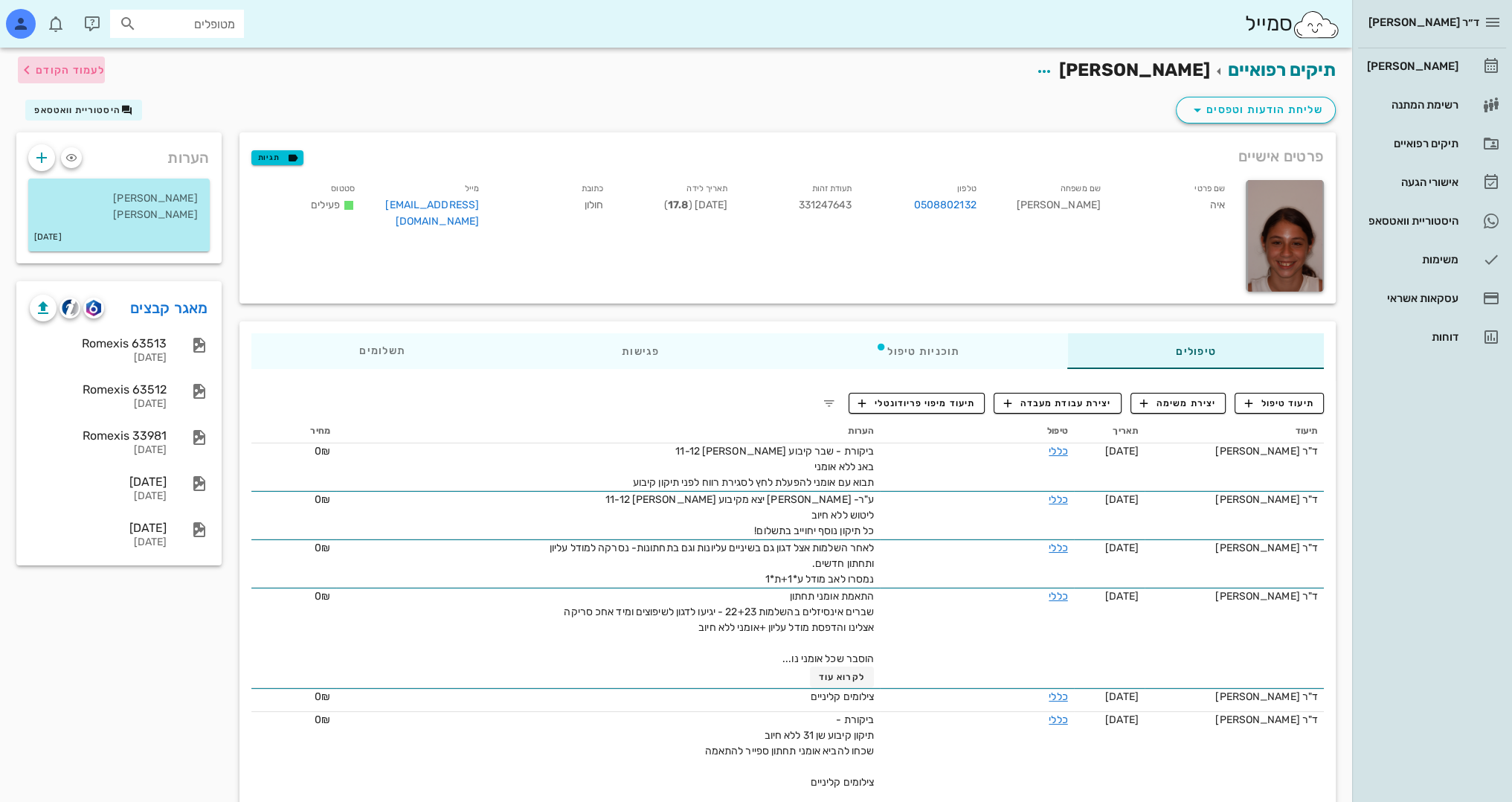
click at [100, 71] on span "לעמוד הקודם" at bounding box center [70, 70] width 70 height 13
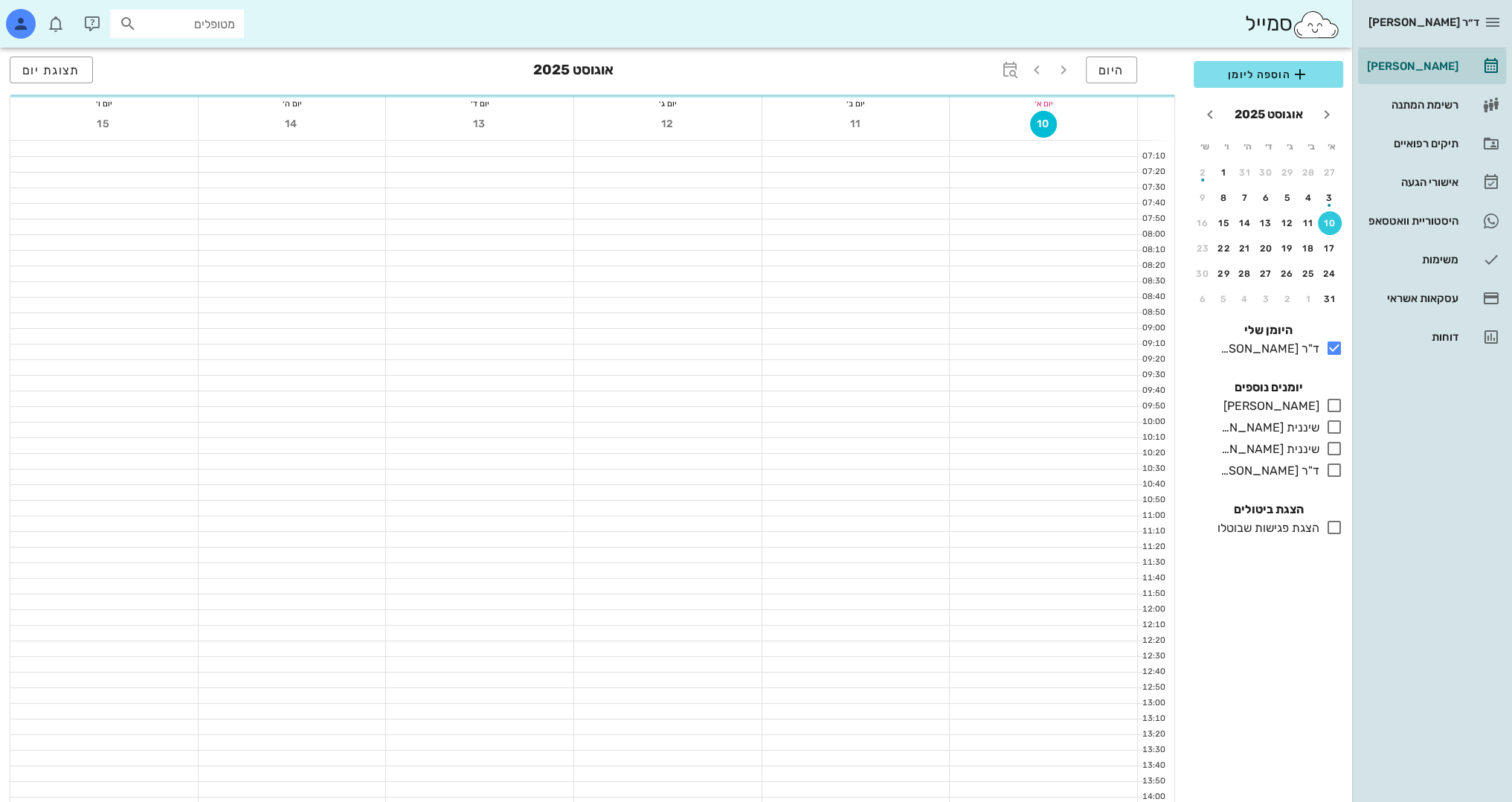
scroll to position [223, 0]
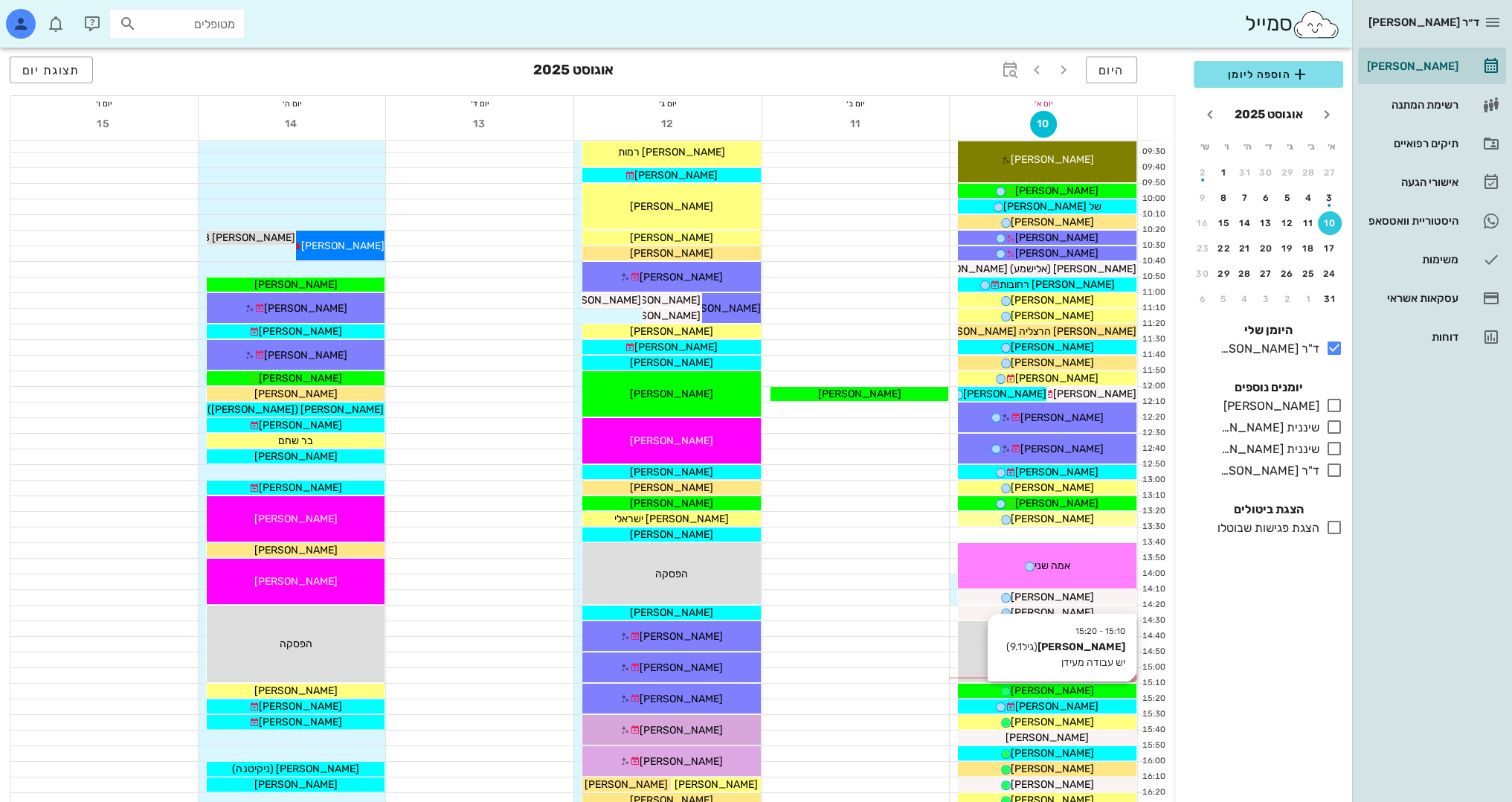
click at [1068, 694] on span "[PERSON_NAME]" at bounding box center [1052, 690] width 83 height 13
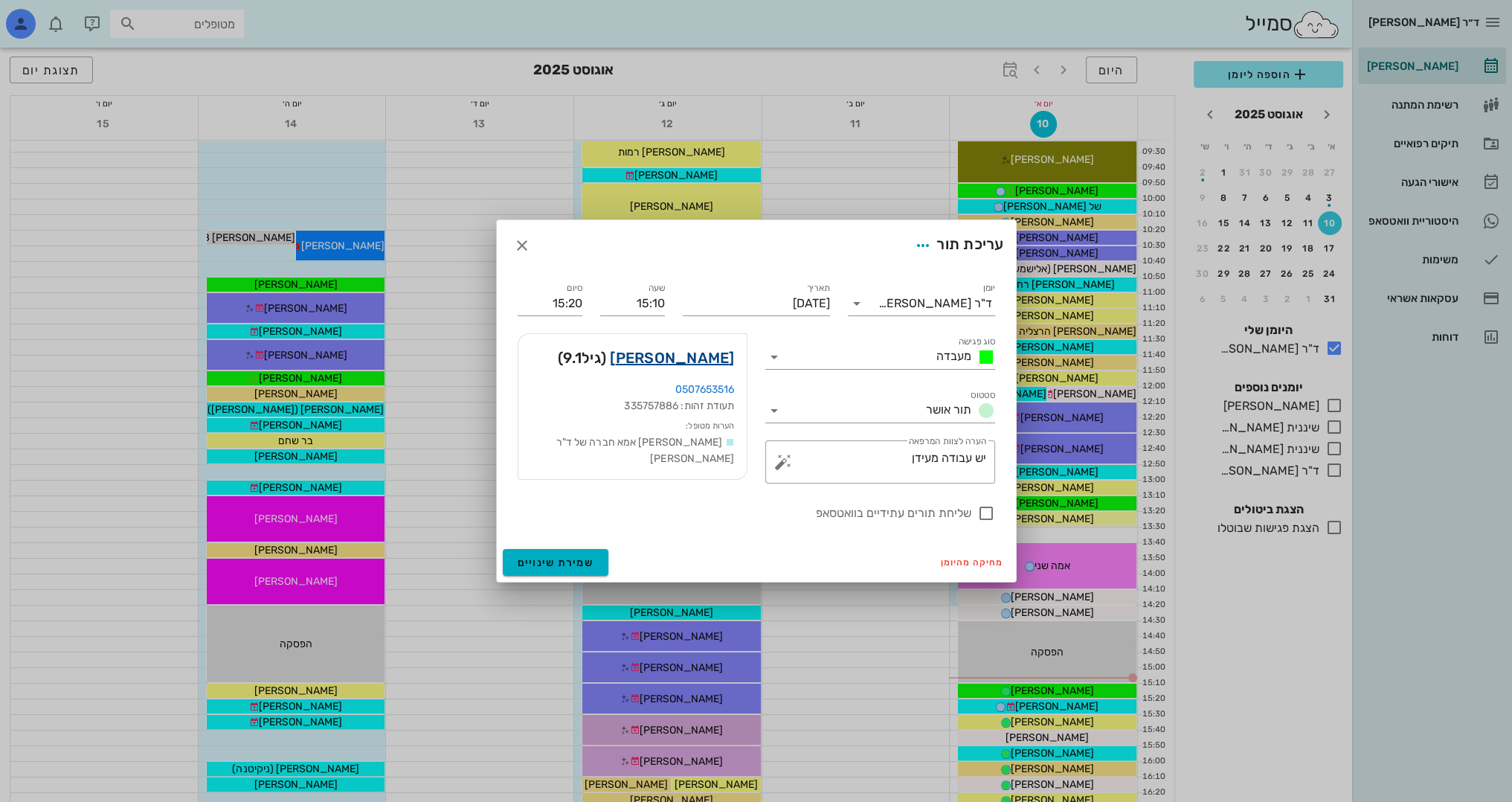
click at [710, 359] on link "ירדן טשקר" at bounding box center [672, 358] width 124 height 24
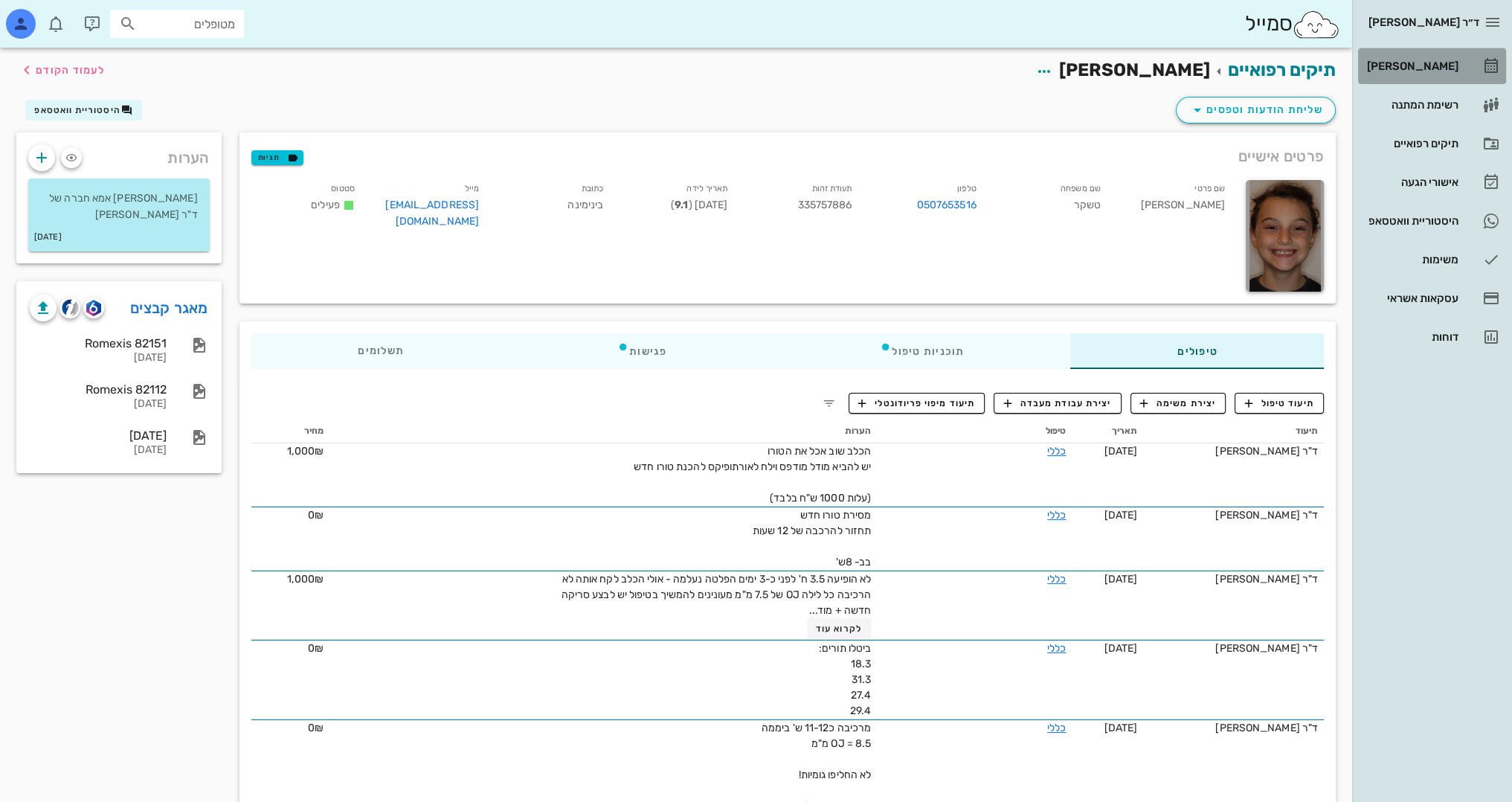
click at [1452, 64] on div "[PERSON_NAME]" at bounding box center [1411, 66] width 94 height 12
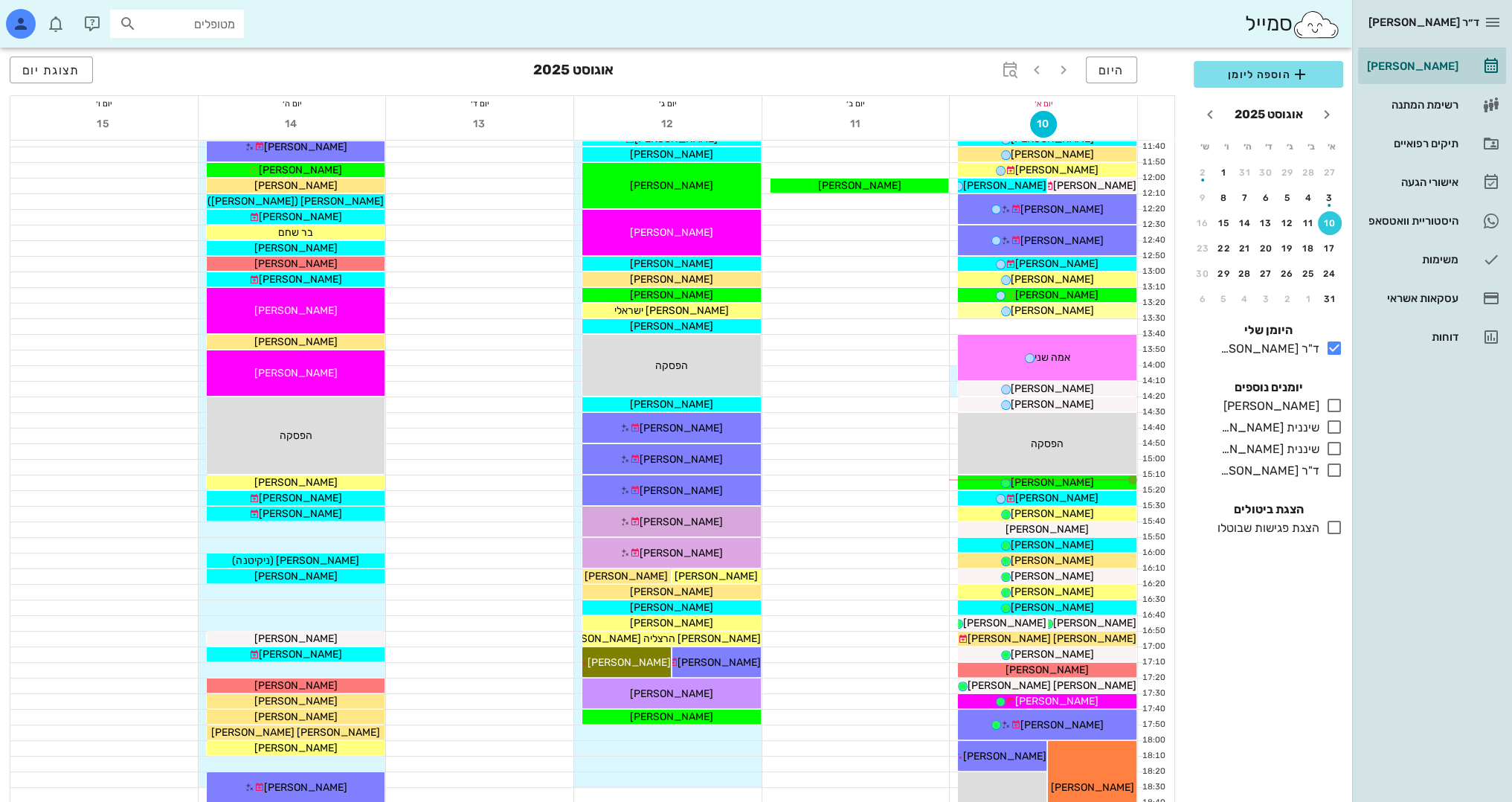
scroll to position [446, 0]
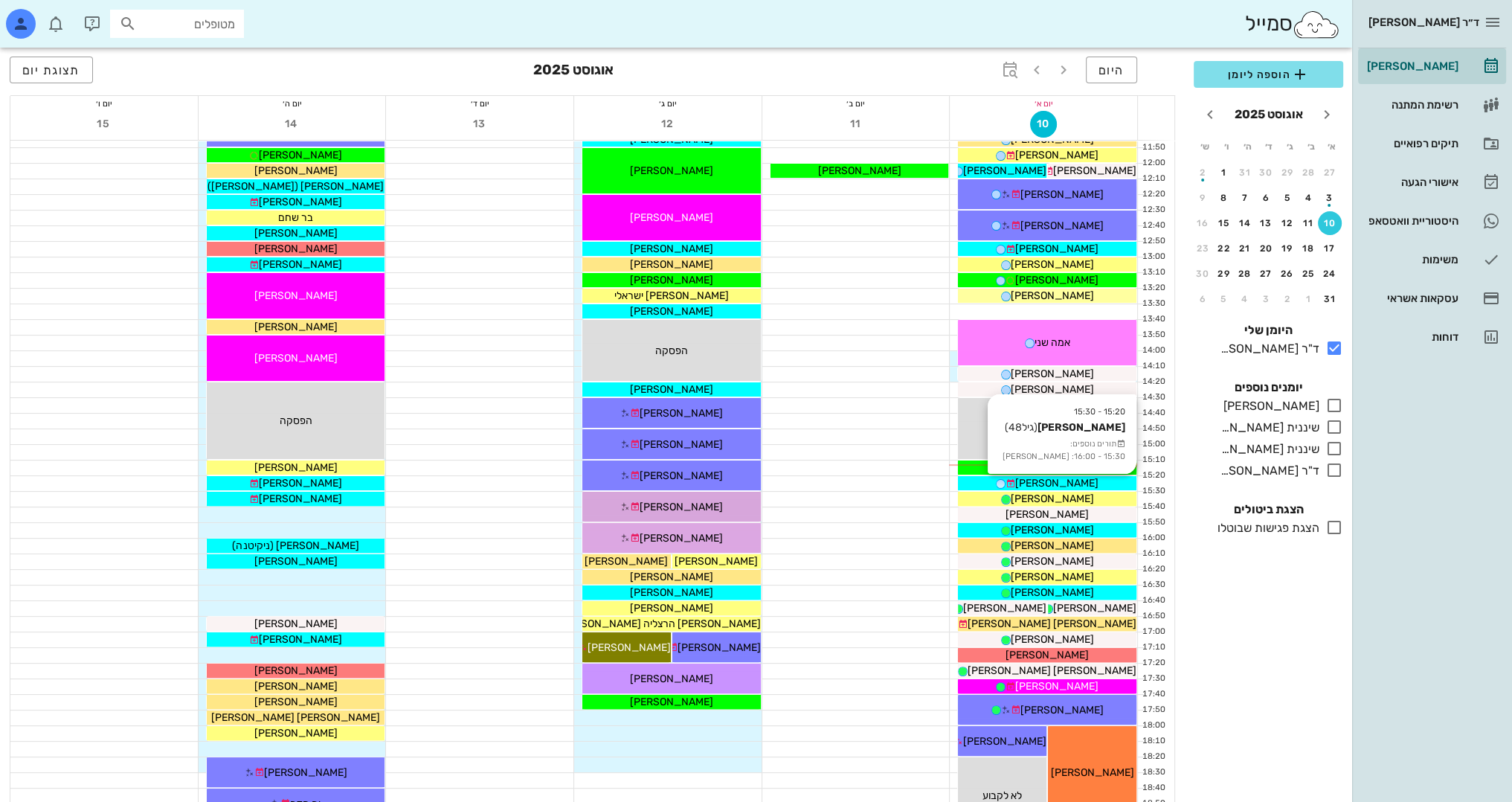
click at [1088, 483] on div "[PERSON_NAME]" at bounding box center [1047, 483] width 179 height 15
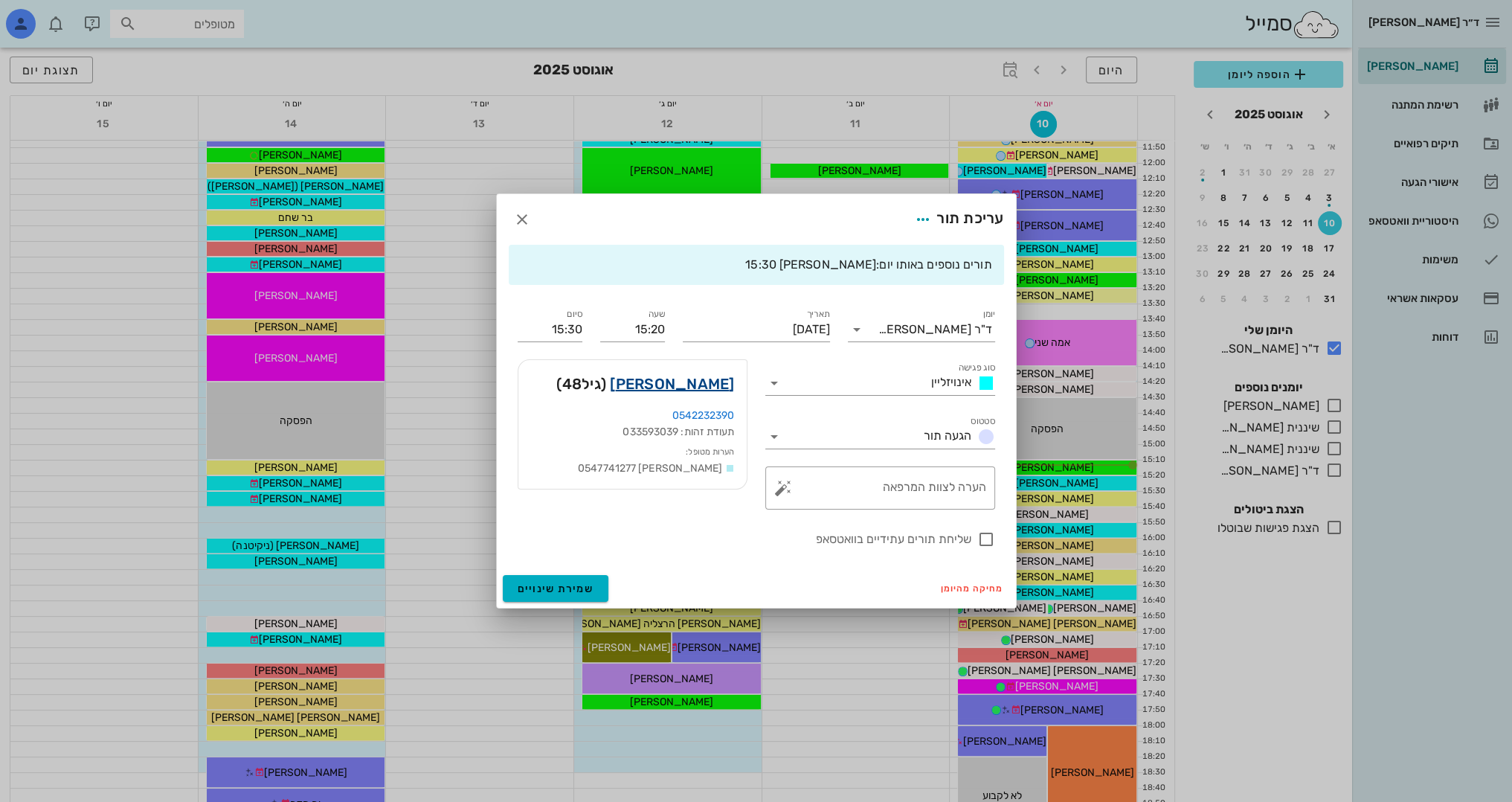
click at [692, 383] on link "[PERSON_NAME]" at bounding box center [672, 384] width 124 height 24
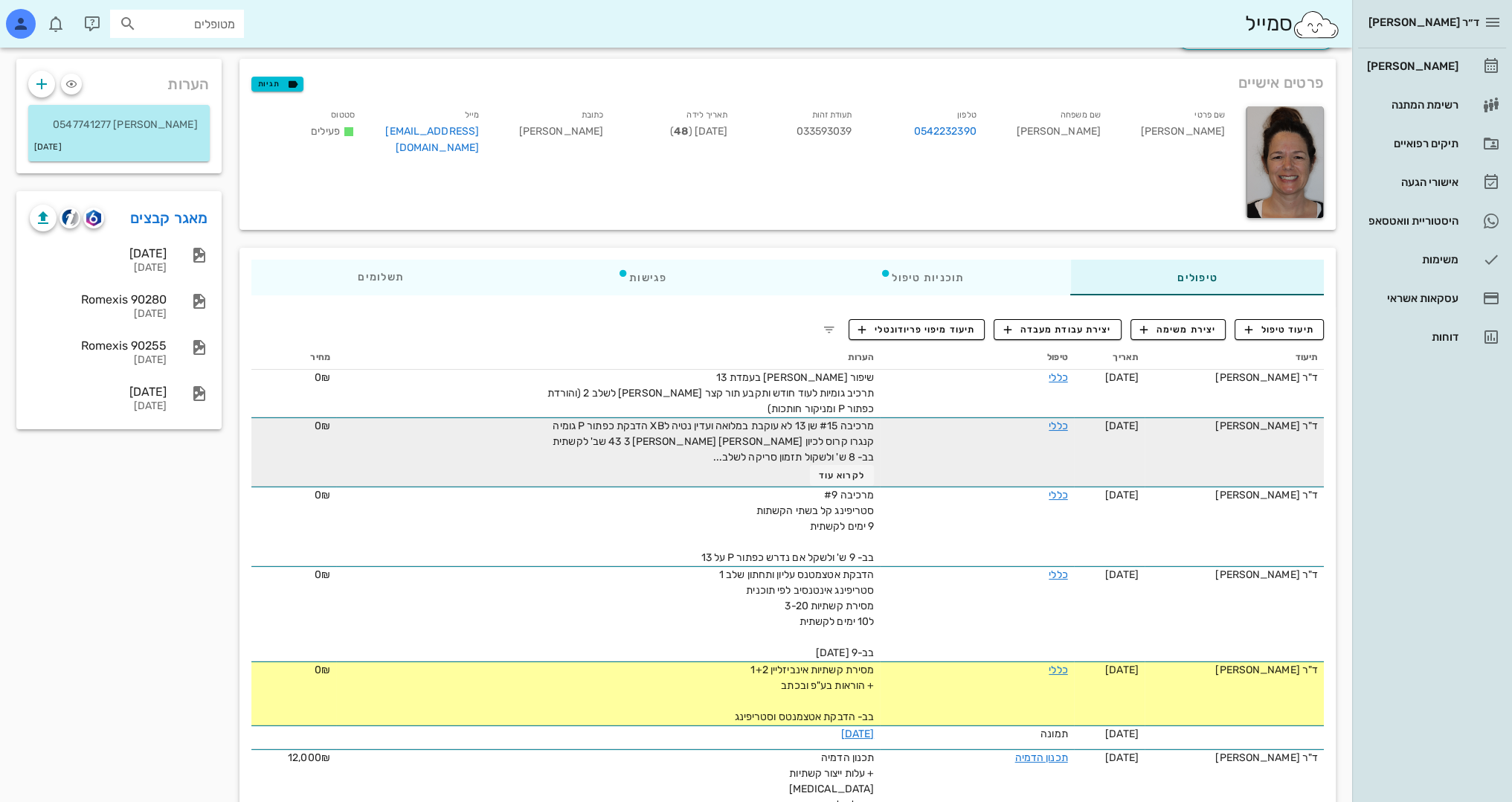
scroll to position [75, 0]
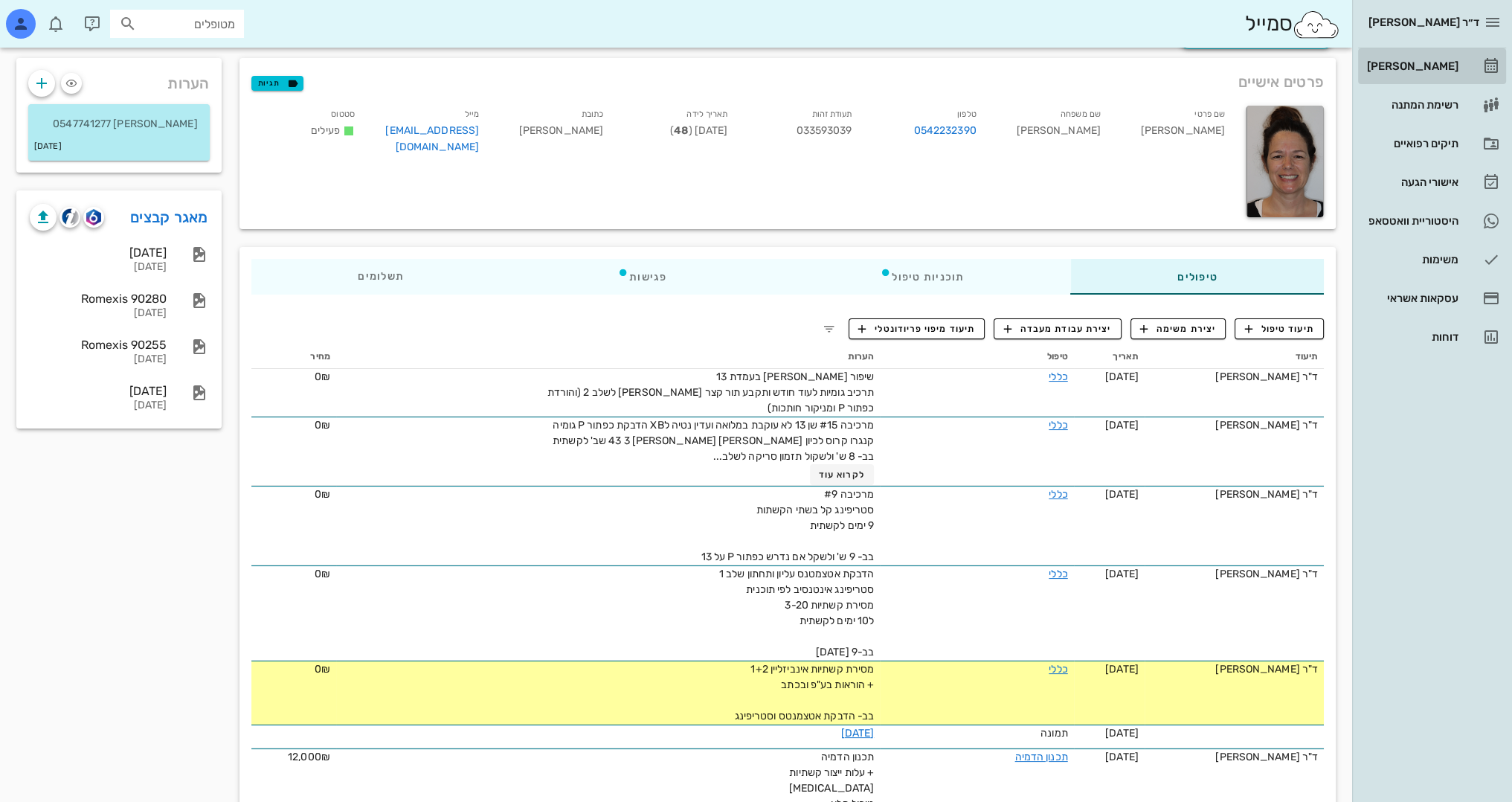
click at [1426, 61] on div "[PERSON_NAME]" at bounding box center [1411, 66] width 94 height 12
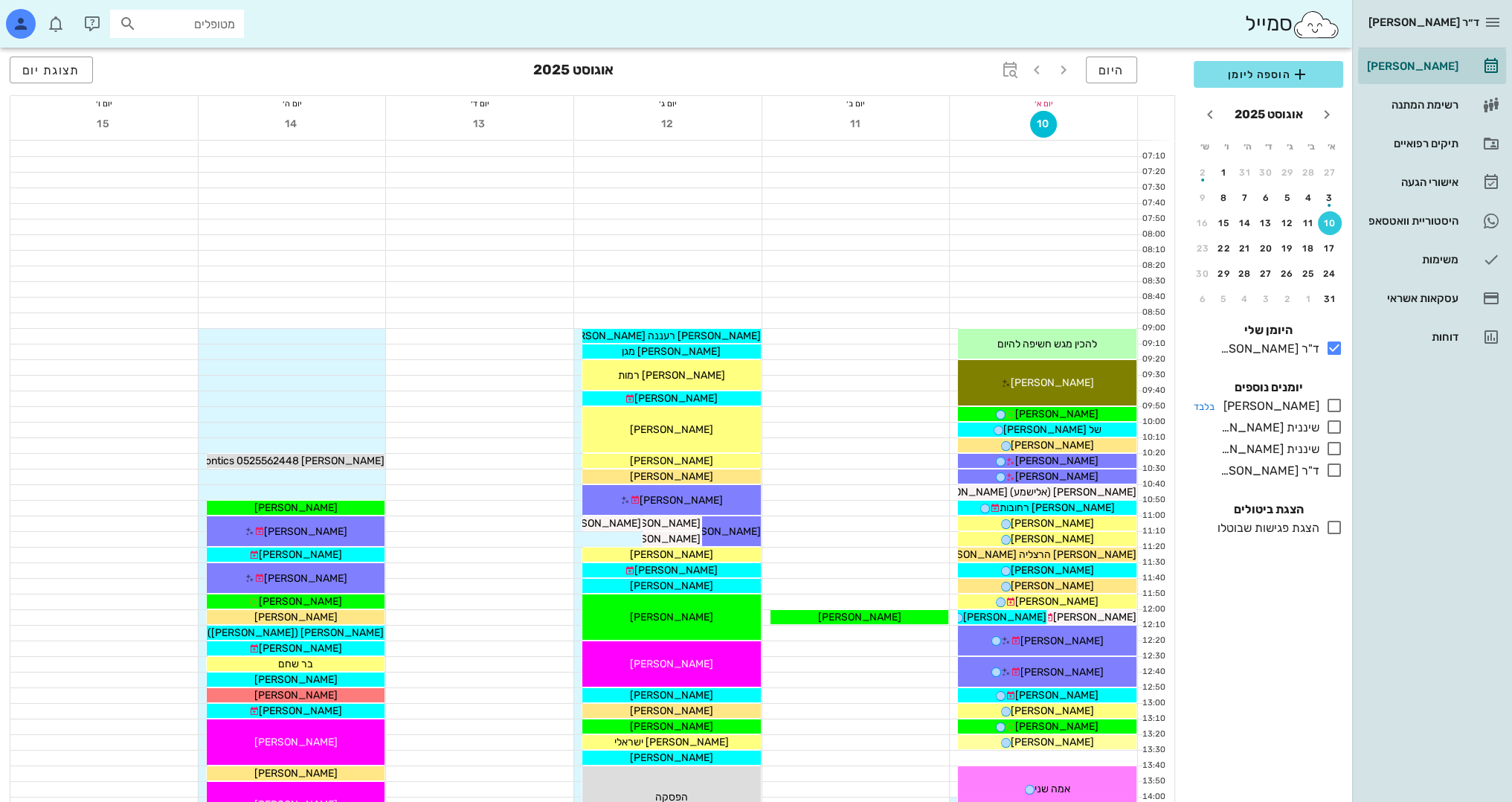
click at [1333, 409] on icon at bounding box center [1334, 405] width 18 height 18
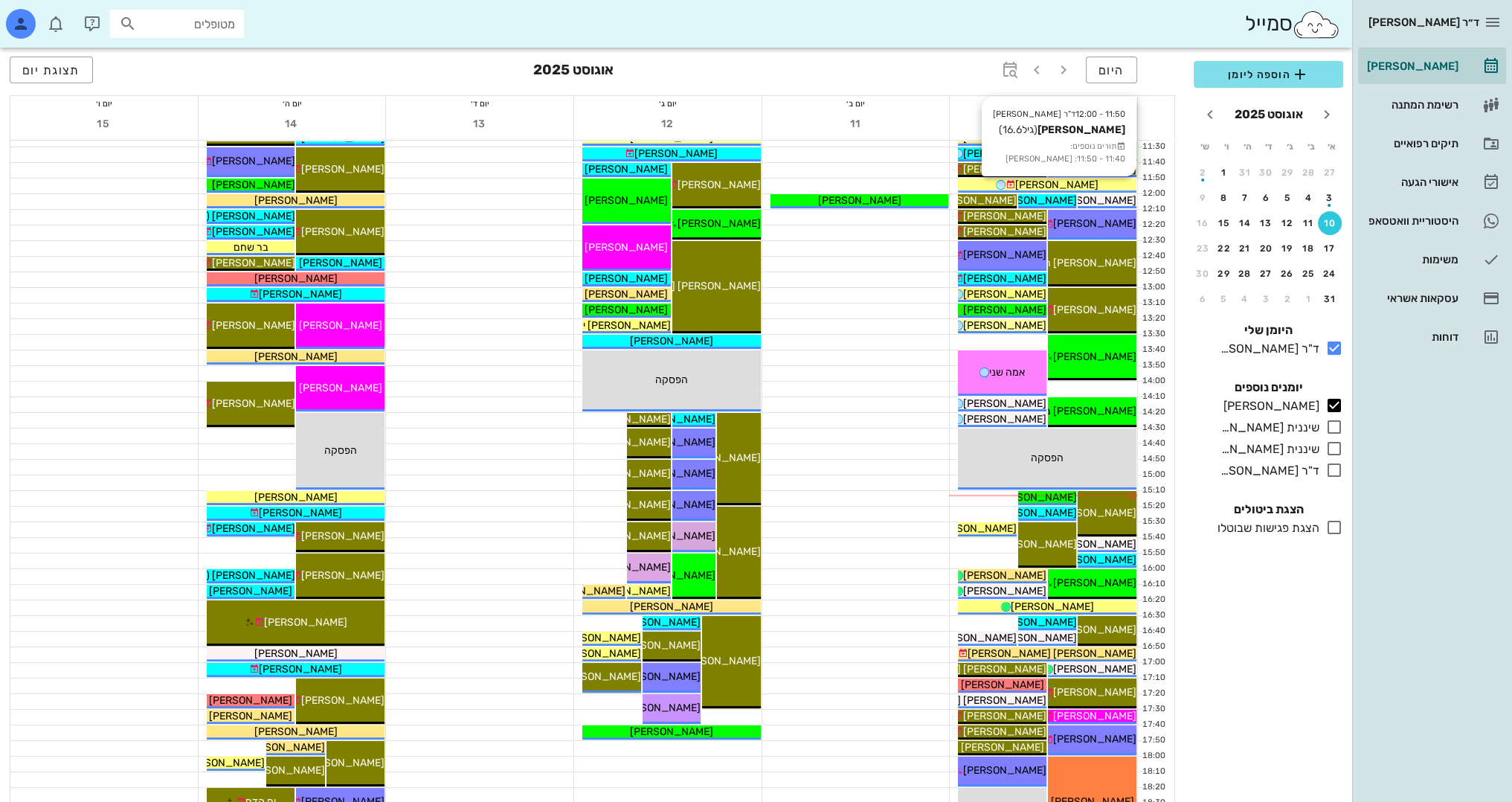
scroll to position [446, 0]
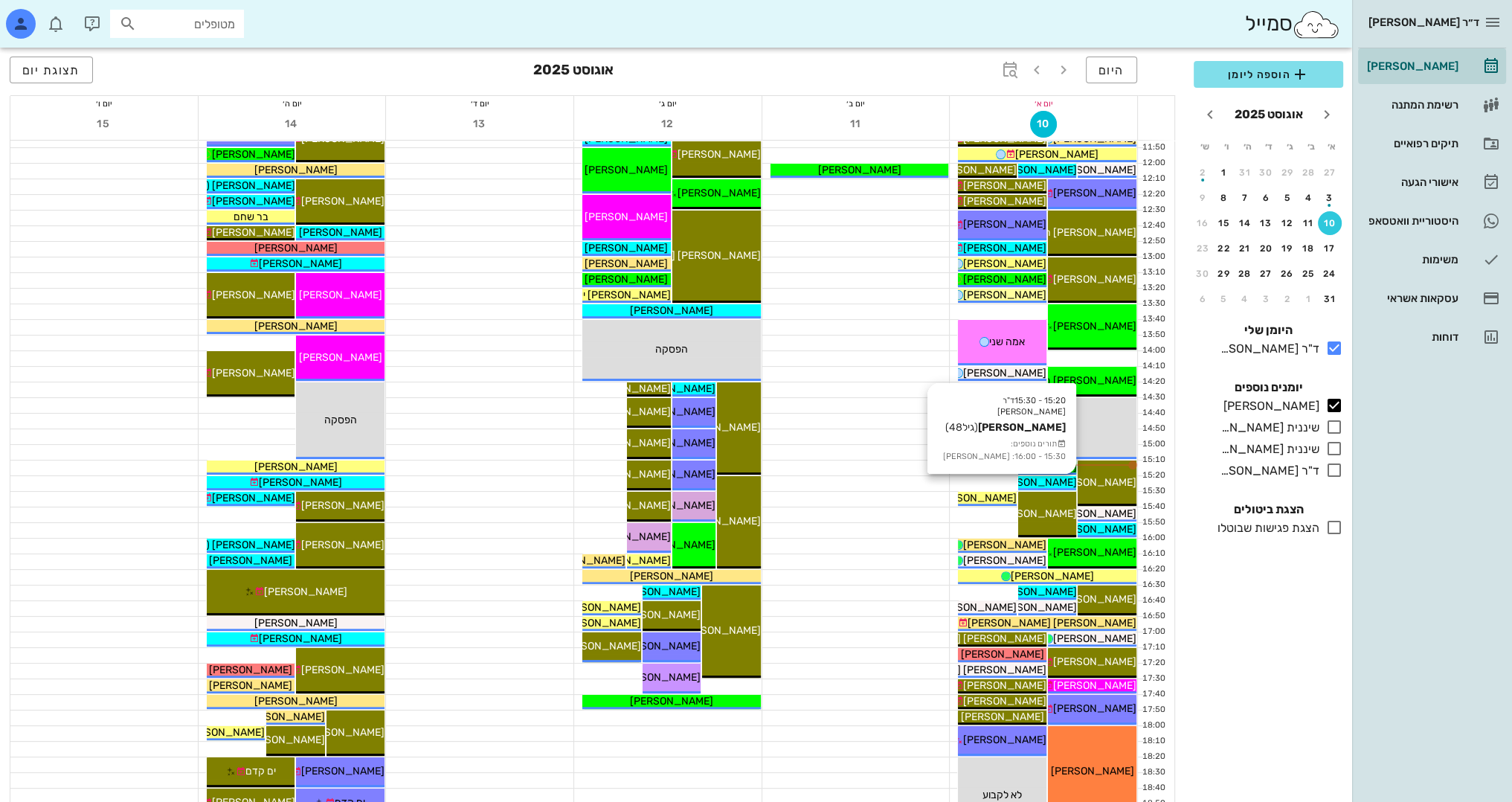
click at [1061, 487] on span "[PERSON_NAME]" at bounding box center [1035, 482] width 83 height 13
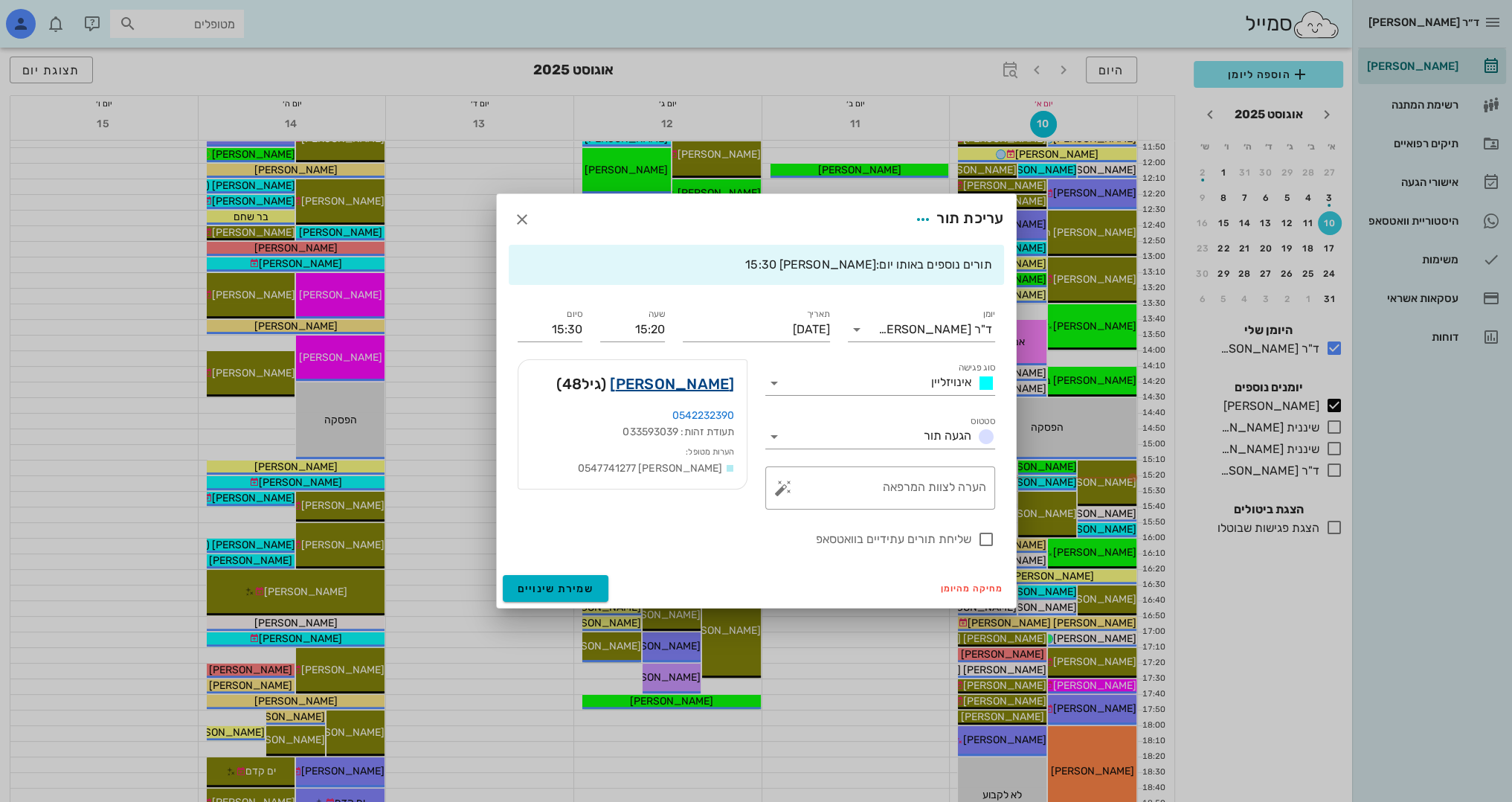
click at [710, 380] on link "[PERSON_NAME]" at bounding box center [672, 384] width 124 height 24
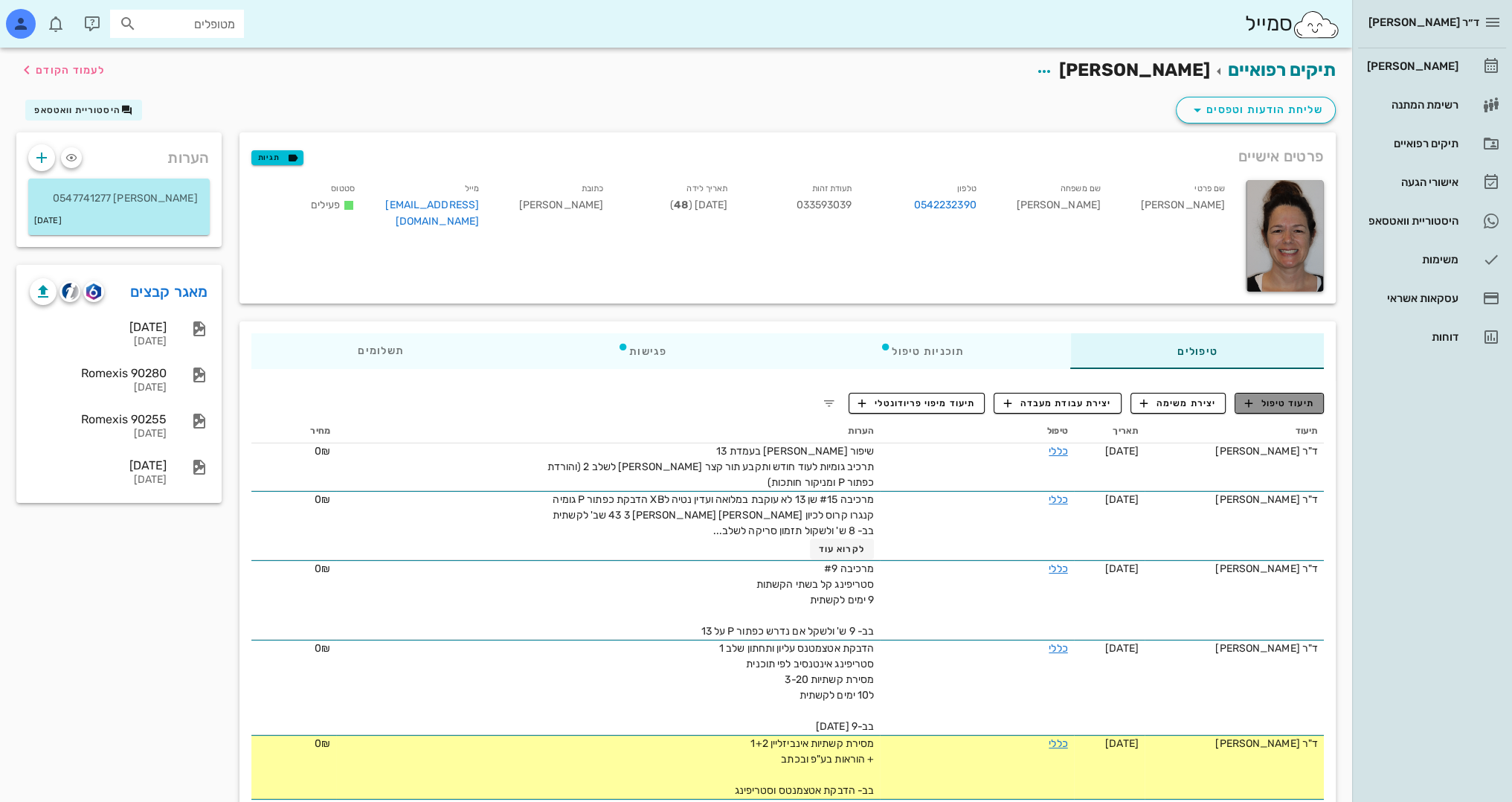
click at [1318, 399] on button "תיעוד טיפול" at bounding box center [1279, 403] width 89 height 21
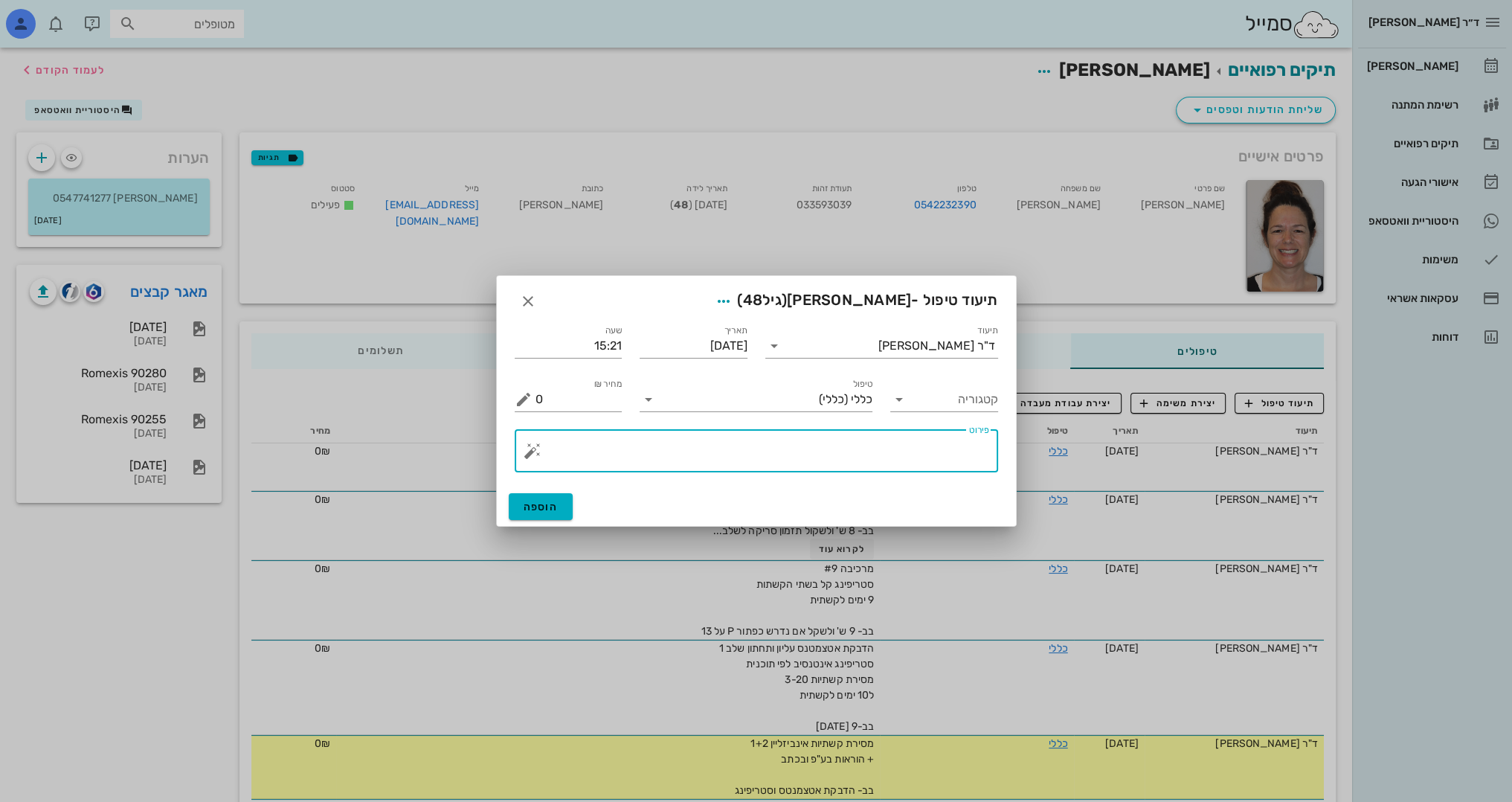
click at [923, 443] on textarea "פירוט" at bounding box center [762, 454] width 454 height 36
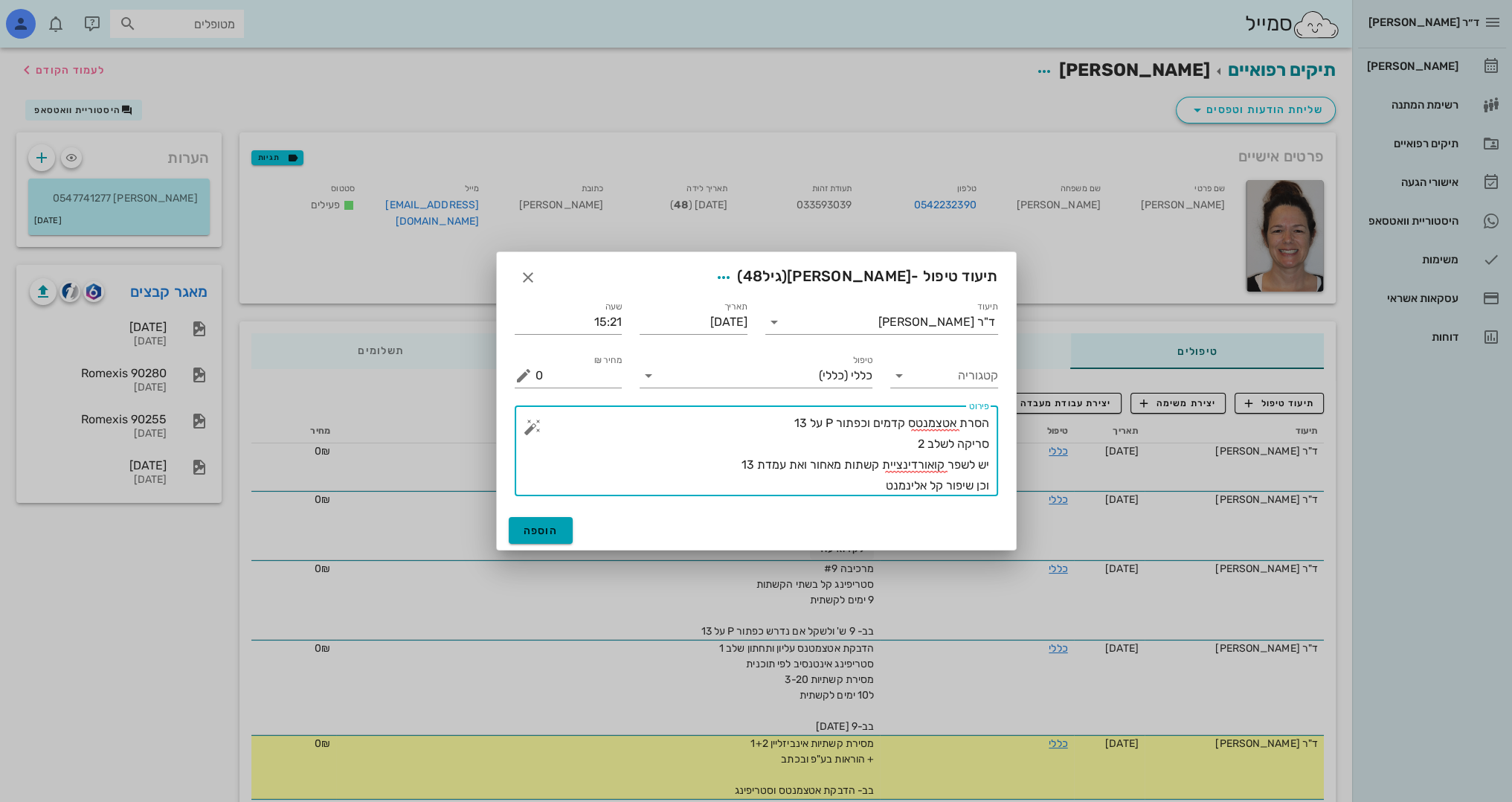
type textarea "הסרת אטצמנטס קדמים וכפתור P על 13 סריקה לשלב 2 יש לשפר קואורדינציית קשתות מאחור…"
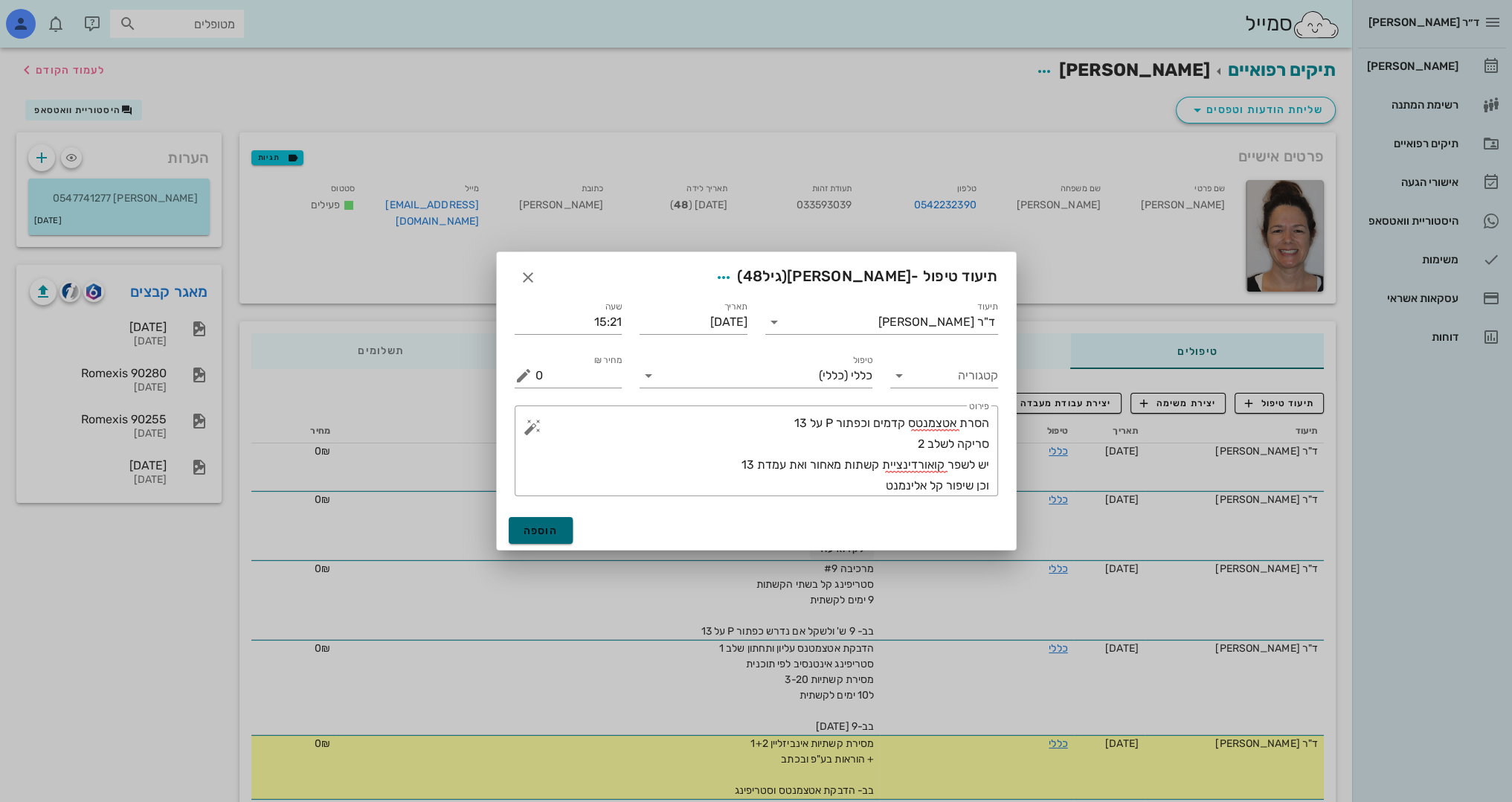
click at [533, 530] on span "הוספה" at bounding box center [541, 530] width 35 height 13
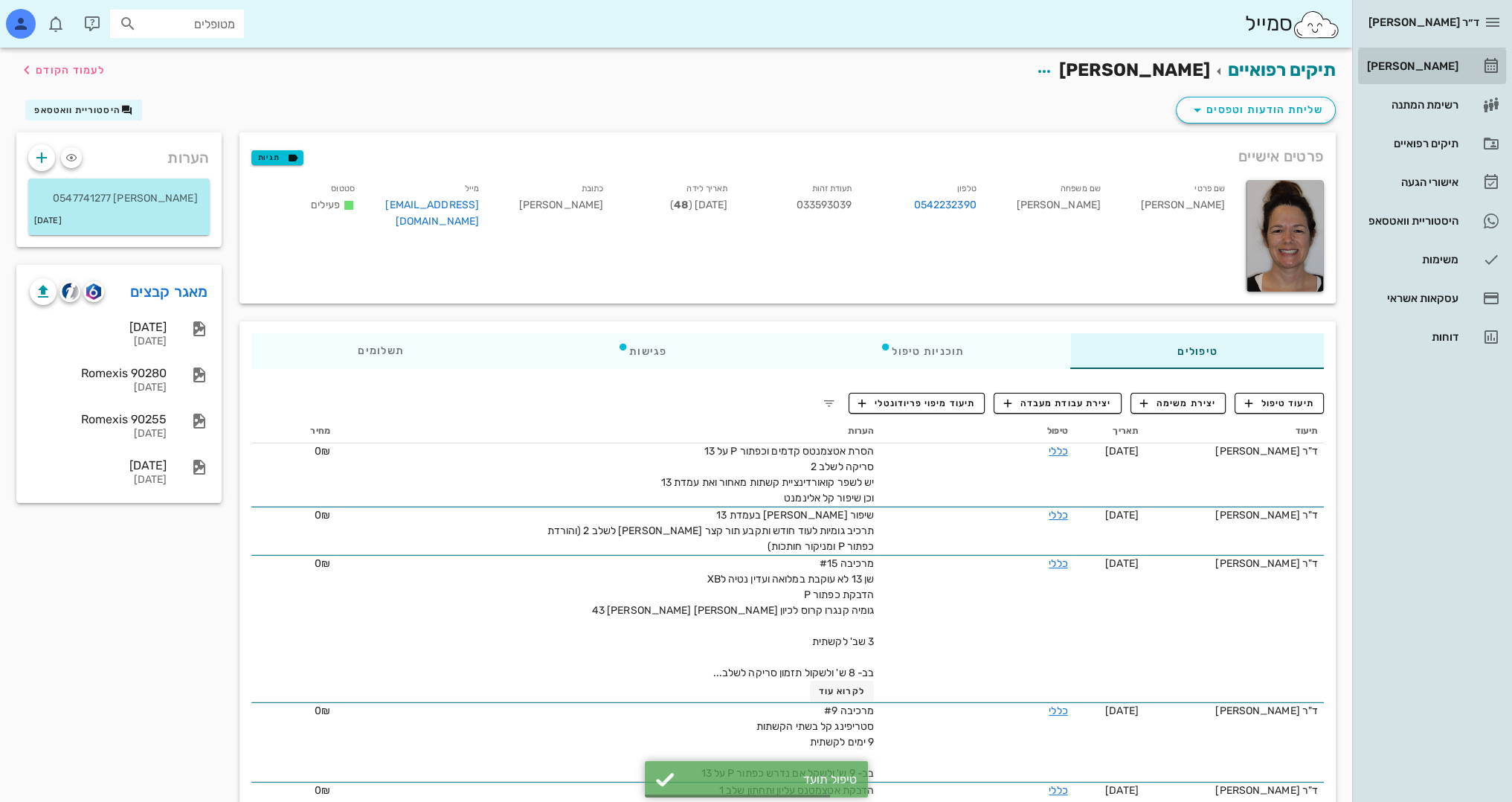
click at [1445, 69] on div "[PERSON_NAME]" at bounding box center [1411, 66] width 94 height 12
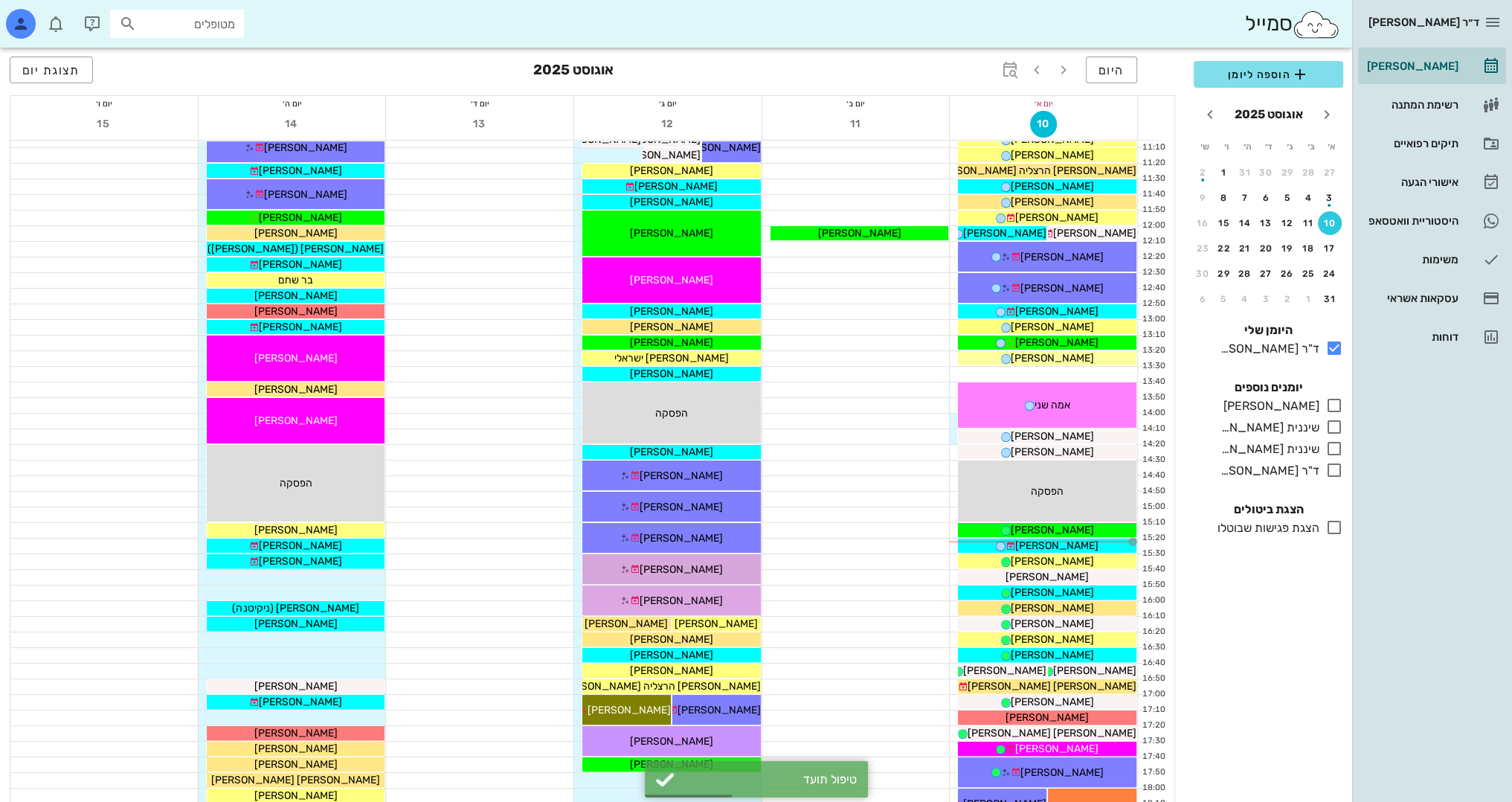
scroll to position [521, 0]
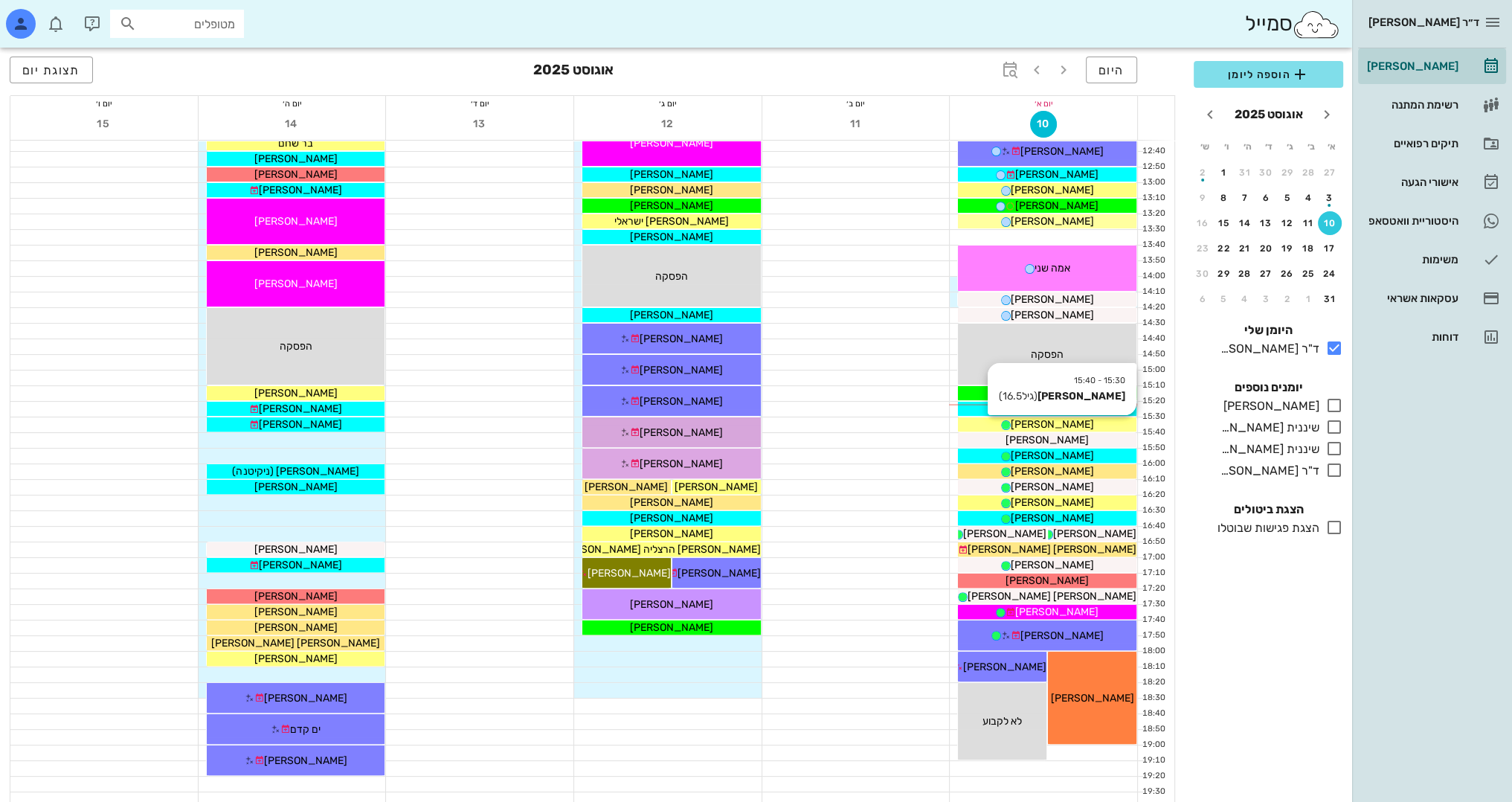
click at [1074, 426] on div "[PERSON_NAME]" at bounding box center [1047, 424] width 179 height 15
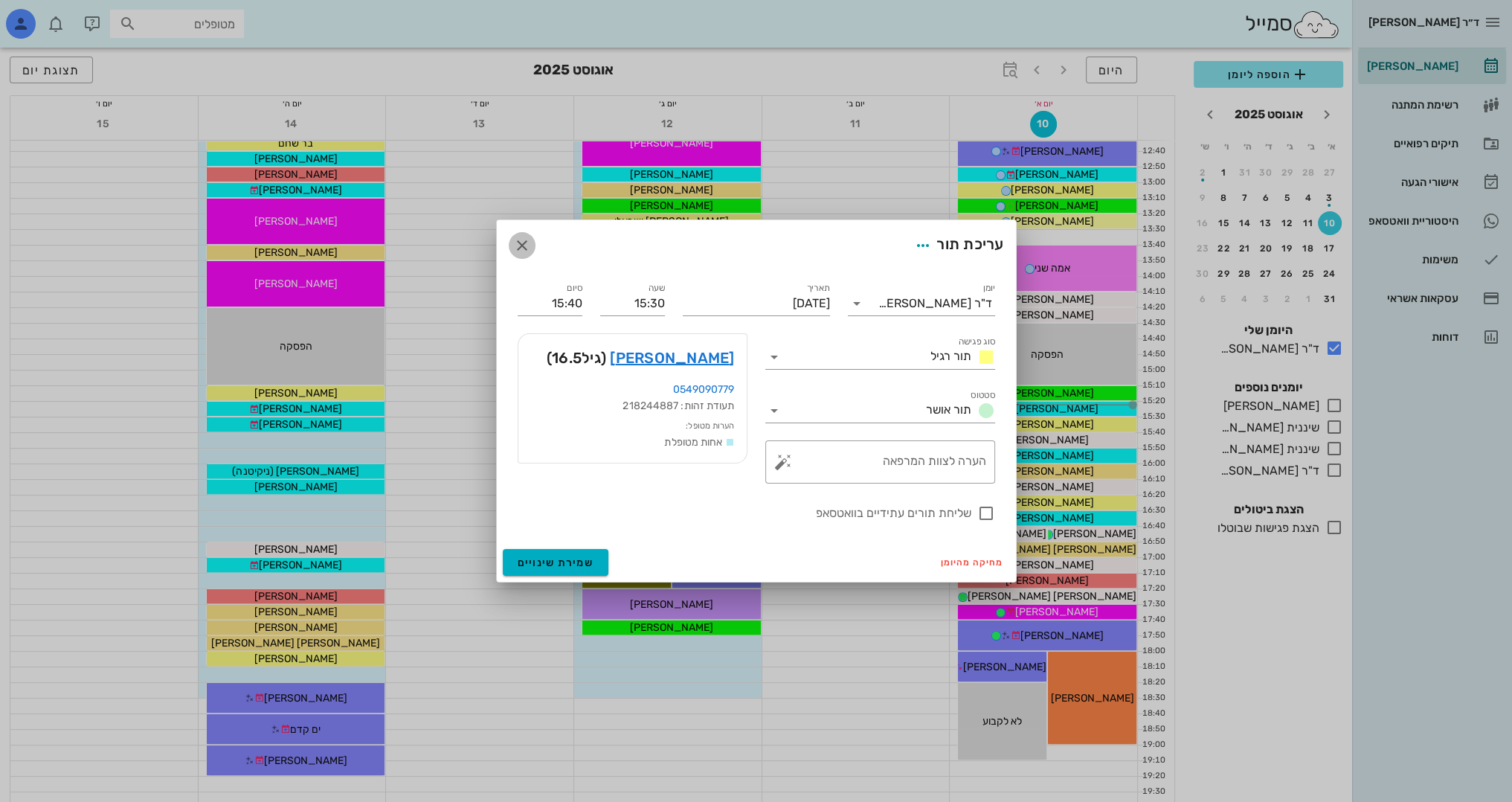
click at [524, 235] on button "button" at bounding box center [522, 246] width 27 height 27
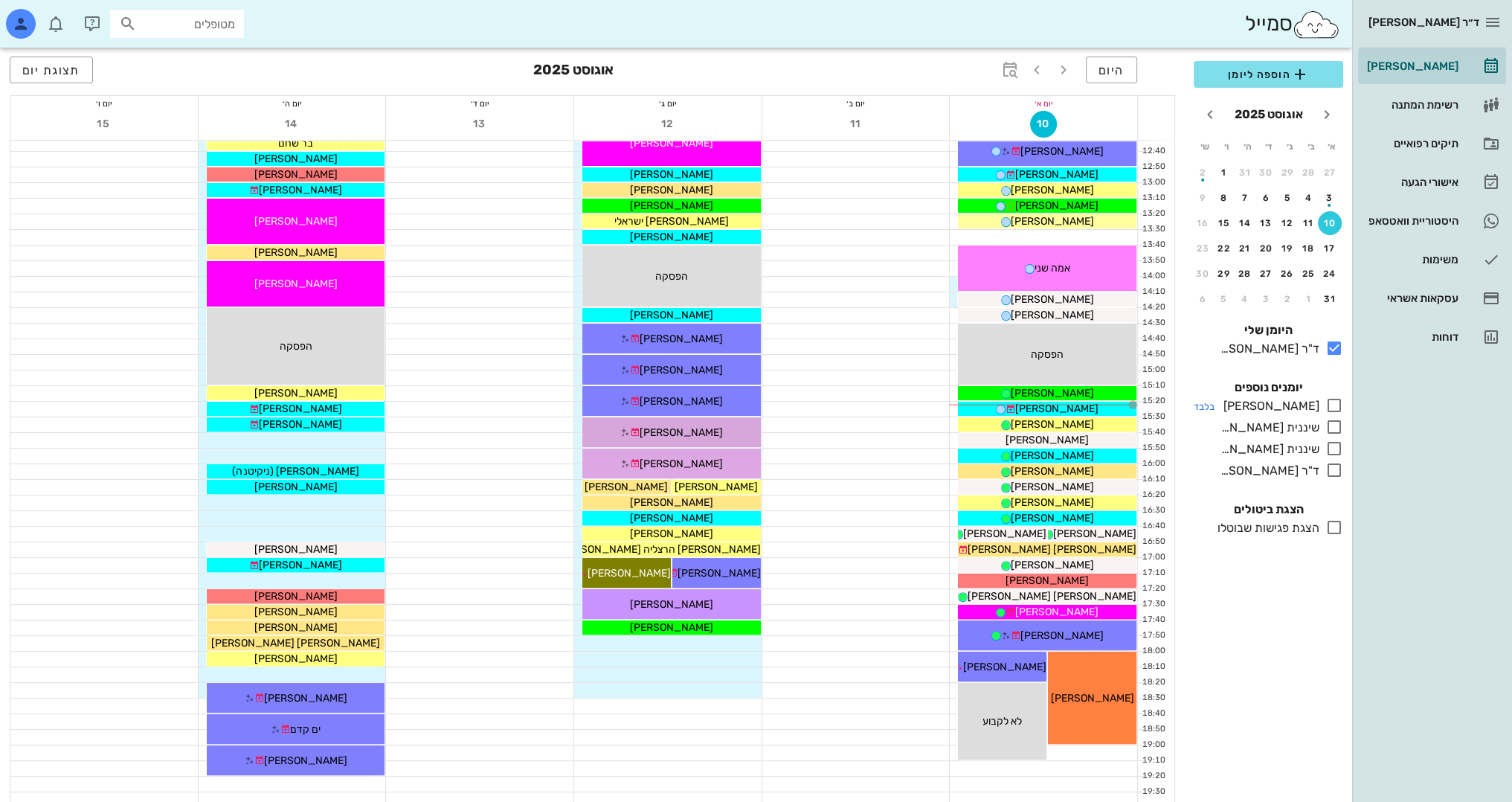
click at [1331, 406] on icon at bounding box center [1334, 405] width 18 height 18
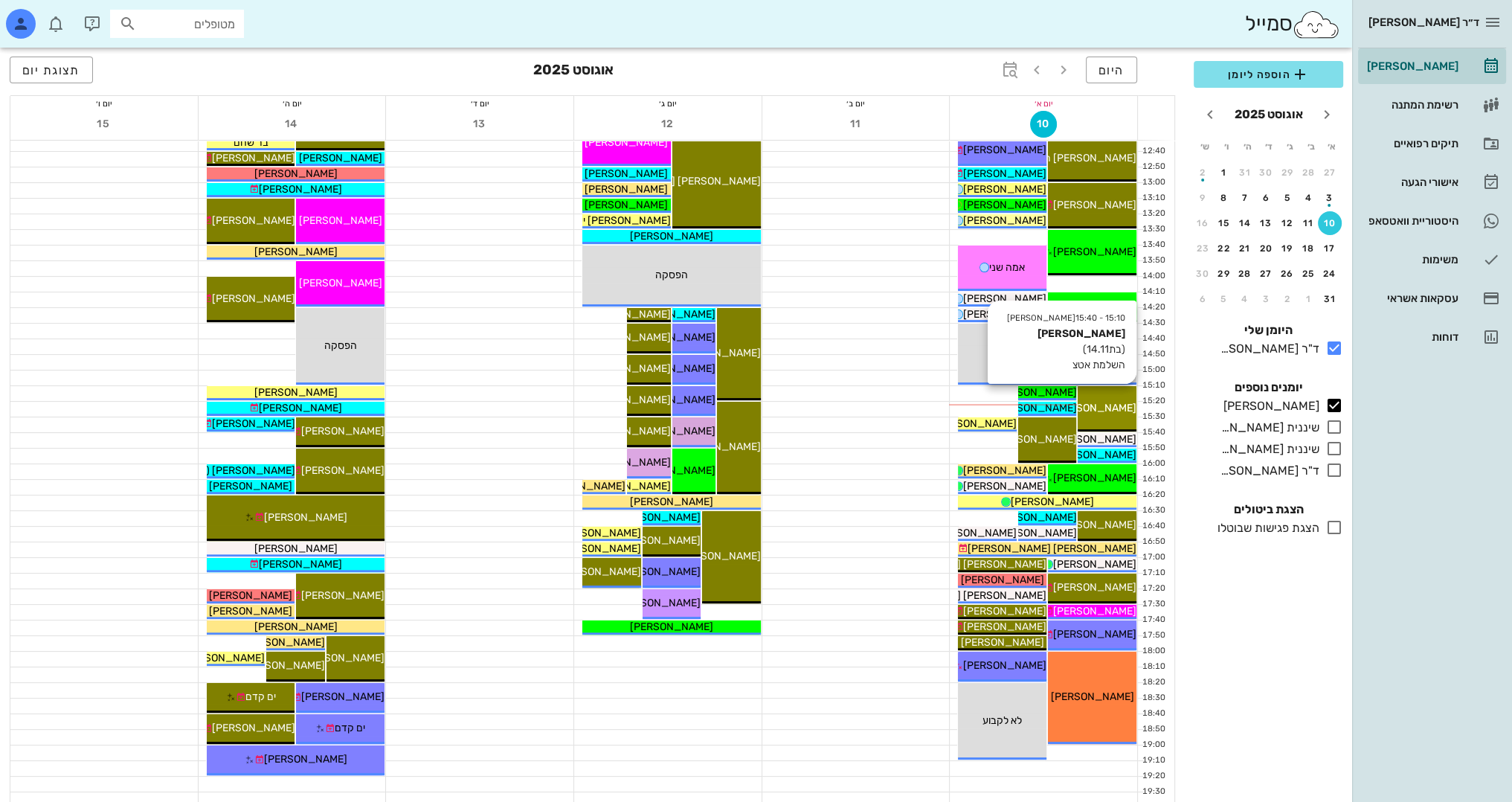
click at [1125, 402] on span "[PERSON_NAME]" at bounding box center [1095, 408] width 83 height 13
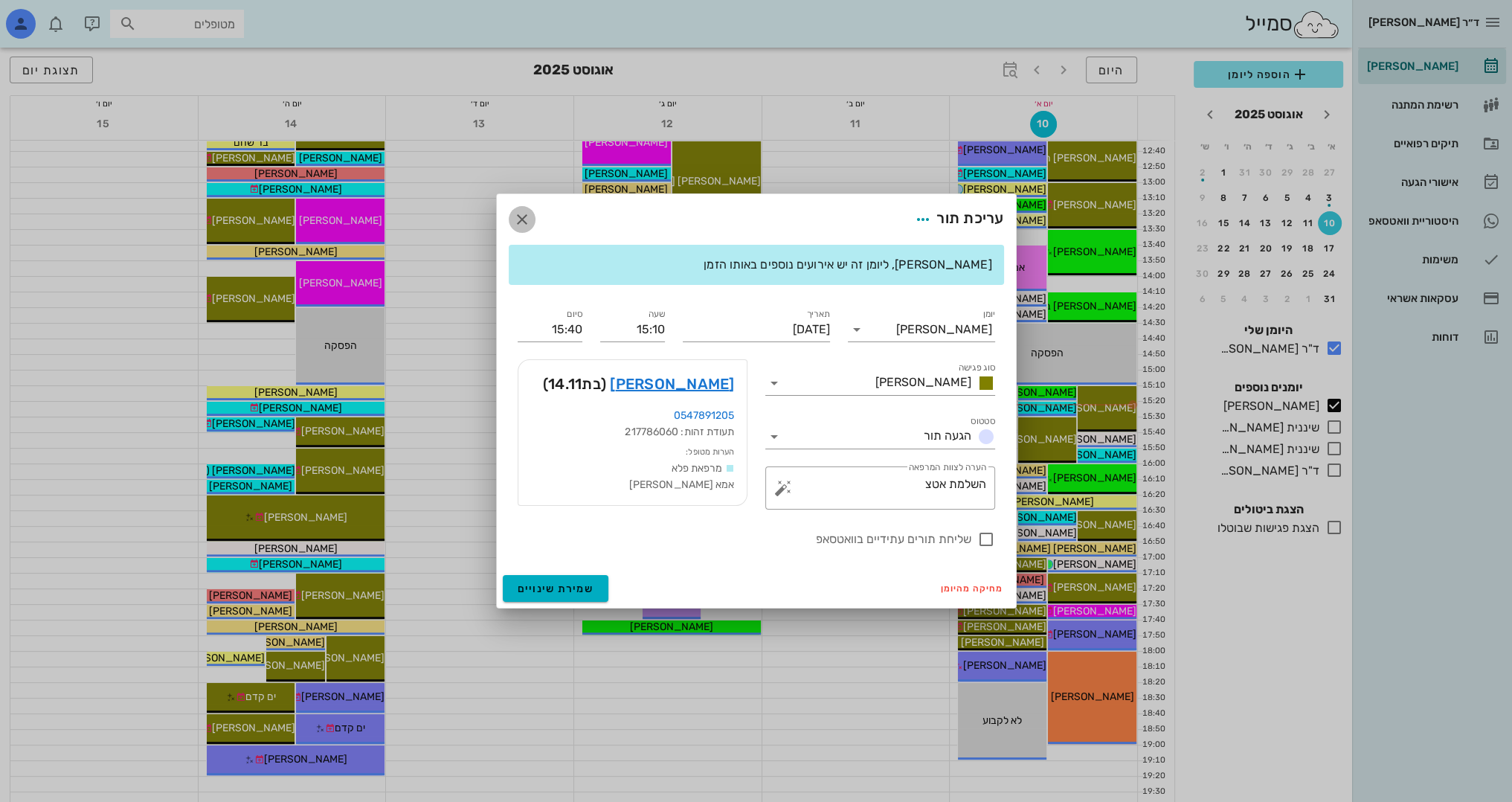
click at [518, 220] on icon "button" at bounding box center [522, 219] width 18 height 18
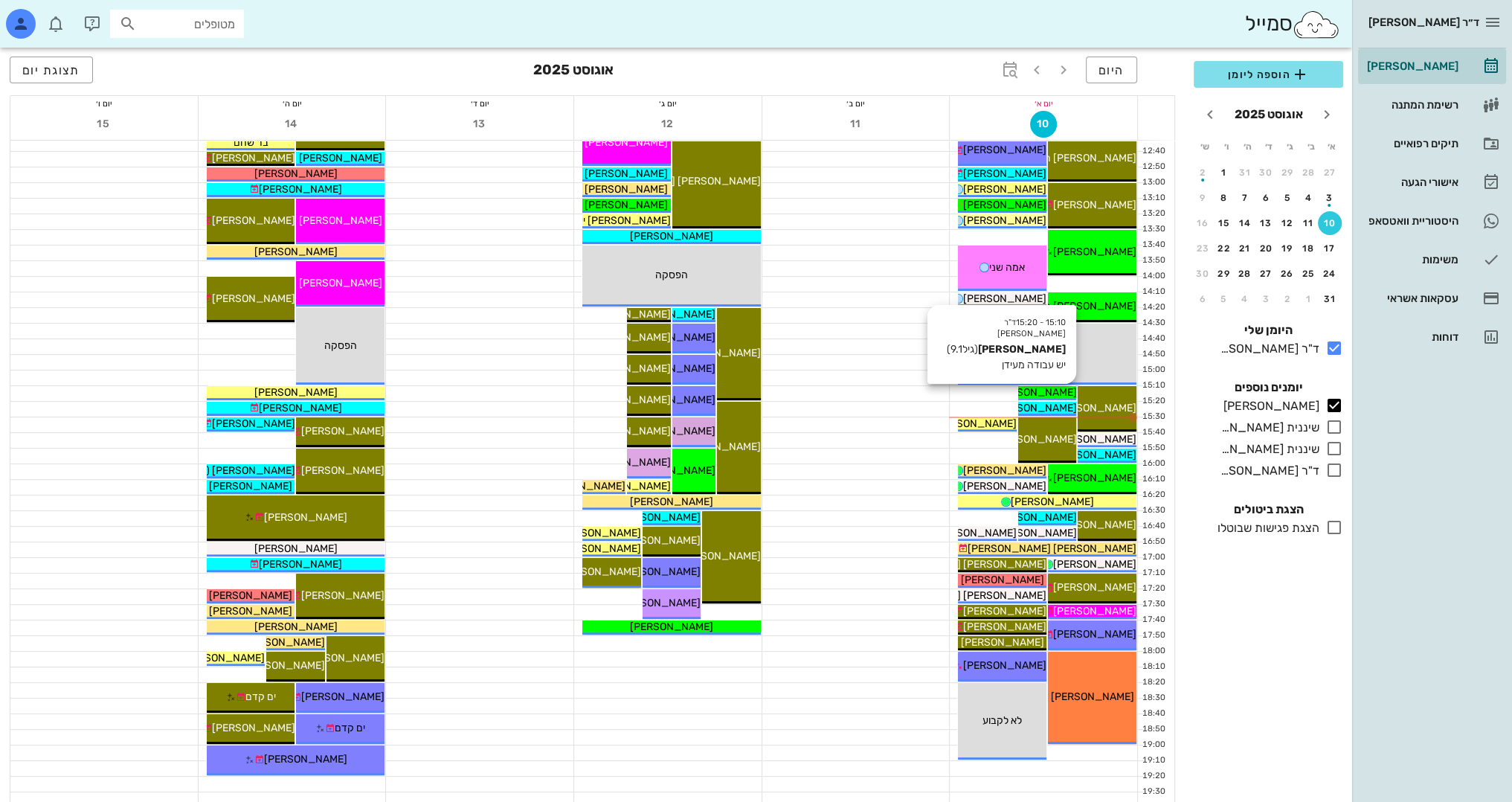
click at [1069, 391] on span "[PERSON_NAME]" at bounding box center [1035, 392] width 83 height 13
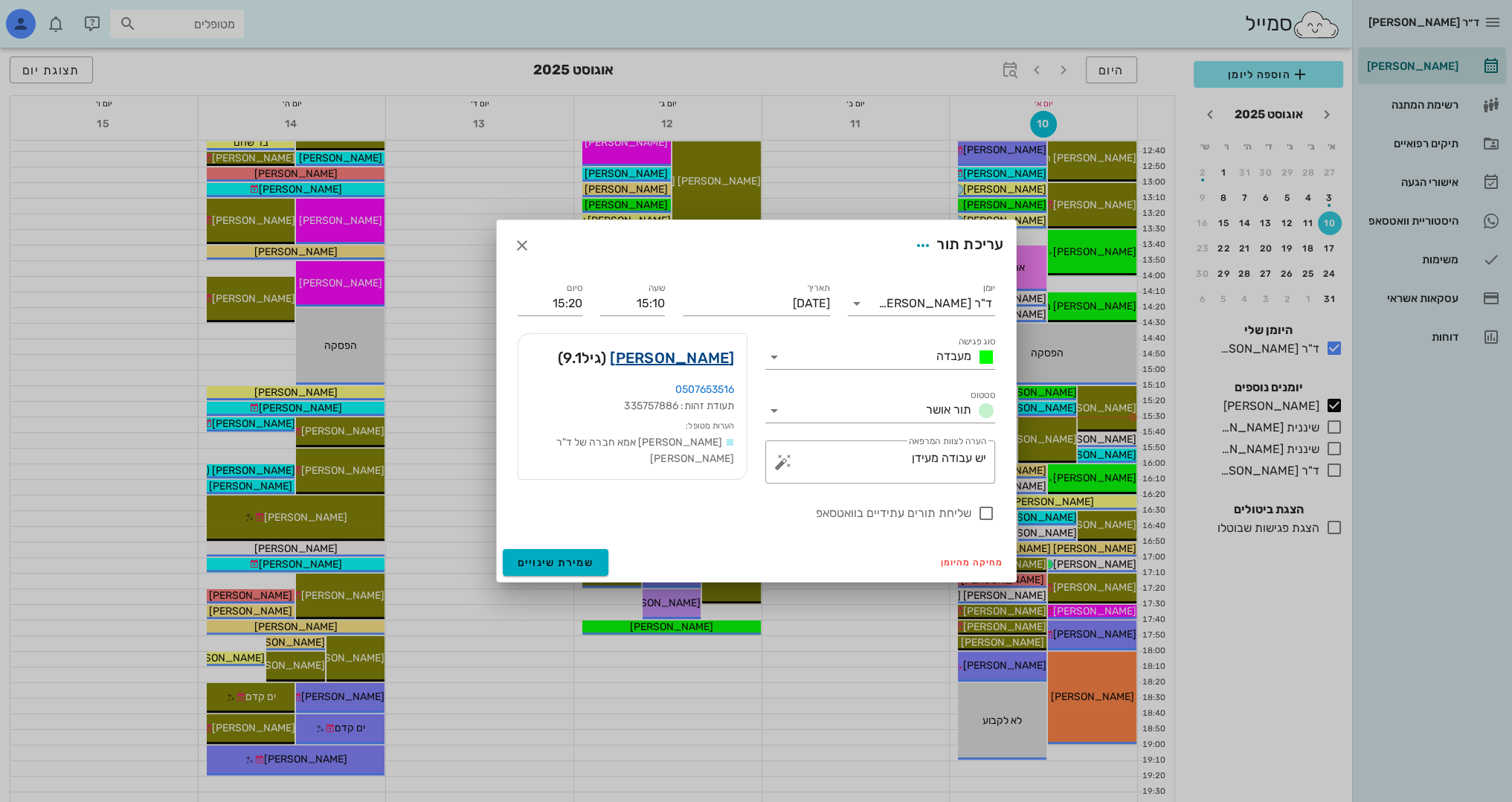
click at [711, 354] on link "ירדן טשקר" at bounding box center [672, 358] width 124 height 24
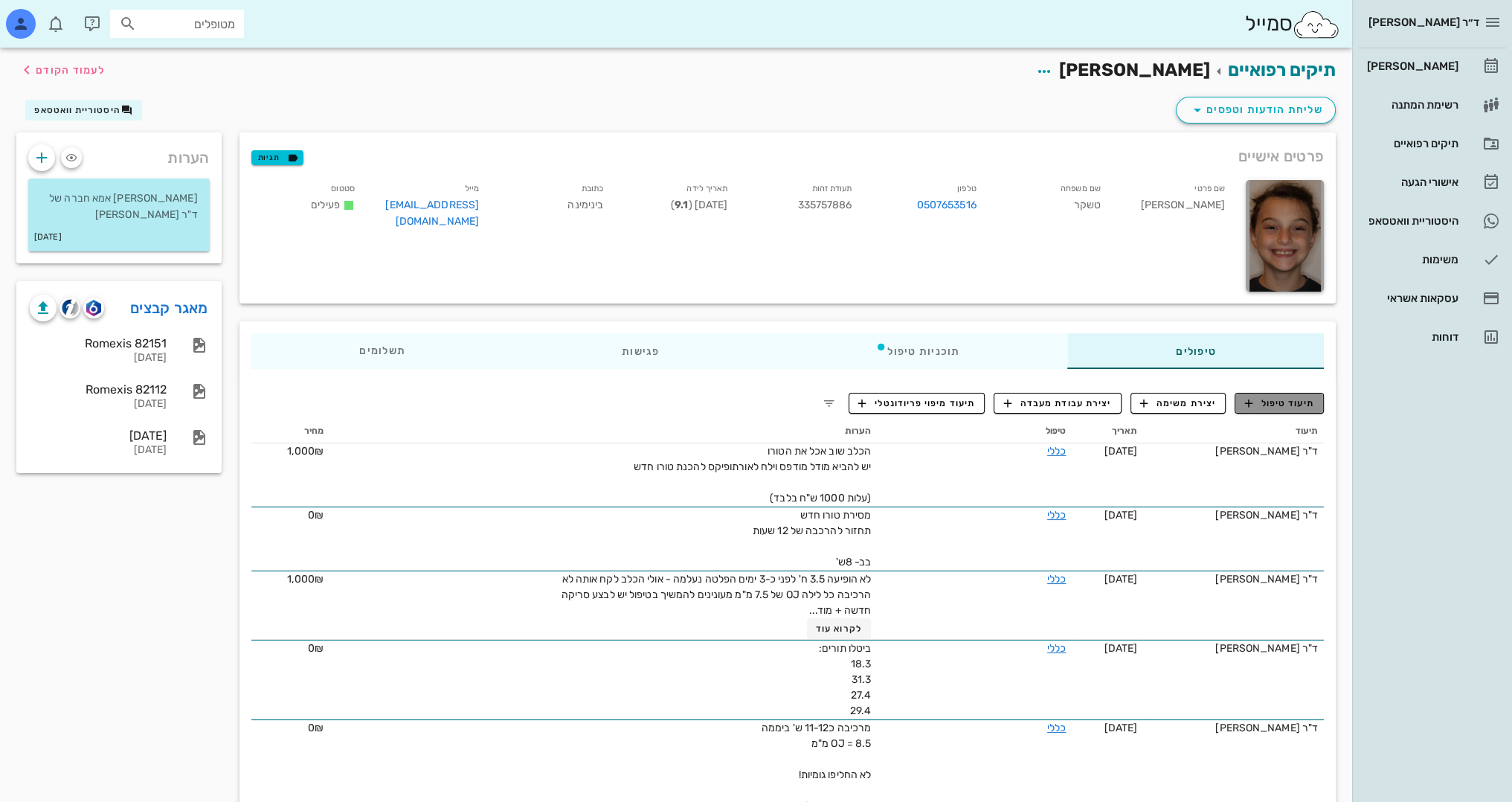
click at [1289, 406] on span "תיעוד טיפול" at bounding box center [1280, 404] width 70 height 14
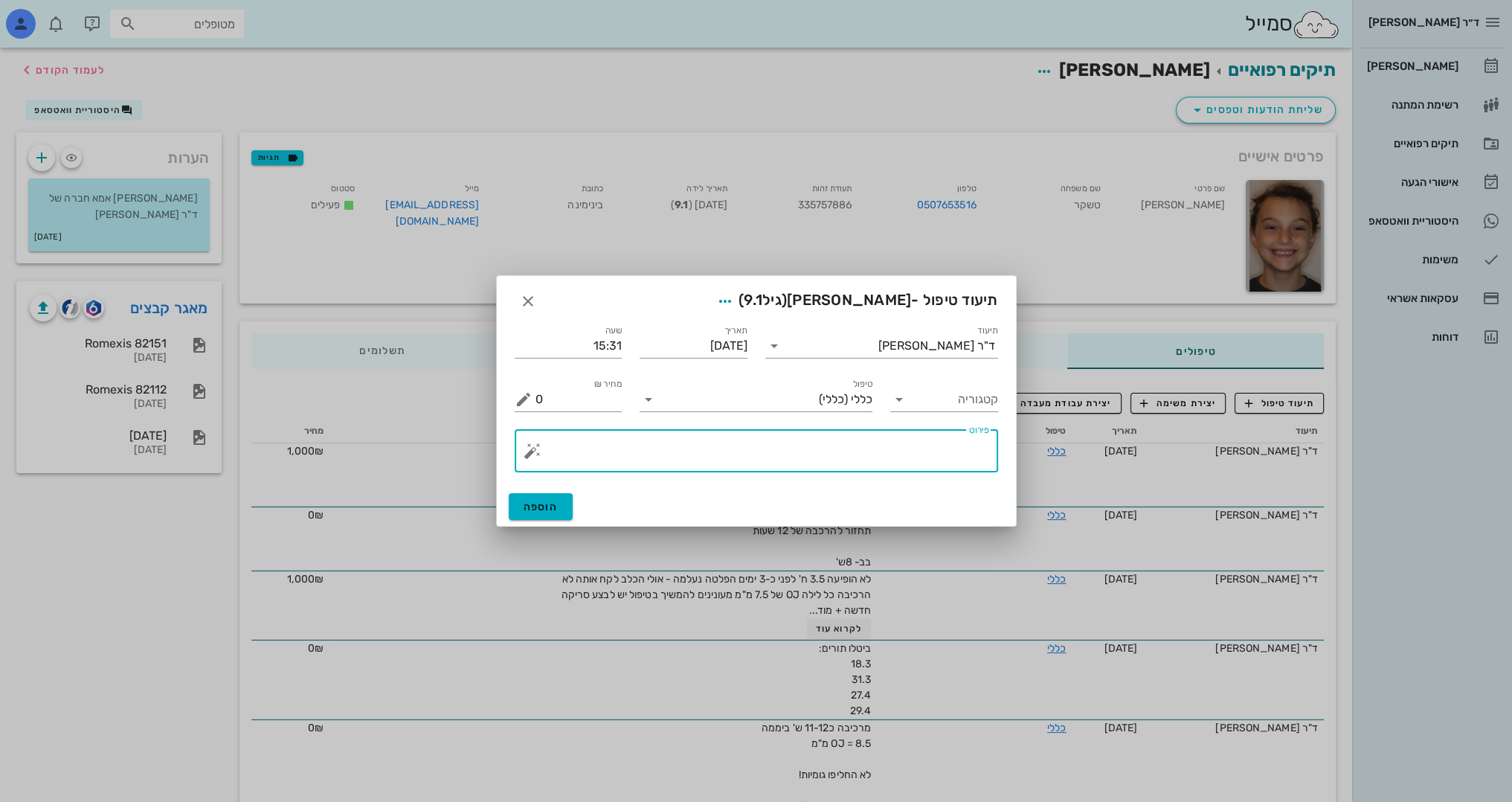
click at [913, 461] on textarea "פירוט" at bounding box center [762, 454] width 454 height 36
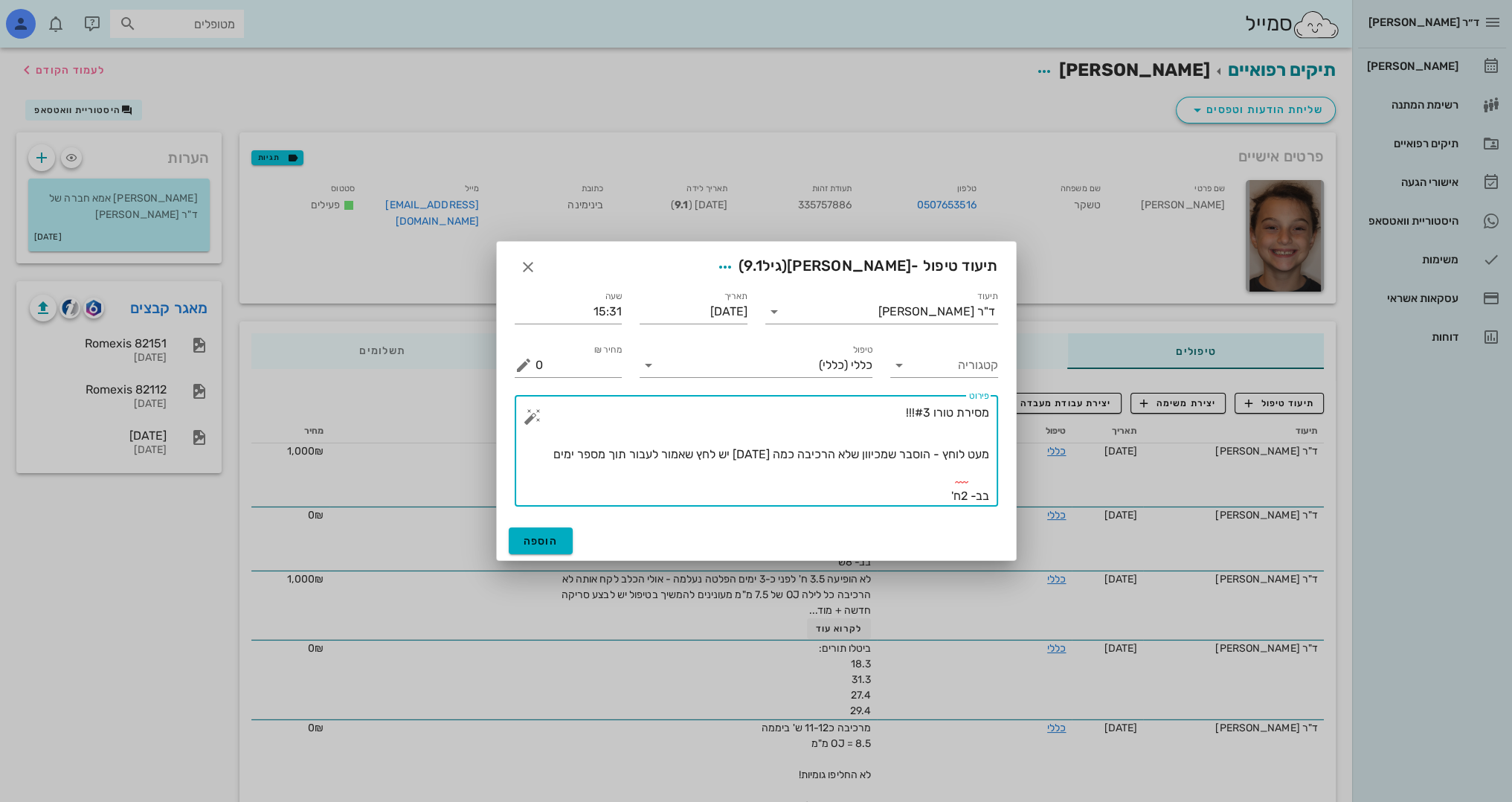
click at [918, 412] on textarea "מסירת טורו #3!!! מעט לוחץ - הוסבר שמכיוון שלא הרכיבה כמה שבועות יש לחץ שאמור לע…" at bounding box center [762, 454] width 454 height 104
type textarea "מסירת טורו #3 !!! מעט לוחץ - הוסבר שמכיוון שלא הרכיבה כמה שבועות יש לחץ שאמור ל…"
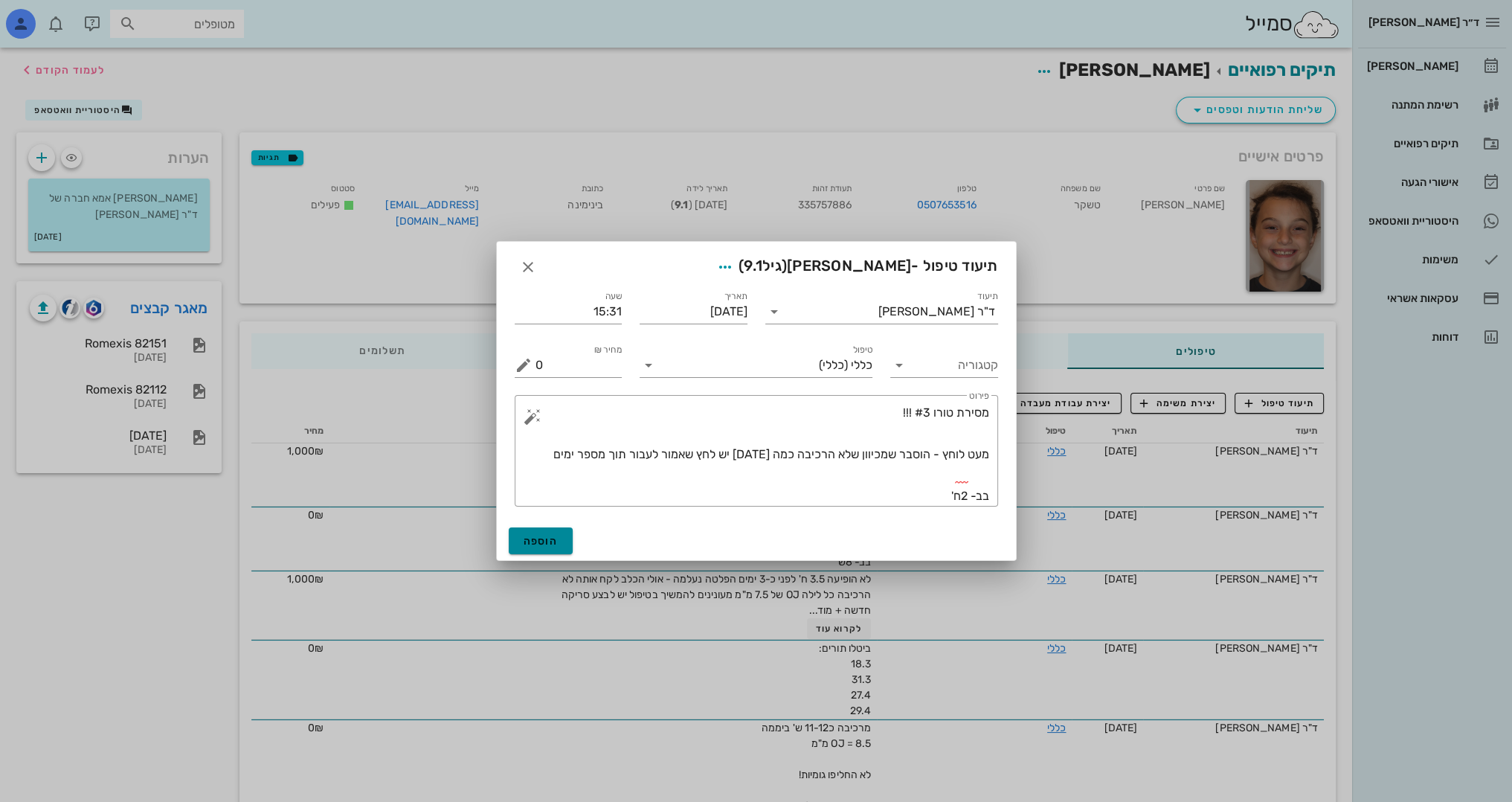
click at [541, 543] on span "הוספה" at bounding box center [541, 541] width 35 height 13
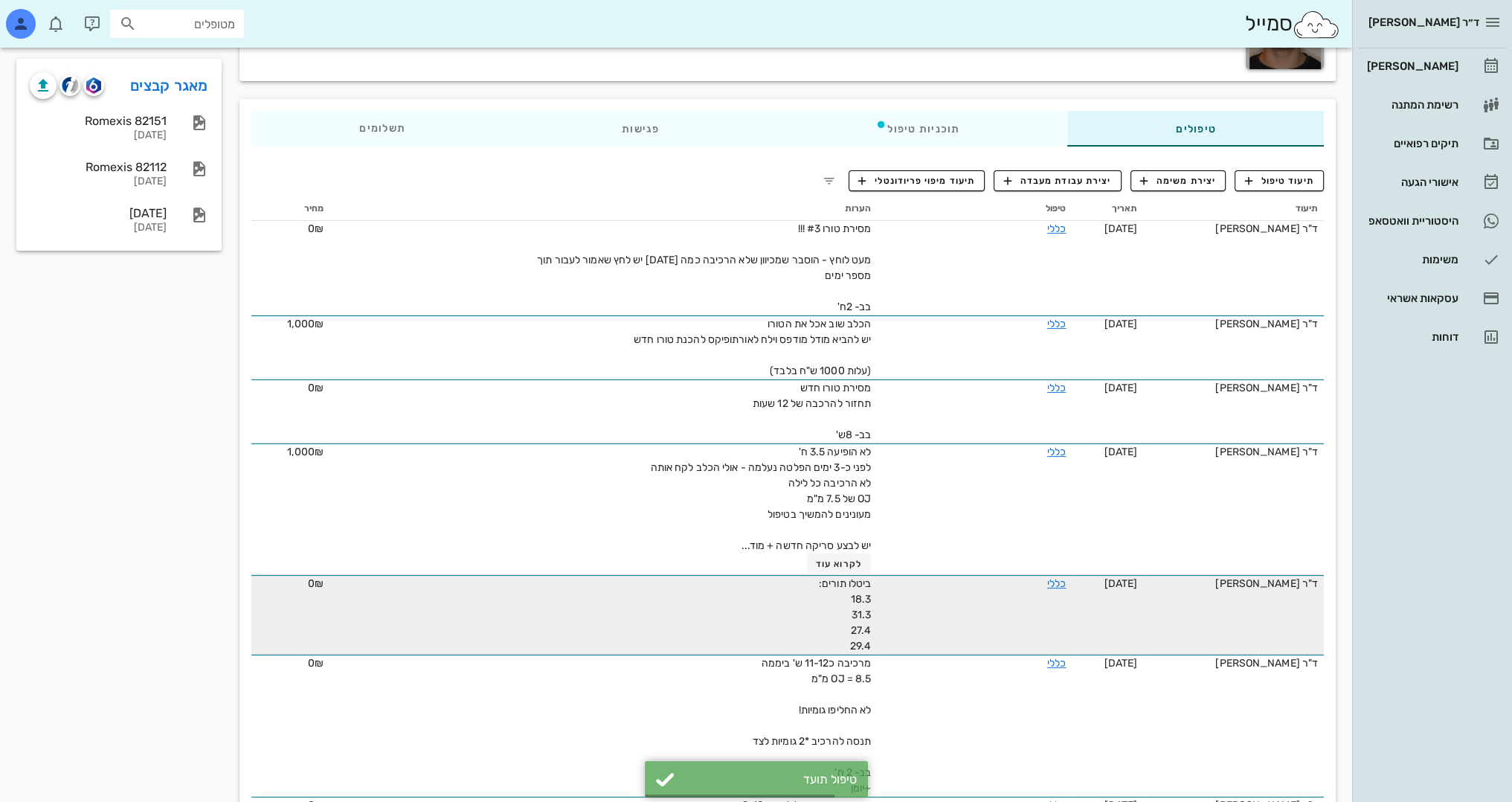
scroll to position [298, 0]
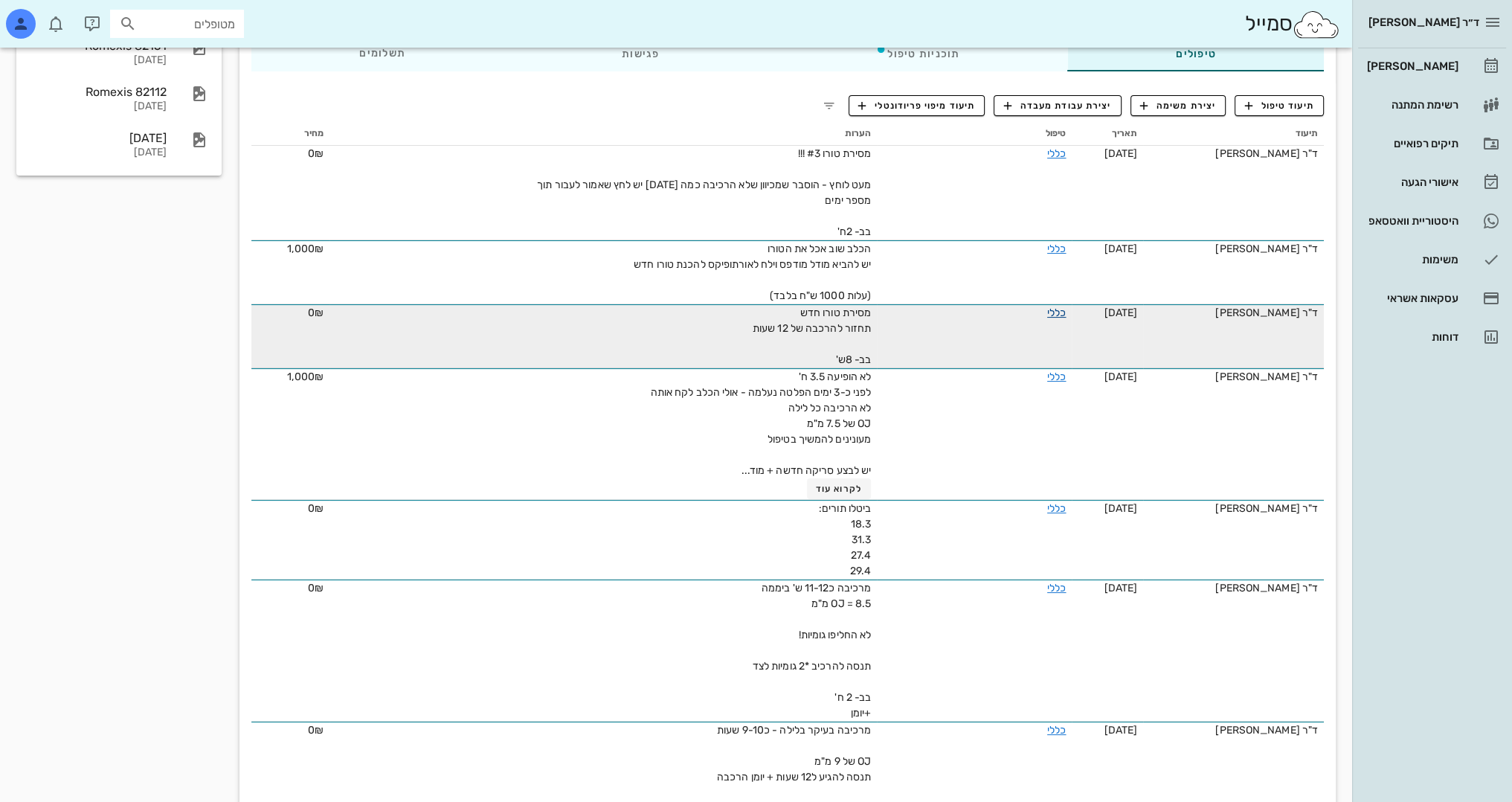
click at [1047, 311] on link "כללי" at bounding box center [1057, 312] width 19 height 13
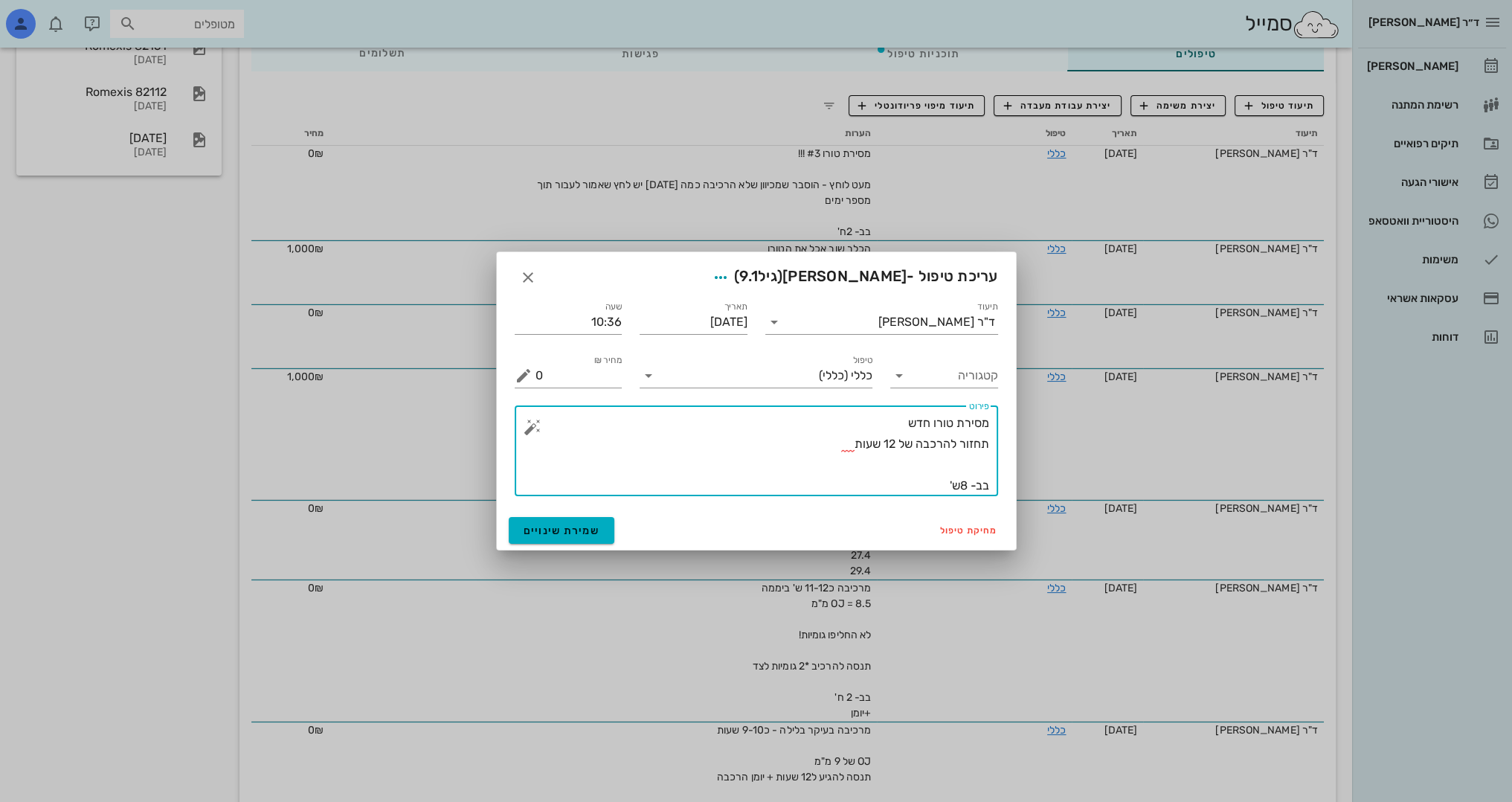
click at [873, 421] on textarea "מסירת טורו חדש תחזור להרכבה של 12 שעות בב- 8ש'" at bounding box center [762, 454] width 454 height 83
type textarea "מסירת טורו חדש #2 תחזור להרכבה של 12 שעות בב- 8ש'"
click at [548, 524] on span "שמירת שינויים" at bounding box center [562, 530] width 76 height 13
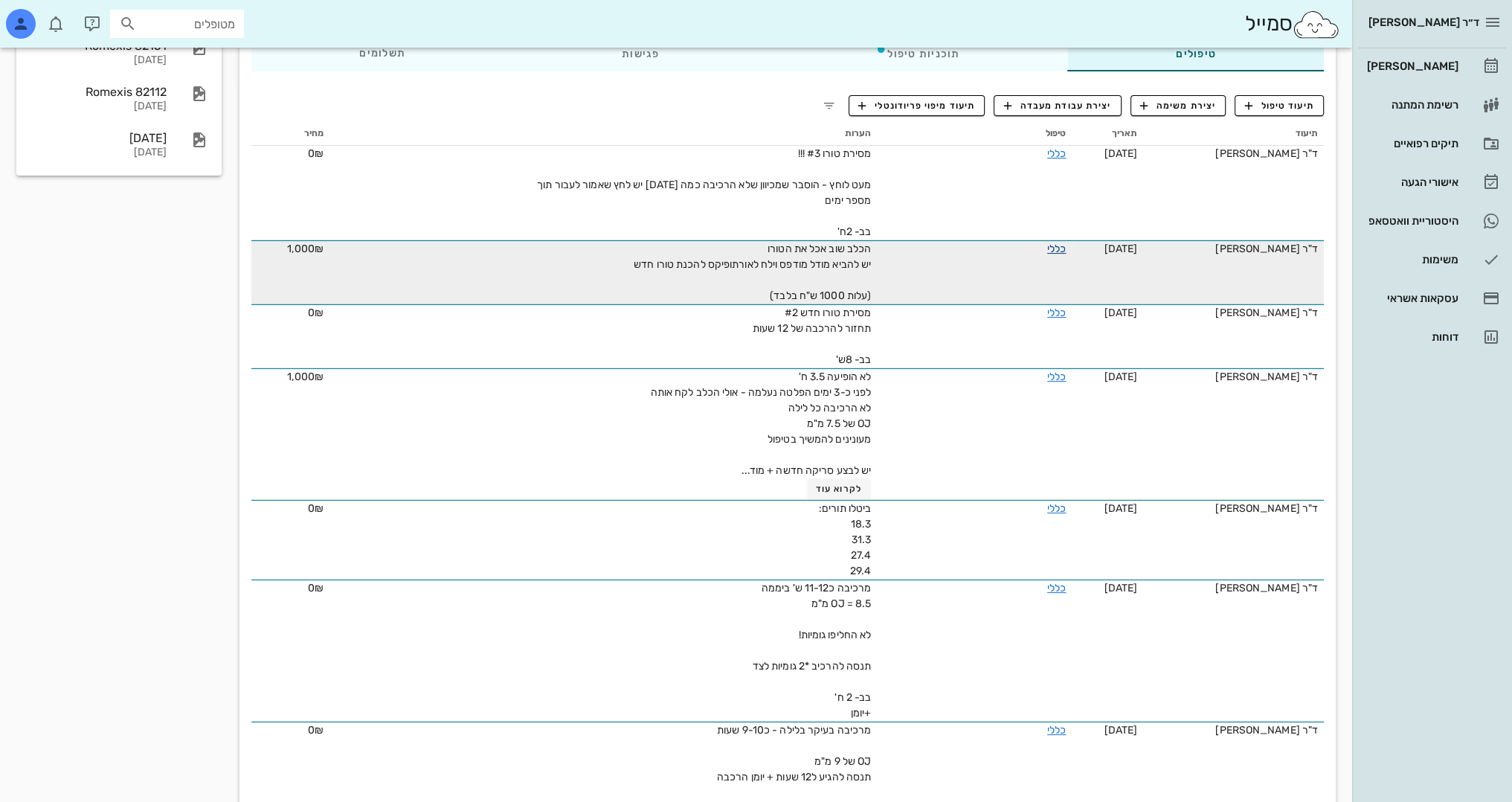
click at [1047, 245] on link "כללי" at bounding box center [1057, 248] width 19 height 13
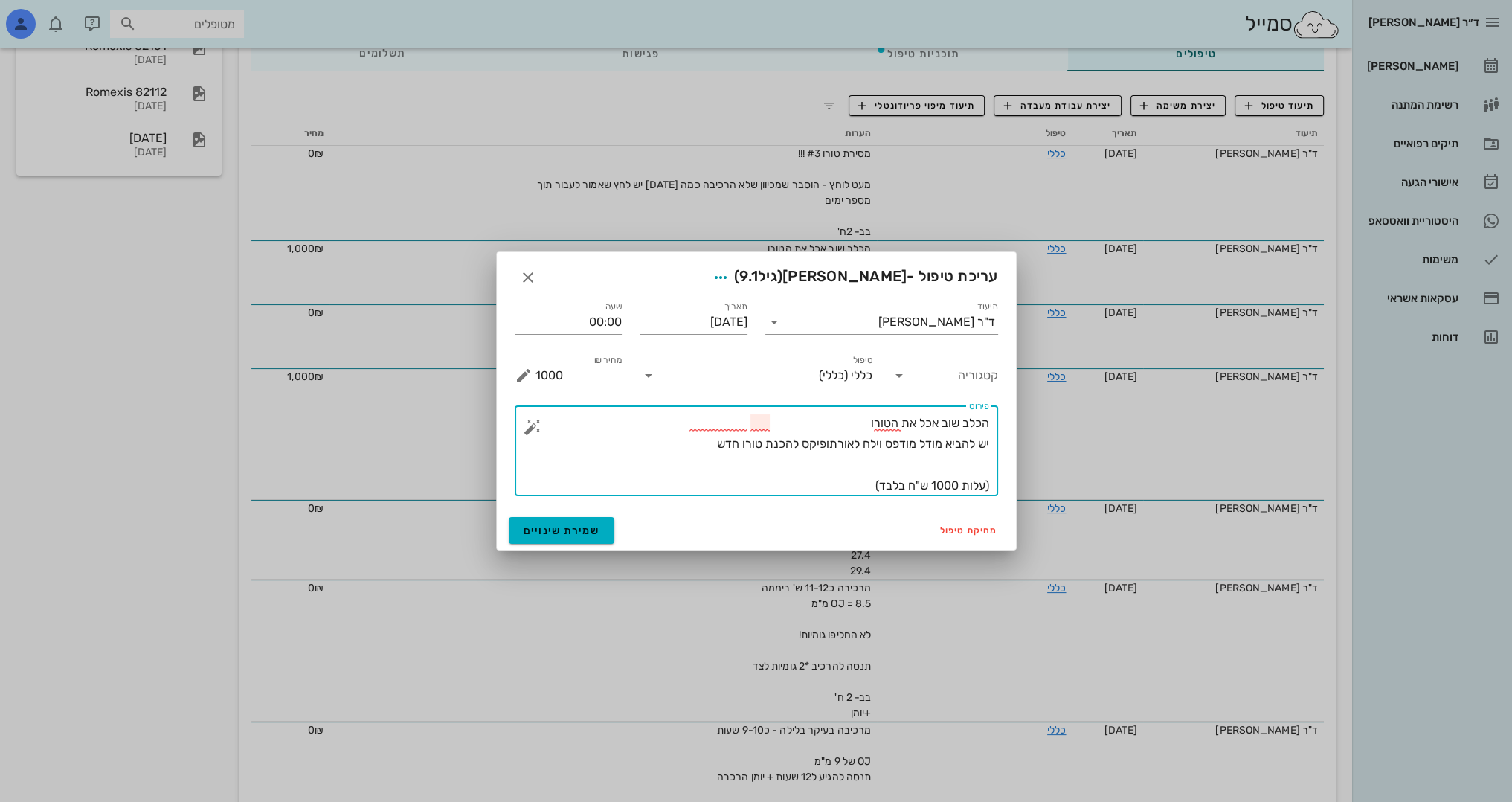
click at [873, 443] on textarea "הכלב שוב אכל את הטורו יש להביא מודל מודפס וילח לאורתופיקס להכנת טורו חדש (עלות …" at bounding box center [762, 454] width 454 height 83
click at [659, 430] on textarea "הכלב שוב אכל את הטורו יש להביא מודל מודפס וישלח לאורתופיקס להכנת טורו חדש (עלות…" at bounding box center [762, 454] width 454 height 83
type textarea "הכלב שוב אכל את הטורו יש להביא מודל מודפס וישלח לאורתופיקס להכנת טורו חדש (עלות…"
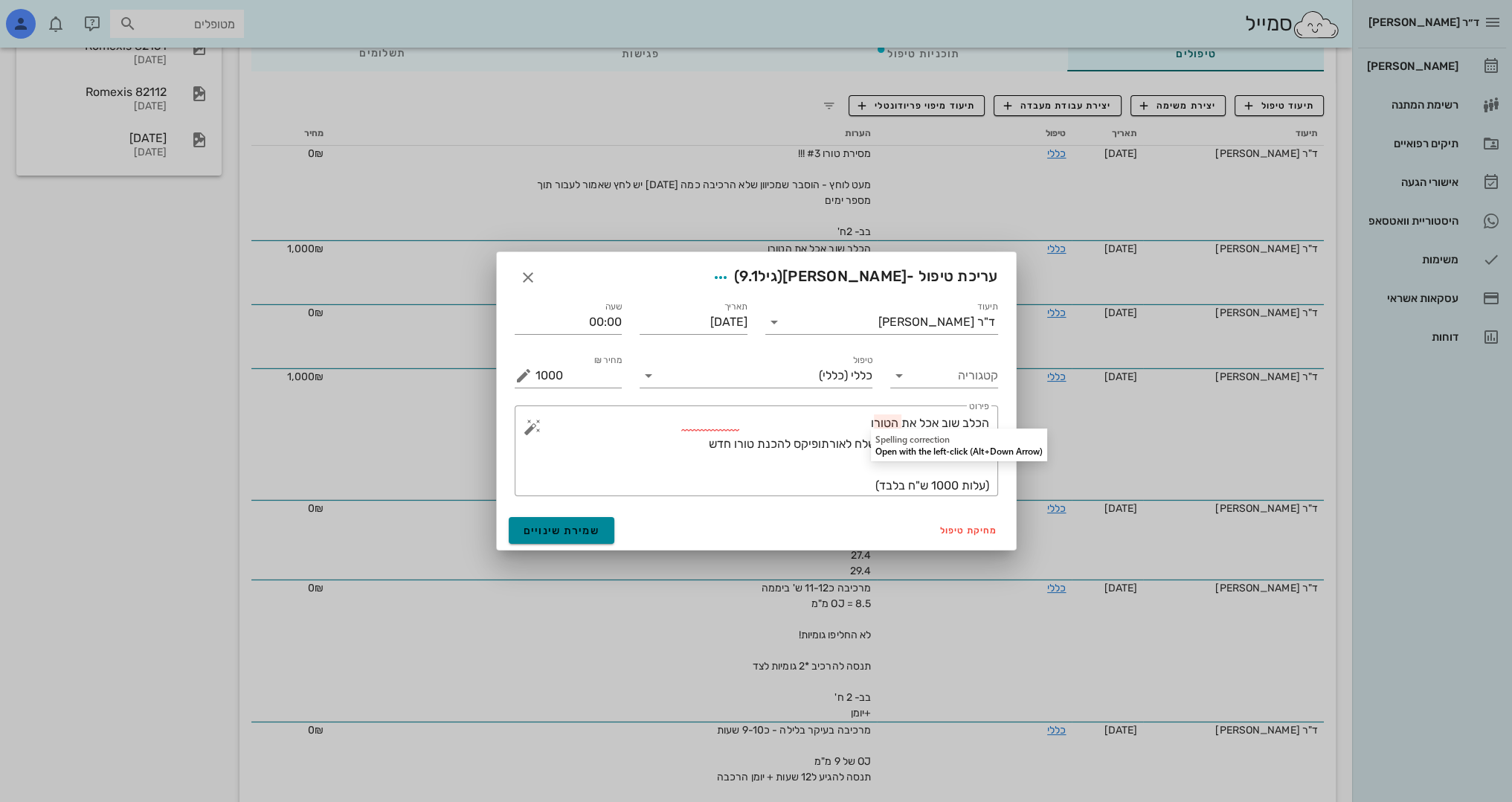
click at [587, 526] on span "שמירת שינויים" at bounding box center [562, 530] width 76 height 13
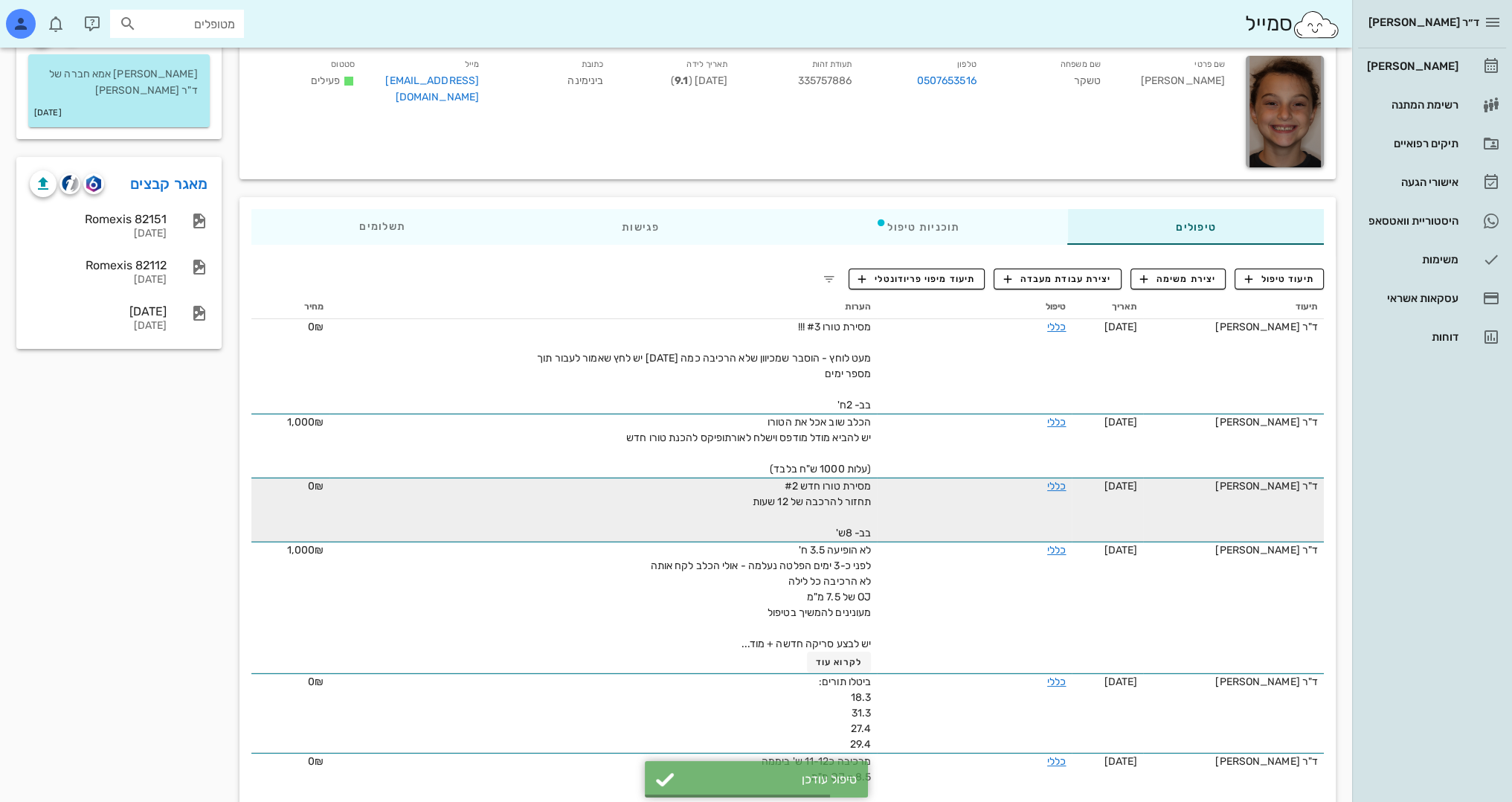
scroll to position [0, 0]
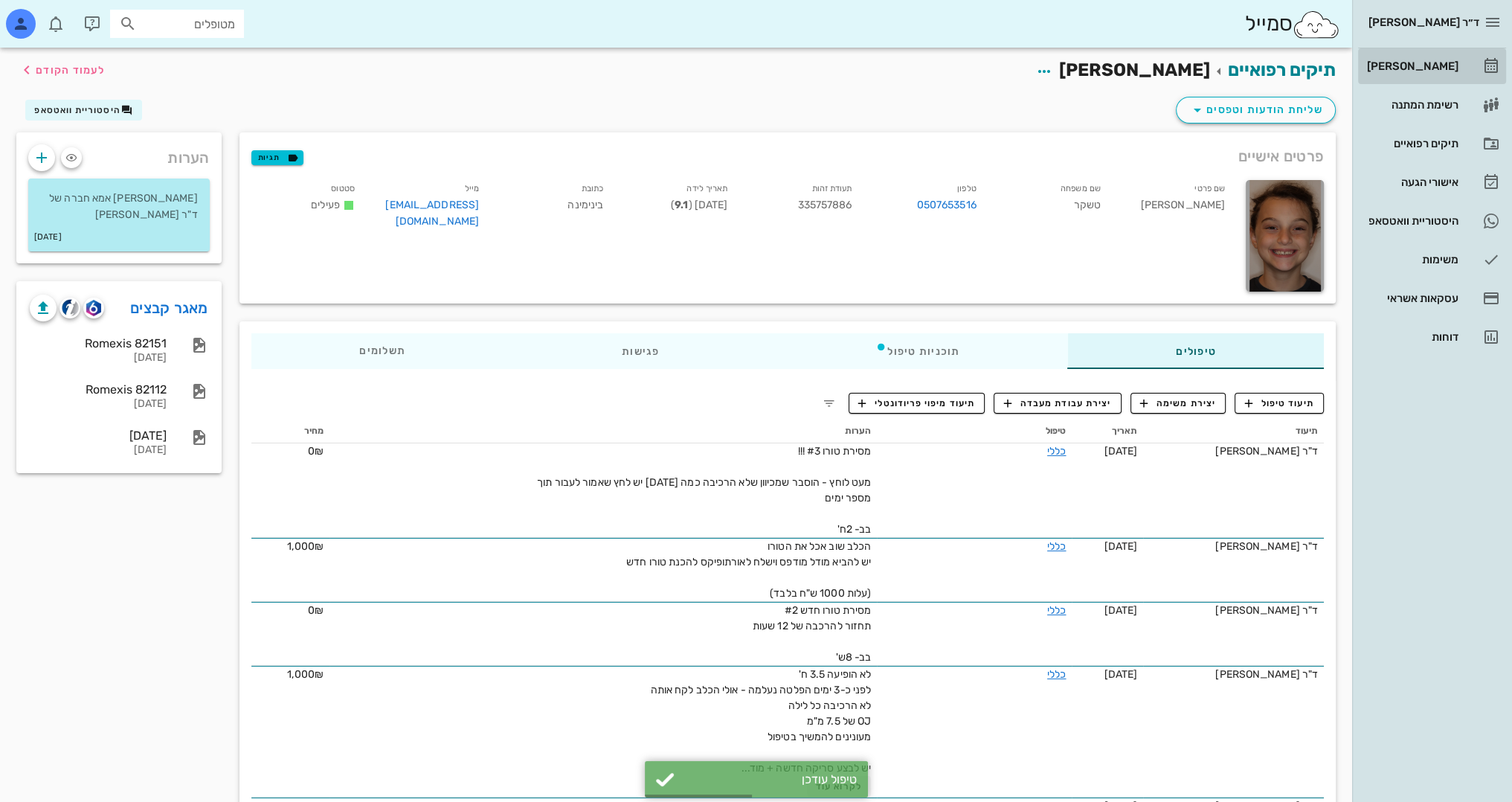
click at [1445, 61] on div "[PERSON_NAME]" at bounding box center [1411, 66] width 94 height 12
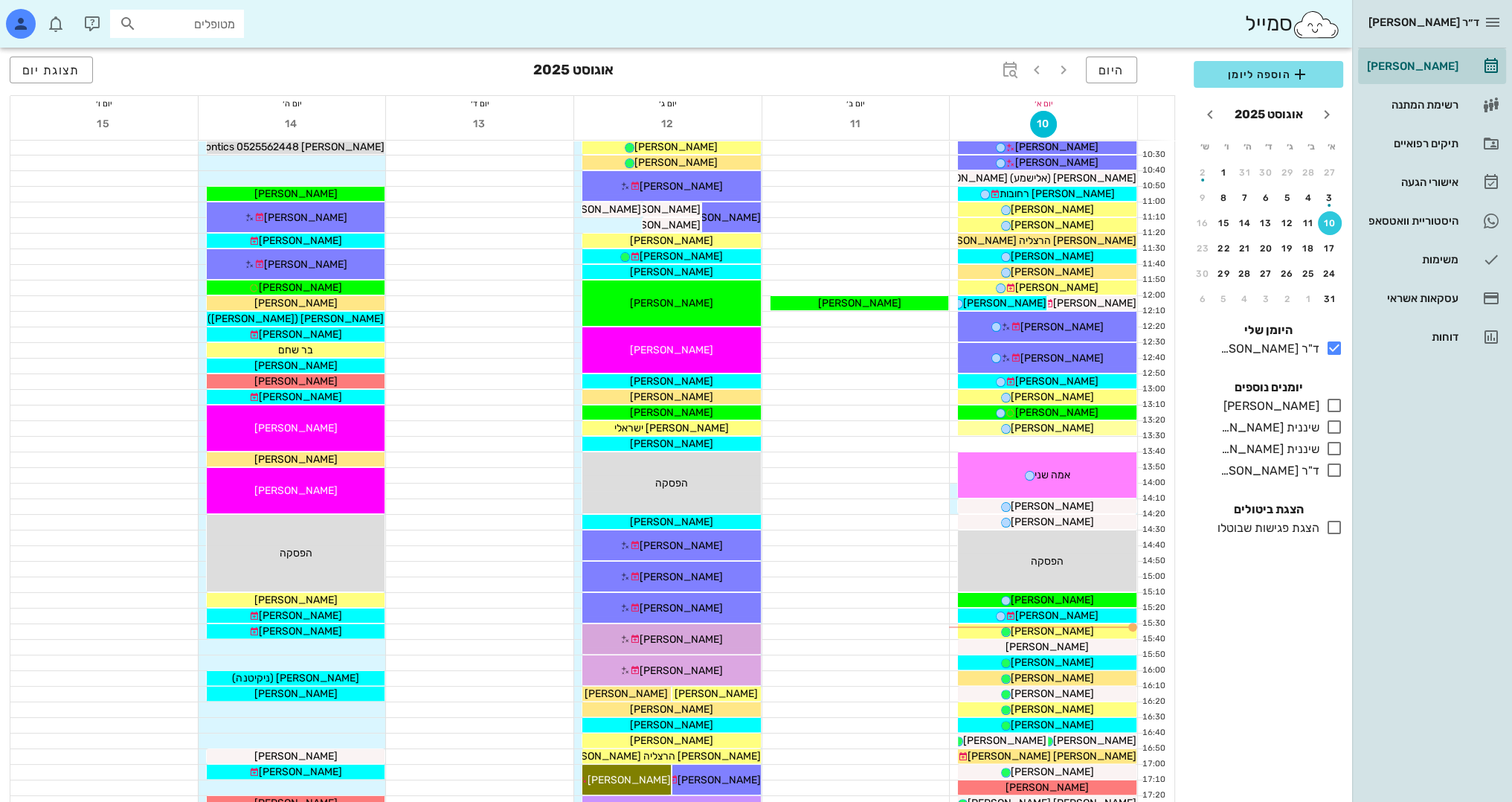
scroll to position [446, 0]
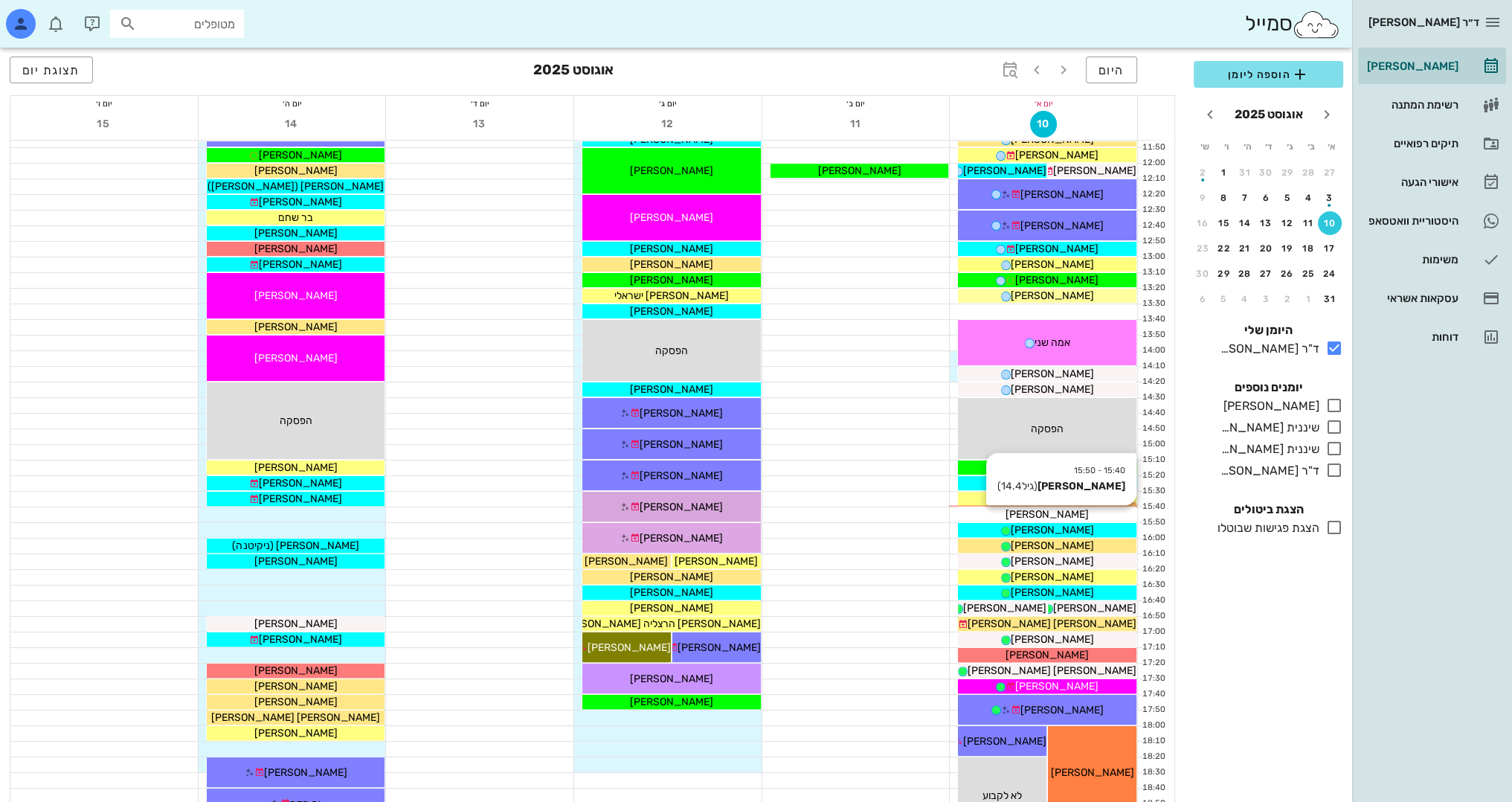
click at [1065, 514] on div "[PERSON_NAME]" at bounding box center [1047, 514] width 179 height 15
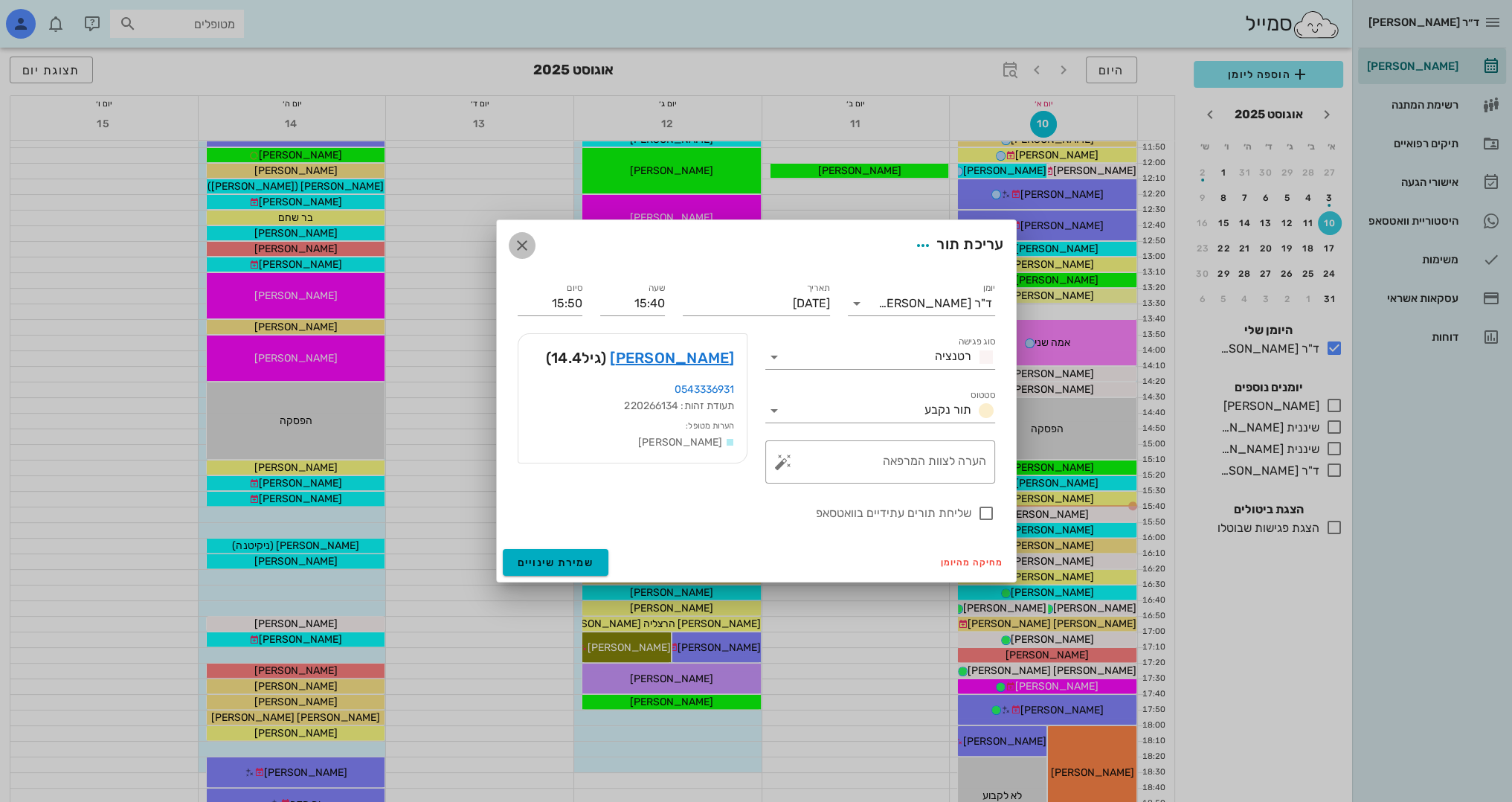
click at [522, 244] on icon "button" at bounding box center [522, 245] width 18 height 18
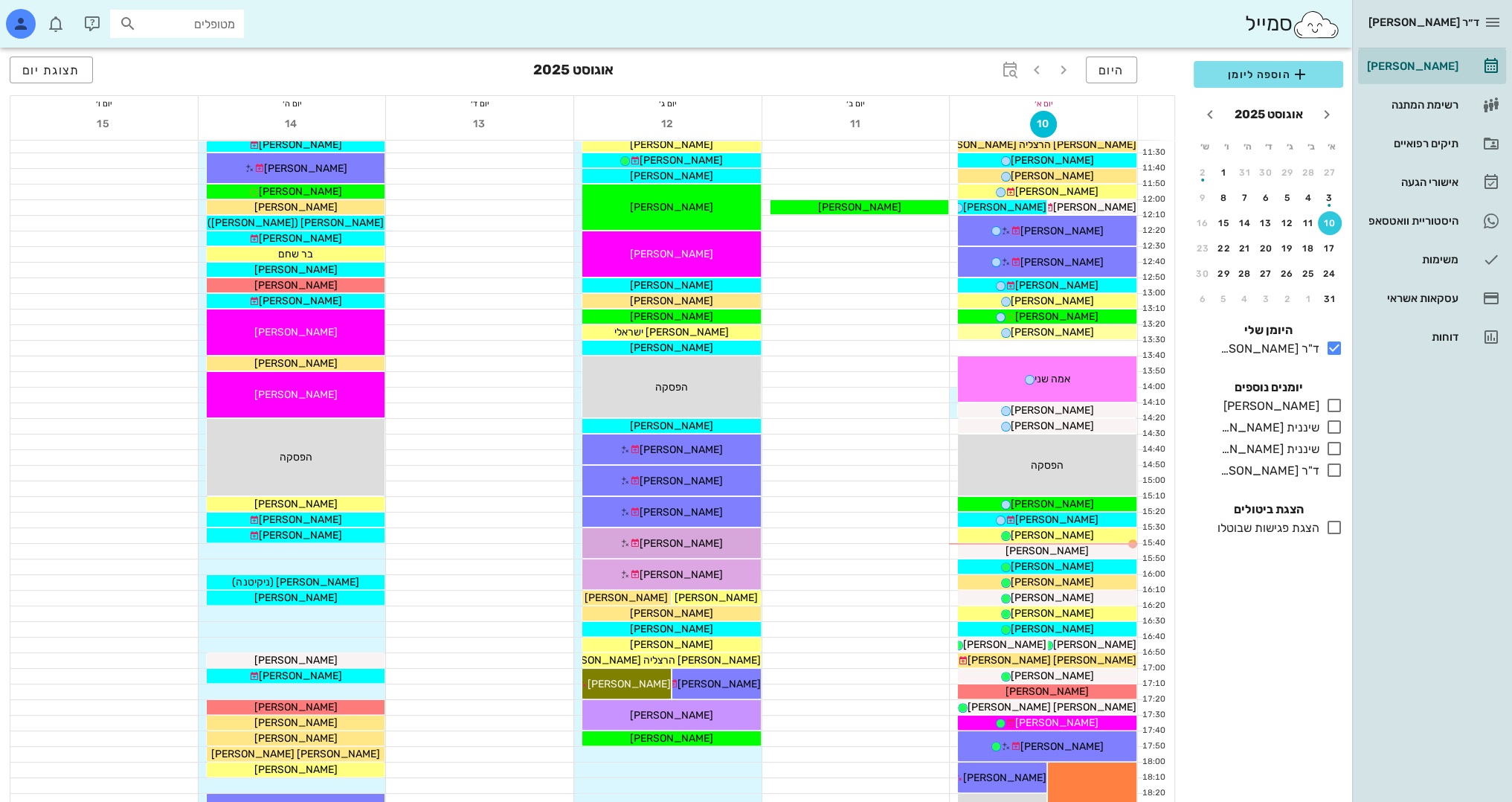
scroll to position [372, 0]
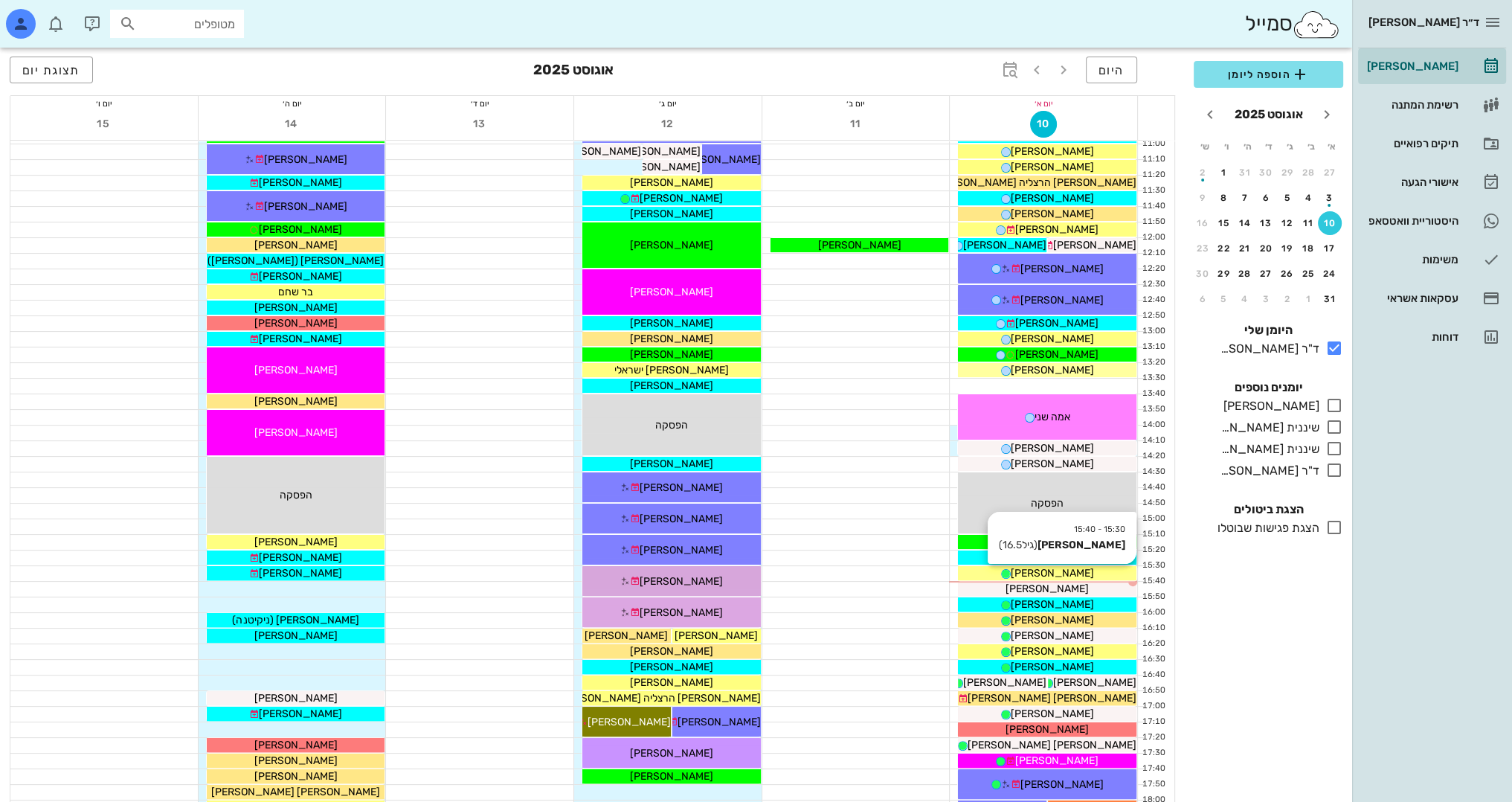
click at [1086, 571] on div "[PERSON_NAME]" at bounding box center [1047, 573] width 179 height 15
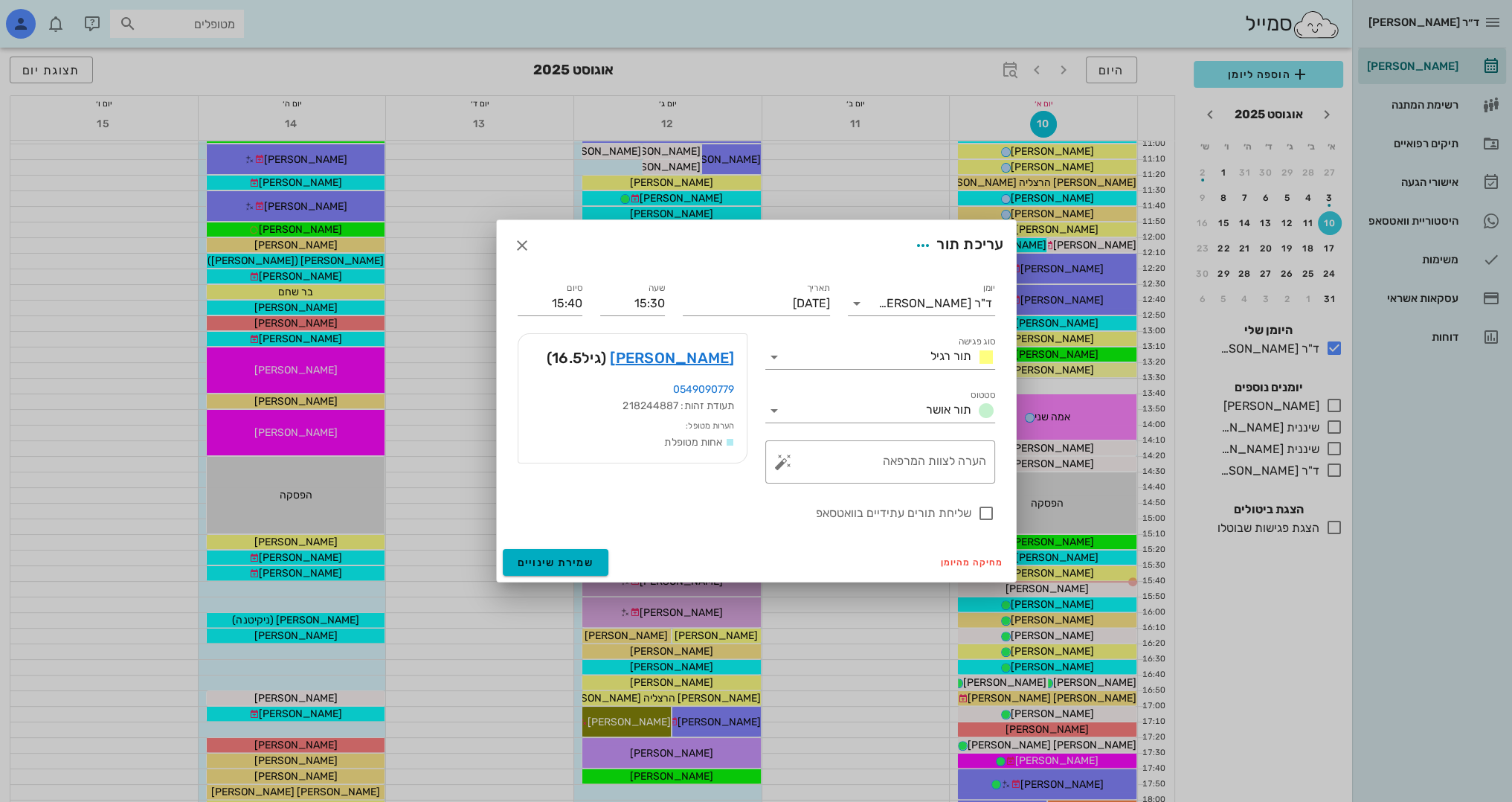
drag, startPoint x: 673, startPoint y: 408, endPoint x: 682, endPoint y: 370, distance: 39.1
click at [655, 380] on div "יואב לינק (גיל 16.5 )" at bounding box center [632, 358] width 228 height 47
click at [525, 242] on icon "button" at bounding box center [522, 245] width 18 height 18
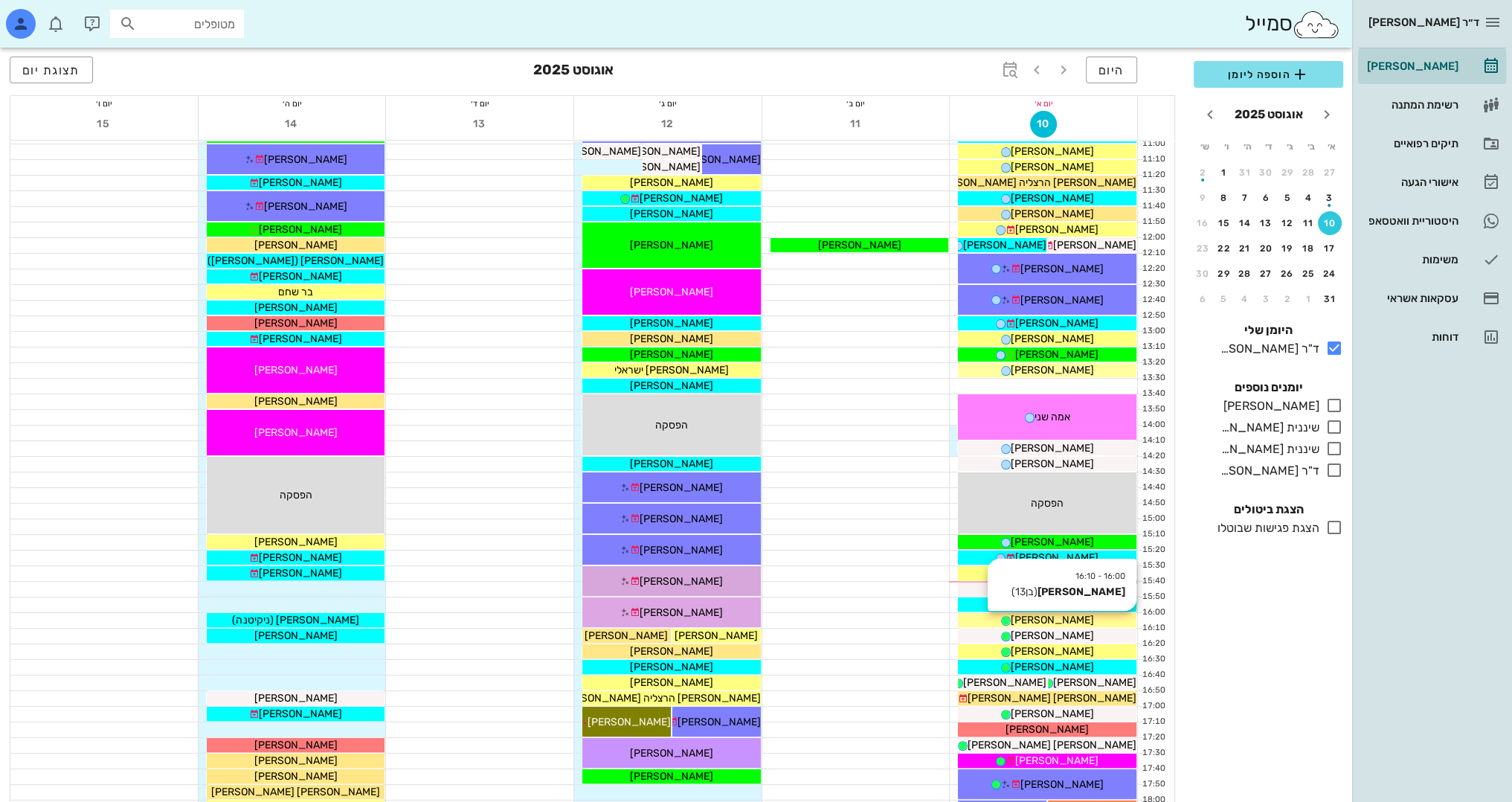
click at [1092, 621] on div "[PERSON_NAME]" at bounding box center [1047, 620] width 179 height 15
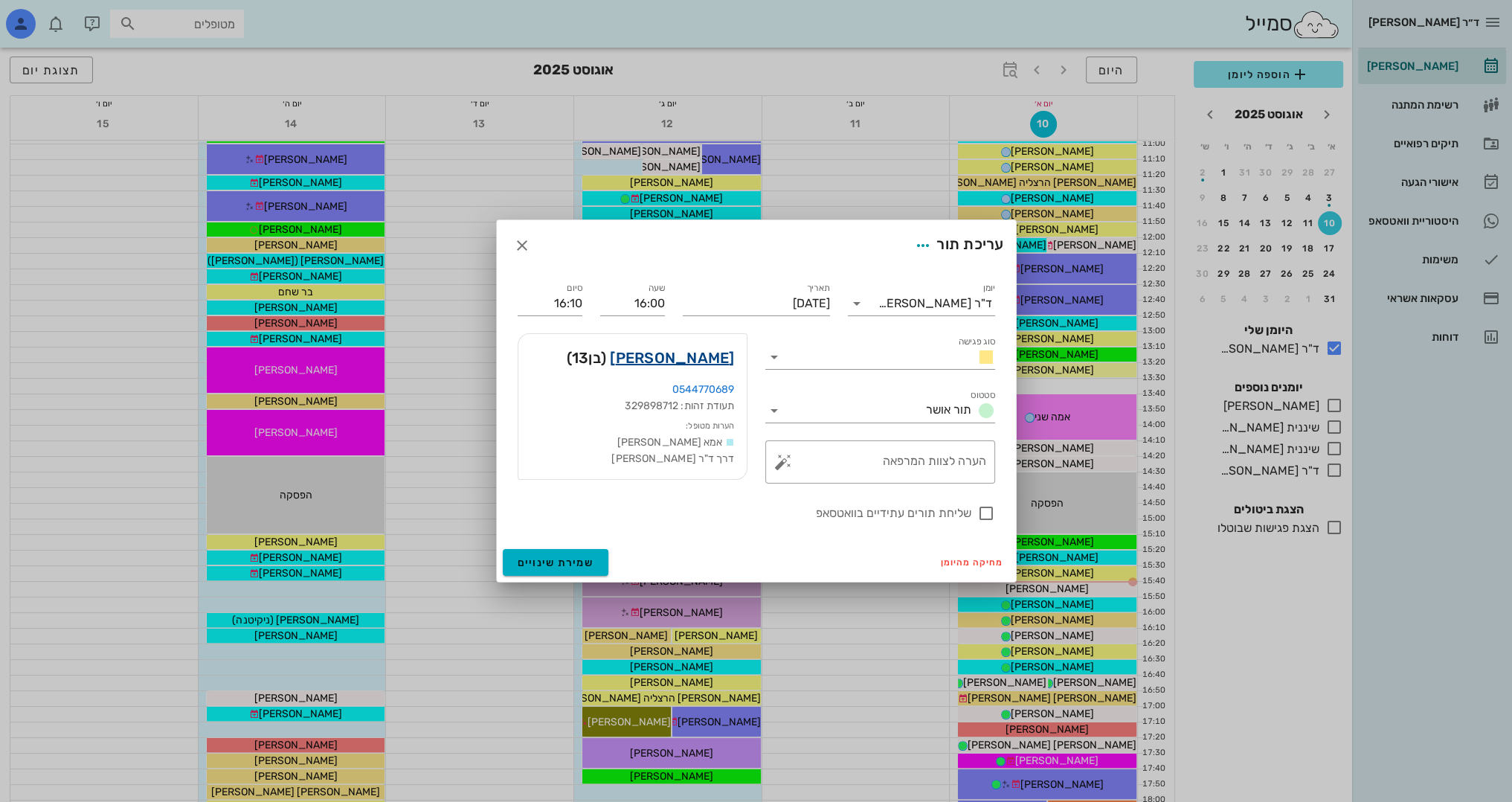
click at [684, 355] on link "אריאל מנטילה" at bounding box center [672, 358] width 124 height 24
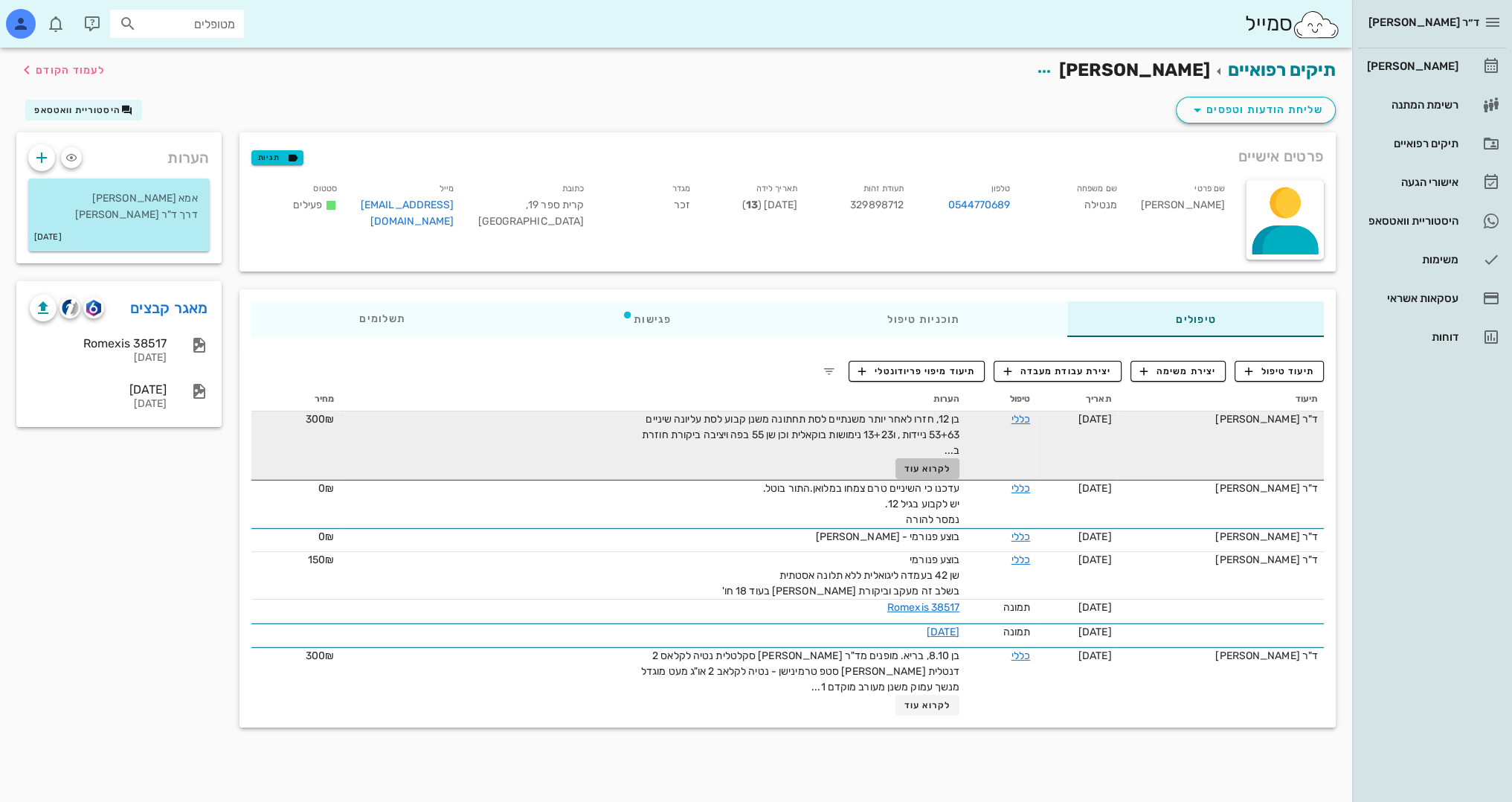
click at [931, 466] on span "לקרוא עוד" at bounding box center [928, 469] width 46 height 10
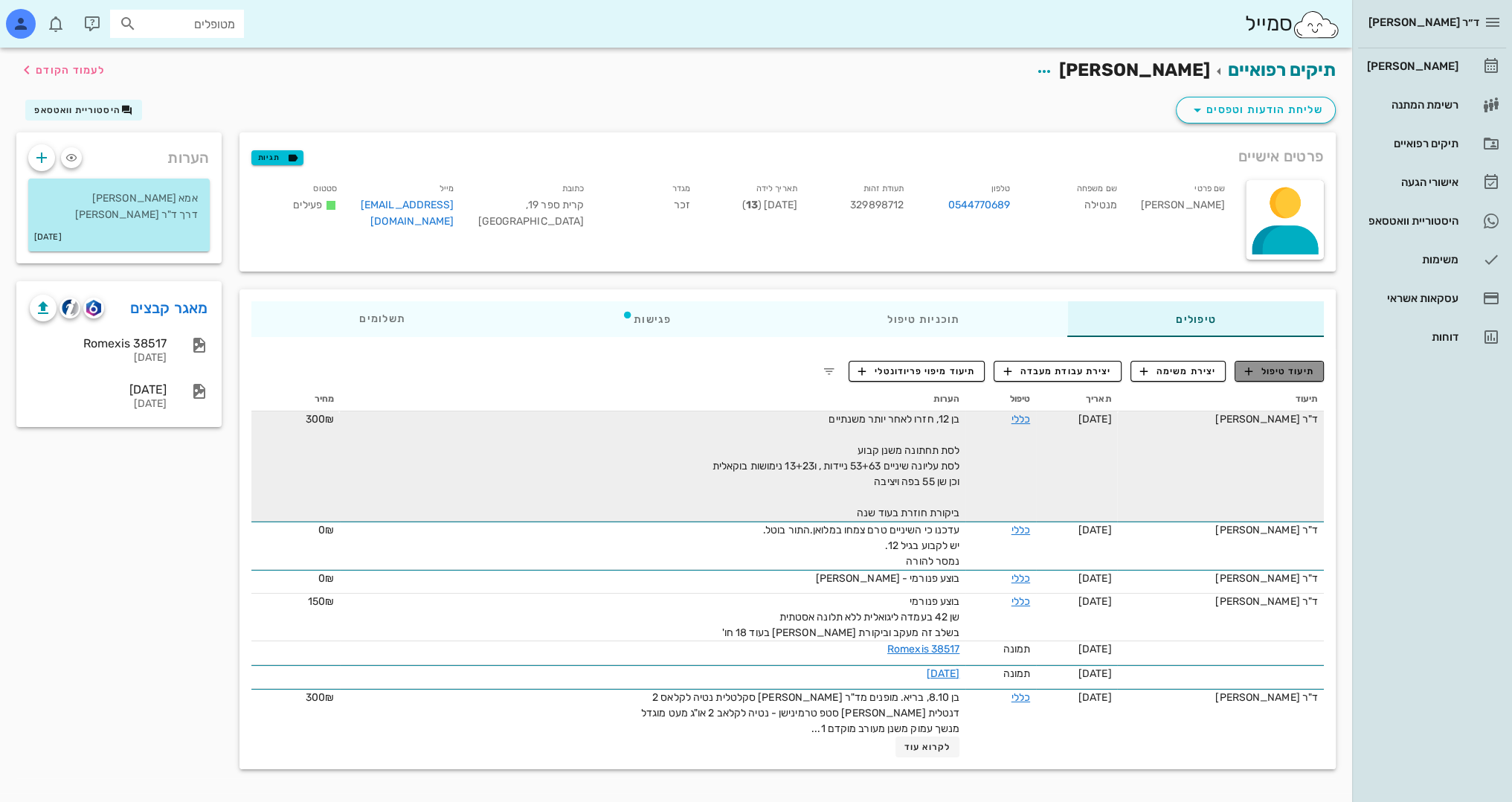
click at [1294, 370] on span "תיעוד טיפול" at bounding box center [1280, 371] width 70 height 14
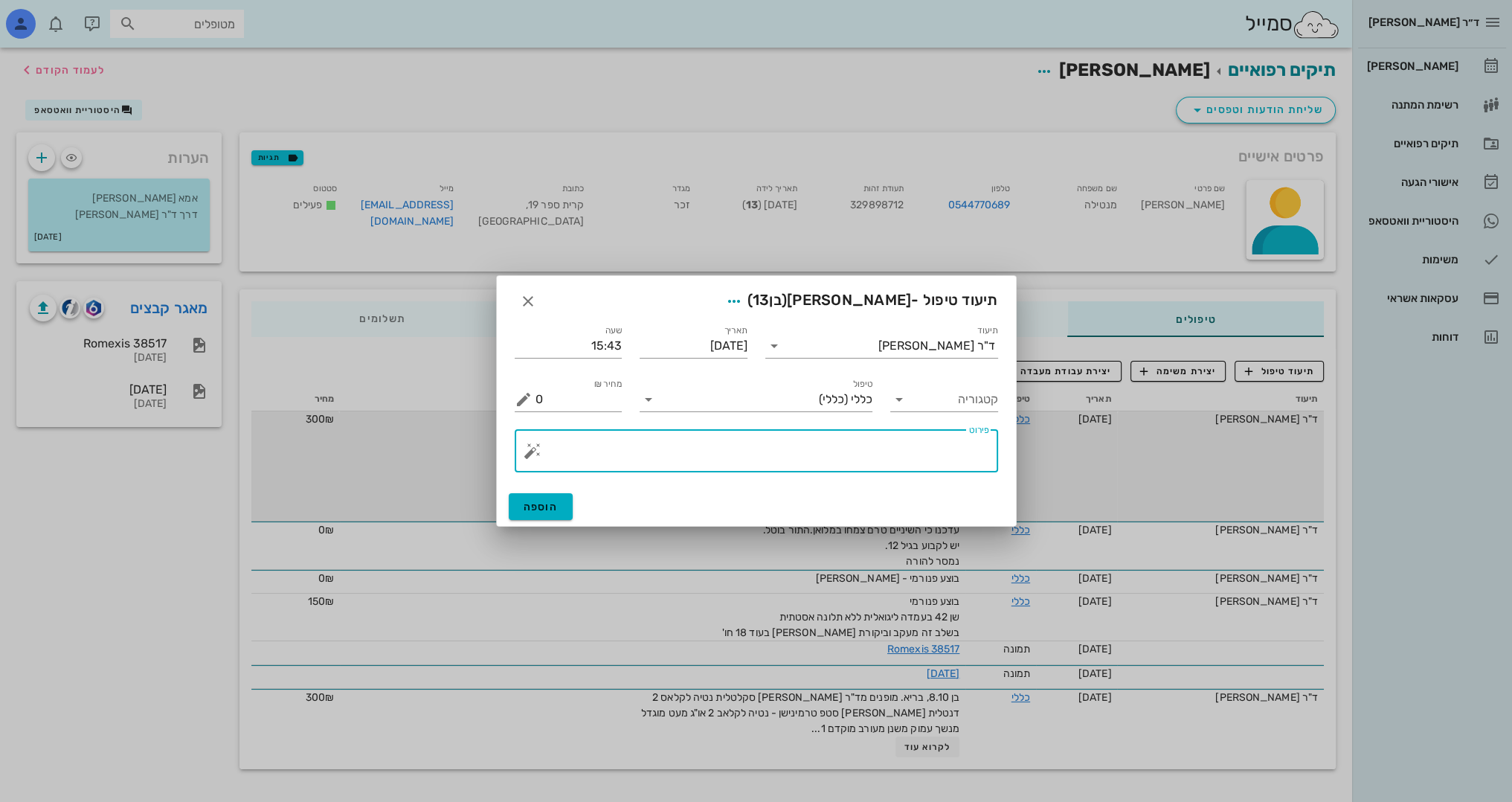
click at [907, 457] on textarea "פירוט" at bounding box center [762, 454] width 454 height 36
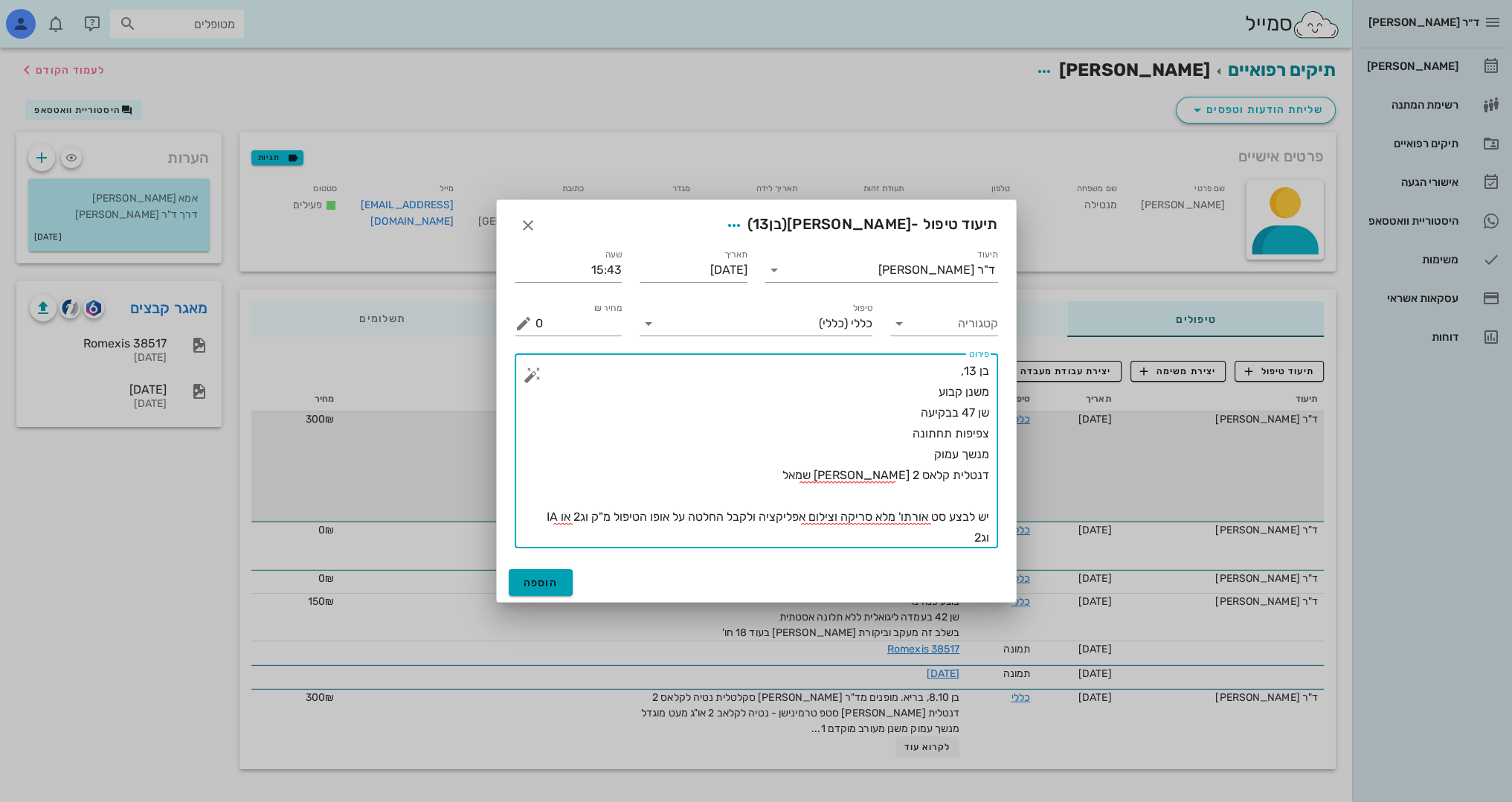
type textarea "בן 13, משנן קבוע שן 47 בבקיעה צפיפות תחתונה מנשך עמוק דנטלית קלאס 2 סב דיב שמאל…"
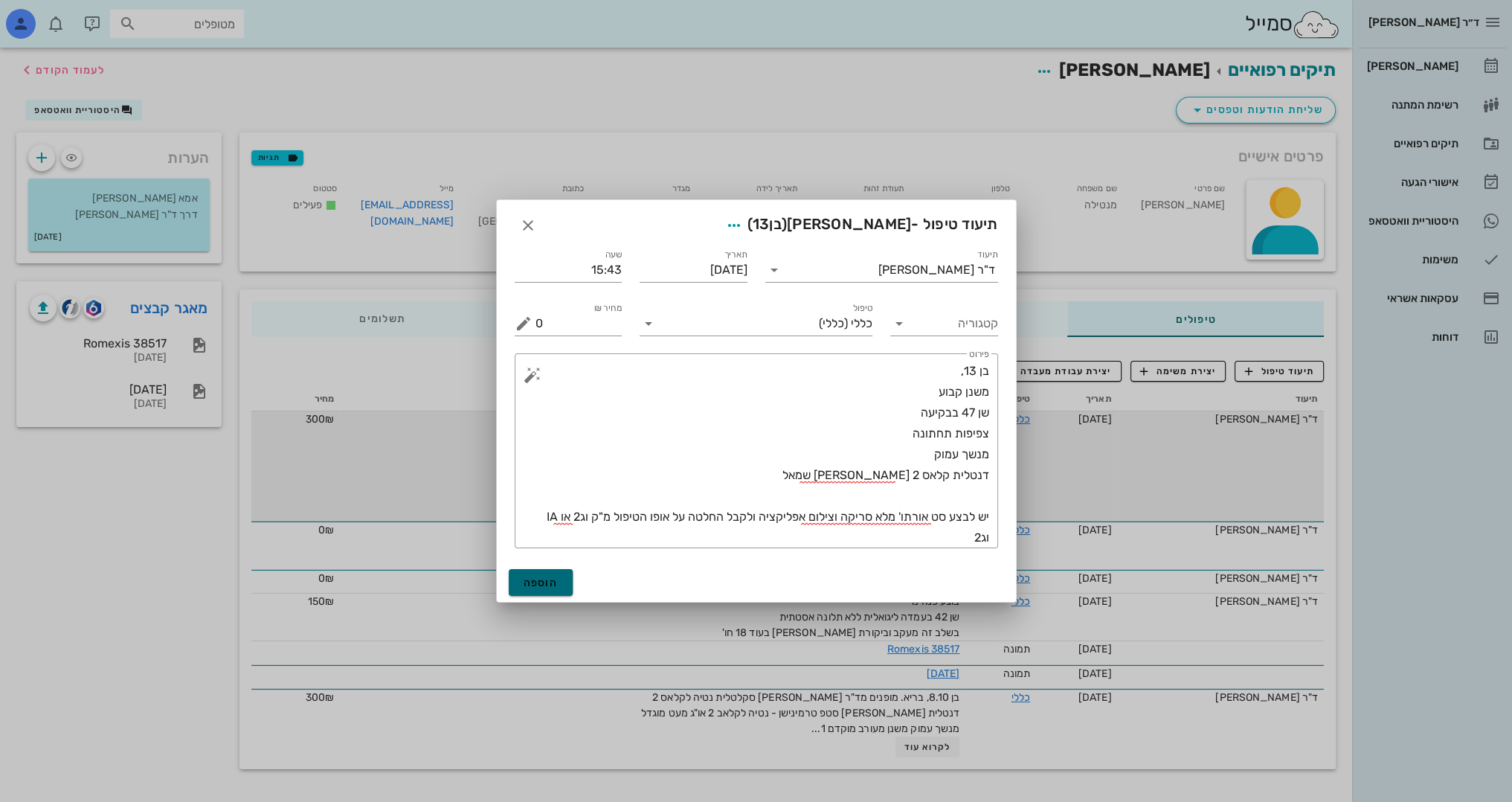
click at [543, 585] on span "הוספה" at bounding box center [541, 582] width 35 height 13
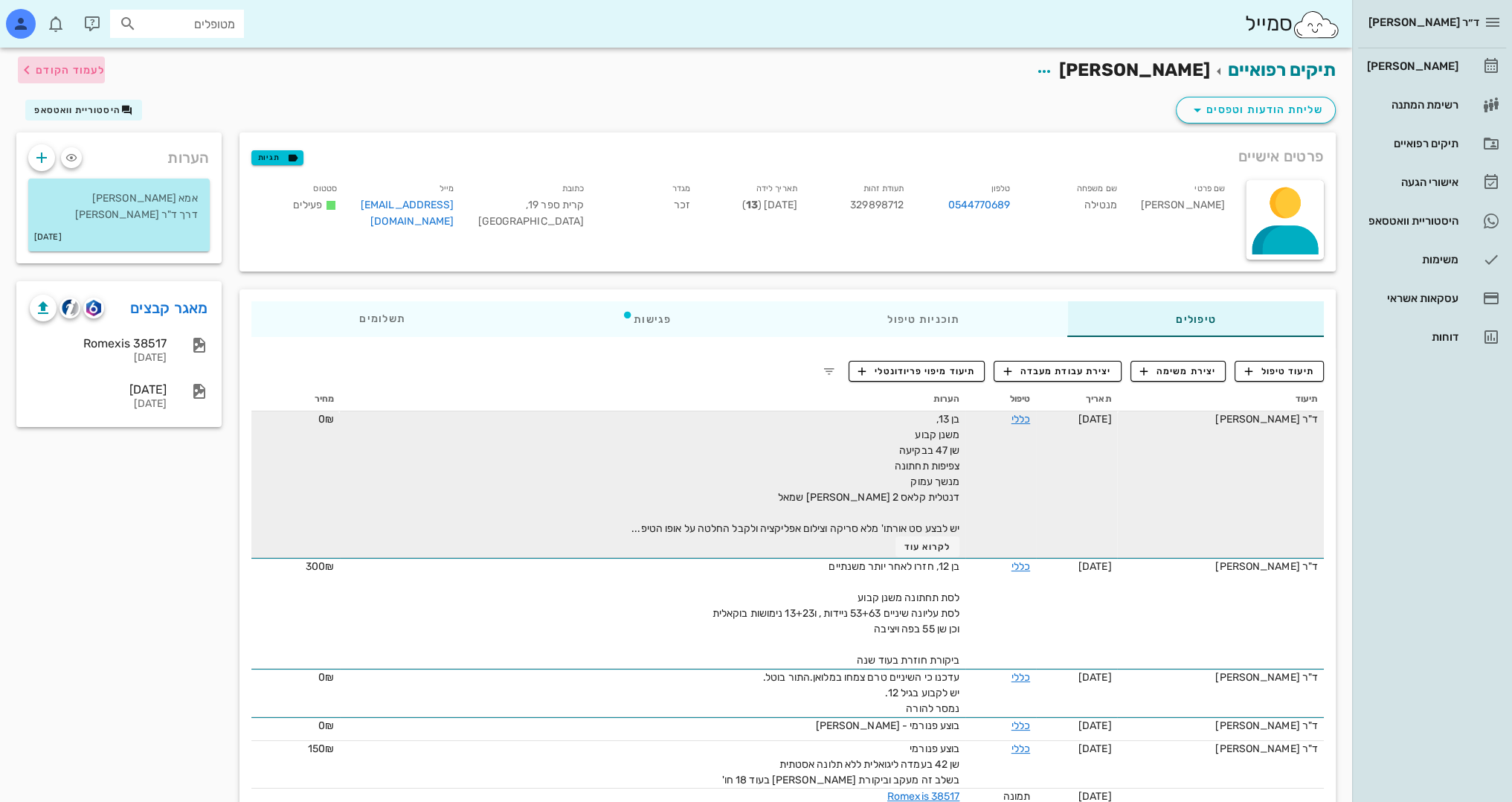
click at [83, 75] on span "לעמוד הקודם" at bounding box center [61, 70] width 87 height 18
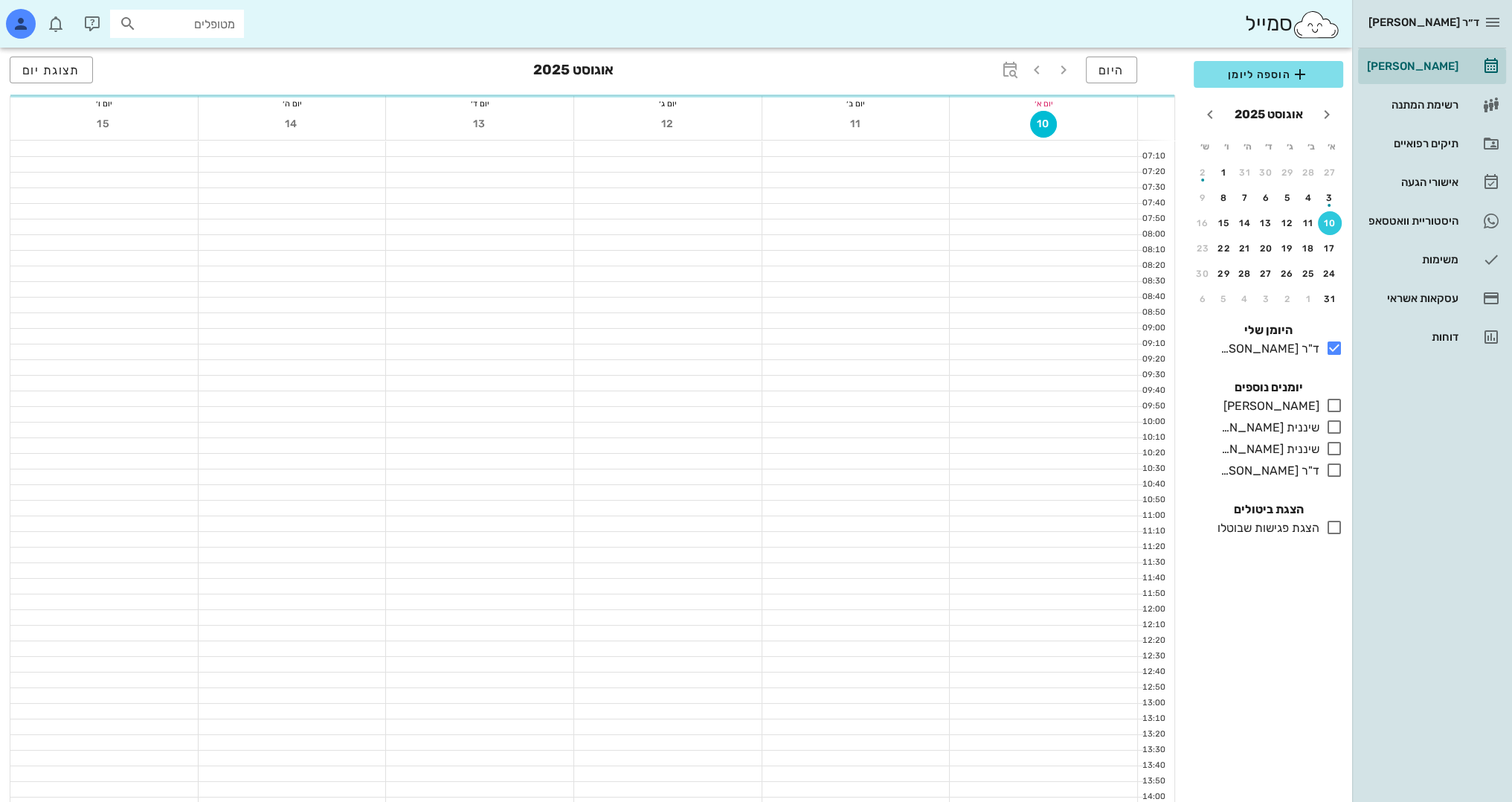
scroll to position [372, 0]
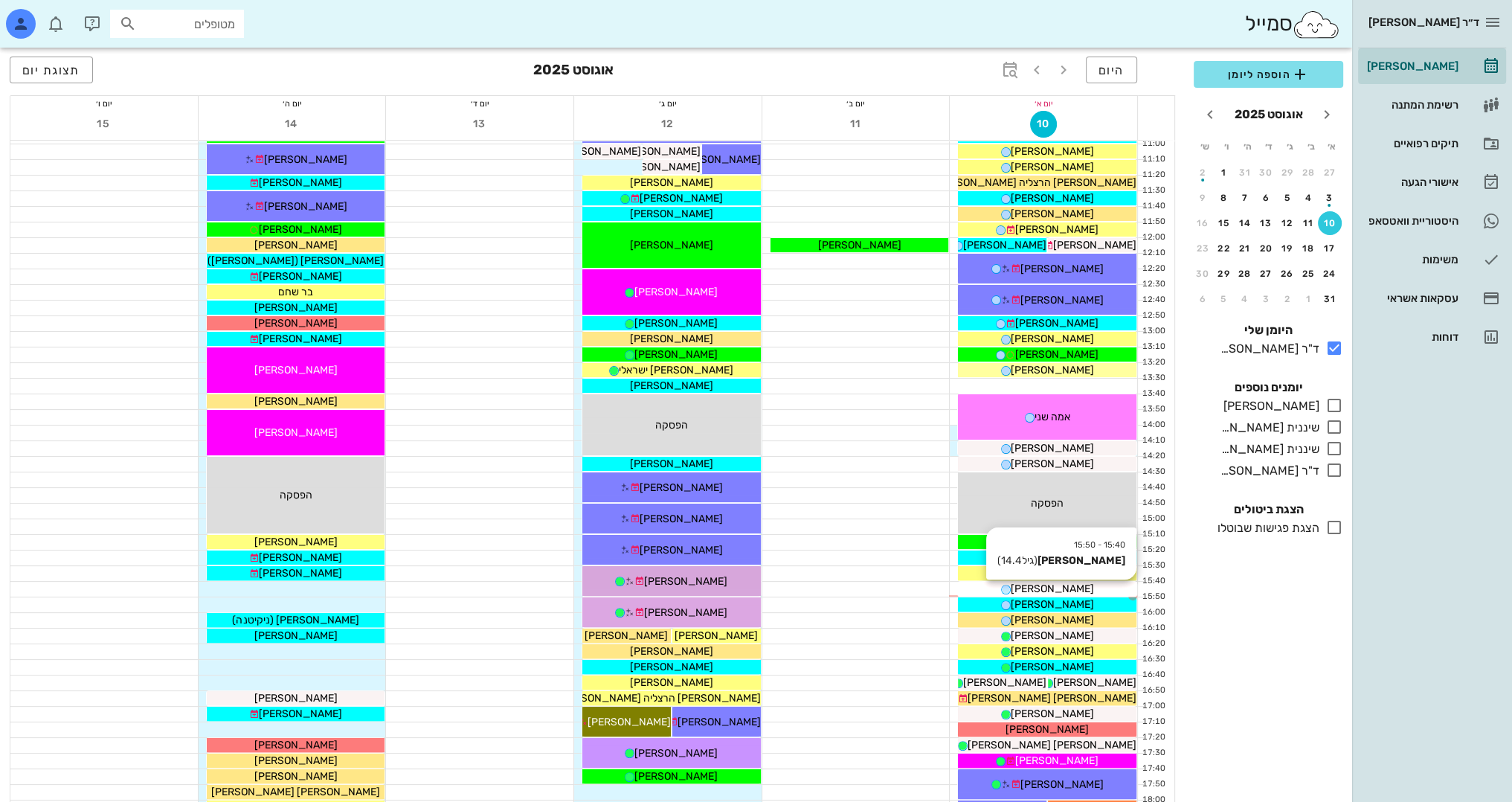
click at [1065, 592] on span "[PERSON_NAME]" at bounding box center [1052, 588] width 83 height 13
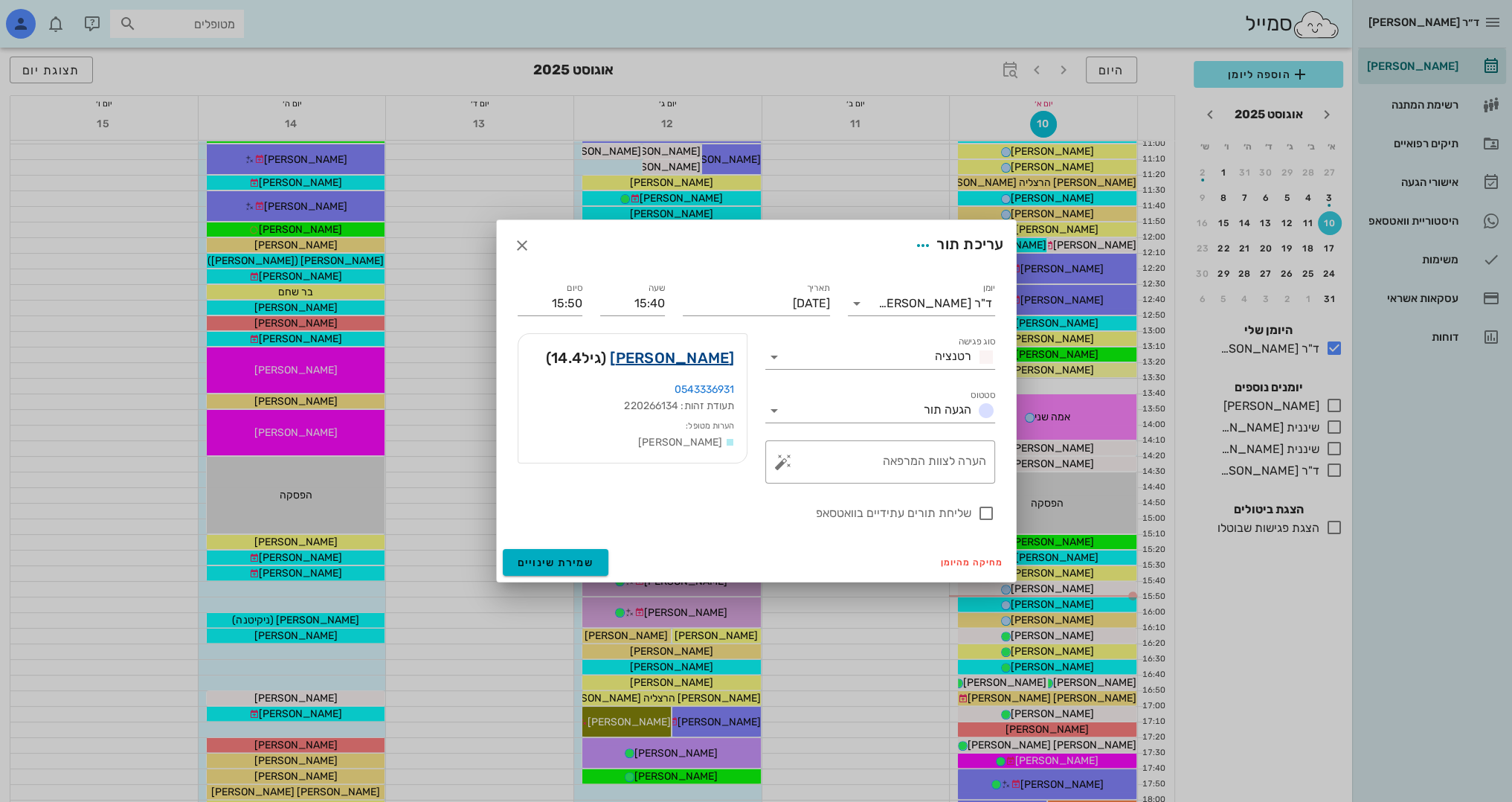
click at [706, 354] on link "אדם שיין" at bounding box center [672, 358] width 124 height 24
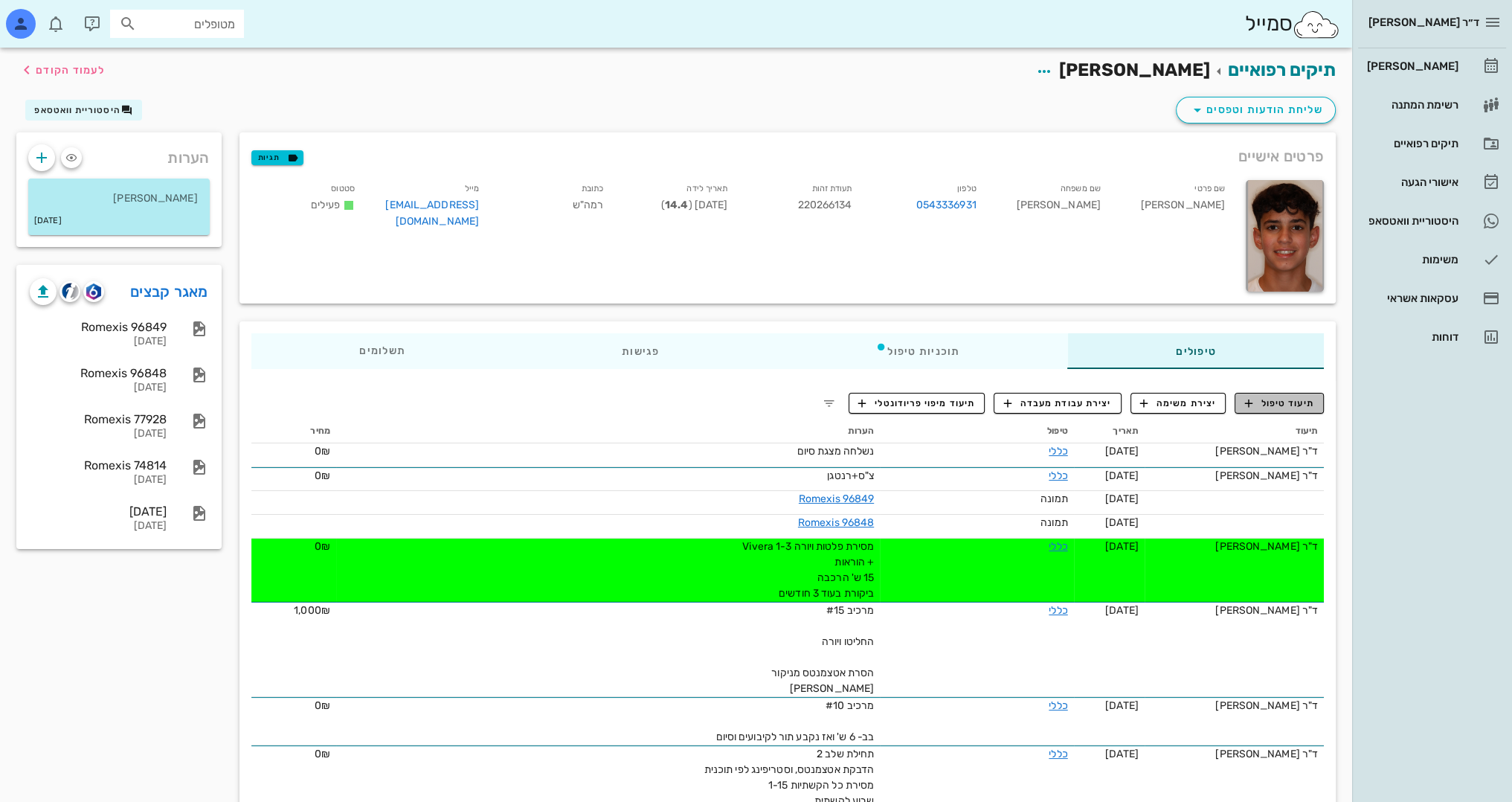
click at [1288, 408] on span "תיעוד טיפול" at bounding box center [1280, 404] width 70 height 14
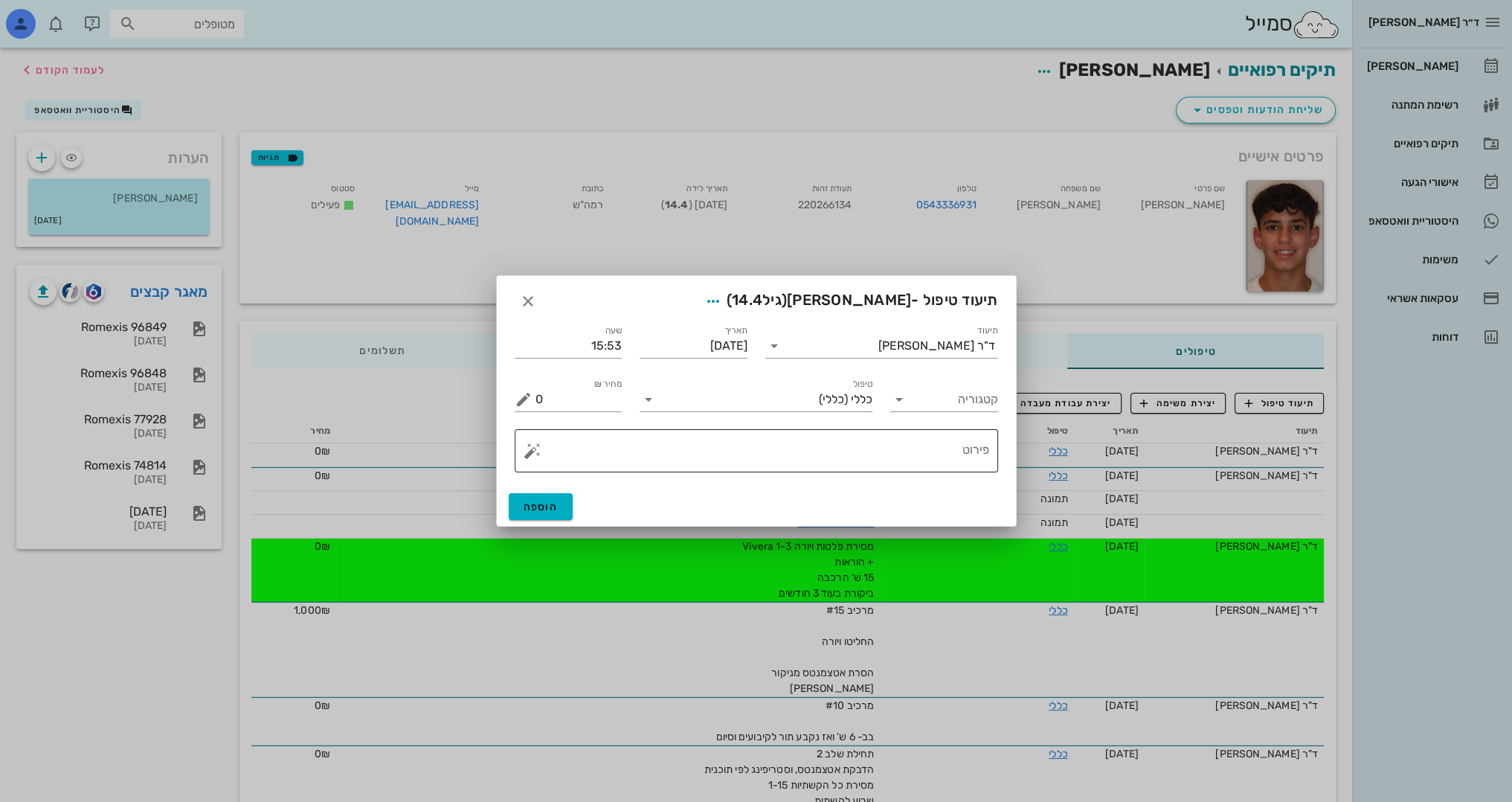
click at [933, 448] on textarea "פירוט" at bounding box center [762, 454] width 454 height 36
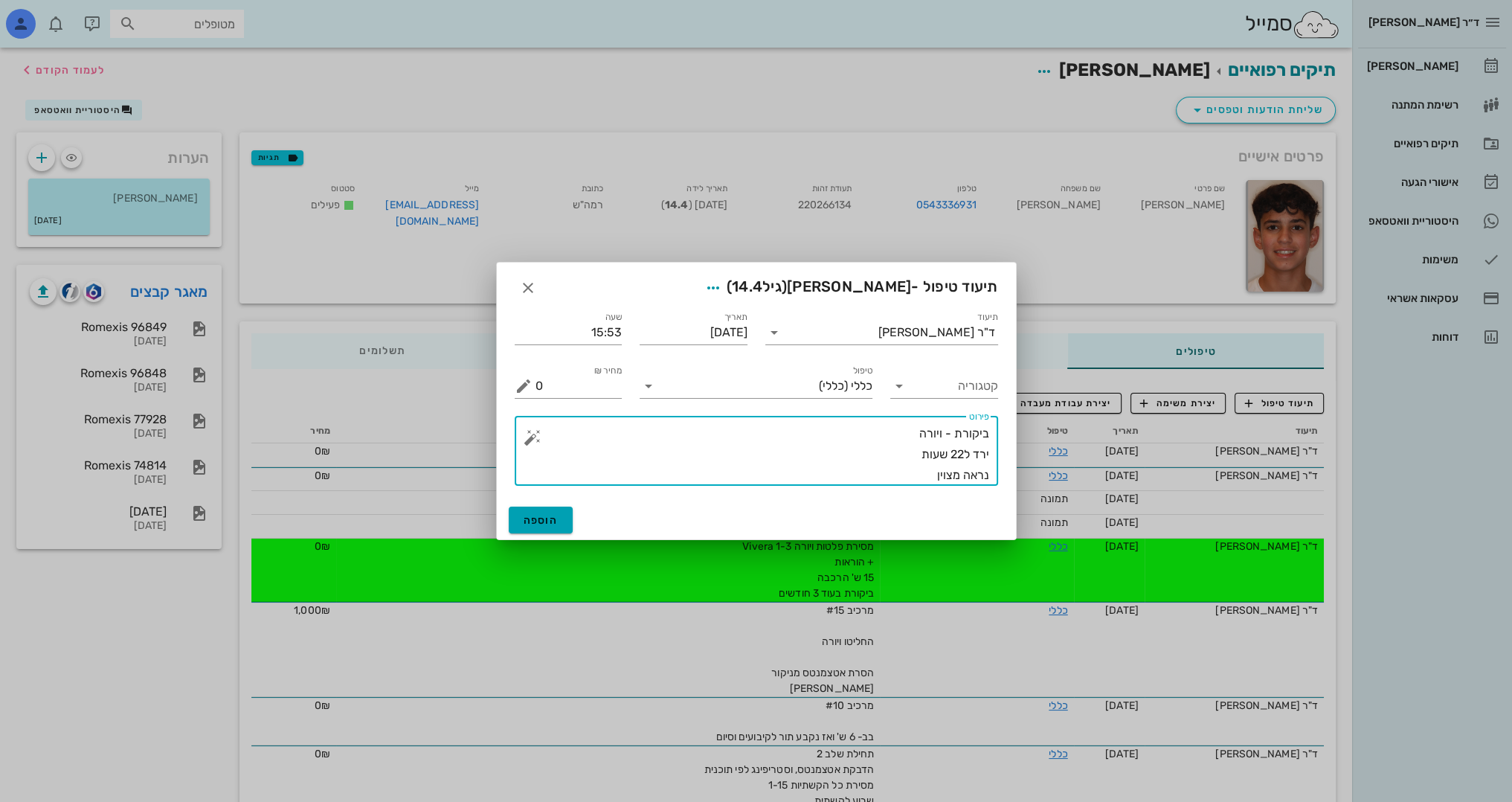
type textarea "ביקורת - ויורה ירד ל22 שעות נראה מצוין"
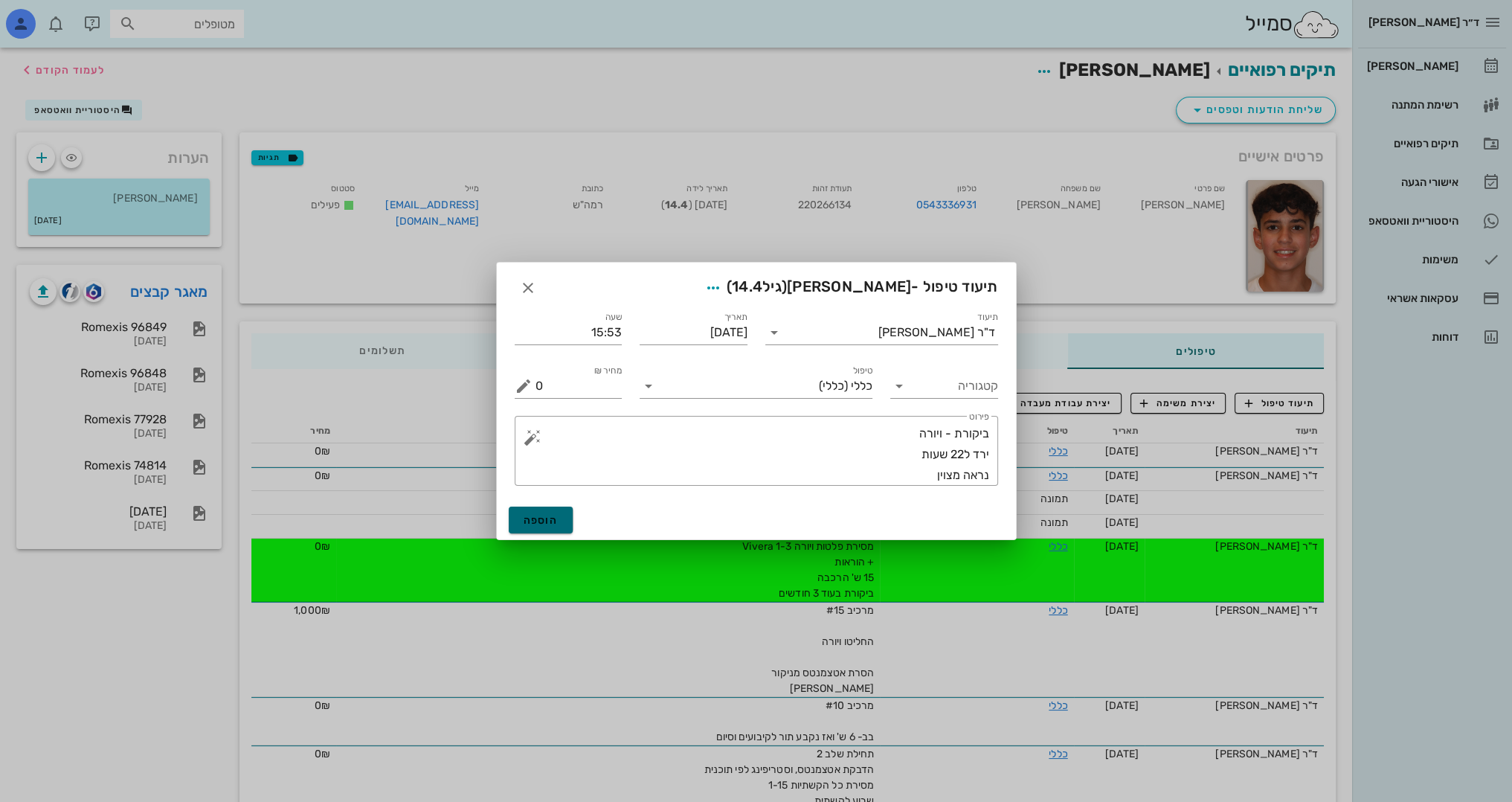
click at [538, 514] on span "הוספה" at bounding box center [541, 520] width 35 height 13
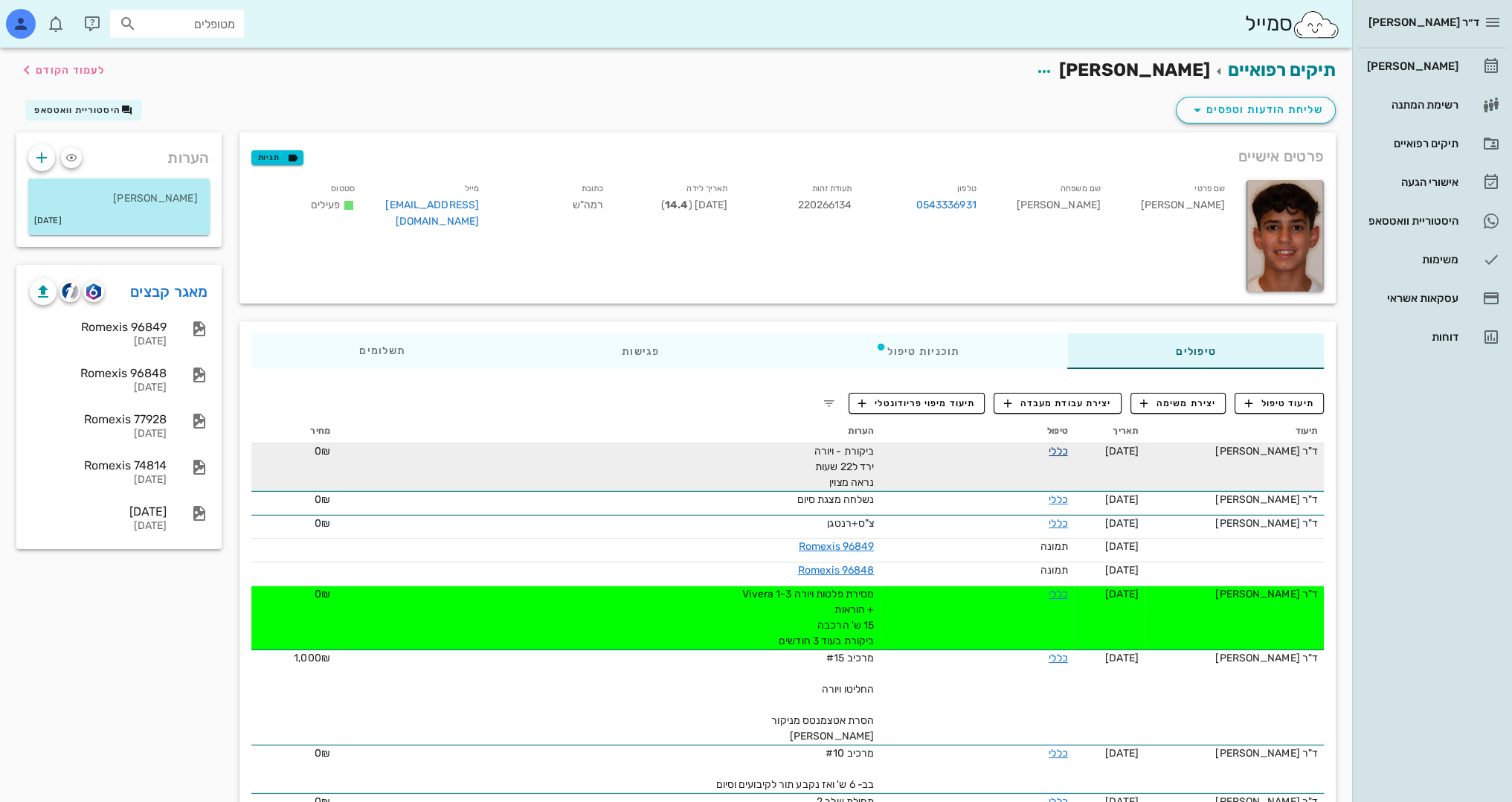
click at [1049, 451] on link "כללי" at bounding box center [1058, 451] width 19 height 13
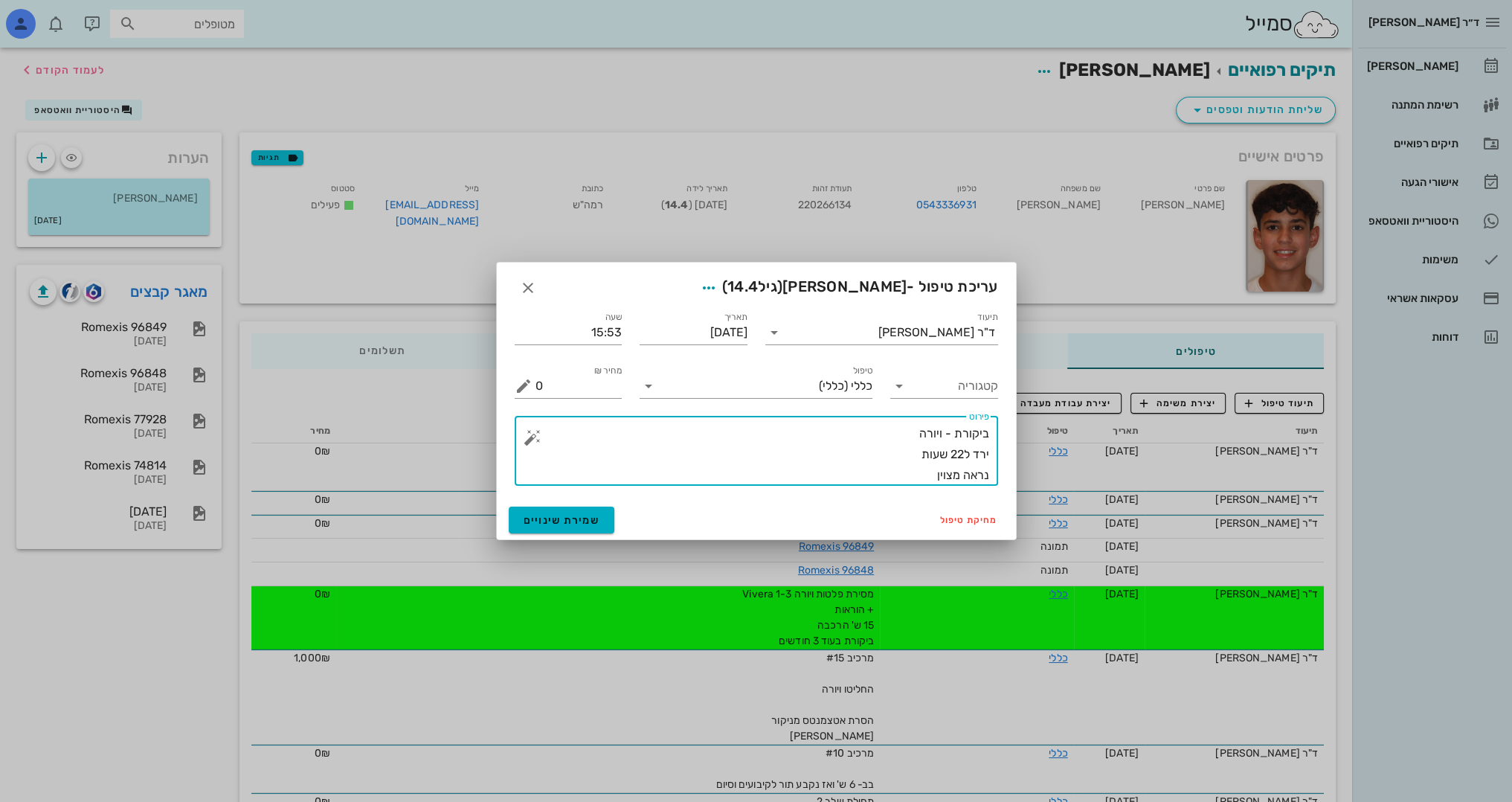
click at [951, 454] on textarea "ביקורת - ויורה ירד ל22 שעות נראה מצוין" at bounding box center [762, 454] width 454 height 63
type textarea "ביקורת - ויורה ירד ל12 שעות נראה מצוין"
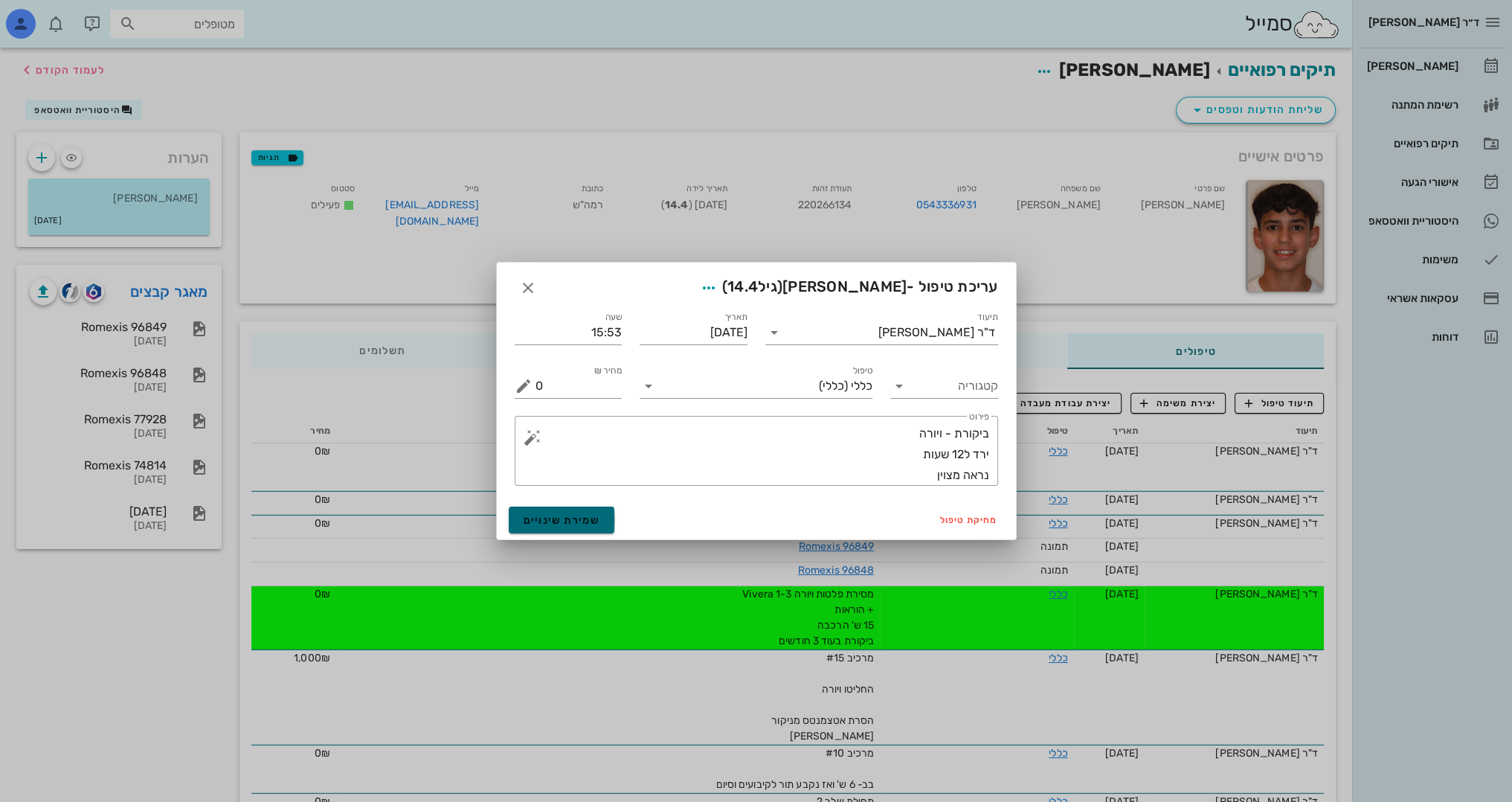
click at [576, 521] on span "שמירת שינויים" at bounding box center [562, 520] width 76 height 13
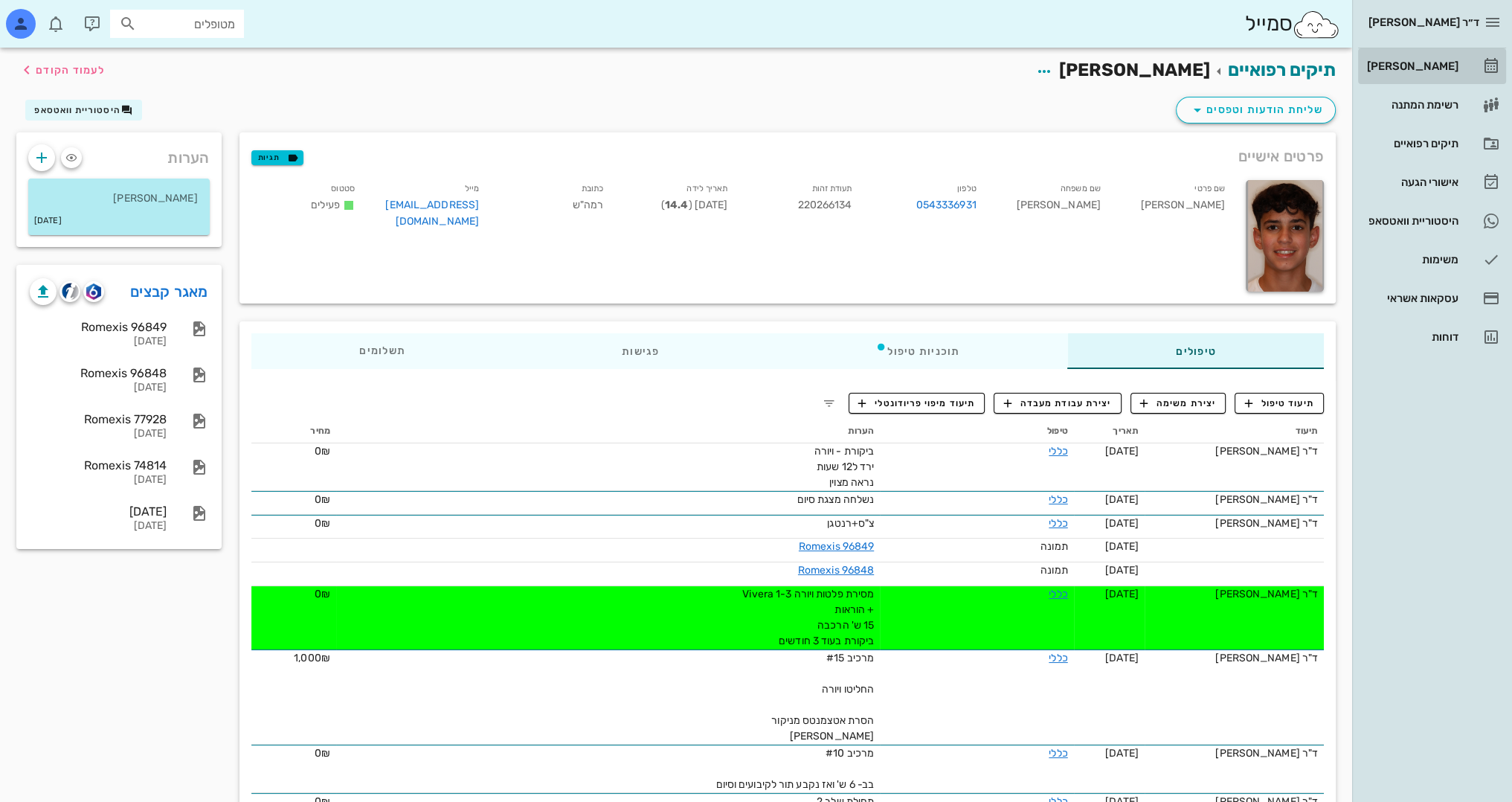
click at [1439, 58] on div "[PERSON_NAME]" at bounding box center [1411, 66] width 94 height 24
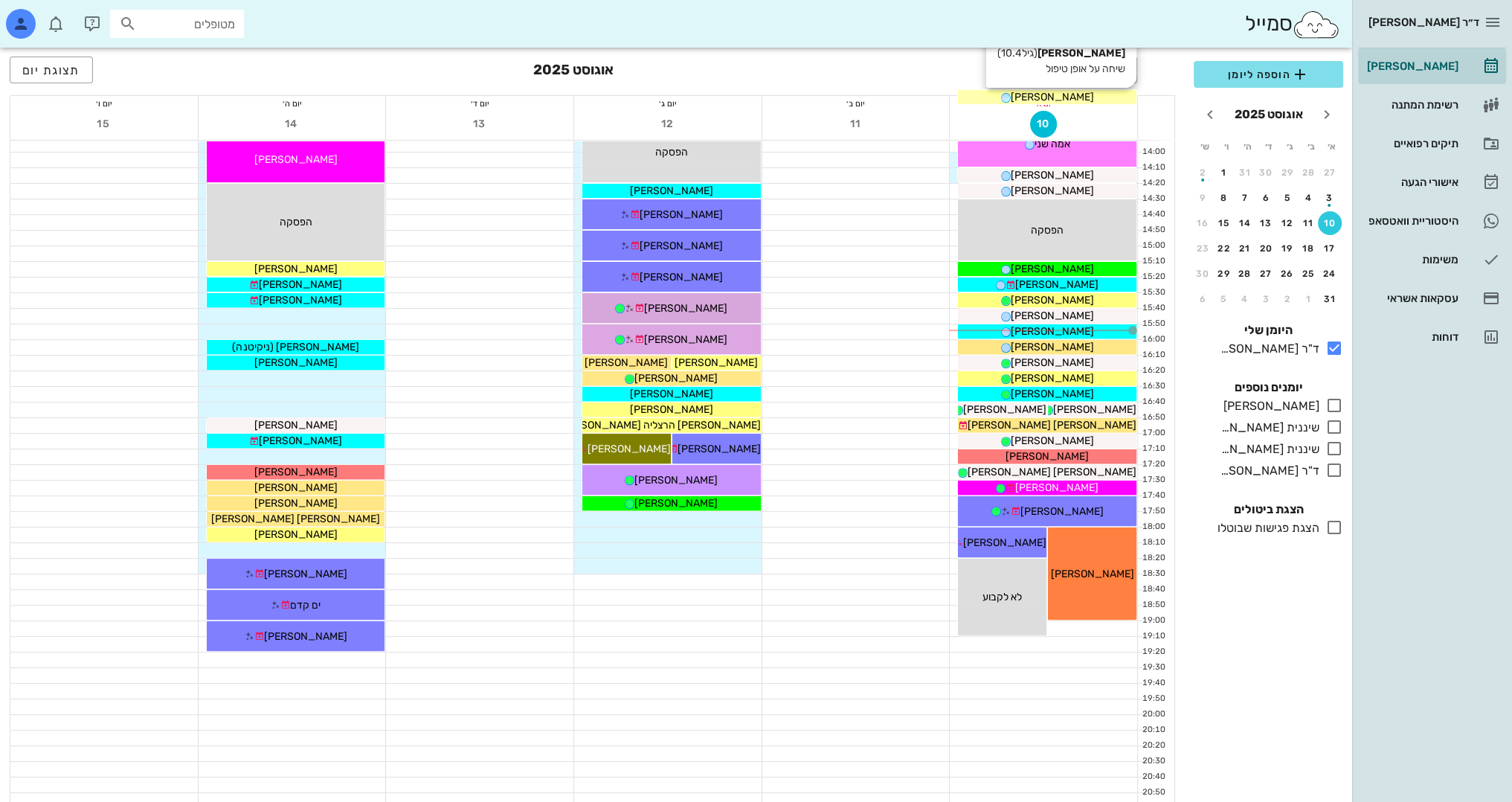
scroll to position [650, 0]
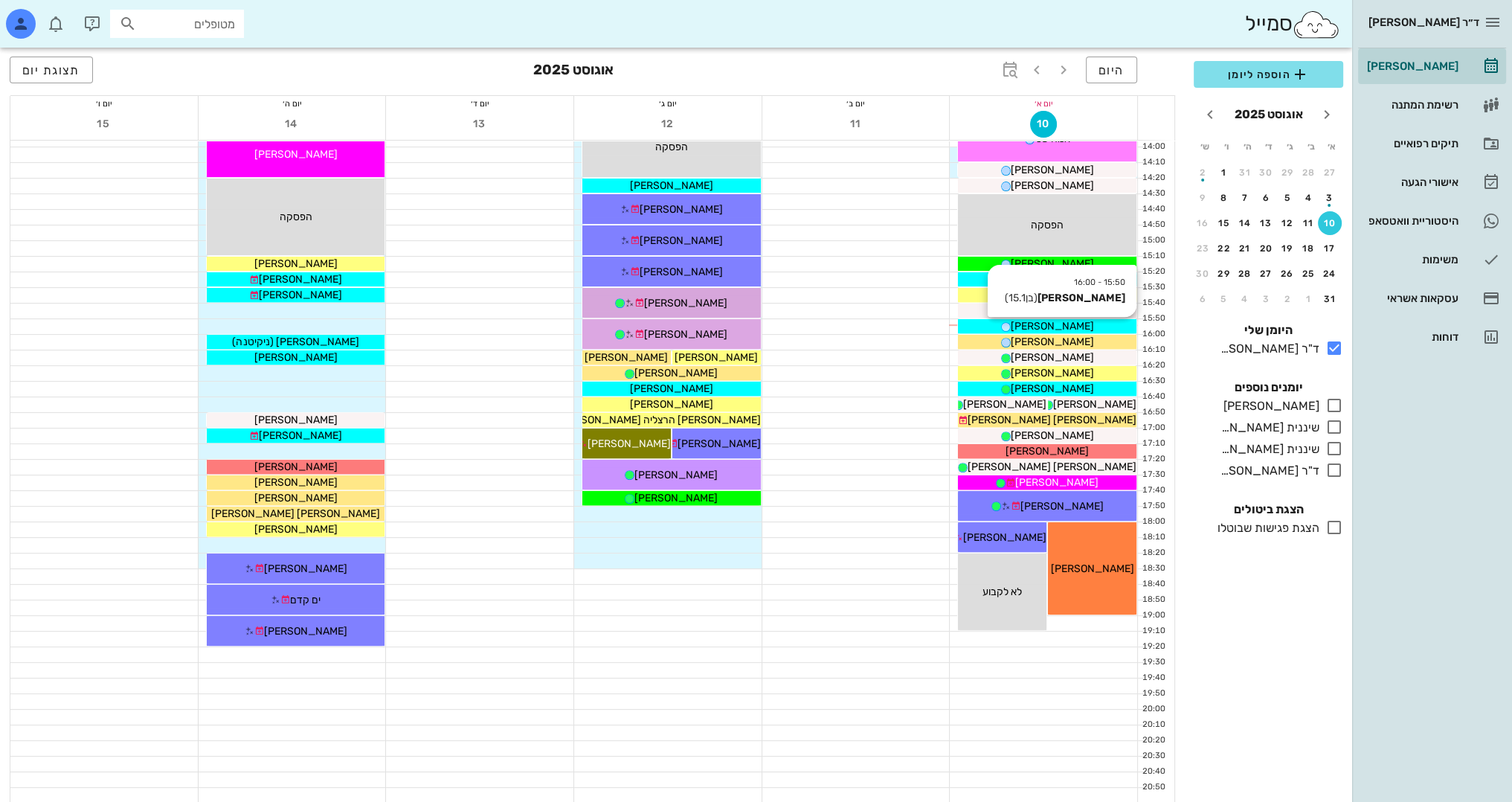
click at [1088, 327] on div "[PERSON_NAME]" at bounding box center [1047, 326] width 179 height 15
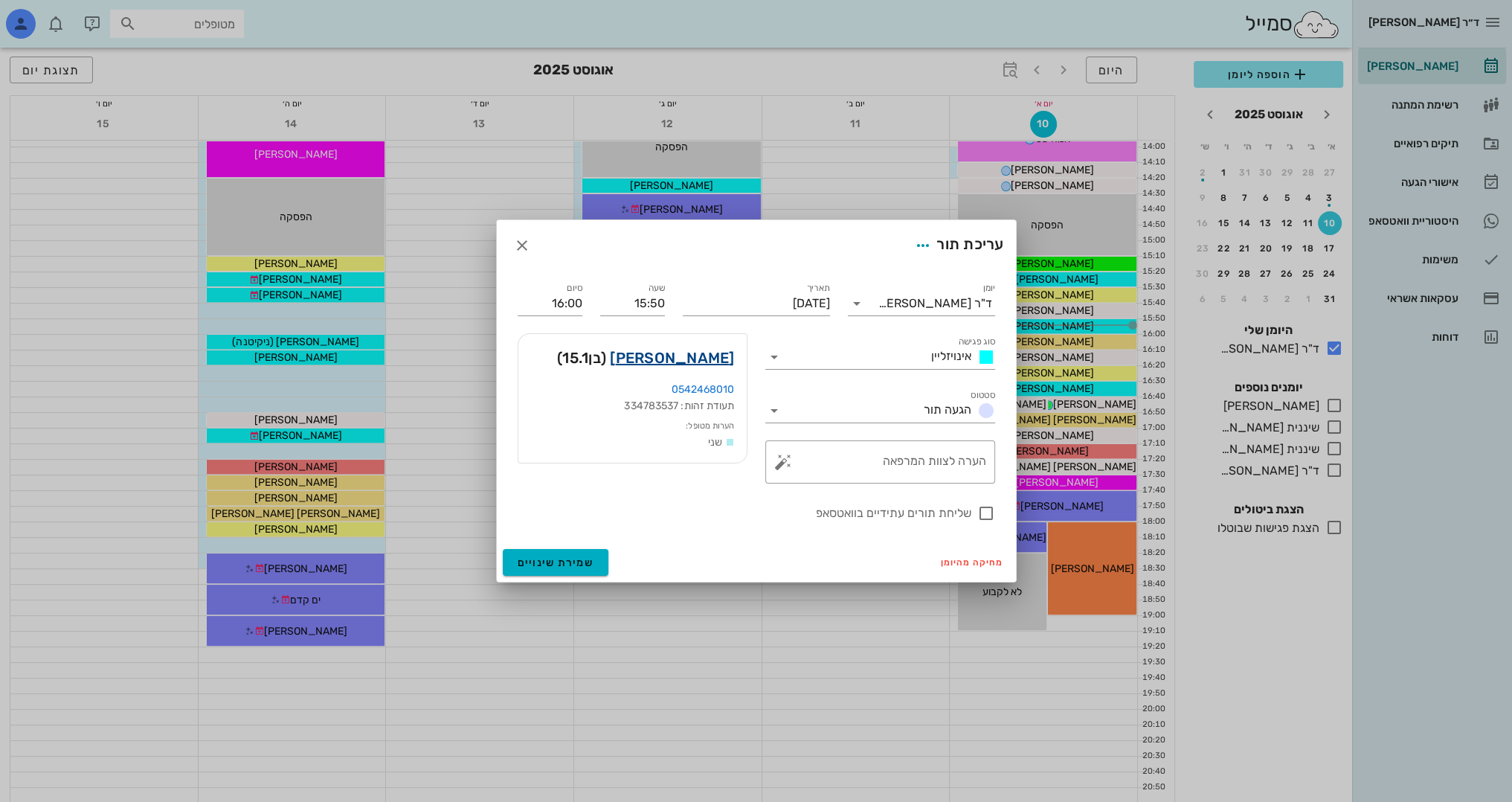
click at [710, 357] on link "איתי קוצר" at bounding box center [672, 358] width 124 height 24
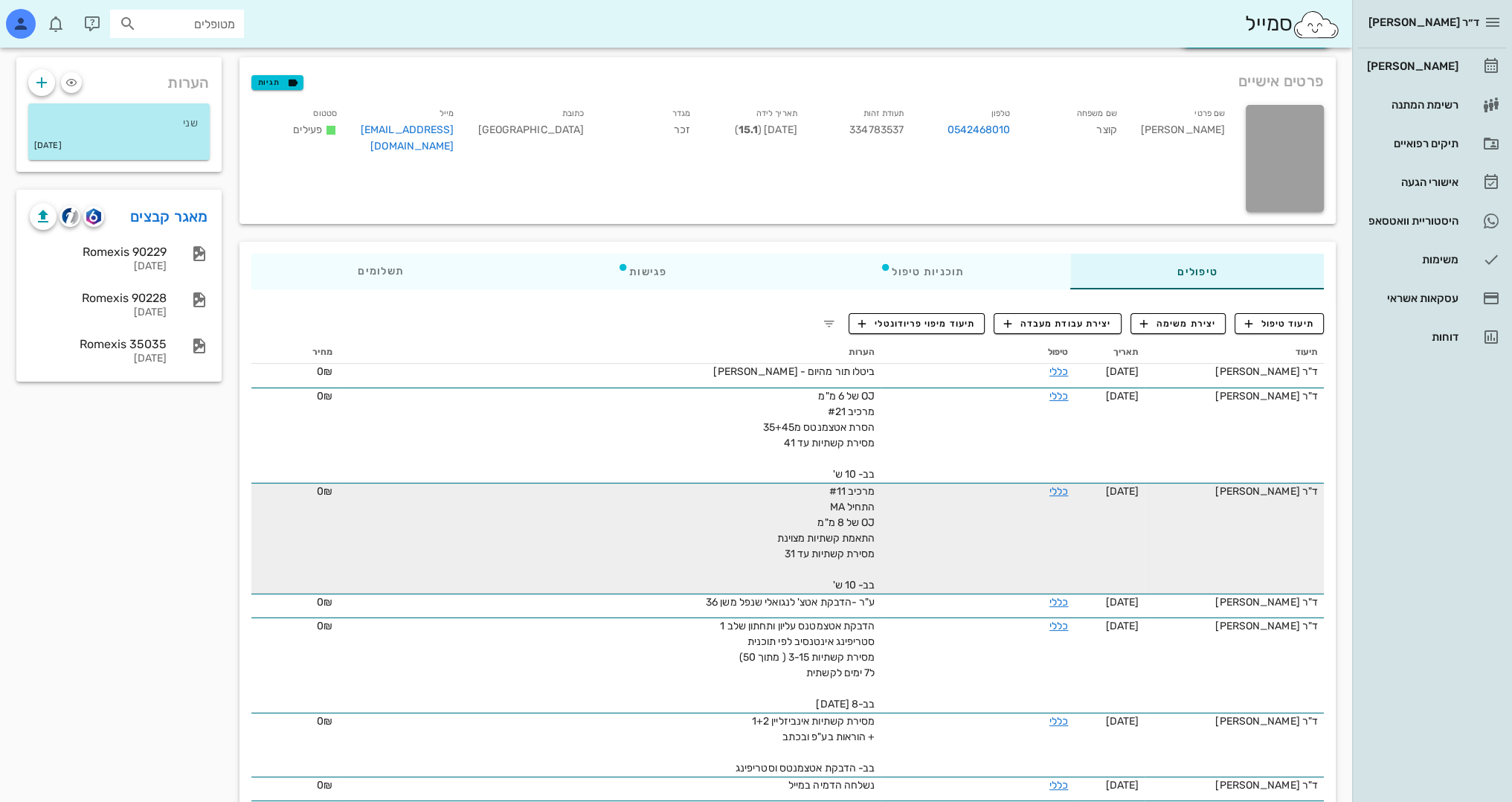
scroll to position [75, 0]
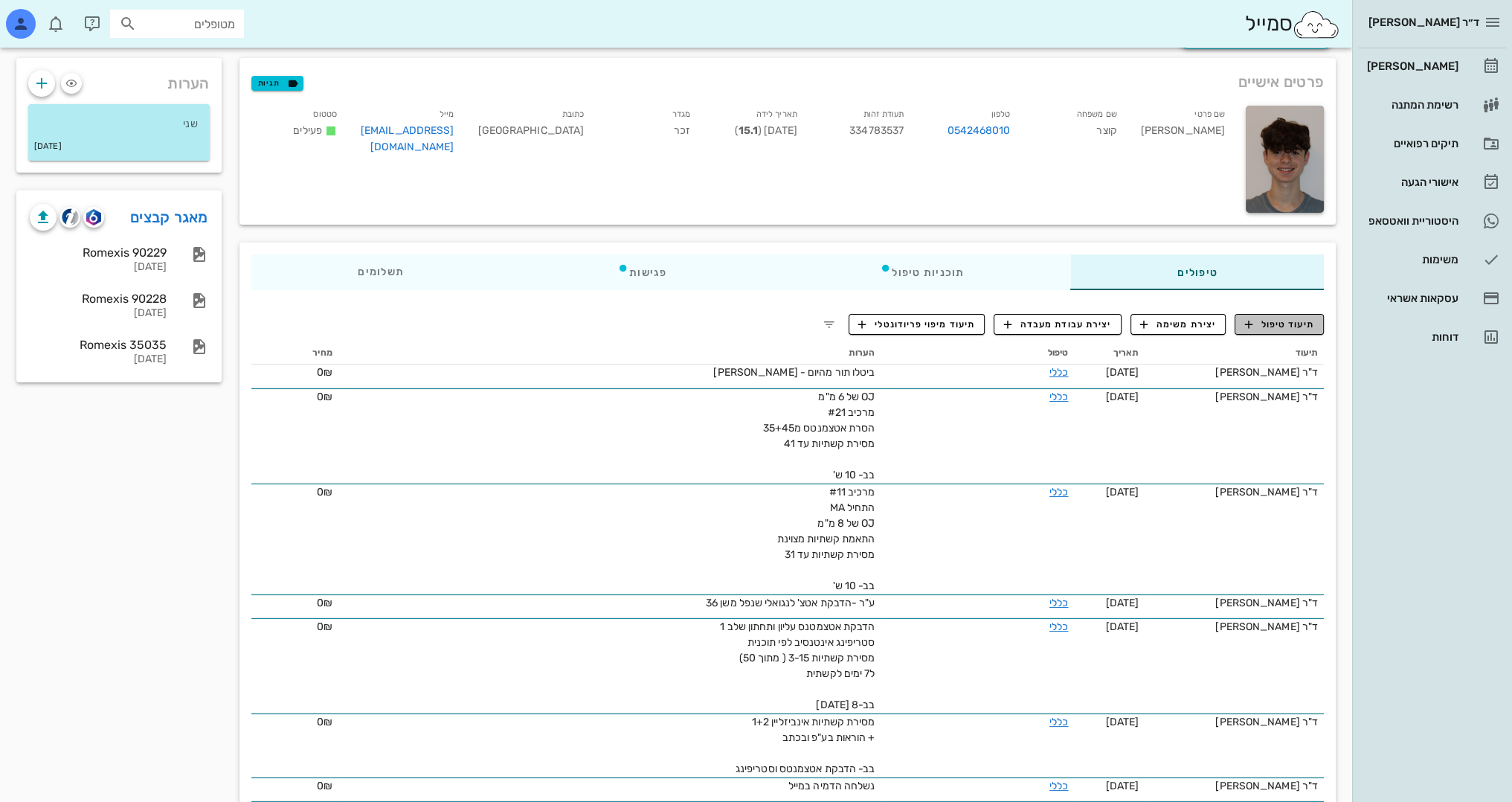
click at [1268, 318] on span "תיעוד טיפול" at bounding box center [1280, 325] width 70 height 14
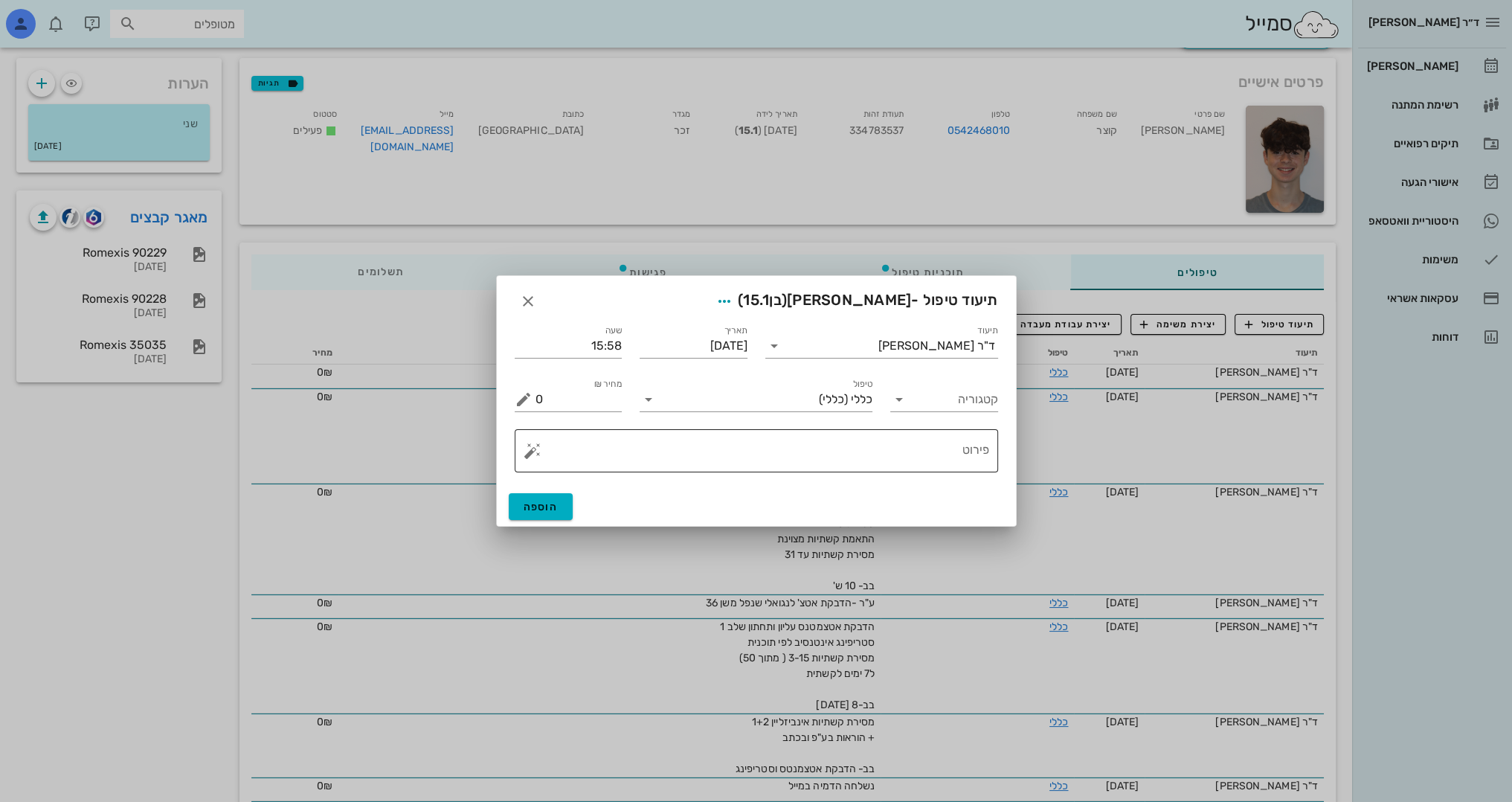
click at [840, 469] on textarea "פירוט" at bounding box center [762, 454] width 454 height 36
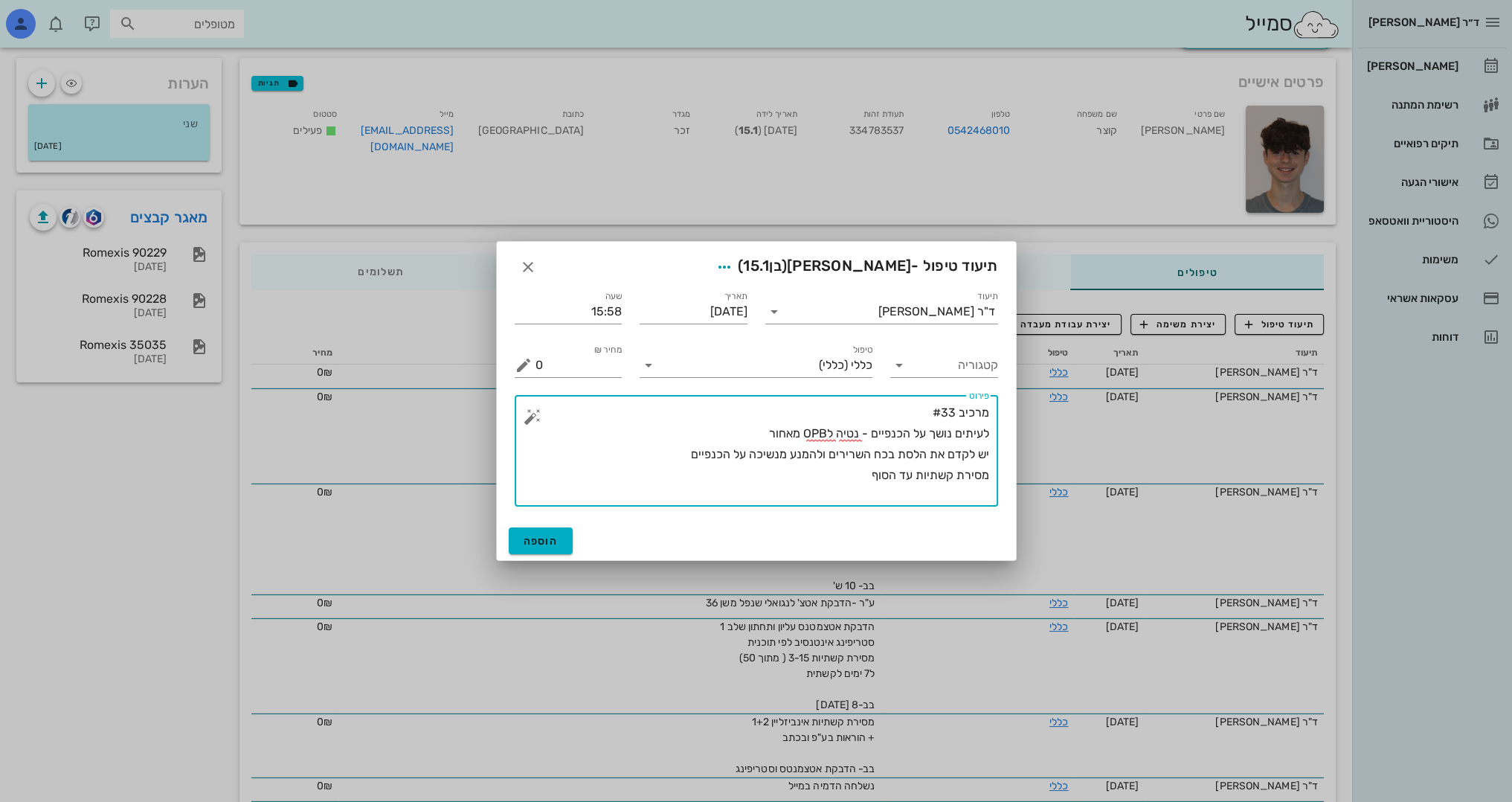
click at [918, 415] on textarea "מרכיב #33 לעיתים נושך על הכנפיים - נטיה לOPB מאחור יש לקדם את הלסת בכח השרירים …" at bounding box center [762, 454] width 454 height 104
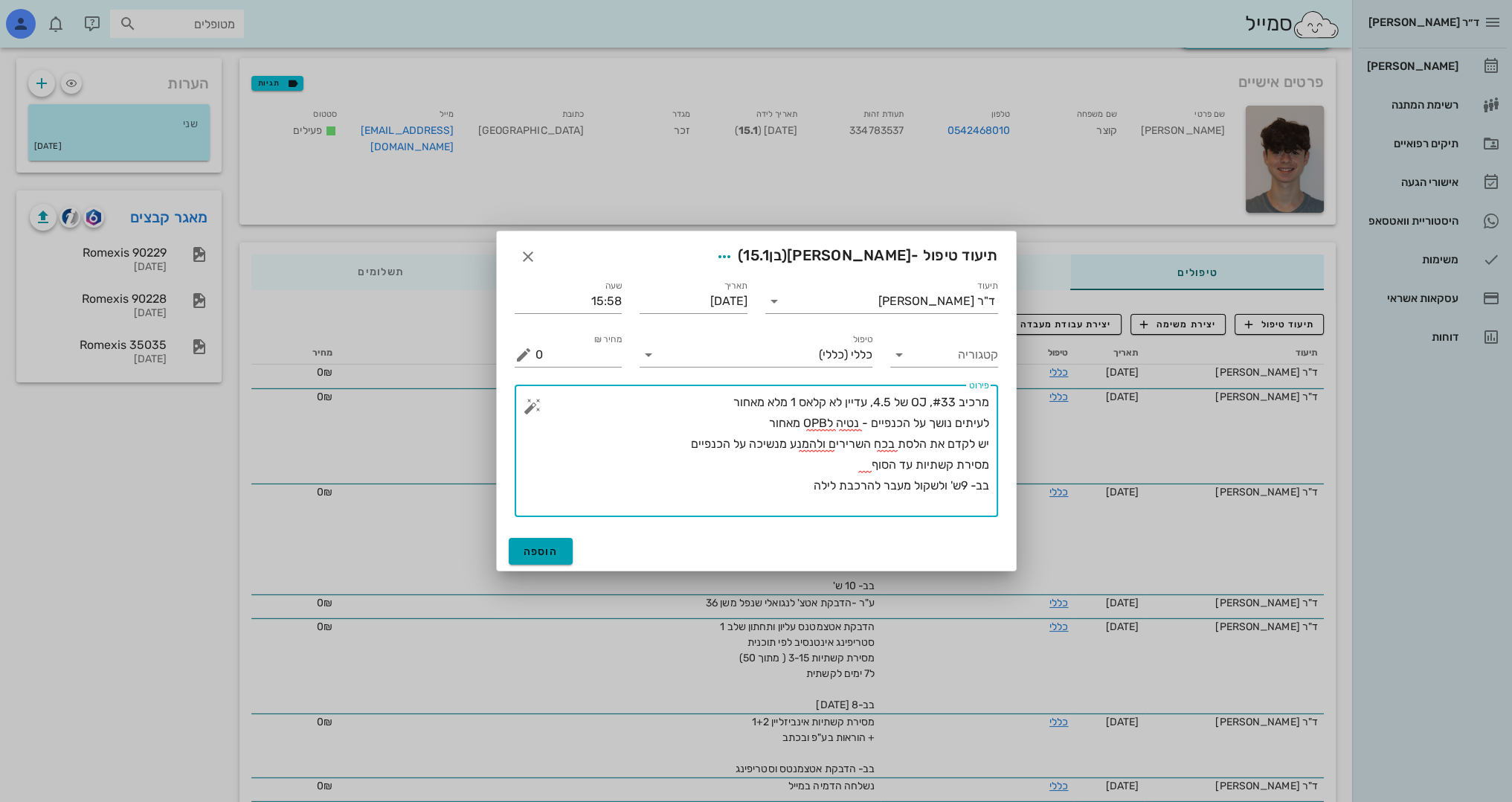
type textarea "מרכיב #33, OJ של 4.5, עדיין לא קלאס 1 מלא מאחור לעיתים נושך על הכנפיים - נטיה ל…"
click at [544, 552] on span "הוספה" at bounding box center [541, 551] width 35 height 13
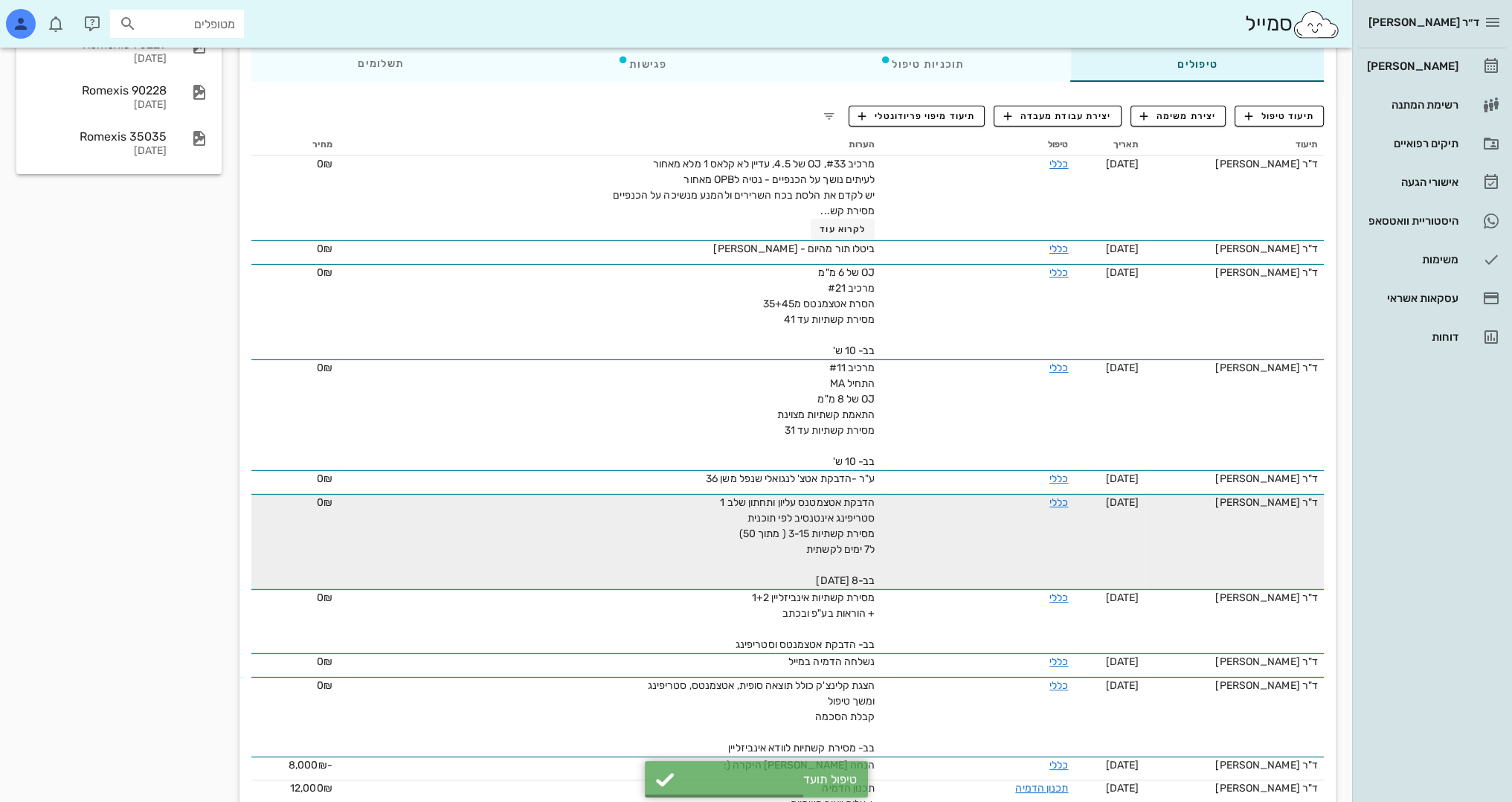
scroll to position [298, 0]
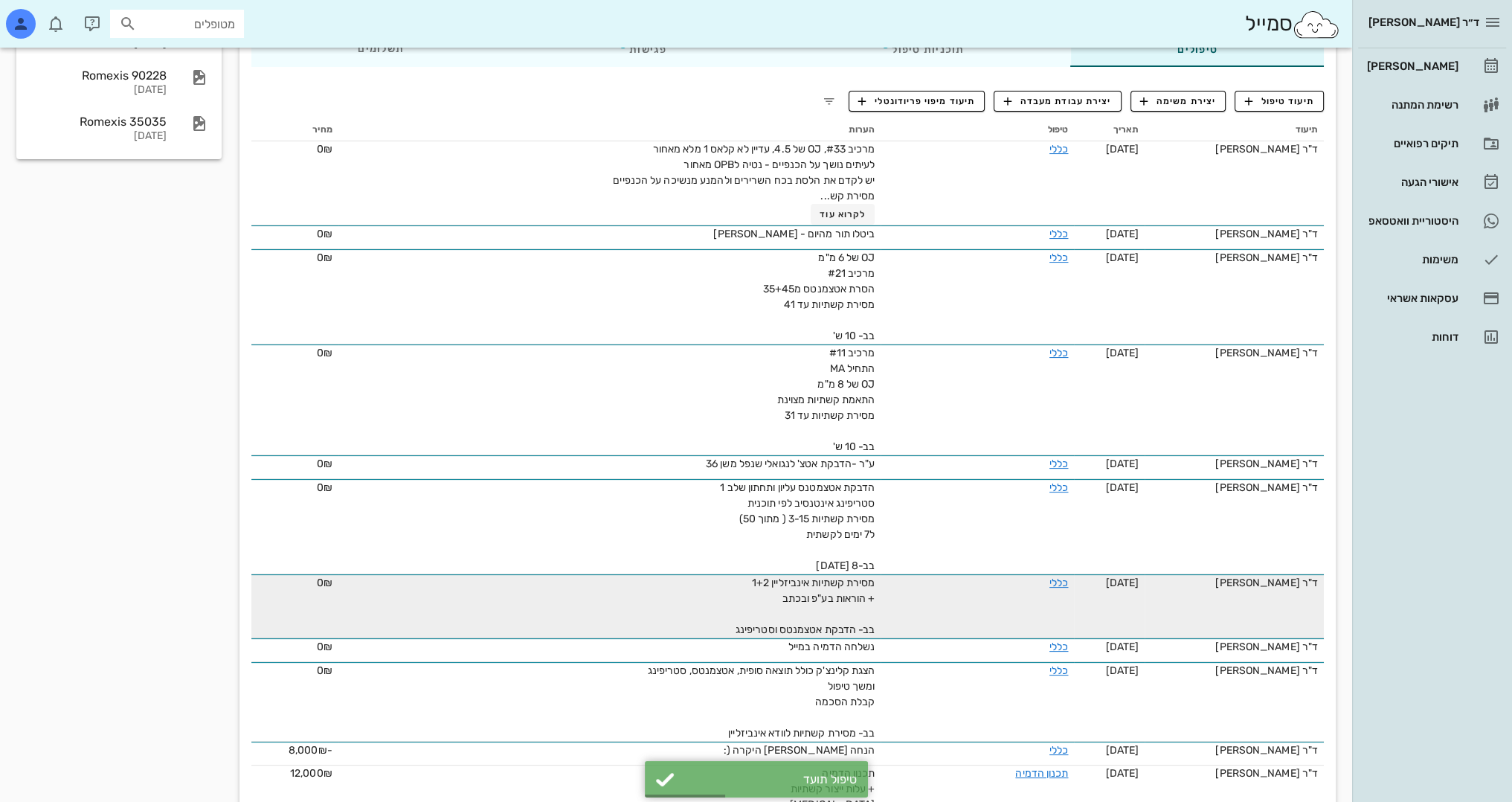
click at [853, 610] on div "מסירת קשתיות אינביזליין 1+2 + הוראות בע"פ ובכתב בב- הדבקת אטצמנטס וסטריפינג" at bounding box center [707, 606] width 335 height 63
click at [1052, 585] on link "כללי" at bounding box center [1059, 582] width 19 height 13
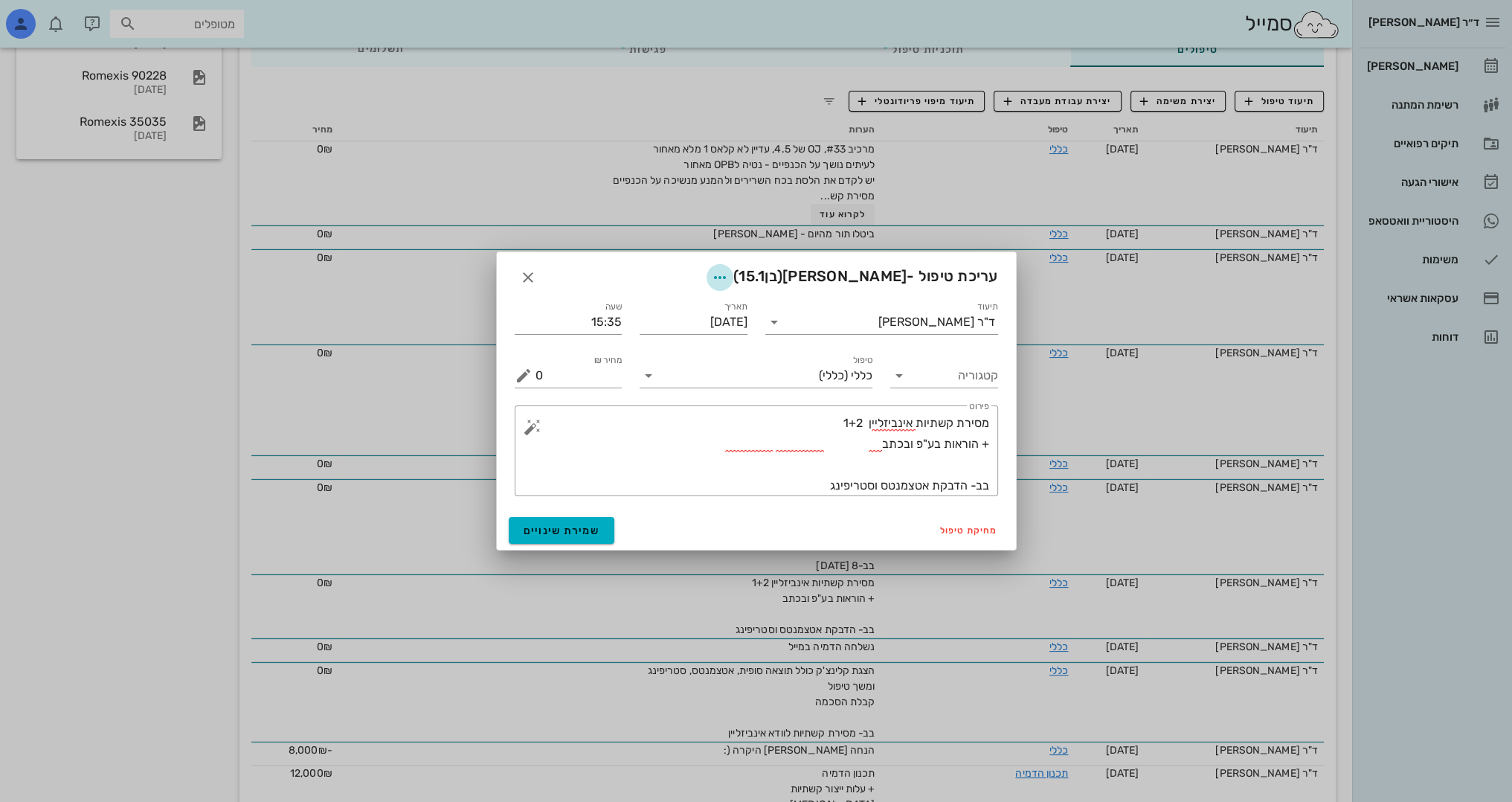
click at [734, 281] on span "button" at bounding box center [720, 277] width 27 height 18
click at [704, 355] on div "צבע רשומה" at bounding box center [721, 351] width 100 height 14
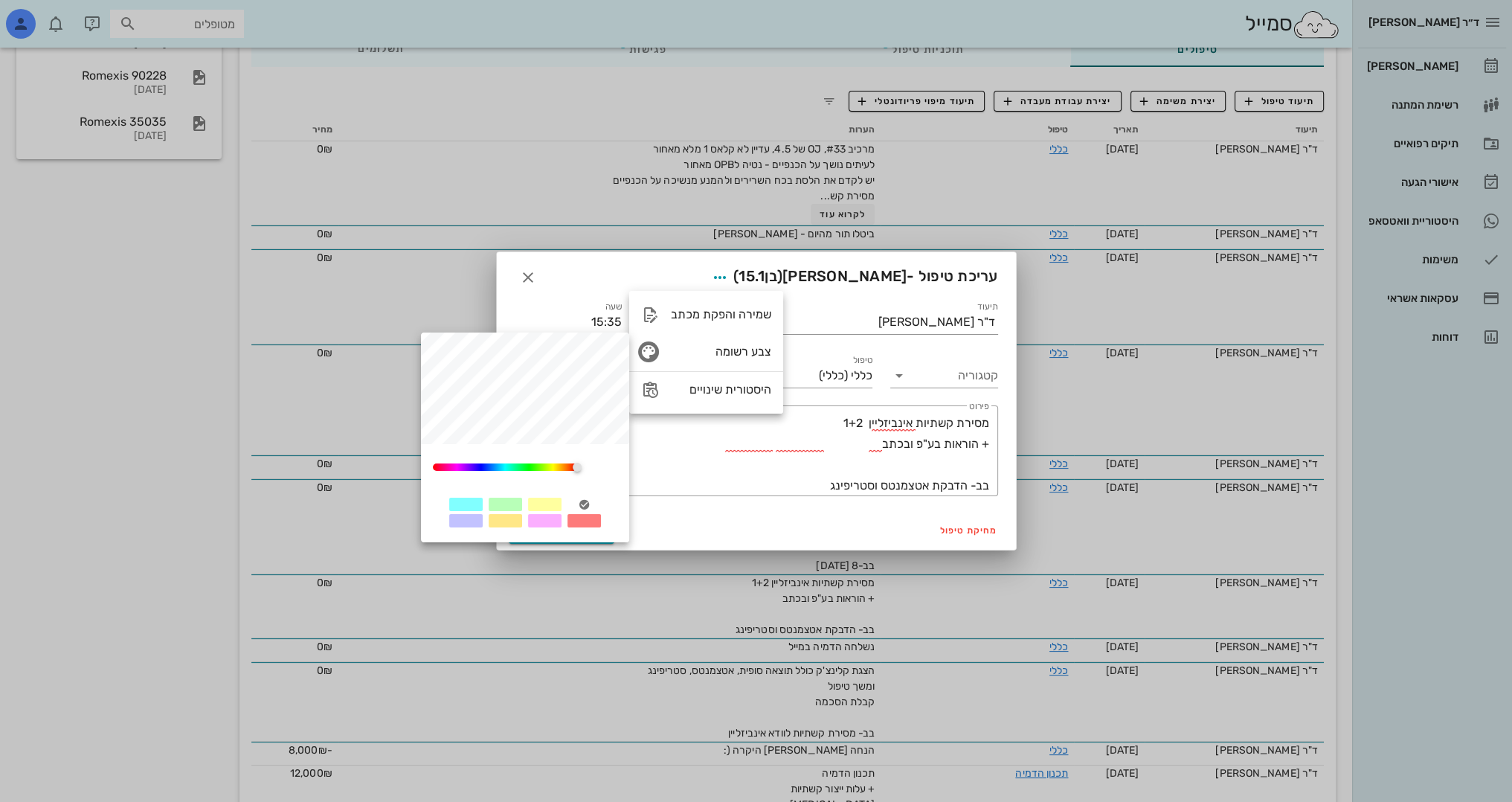
click at [550, 499] on div at bounding box center [544, 504] width 33 height 14
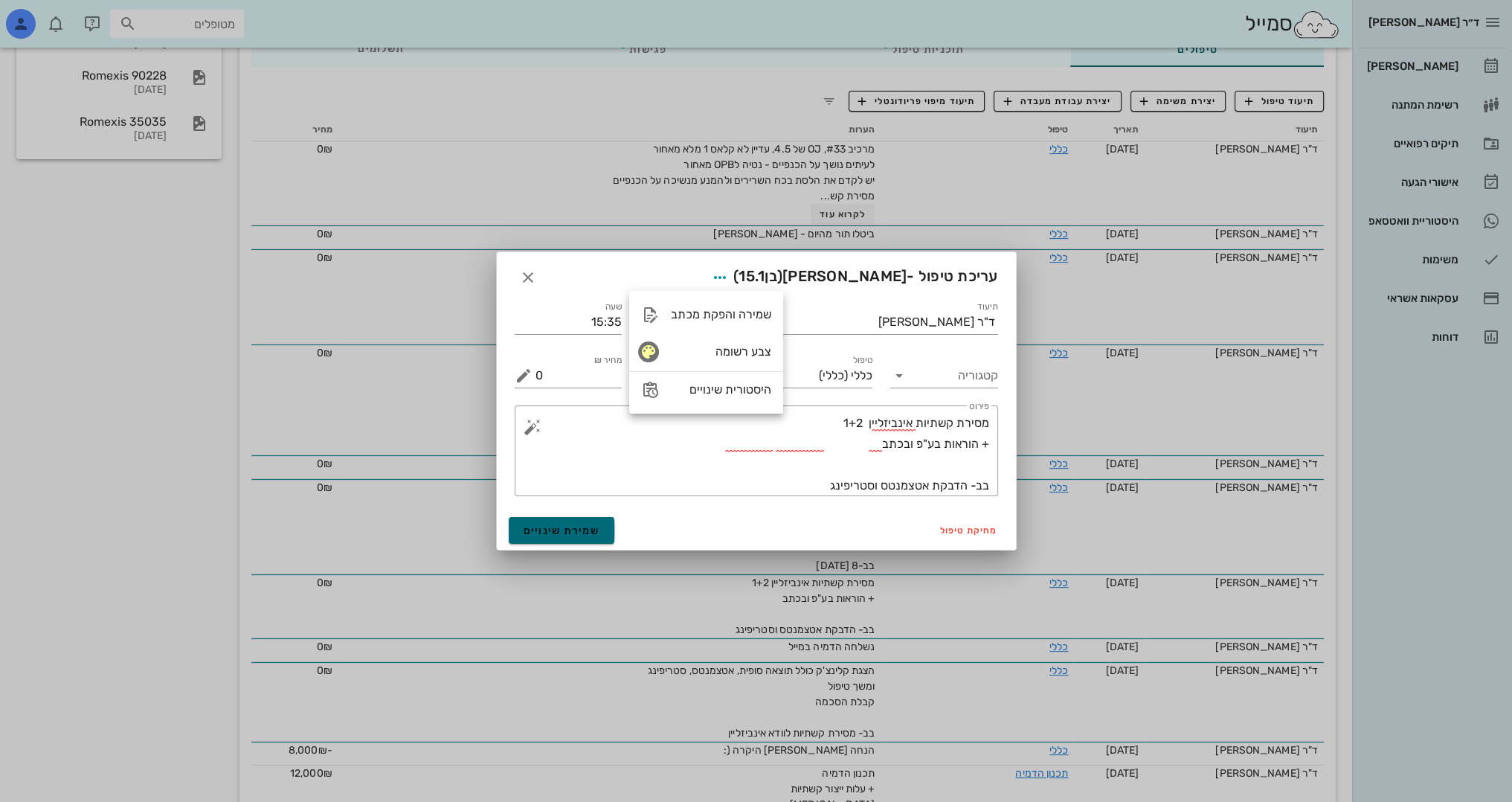
click at [585, 531] on span "שמירת שינויים" at bounding box center [562, 530] width 76 height 13
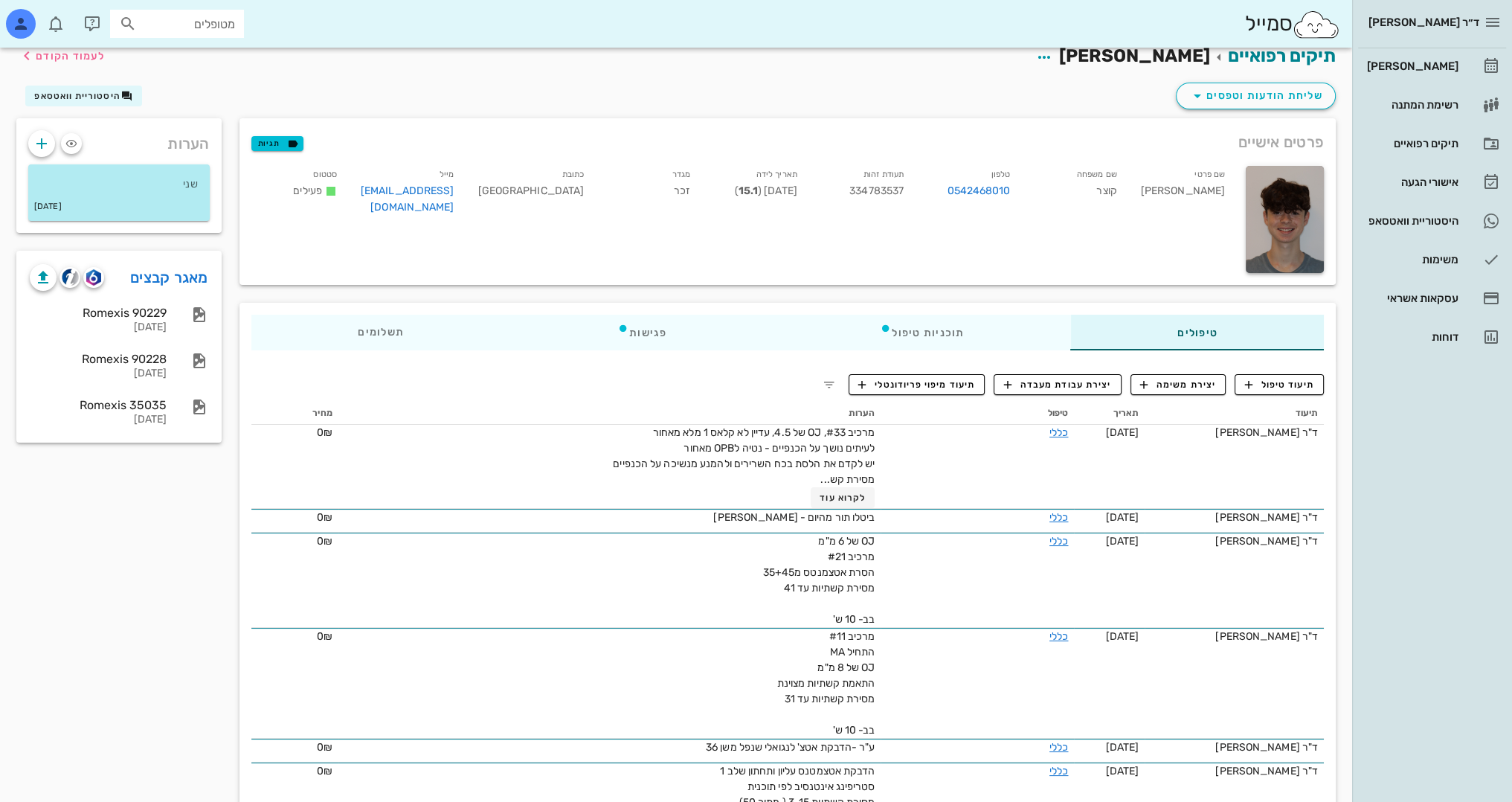
scroll to position [0, 0]
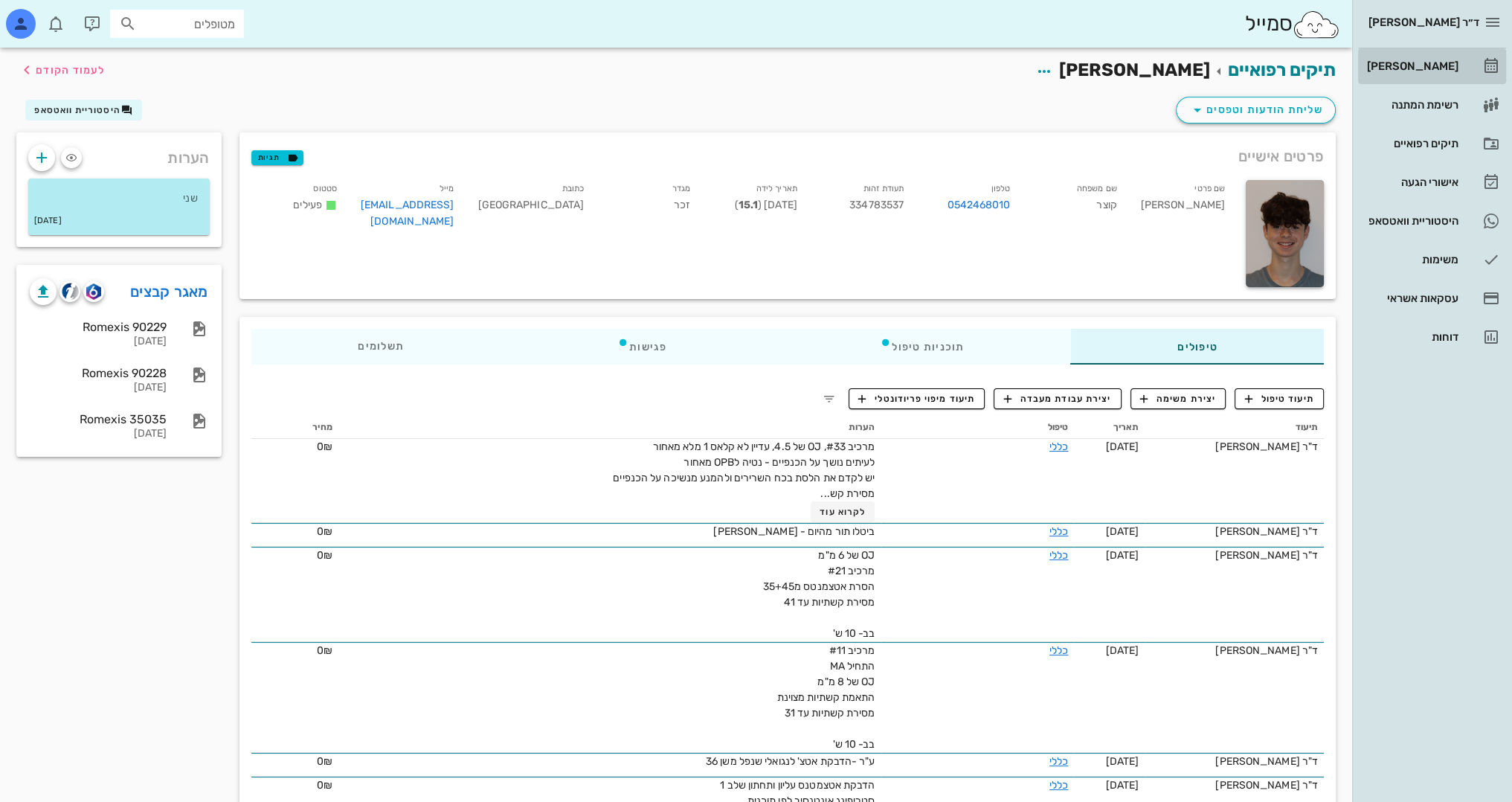
click at [1434, 60] on div "[PERSON_NAME]" at bounding box center [1411, 66] width 94 height 12
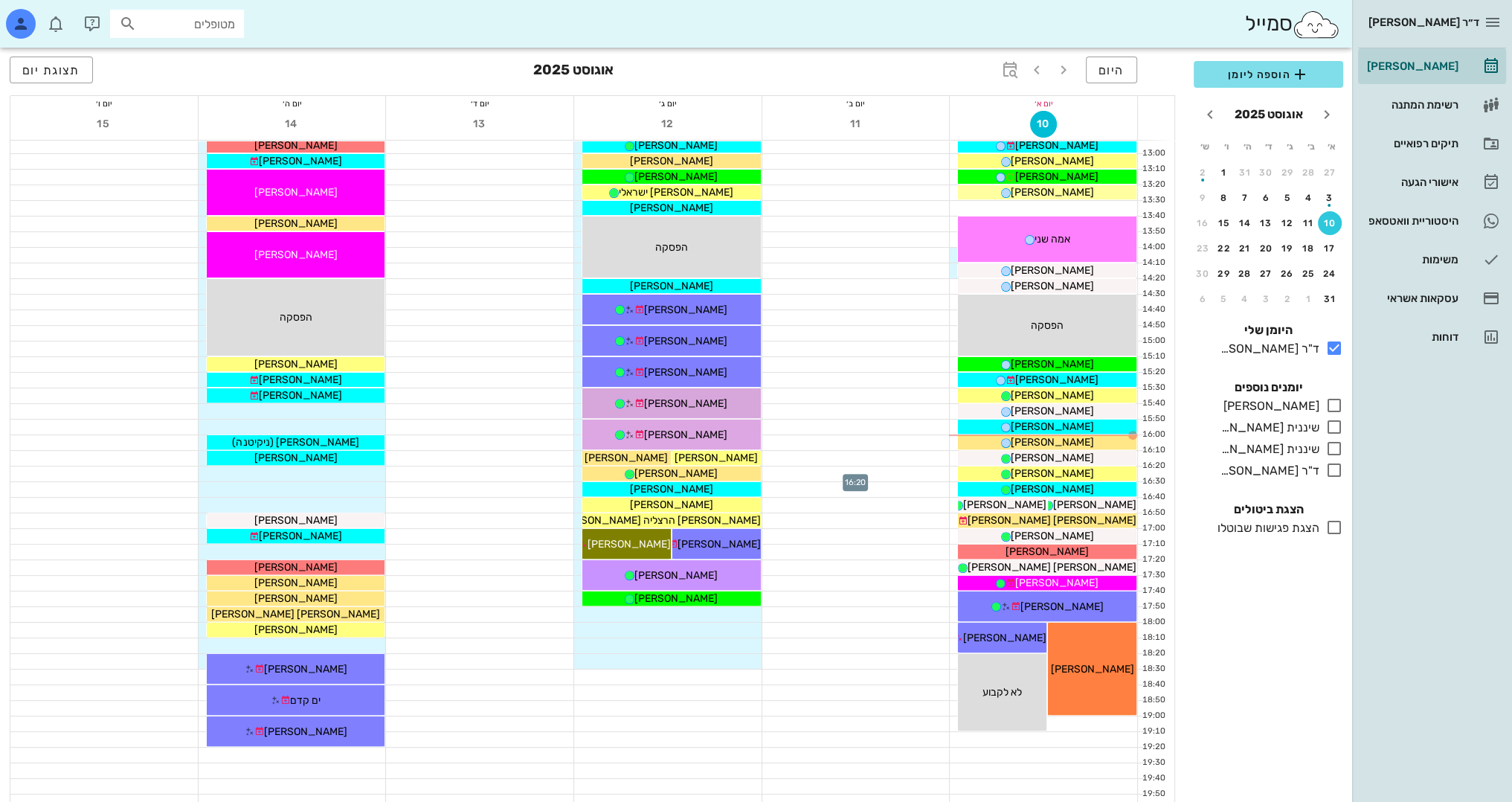
scroll to position [595, 0]
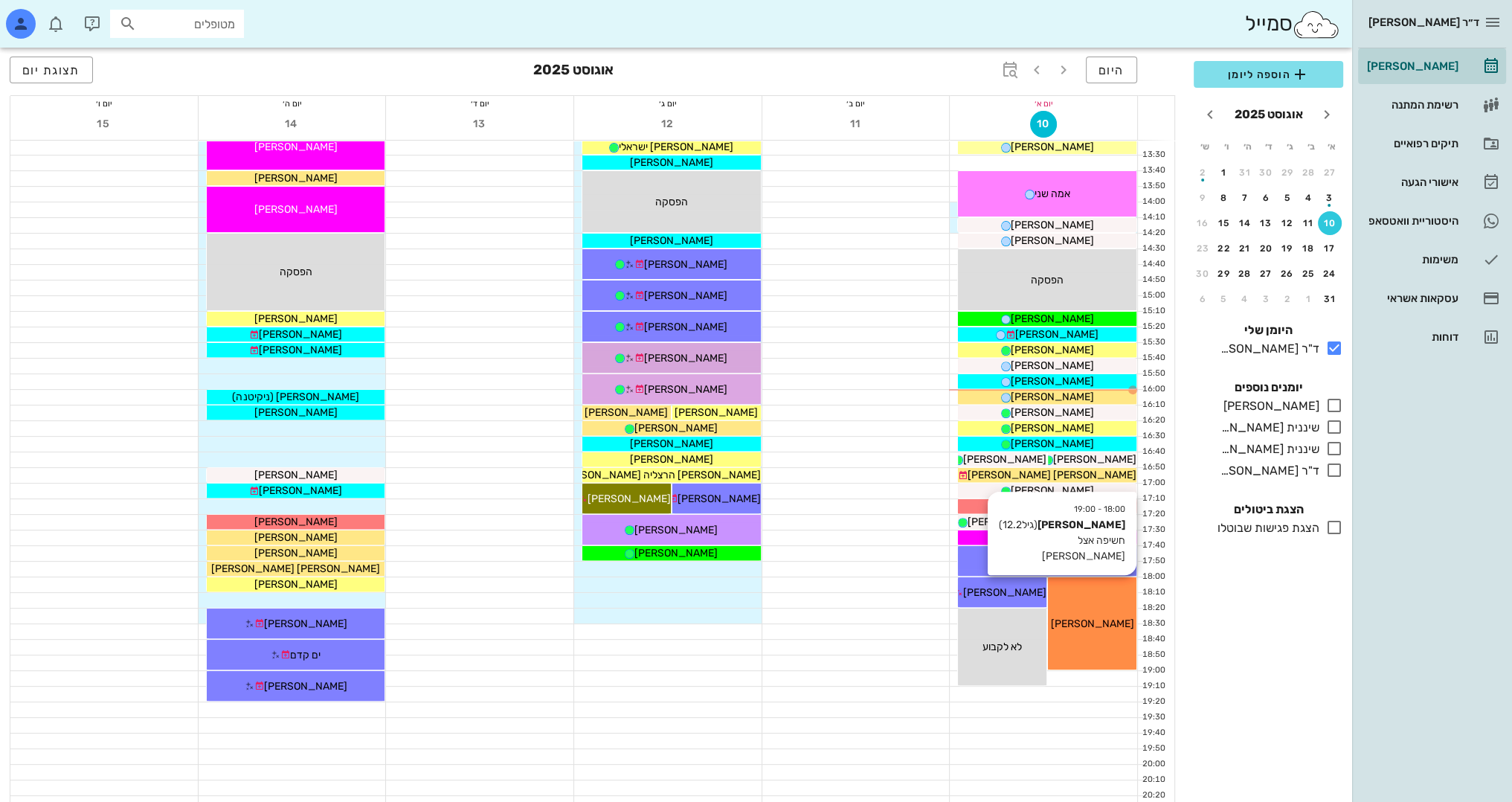
click at [1091, 597] on div "18:00 - 19:00 נועה ארז (גיל 12.2 ) חשיפה אצל פולק נועה ארז" at bounding box center [1092, 623] width 88 height 92
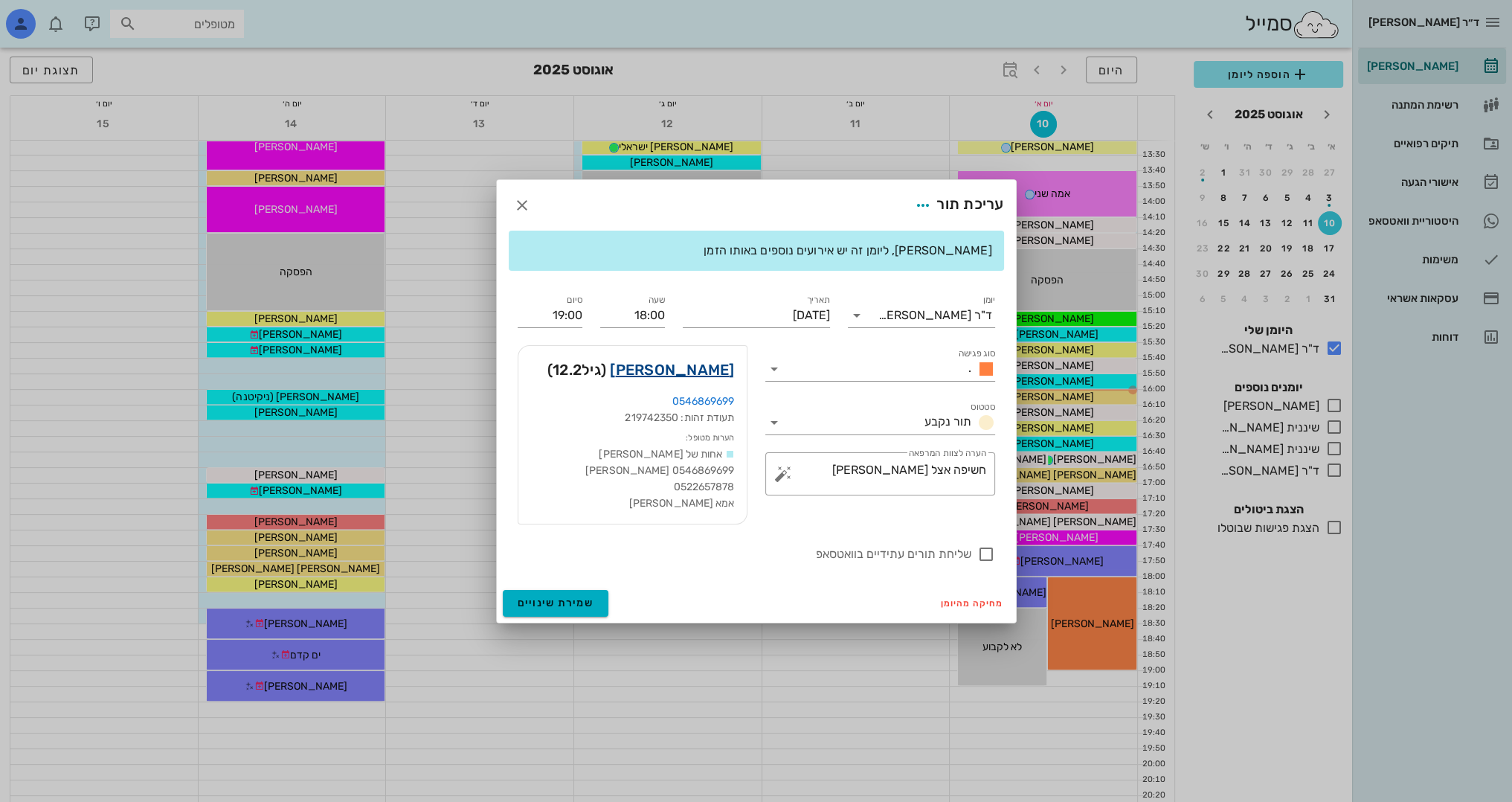
click at [702, 366] on link "נועה ארז" at bounding box center [672, 370] width 124 height 24
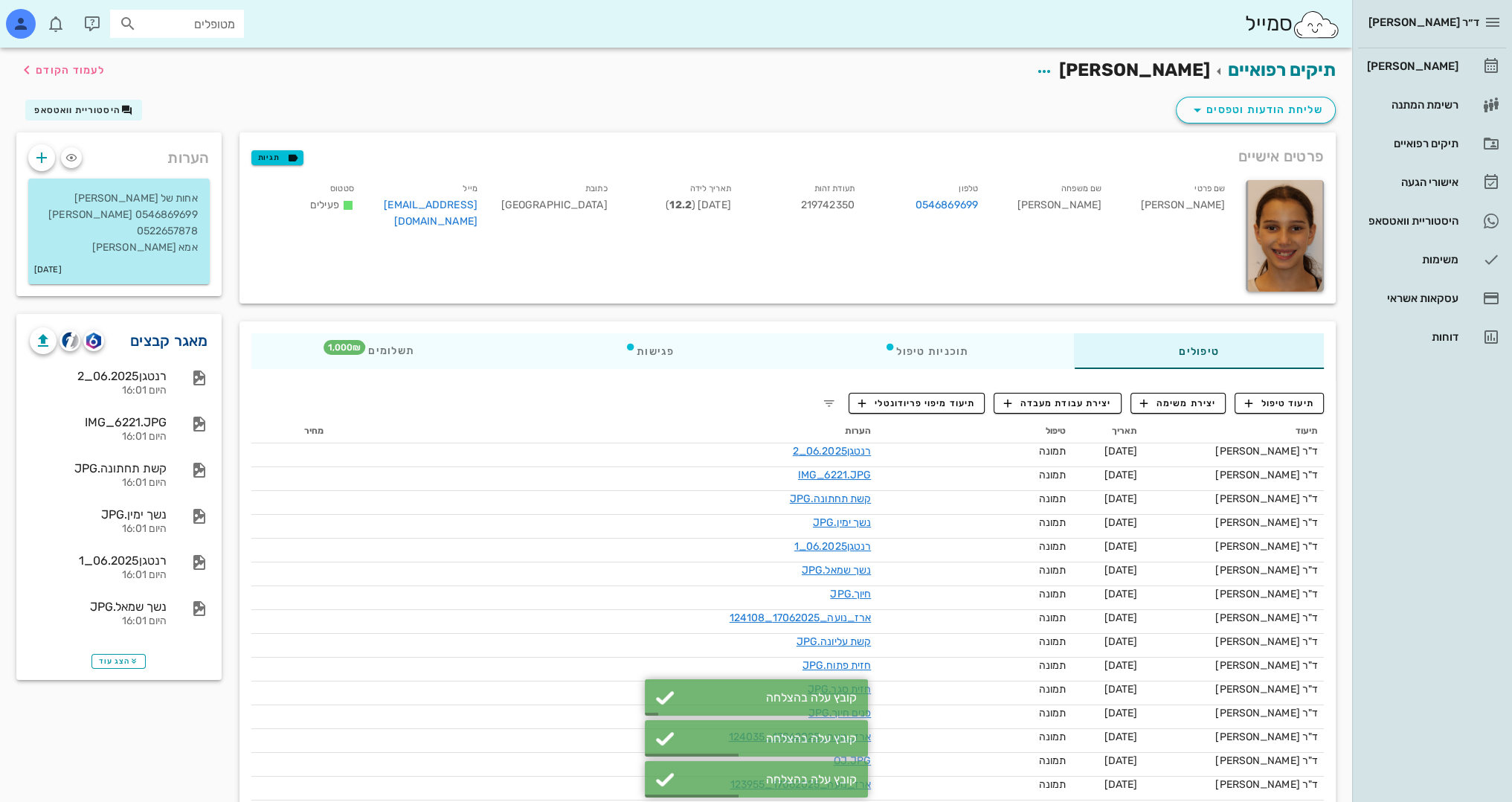
click at [169, 337] on link "מאגר קבצים" at bounding box center [170, 341] width 78 height 24
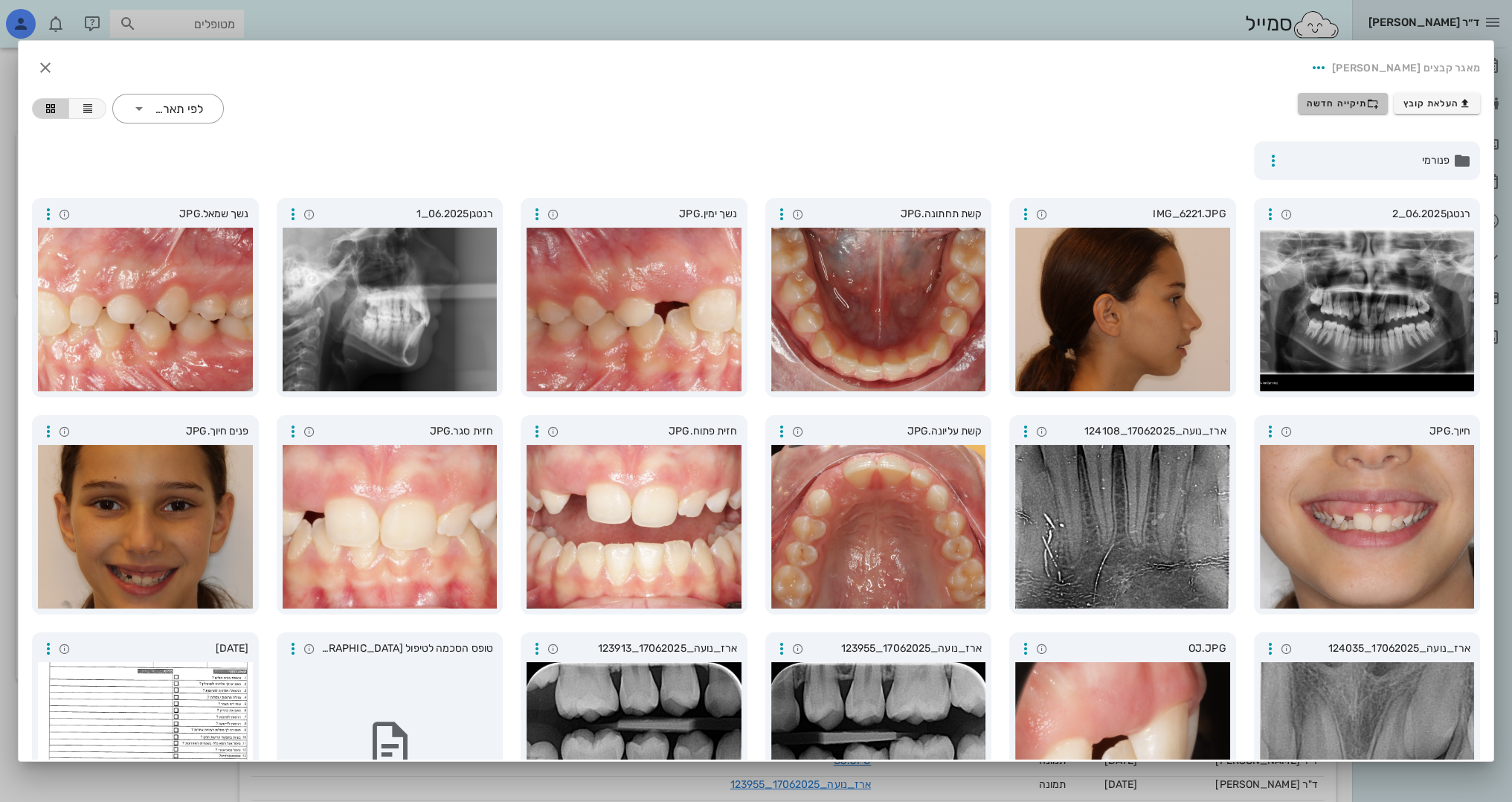
click at [1343, 97] on span "תיקייה חדשה" at bounding box center [1342, 103] width 72 height 12
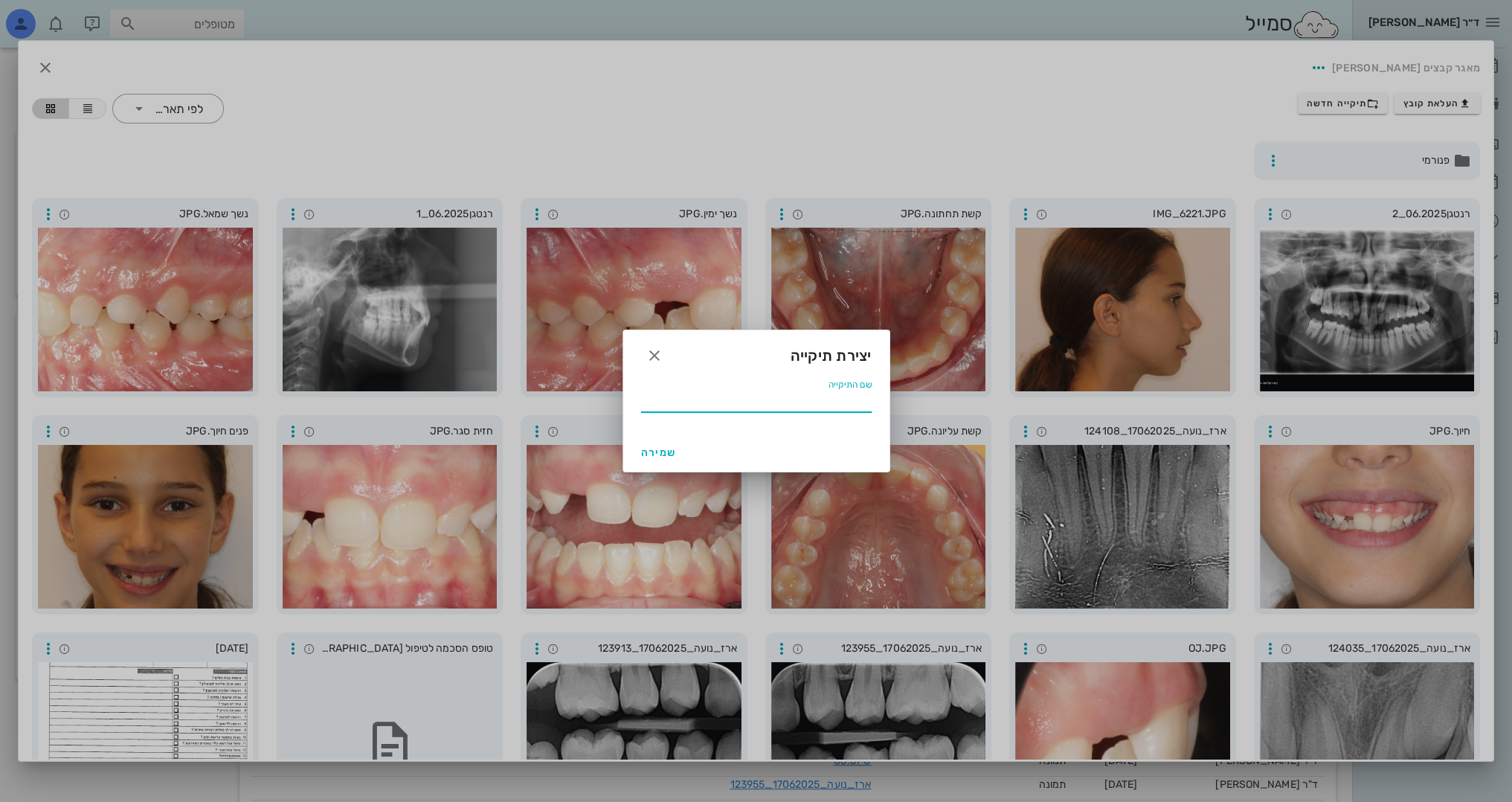
click at [826, 400] on input "שם התיקייה" at bounding box center [756, 400] width 231 height 24
type input "06 2025 התחלה"
click at [661, 458] on button "שמירה" at bounding box center [659, 453] width 47 height 27
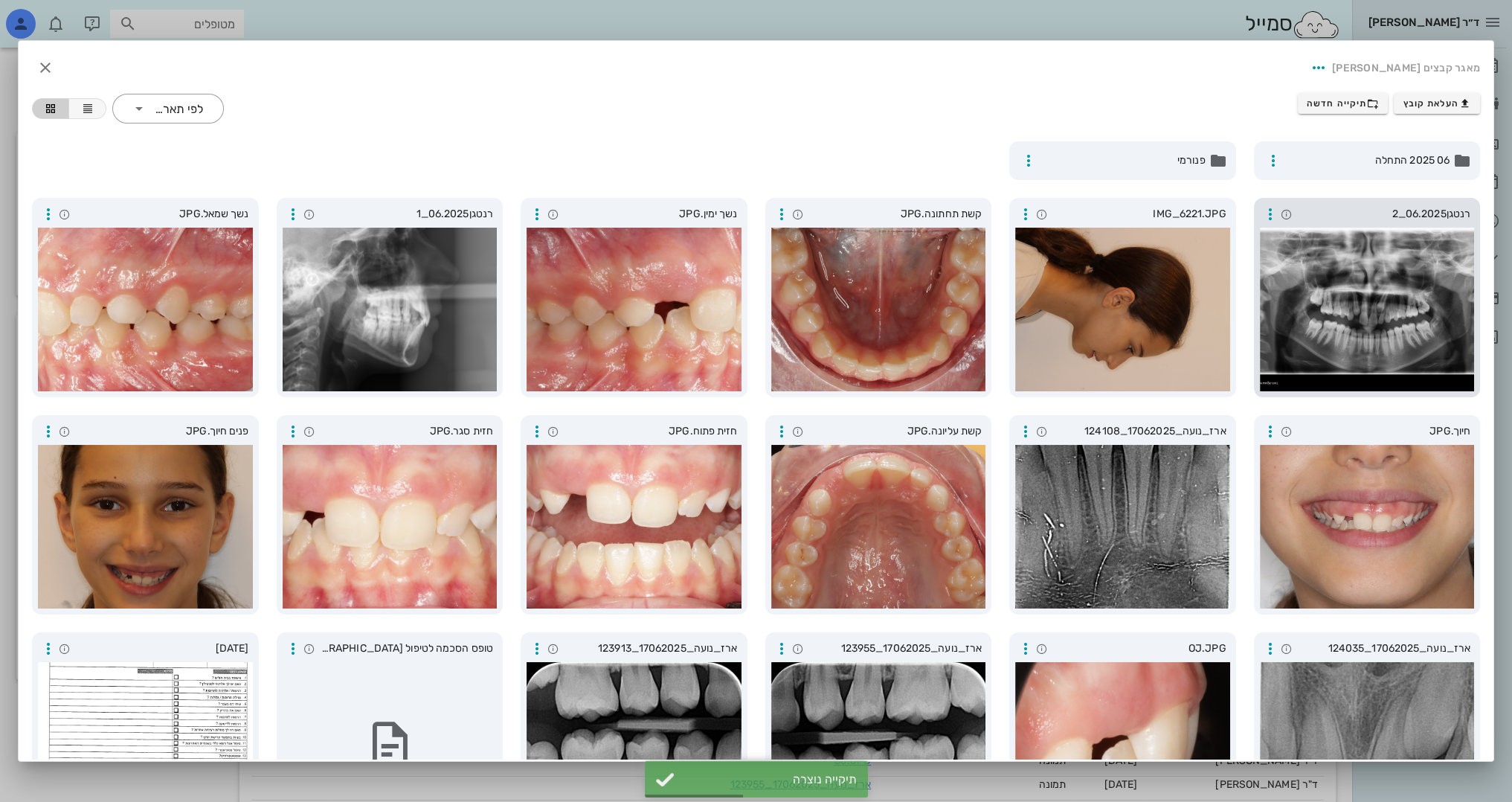
drag, startPoint x: 1082, startPoint y: 311, endPoint x: 1257, endPoint y: 259, distance: 182.6
click at [1299, 211] on div "רנטגן06.2025_2 IMG_6221.JPG קשת תחתונה.JPG נשך ימין.JPG רנטגן06.2025_1 נשך שמאל…" at bounding box center [756, 515] width 1466 height 651
click at [1029, 212] on icon "button" at bounding box center [1025, 214] width 18 height 18
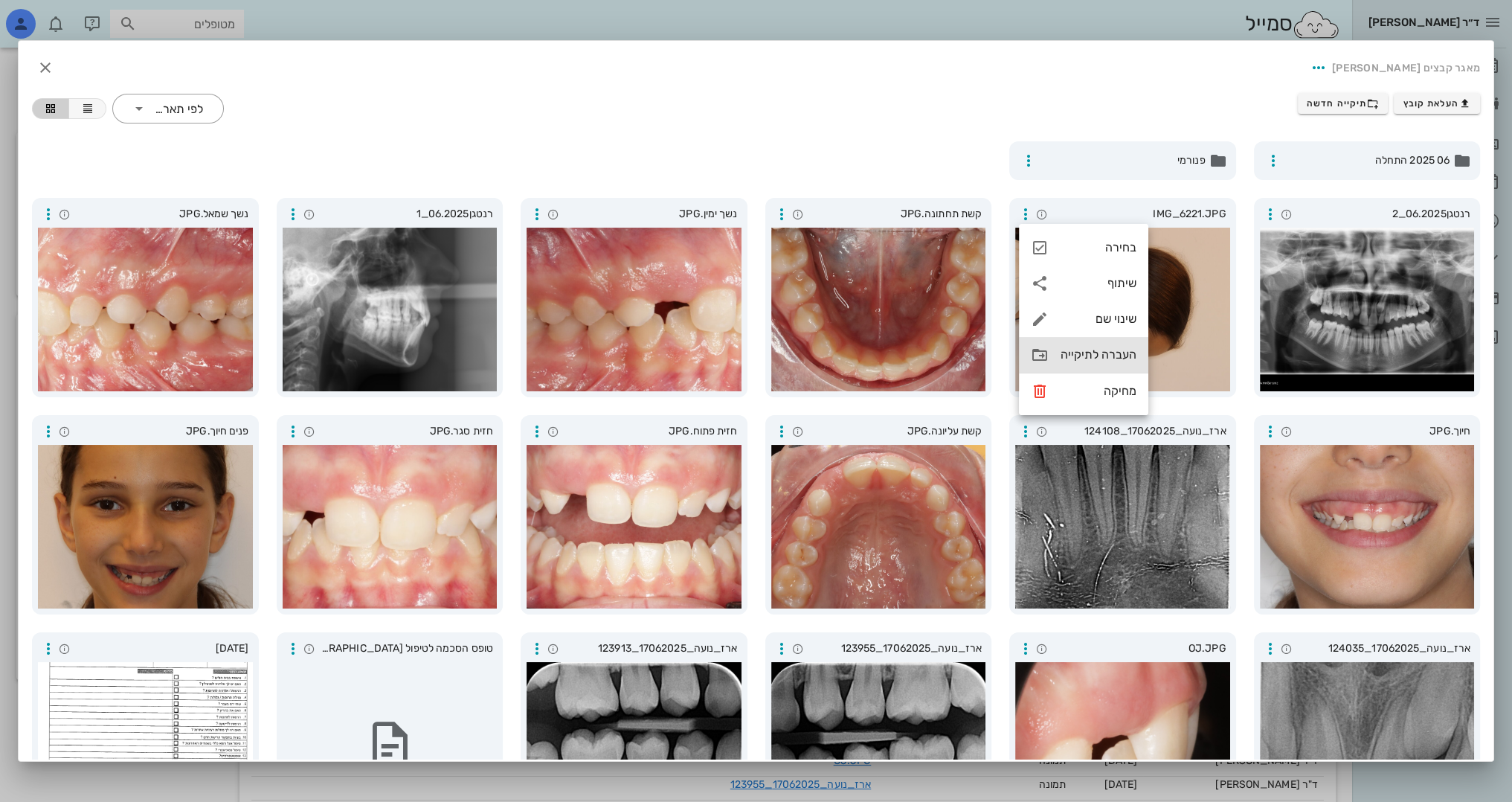
click at [1091, 352] on div "העברה לתיקייה" at bounding box center [1098, 354] width 75 height 14
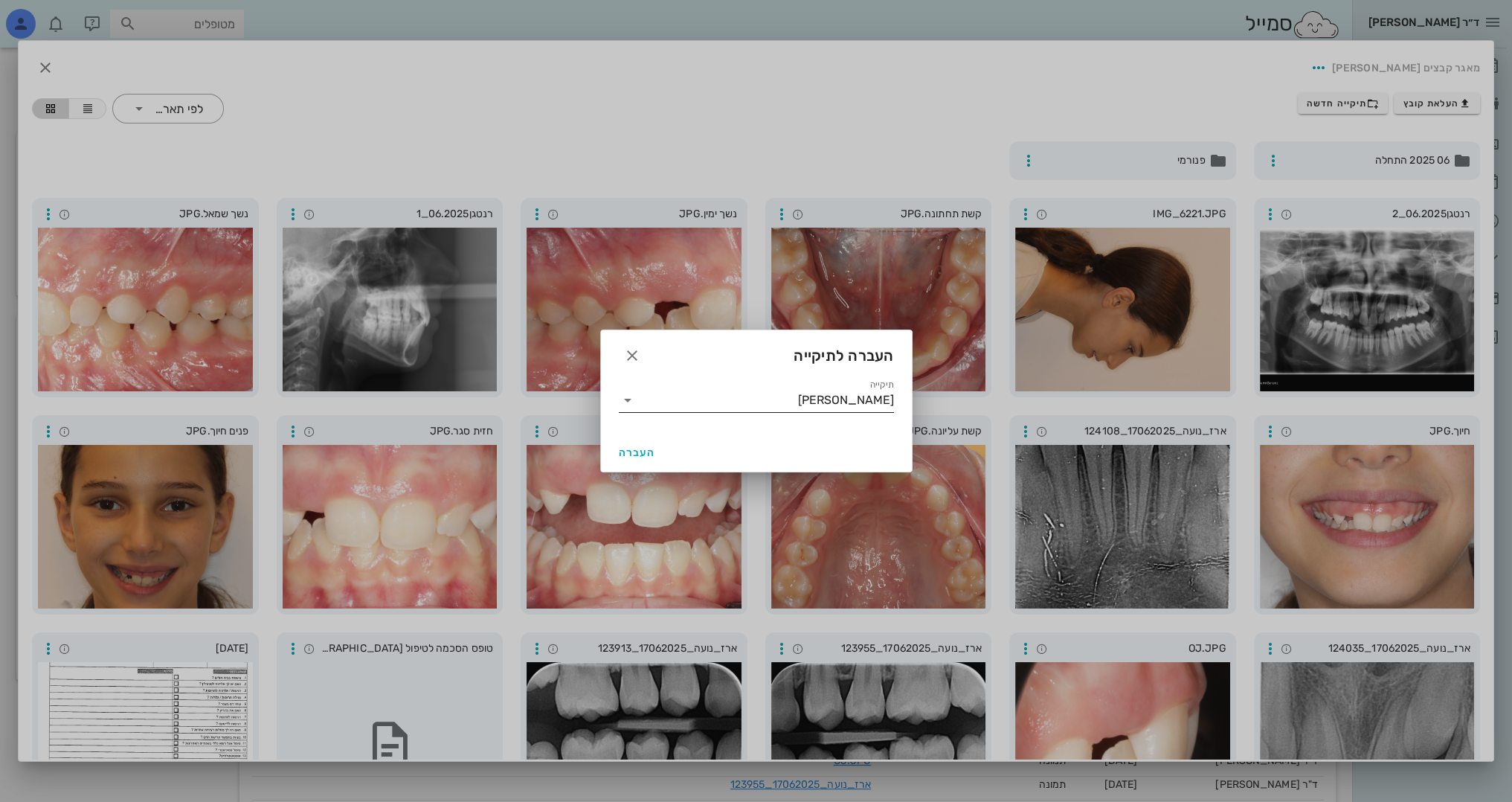
click at [624, 397] on icon at bounding box center [628, 399] width 18 height 18
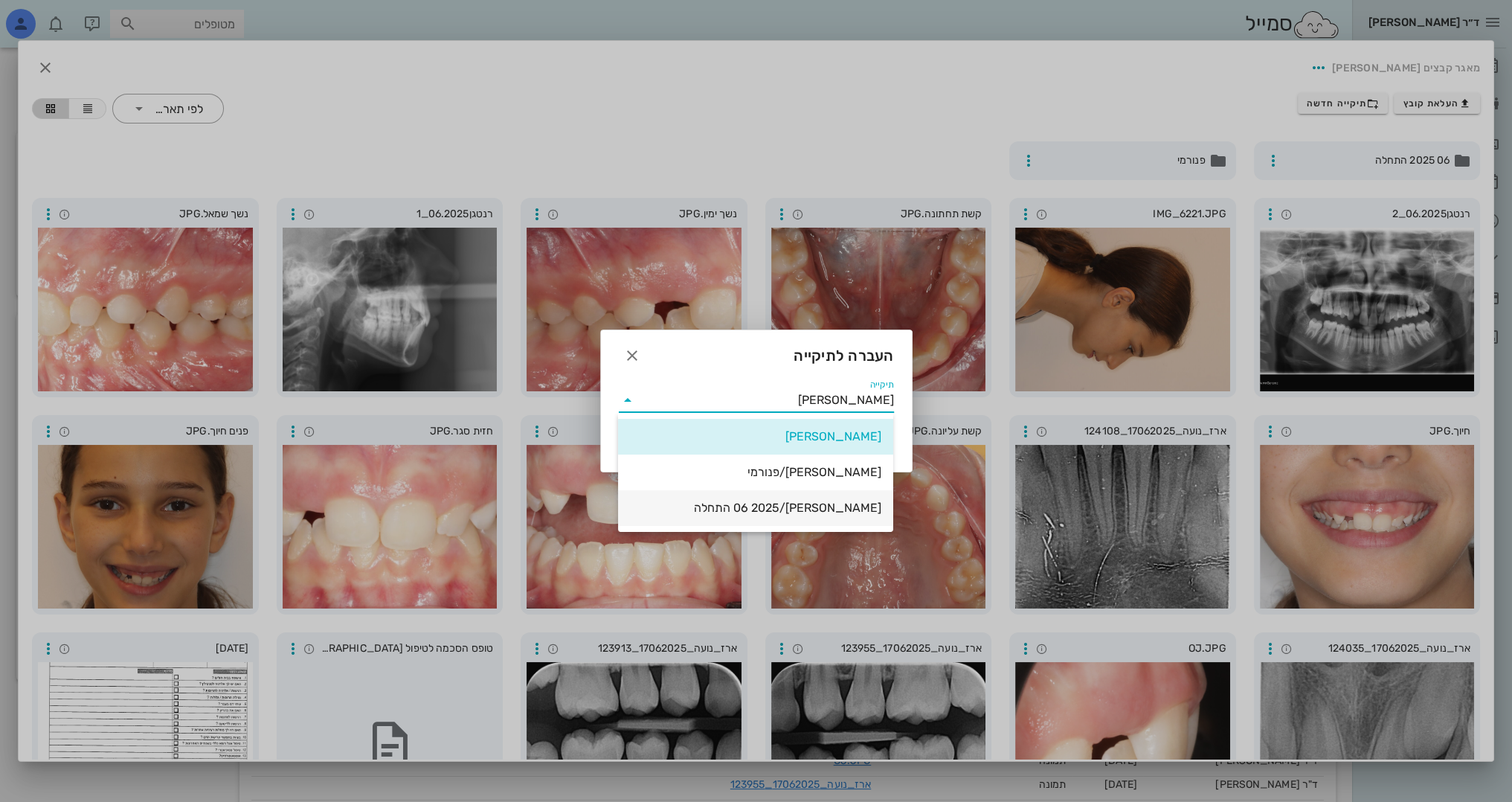
click at [812, 503] on div "נועה ארז/06 2025 התחלה" at bounding box center [756, 507] width 252 height 14
type input "נועה ארז/06 2025 התחלה"
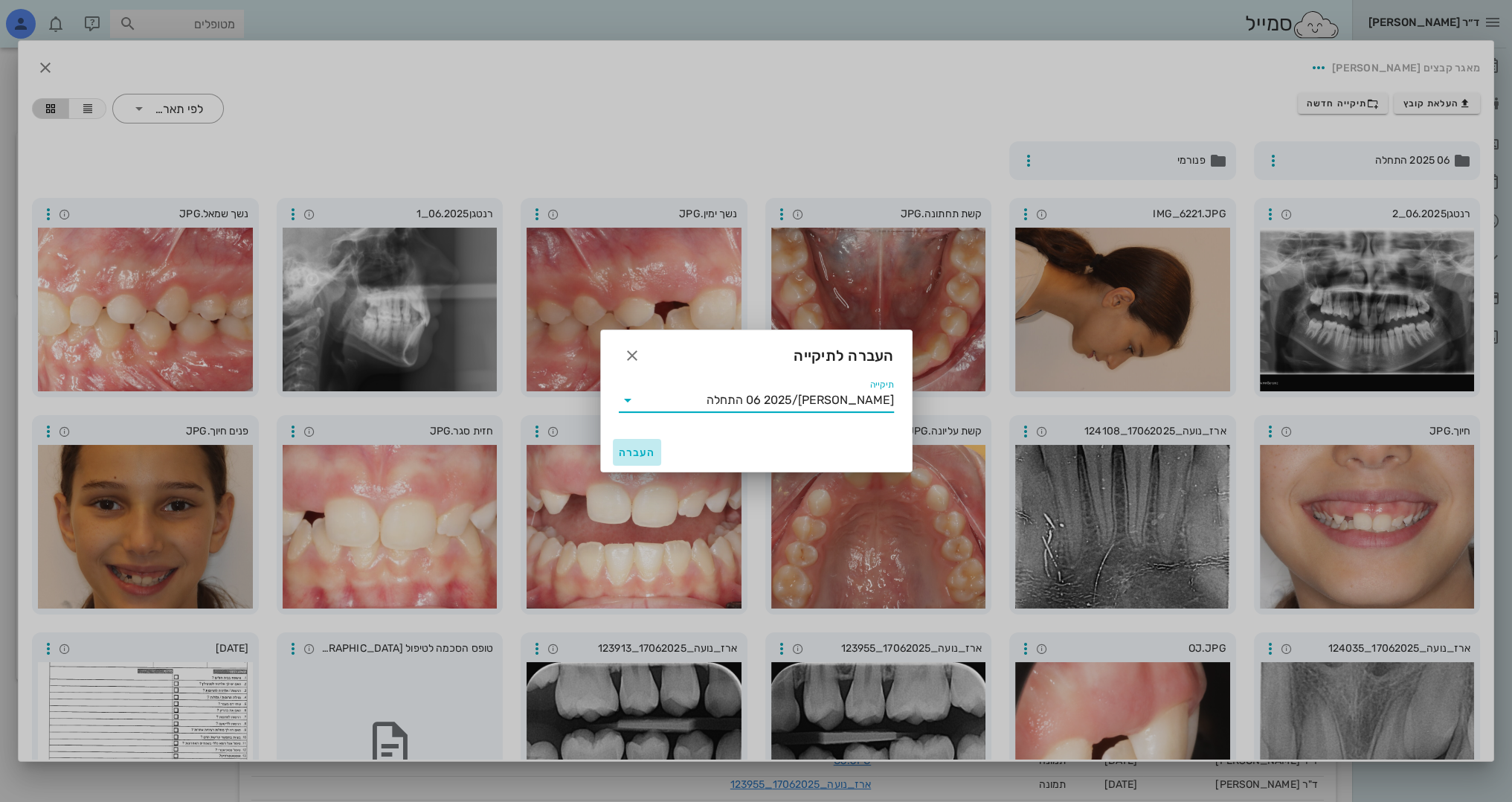
click at [625, 447] on span "העברה" at bounding box center [638, 452] width 37 height 13
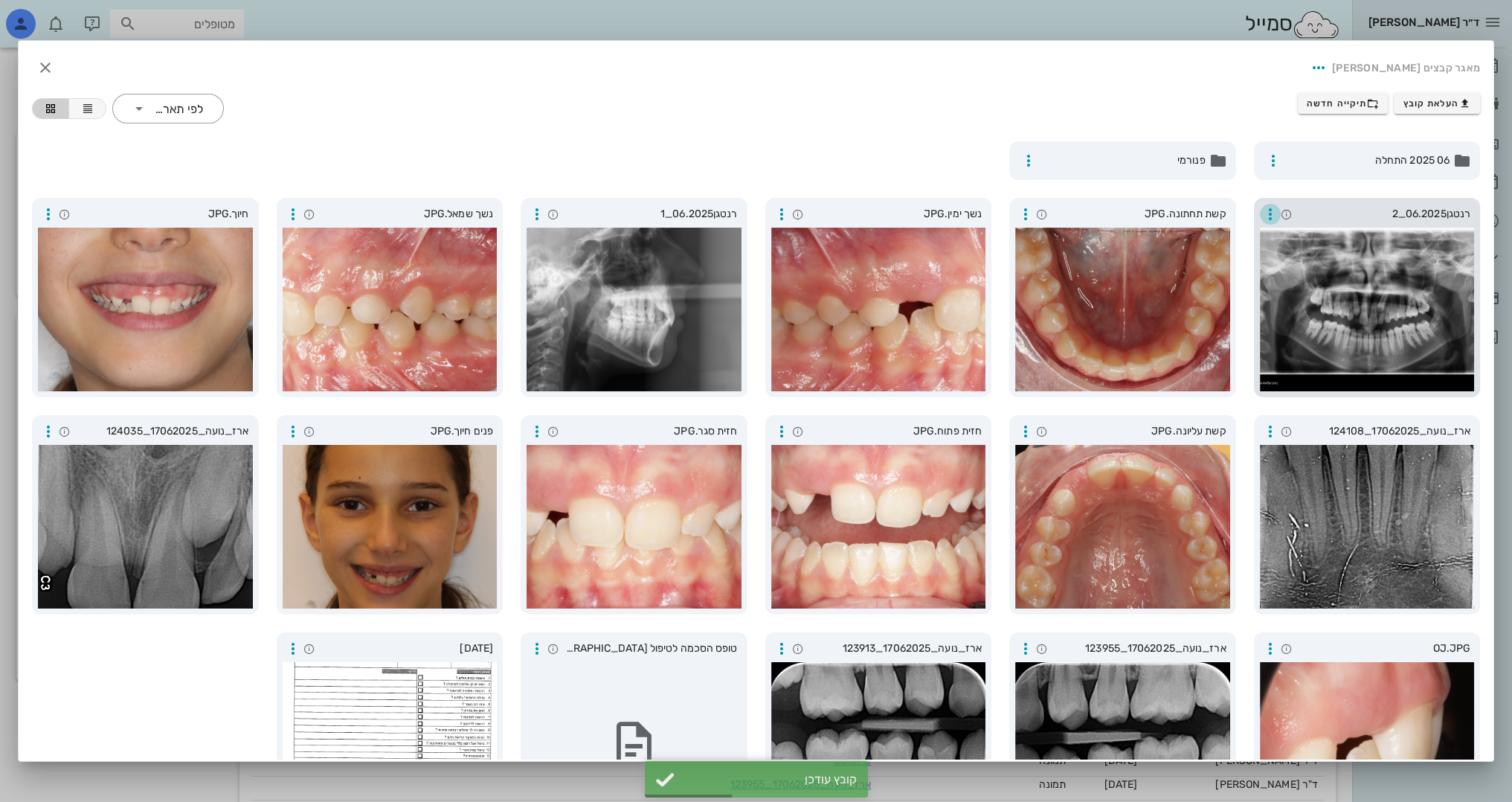
click at [1269, 221] on icon "button" at bounding box center [1270, 214] width 18 height 18
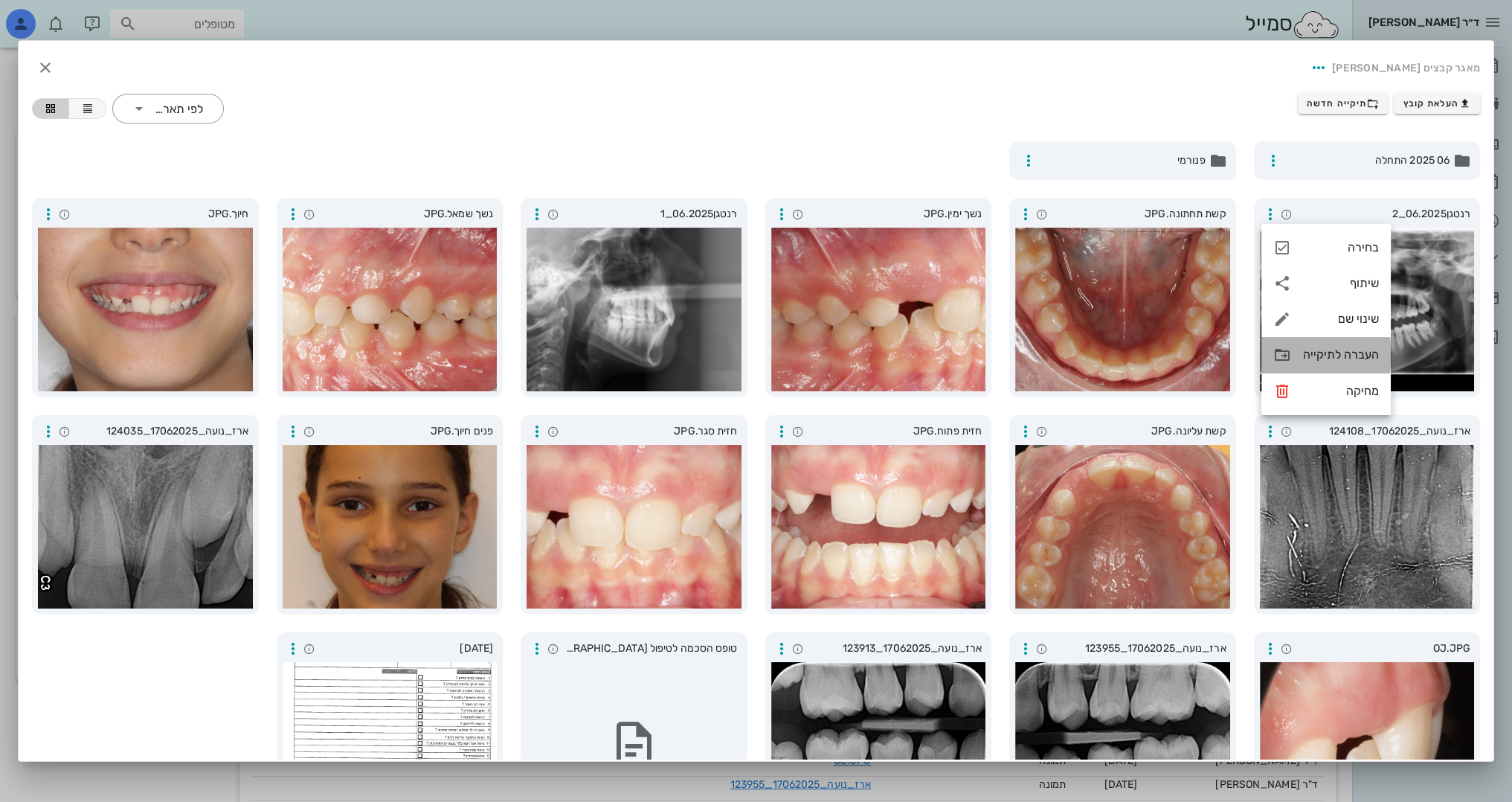
click at [1286, 355] on icon at bounding box center [1282, 354] width 18 height 18
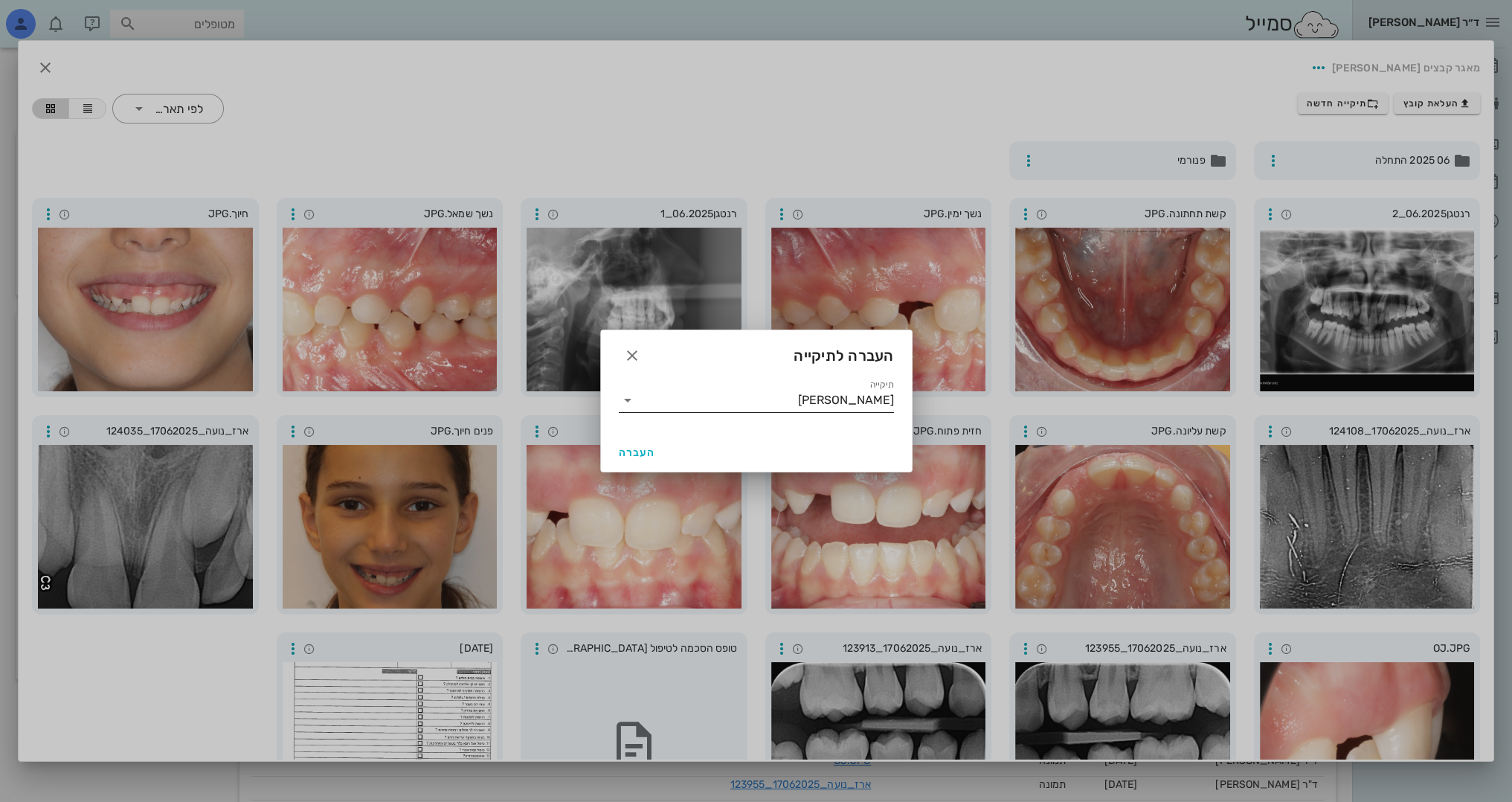
click at [621, 403] on icon at bounding box center [628, 399] width 18 height 18
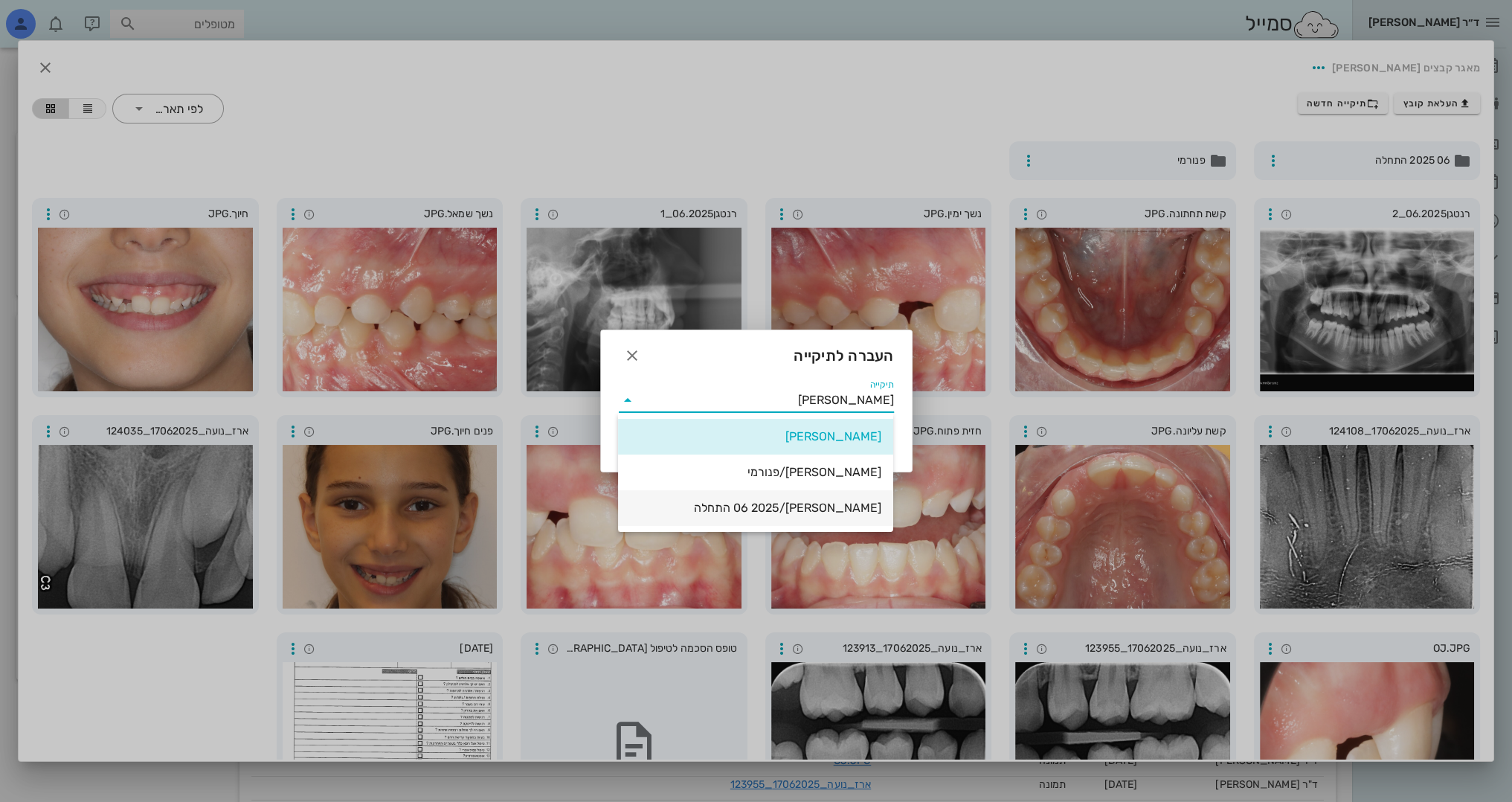
click at [808, 508] on div "נועה ארז/06 2025 התחלה" at bounding box center [756, 507] width 252 height 14
type input "נועה ארז/06 2025 התחלה"
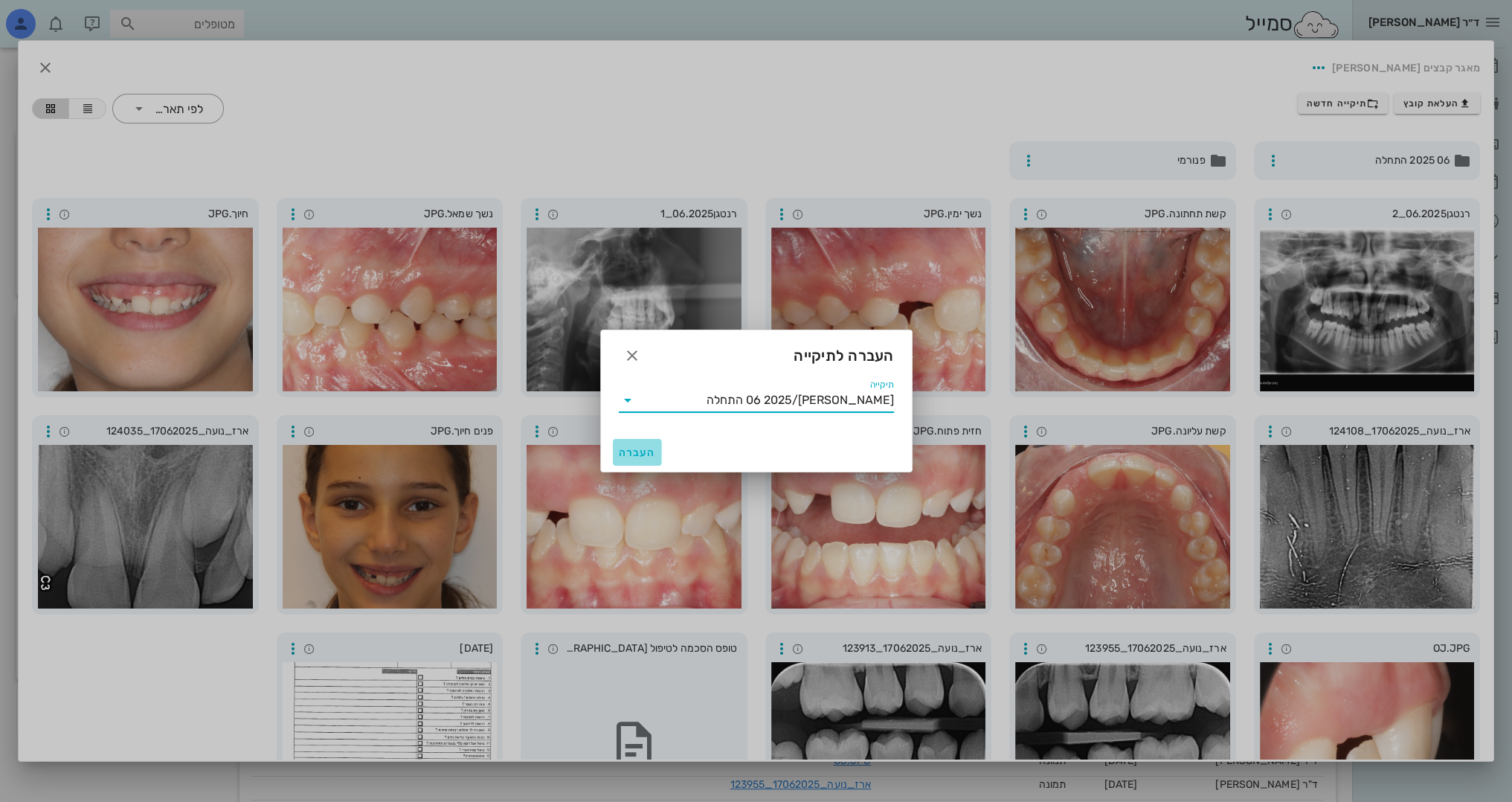
click at [649, 455] on span "העברה" at bounding box center [638, 452] width 37 height 13
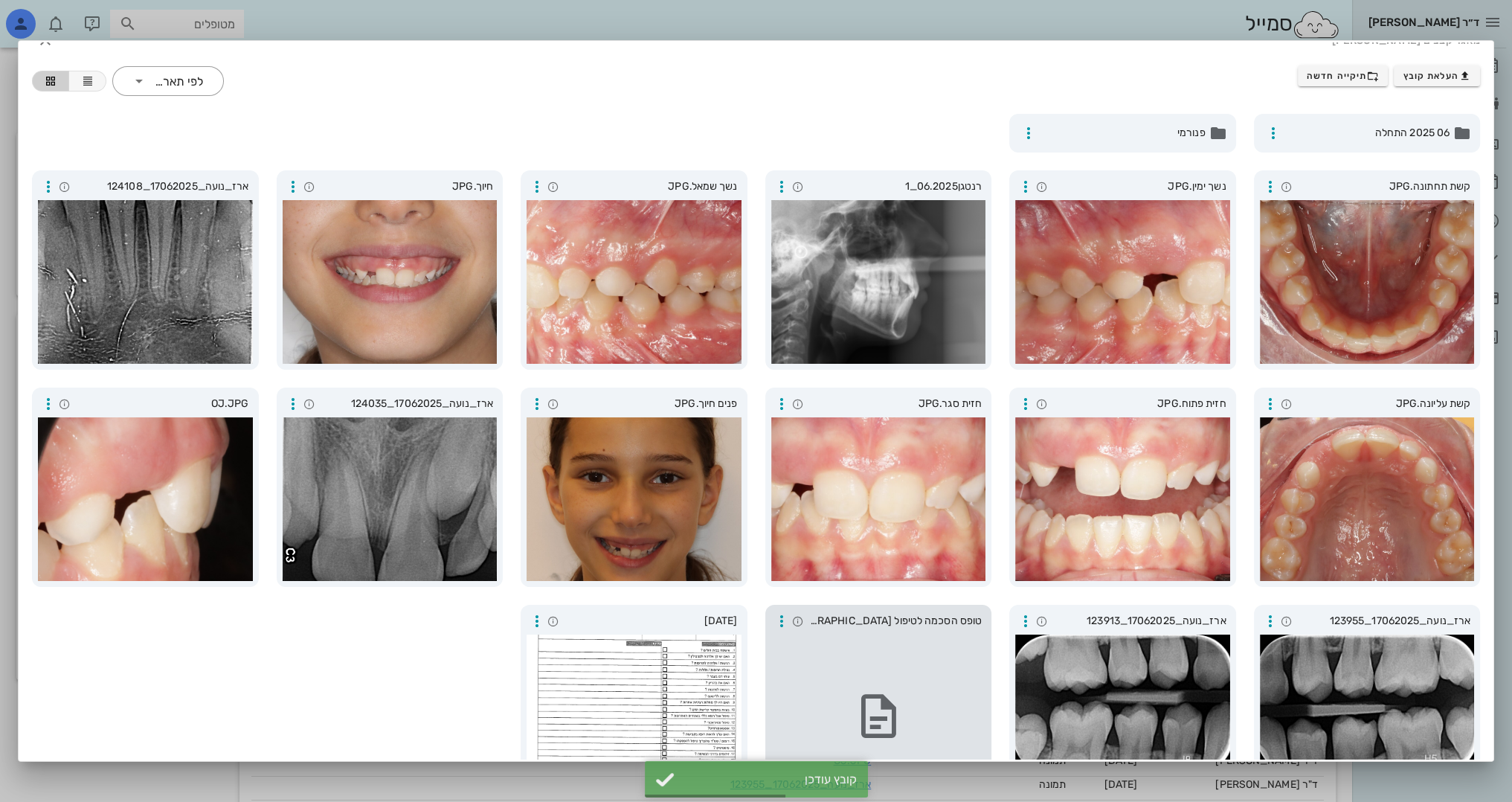
scroll to position [82, 0]
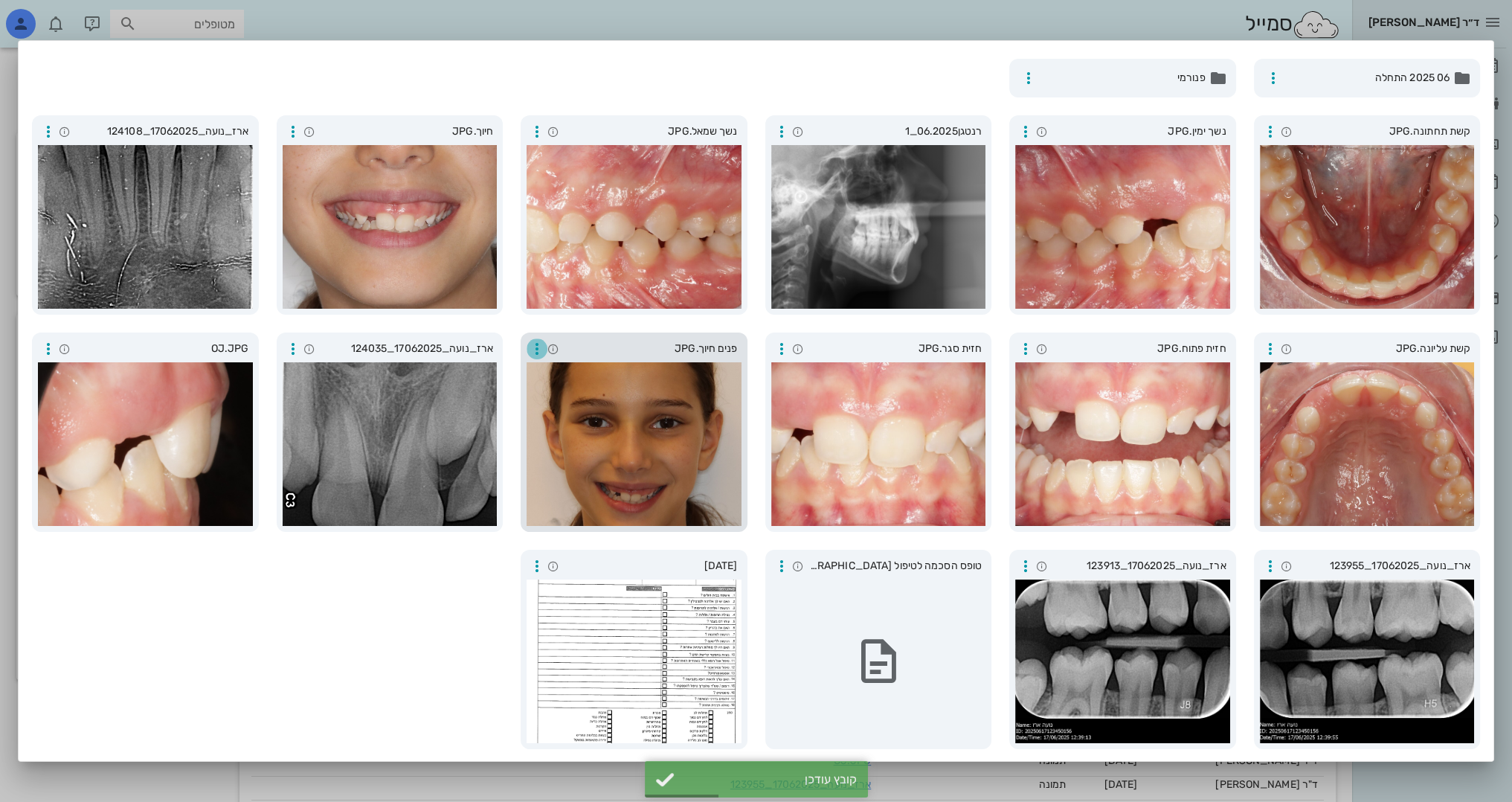
click at [544, 345] on icon "button" at bounding box center [537, 348] width 18 height 18
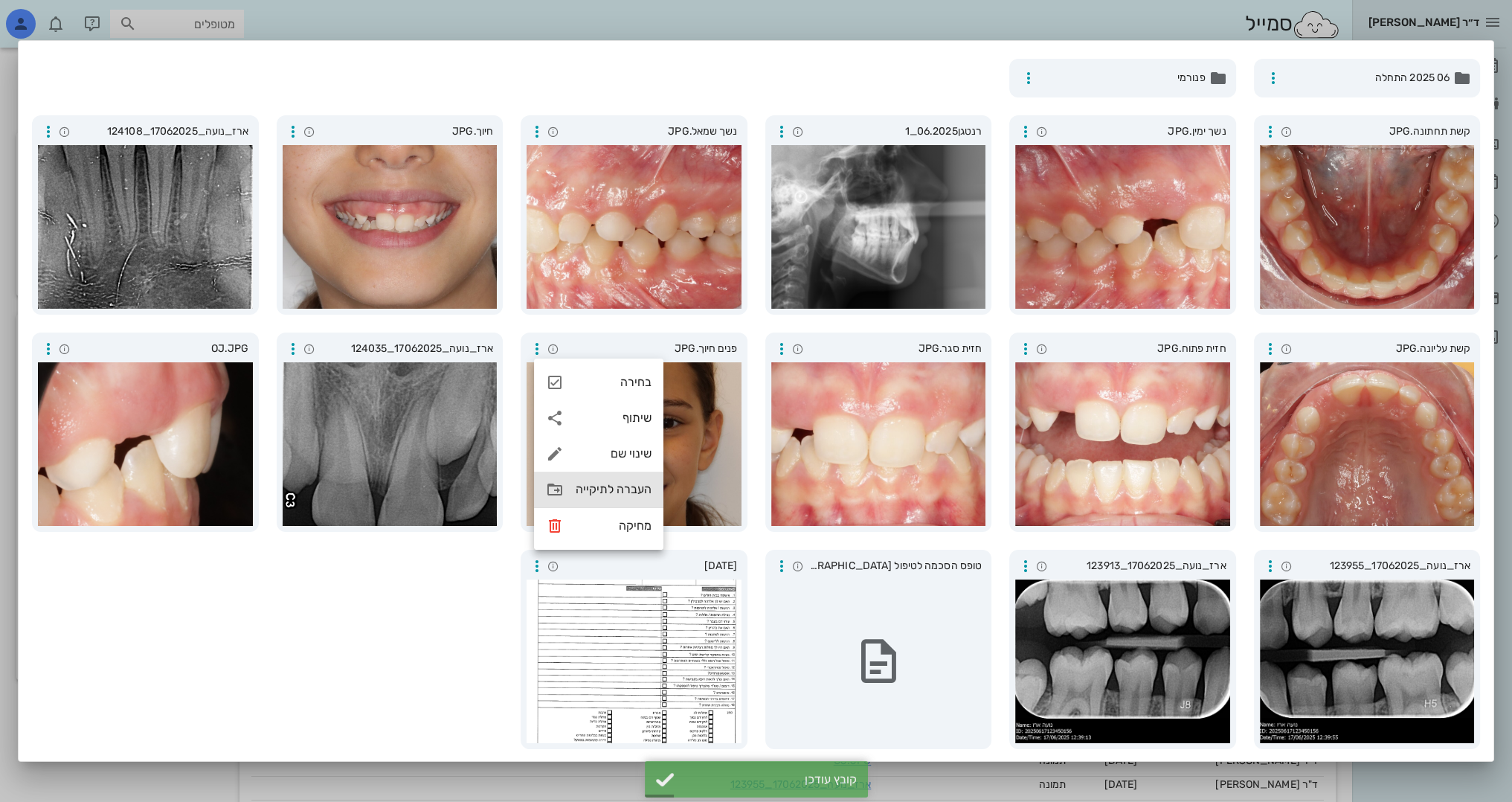
click at [618, 487] on div "העברה לתיקייה" at bounding box center [613, 488] width 75 height 14
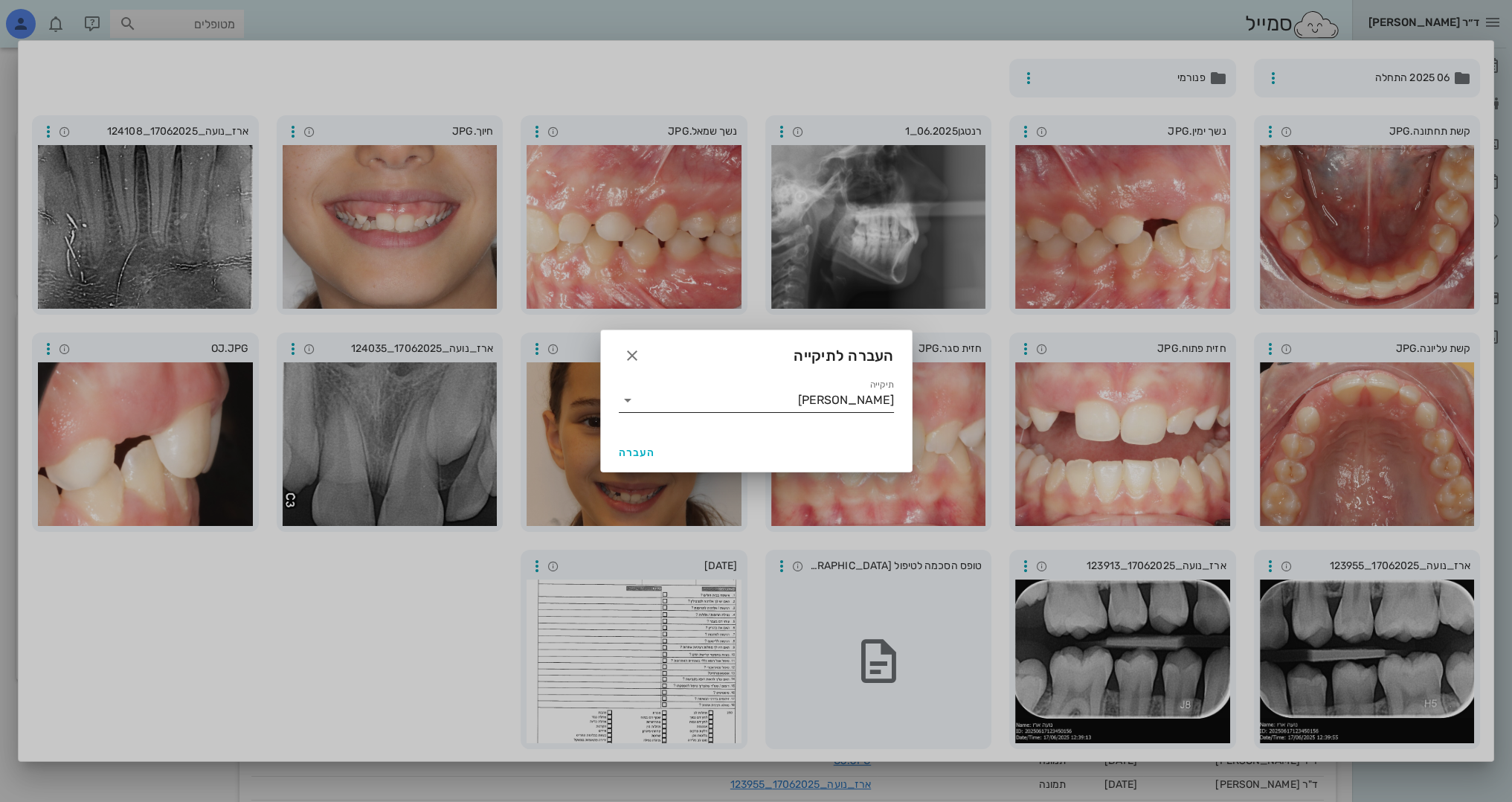
click at [626, 400] on icon at bounding box center [628, 399] width 18 height 18
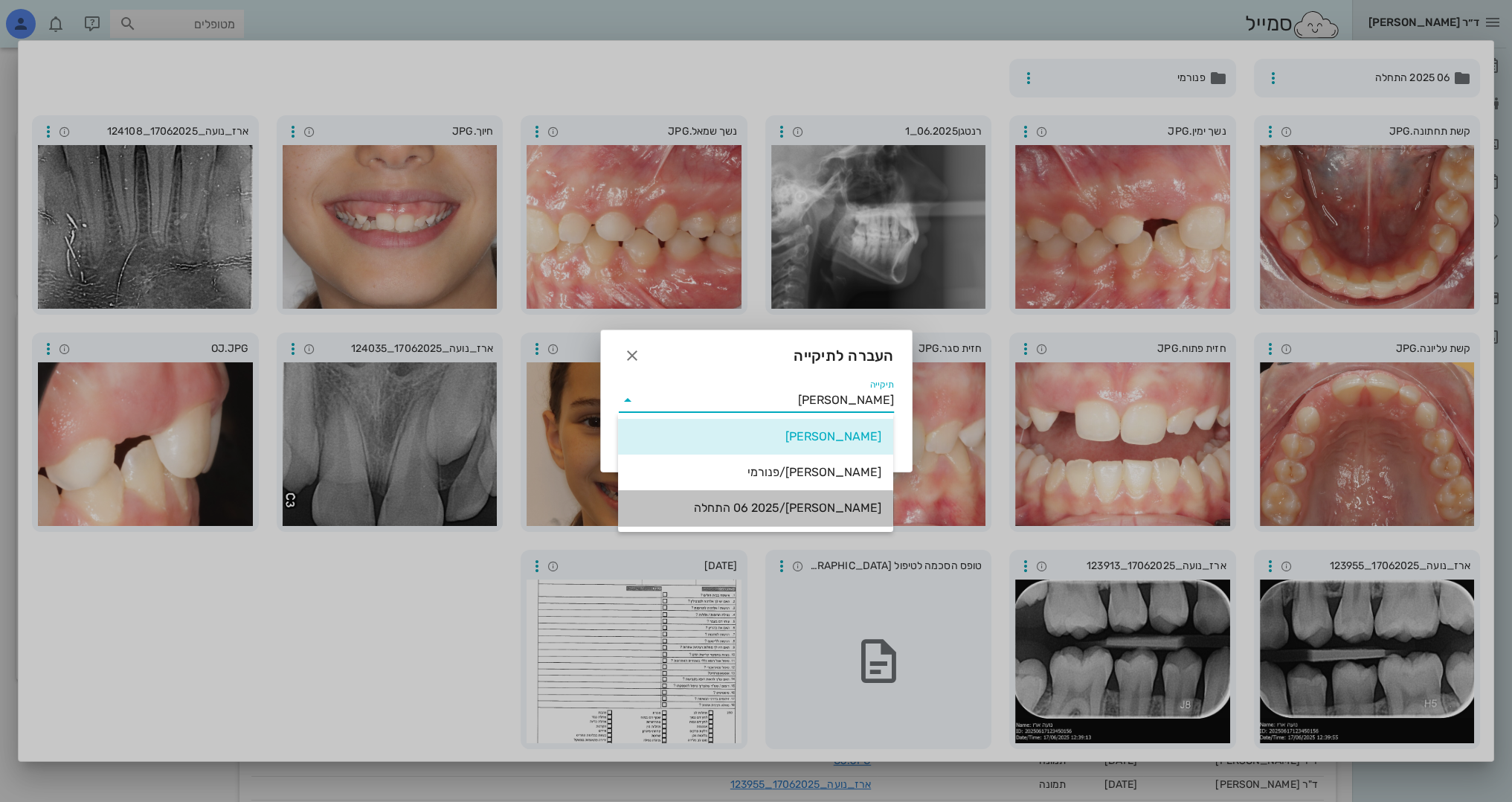
click at [851, 513] on div "נועה ארז/06 2025 התחלה" at bounding box center [756, 507] width 252 height 14
type input "נועה ארז/06 2025 התחלה"
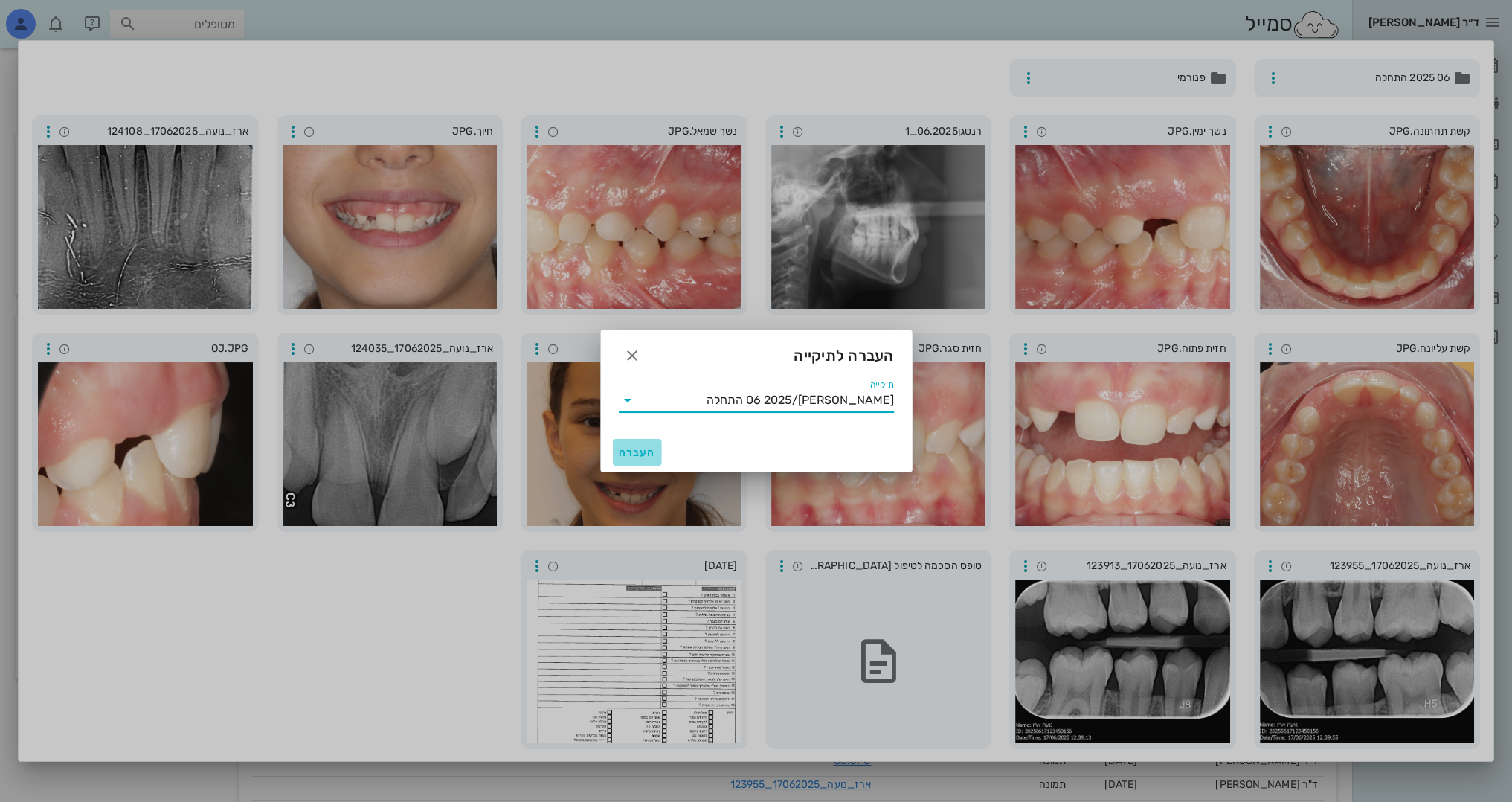
click at [634, 452] on span "העברה" at bounding box center [638, 452] width 37 height 13
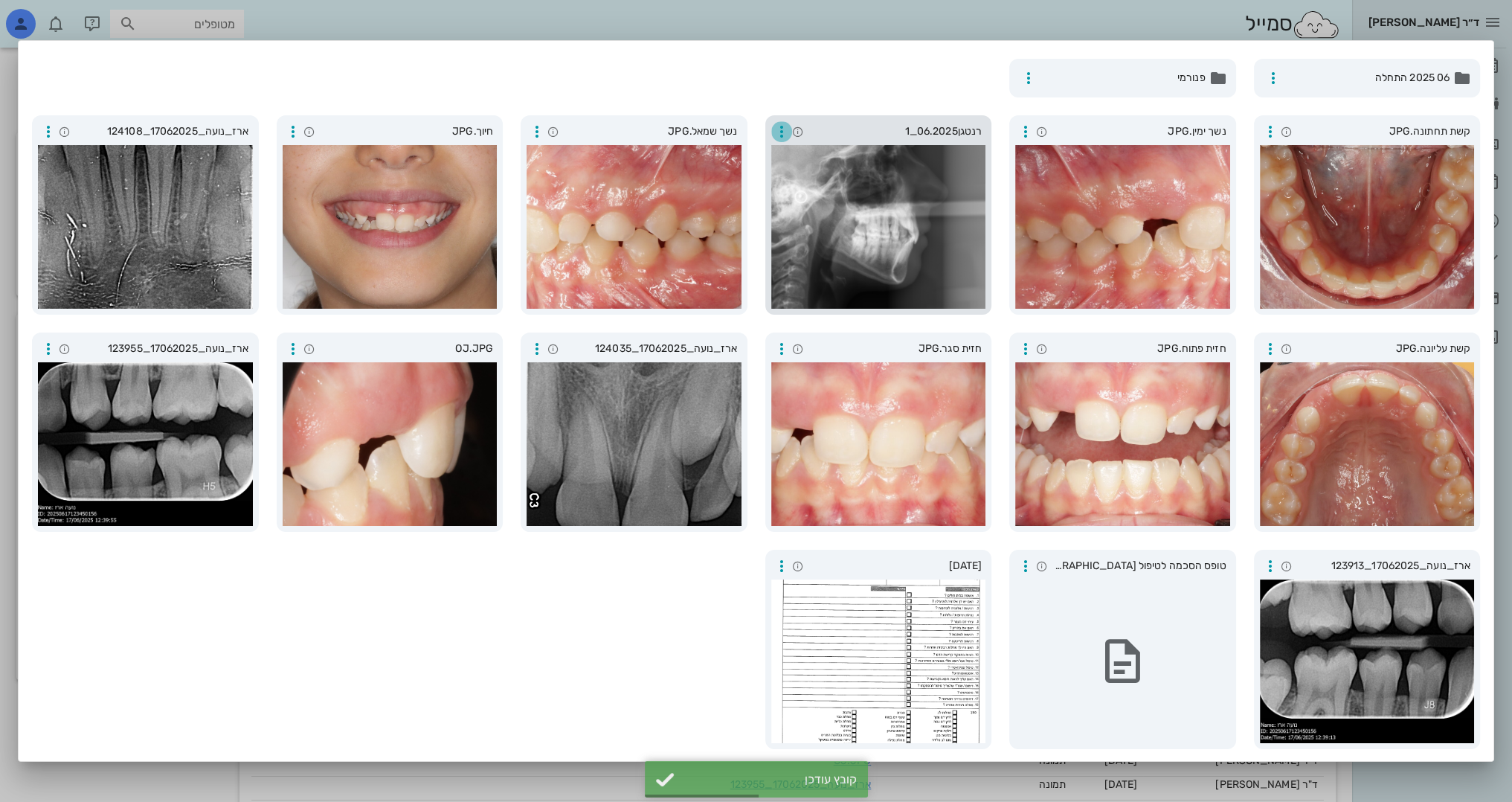
click at [784, 124] on icon "button" at bounding box center [781, 131] width 18 height 18
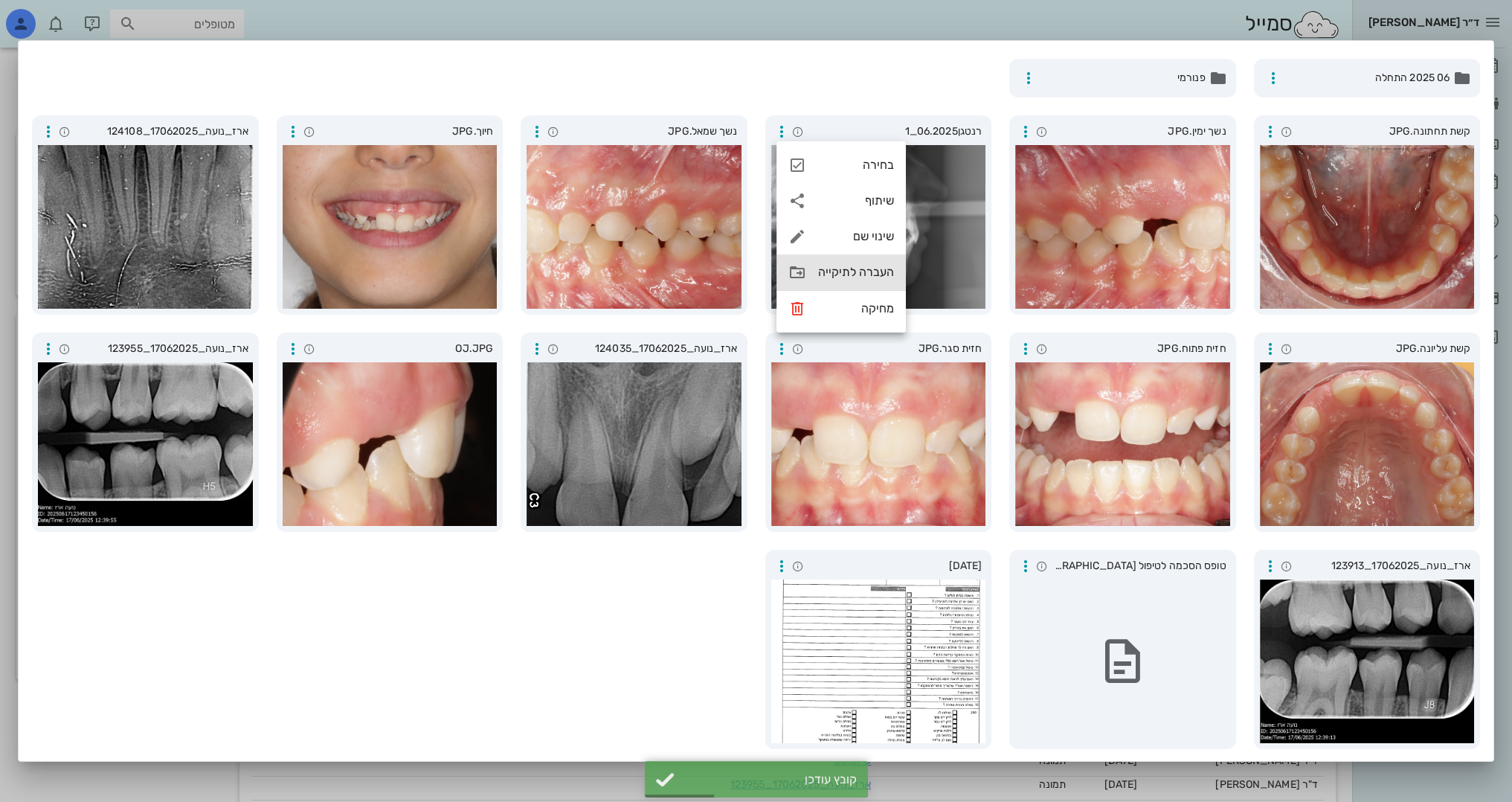
click at [814, 276] on div "העברה לתיקייה" at bounding box center [841, 272] width 130 height 36
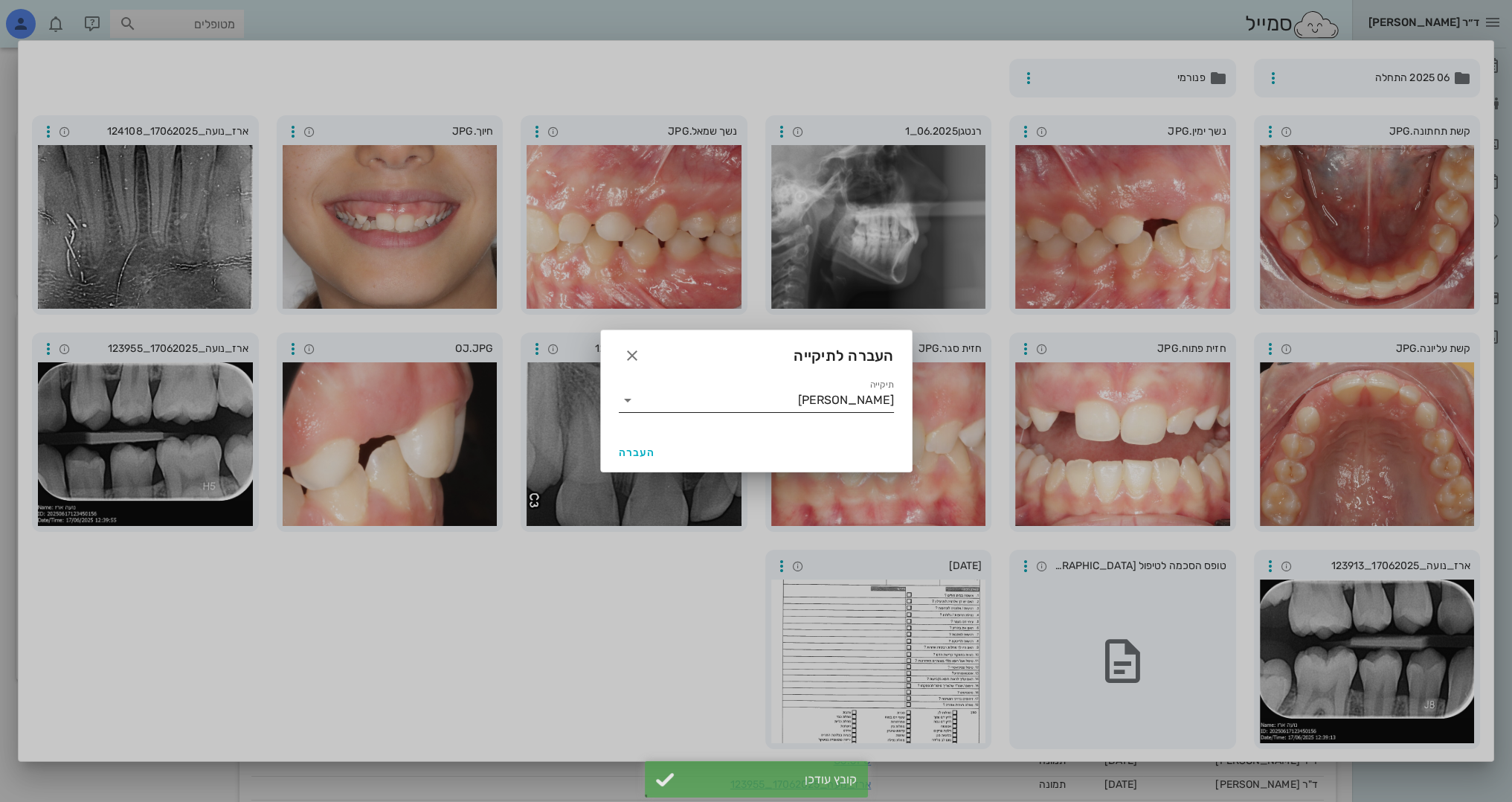
click at [631, 403] on icon at bounding box center [628, 399] width 18 height 18
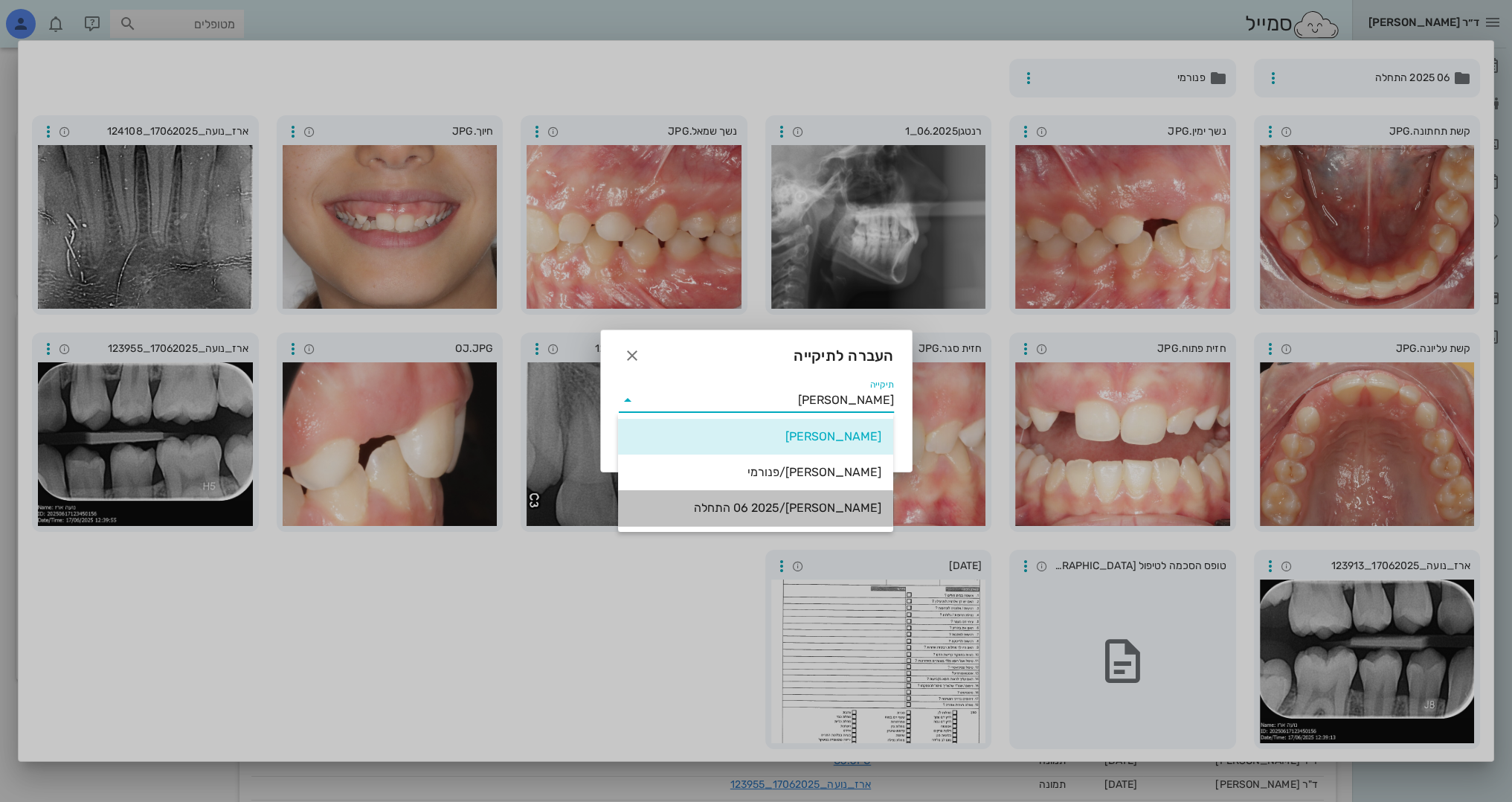
click at [745, 515] on div "נועה ארז/06 2025 התחלה" at bounding box center [756, 508] width 252 height 32
type input "נועה ארז/06 2025 התחלה"
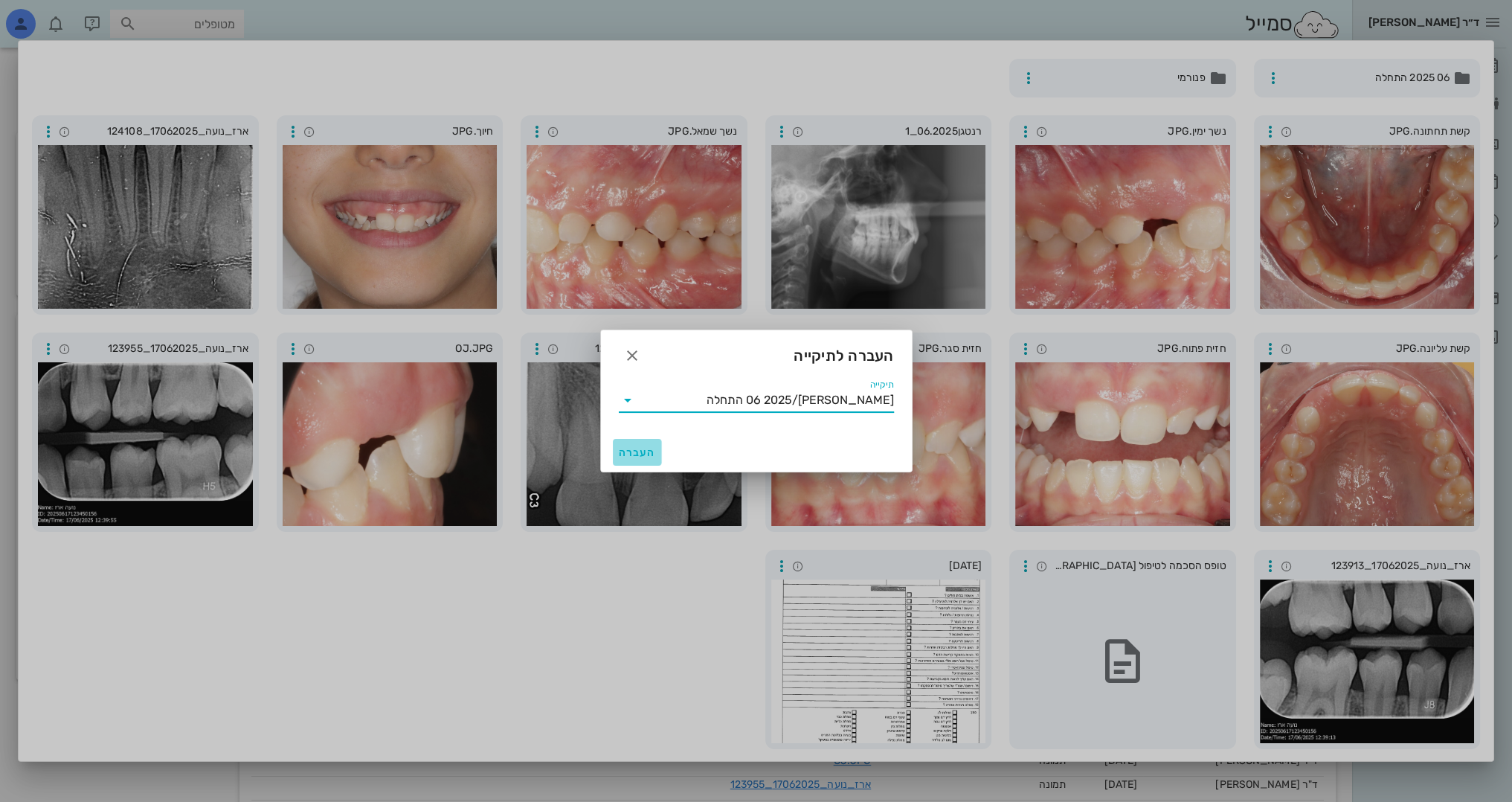
click at [637, 451] on span "העברה" at bounding box center [638, 452] width 37 height 13
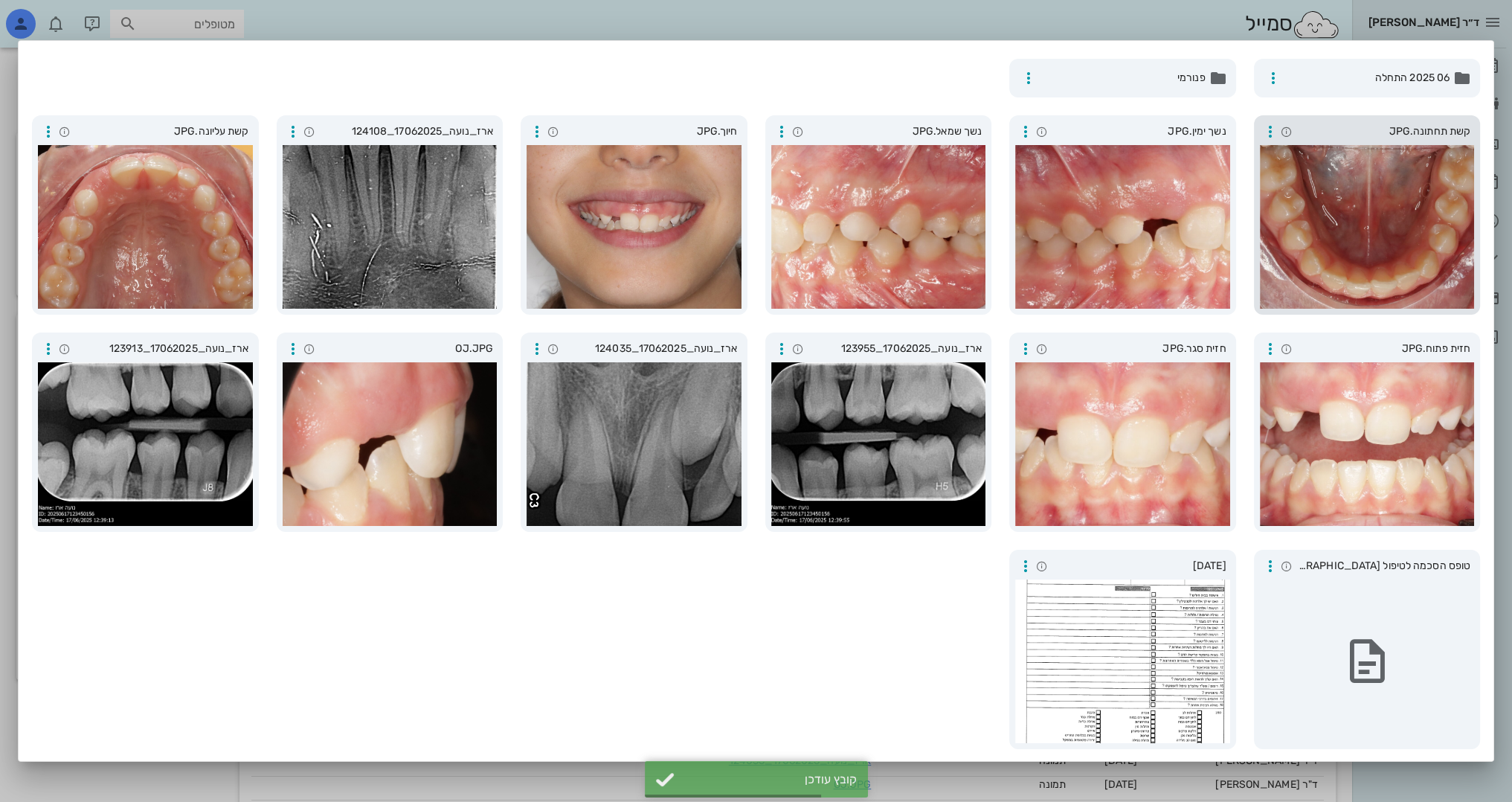
click at [1345, 212] on div at bounding box center [1368, 226] width 215 height 164
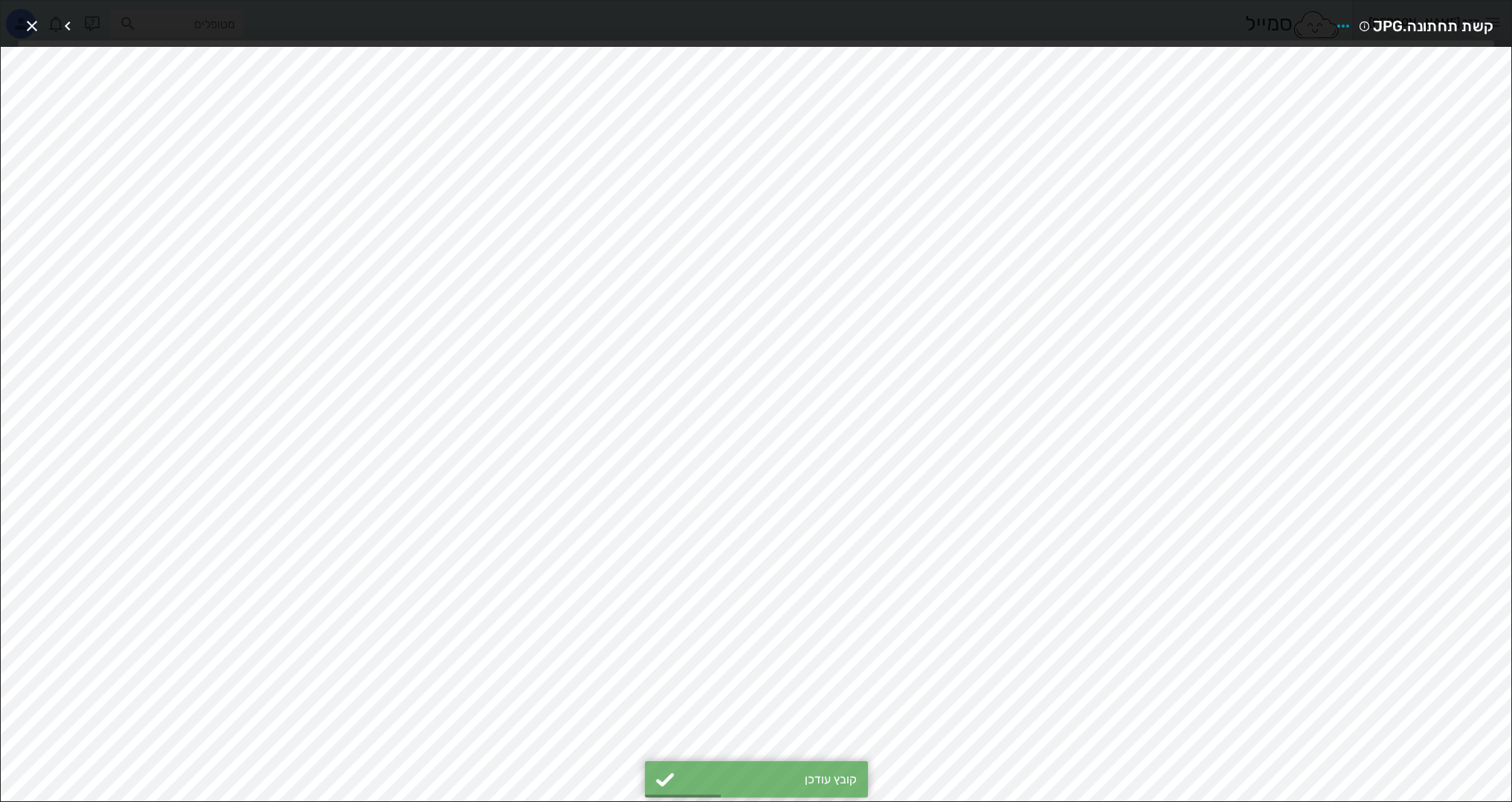
click at [47, 26] on div at bounding box center [59, 26] width 81 height 27
click at [37, 24] on icon "button" at bounding box center [31, 25] width 18 height 18
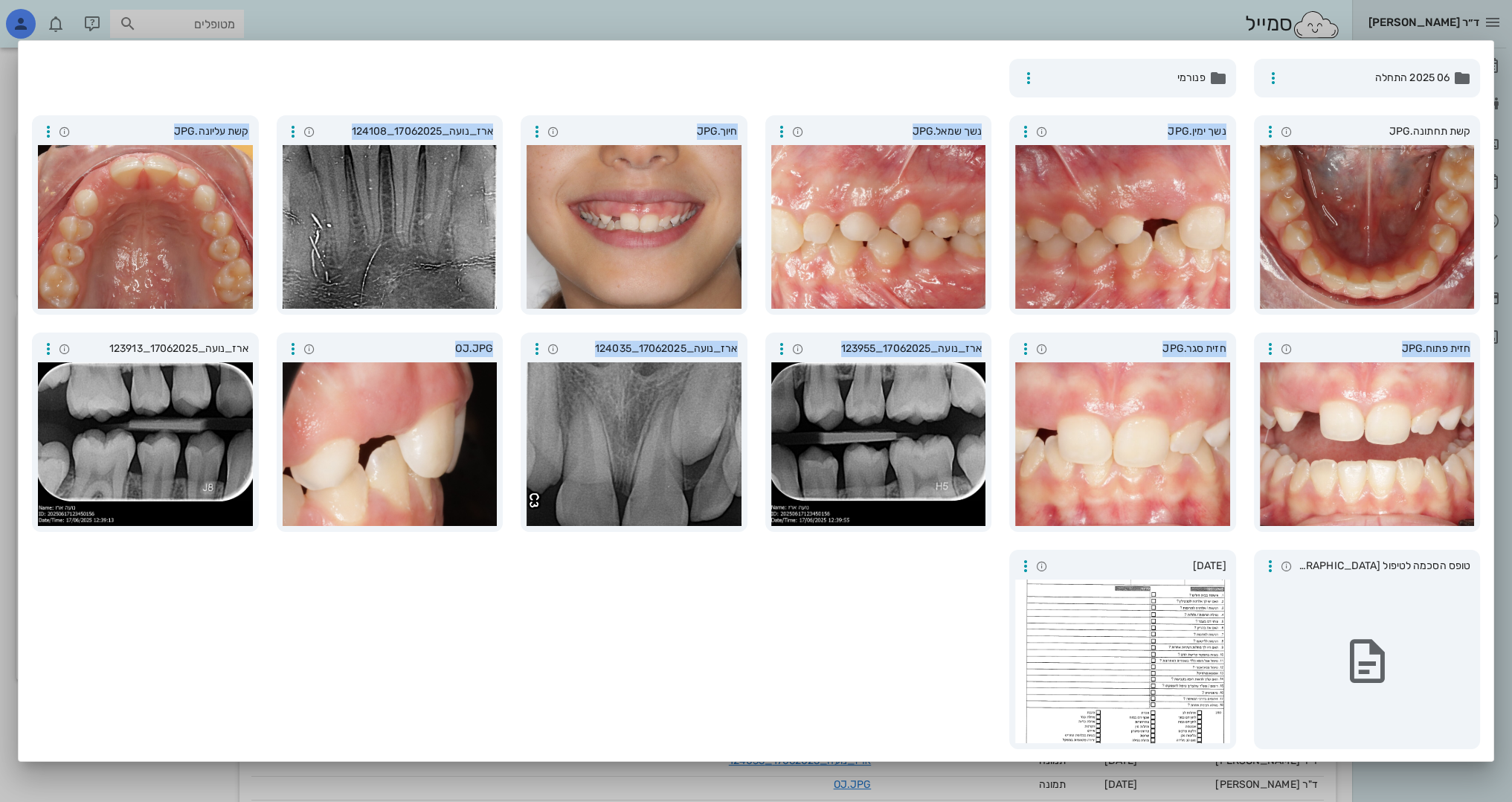
drag, startPoint x: 1336, startPoint y: 165, endPoint x: 360, endPoint y: 543, distance: 1046.6
click at [360, 543] on div "קשת תחתונה.JPG נשך ימין.JPG נשך שמאל.JPG חיוך.JPG ארז_נועה_17062025_124108 קשת …" at bounding box center [756, 432] width 1466 height 651
click at [1269, 134] on icon "button" at bounding box center [1270, 131] width 18 height 18
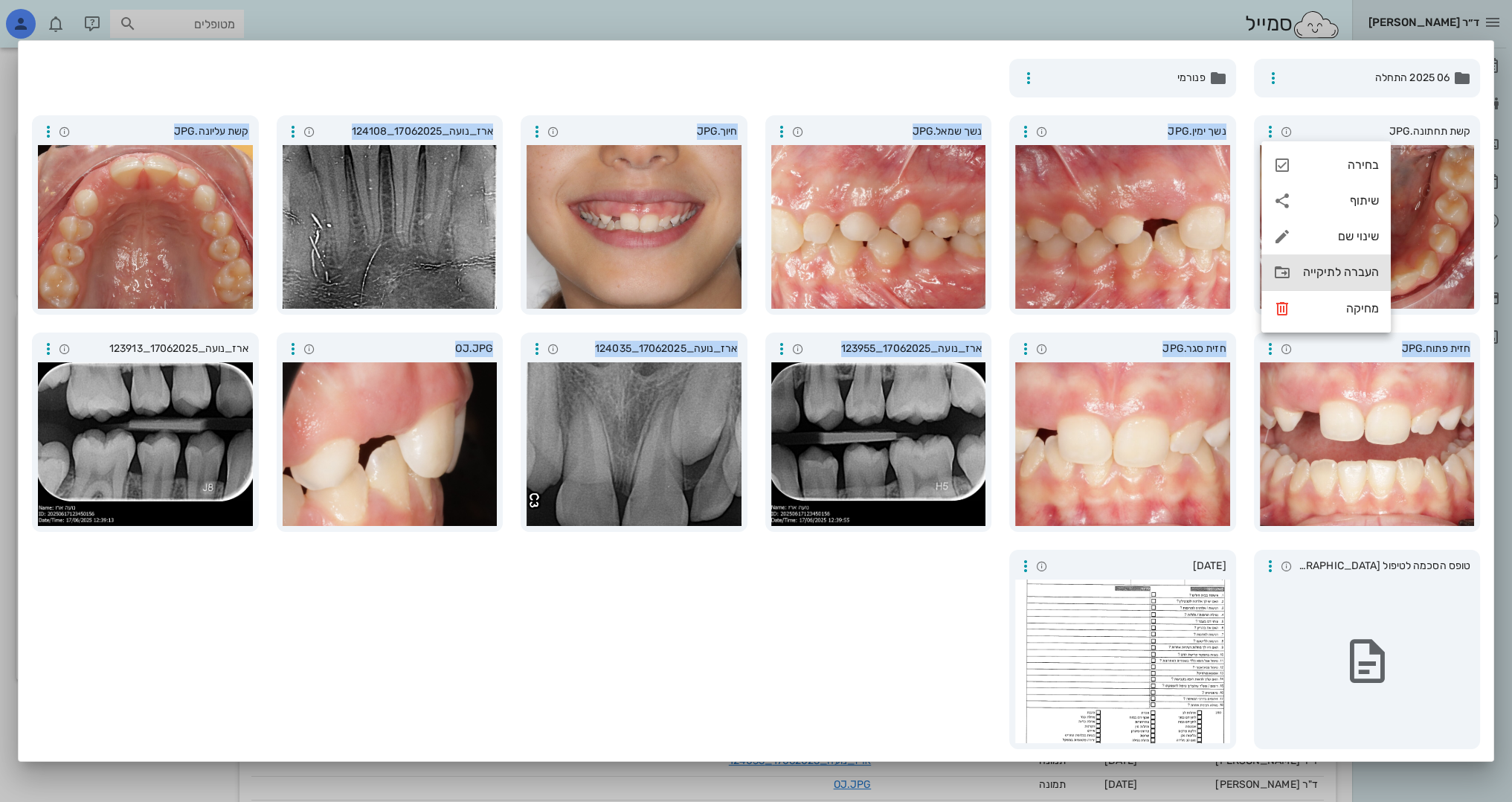
click at [1300, 270] on div "העברה לתיקייה" at bounding box center [1326, 272] width 130 height 36
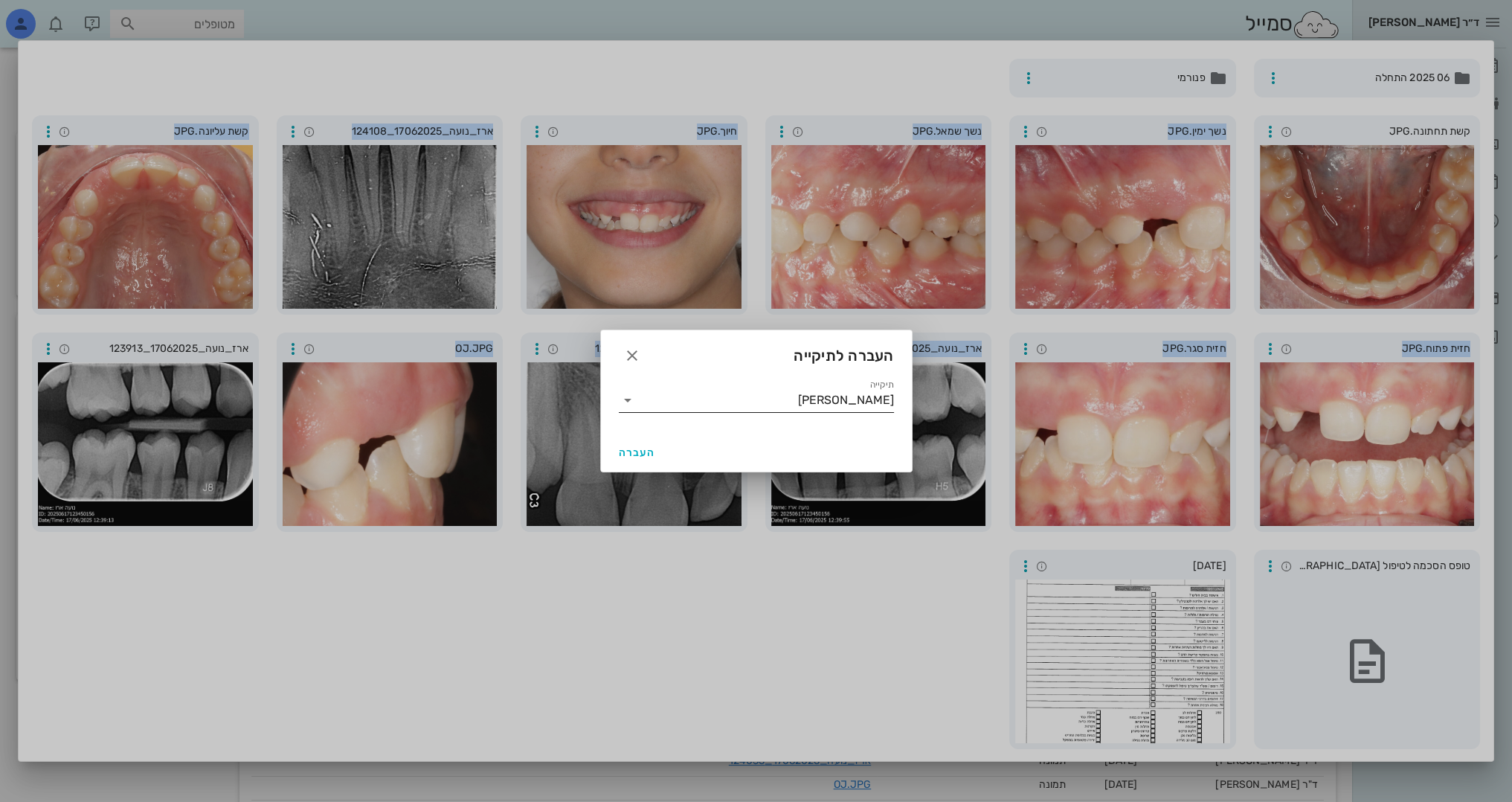
click at [628, 400] on icon at bounding box center [628, 399] width 18 height 18
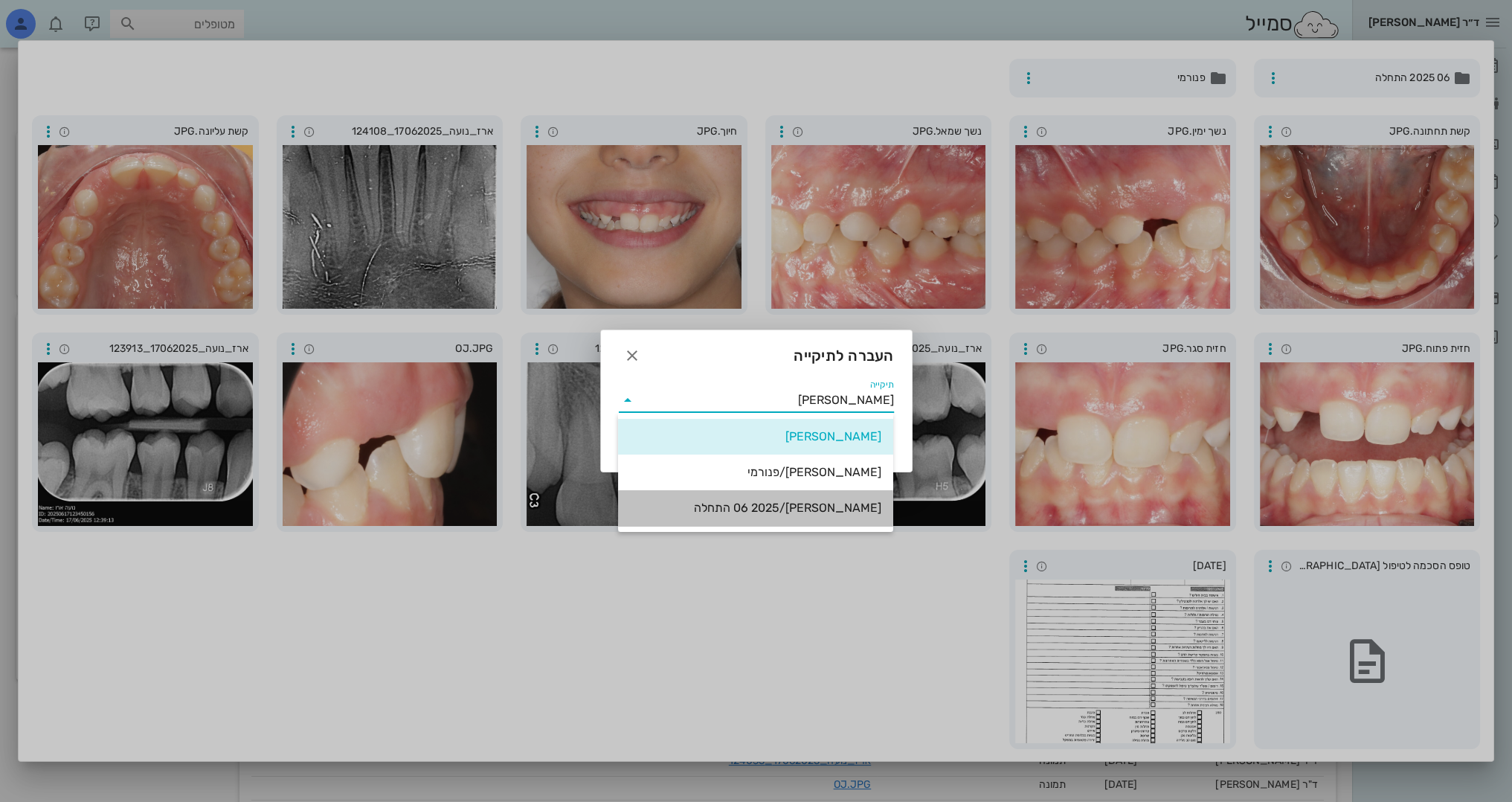
click at [773, 506] on div "נועה ארז/06 2025 התחלה" at bounding box center [756, 507] width 252 height 14
type input "נועה ארז/06 2025 התחלה"
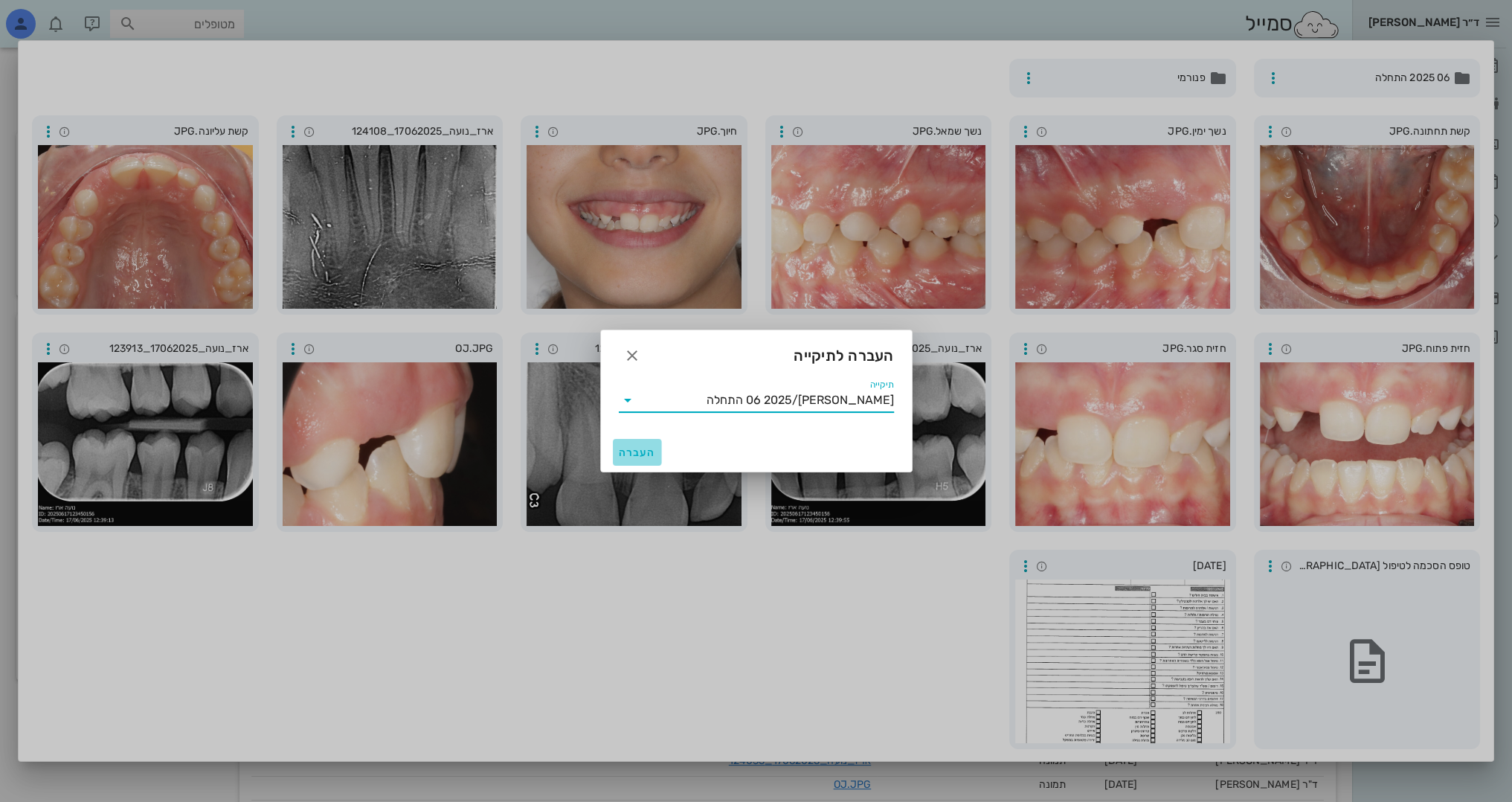
click at [631, 453] on span "העברה" at bounding box center [638, 452] width 37 height 13
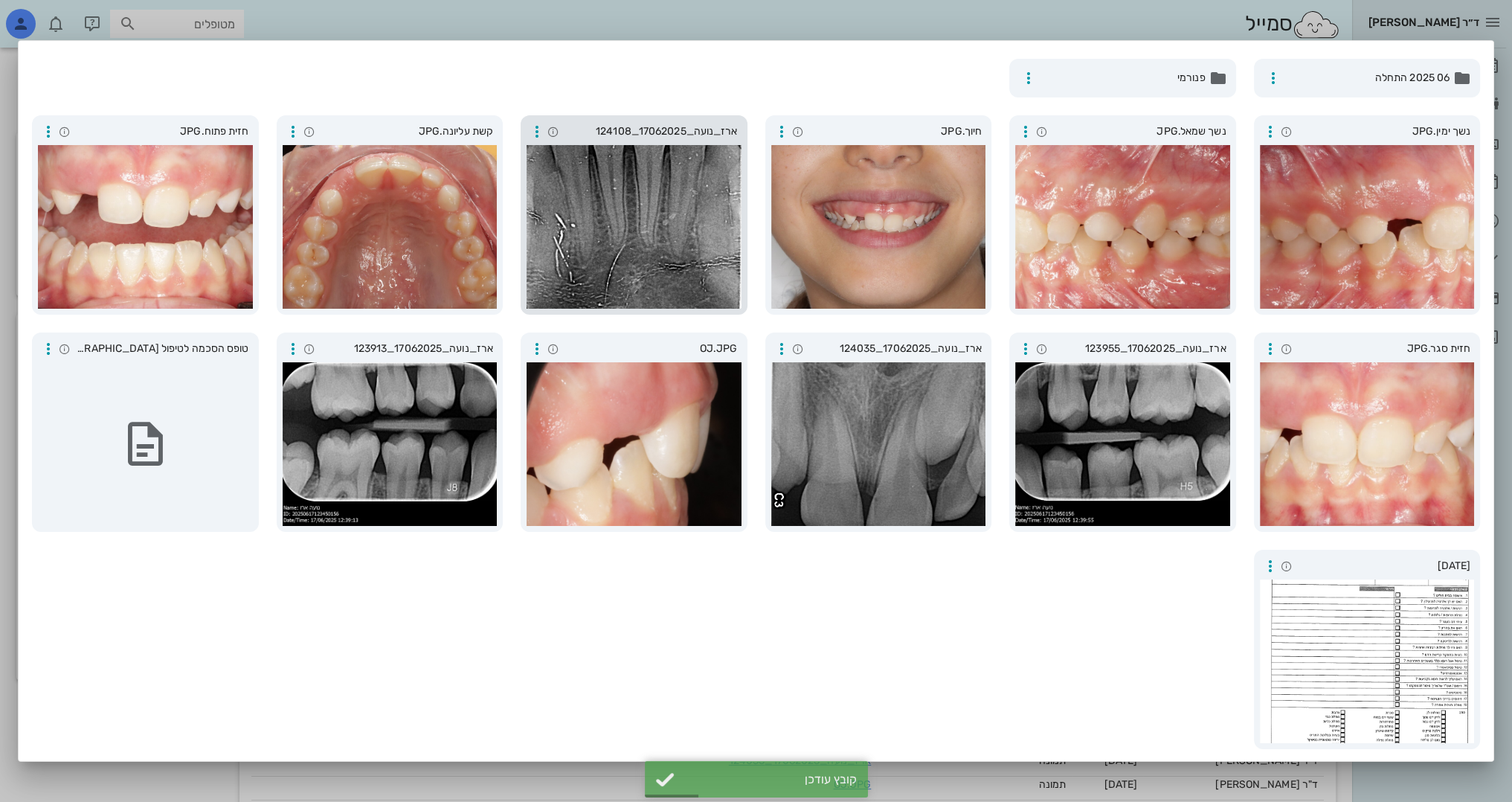
drag, startPoint x: 1353, startPoint y: 127, endPoint x: 561, endPoint y: 149, distance: 792.3
click at [561, 149] on div "נשך ימין.JPG נשך שמאל.JPG חיוך.JPG ארז_נועה_17062025_124108 קשת עליונה.JPG חזית…" at bounding box center [756, 432] width 1466 height 651
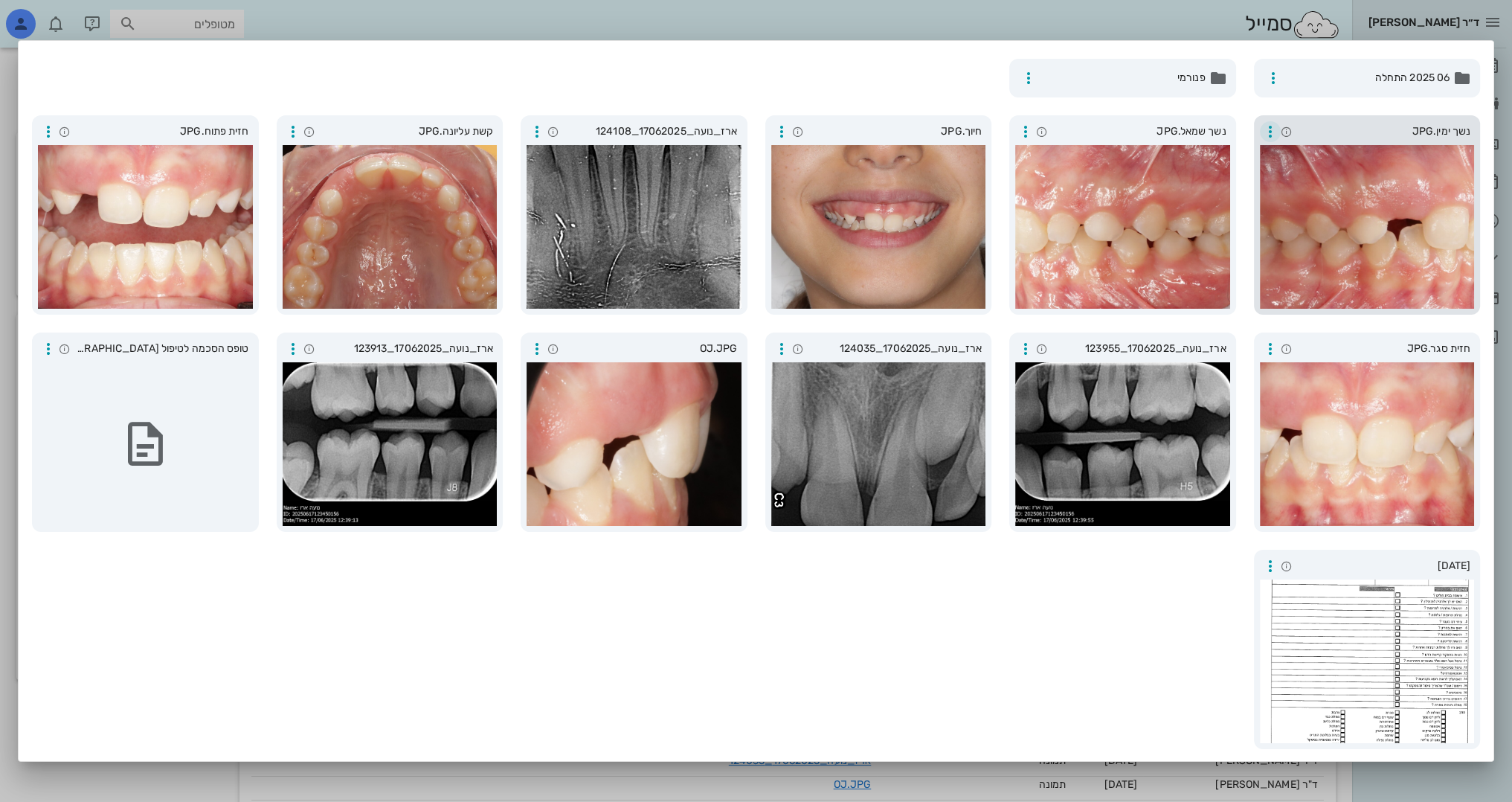
click at [1269, 133] on icon "button" at bounding box center [1270, 131] width 18 height 18
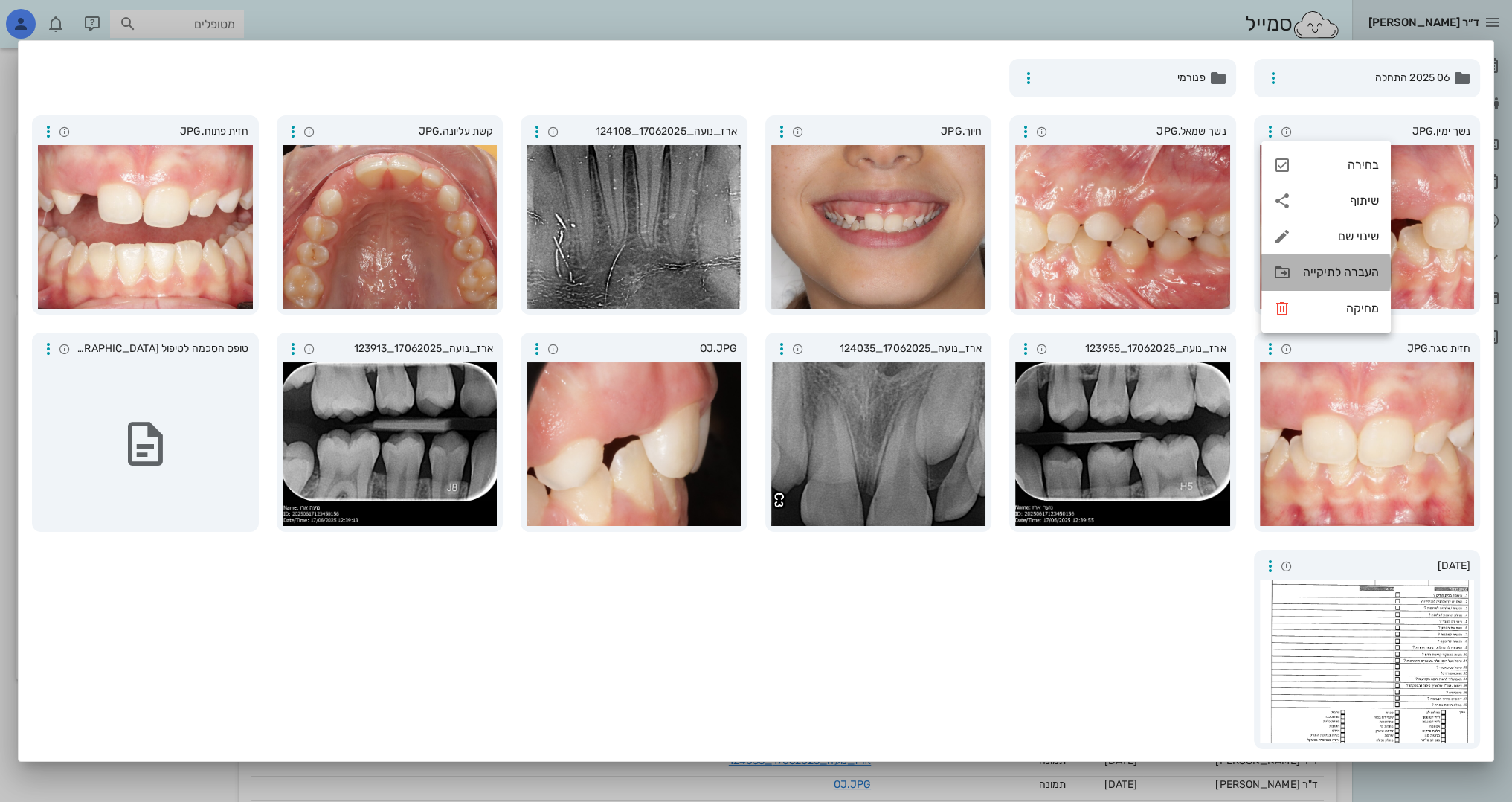
click at [1330, 278] on div "העברה לתיקייה" at bounding box center [1341, 271] width 75 height 14
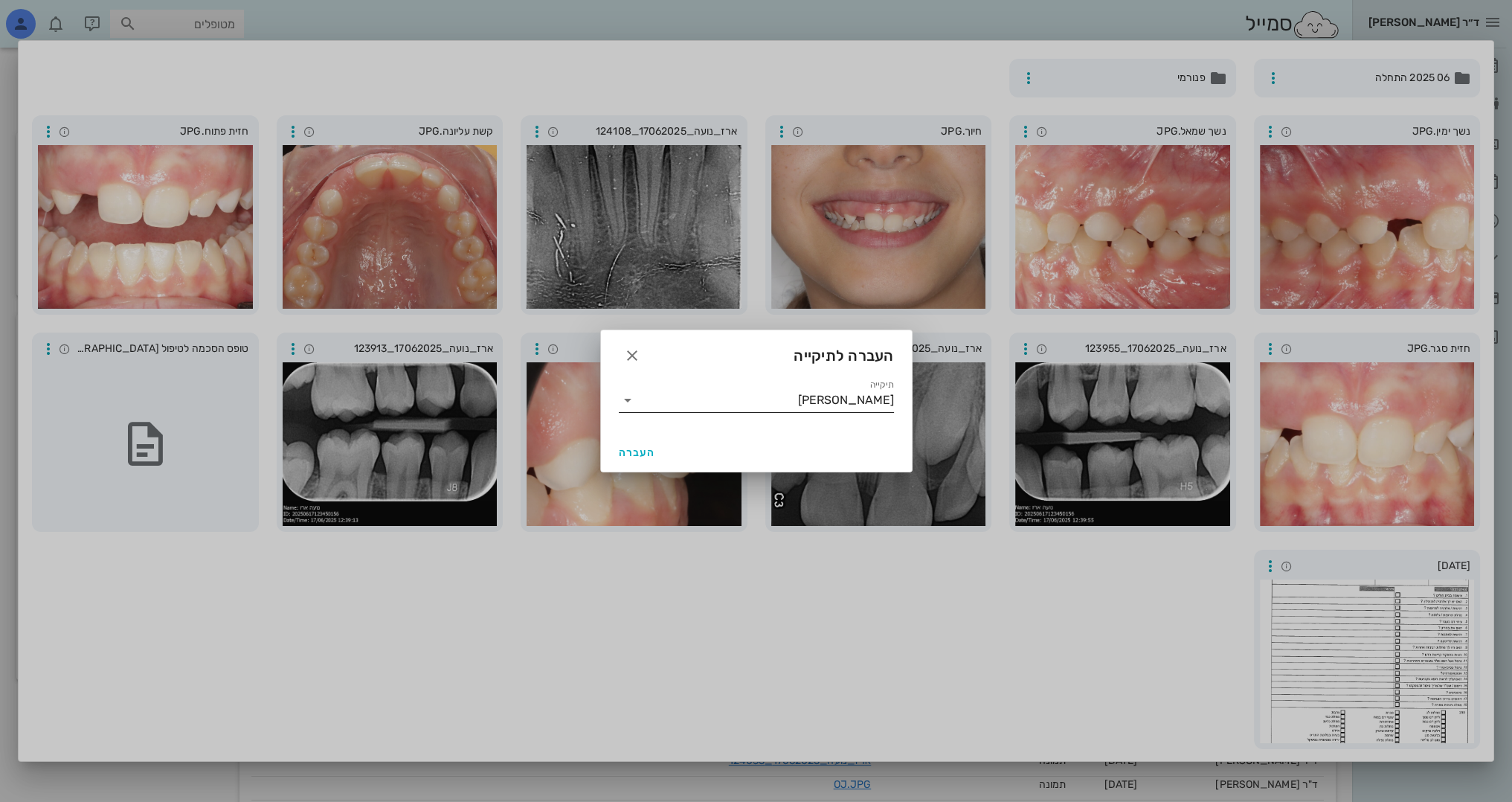
click at [627, 402] on icon at bounding box center [628, 399] width 18 height 18
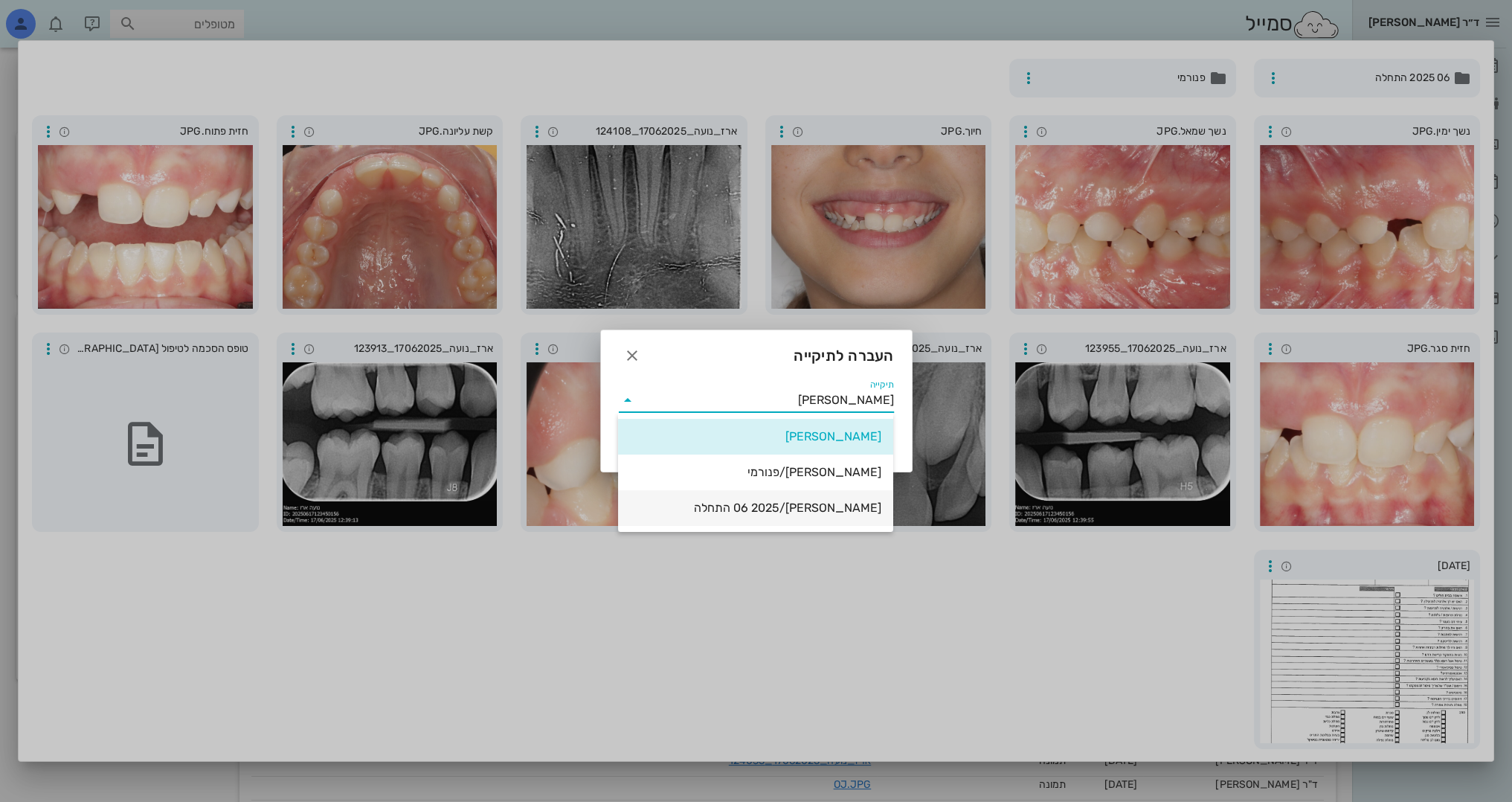
click at [773, 510] on div "נועה ארז/06 2025 התחלה" at bounding box center [756, 507] width 252 height 14
type input "נועה ארז/06 2025 התחלה"
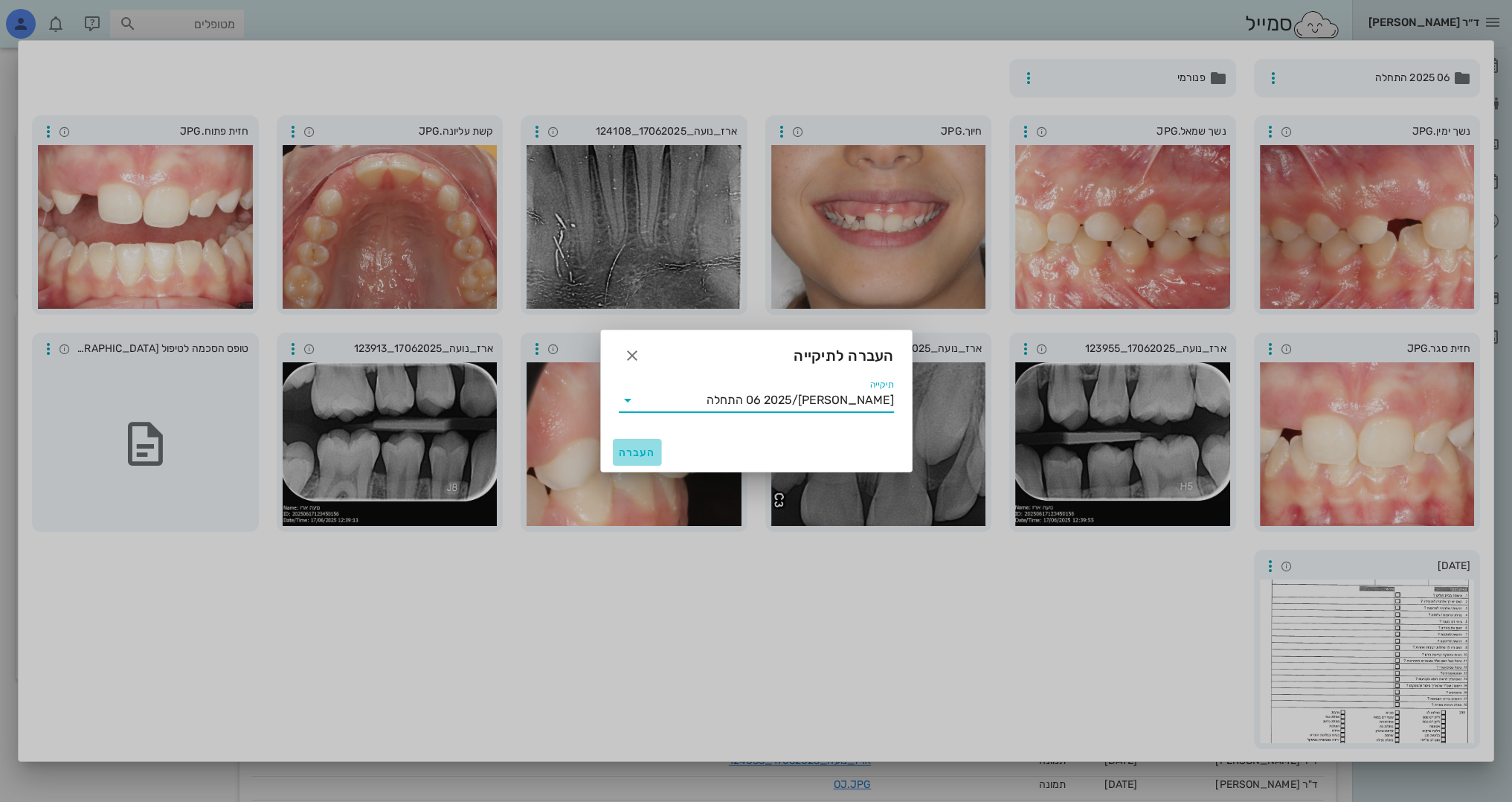
click at [636, 454] on span "העברה" at bounding box center [638, 452] width 37 height 13
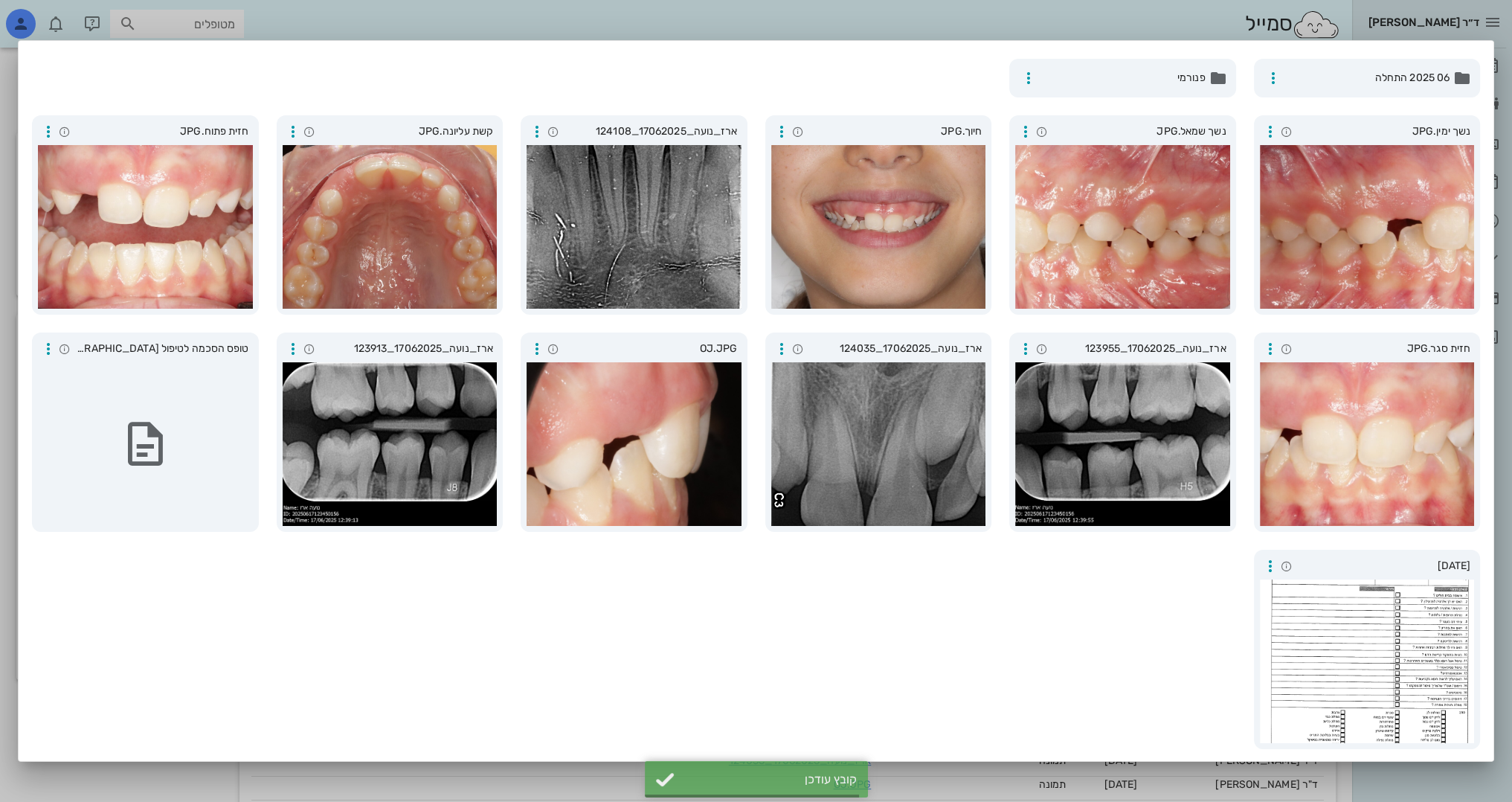
scroll to position [0, 0]
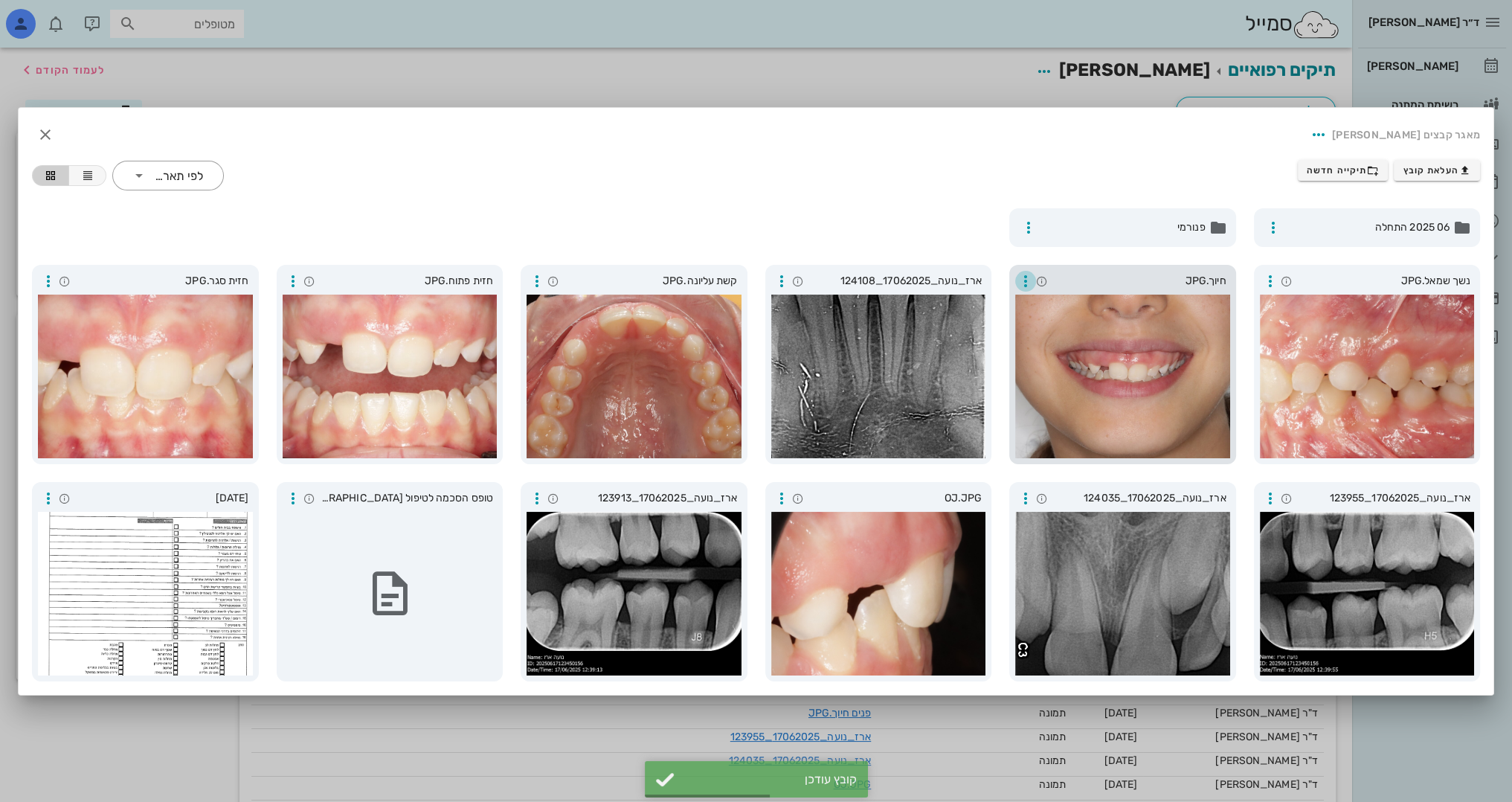
click at [1026, 275] on icon "button" at bounding box center [1025, 281] width 18 height 18
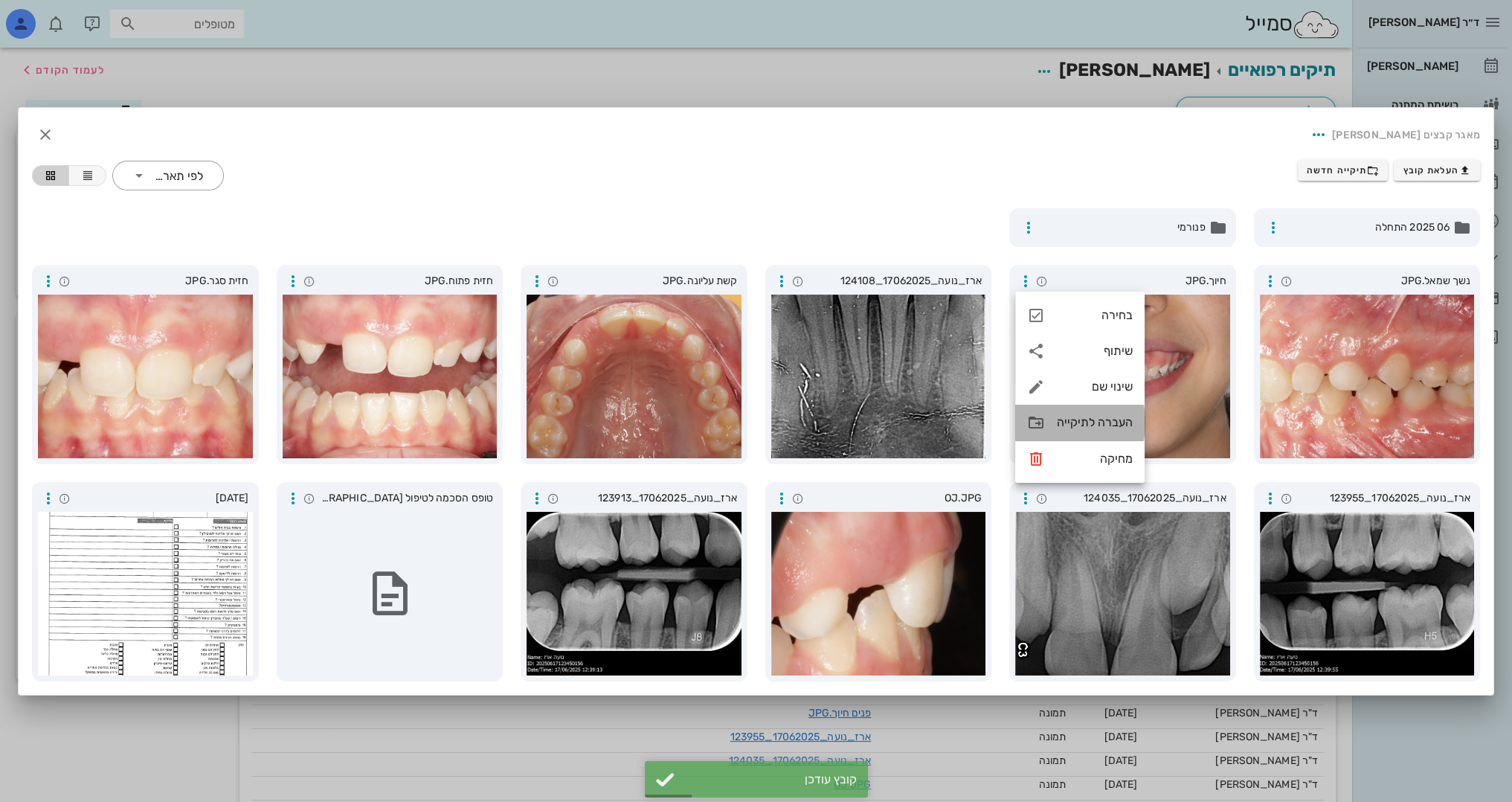
click at [1039, 421] on icon at bounding box center [1035, 422] width 18 height 18
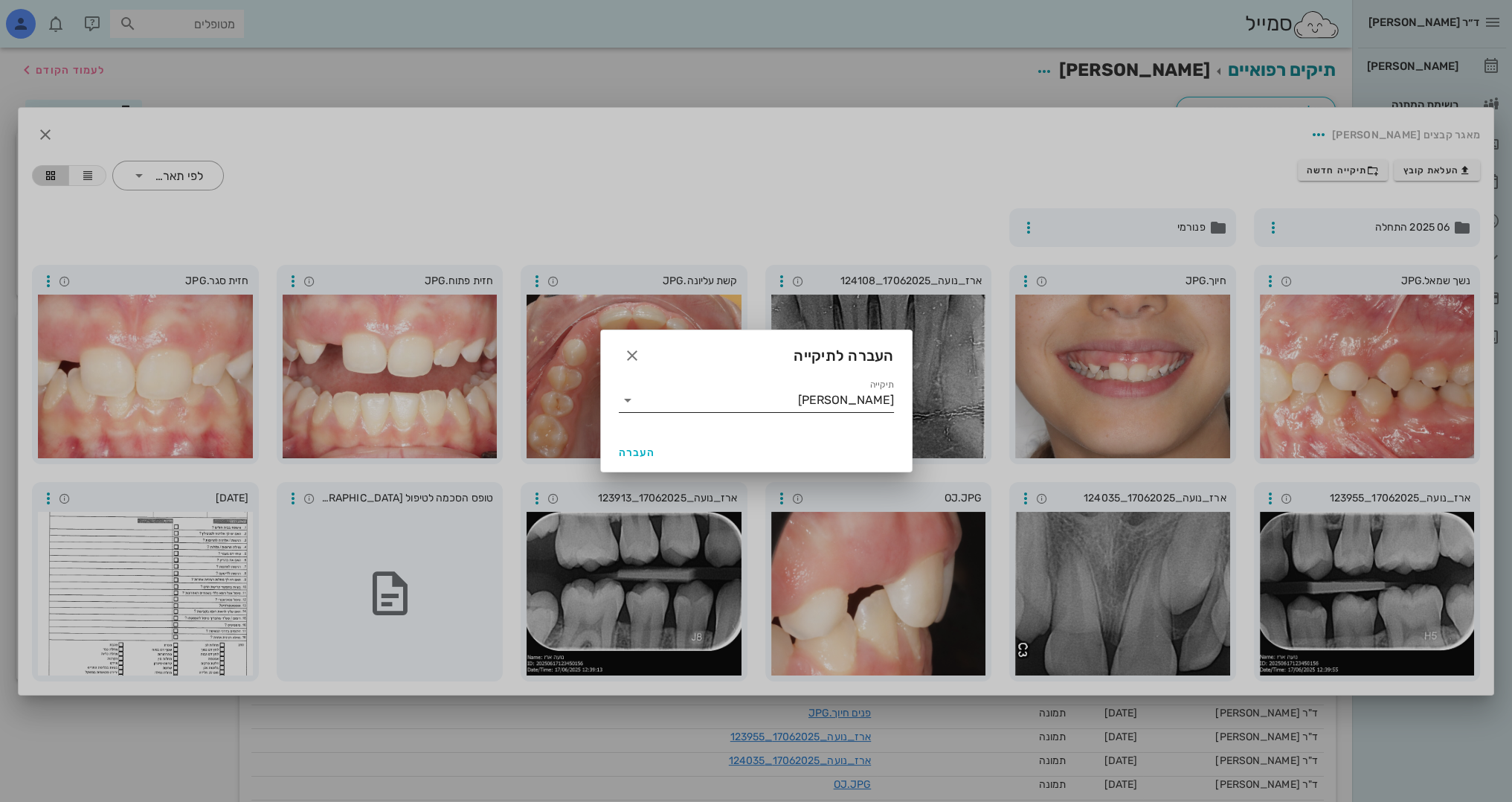
click at [628, 398] on icon at bounding box center [628, 399] width 18 height 18
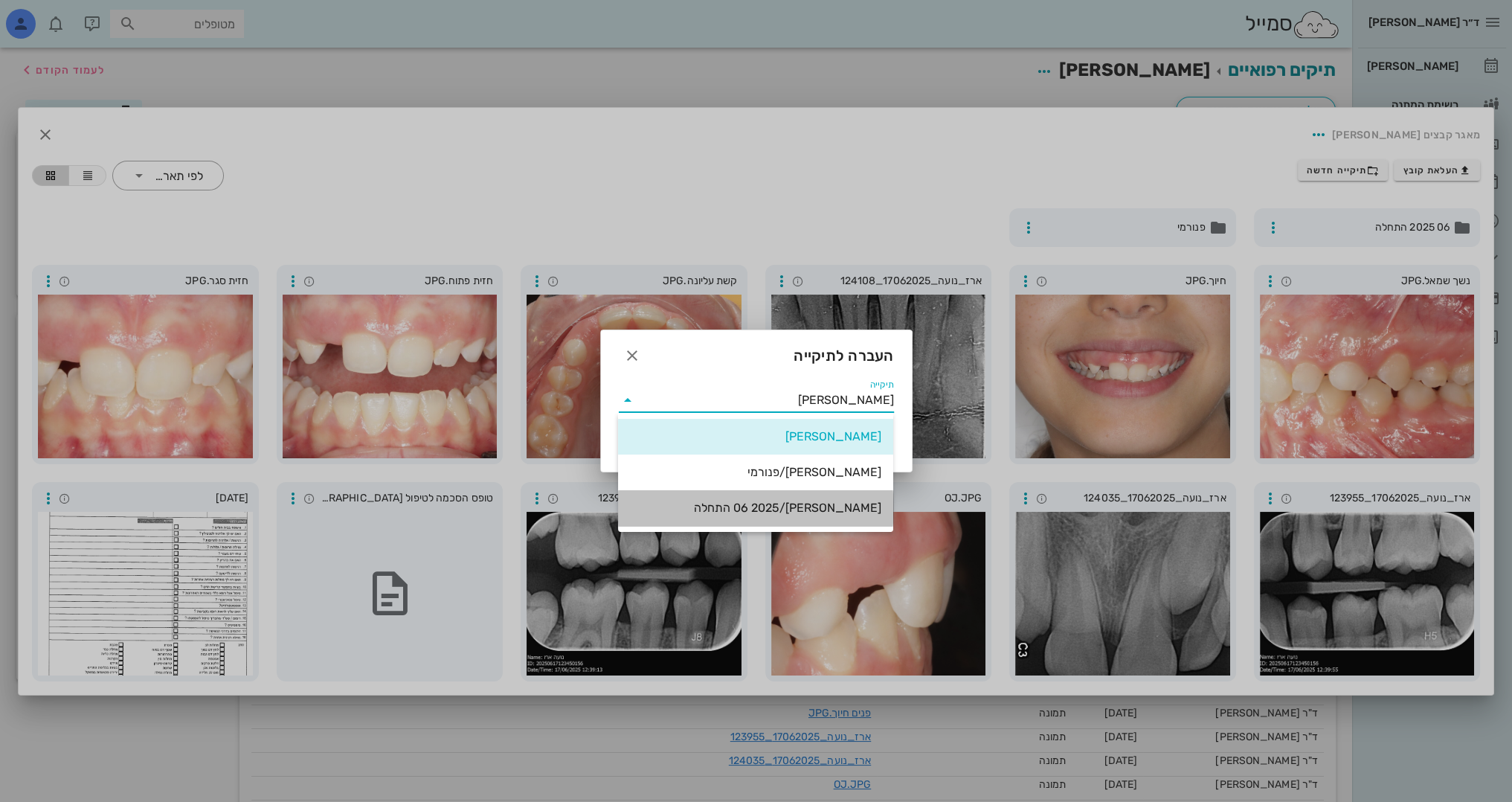
click at [762, 515] on div "נועה ארז/06 2025 התחלה" at bounding box center [756, 507] width 252 height 14
type input "נועה ארז/06 2025 התחלה"
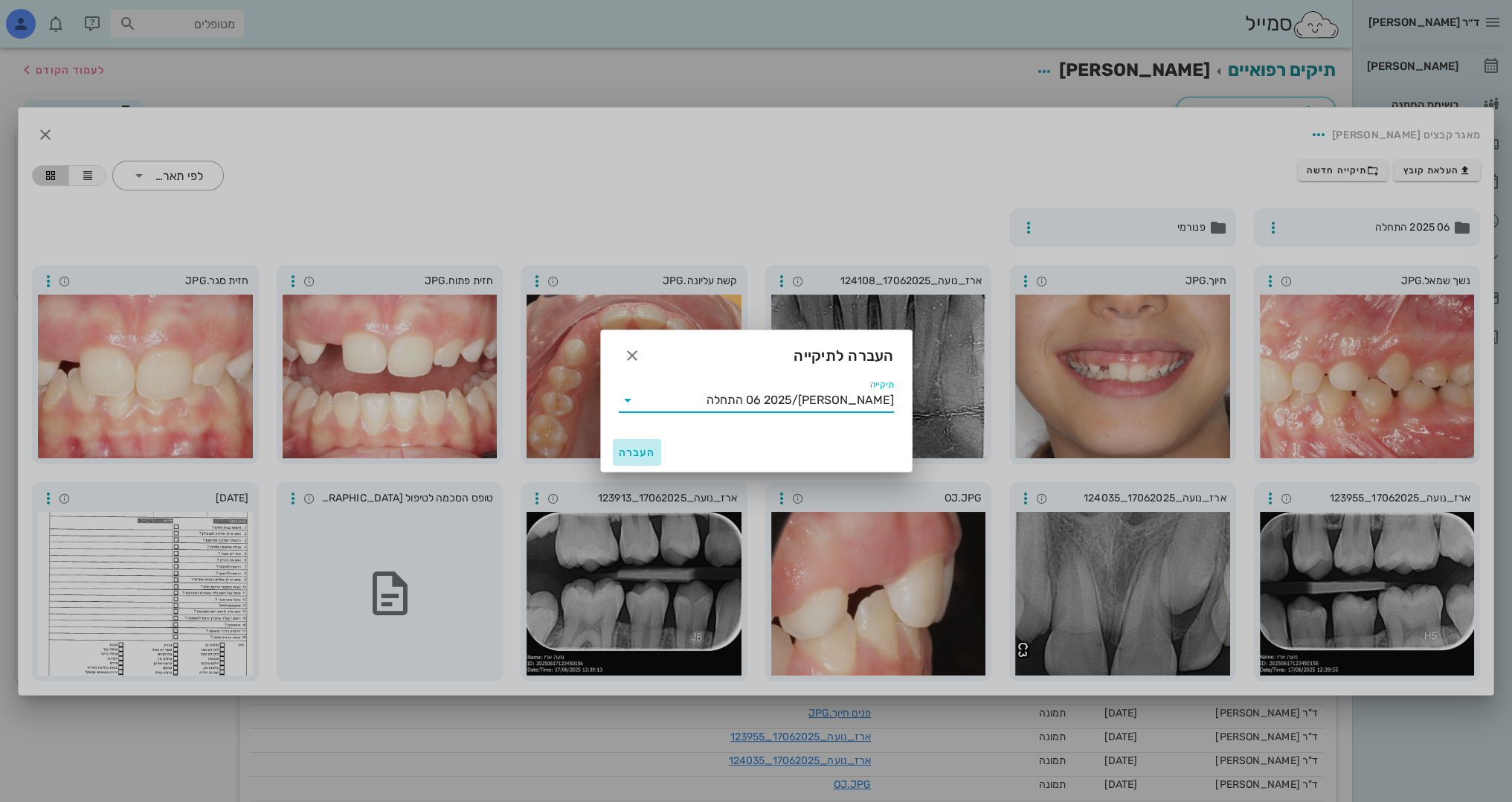
click at [633, 448] on span "העברה" at bounding box center [638, 452] width 37 height 13
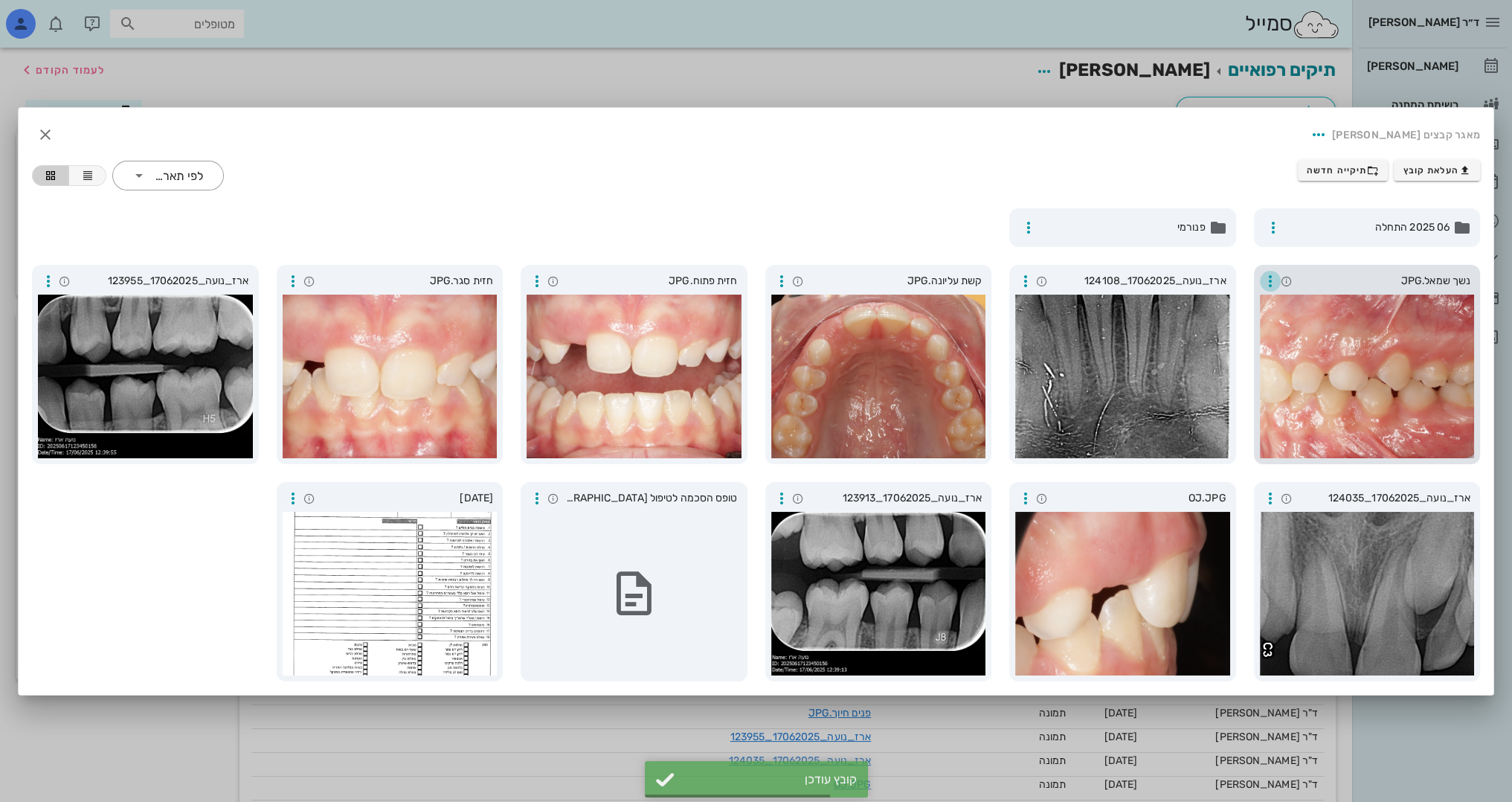
click at [1264, 281] on icon "button" at bounding box center [1270, 281] width 18 height 18
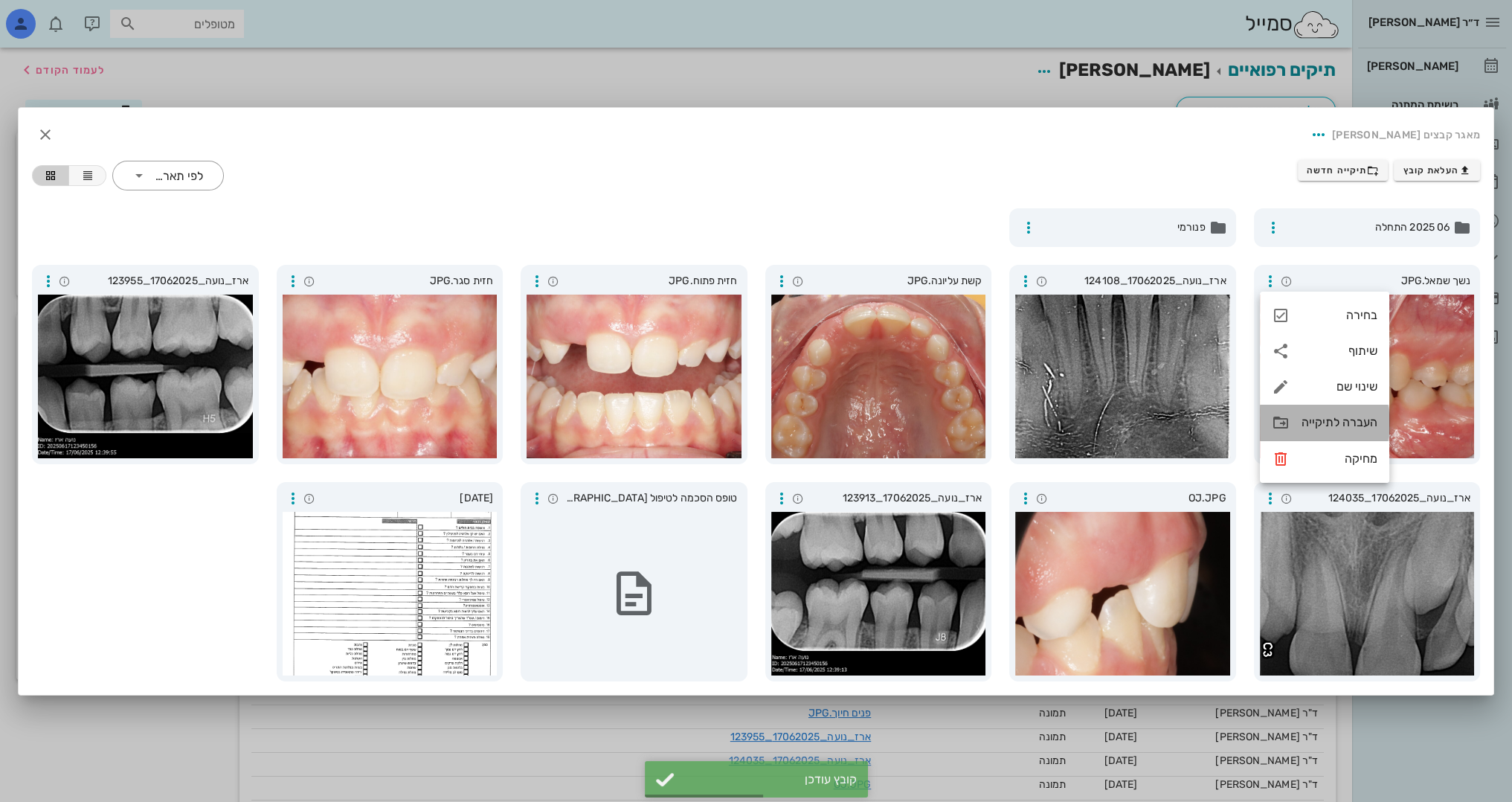
click at [1286, 421] on icon at bounding box center [1280, 422] width 18 height 18
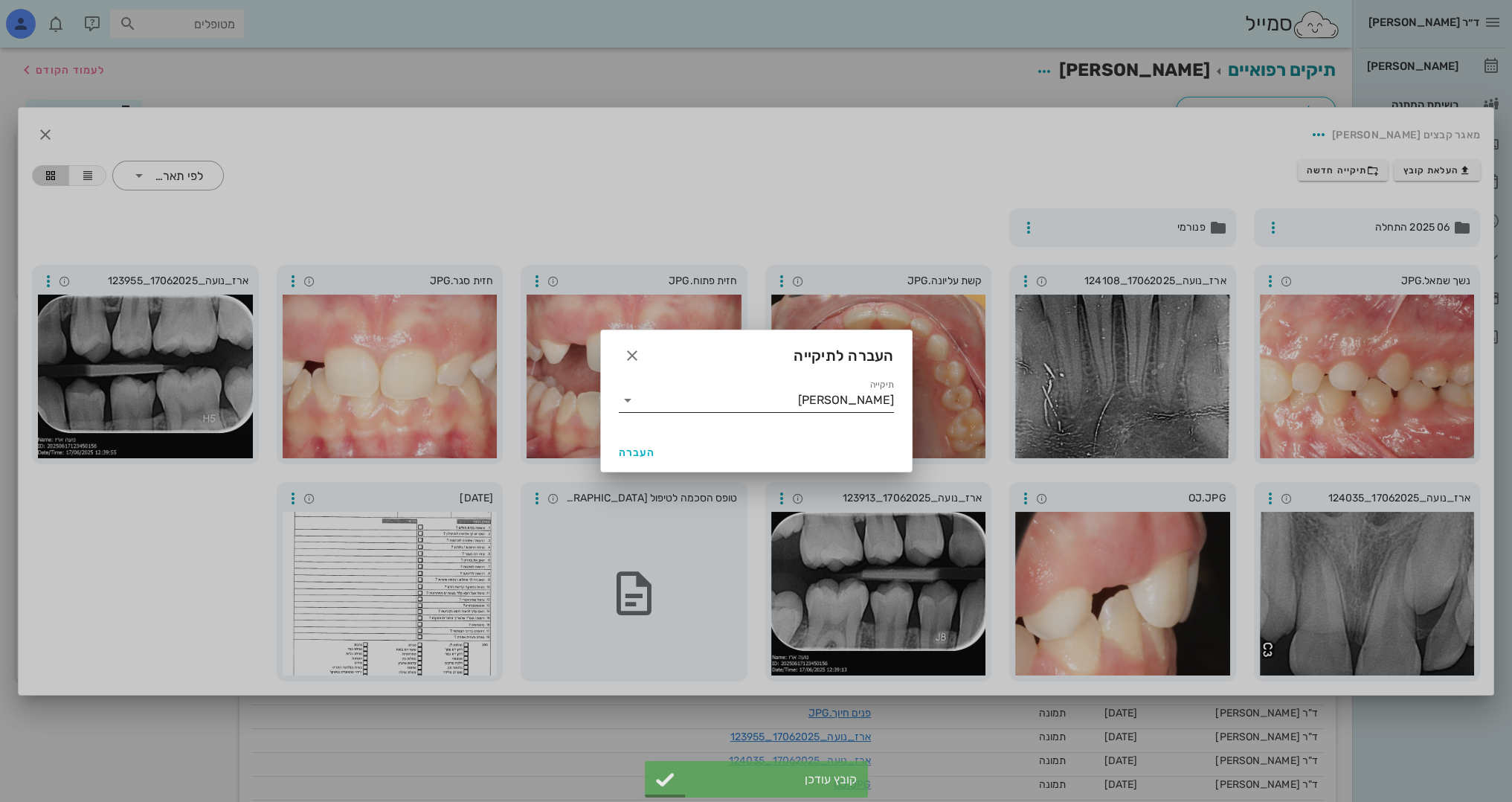
click at [626, 397] on icon at bounding box center [628, 399] width 18 height 18
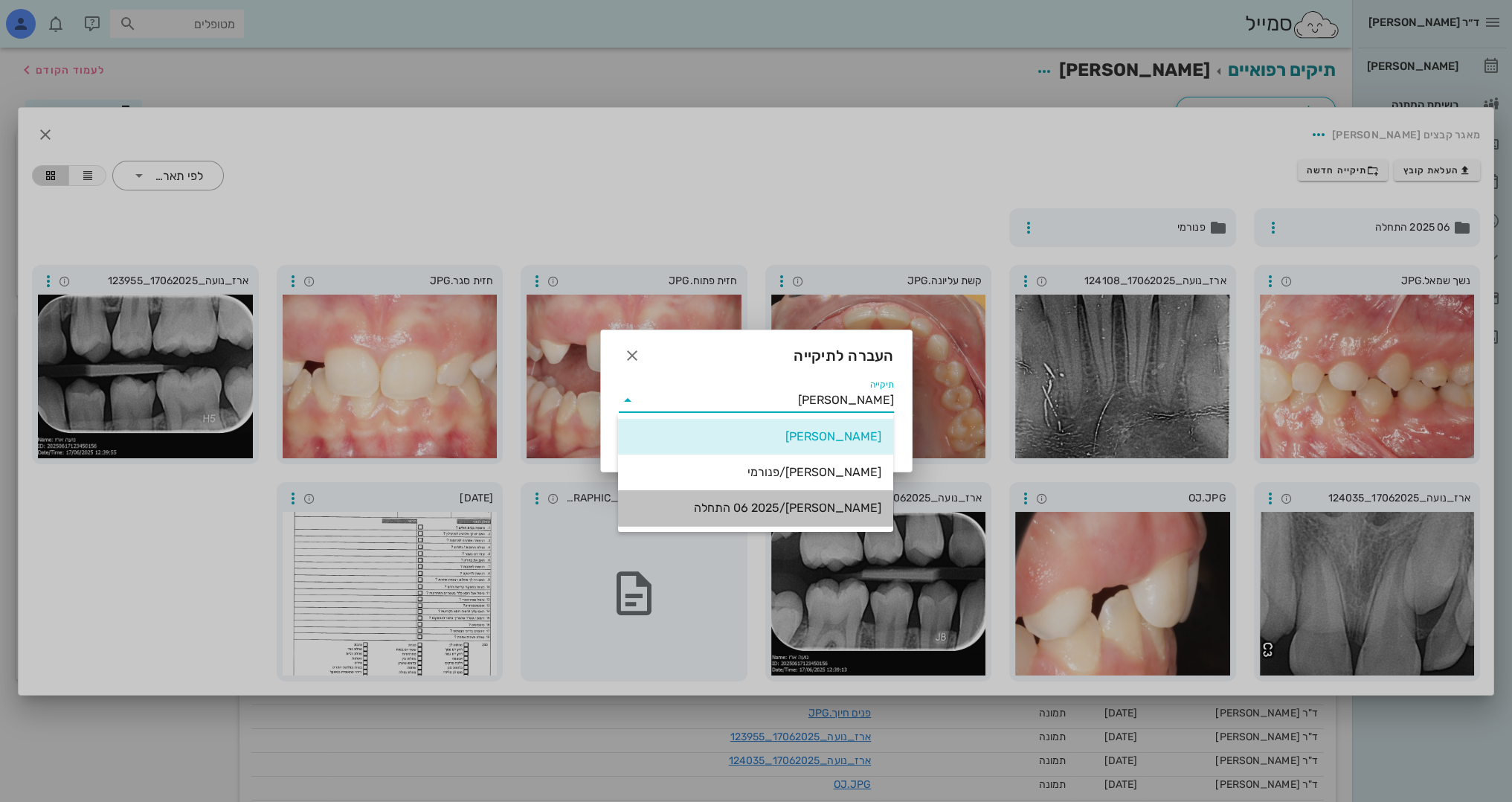
click at [755, 506] on div "נועה ארז/06 2025 התחלה" at bounding box center [756, 507] width 252 height 14
type input "נועה ארז/06 2025 התחלה"
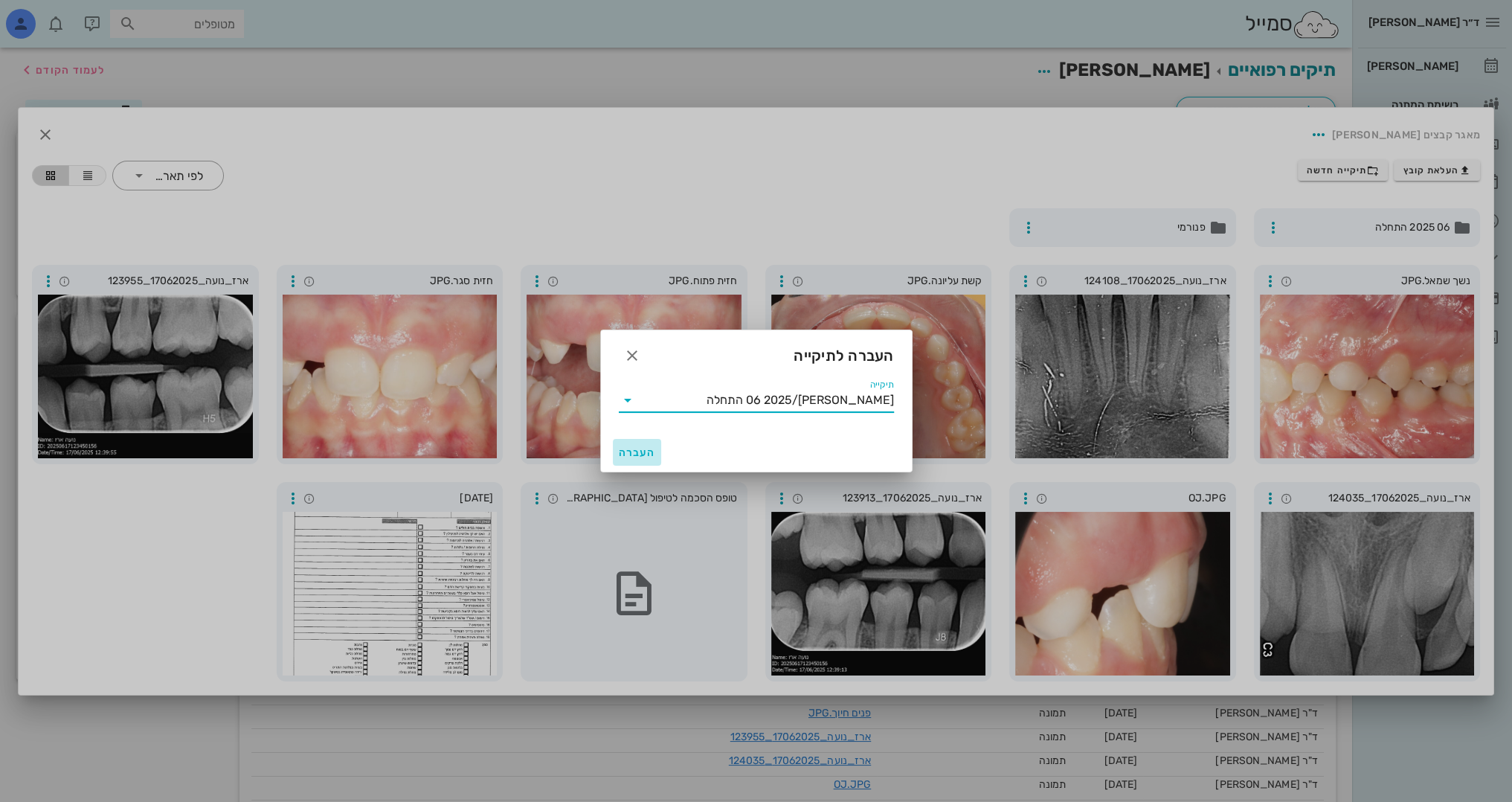
click at [625, 448] on span "העברה" at bounding box center [638, 452] width 37 height 13
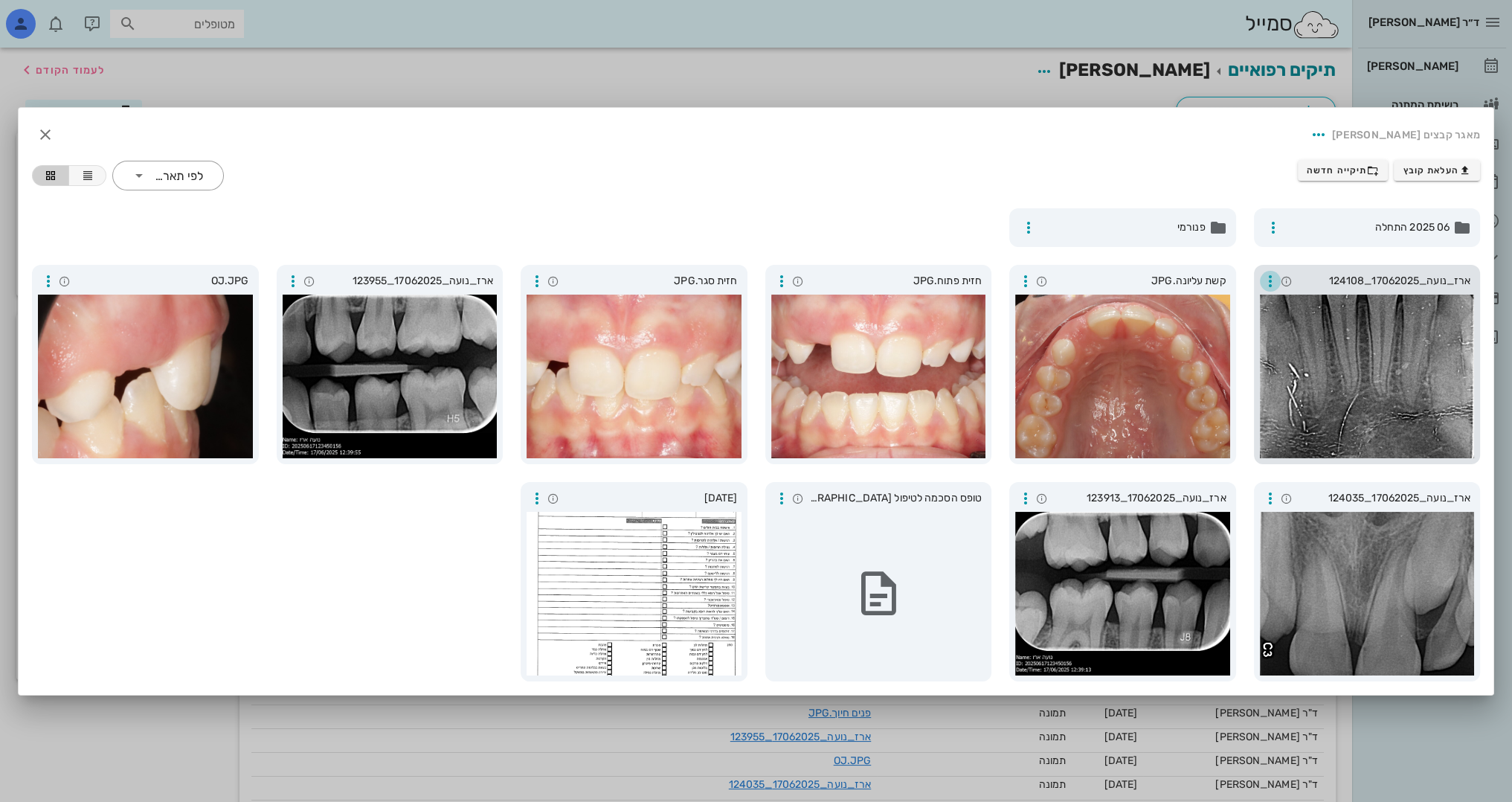
click at [1275, 278] on icon "button" at bounding box center [1270, 281] width 18 height 18
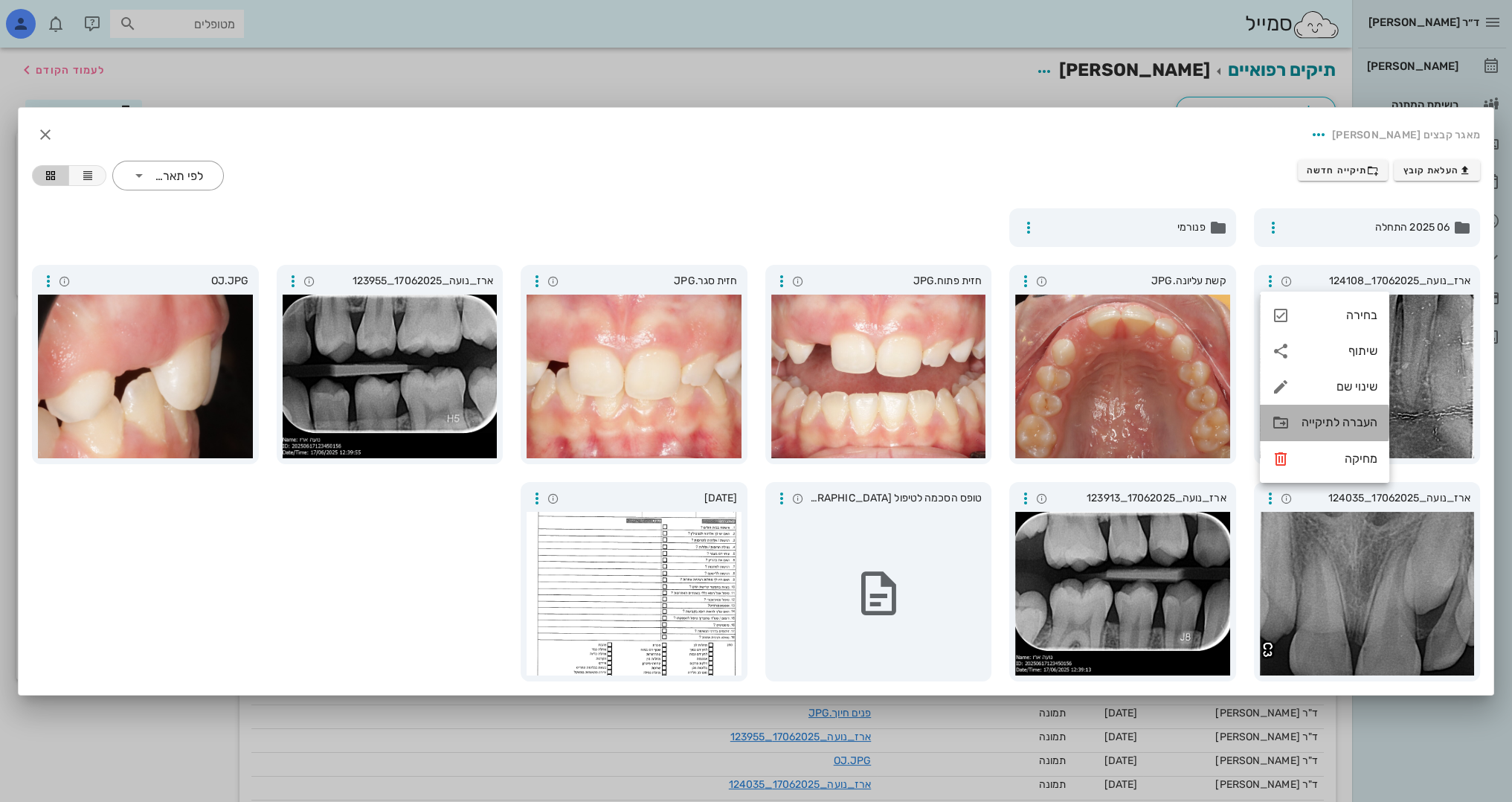
click at [1333, 429] on div "העברה לתיקייה" at bounding box center [1339, 421] width 75 height 14
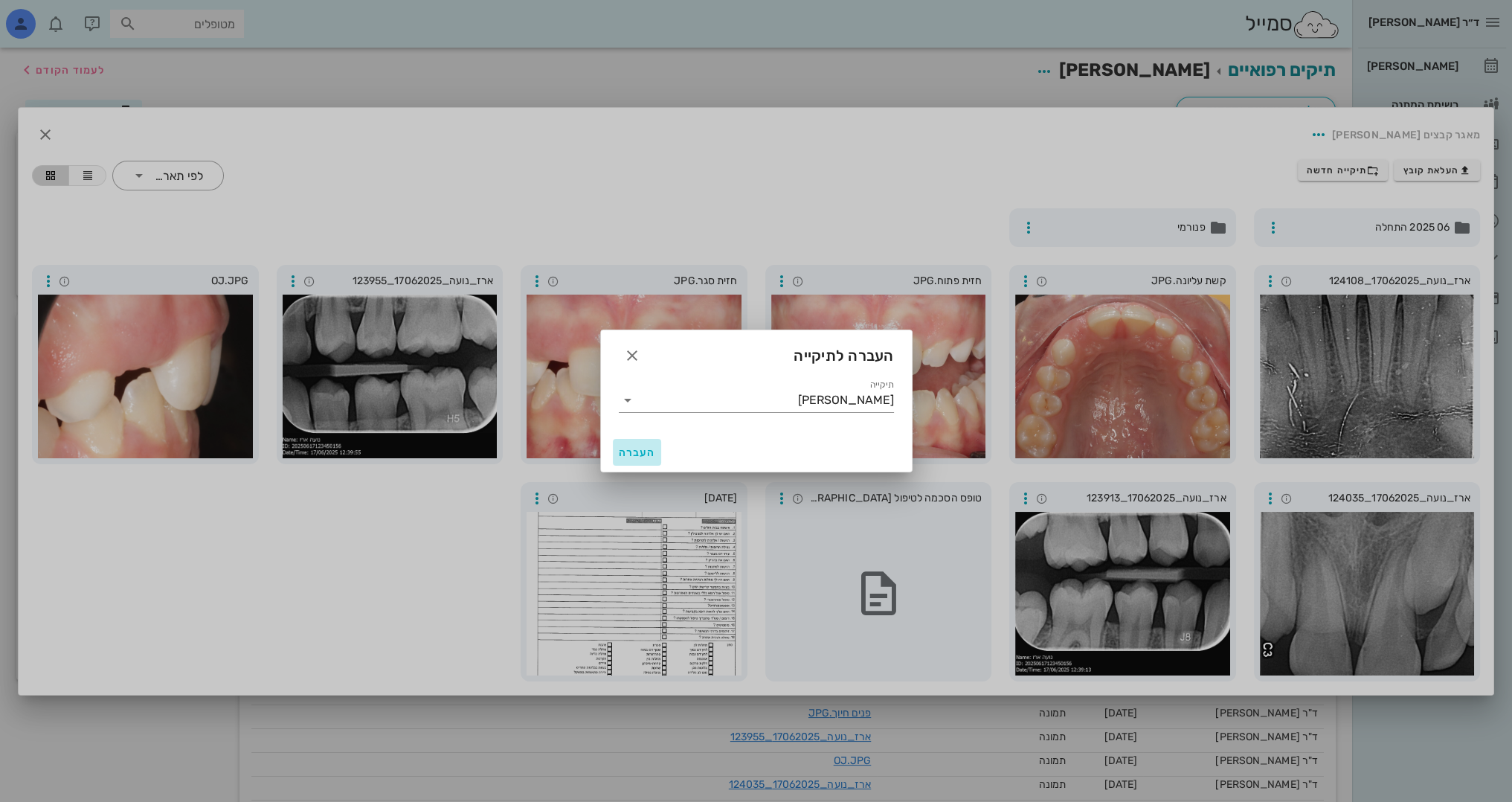
click at [636, 448] on span "העברה" at bounding box center [638, 452] width 37 height 13
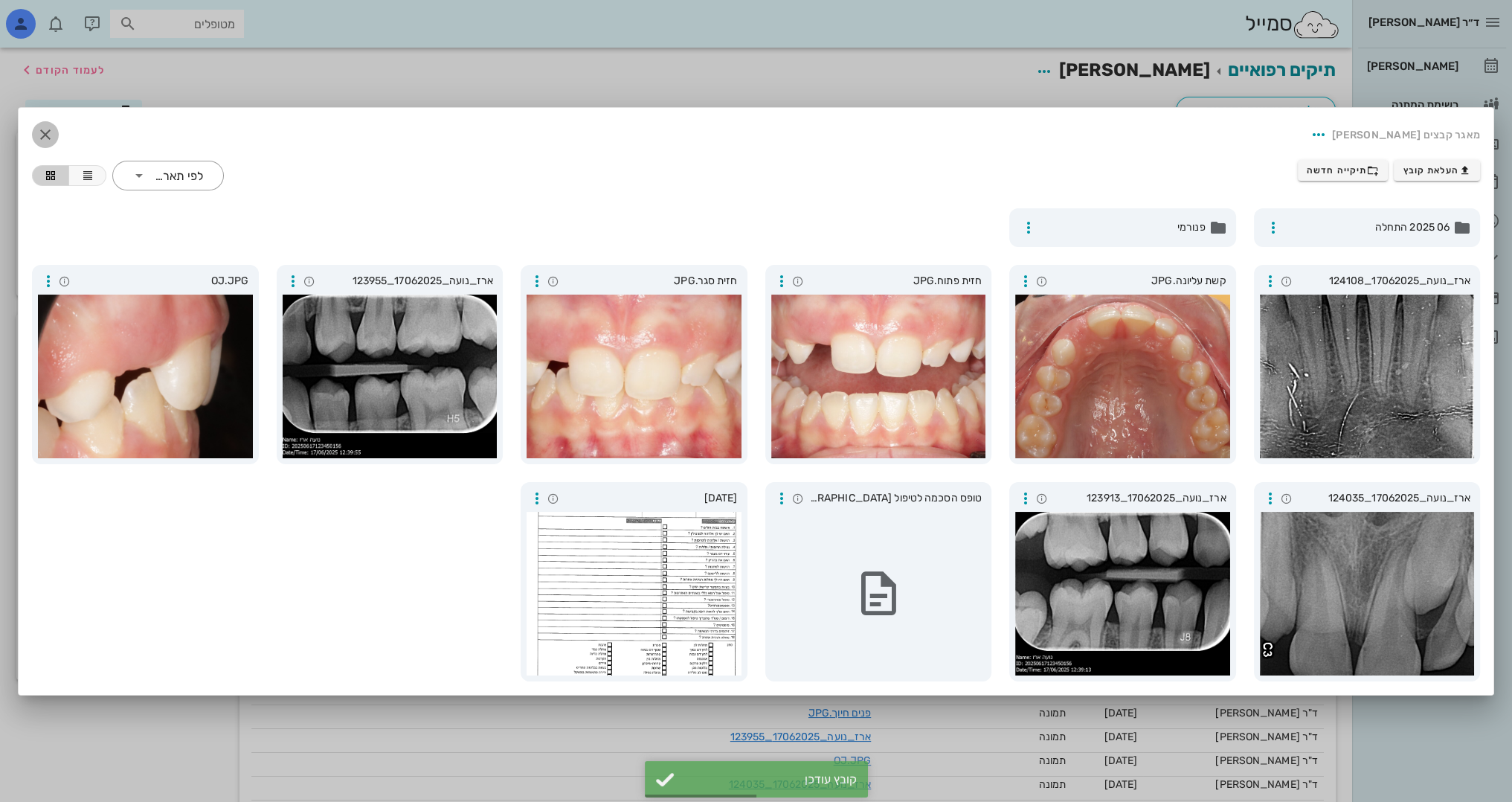
click at [46, 132] on icon "button" at bounding box center [45, 134] width 18 height 18
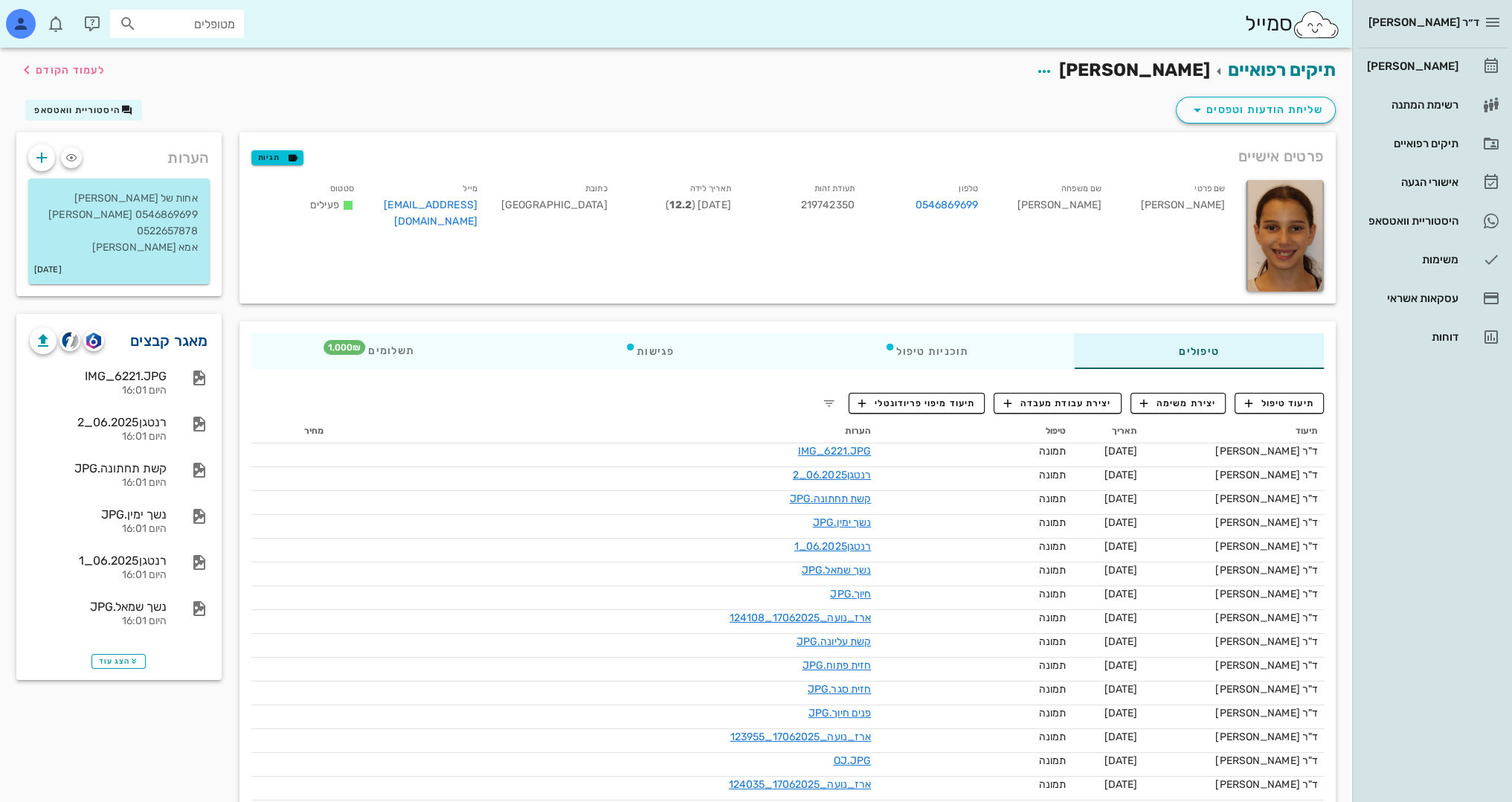
click at [146, 341] on link "מאגר קבצים" at bounding box center [170, 341] width 78 height 24
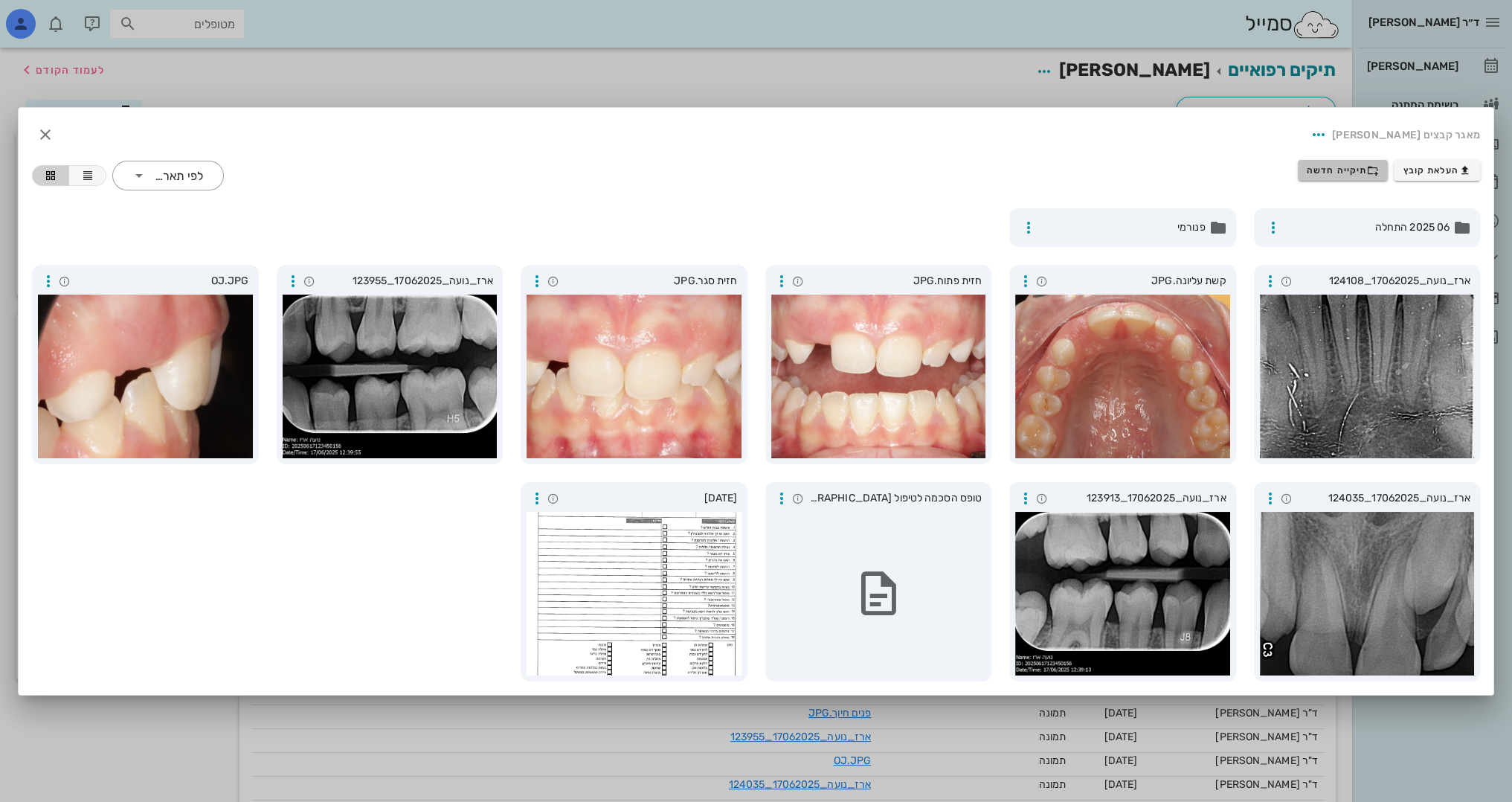
click at [1352, 169] on span "תיקייה חדשה" at bounding box center [1342, 170] width 72 height 12
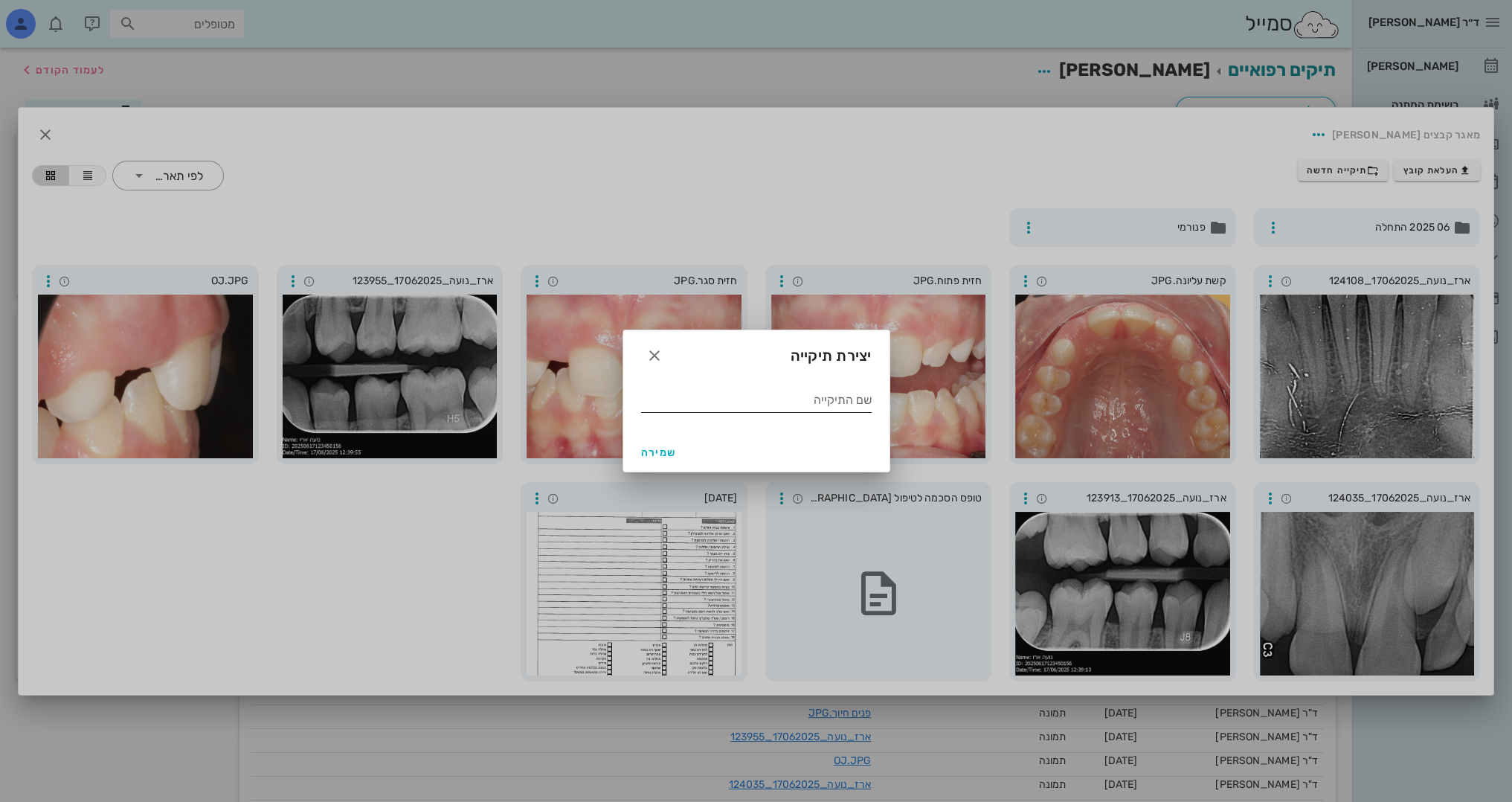
drag, startPoint x: 775, startPoint y: 409, endPoint x: 783, endPoint y: 394, distance: 17.0
click at [783, 394] on div "שם התיקייה" at bounding box center [756, 400] width 231 height 24
click at [783, 394] on input "שם התיקייה" at bounding box center [756, 400] width 231 height 24
type input "CBCT"
click at [661, 462] on button "שמירה" at bounding box center [659, 453] width 47 height 27
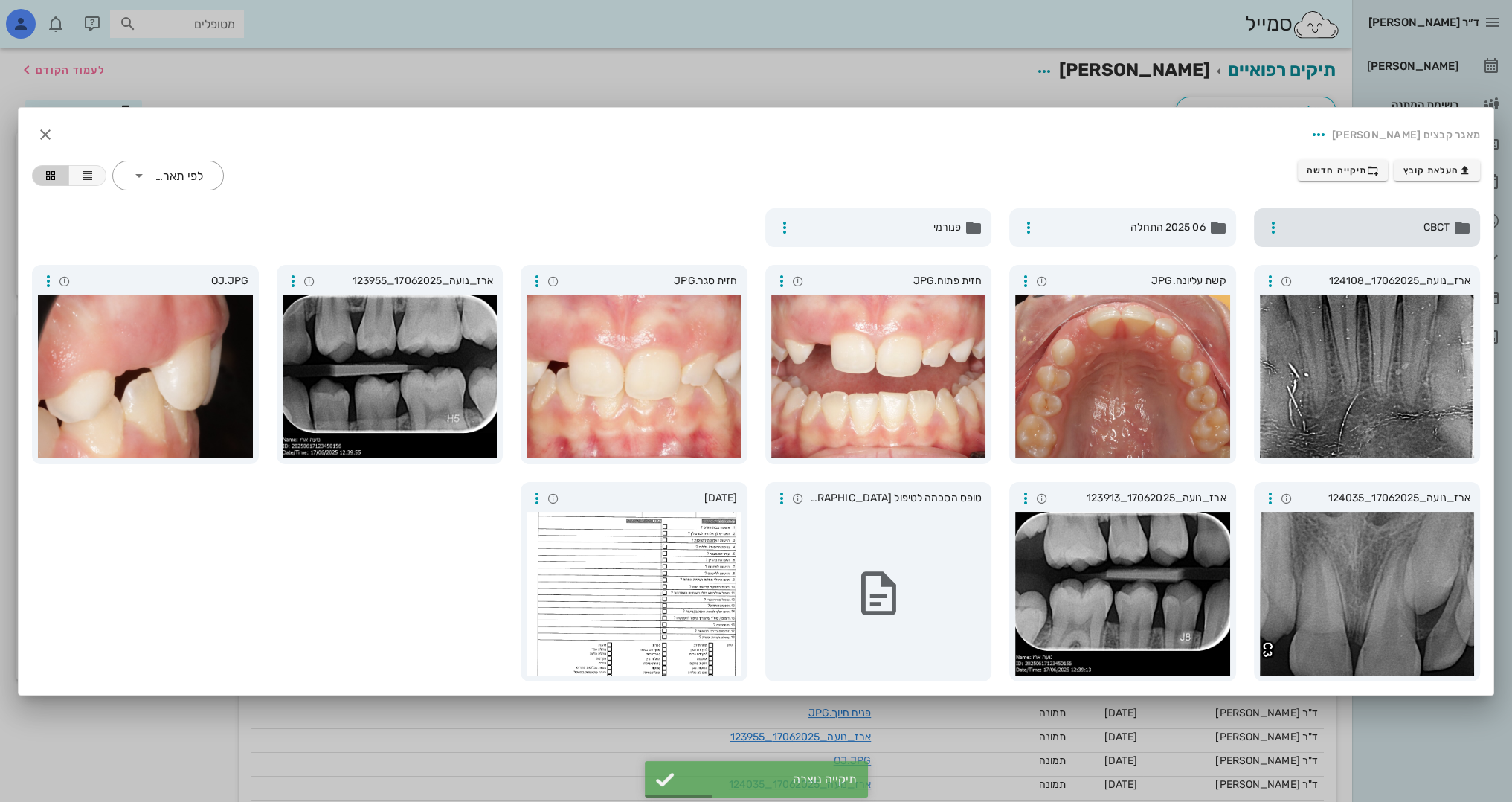
click at [1312, 229] on span "CBCT" at bounding box center [1369, 227] width 163 height 16
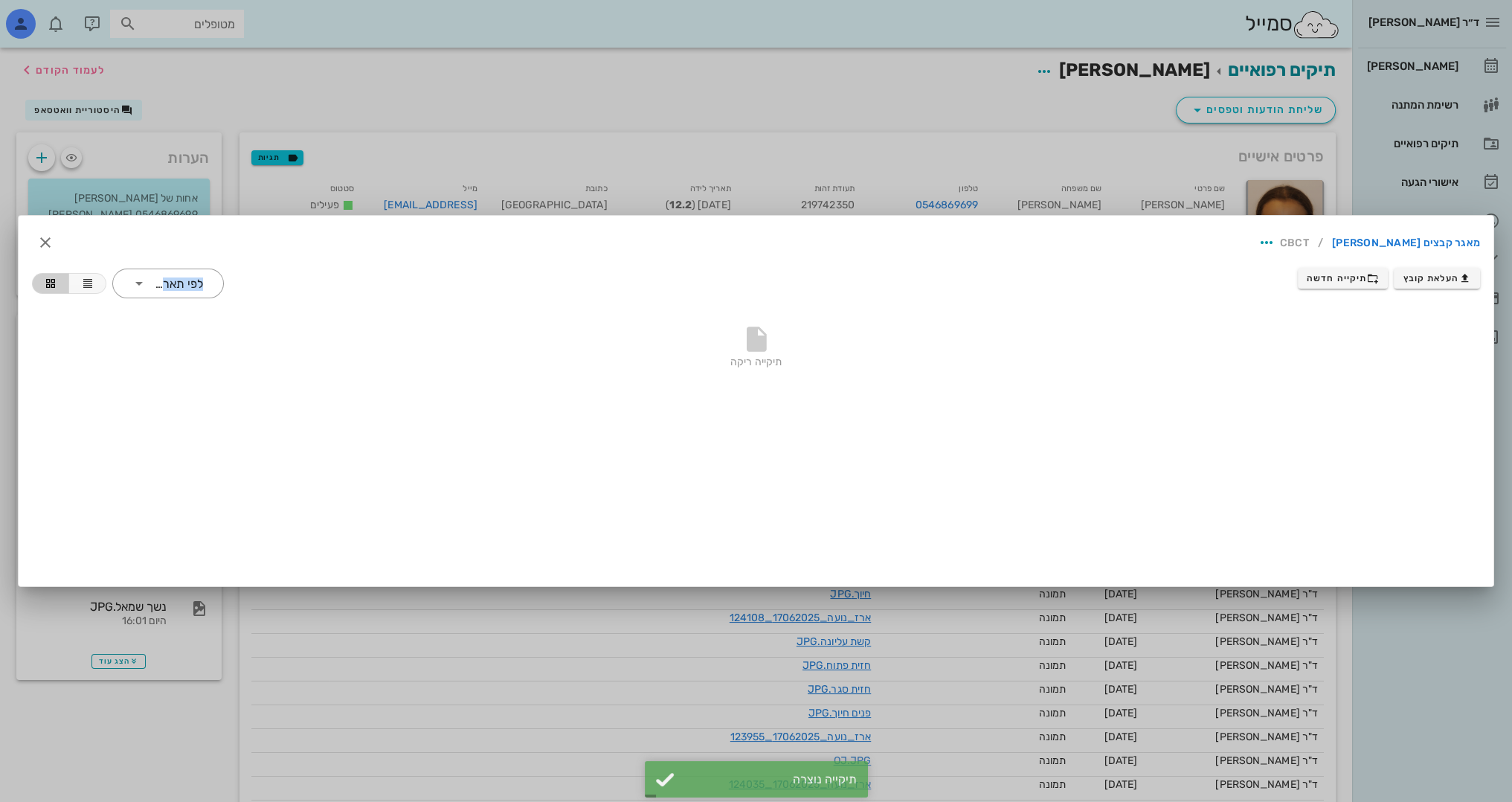
drag, startPoint x: 1165, startPoint y: 227, endPoint x: 923, endPoint y: 309, distance: 255.5
click at [923, 309] on div "מאגר קבצים נועה ארז / CBCT העלאת קובץ תיקייה חדשה ​ לפי תאריך תיקייה ריקה" at bounding box center [756, 400] width 1476 height 370
click at [42, 239] on icon "button" at bounding box center [45, 242] width 18 height 18
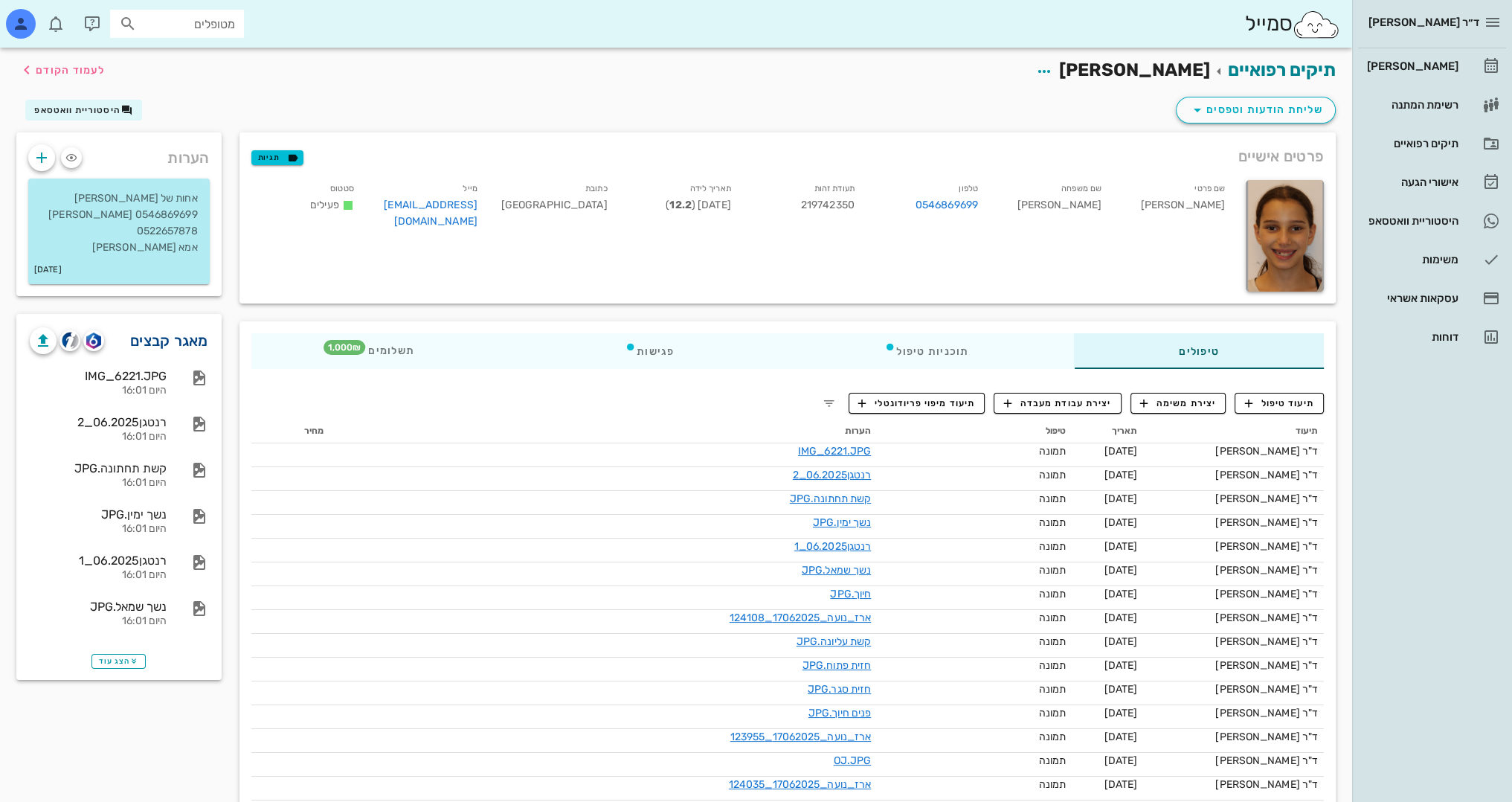
click at [190, 342] on link "מאגר קבצים" at bounding box center [170, 341] width 78 height 24
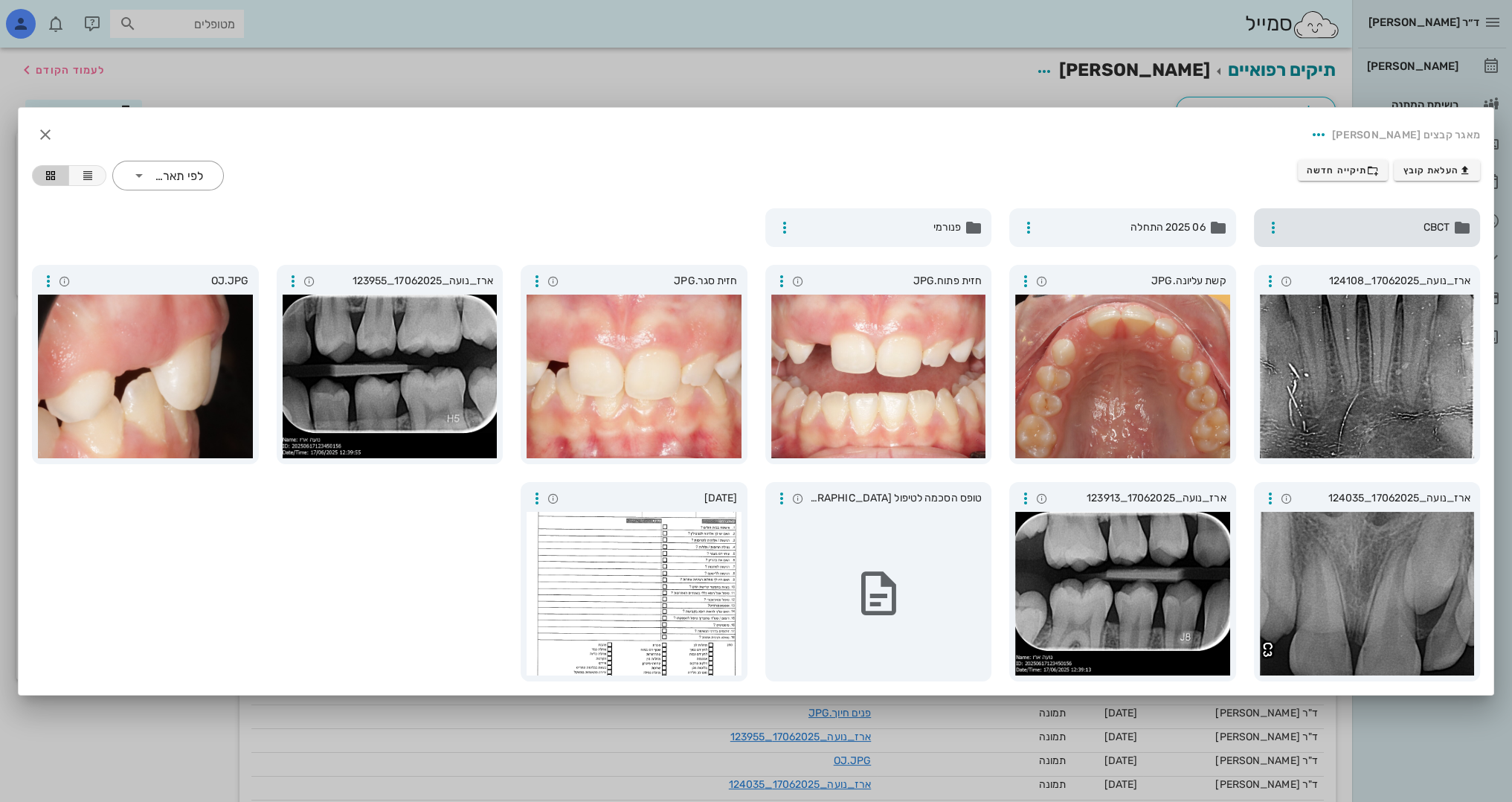
click at [1396, 218] on div "CBCT" at bounding box center [1368, 228] width 227 height 39
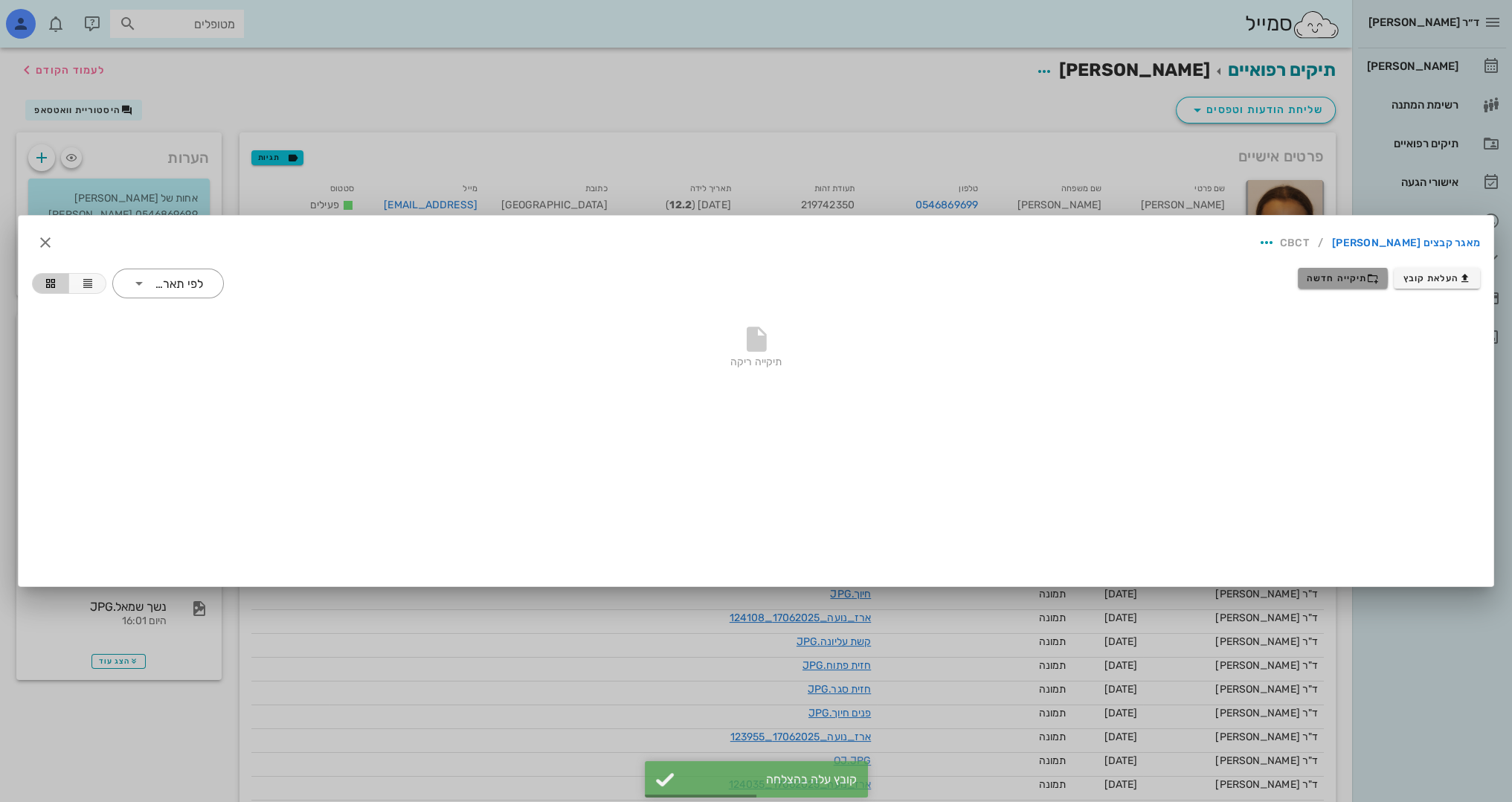
click at [1336, 278] on span "תיקייה חדשה" at bounding box center [1342, 278] width 72 height 12
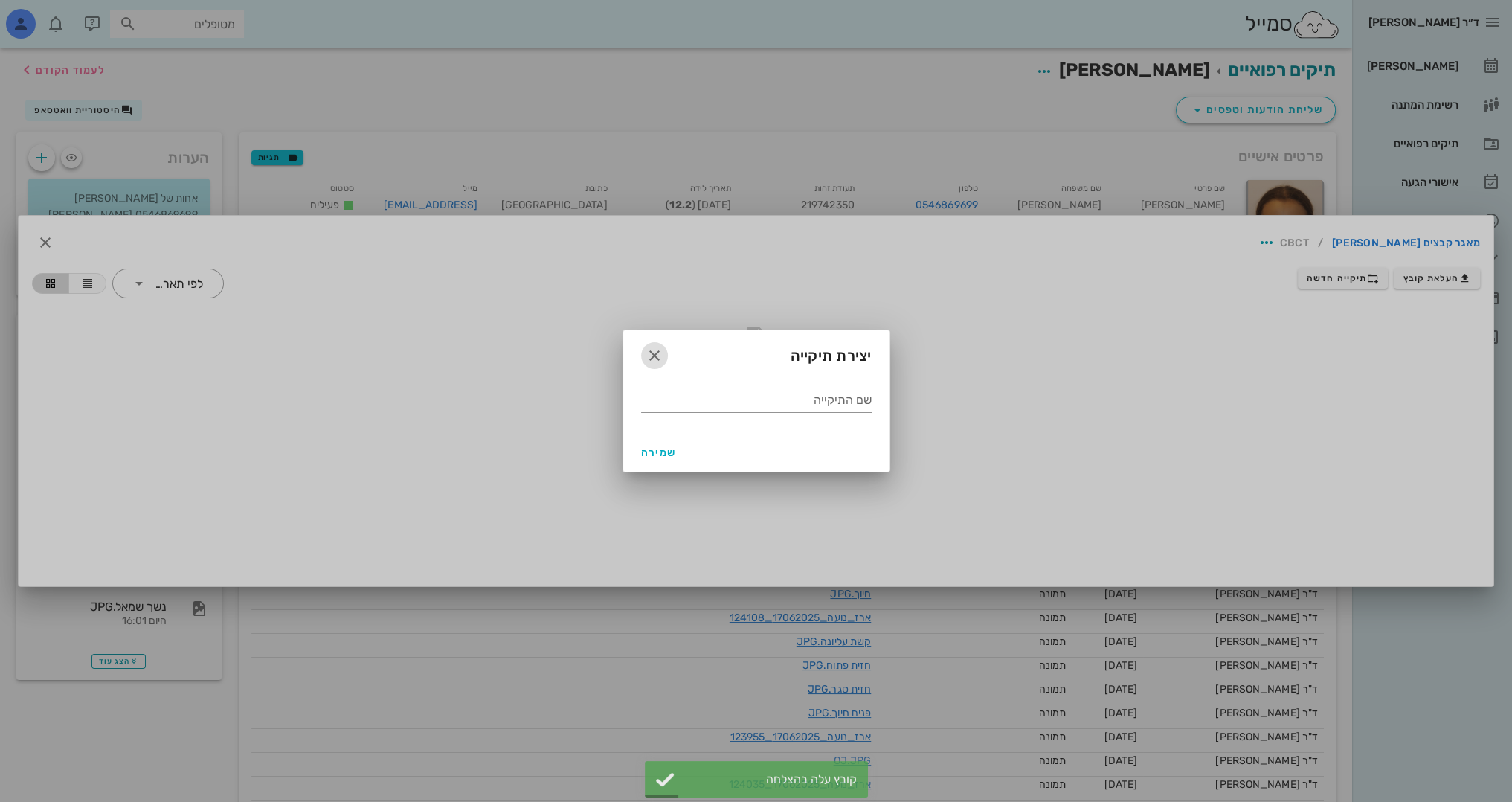
click at [645, 353] on icon "button" at bounding box center [654, 355] width 18 height 18
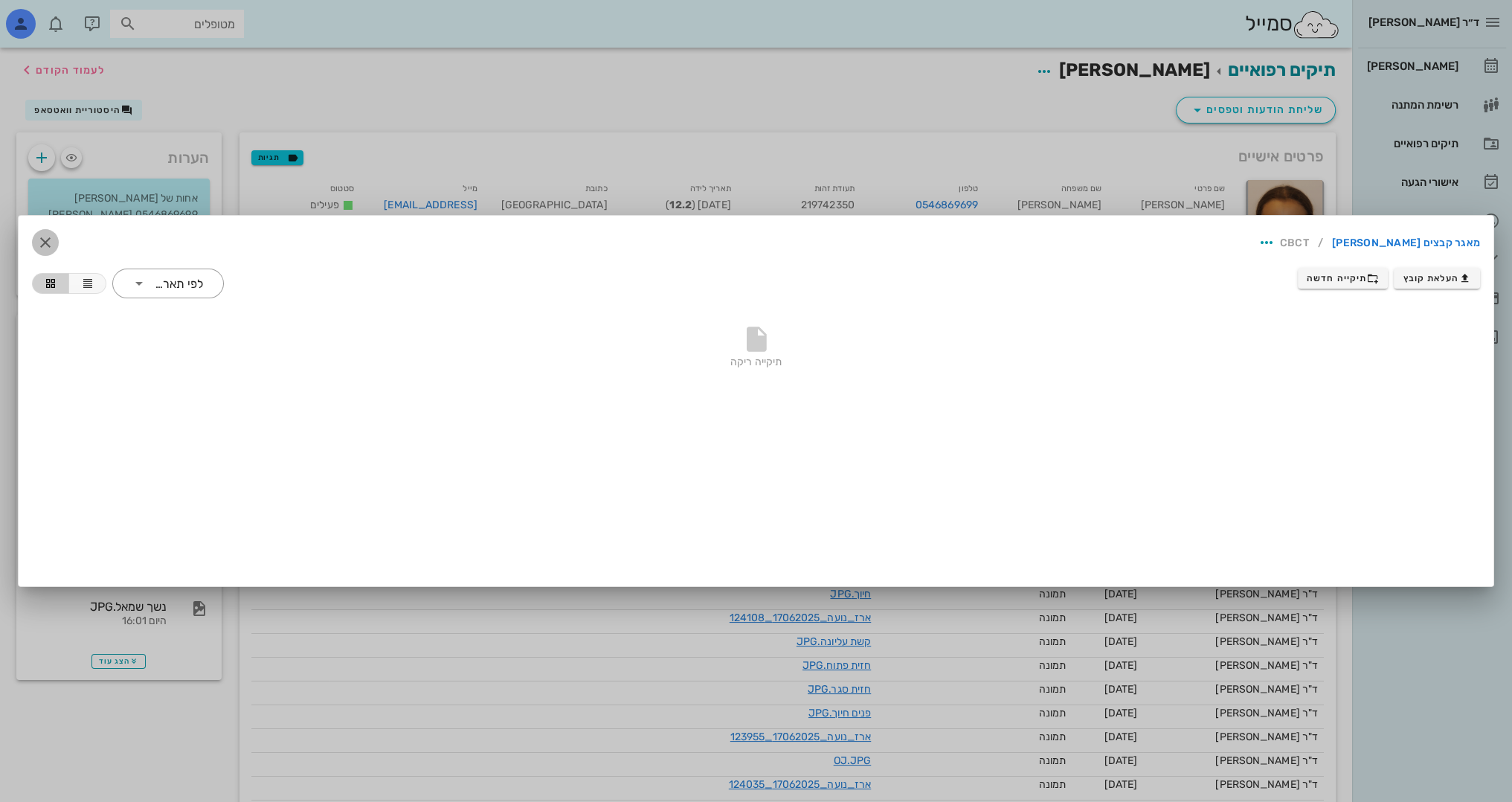
click at [53, 242] on icon "button" at bounding box center [45, 242] width 18 height 18
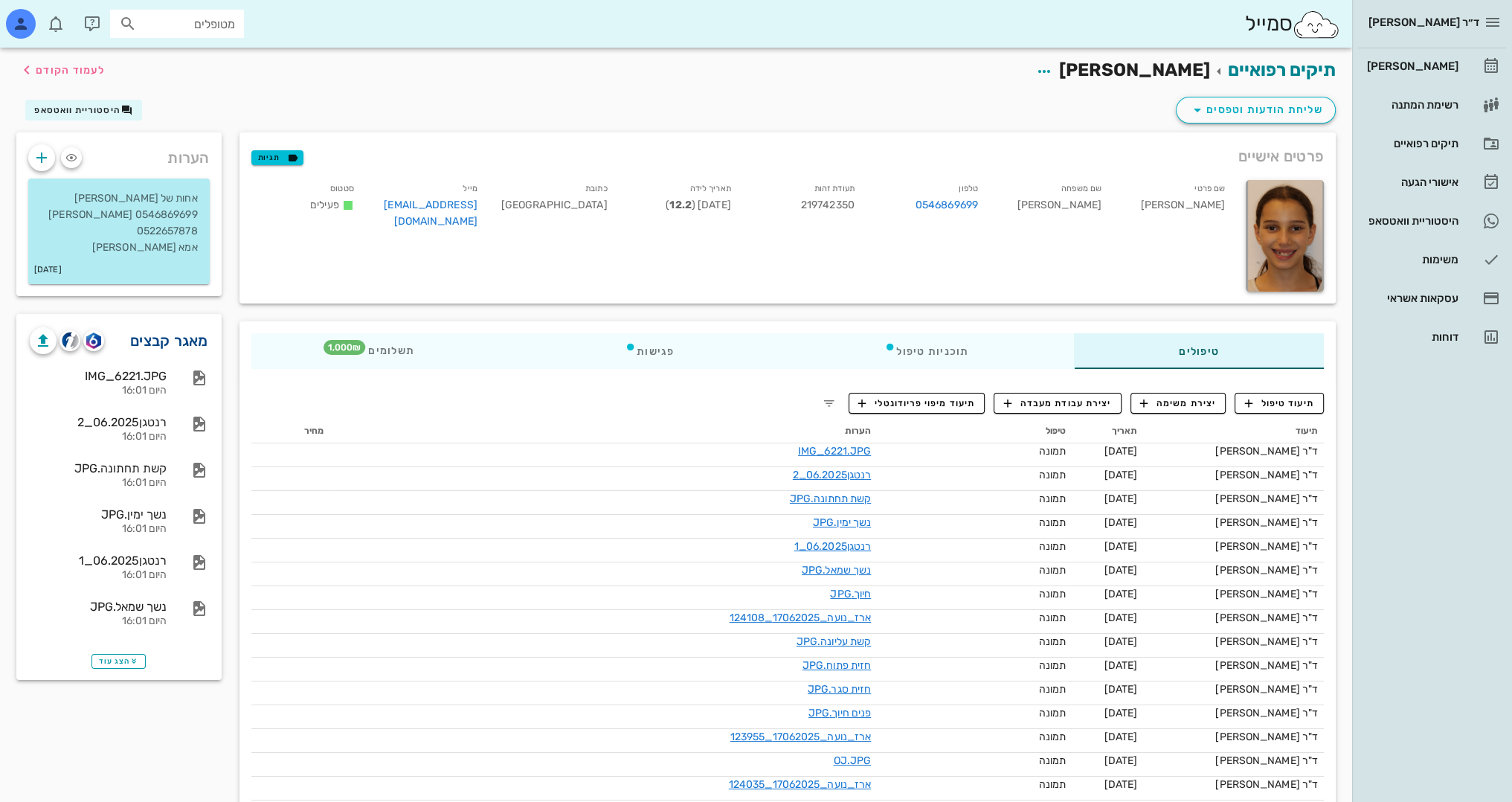
click at [180, 341] on link "מאגר קבצים" at bounding box center [170, 341] width 78 height 24
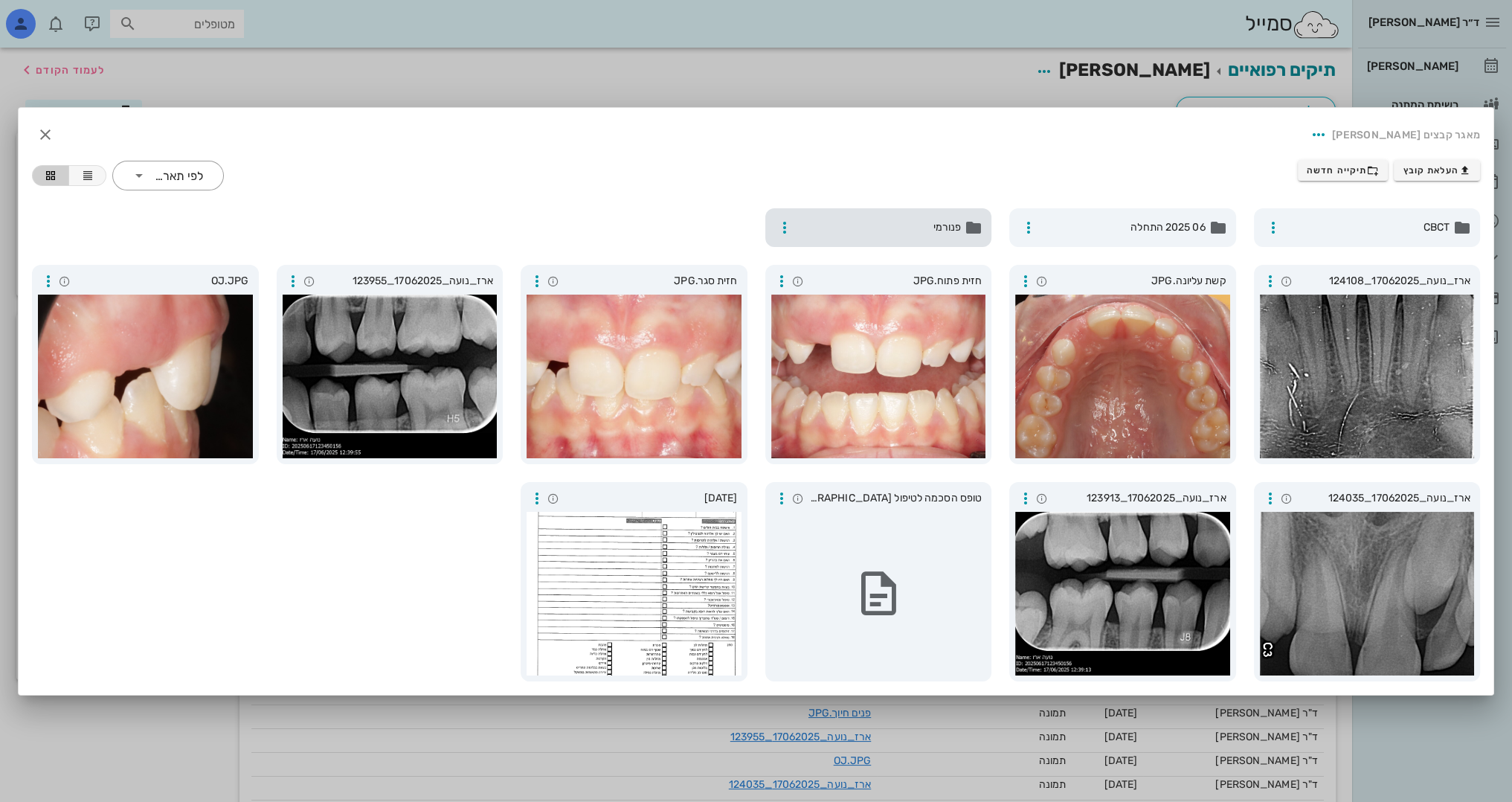
click at [899, 221] on span "פנורמי" at bounding box center [880, 227] width 163 height 16
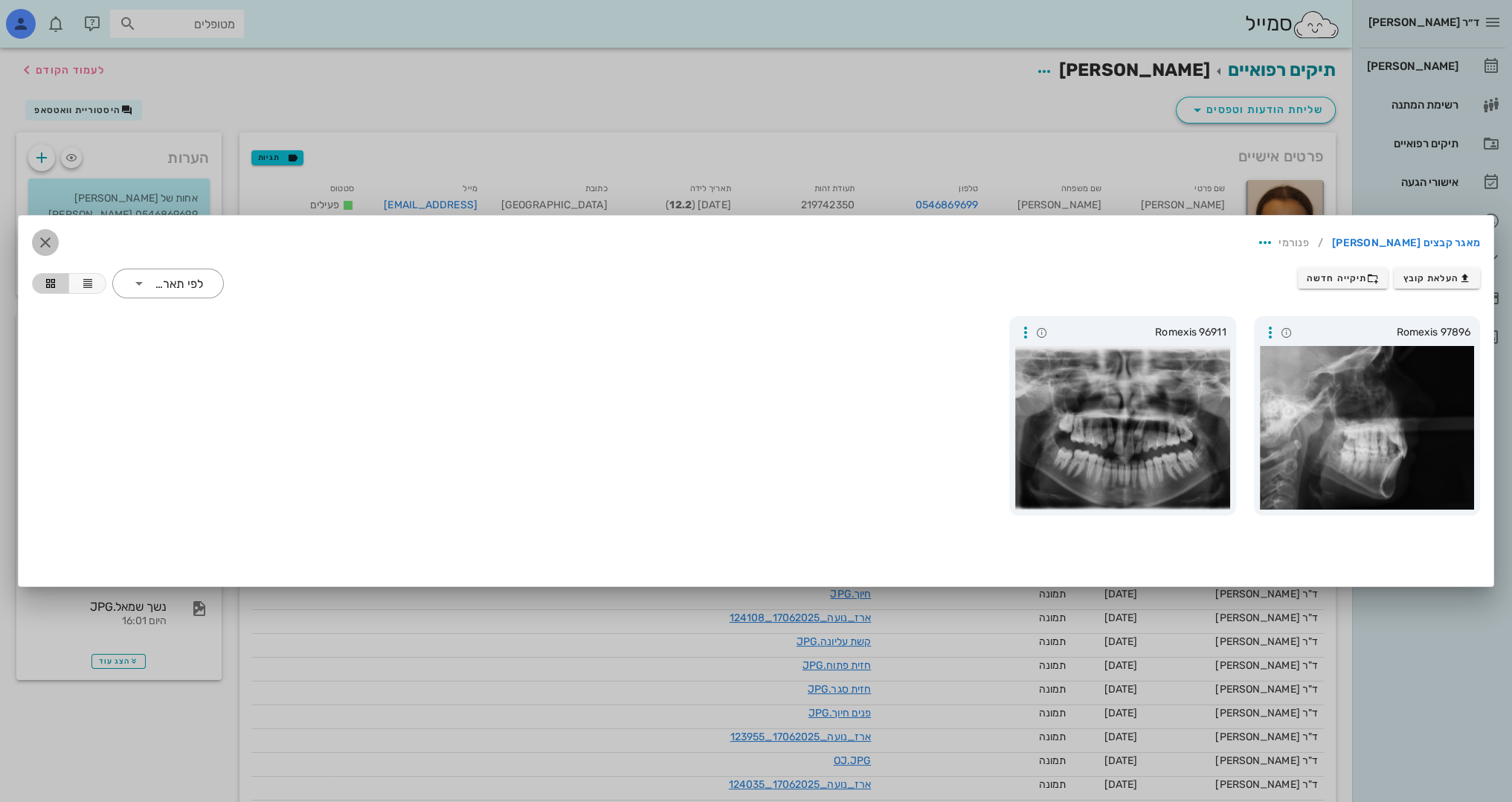
click at [47, 246] on icon "button" at bounding box center [45, 242] width 18 height 18
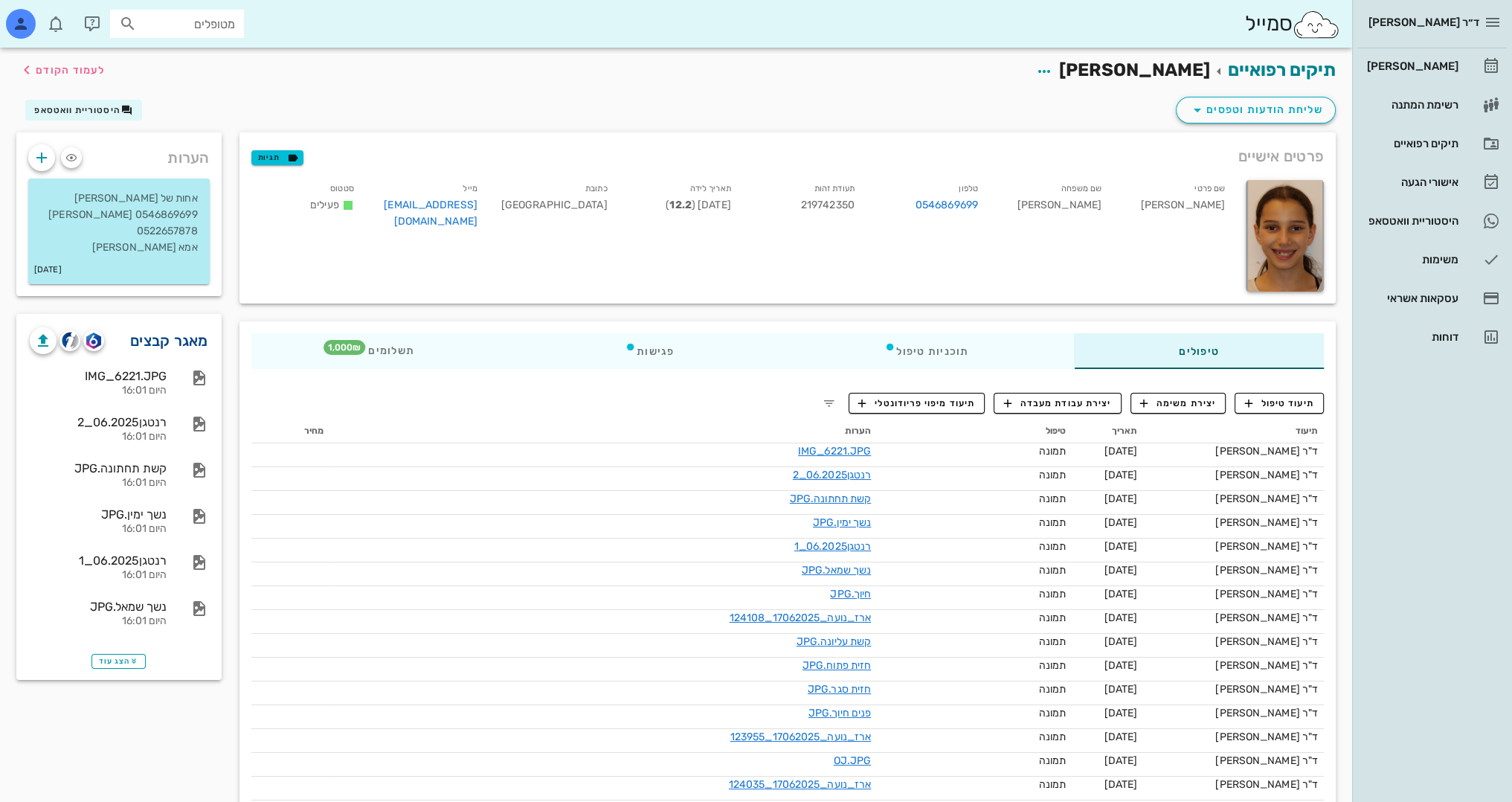
click at [200, 337] on link "מאגר קבצים" at bounding box center [170, 341] width 78 height 24
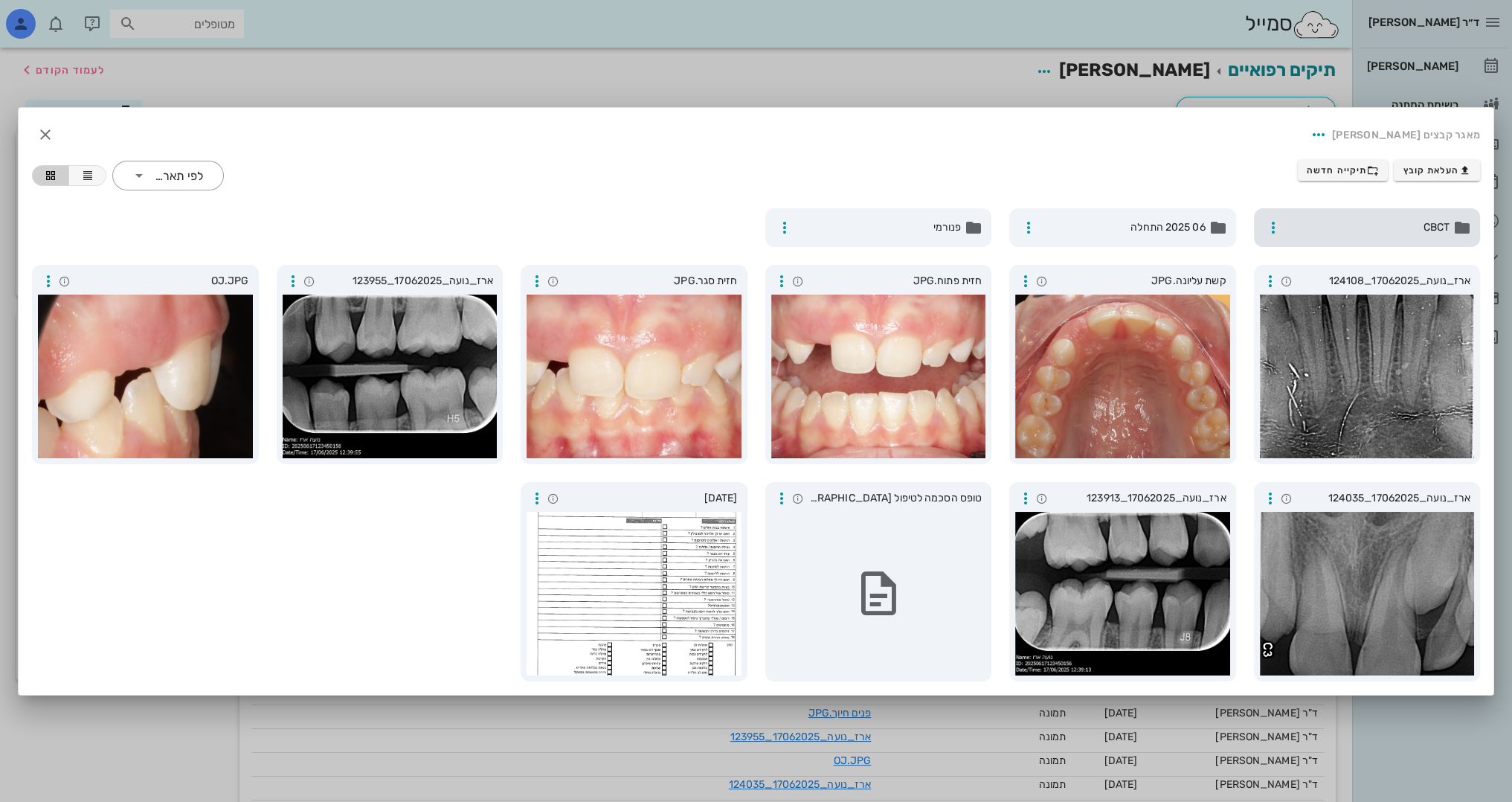
click at [1398, 221] on span "CBCT" at bounding box center [1369, 227] width 163 height 16
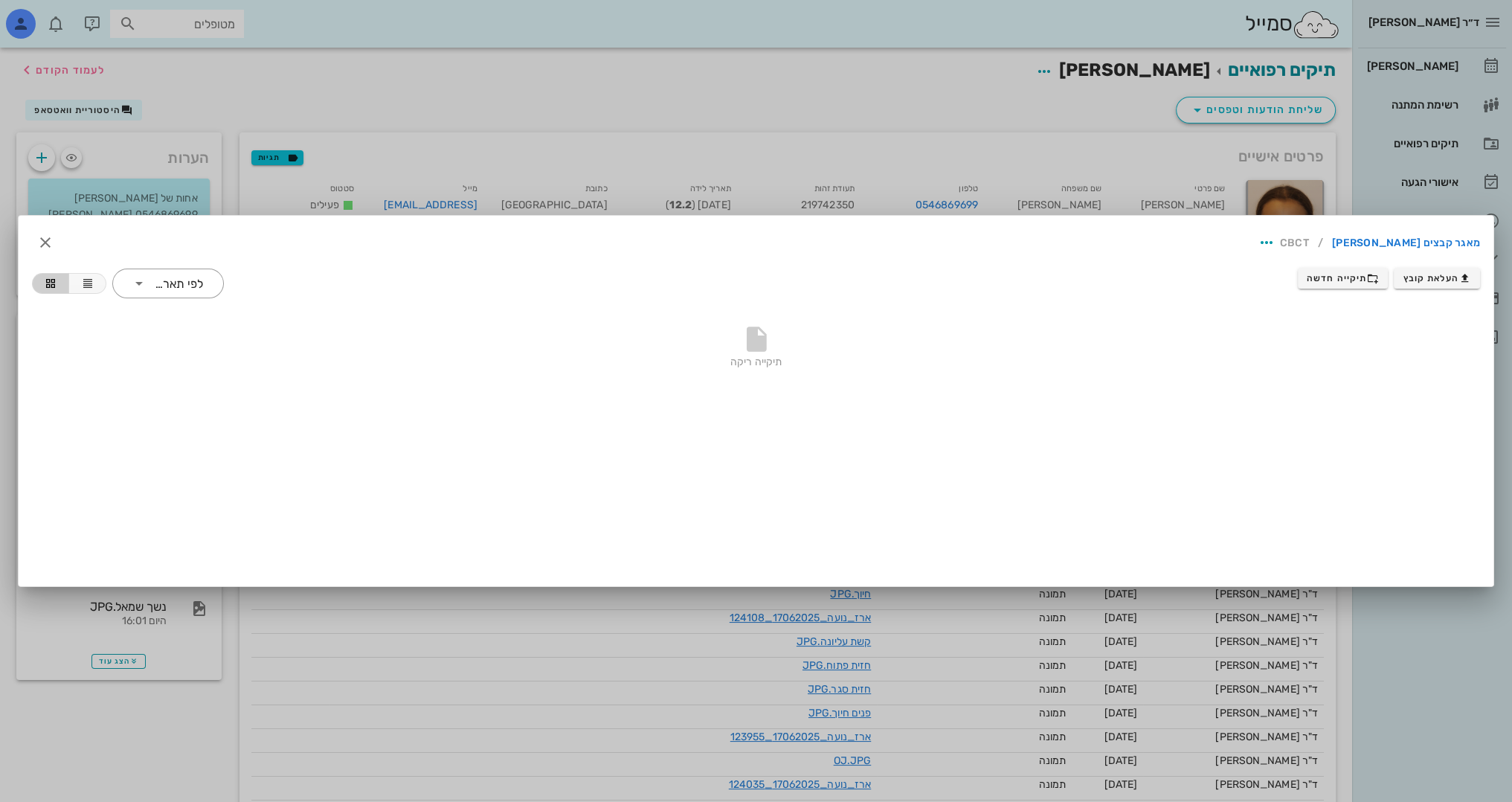
click at [1309, 245] on li "CBCT" at bounding box center [1295, 243] width 29 height 24
click at [1345, 276] on span "תיקייה חדשה" at bounding box center [1342, 278] width 72 height 12
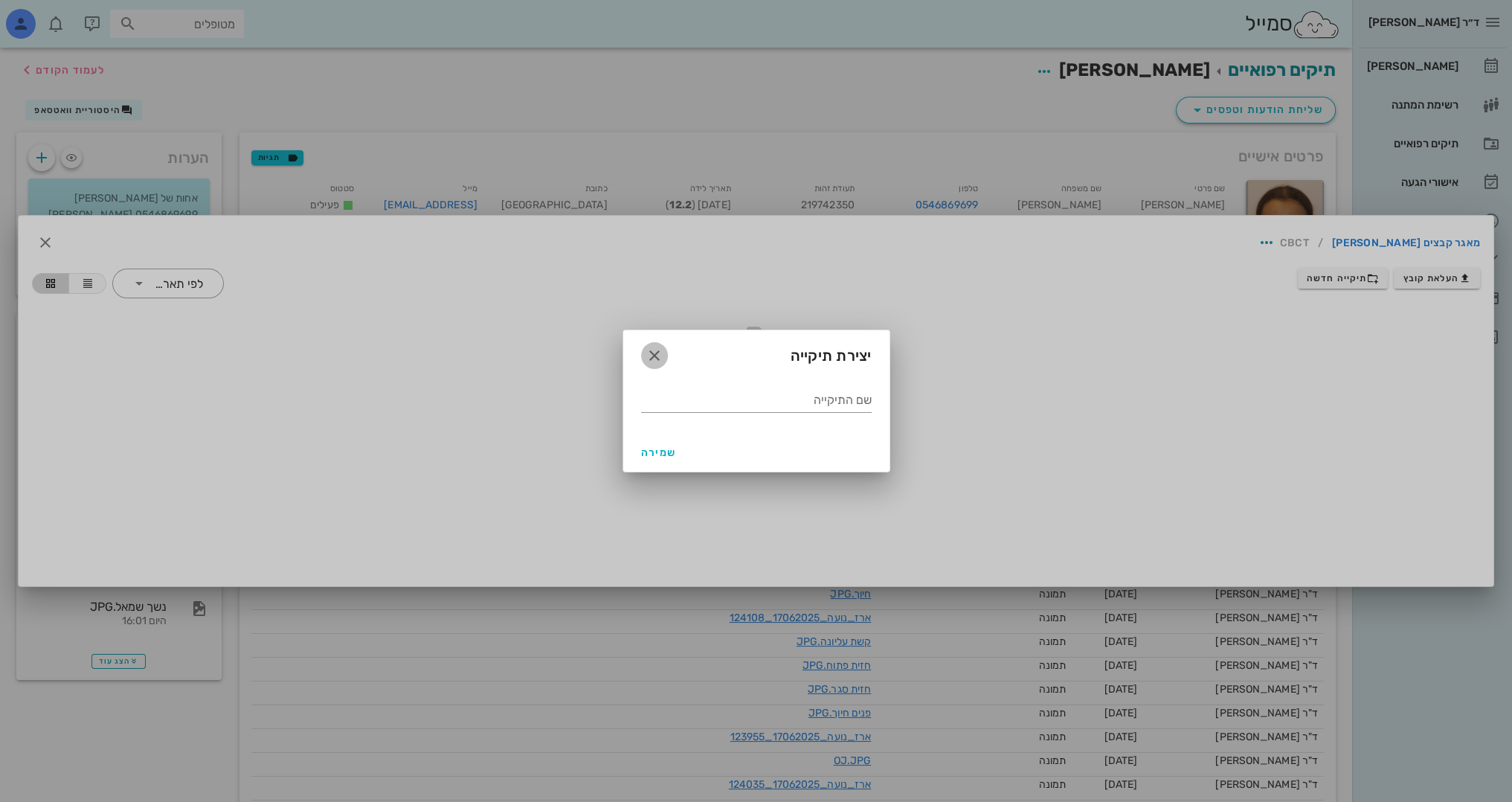
click at [654, 353] on icon "button" at bounding box center [654, 355] width 18 height 18
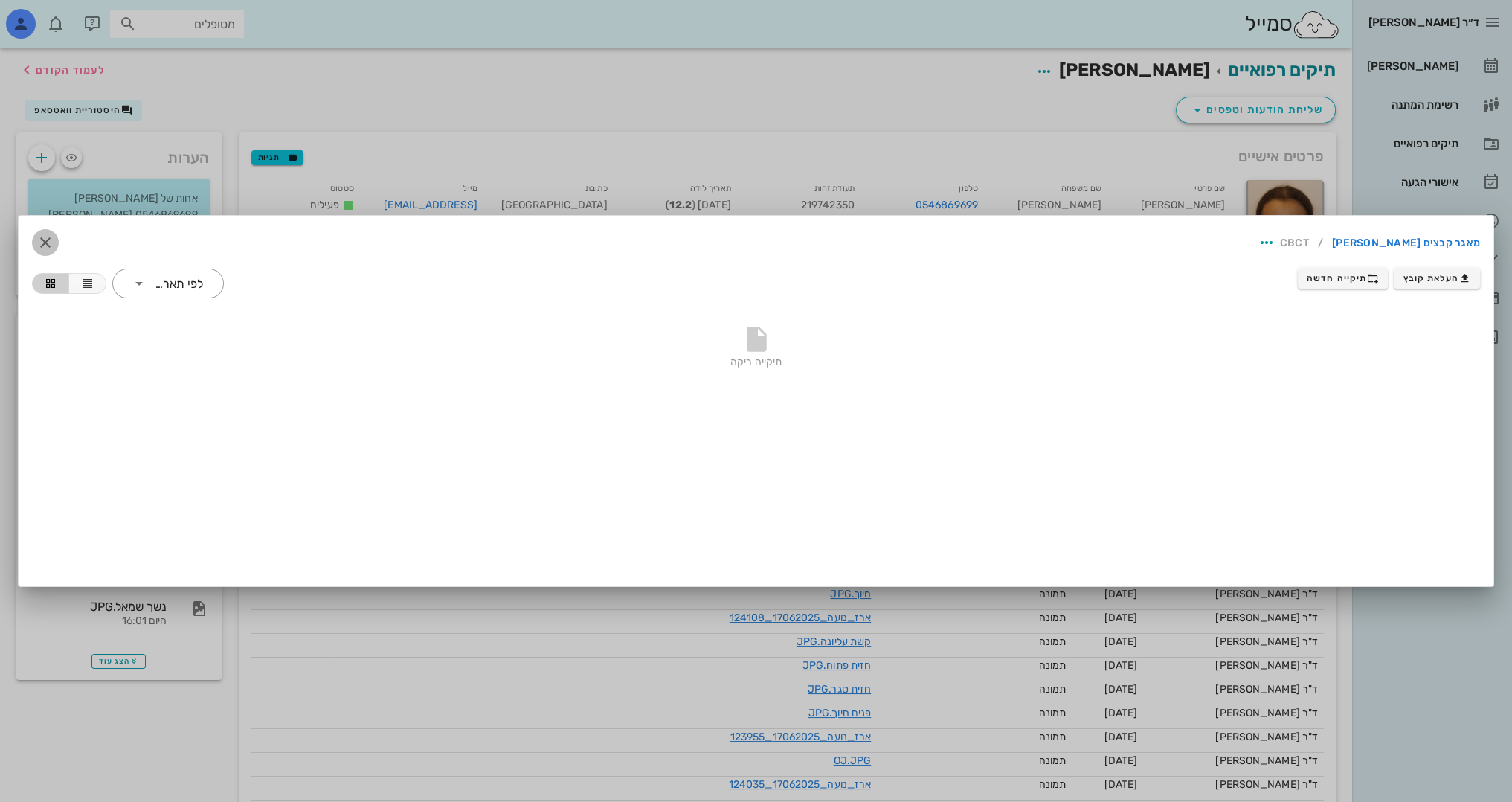
click at [52, 233] on icon "button" at bounding box center [45, 242] width 18 height 18
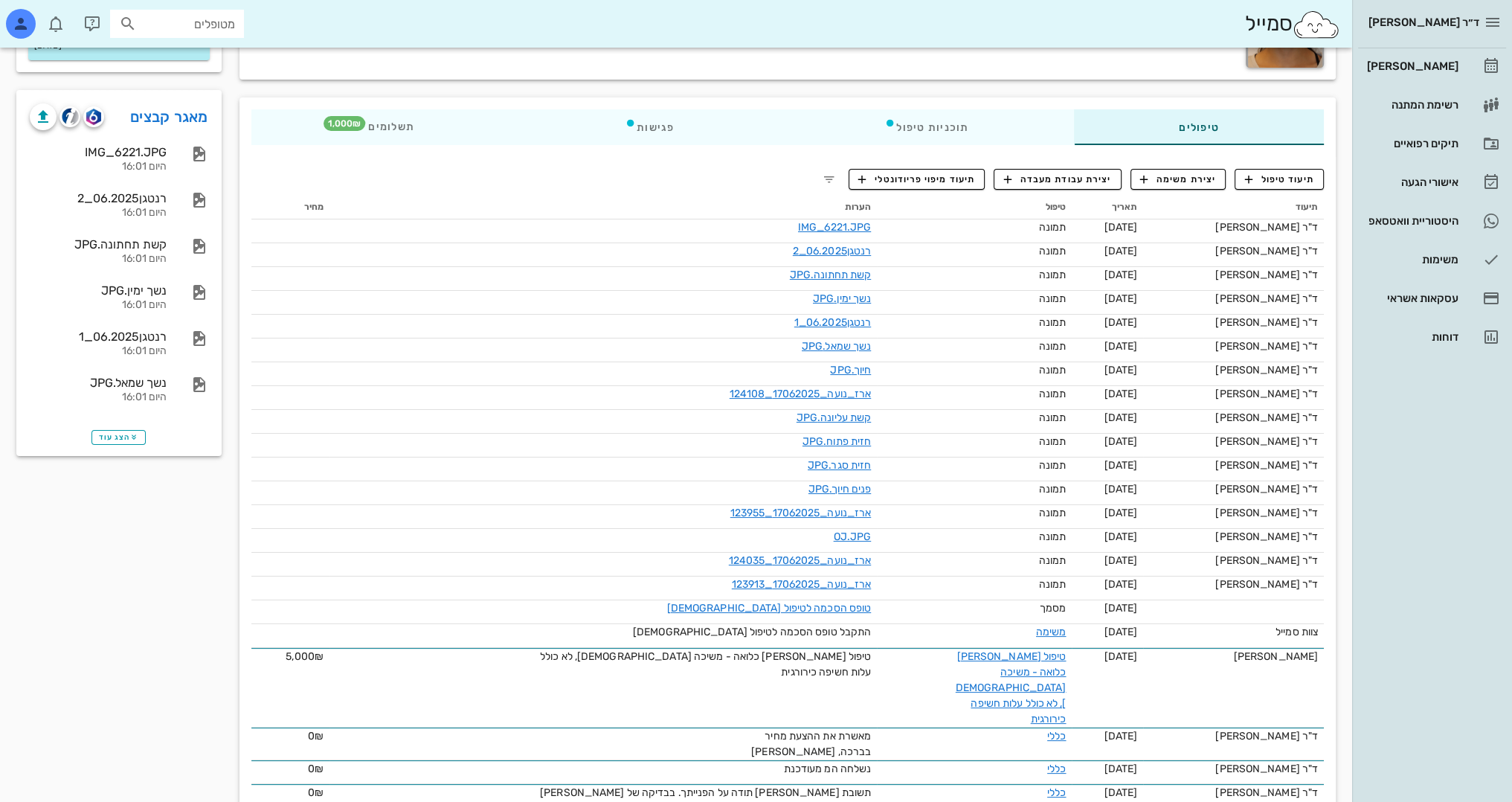
scroll to position [75, 0]
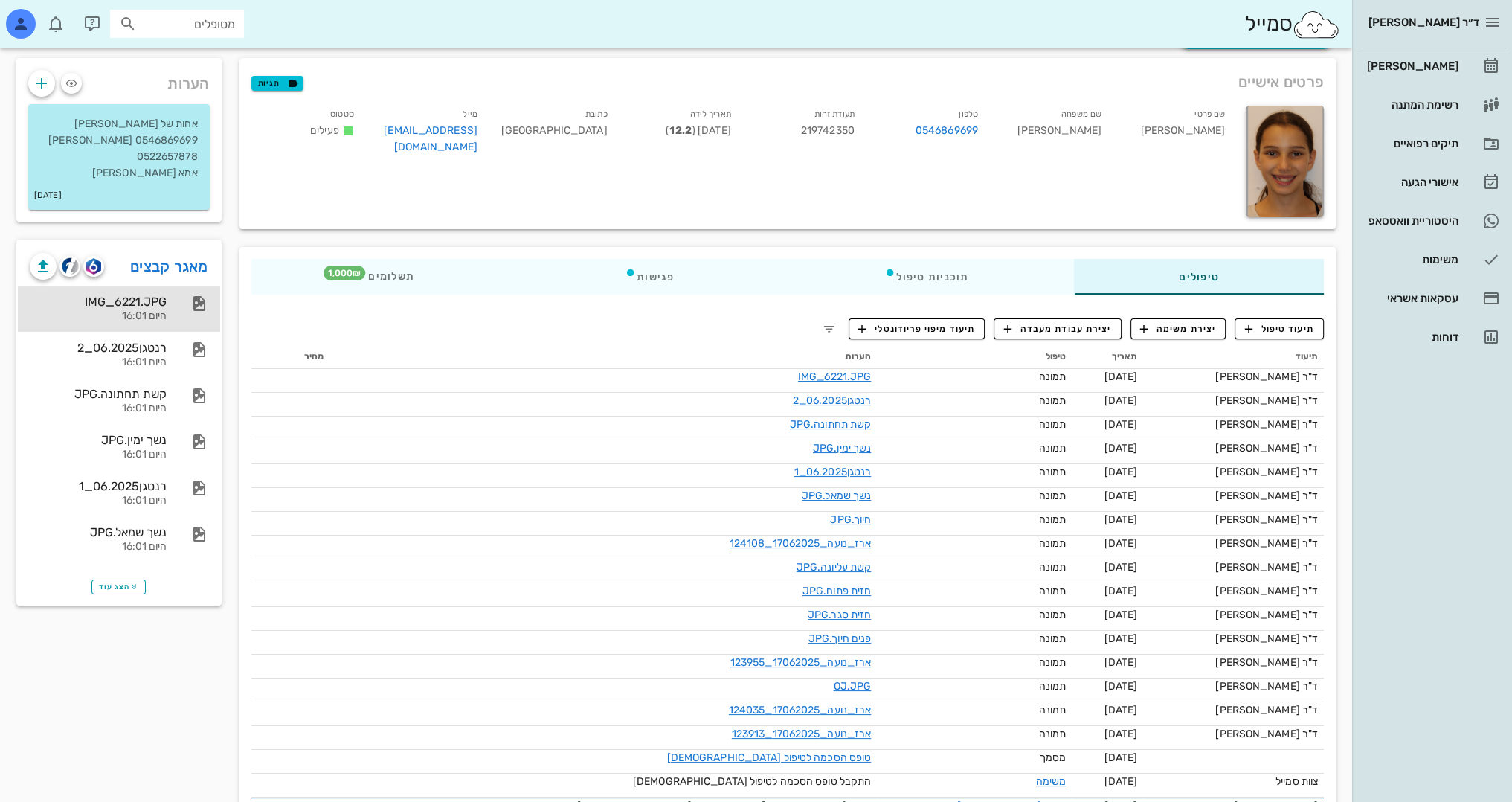
click at [173, 294] on div "IMG_6221.JPG היום 16:01" at bounding box center [119, 309] width 203 height 46
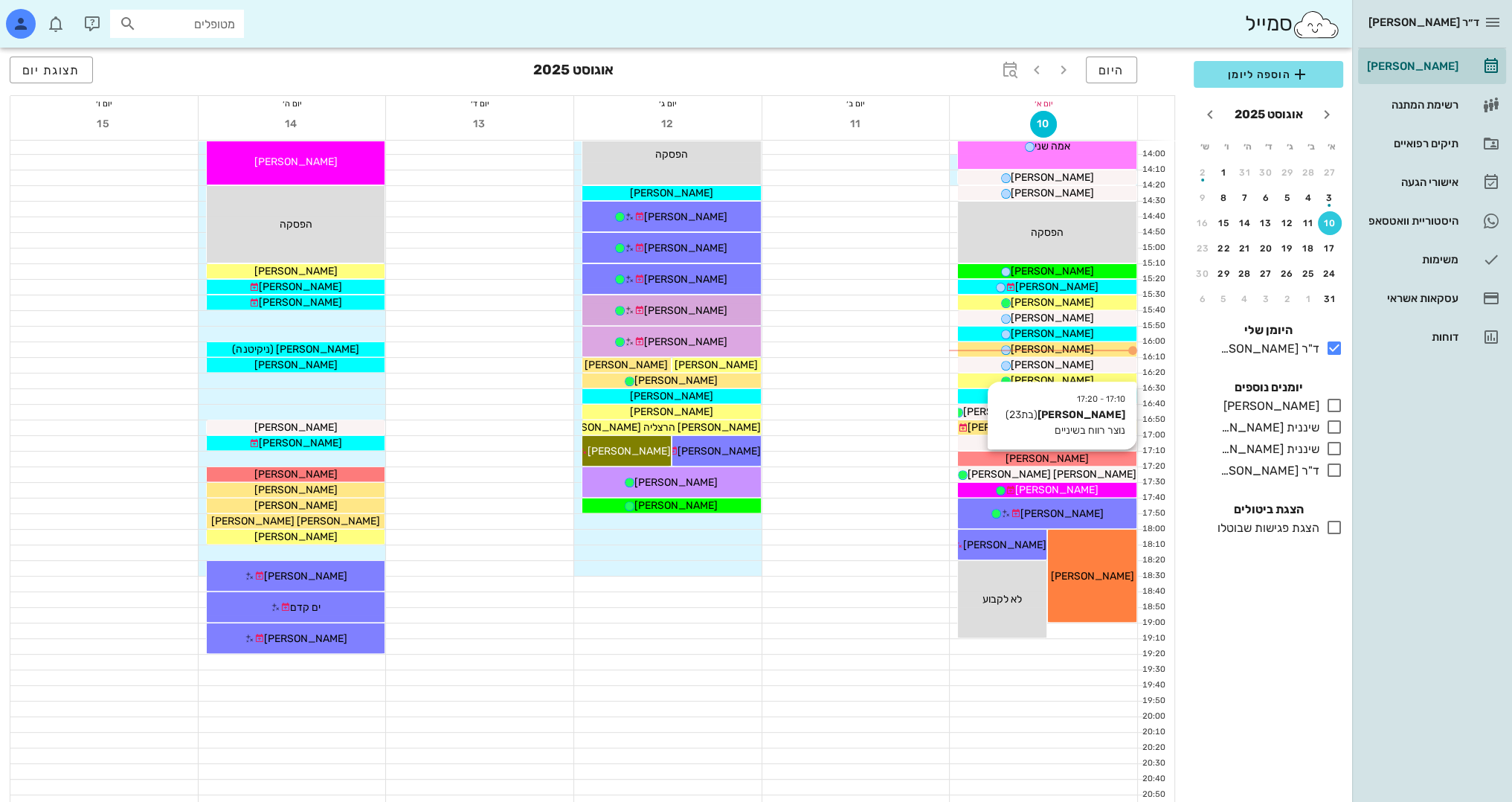
scroll to position [650, 0]
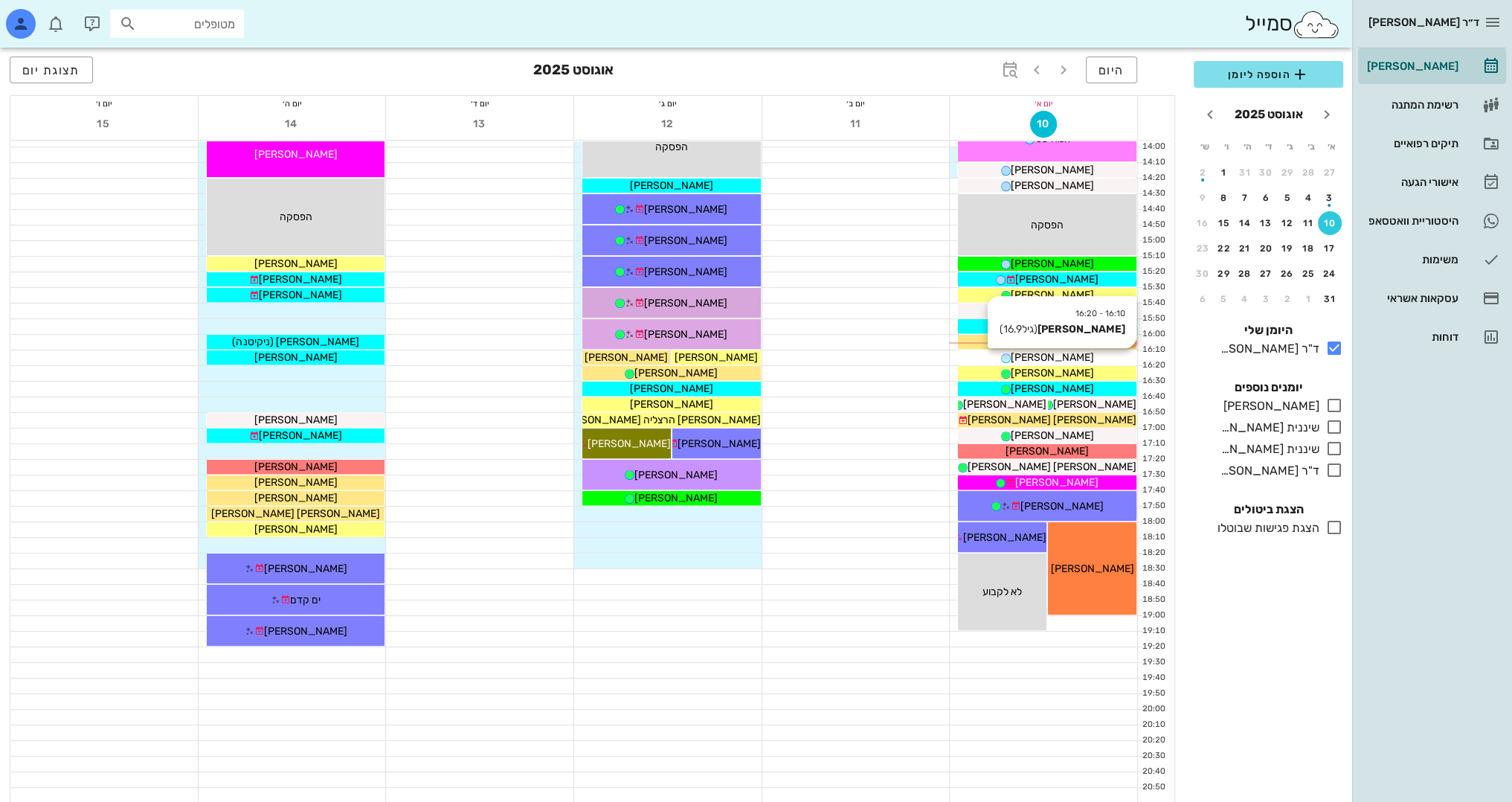
click at [1070, 355] on span "[PERSON_NAME]" at bounding box center [1052, 357] width 83 height 13
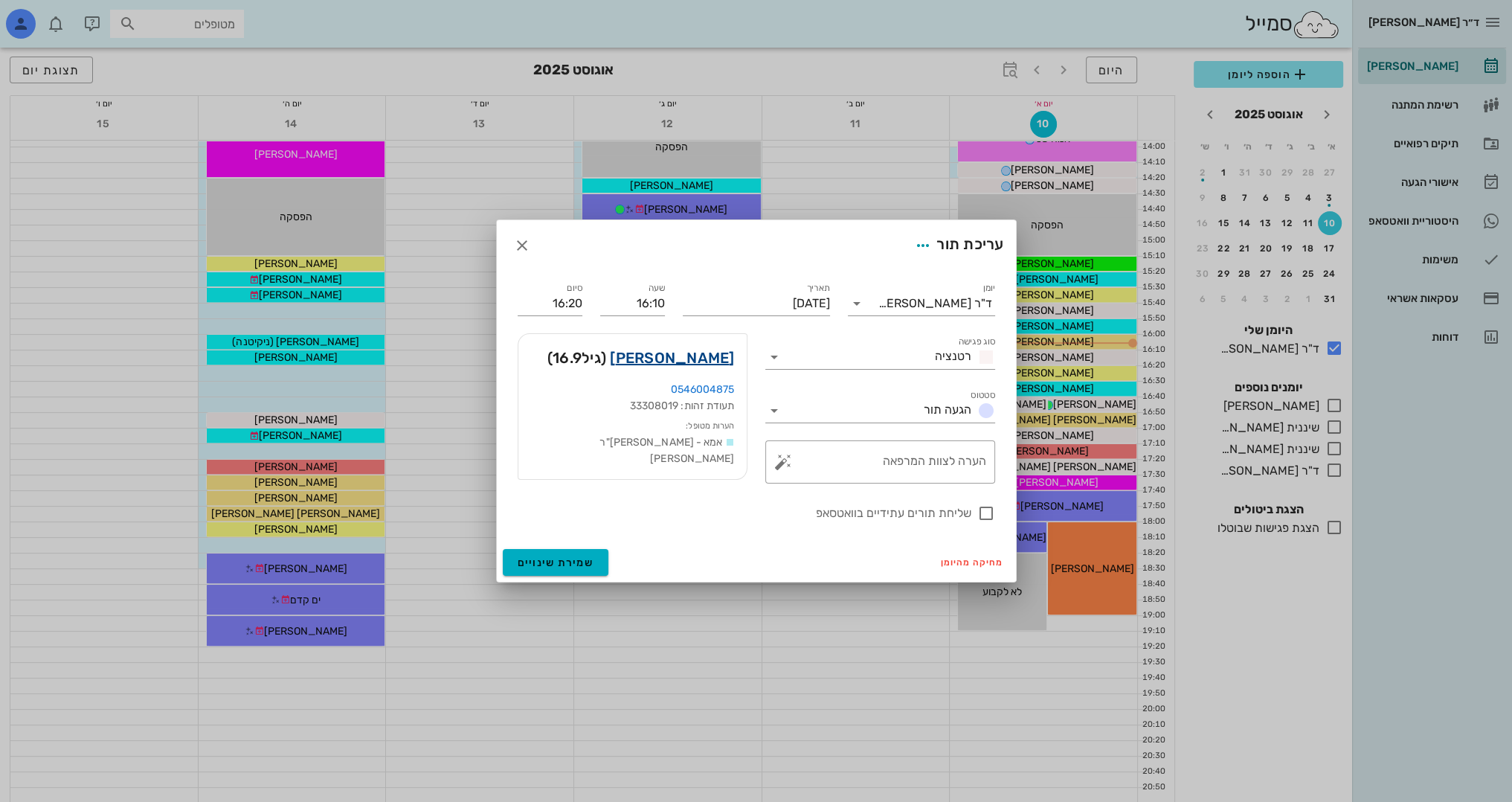
click at [696, 355] on link "[PERSON_NAME]" at bounding box center [672, 358] width 124 height 24
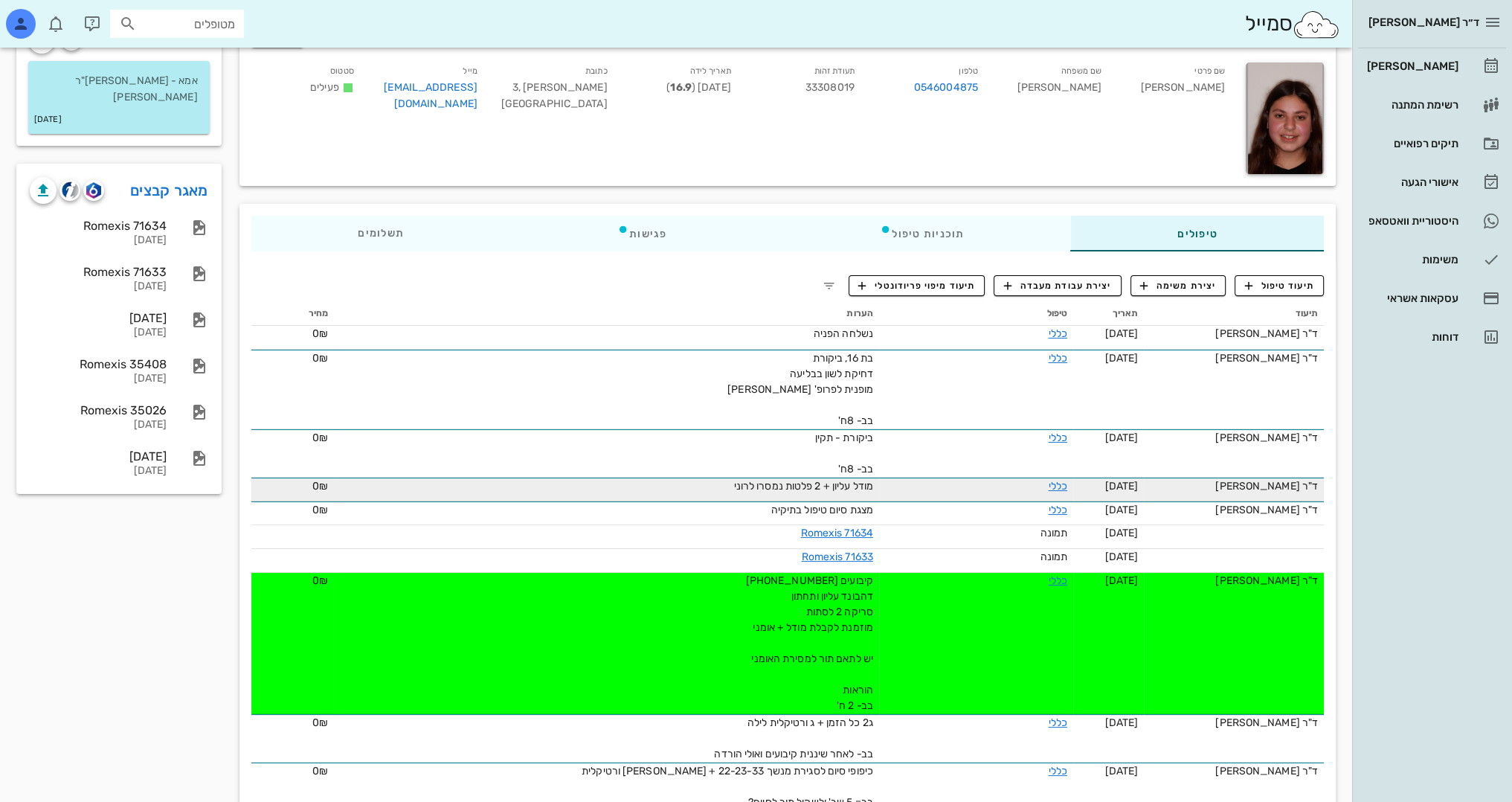
scroll to position [148, 0]
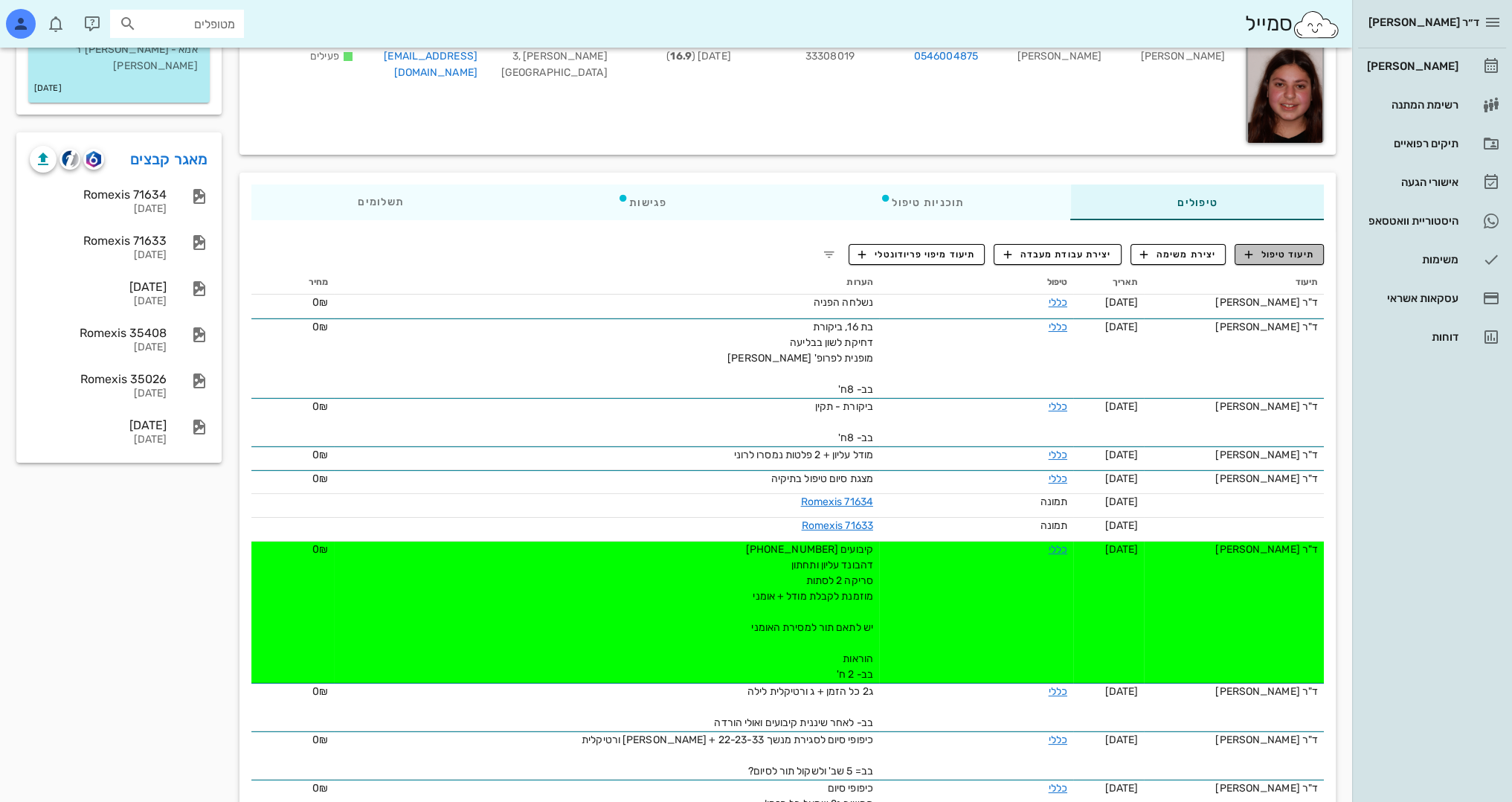
click at [1292, 252] on span "תיעוד טיפול" at bounding box center [1280, 254] width 70 height 14
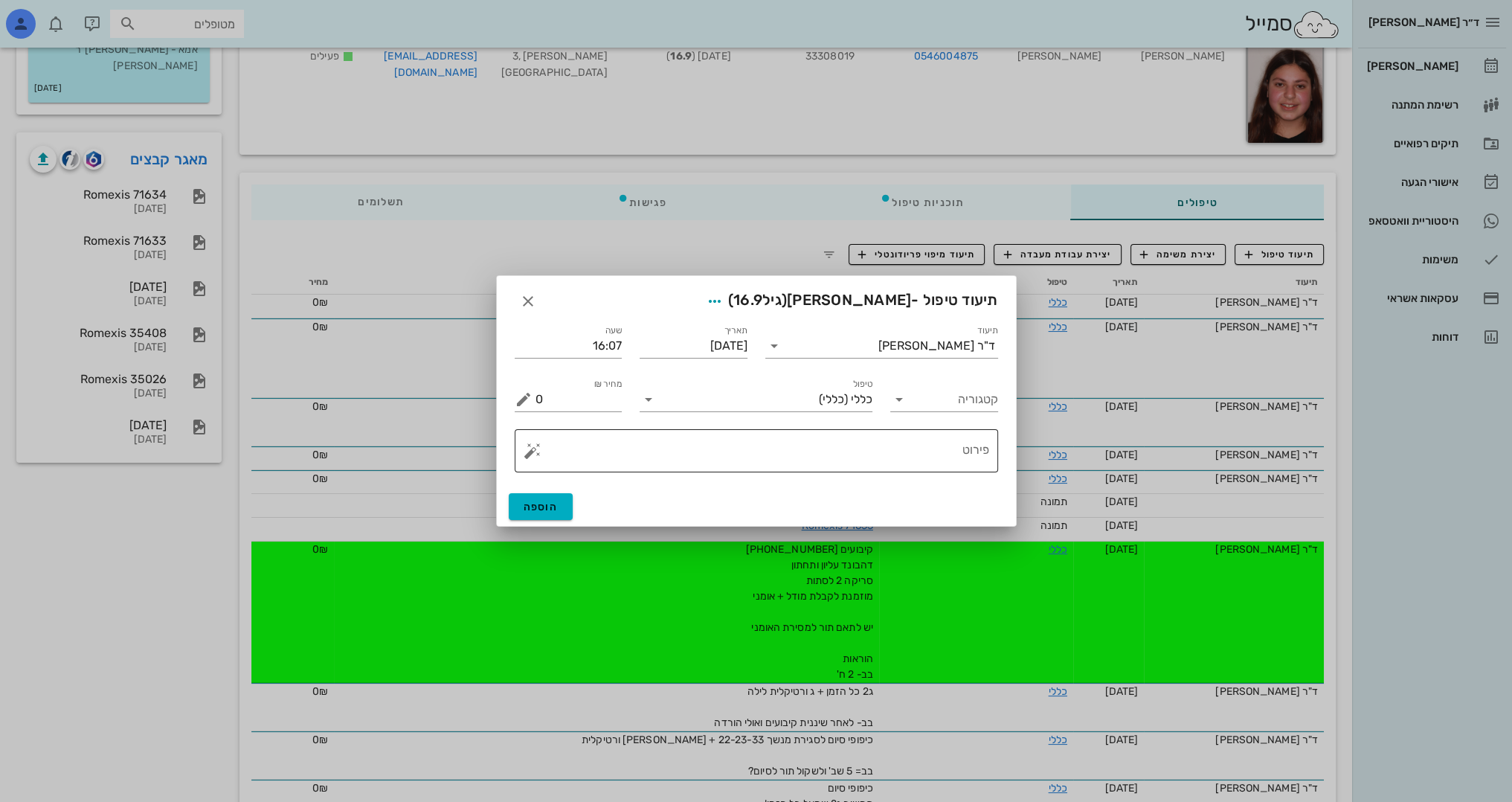
click at [942, 451] on textarea "פירוט" at bounding box center [762, 454] width 454 height 36
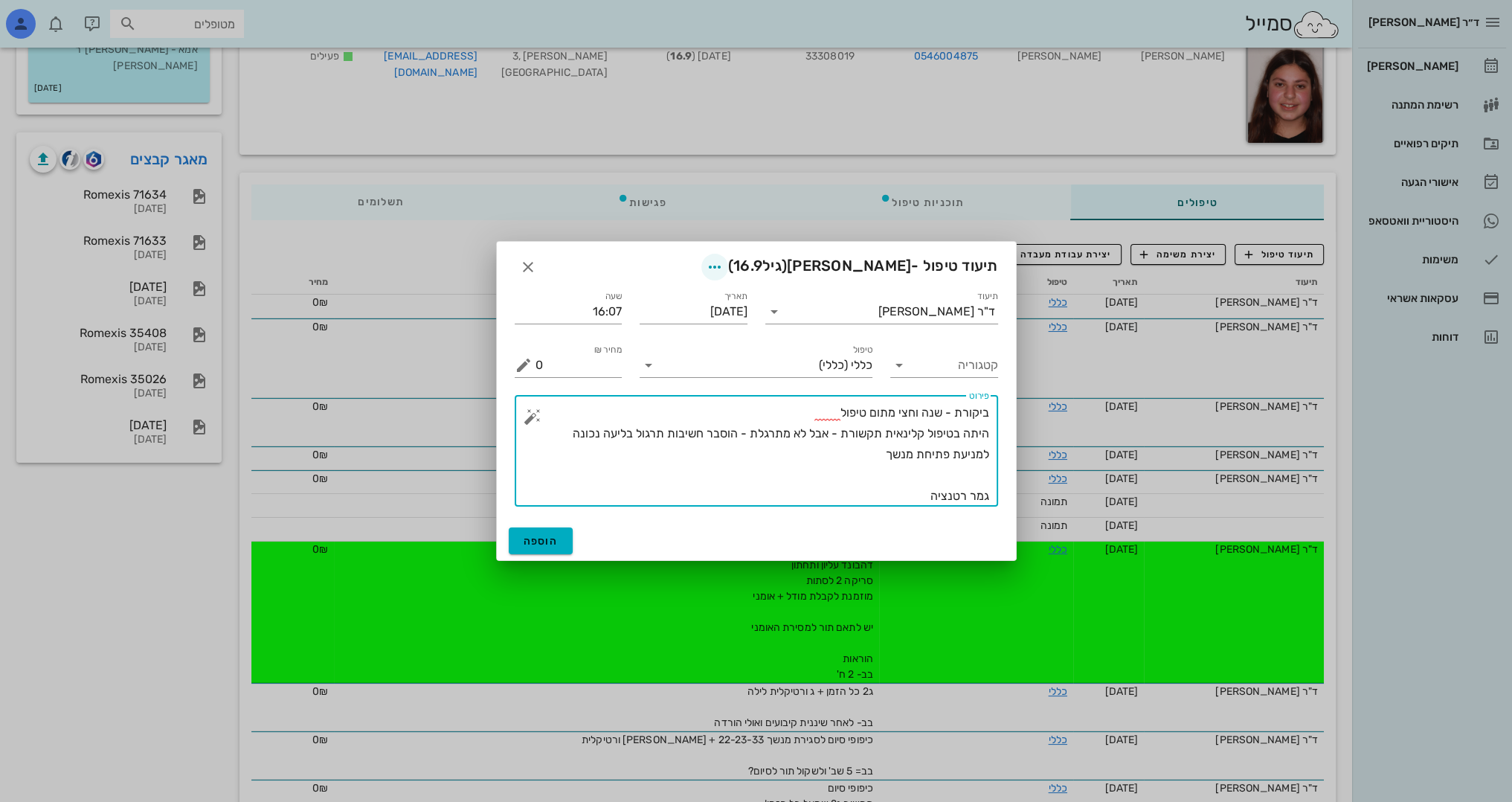
type textarea "ביקורת - שנה וחצי מתום טיפול היתה בטיפול קלינאית תקשורת - אבל לא מתרגלת - הוסבר…"
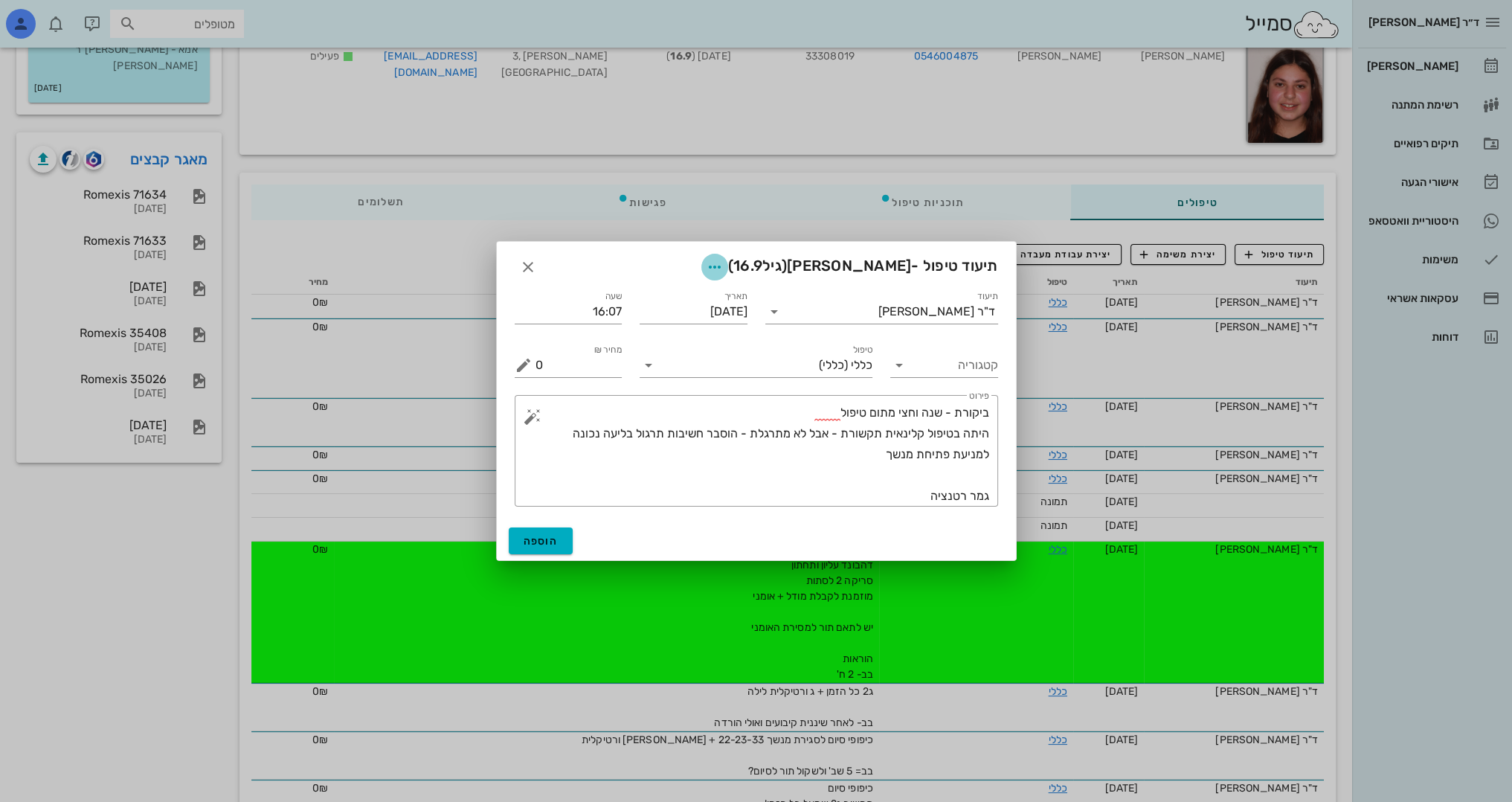
click at [724, 264] on icon "button" at bounding box center [714, 266] width 18 height 18
click at [731, 337] on div "צבע רשומה" at bounding box center [713, 341] width 100 height 14
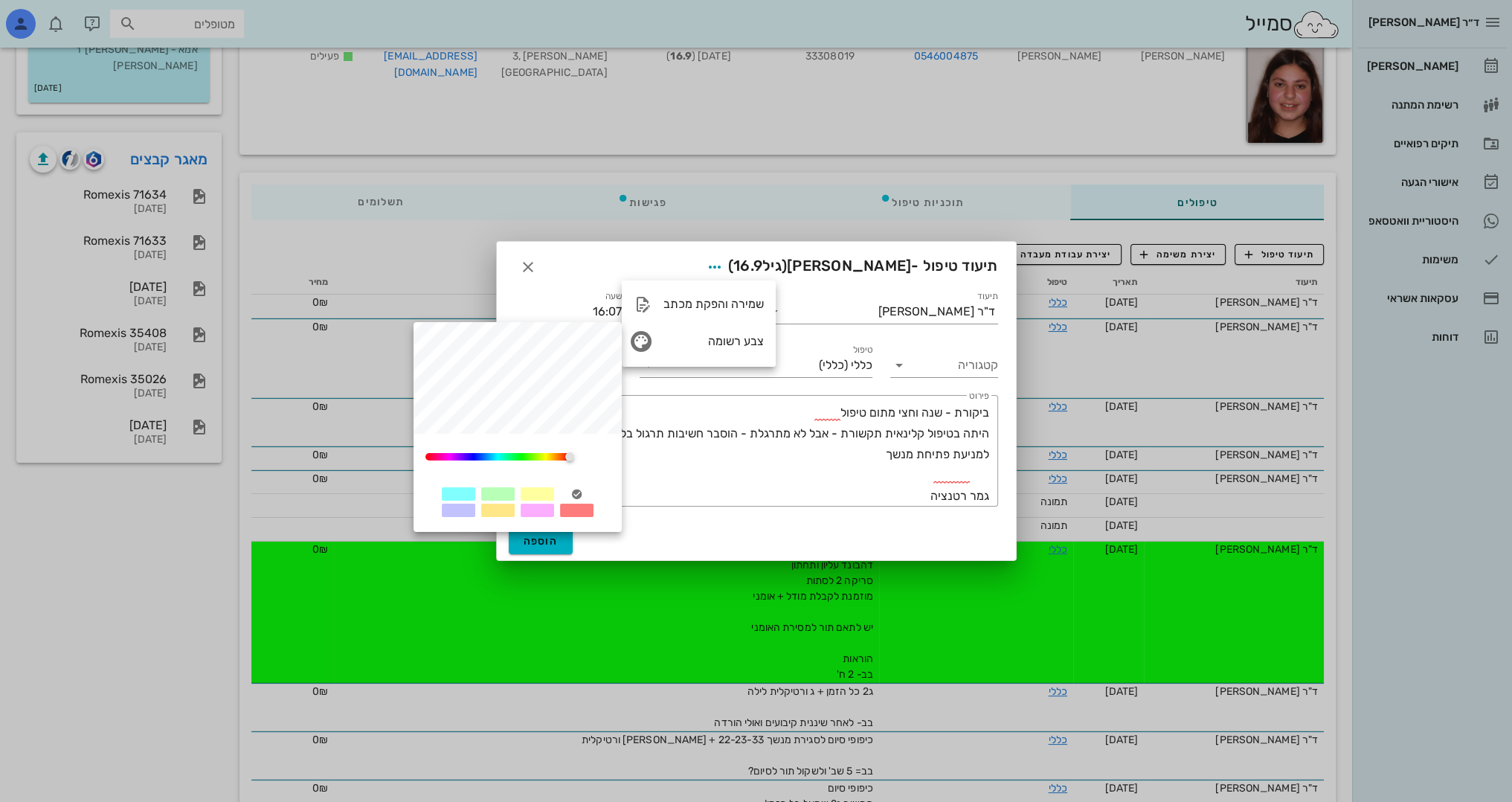
click at [544, 507] on div at bounding box center [537, 510] width 33 height 14
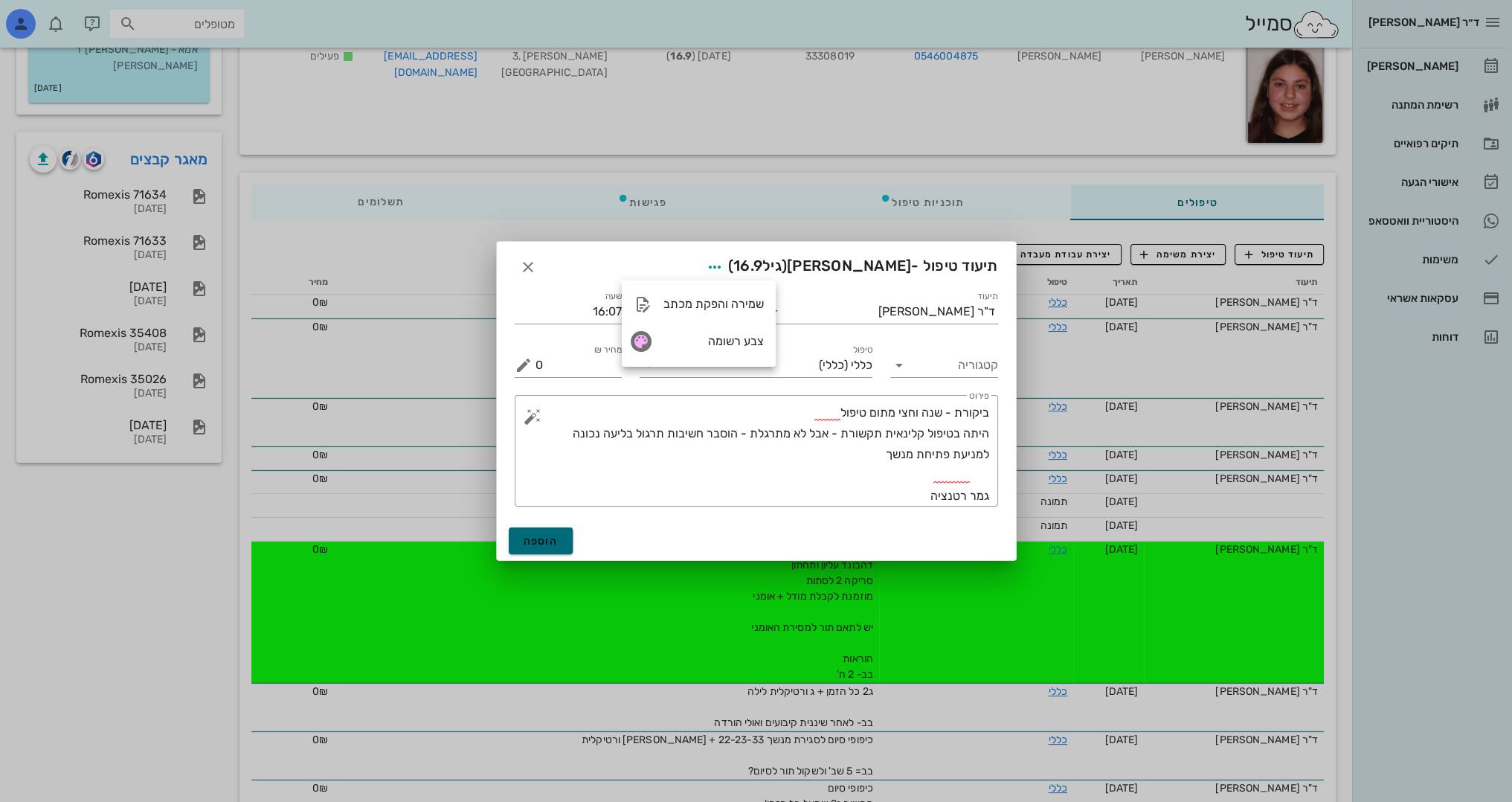
click at [538, 535] on span "הוספה" at bounding box center [541, 541] width 35 height 13
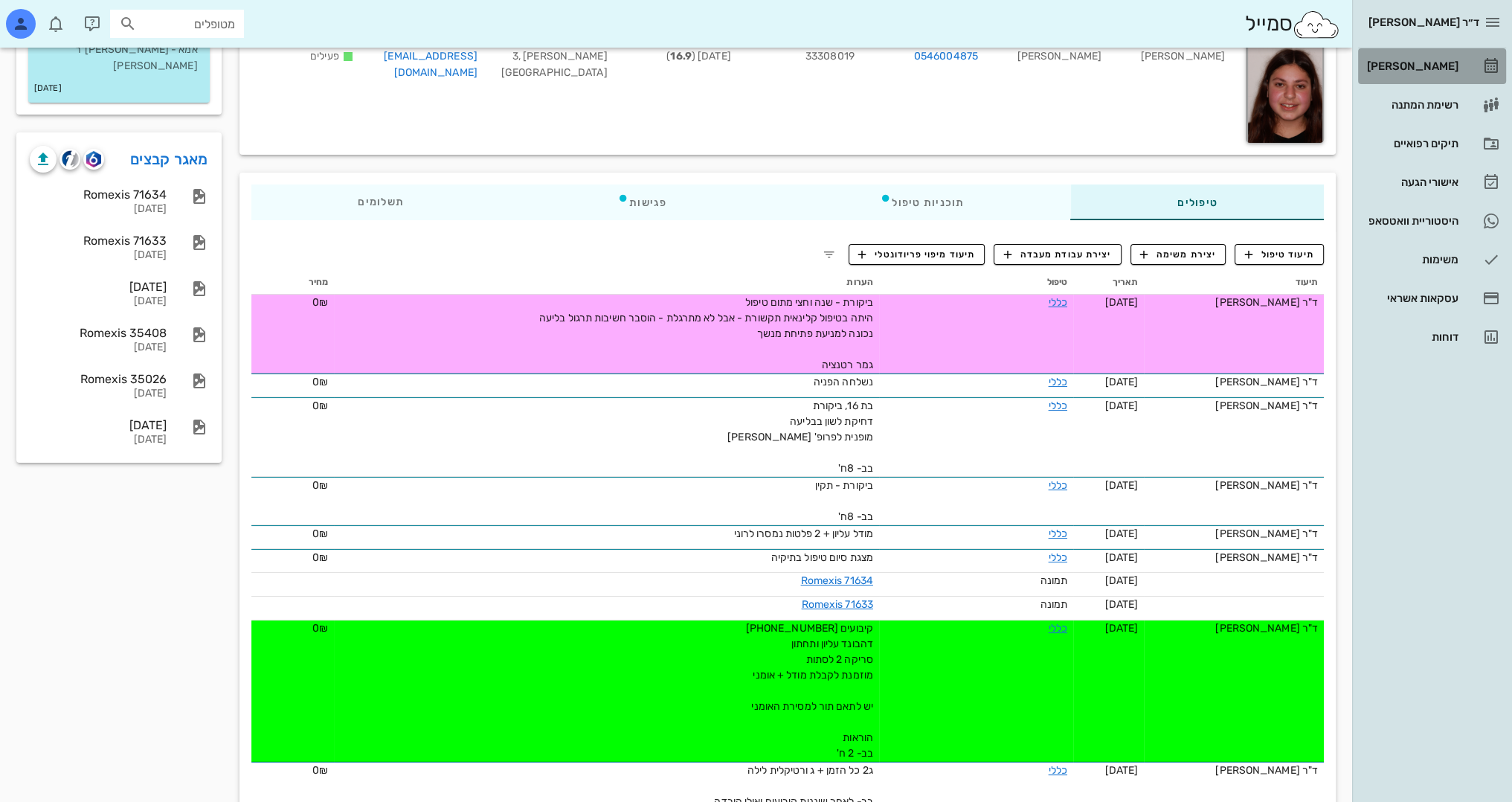
click at [1438, 69] on div "[PERSON_NAME]" at bounding box center [1411, 66] width 94 height 12
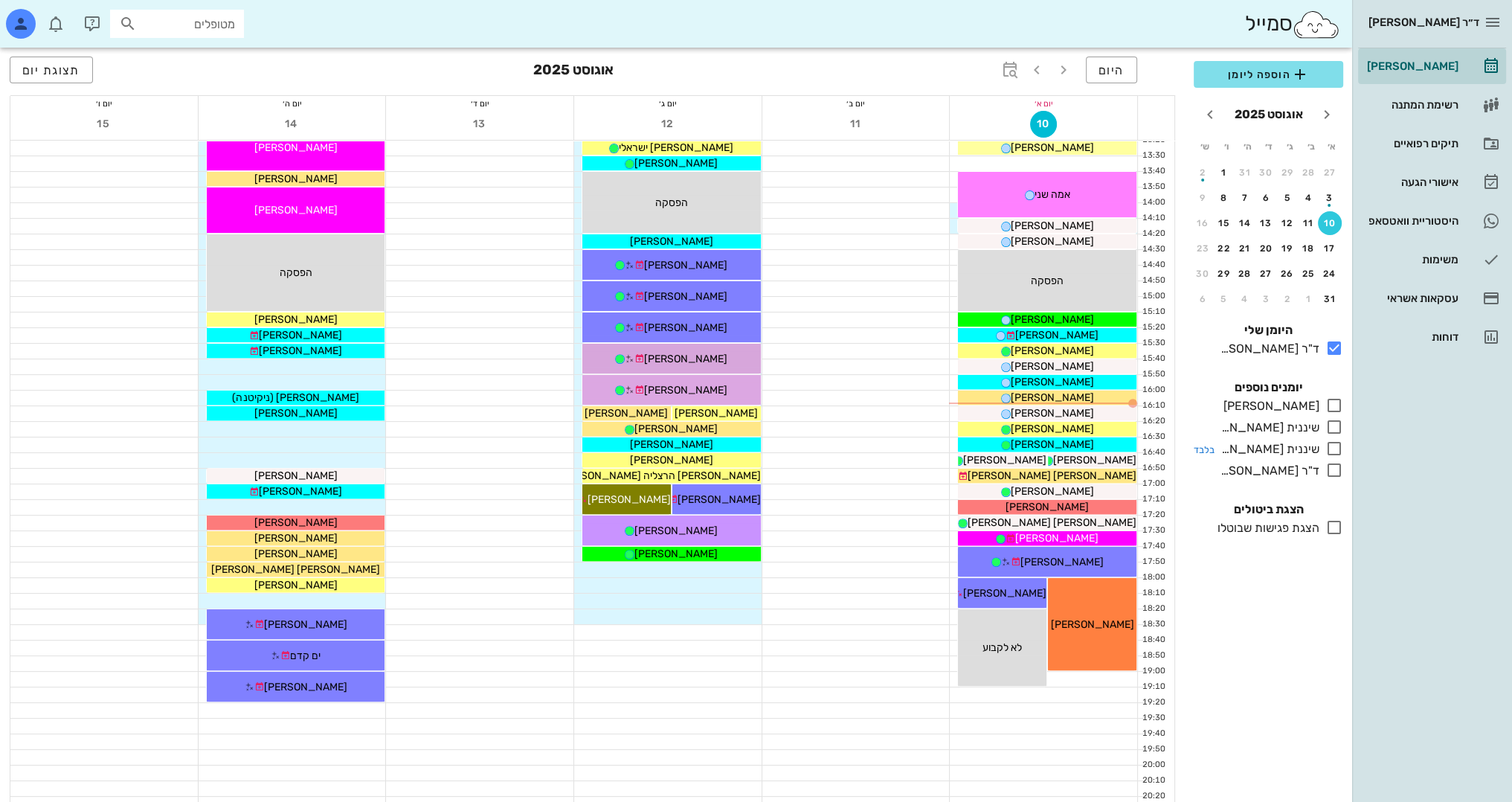
scroll to position [595, 0]
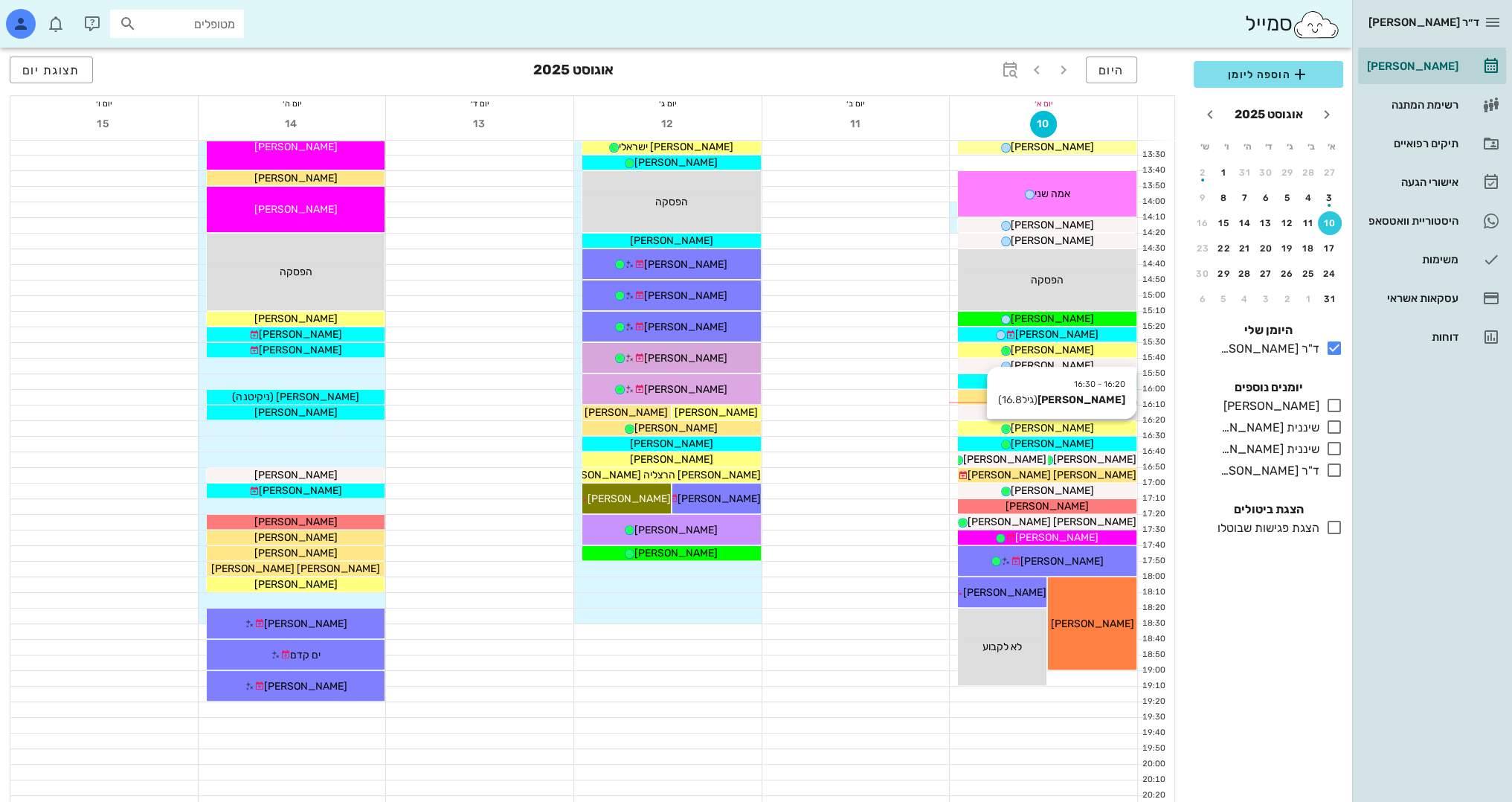
click at [1105, 427] on div "[PERSON_NAME]" at bounding box center [1047, 428] width 179 height 15
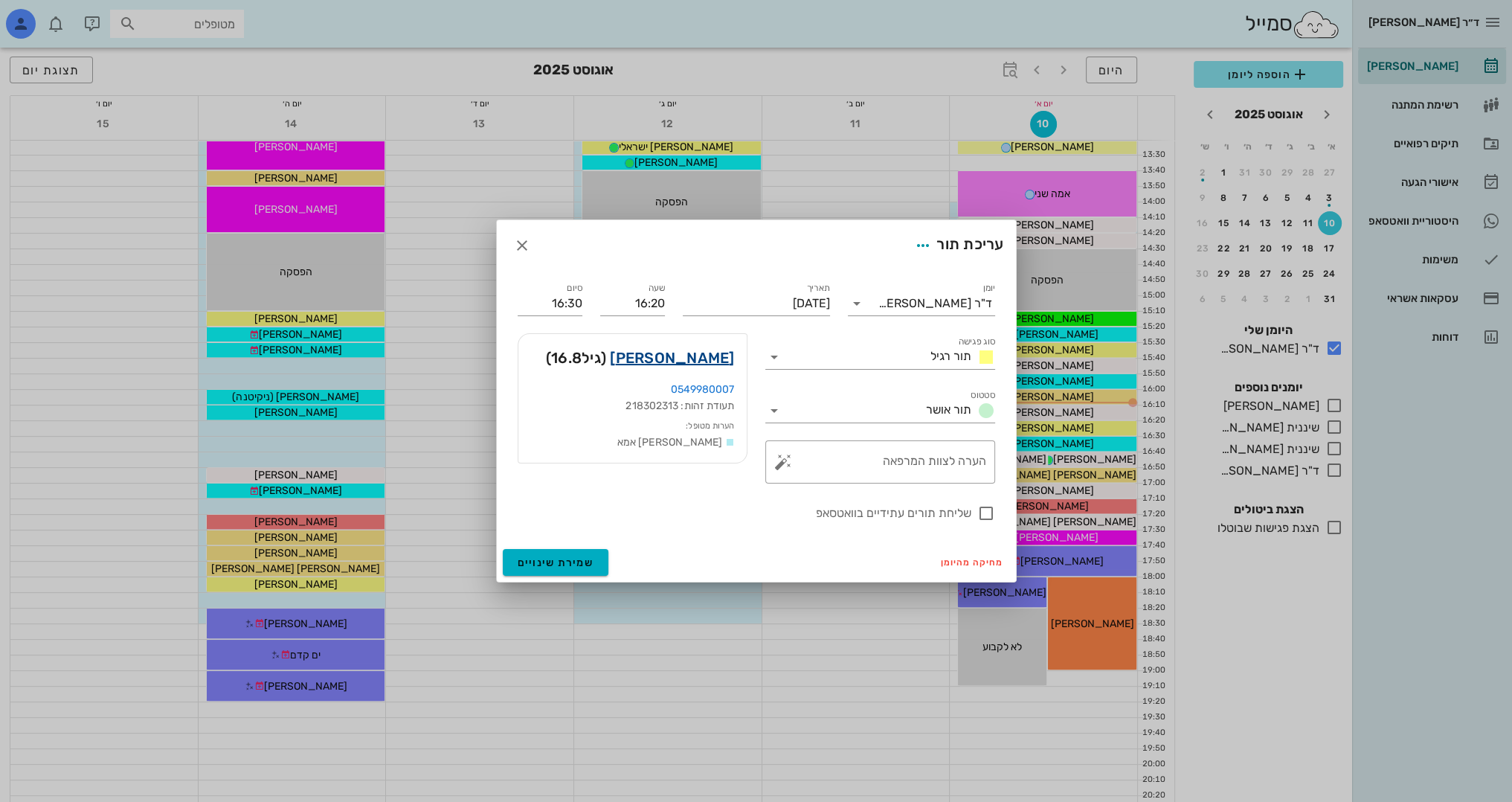
click at [694, 350] on link "[PERSON_NAME]" at bounding box center [672, 358] width 124 height 24
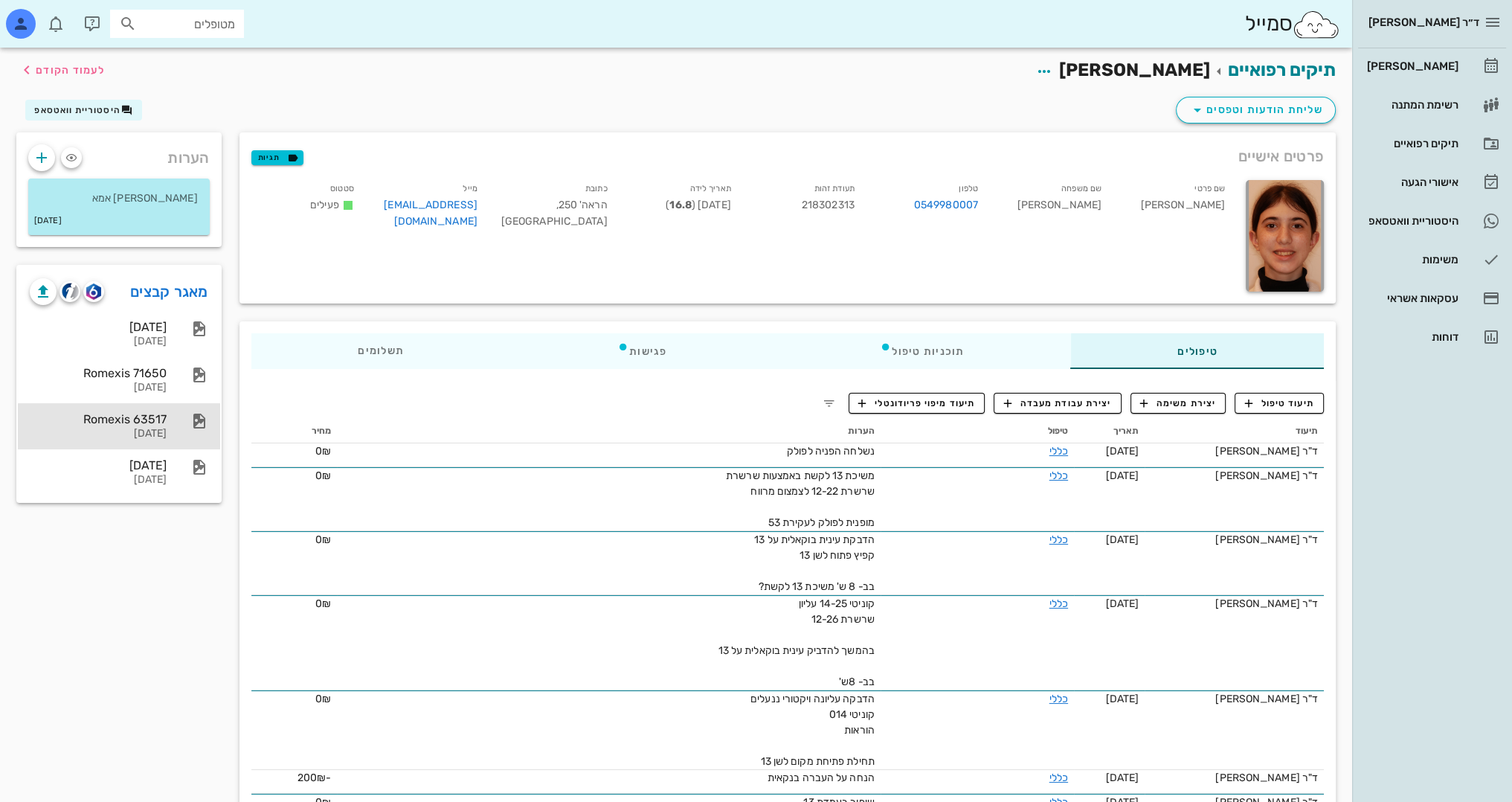
click at [41, 424] on div "Romexis 63517" at bounding box center [98, 419] width 137 height 14
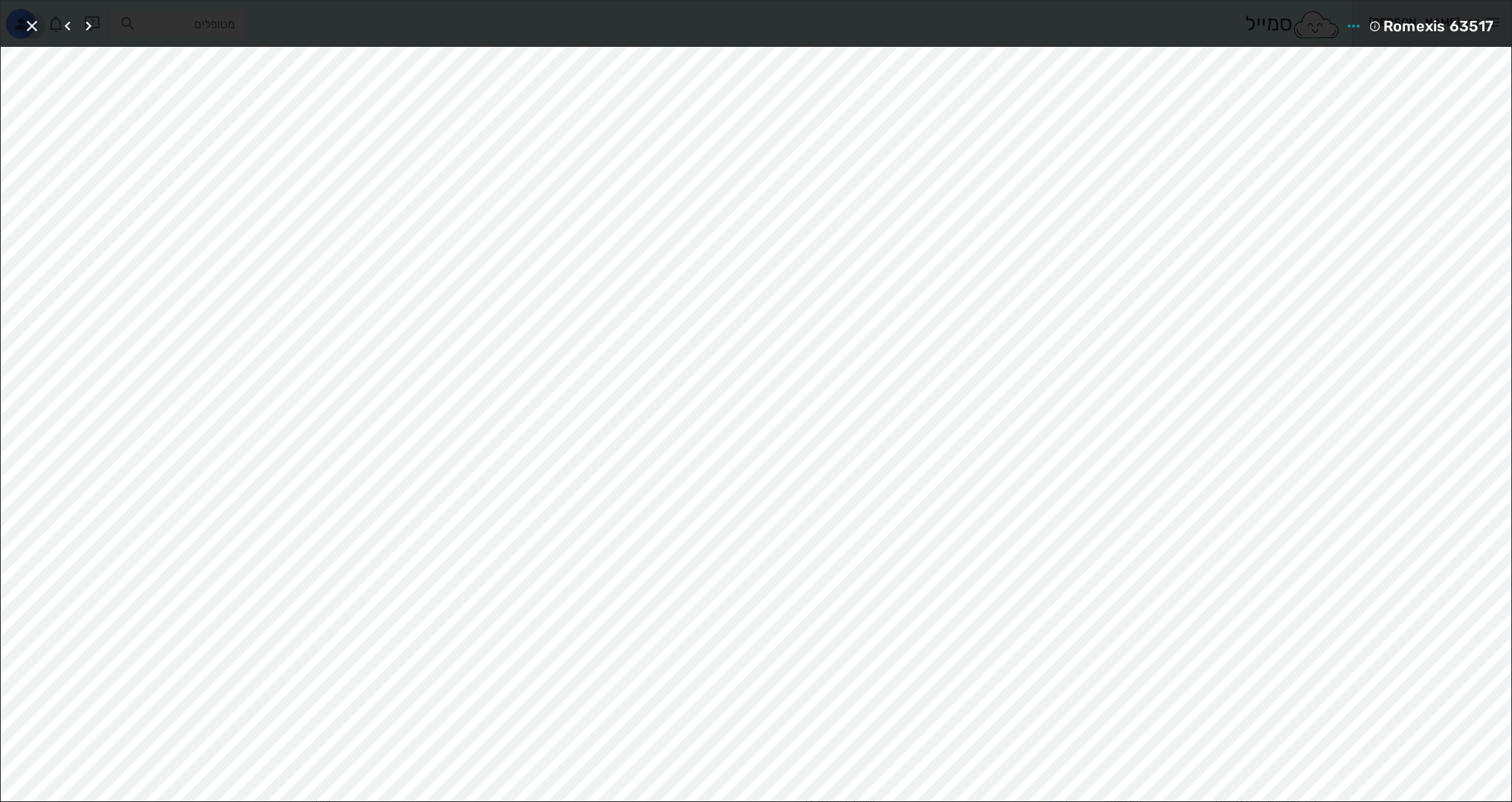
click at [28, 27] on icon "button" at bounding box center [31, 25] width 18 height 18
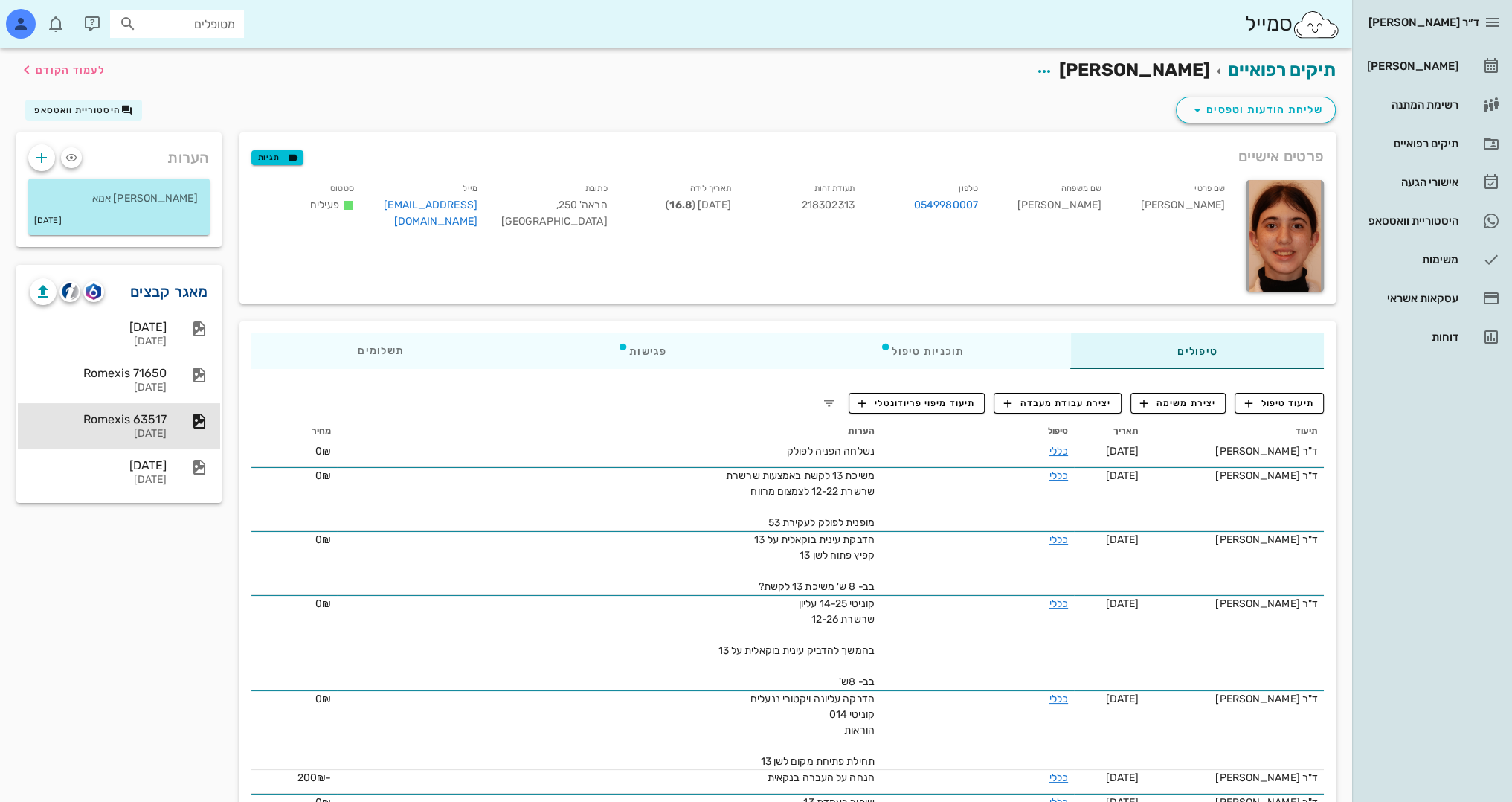
click at [197, 291] on link "מאגר קבצים" at bounding box center [170, 292] width 78 height 24
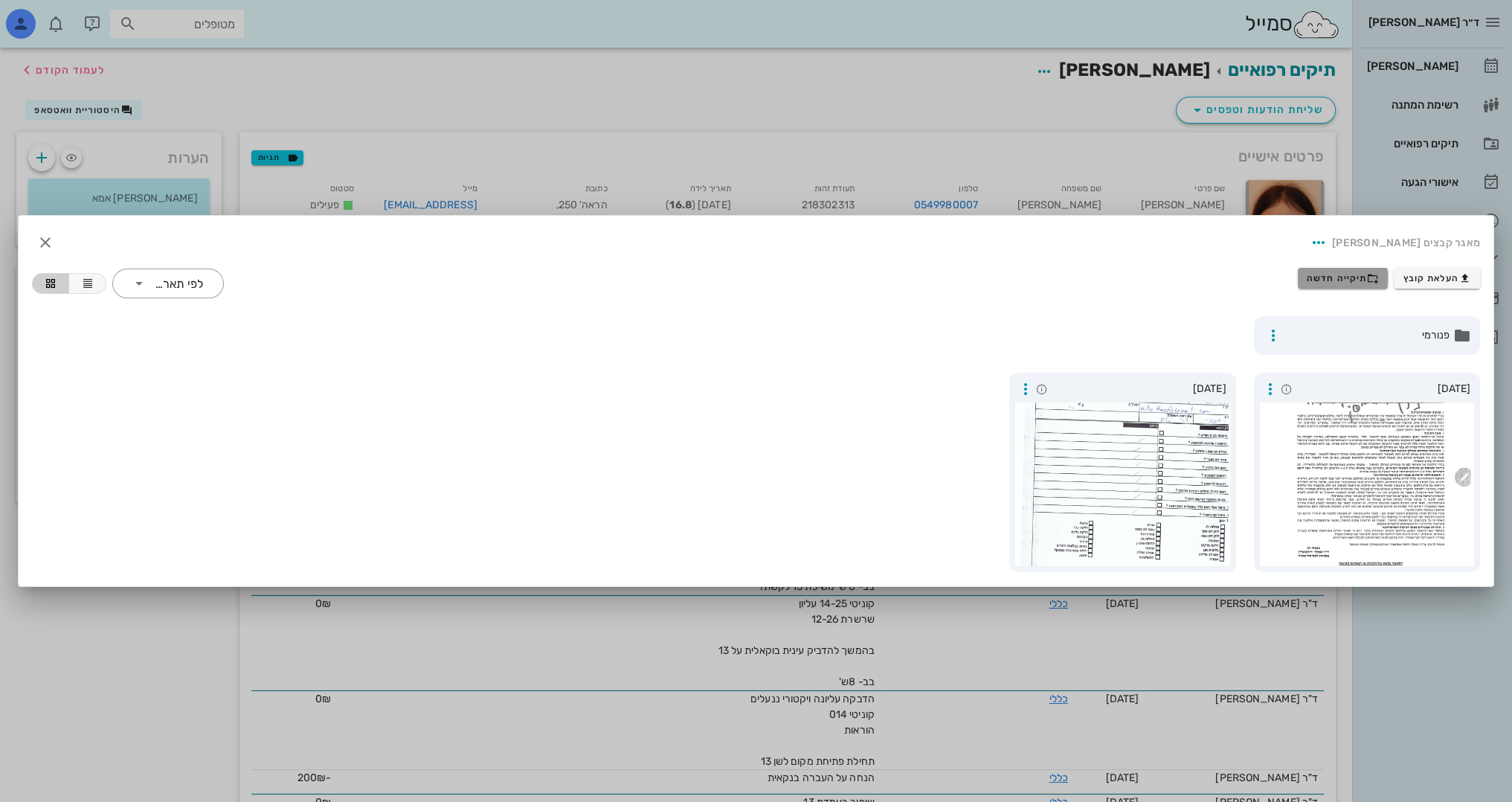
click at [1343, 276] on span "תיקייה חדשה" at bounding box center [1342, 278] width 72 height 12
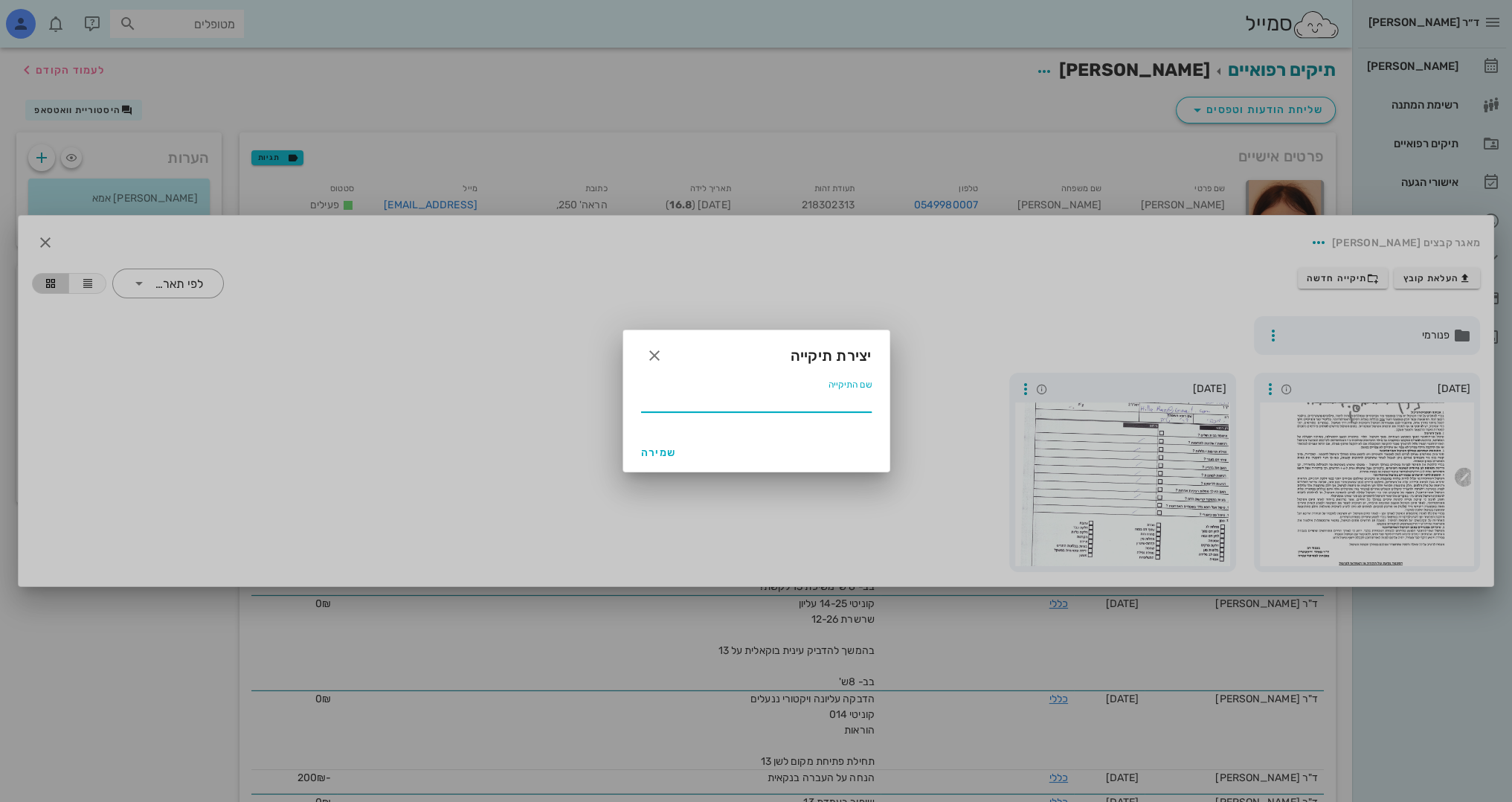
click at [861, 406] on input "שם התיקייה" at bounding box center [756, 400] width 231 height 24
type input "01 2024 התחלה"
click at [656, 459] on button "שמירה" at bounding box center [659, 453] width 47 height 27
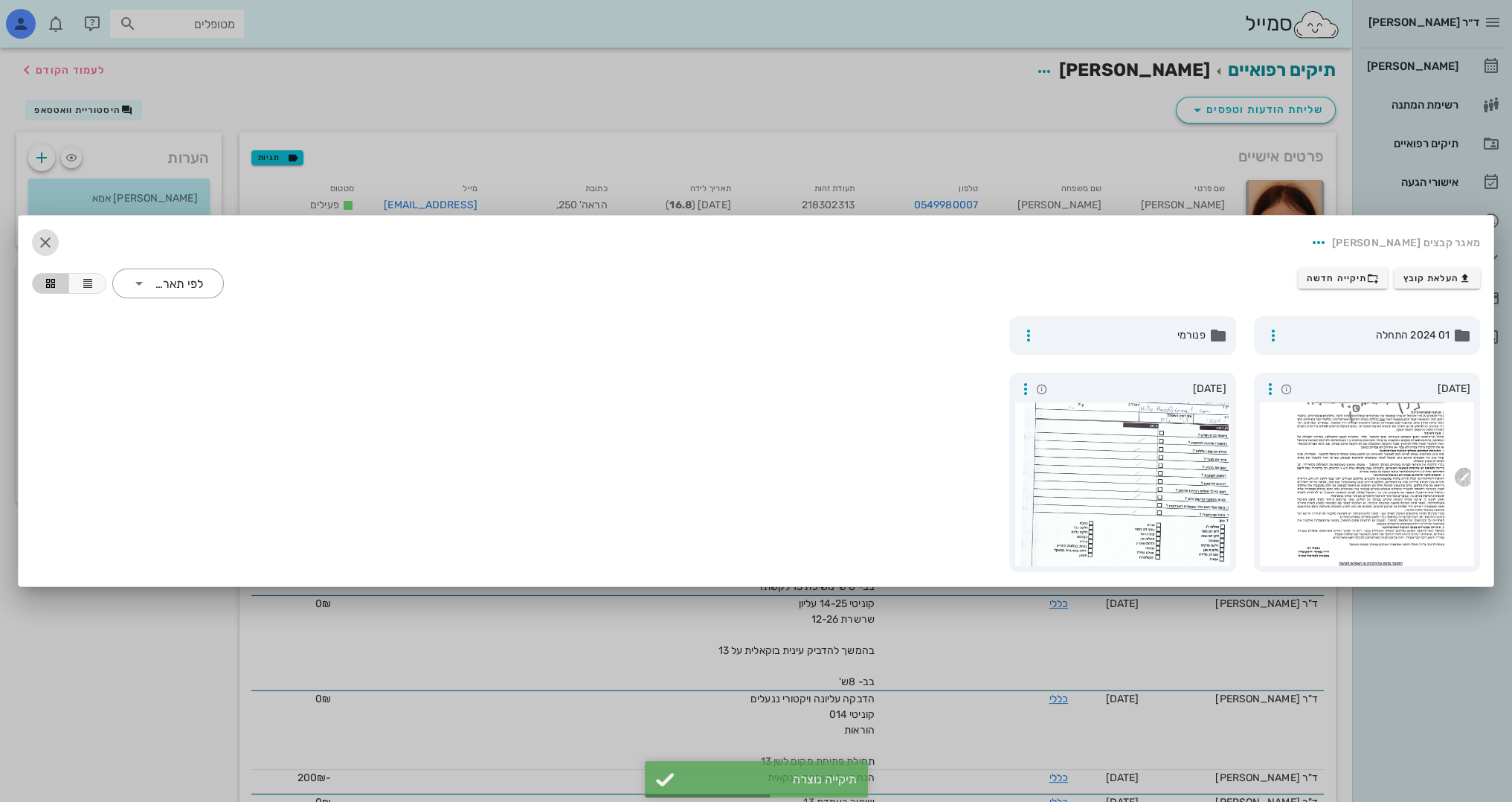
click at [33, 236] on span "button" at bounding box center [46, 242] width 27 height 18
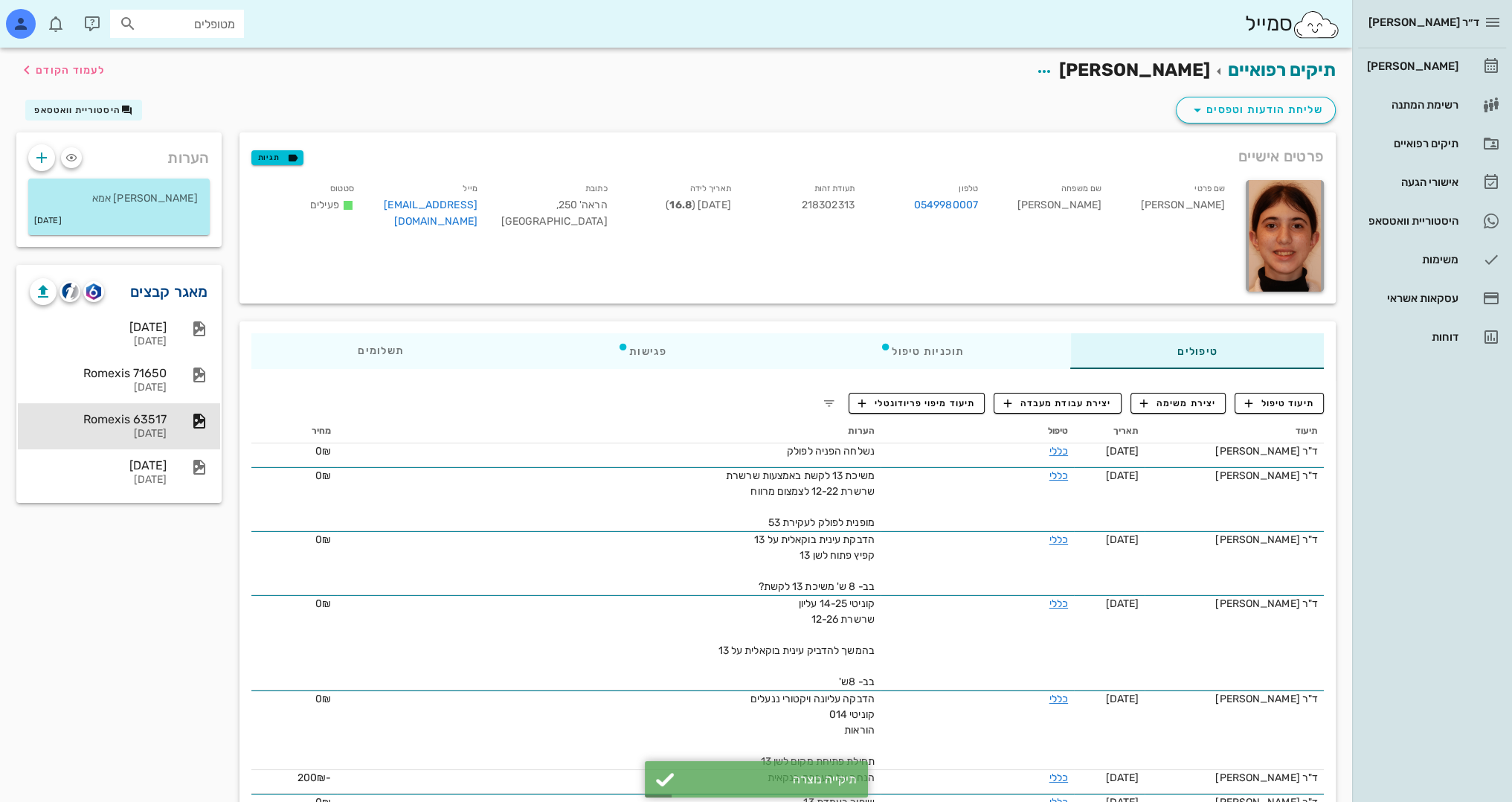
click at [152, 292] on link "מאגר קבצים" at bounding box center [170, 292] width 78 height 24
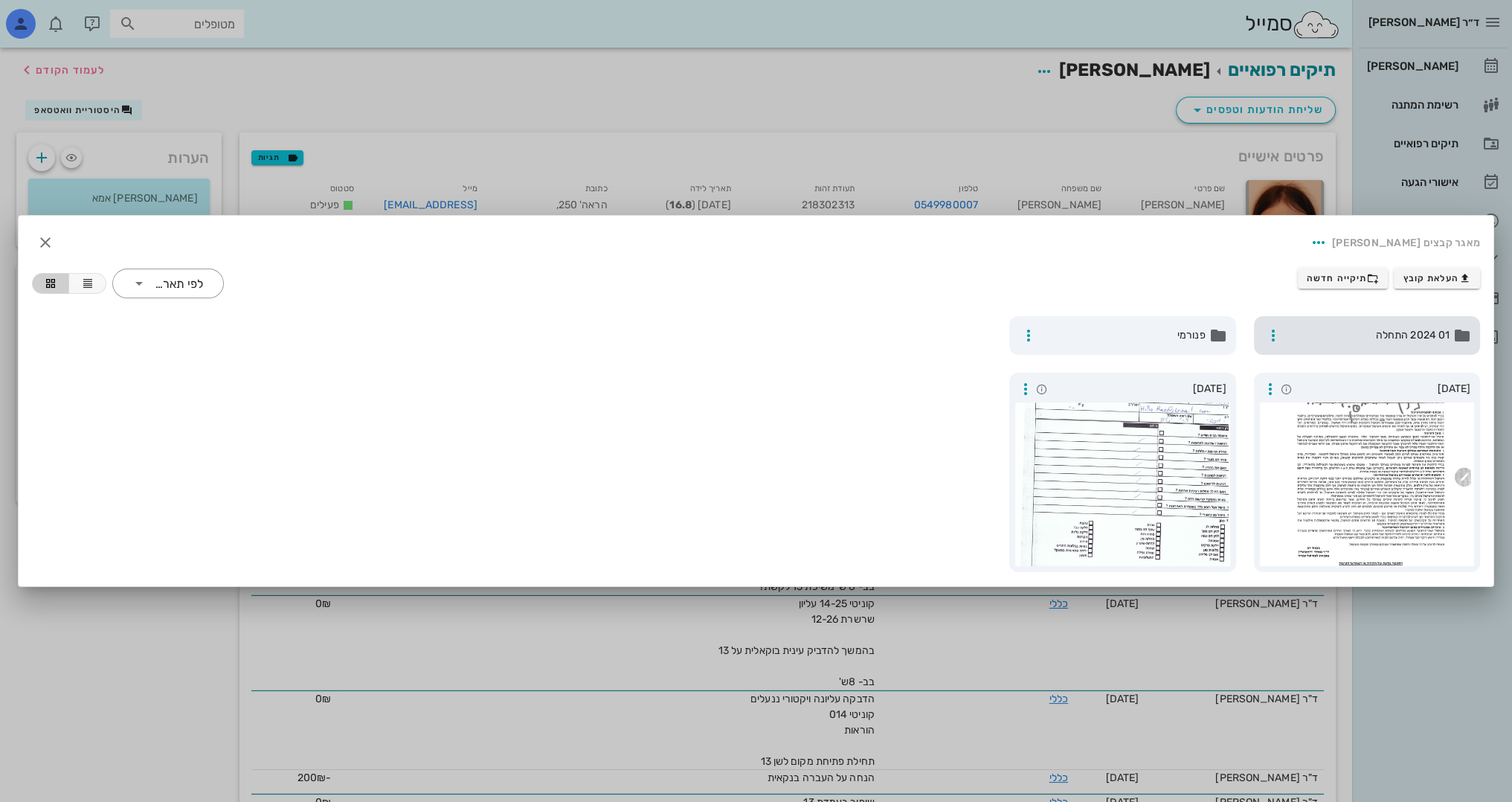
click at [1365, 337] on span "01 2024 התחלה" at bounding box center [1369, 335] width 163 height 16
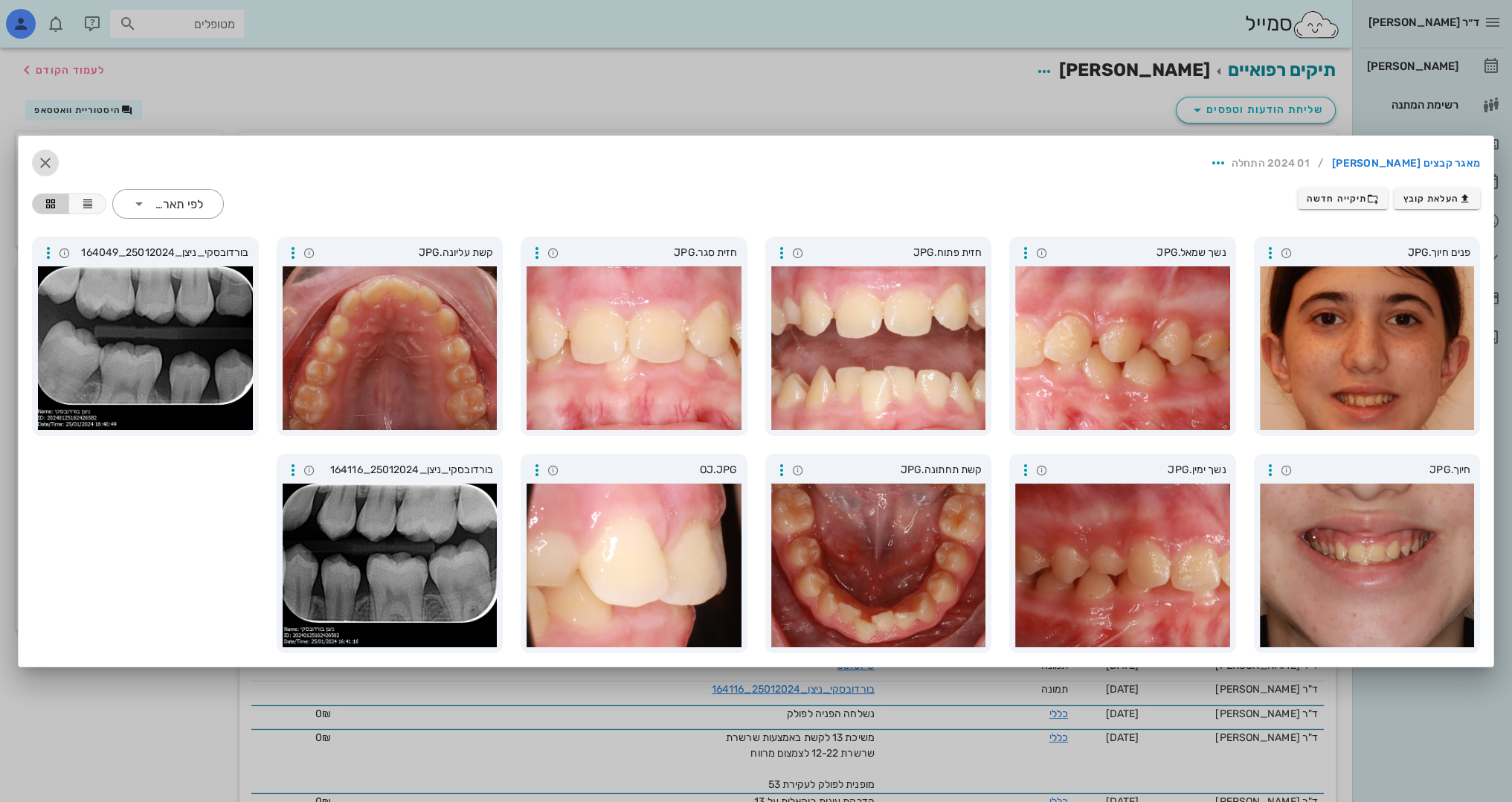
click at [50, 166] on icon "button" at bounding box center [45, 163] width 18 height 18
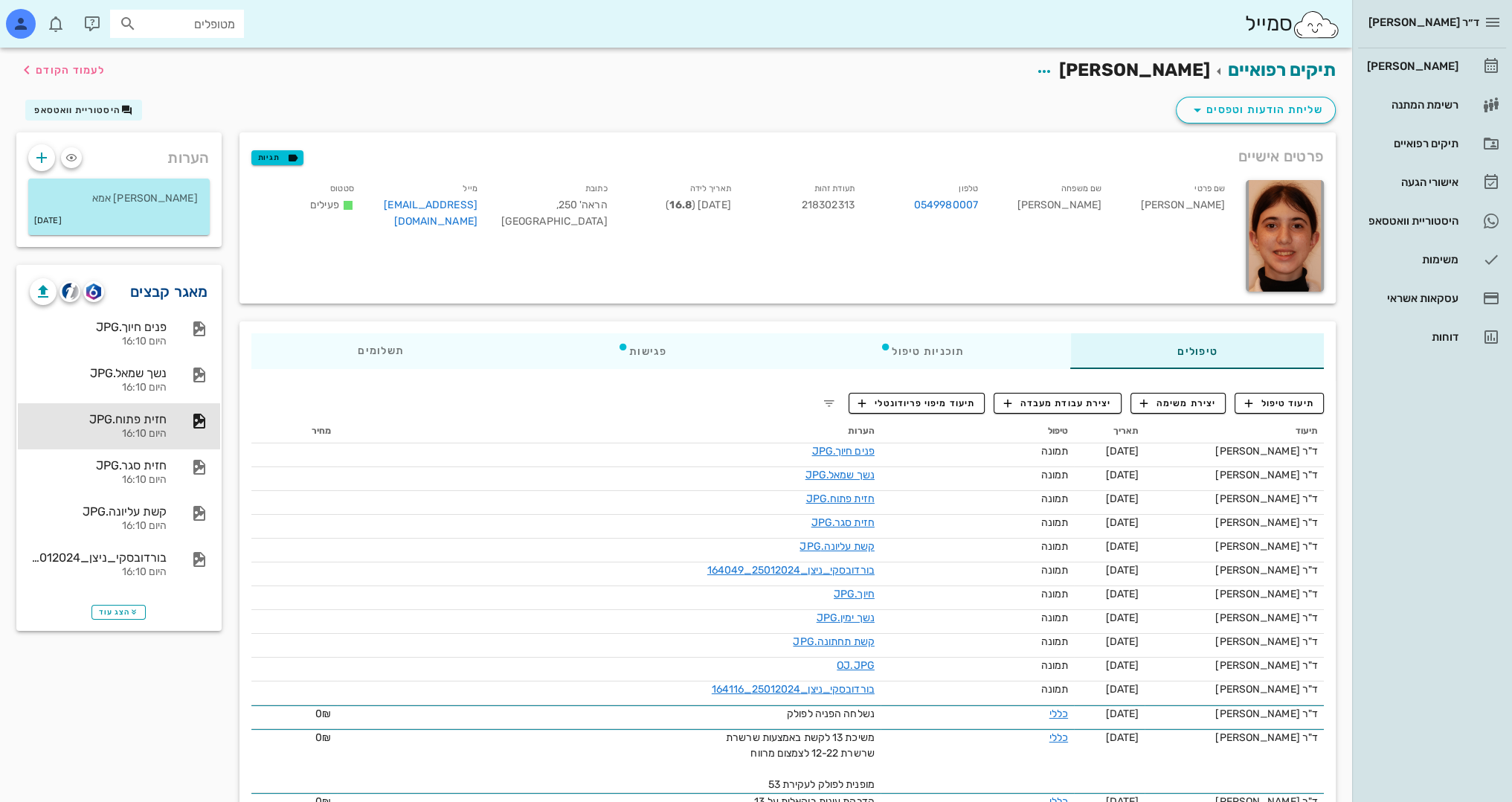
click at [188, 287] on link "מאגר קבצים" at bounding box center [170, 292] width 78 height 24
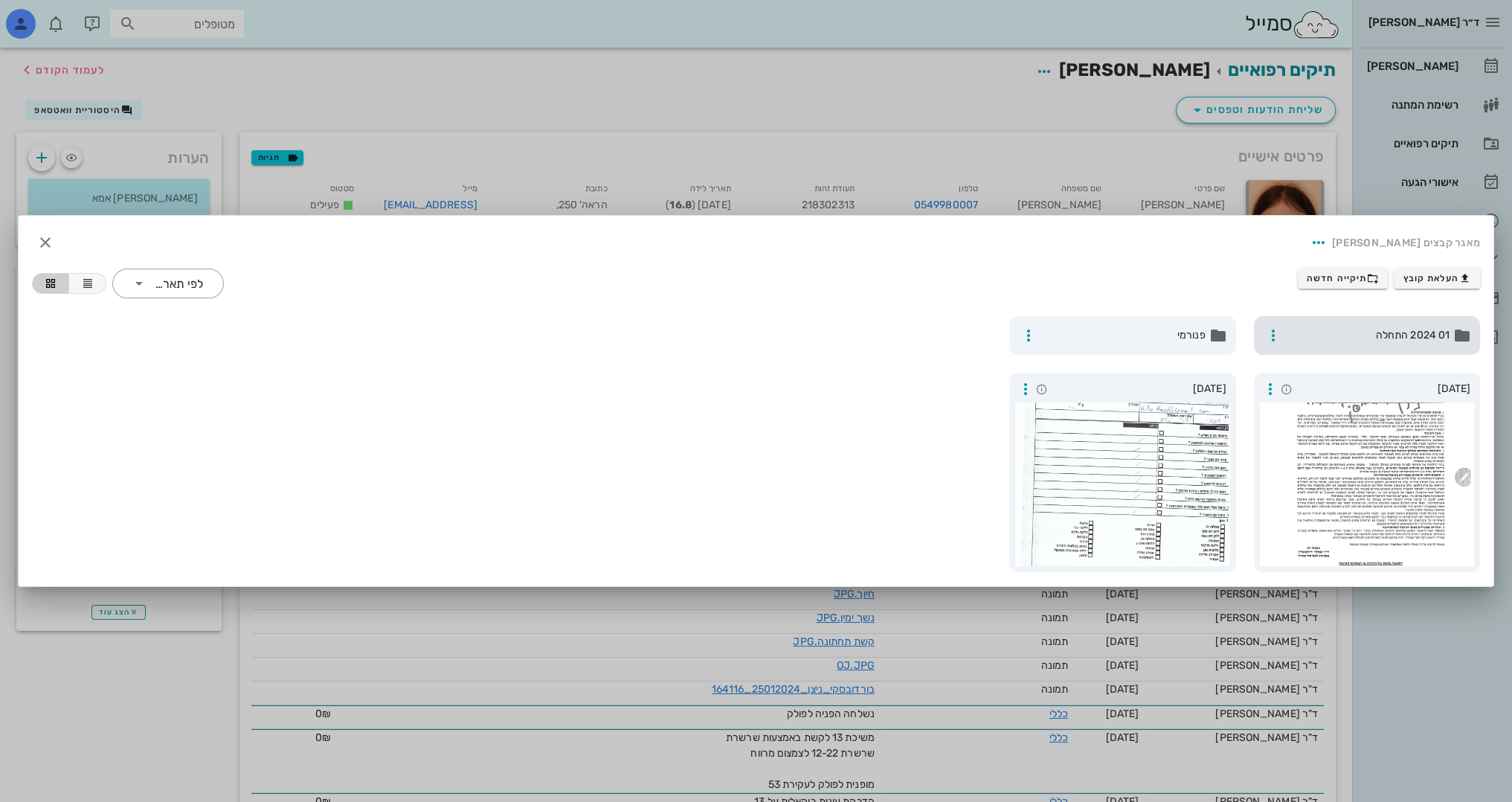
click at [1370, 337] on span "01 2024 התחלה" at bounding box center [1369, 335] width 163 height 16
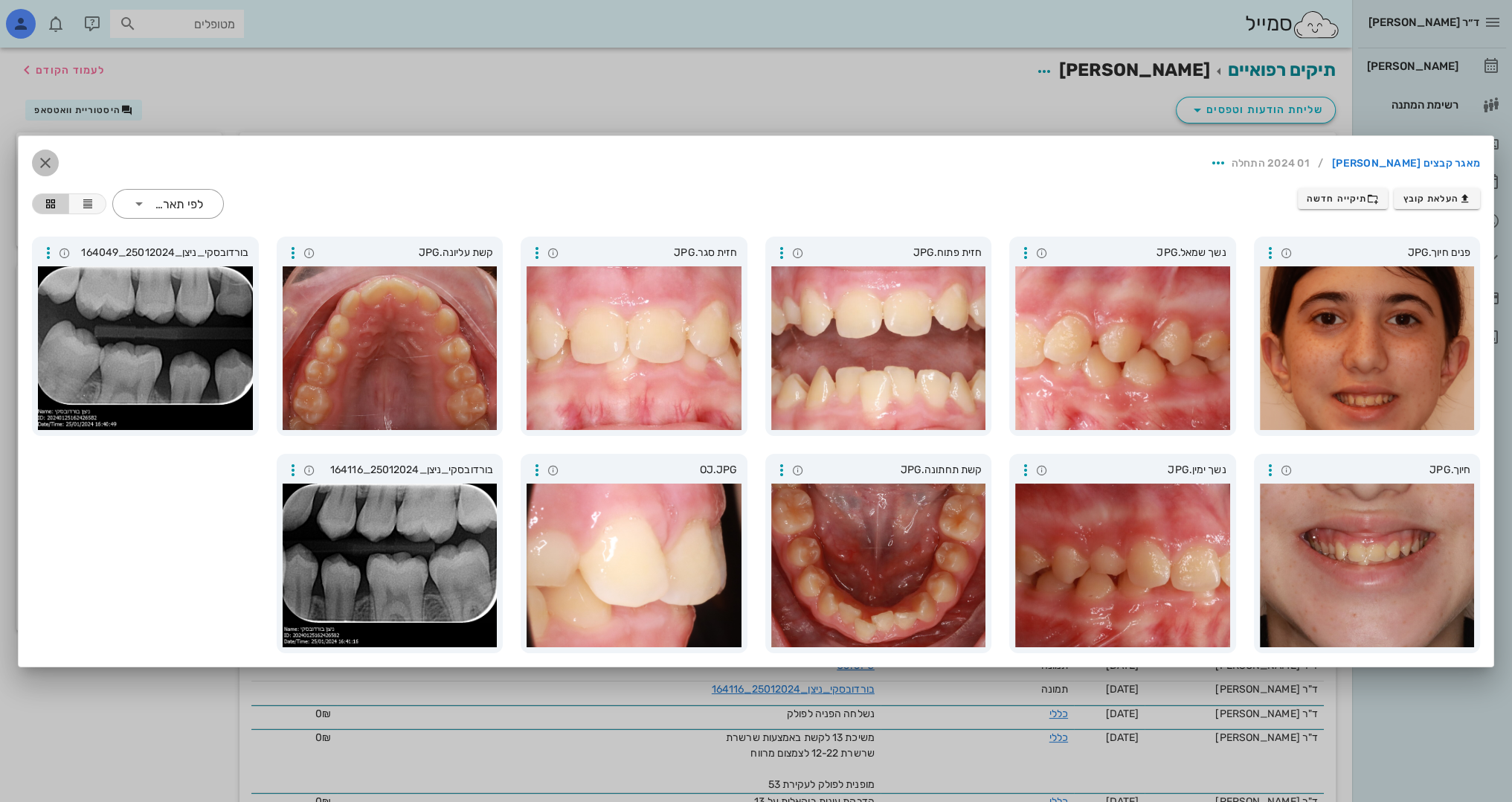
click at [49, 159] on icon "button" at bounding box center [45, 163] width 18 height 18
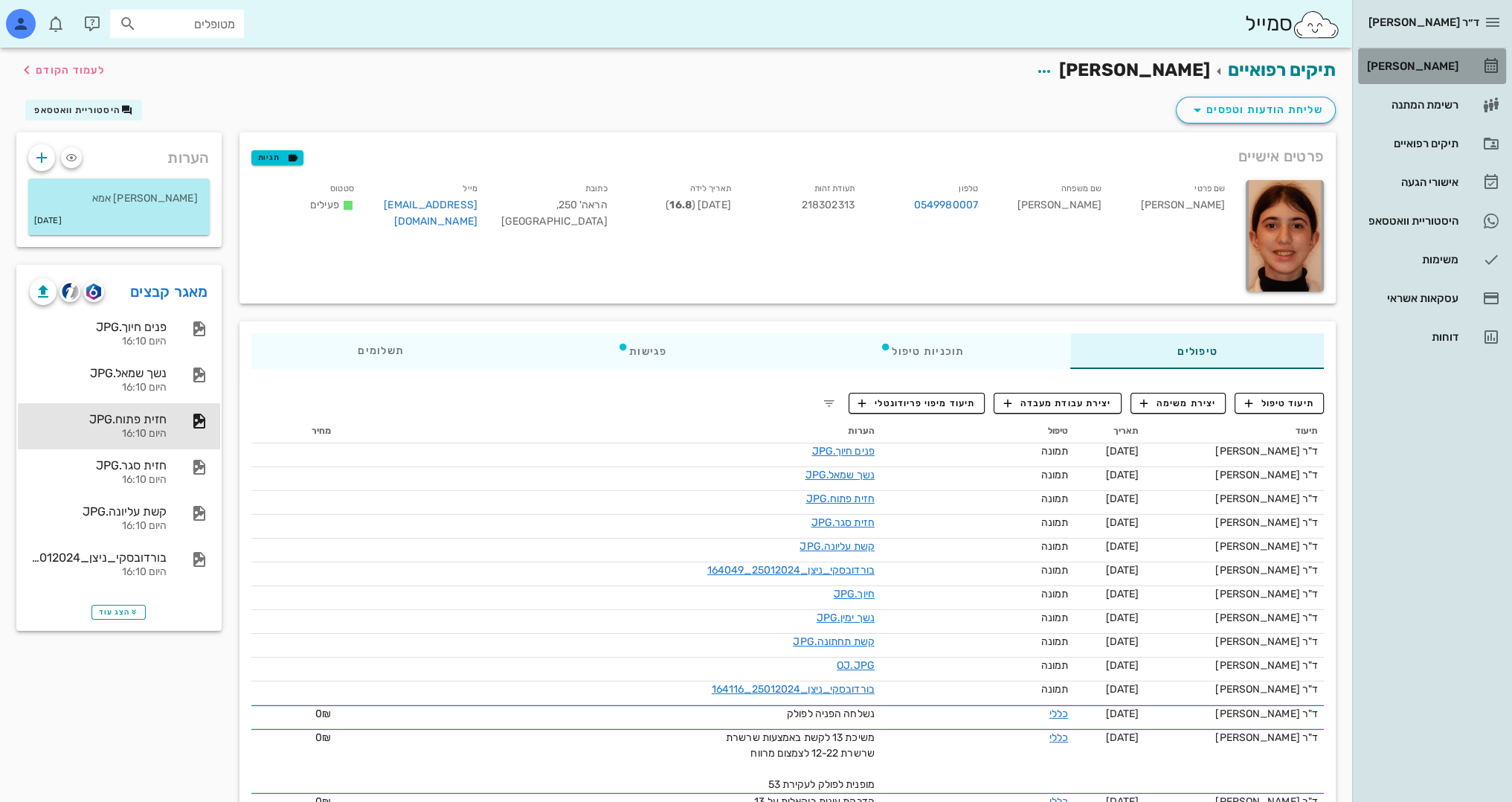
click at [1431, 64] on div "[PERSON_NAME]" at bounding box center [1411, 66] width 94 height 12
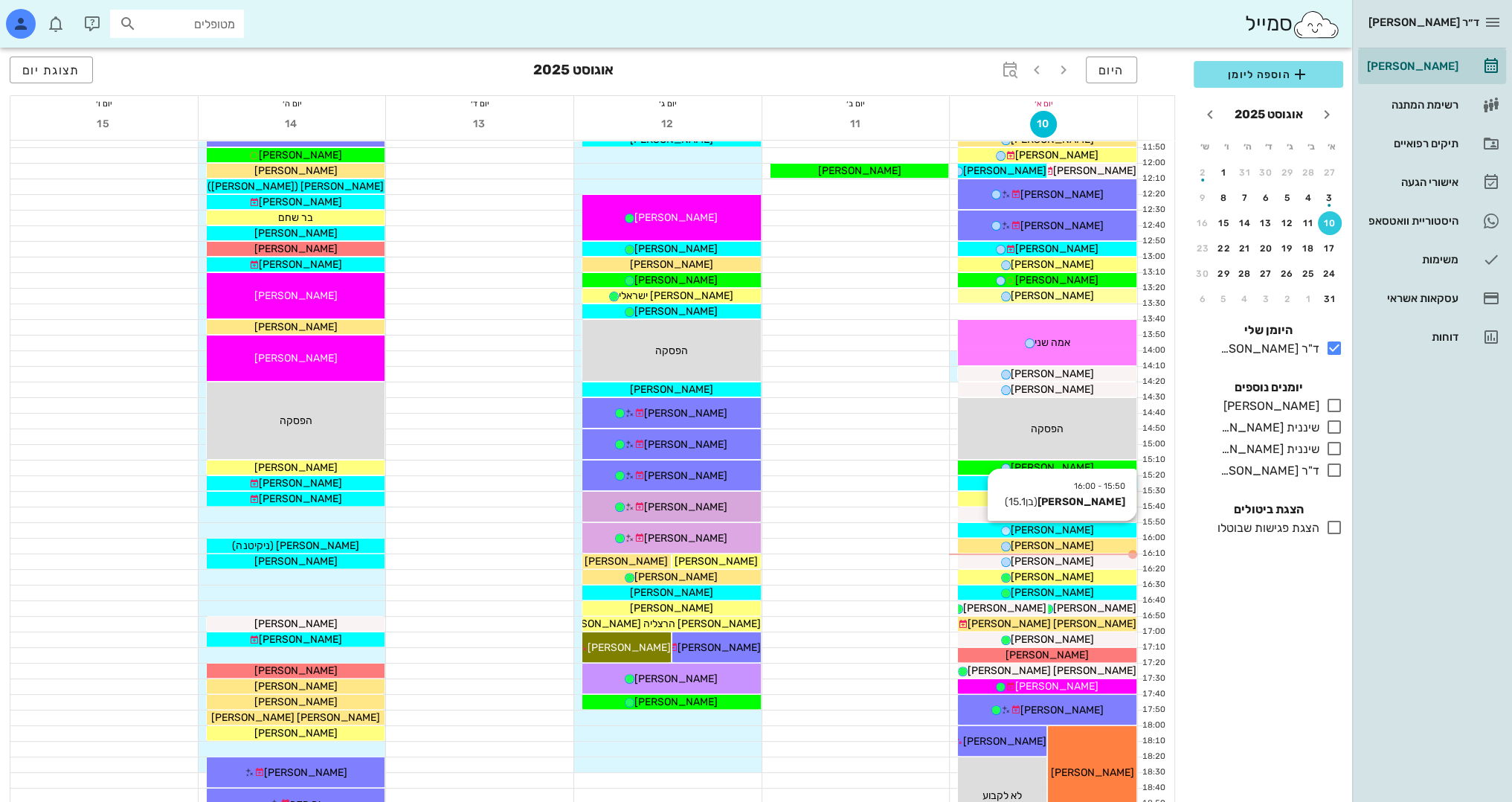
scroll to position [521, 0]
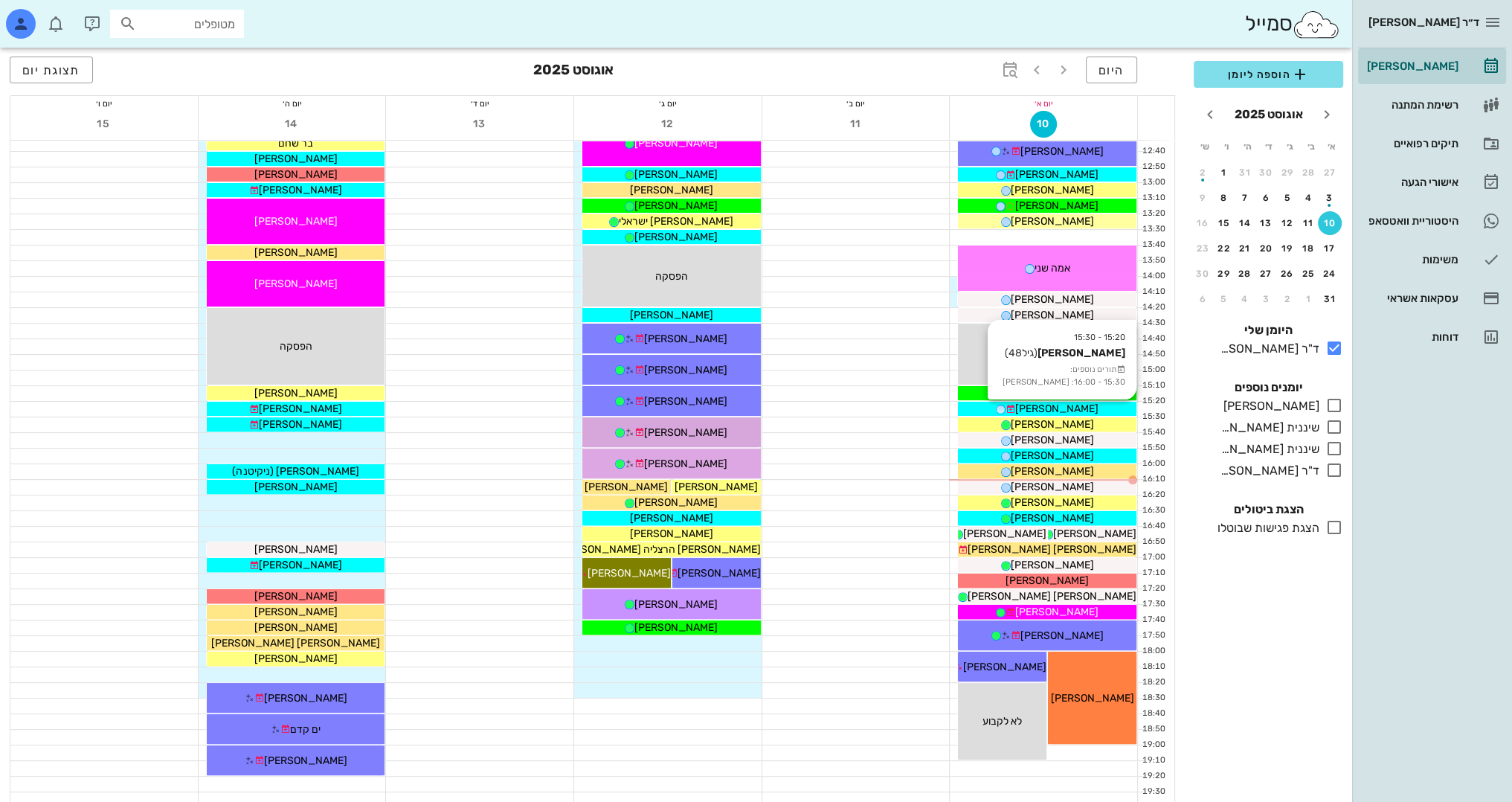
click at [1067, 403] on span "[PERSON_NAME]" at bounding box center [1057, 409] width 83 height 13
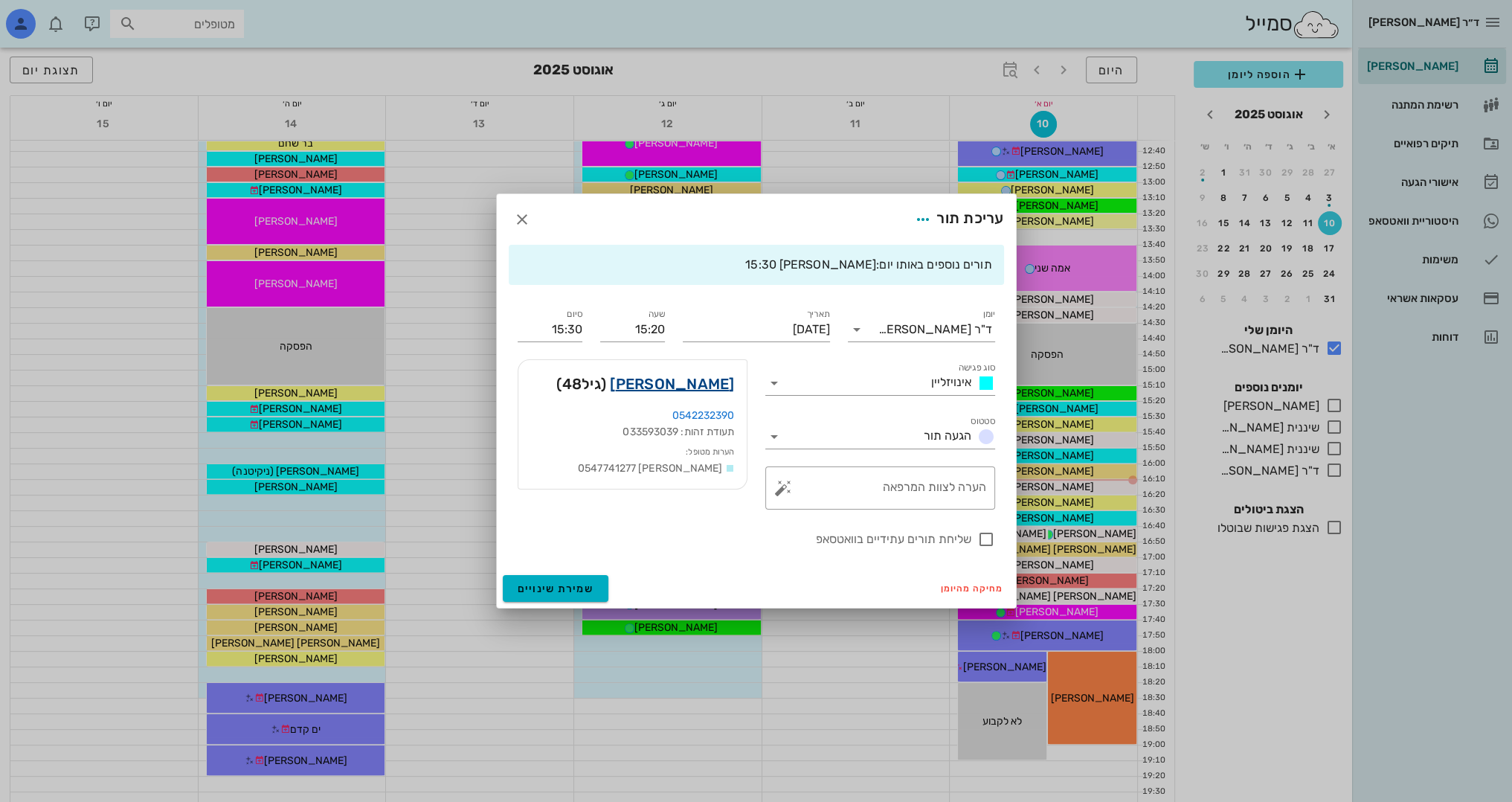
click at [702, 391] on link "[PERSON_NAME]" at bounding box center [672, 384] width 124 height 24
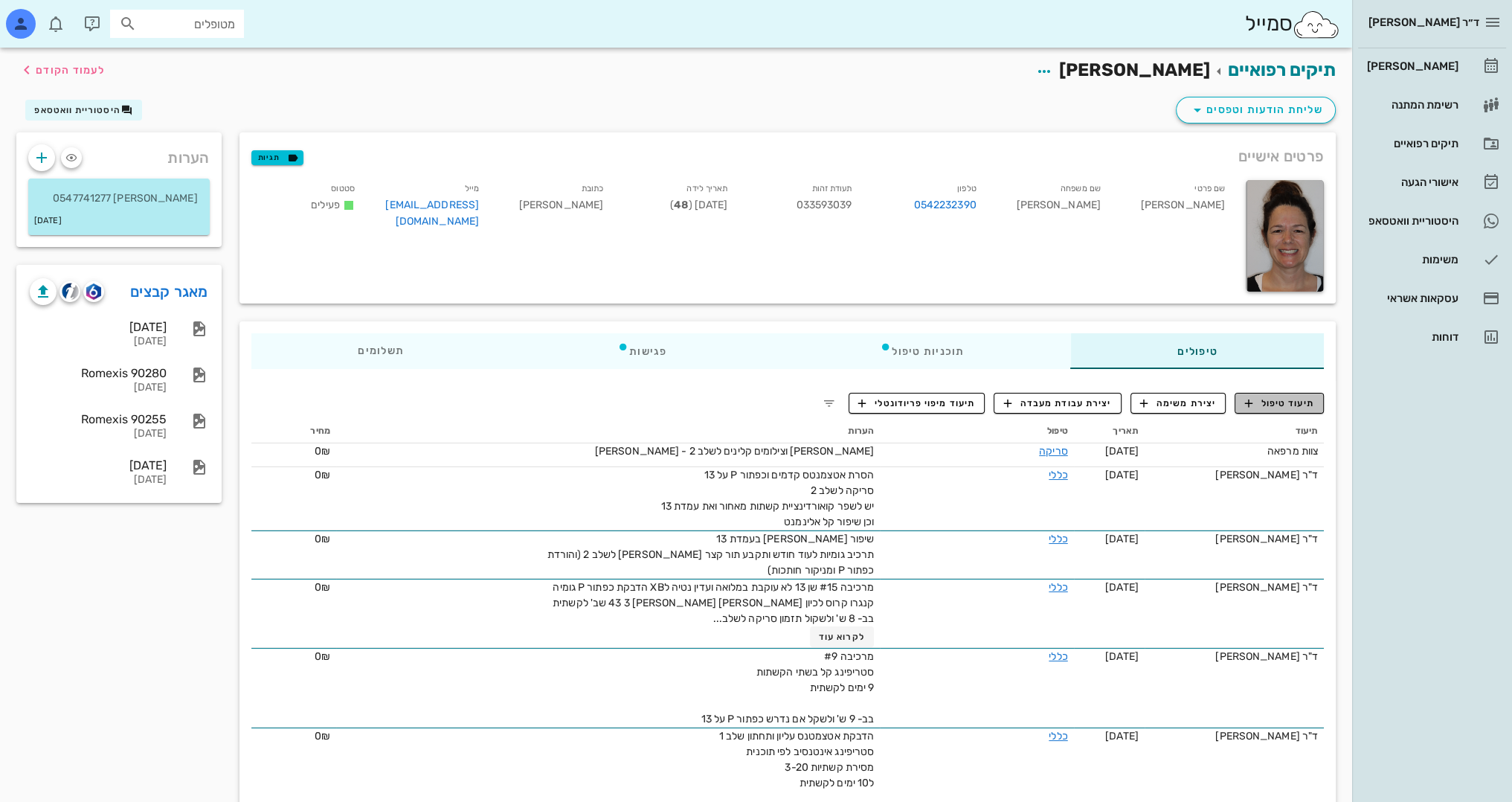
click at [1305, 405] on span "תיעוד טיפול" at bounding box center [1280, 404] width 70 height 14
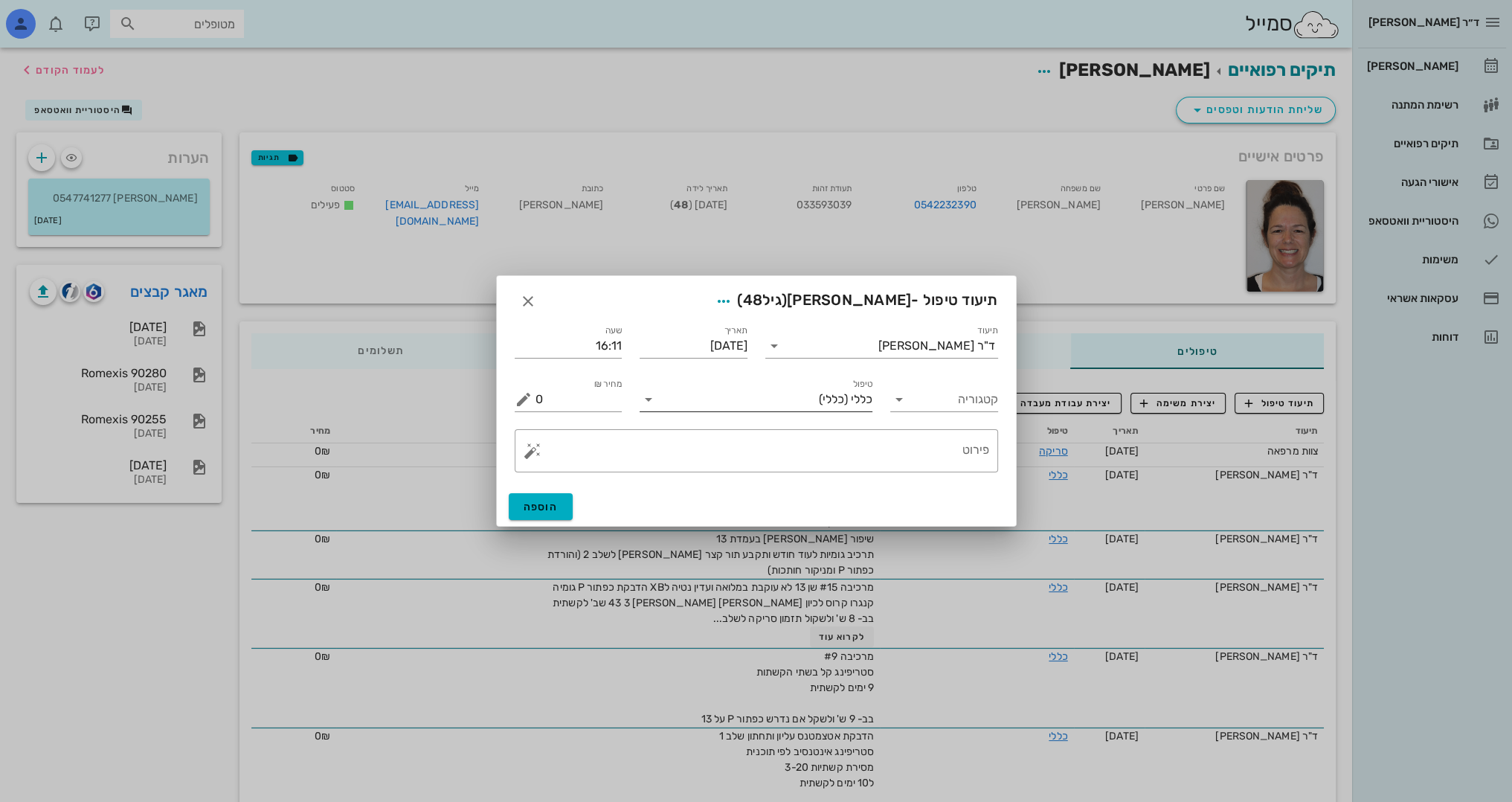
click at [649, 403] on icon at bounding box center [648, 399] width 18 height 18
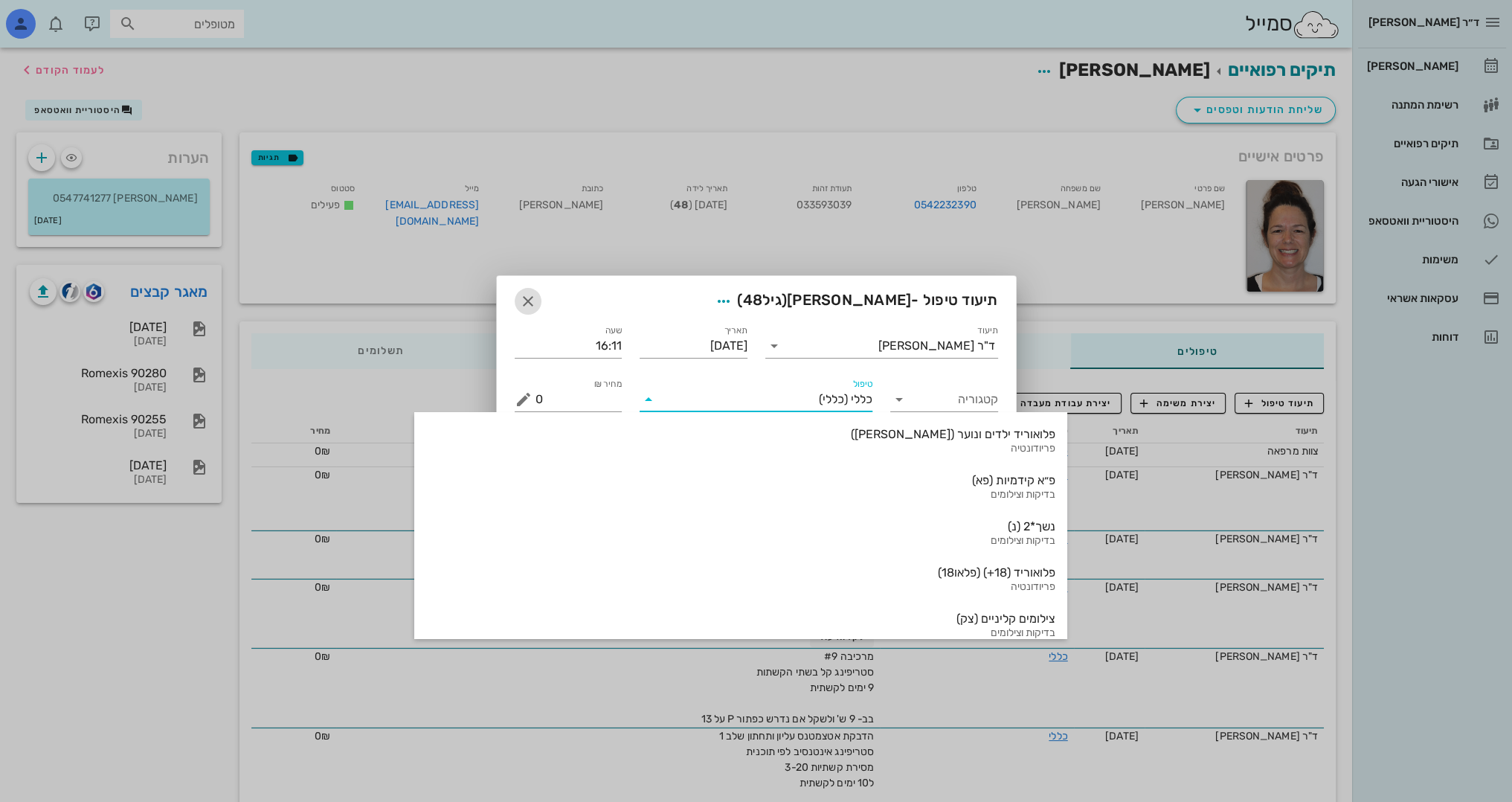
click at [524, 287] on button "button" at bounding box center [528, 301] width 27 height 27
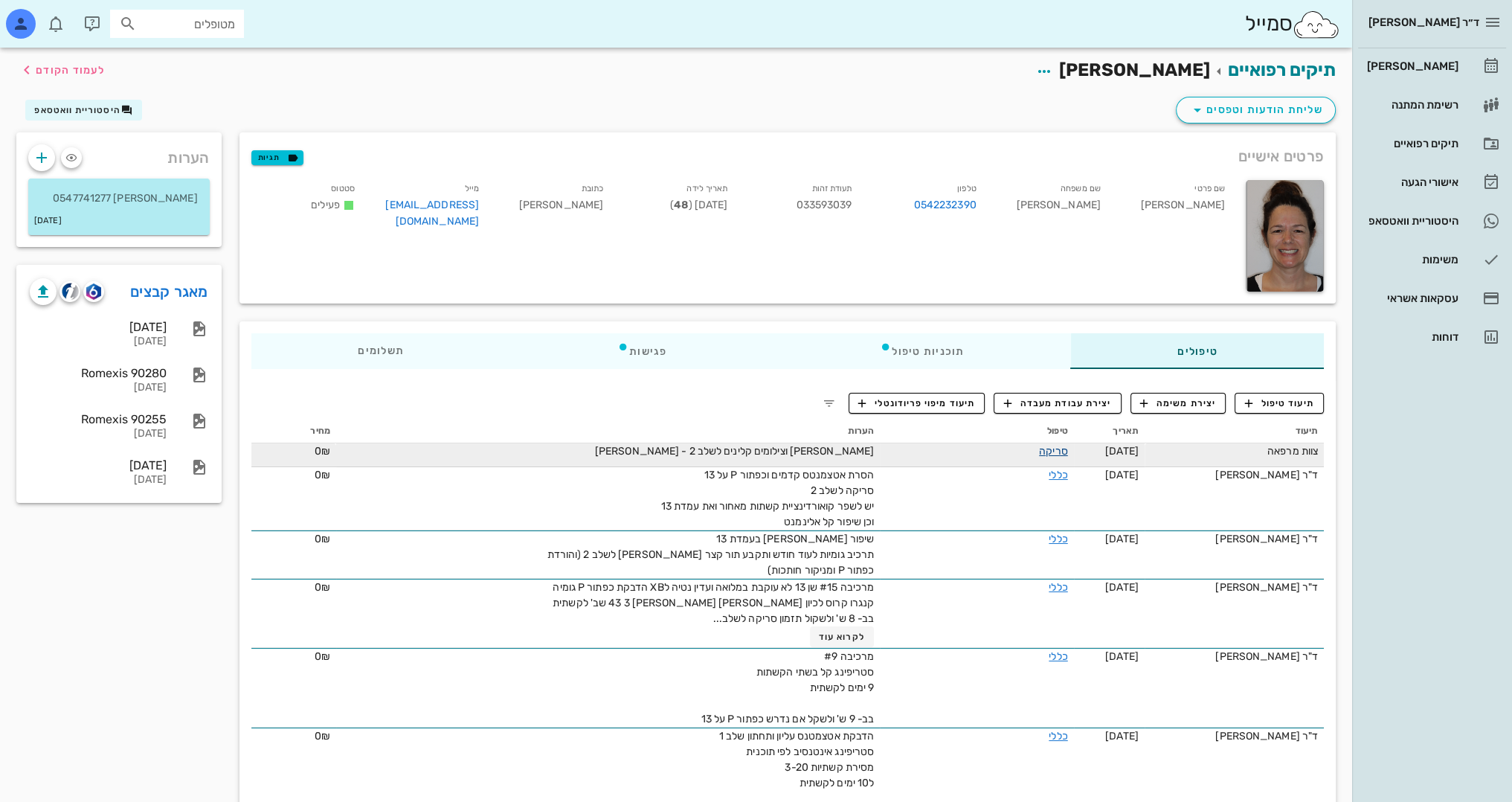
click at [1047, 451] on link "סריקה" at bounding box center [1053, 451] width 29 height 13
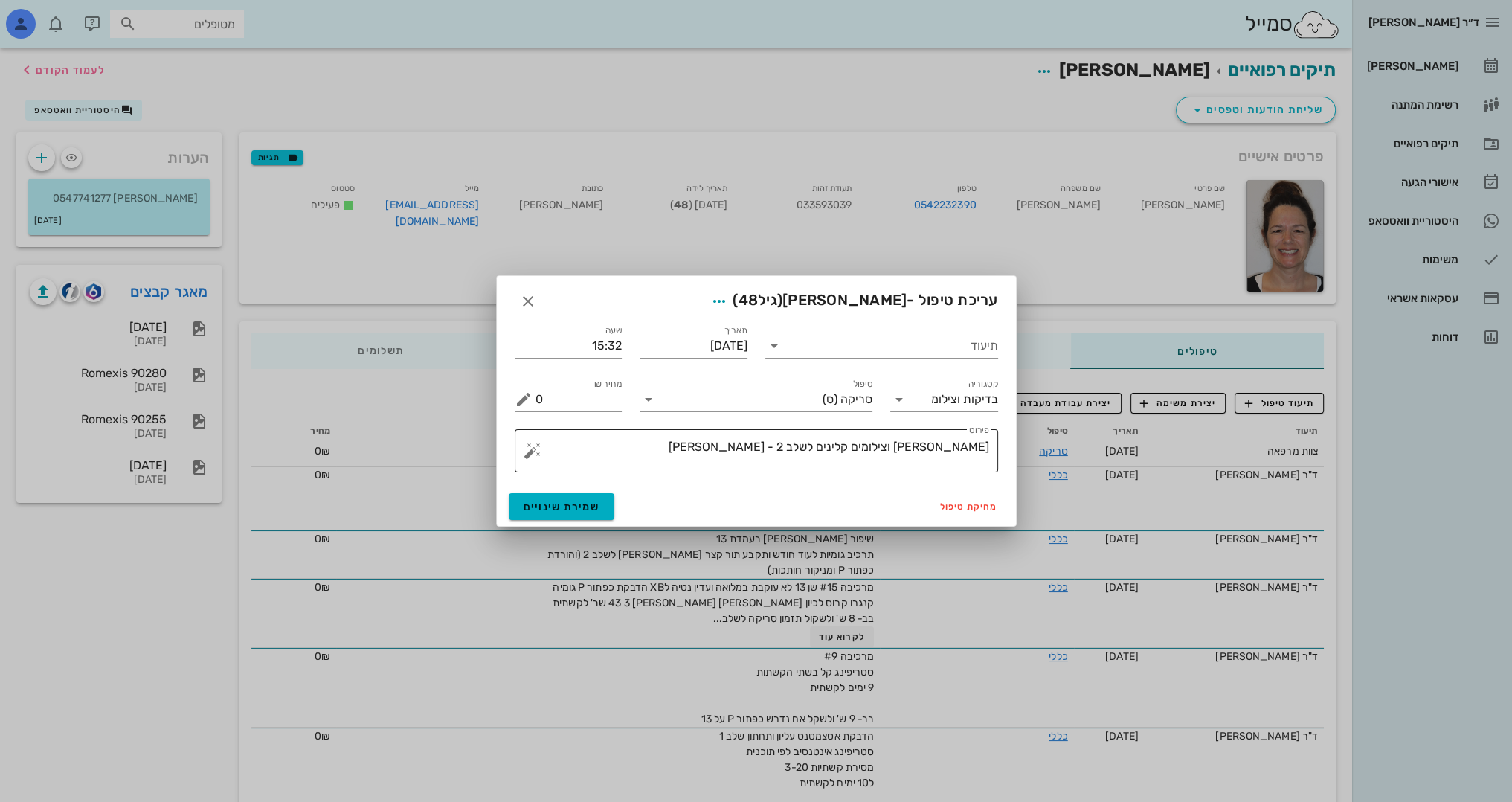
click at [531, 448] on button "button" at bounding box center [533, 450] width 18 height 18
click at [544, 421] on div "[DEMOGRAPHIC_DATA]" at bounding box center [583, 420] width 121 height 30
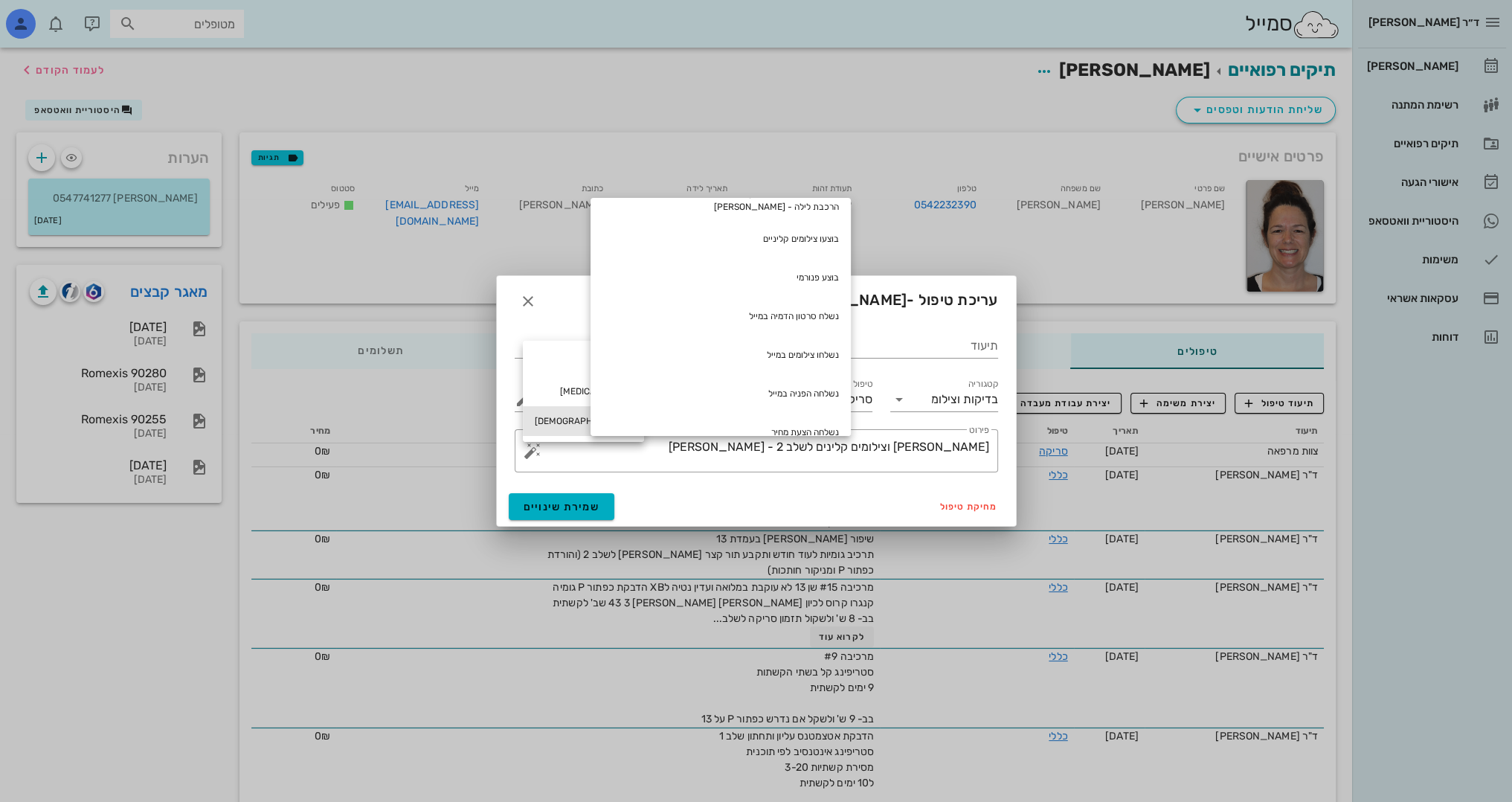
scroll to position [501, 0]
click at [700, 67] on div at bounding box center [756, 401] width 1512 height 802
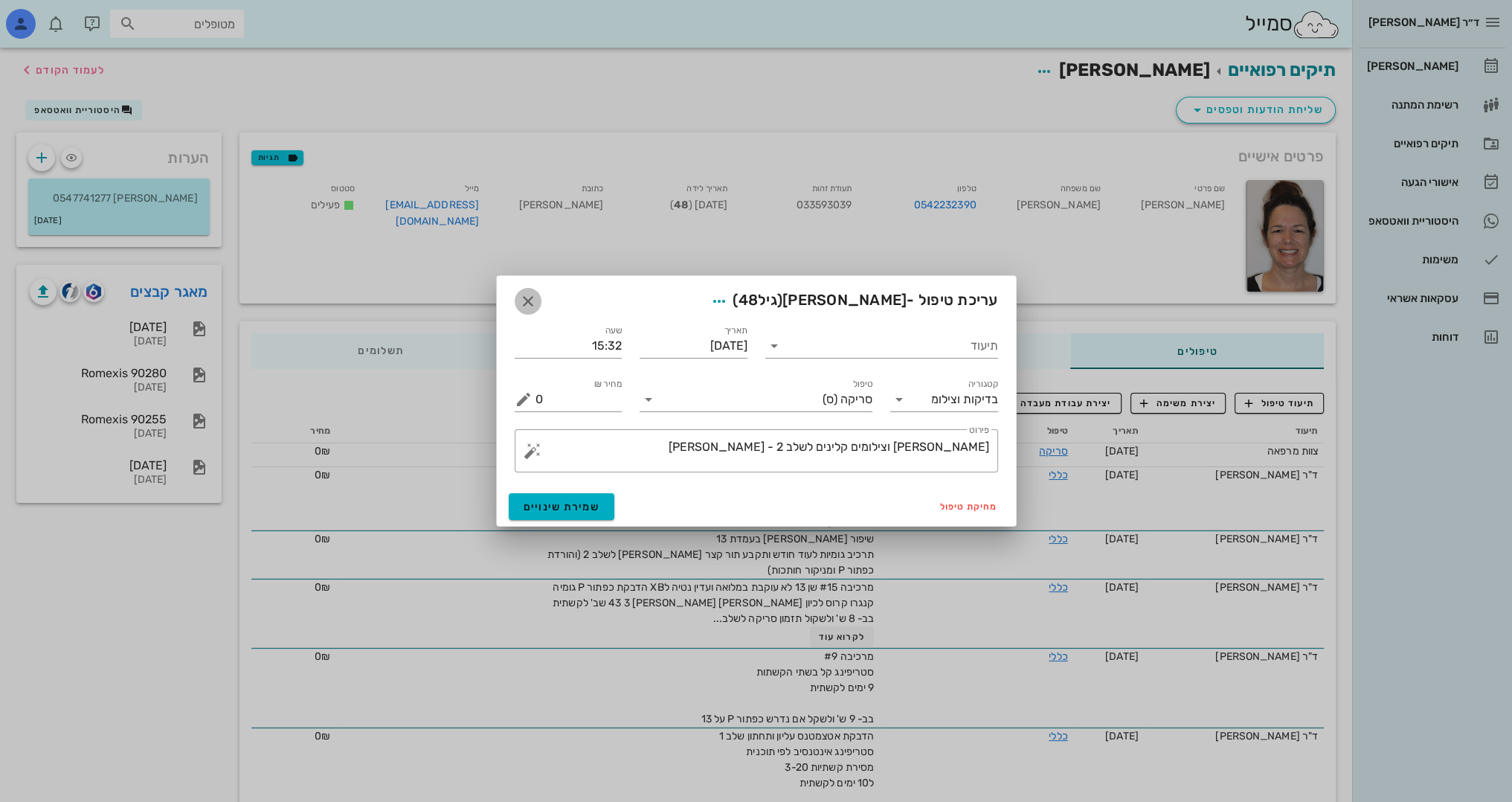
click at [531, 295] on icon "button" at bounding box center [527, 301] width 18 height 18
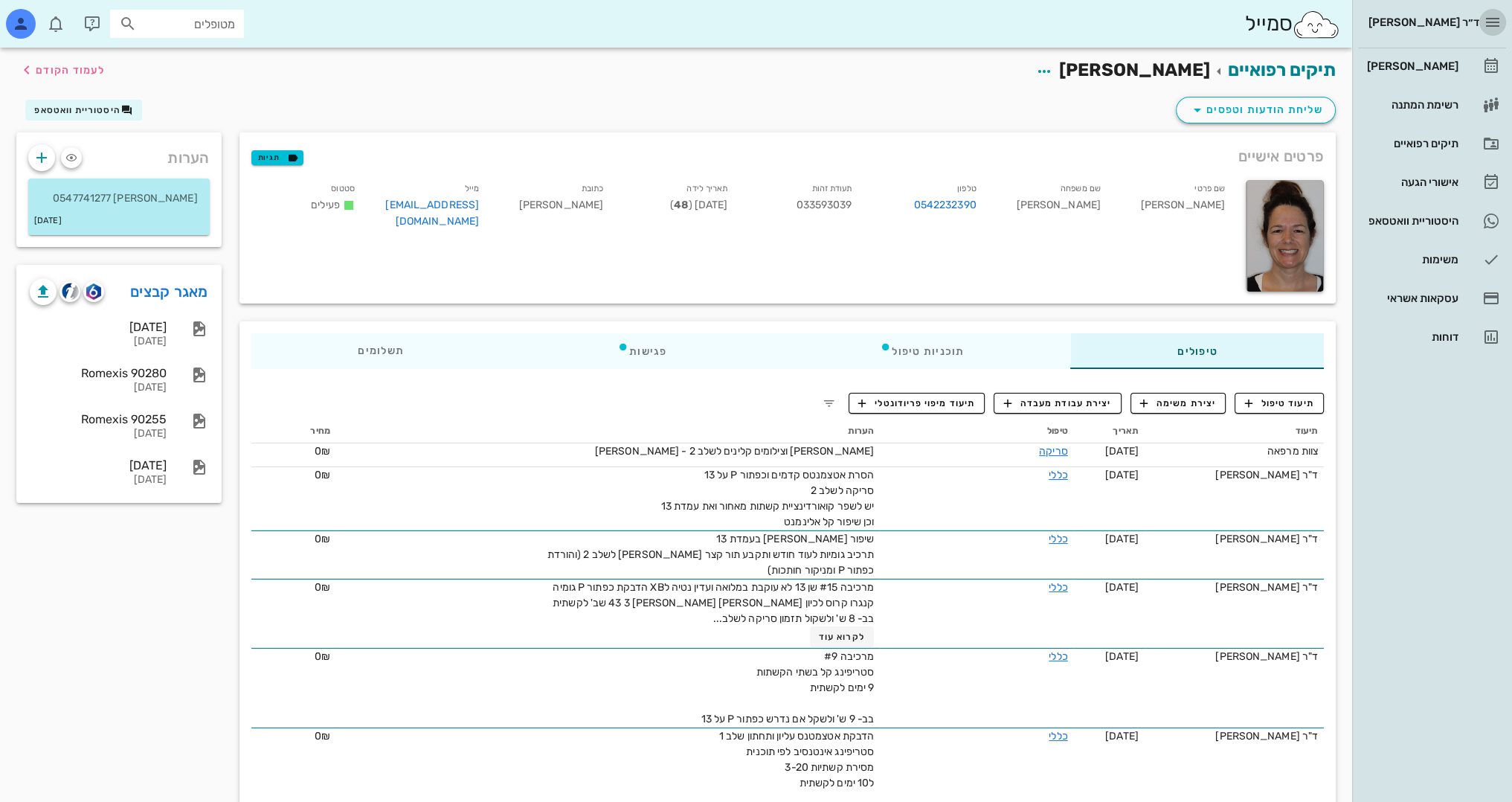
click at [1496, 28] on icon "button" at bounding box center [1492, 22] width 18 height 18
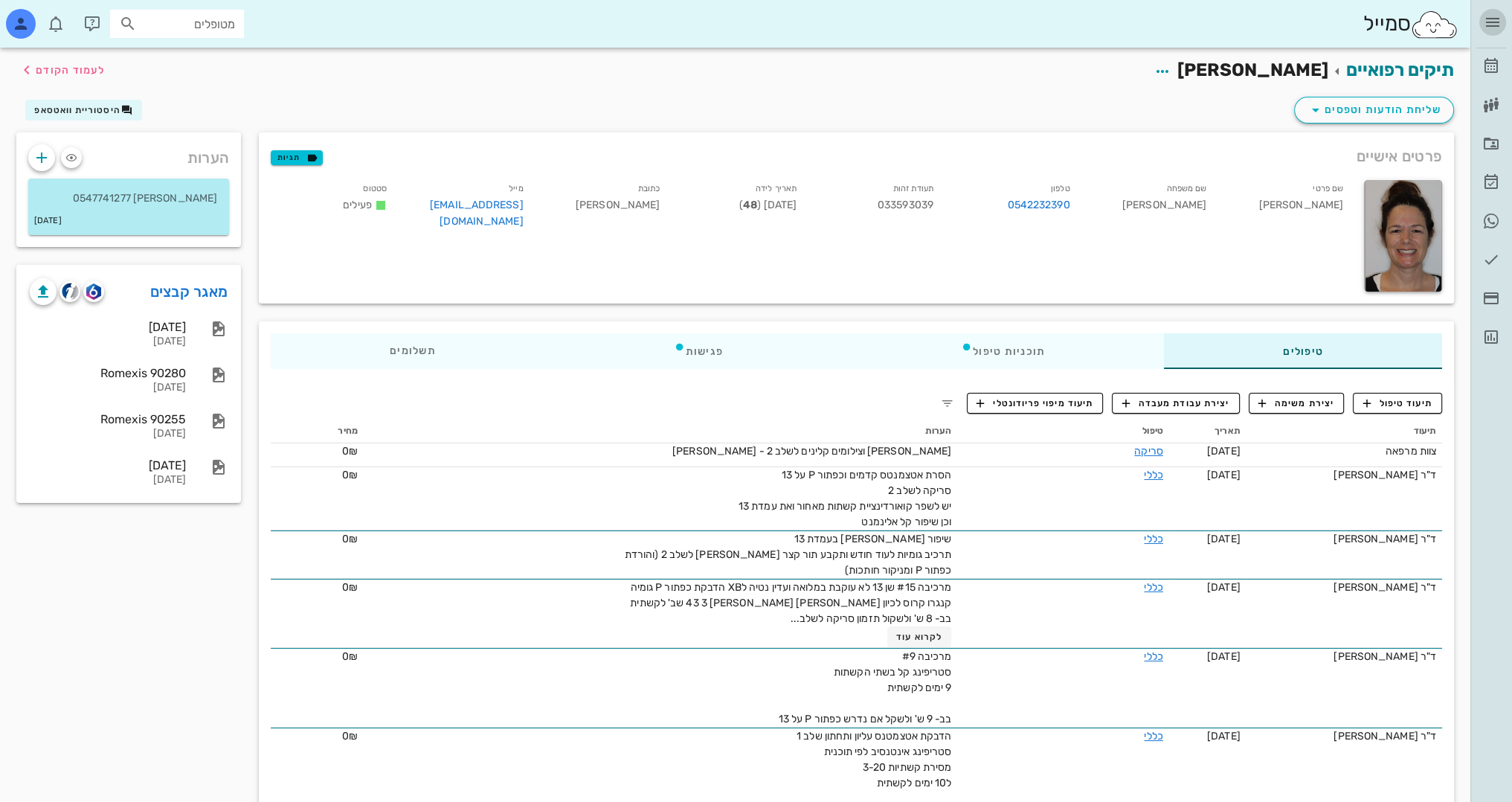
click at [1496, 28] on icon "button" at bounding box center [1492, 22] width 18 height 18
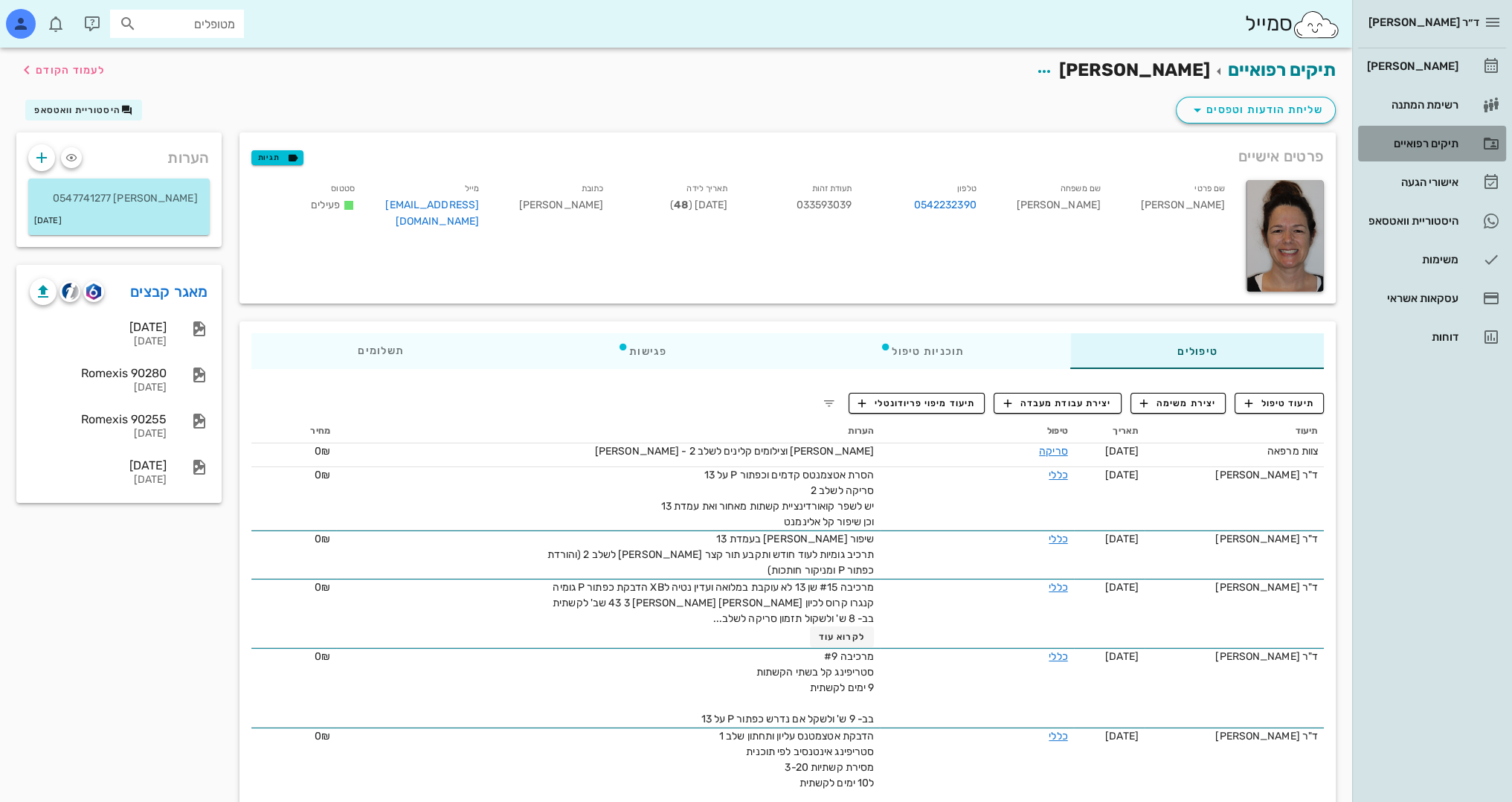
click at [1428, 148] on div "תיקים רפואיים" at bounding box center [1411, 143] width 94 height 12
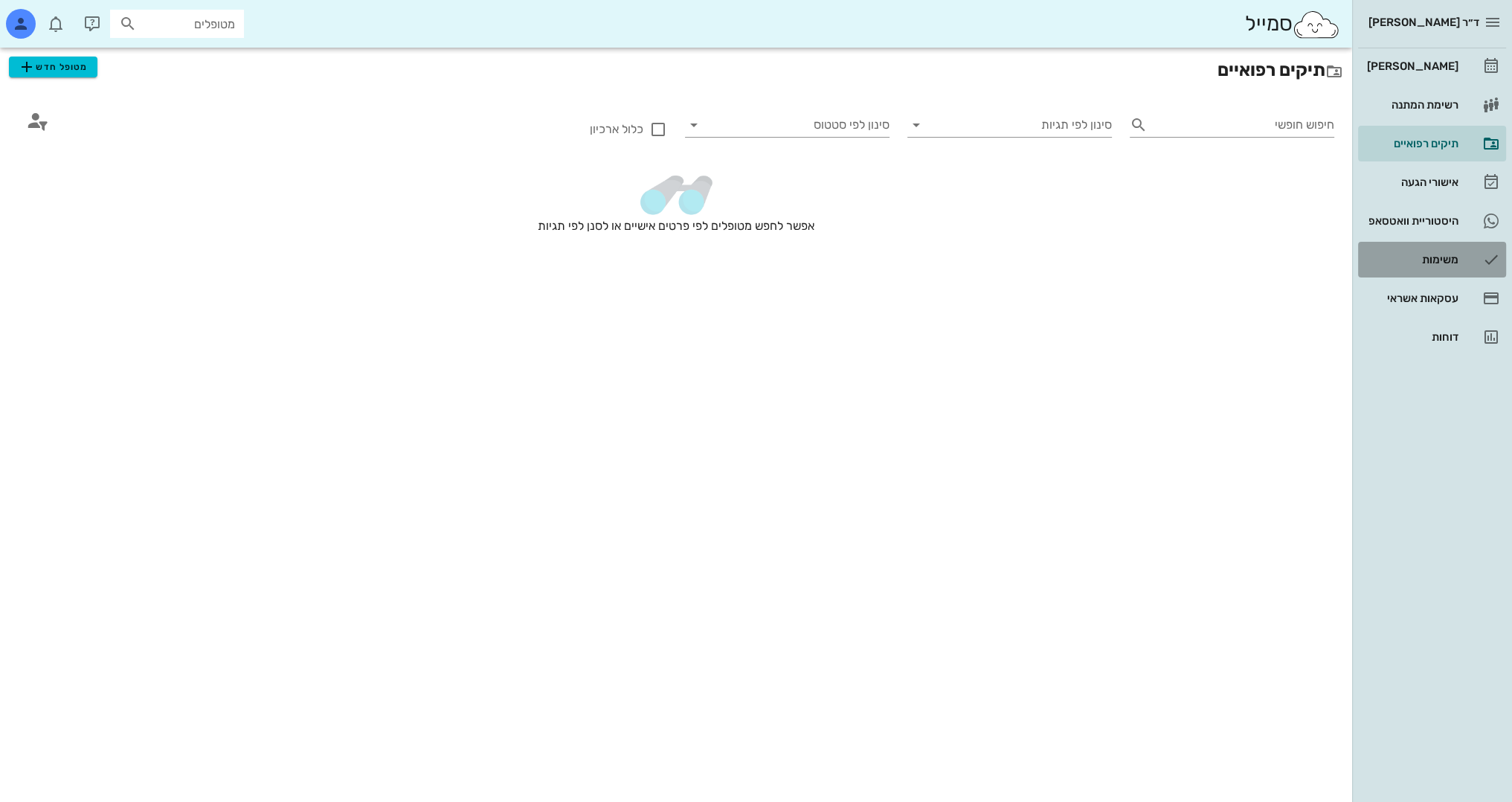
click at [1434, 258] on div "משימות" at bounding box center [1411, 259] width 94 height 12
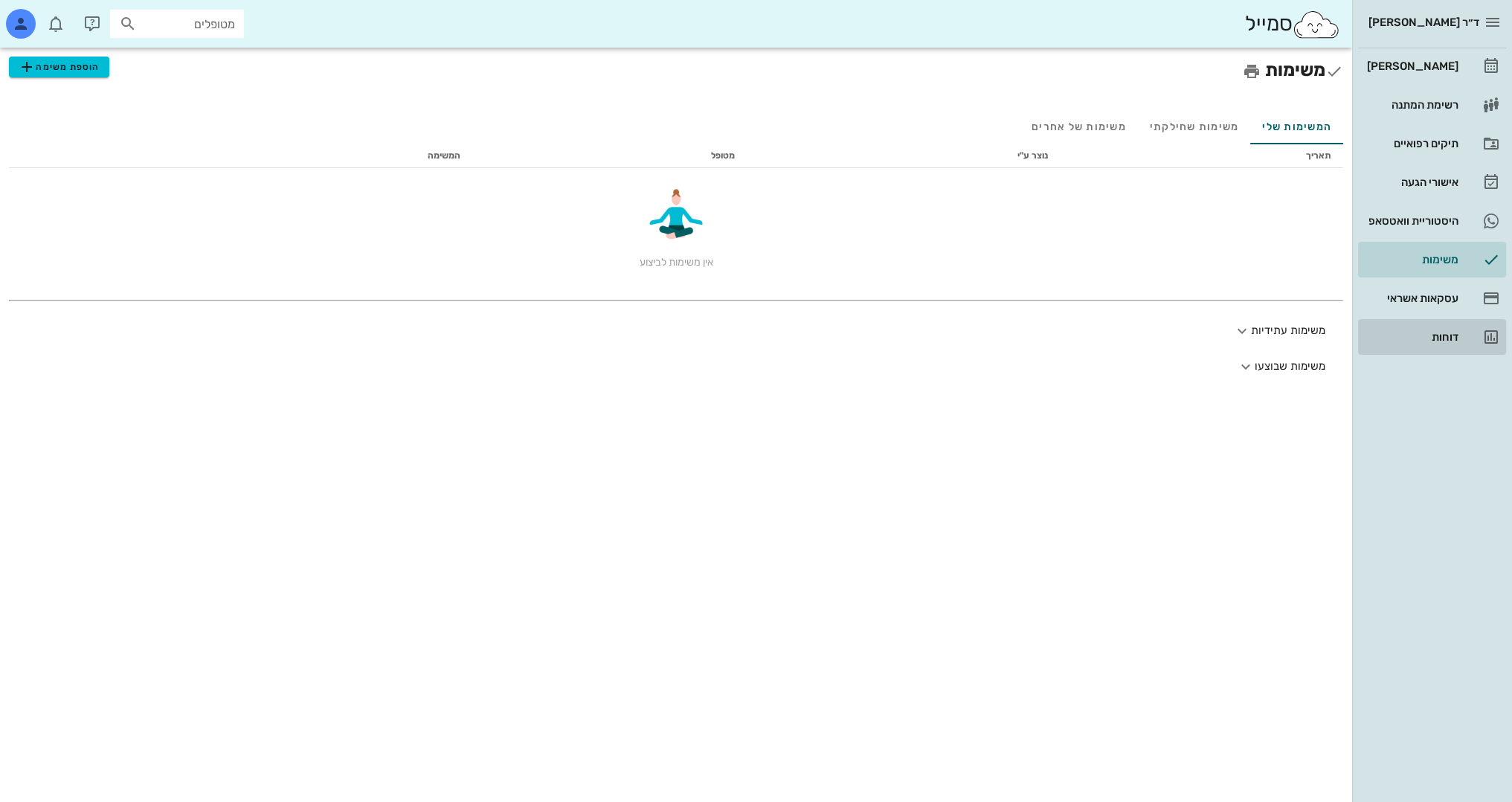
click at [1446, 327] on div "דוחות" at bounding box center [1411, 337] width 94 height 24
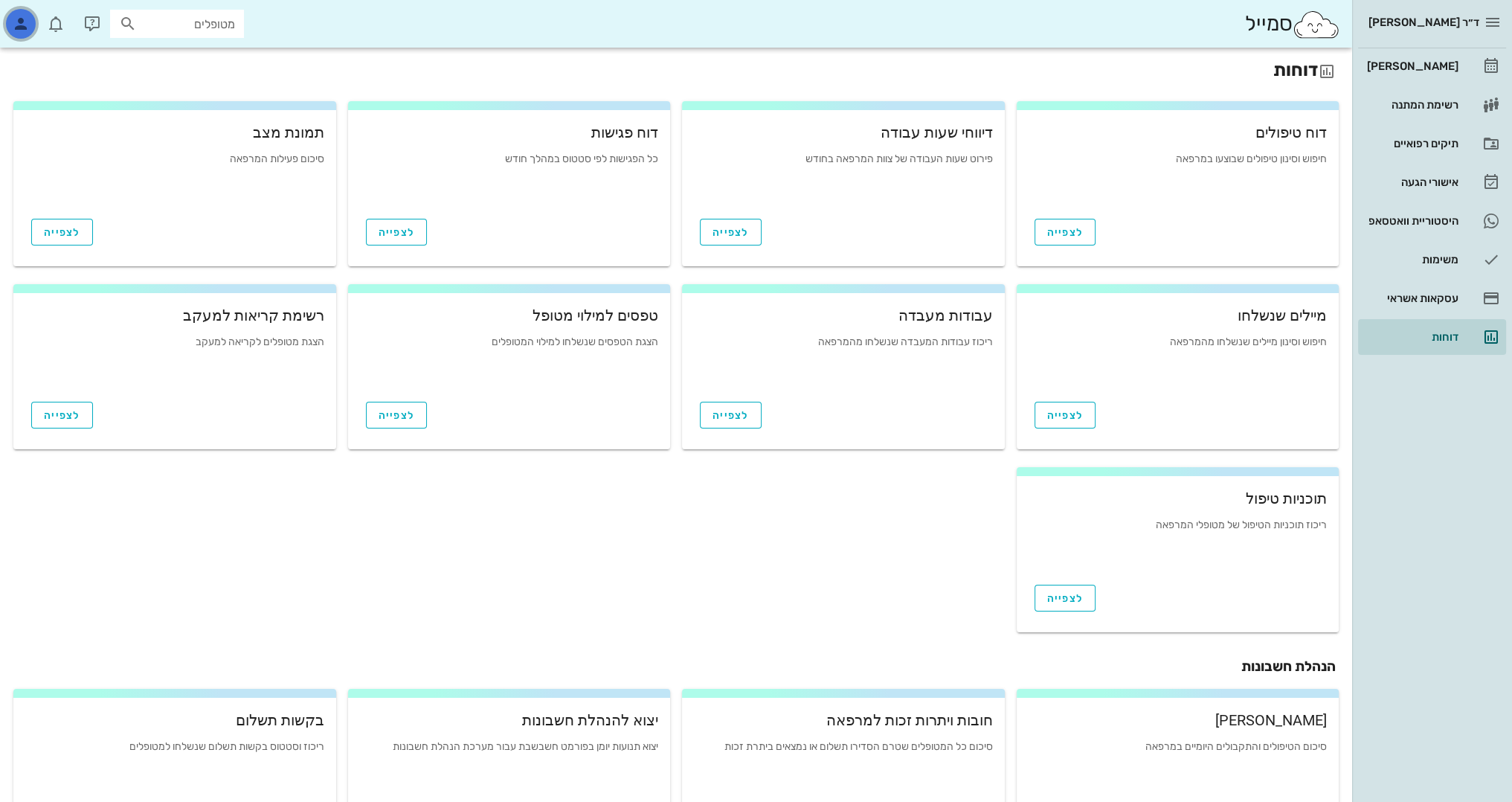
click at [30, 22] on div "button" at bounding box center [20, 24] width 30 height 30
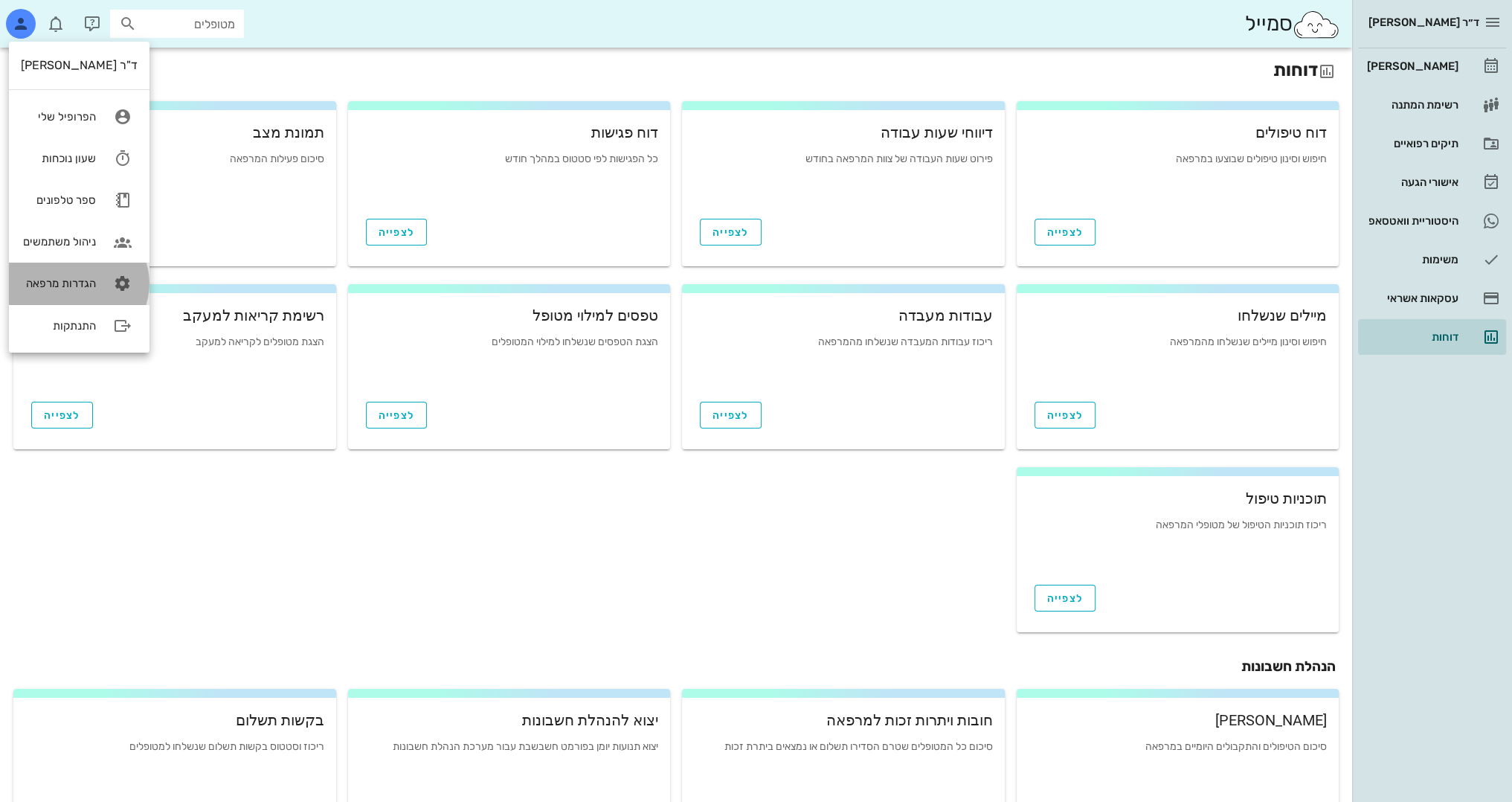
click at [73, 286] on div "הגדרות מרפאה" at bounding box center [59, 283] width 75 height 14
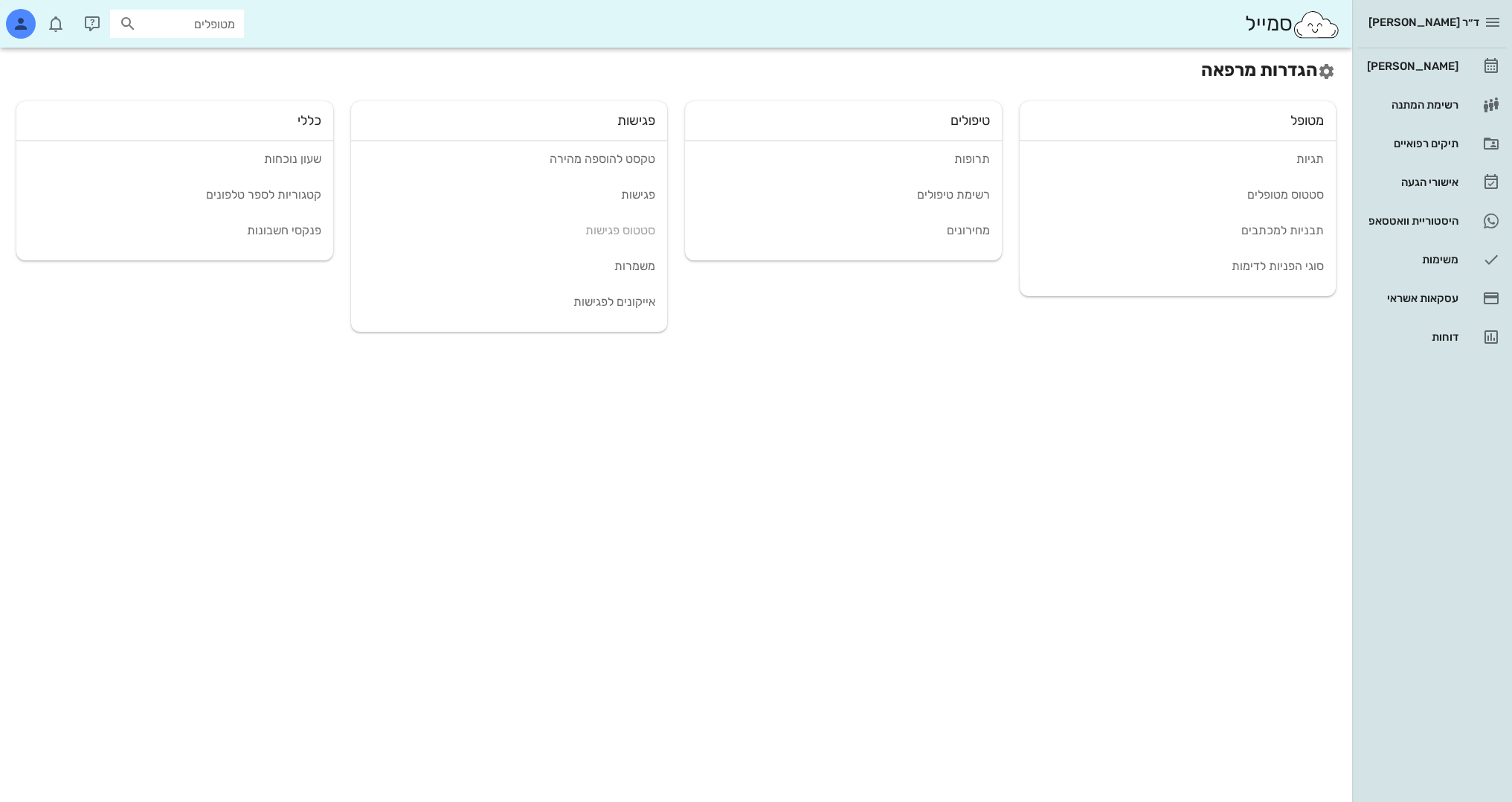
click at [967, 118] on div "טיפולים" at bounding box center [844, 126] width 317 height 27
click at [973, 194] on div "רשימת טיפולים" at bounding box center [844, 194] width 293 height 14
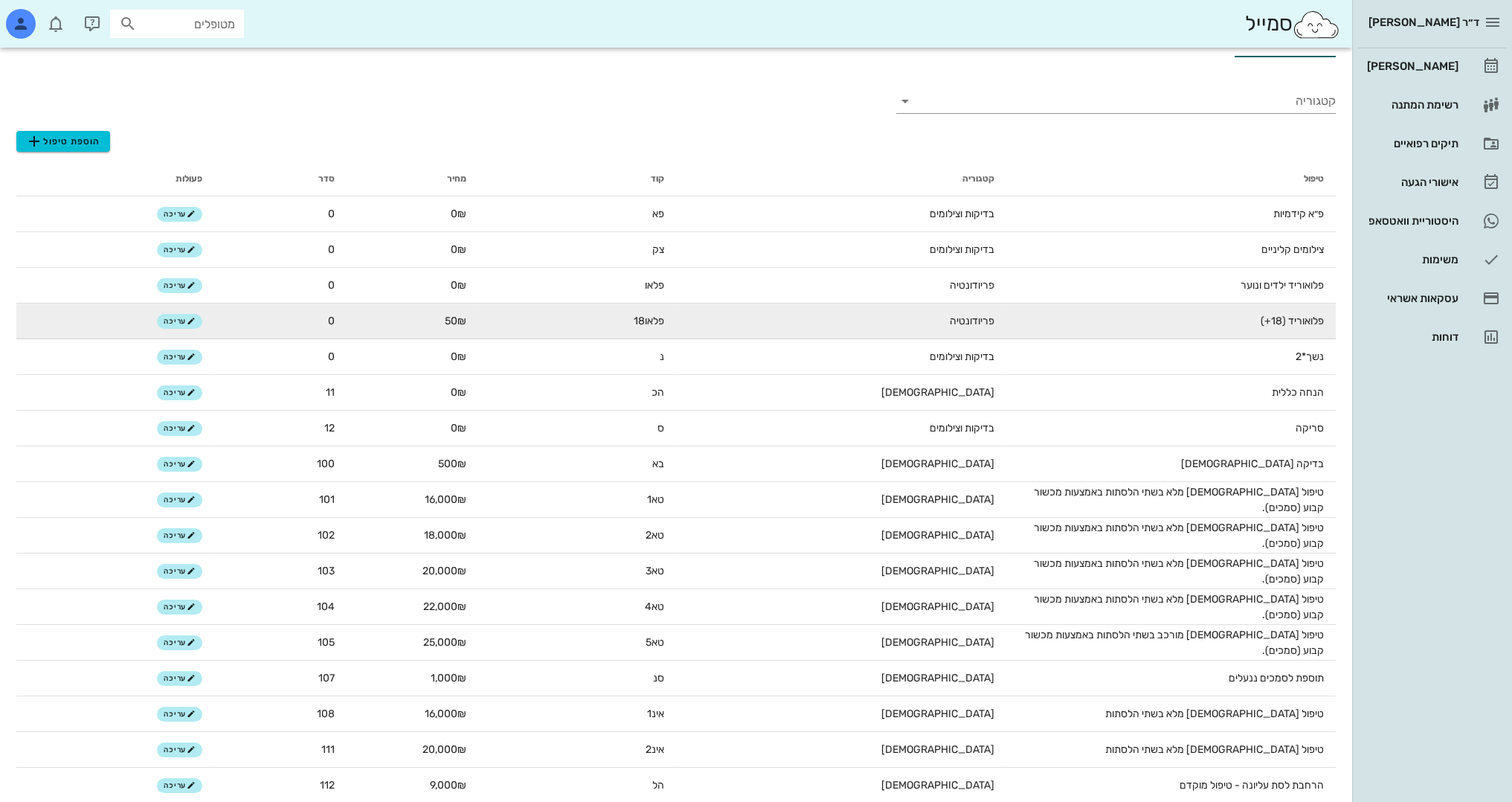
scroll to position [75, 0]
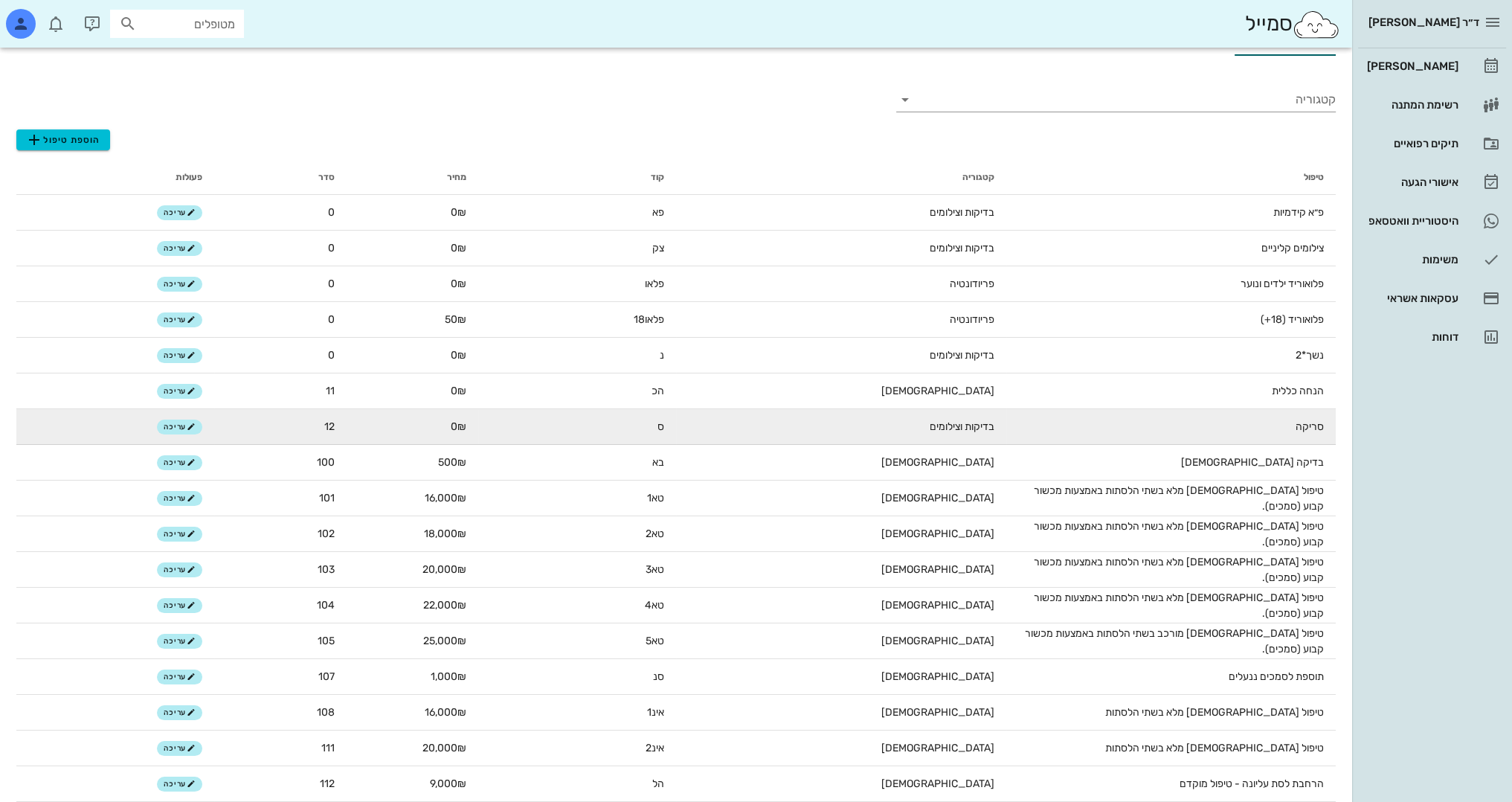
click at [1297, 426] on td "סריקה" at bounding box center [1171, 426] width 330 height 36
click at [185, 425] on span "עריכה" at bounding box center [180, 426] width 32 height 9
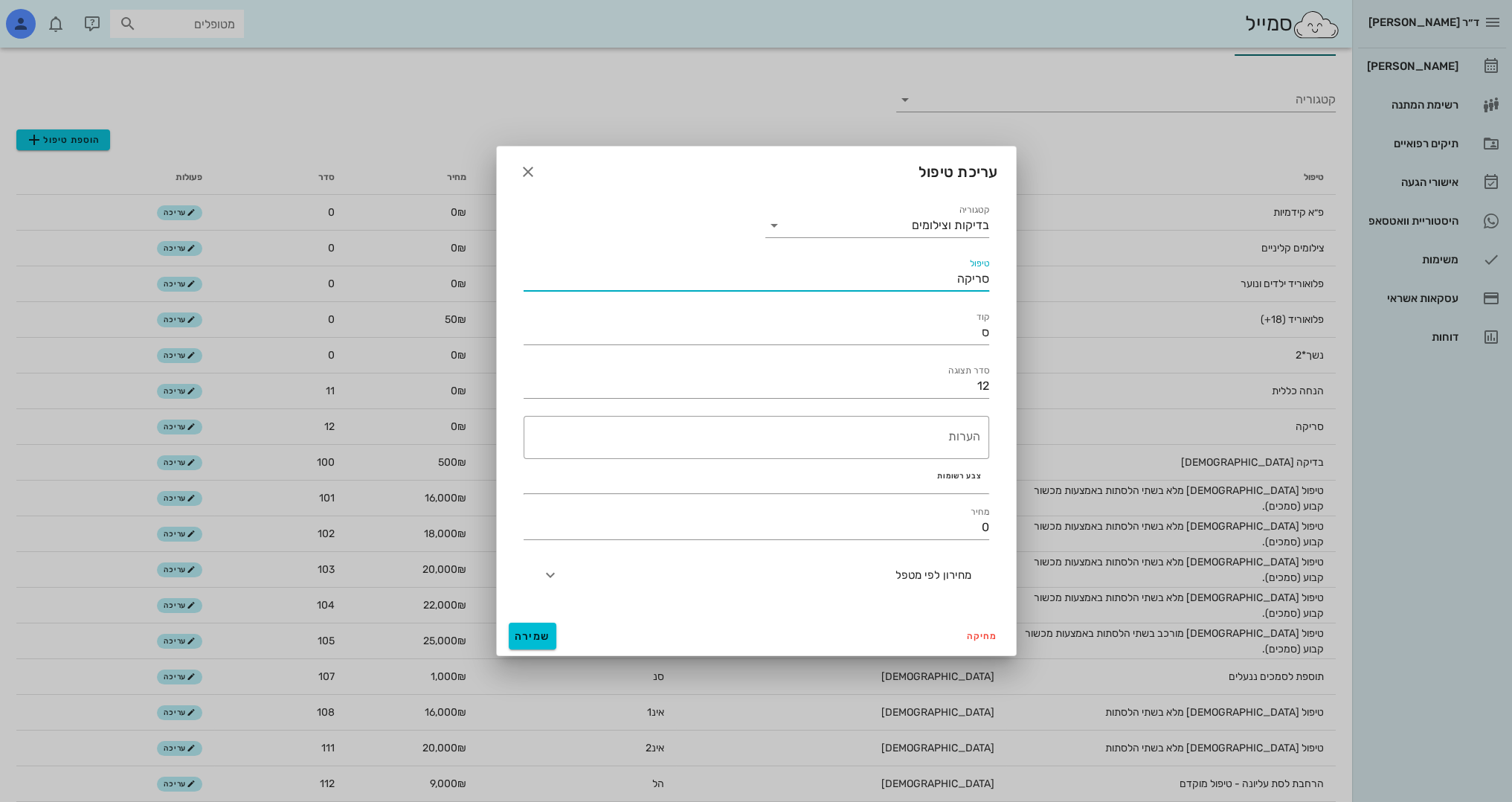
click at [935, 276] on input "סריקה" at bounding box center [756, 279] width 466 height 24
type input "סריקה וצילומים"
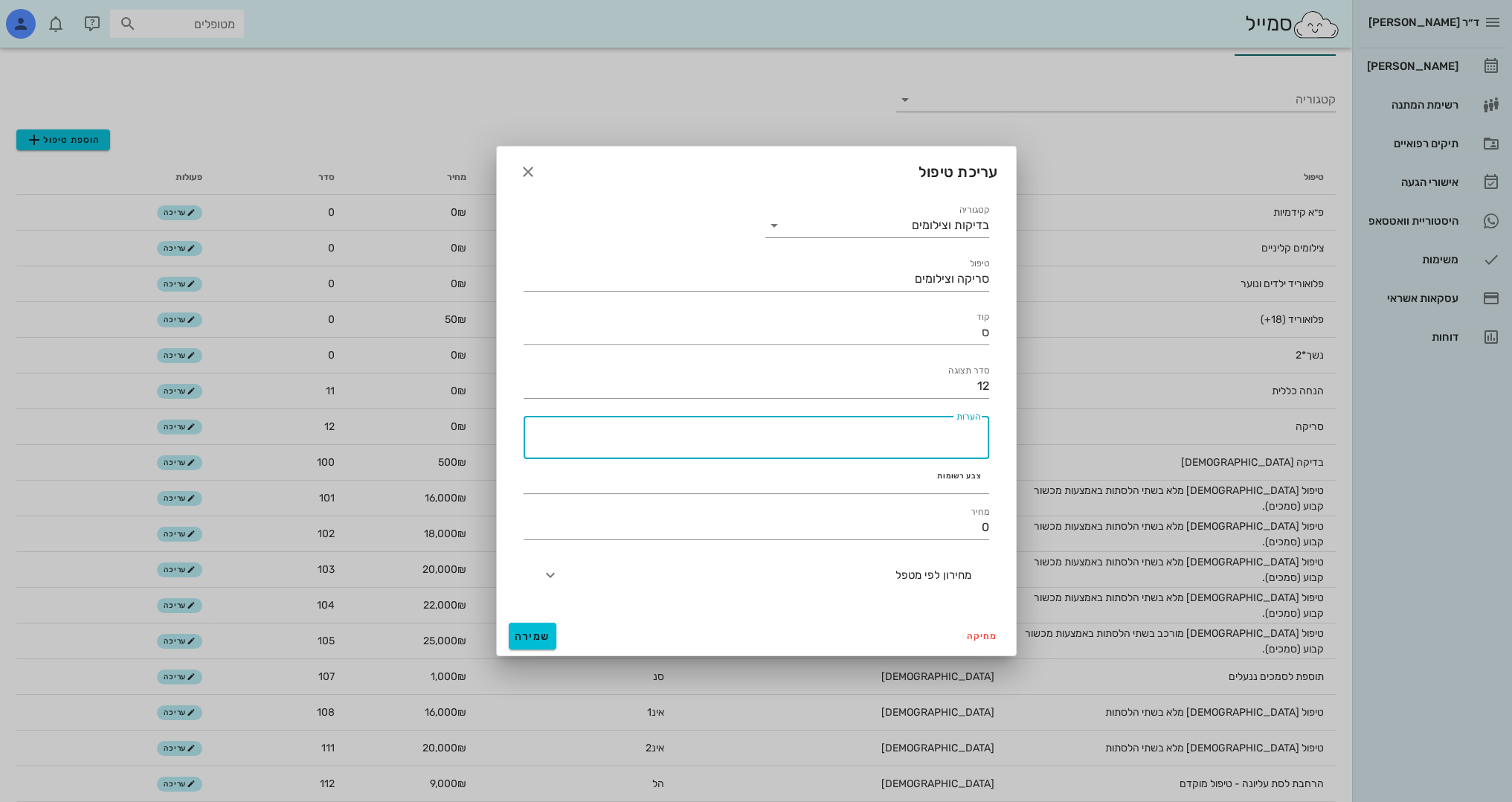
click at [924, 429] on textarea "הערות" at bounding box center [752, 441] width 457 height 36
type textarea "סריקה וצילומים קליניים לשלב נוסף"
click at [523, 638] on span "שמירה" at bounding box center [533, 636] width 36 height 13
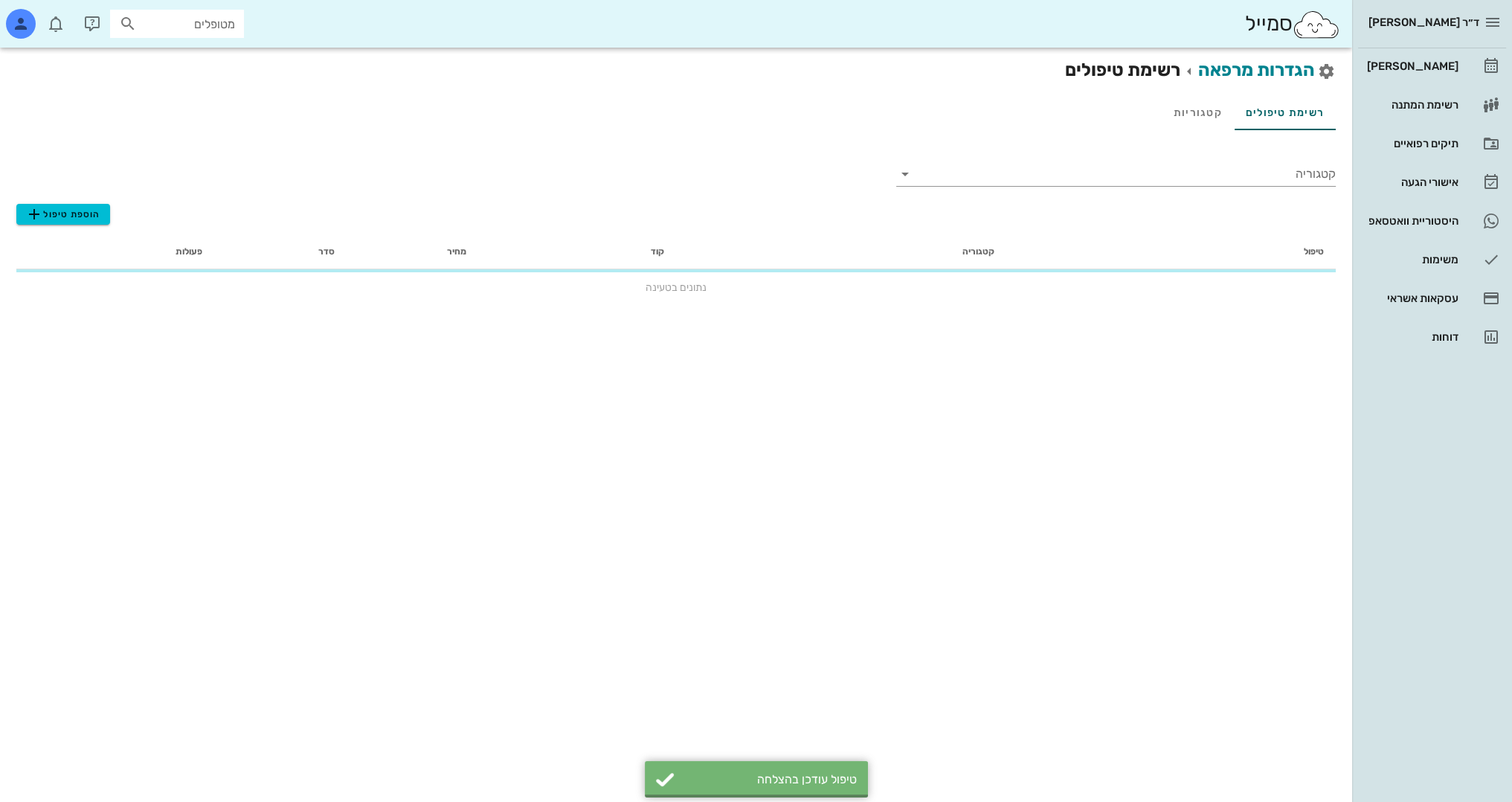
scroll to position [0, 0]
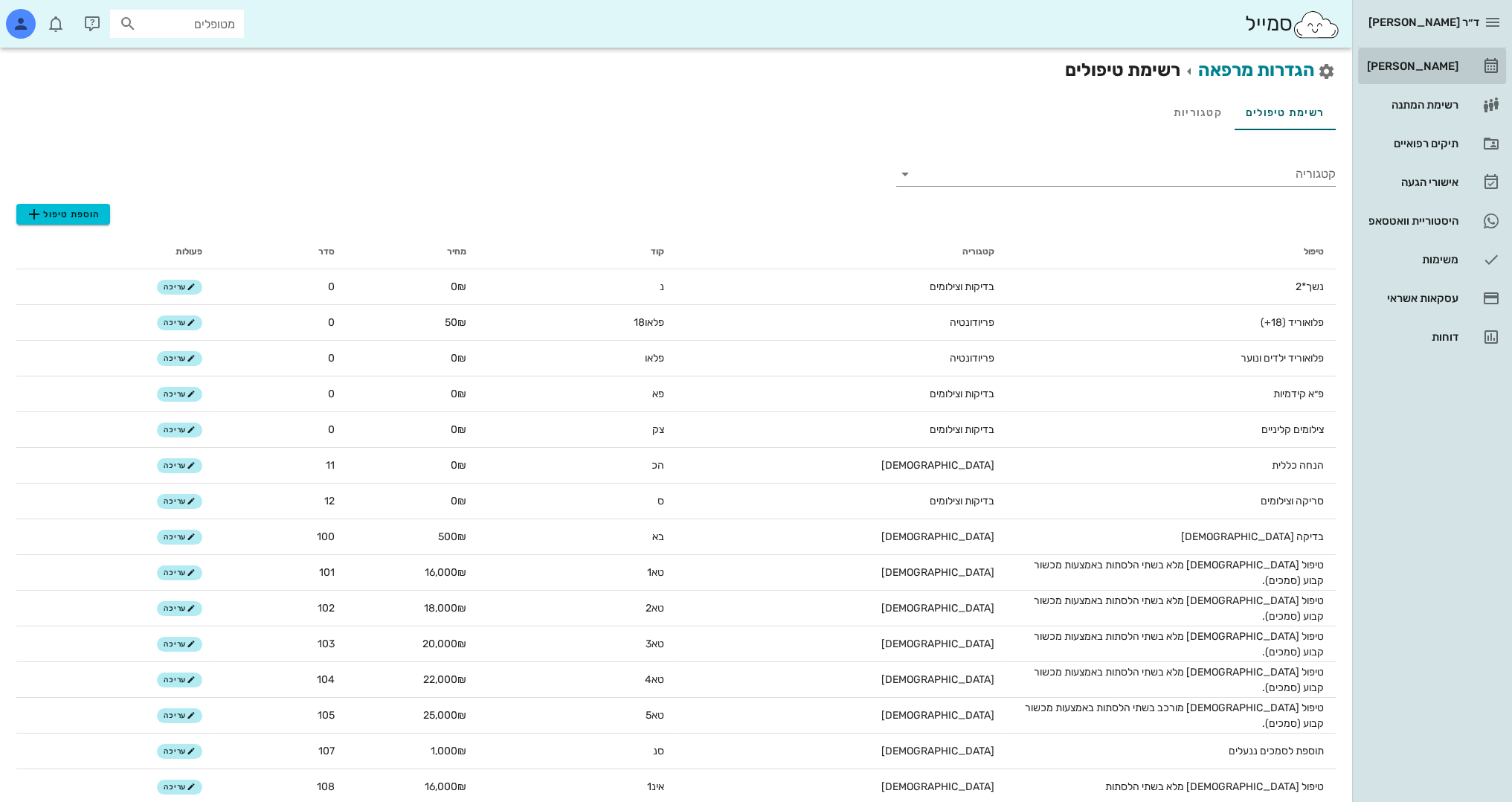
click at [1435, 70] on div "[PERSON_NAME]" at bounding box center [1411, 66] width 94 height 12
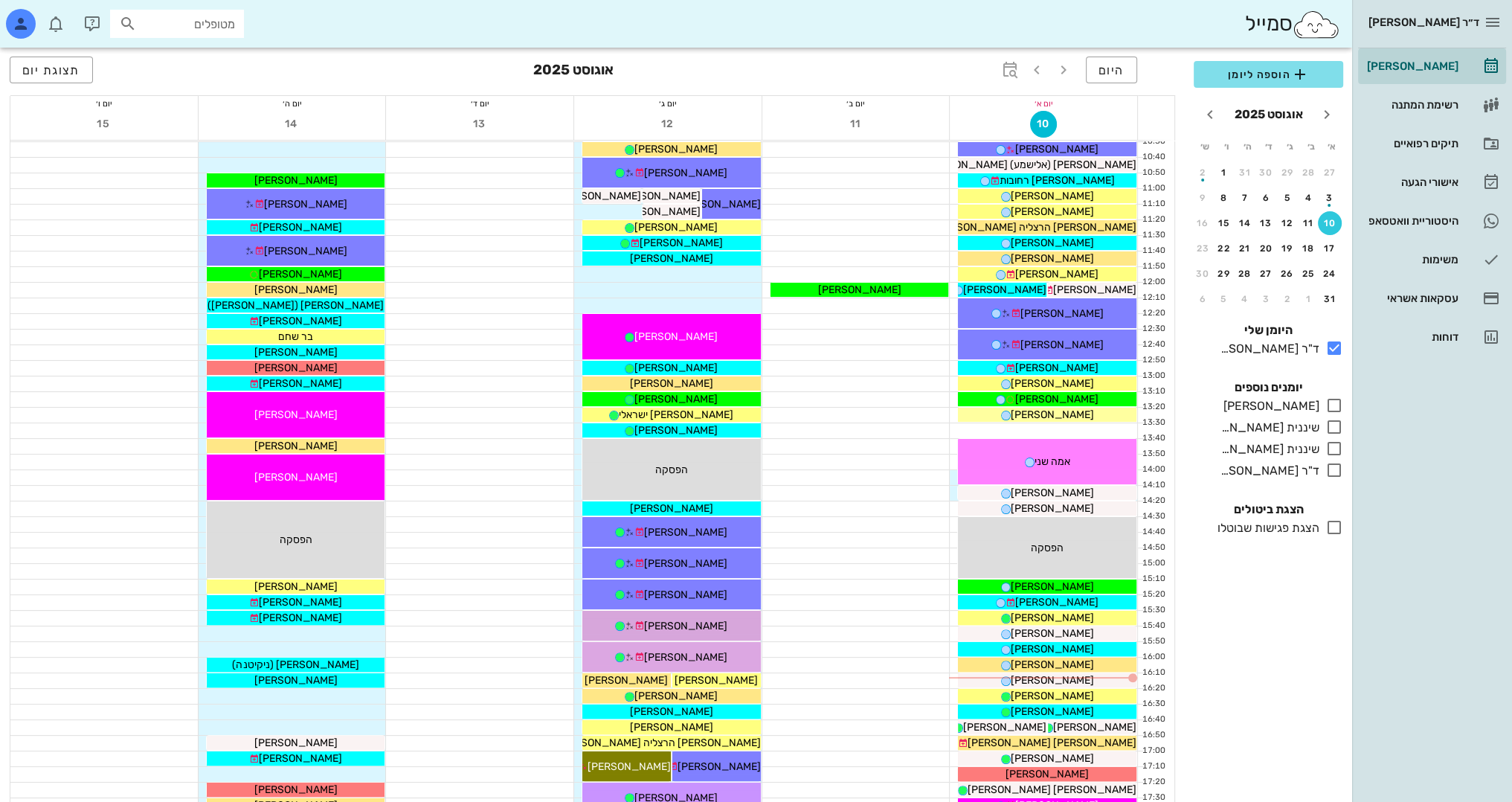
scroll to position [521, 0]
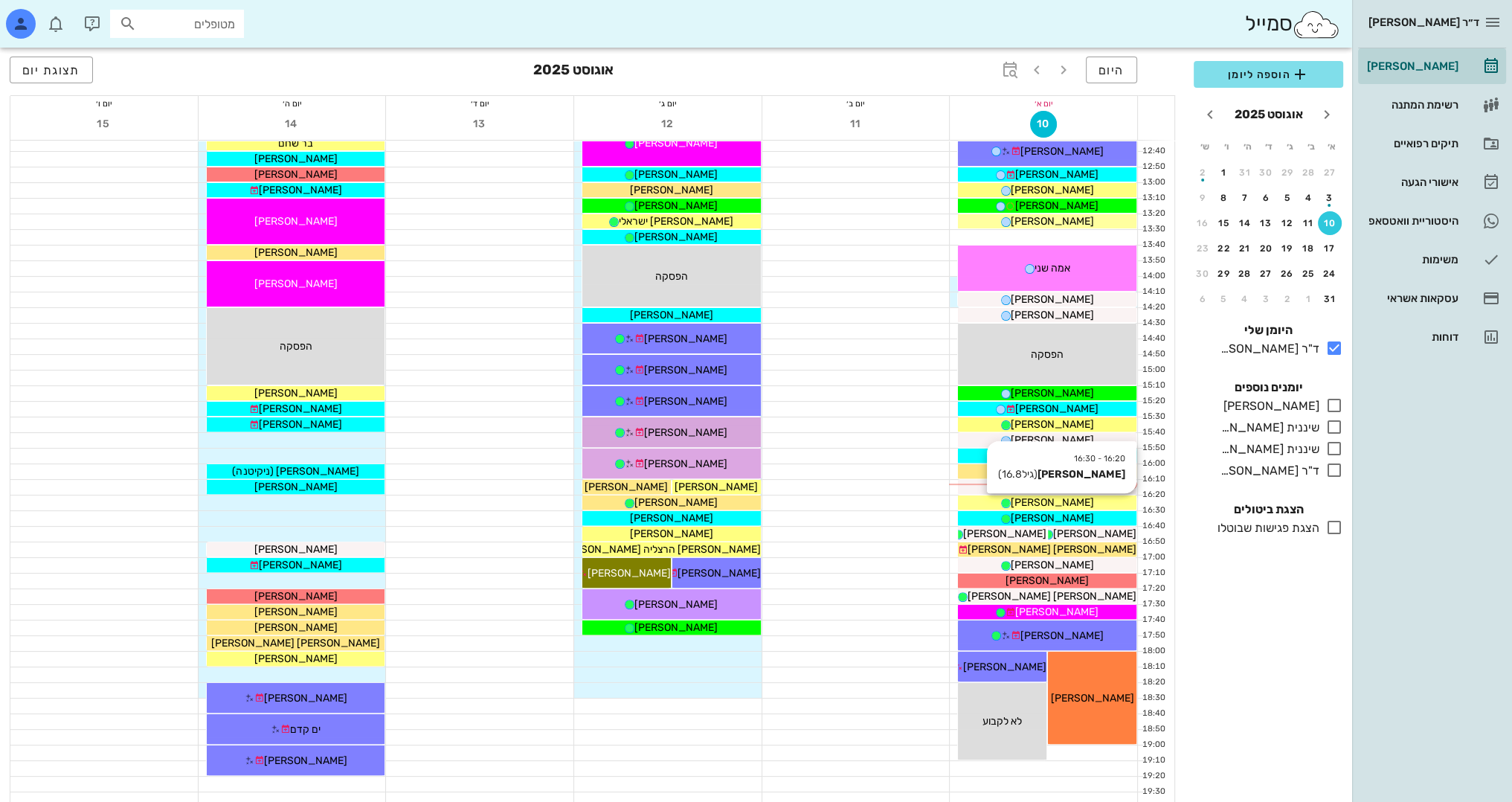
click at [1085, 499] on div "[PERSON_NAME]" at bounding box center [1047, 502] width 179 height 15
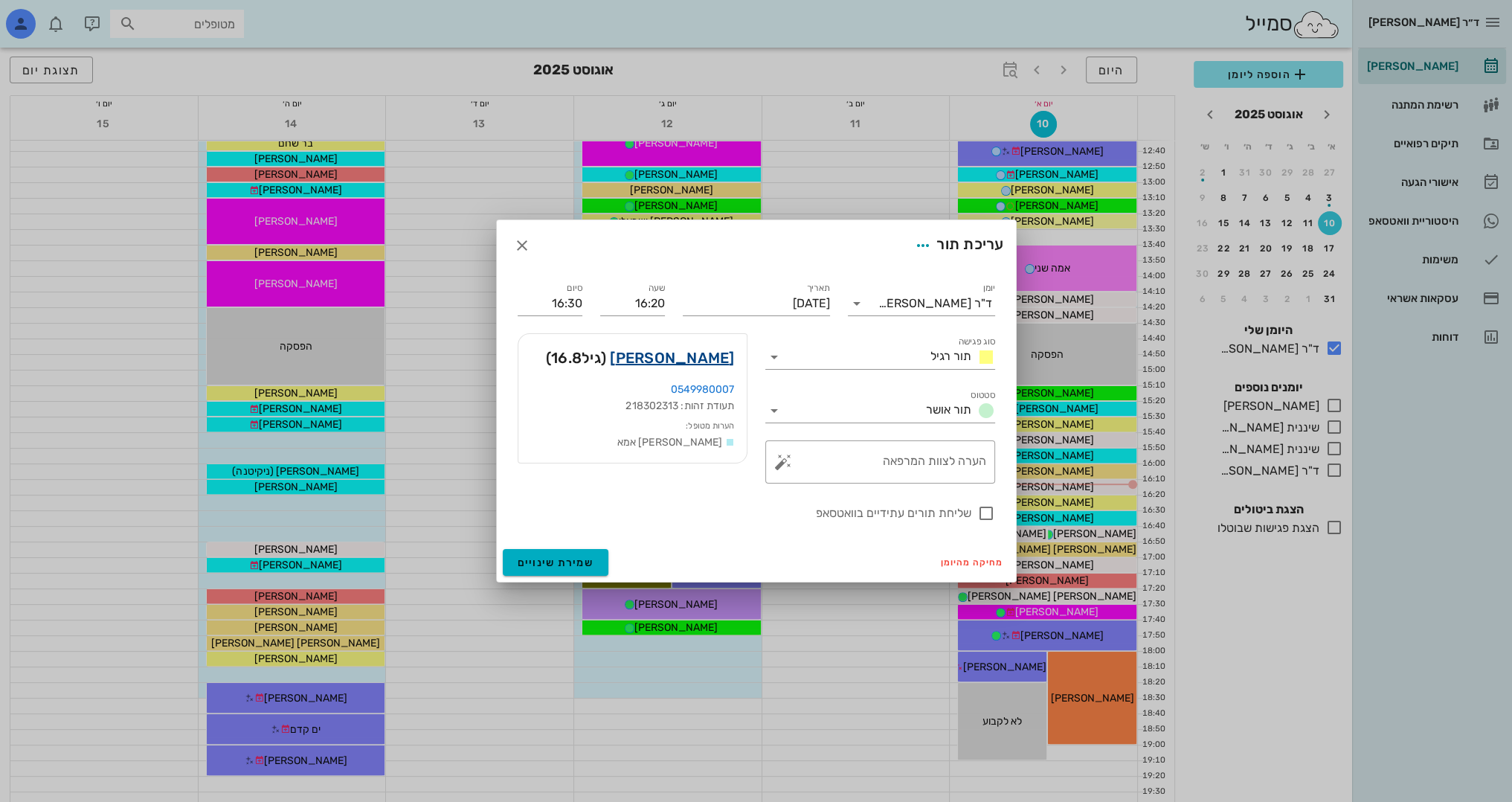
click at [711, 356] on link "[PERSON_NAME]" at bounding box center [672, 358] width 124 height 24
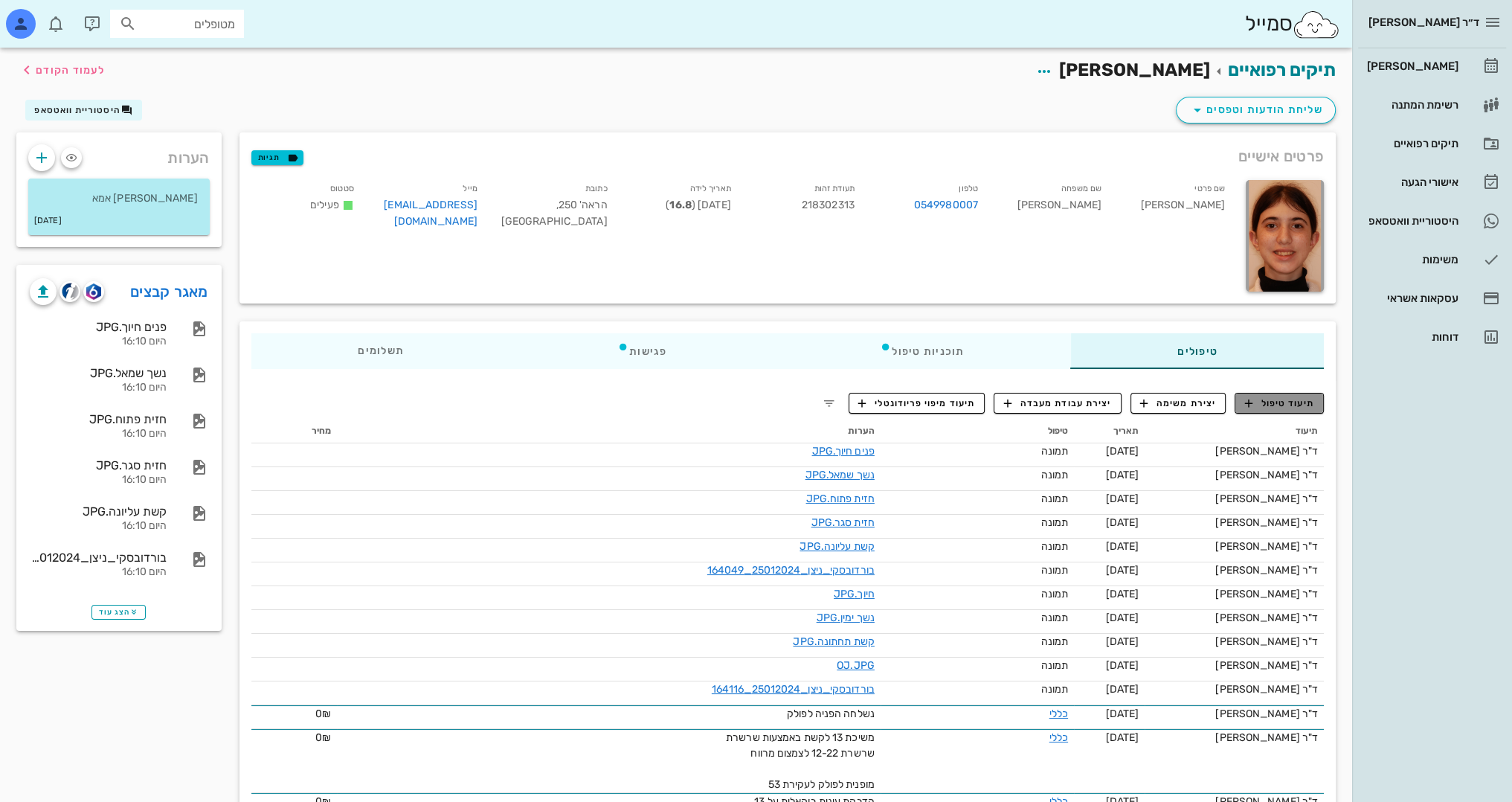
click at [1294, 404] on span "תיעוד טיפול" at bounding box center [1280, 404] width 70 height 14
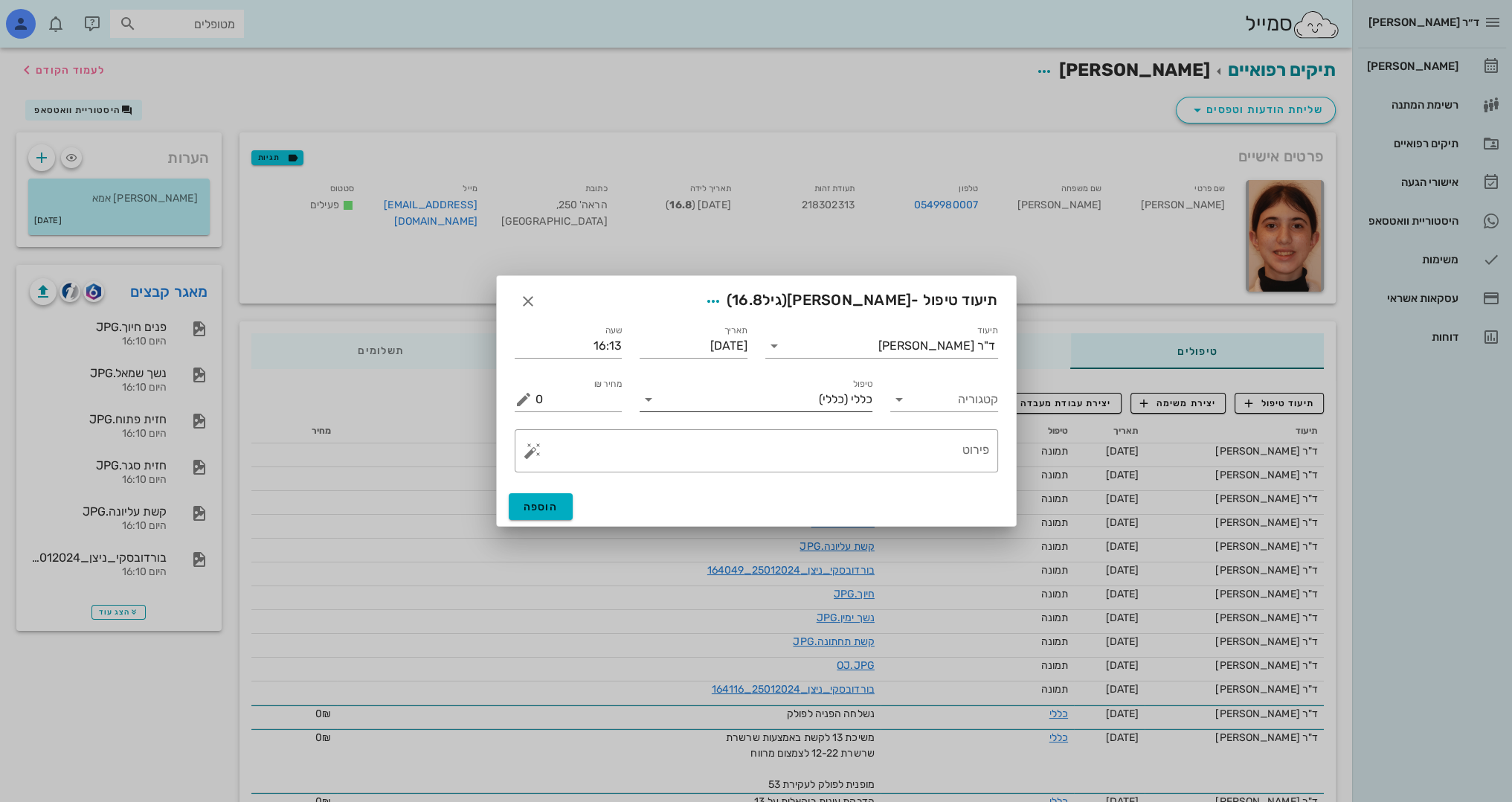
click at [863, 406] on span "כללי" at bounding box center [862, 399] width 21 height 14
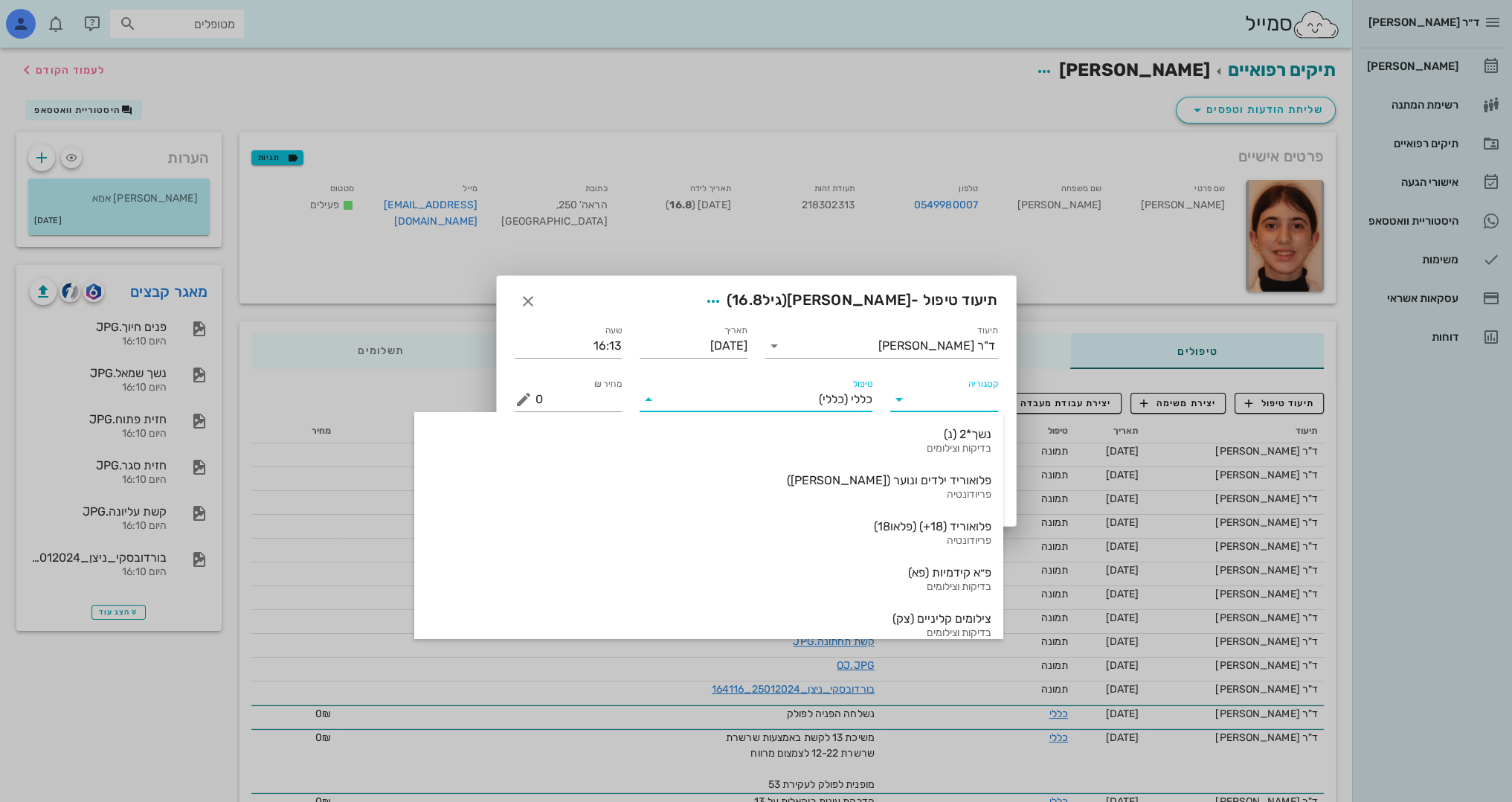
click at [981, 409] on input "קטגוריה" at bounding box center [956, 399] width 84 height 24
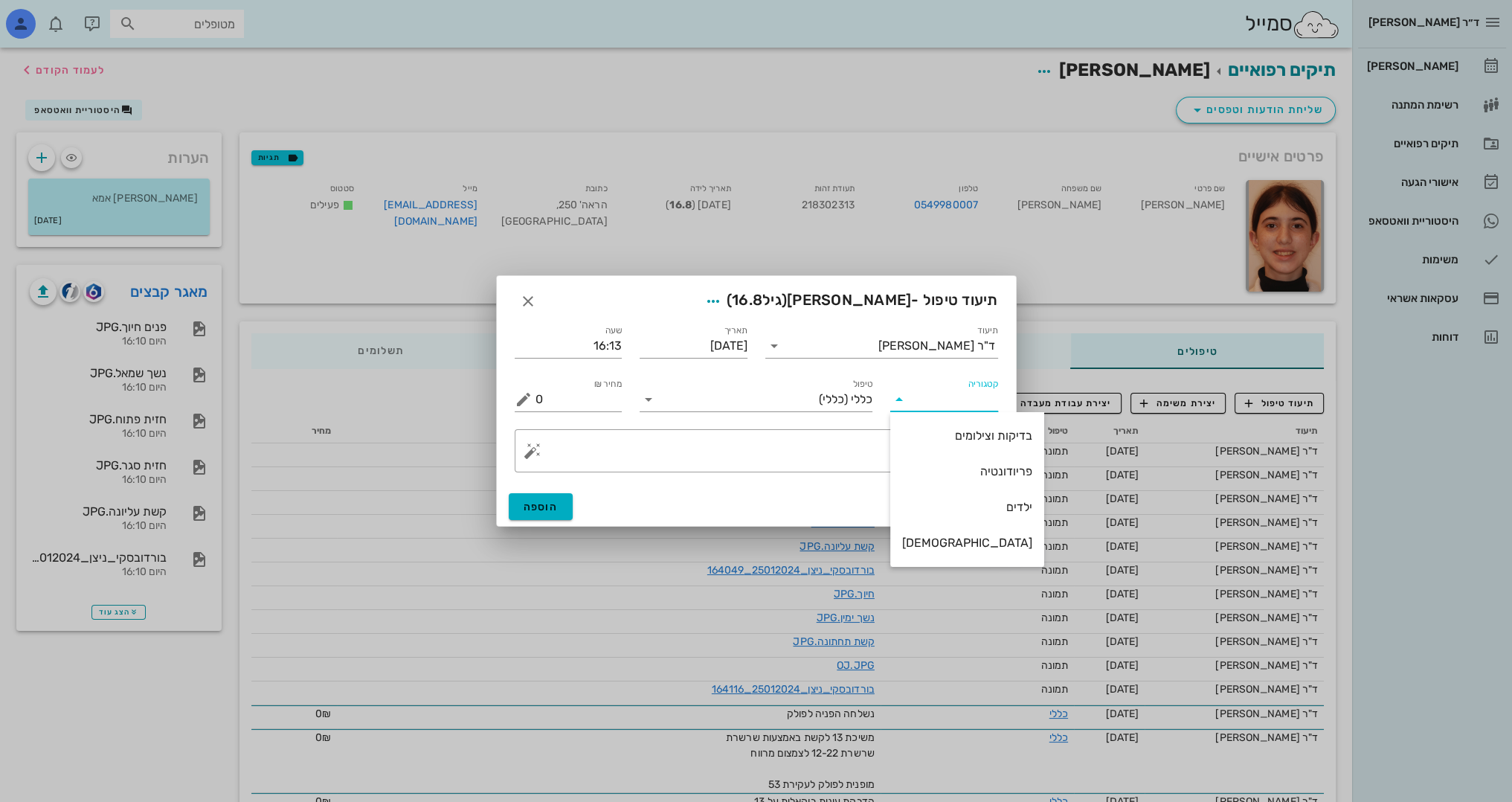
type input "ס"
click at [866, 404] on span "כללי" at bounding box center [862, 399] width 21 height 14
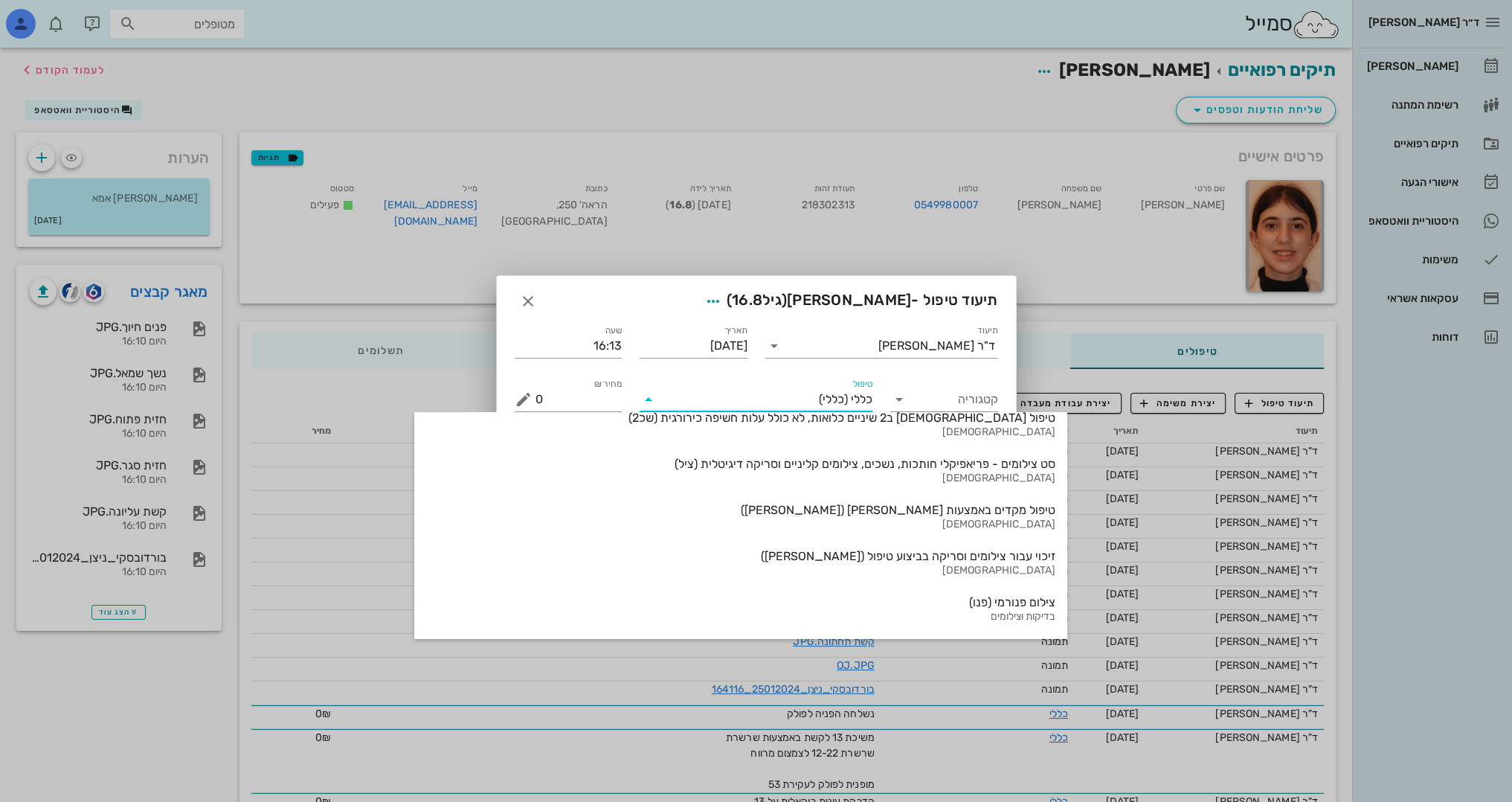
scroll to position [1106, 0]
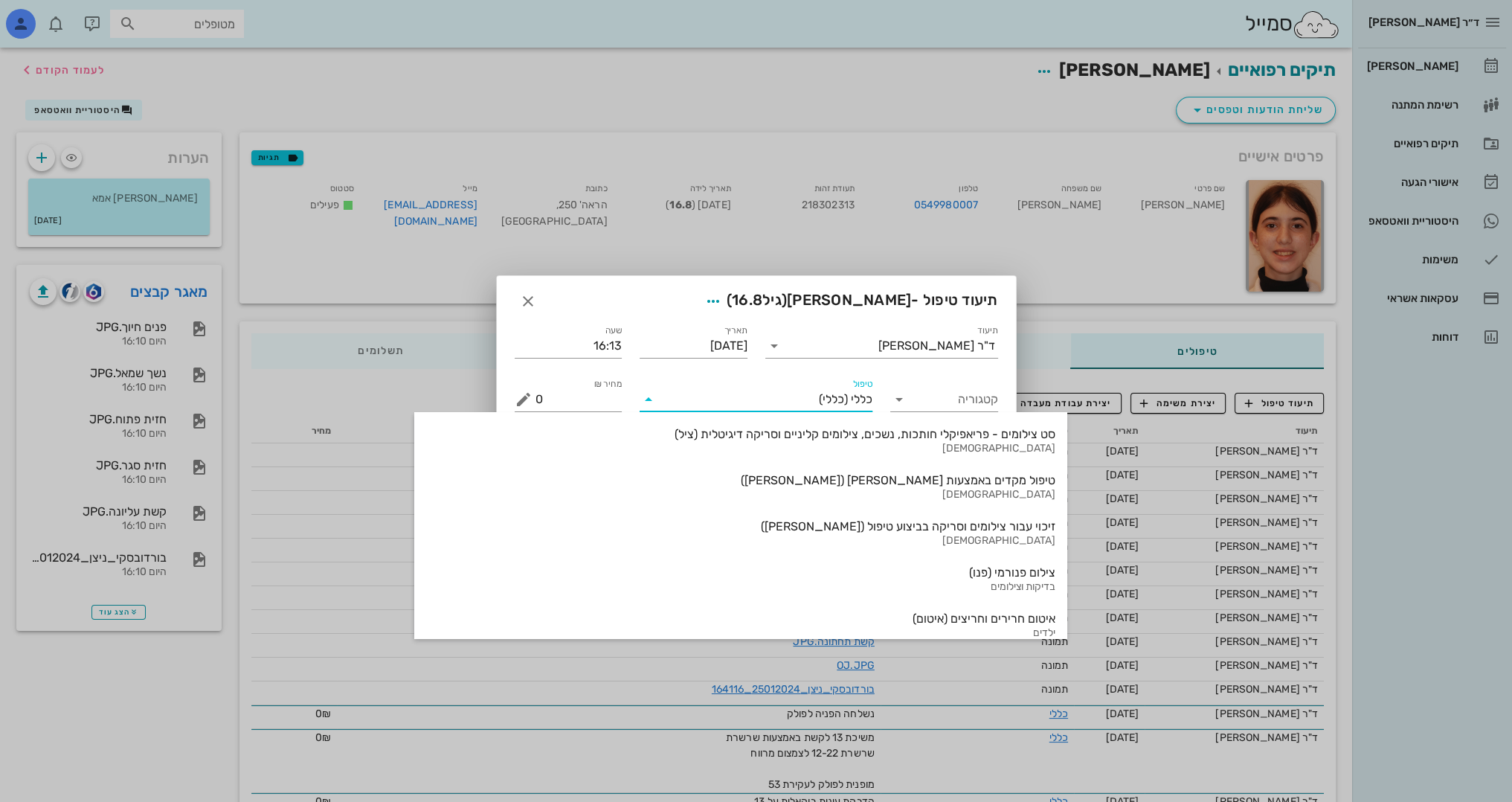
click at [664, 403] on input "טיפול" at bounding box center [739, 399] width 159 height 24
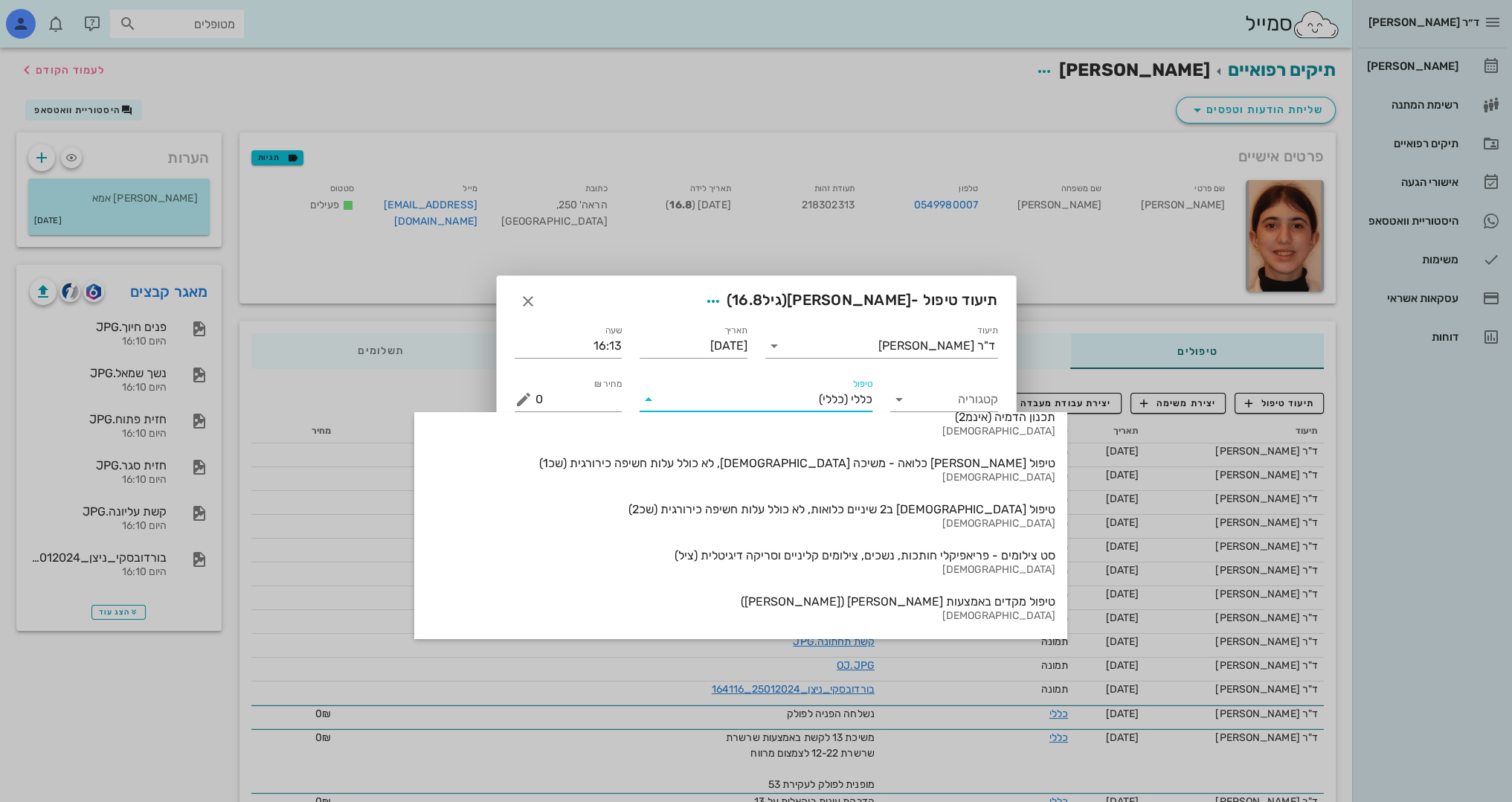
scroll to position [958, 0]
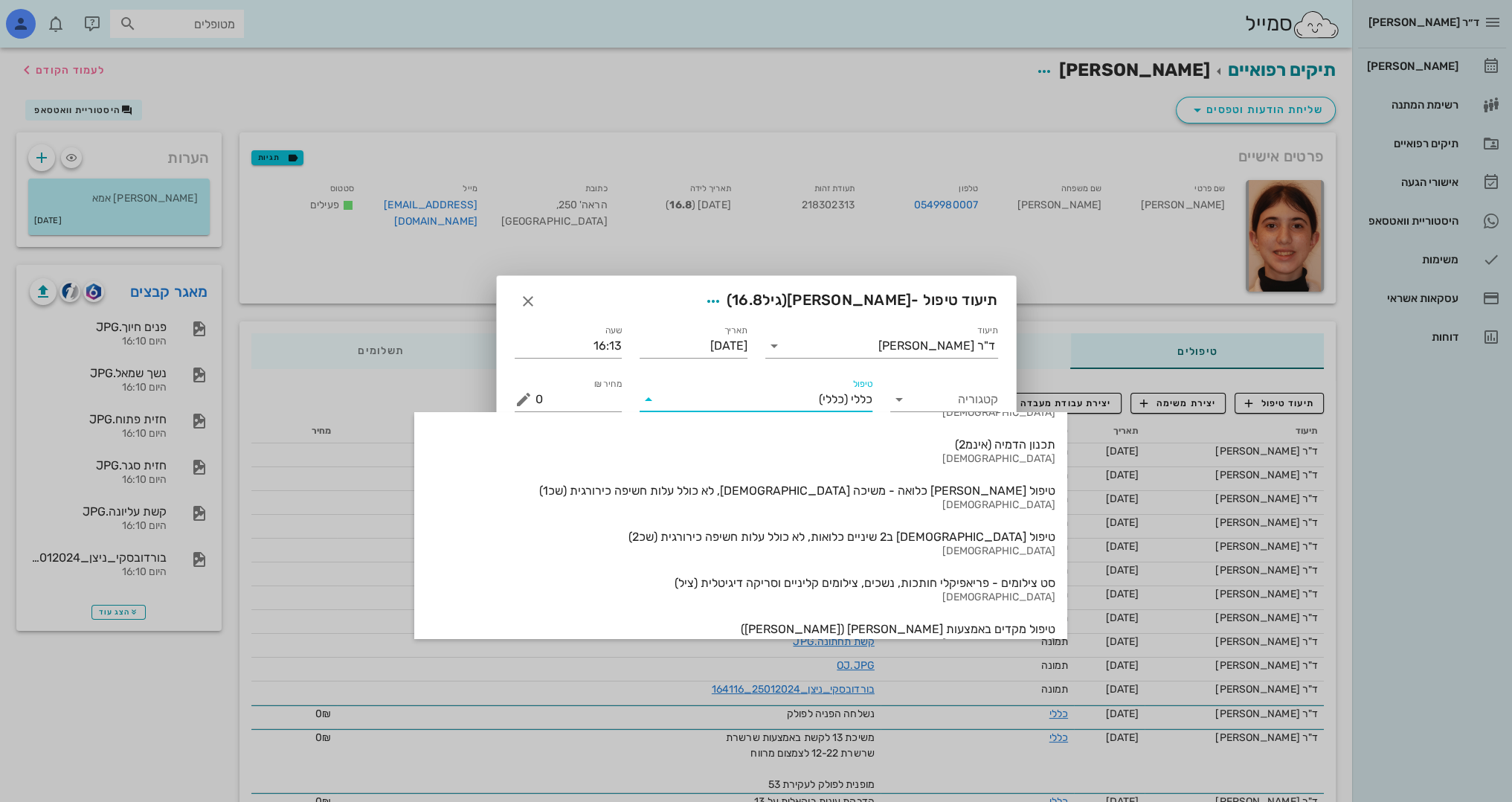
click at [985, 512] on div "הוספה" at bounding box center [756, 507] width 519 height 39
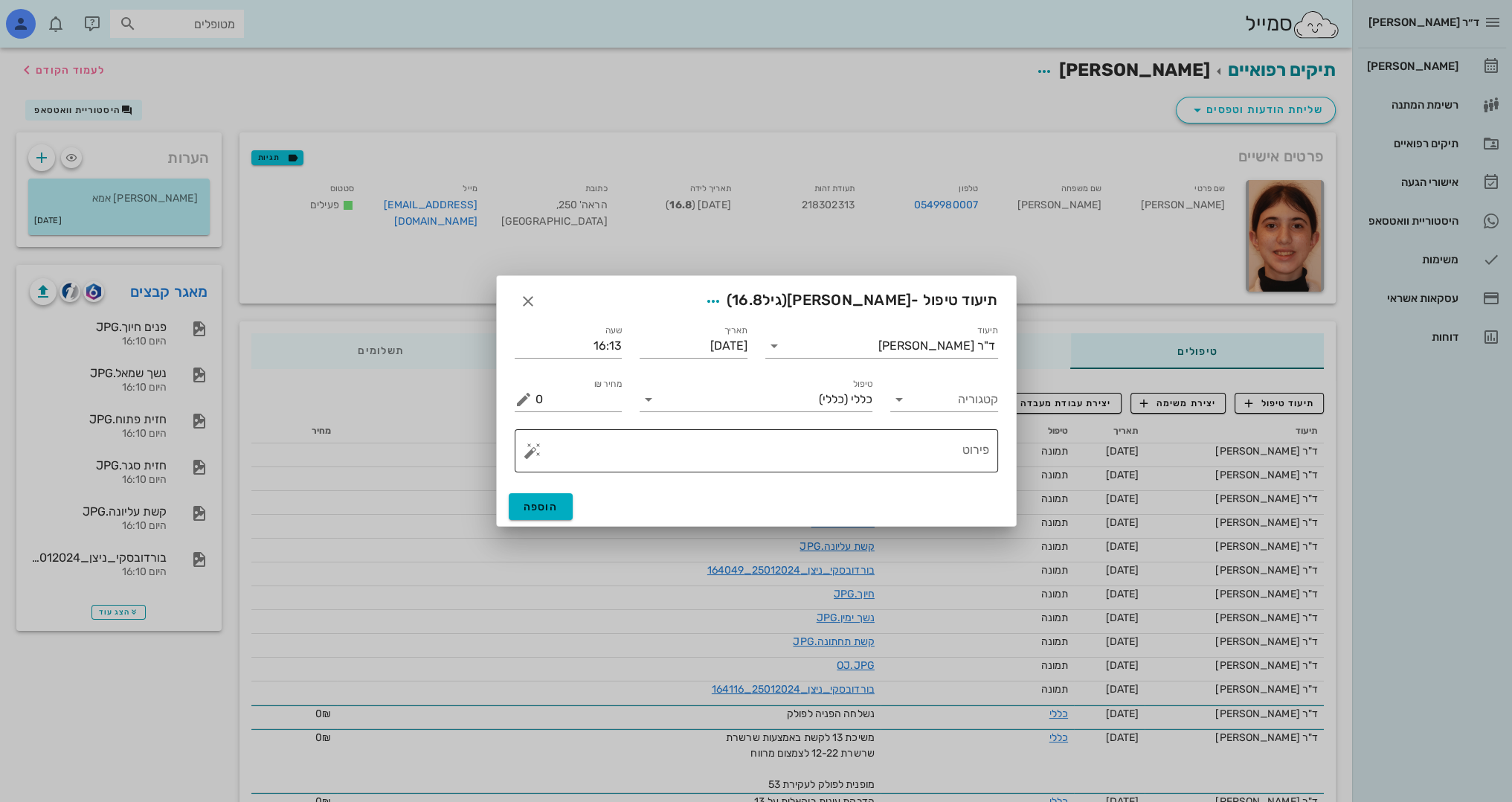
click at [529, 456] on button "button" at bounding box center [533, 450] width 18 height 18
click at [564, 418] on div "[DEMOGRAPHIC_DATA]" at bounding box center [583, 420] width 121 height 30
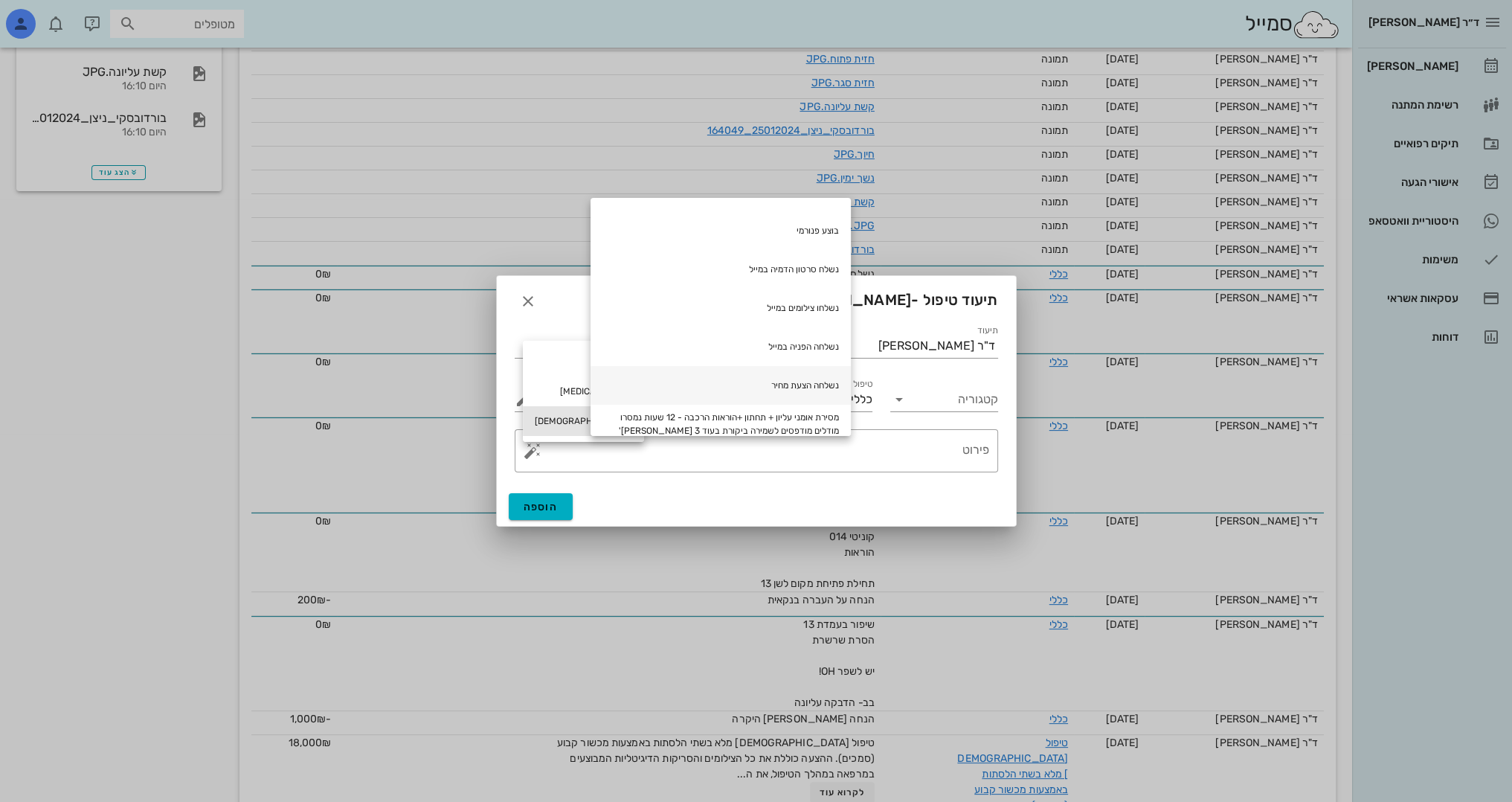
scroll to position [595, 0]
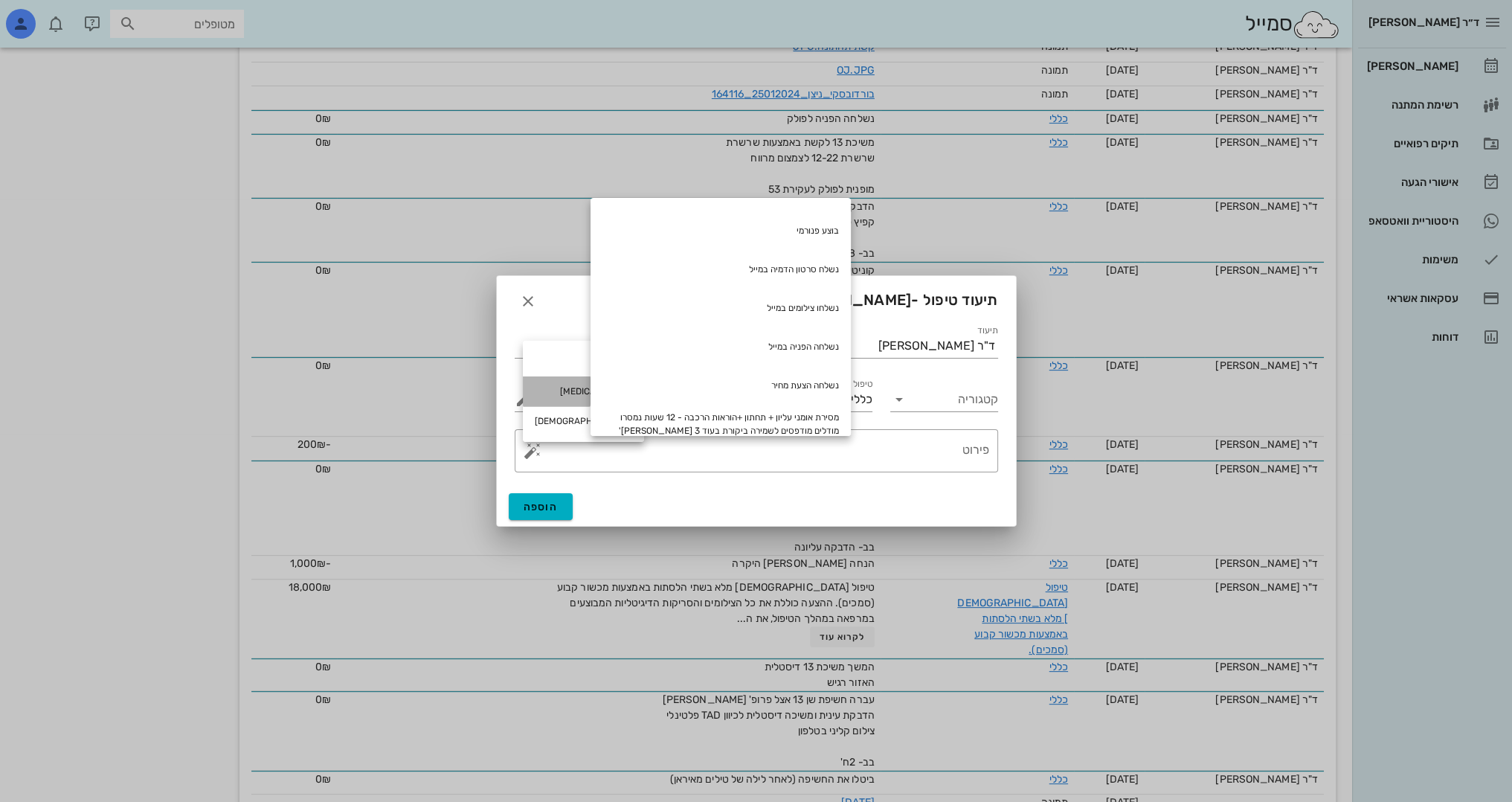
click at [554, 394] on div "[MEDICAL_DATA]" at bounding box center [583, 391] width 121 height 30
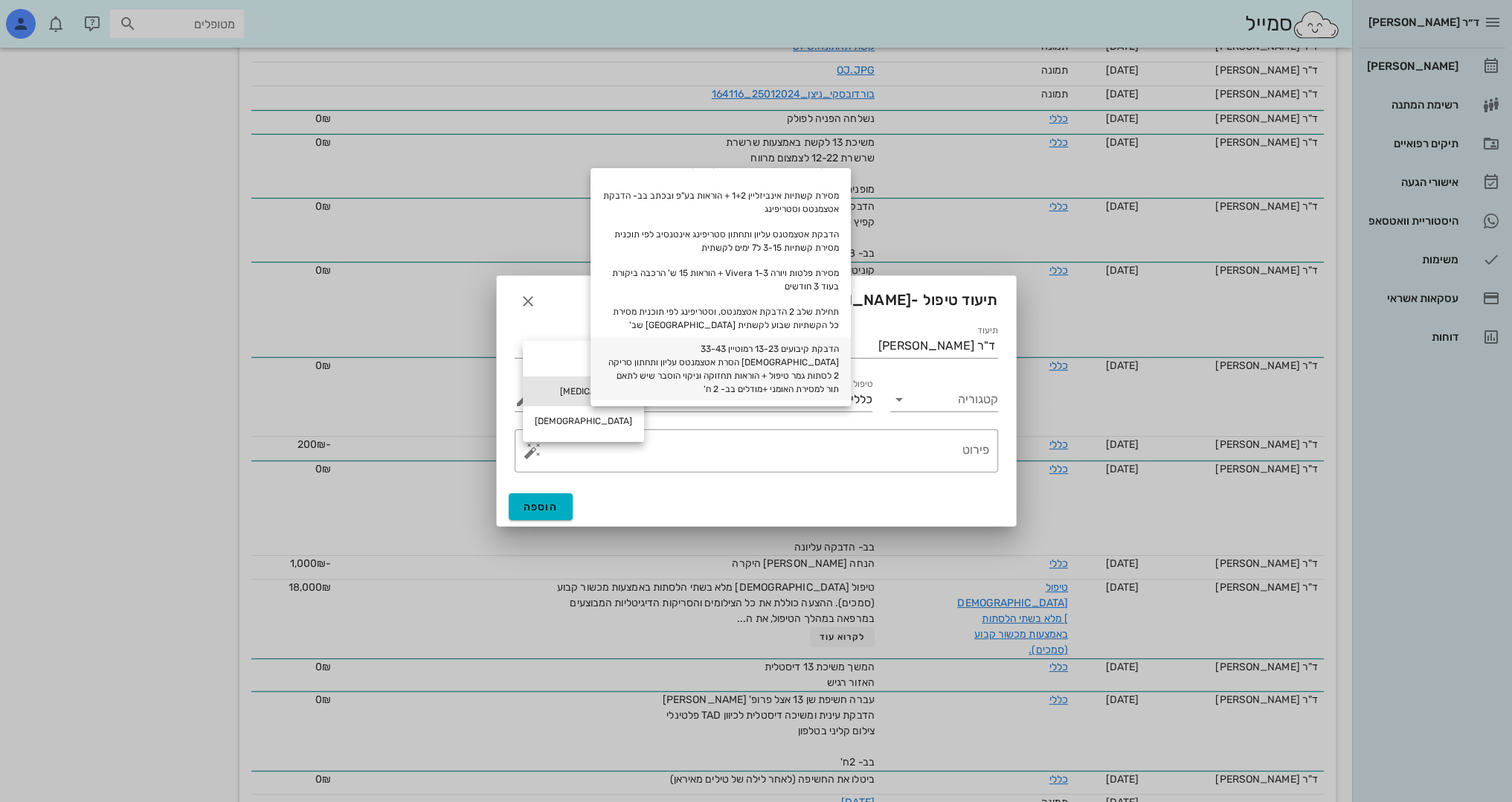
scroll to position [0, 0]
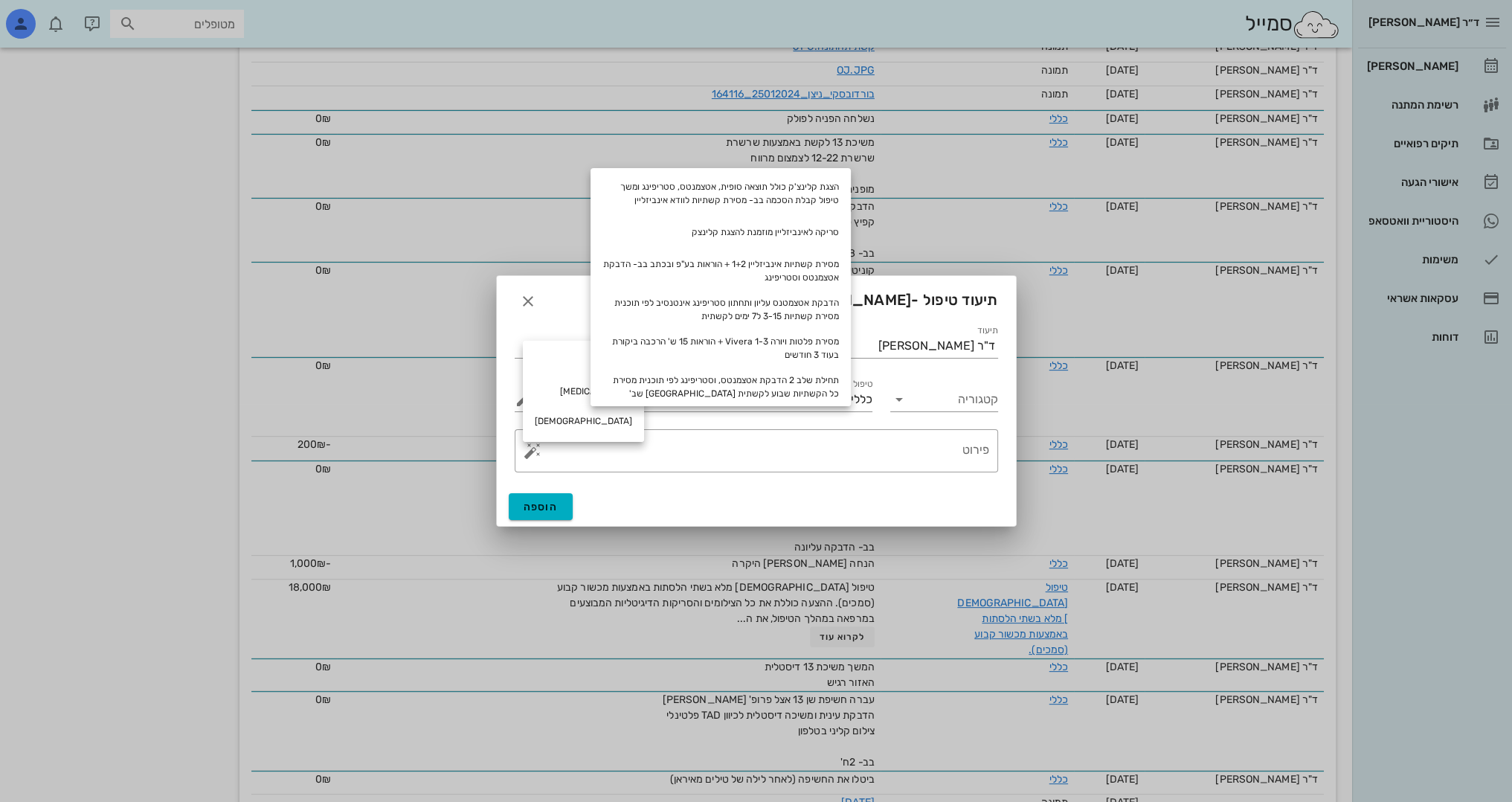
click at [560, 300] on div "תיעוד טיפול - [PERSON_NAME] (גיל 16.8 )" at bounding box center [756, 298] width 519 height 46
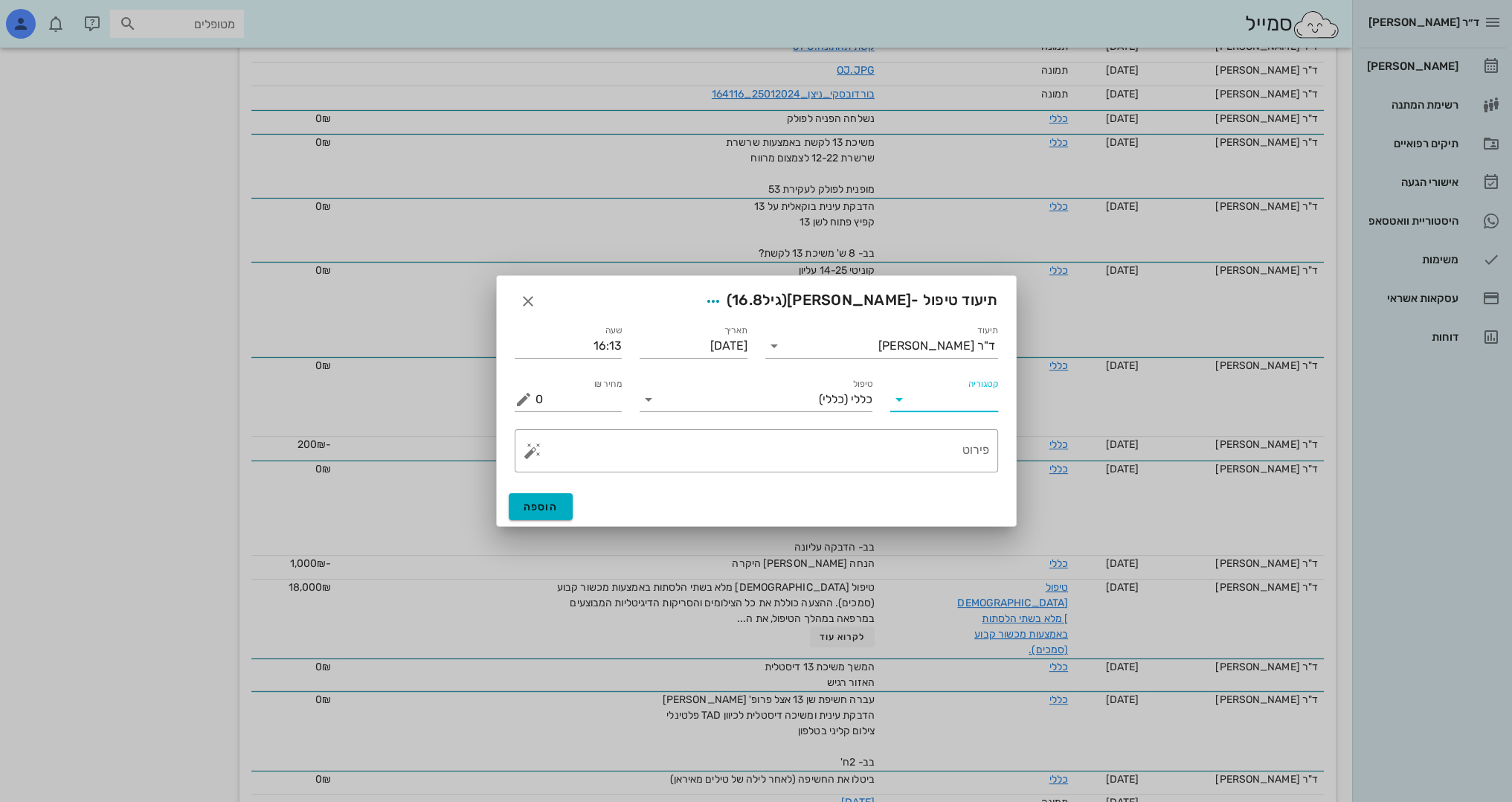
click at [922, 403] on input "קטגוריה" at bounding box center [956, 399] width 84 height 24
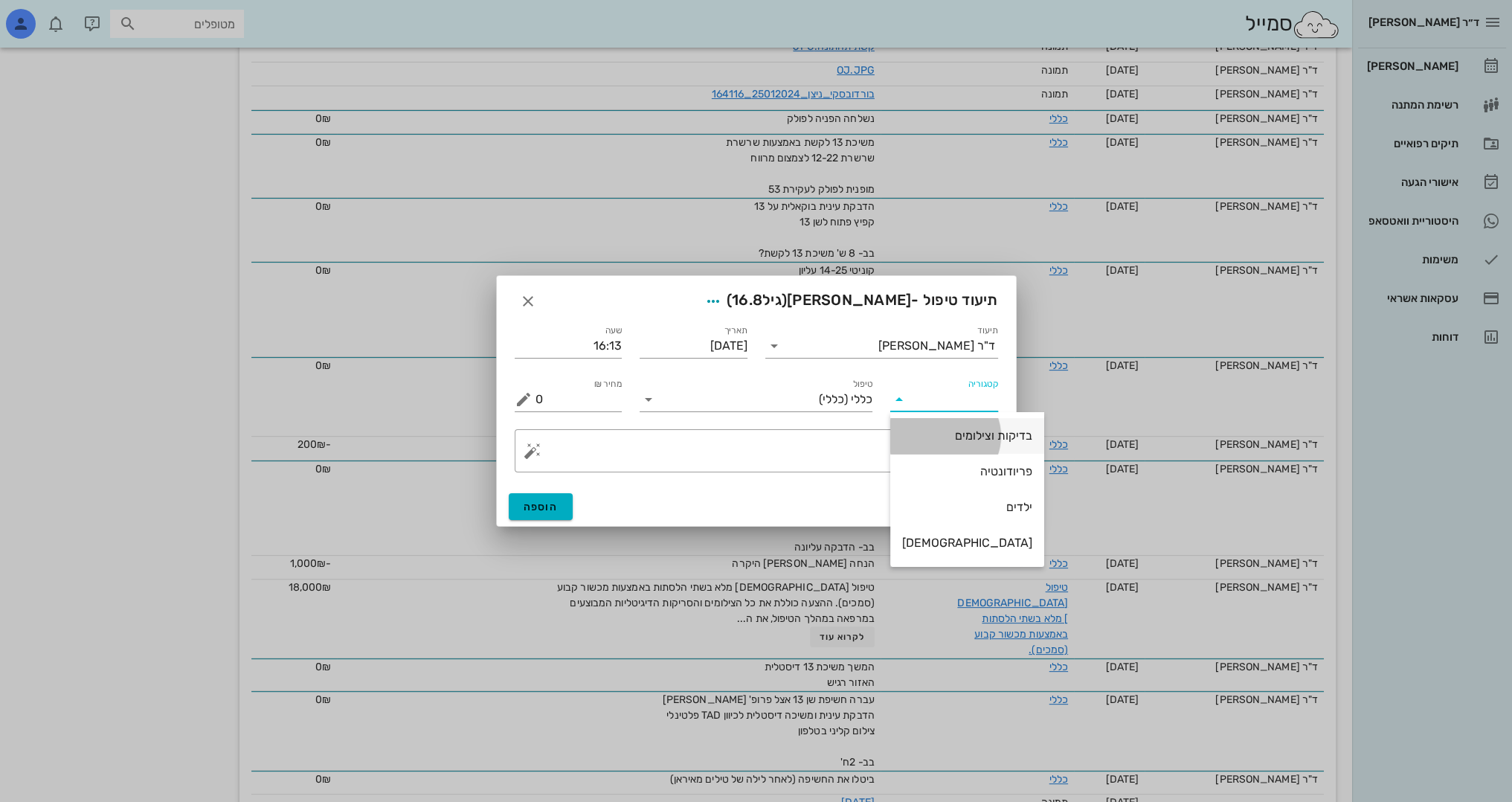
click at [951, 438] on div "בדיקות וצילומים" at bounding box center [968, 435] width 131 height 14
type input "בדיקות וצילומים"
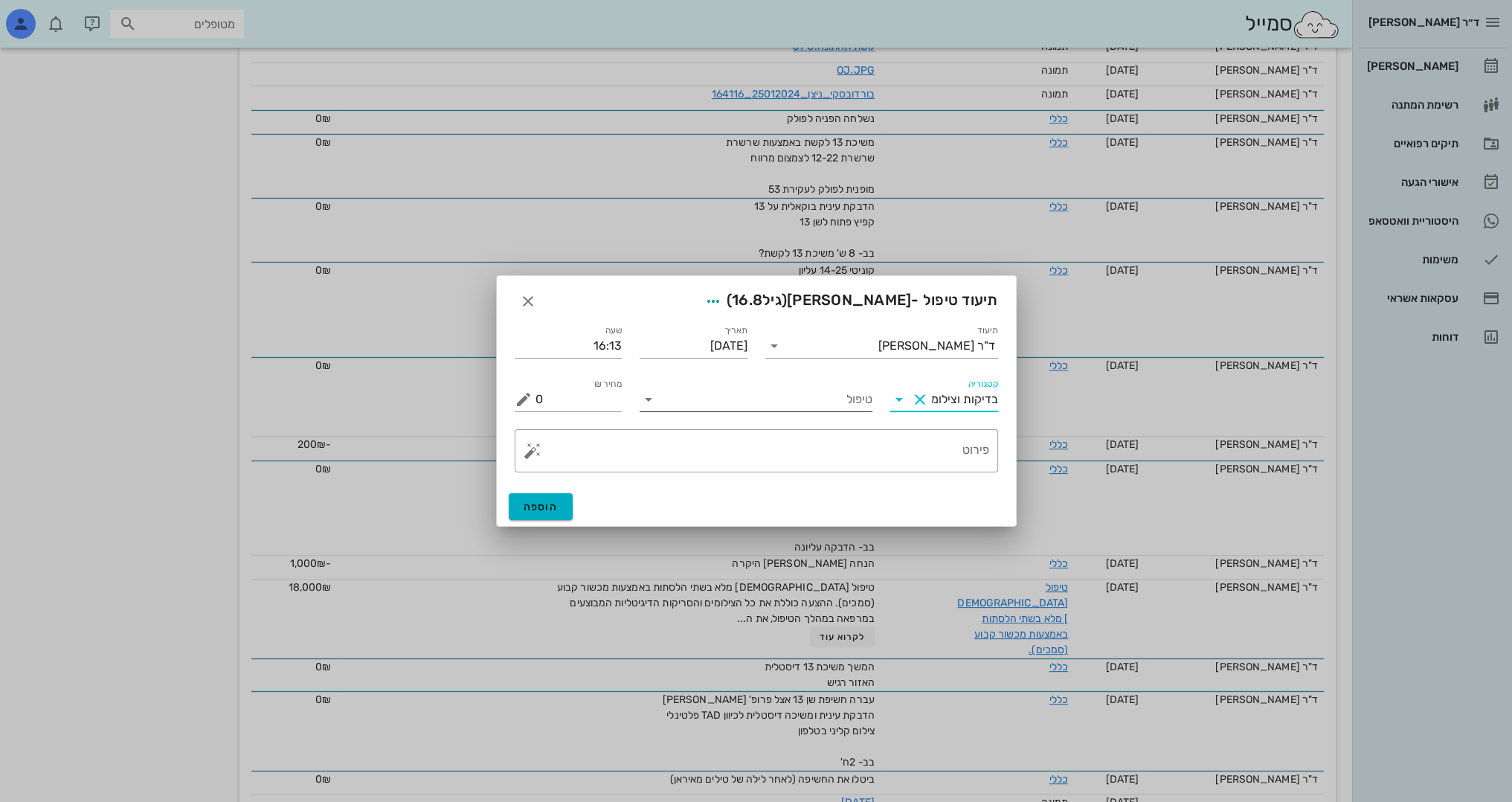
click at [842, 386] on div "טיפול" at bounding box center [756, 395] width 233 height 33
click at [842, 403] on input "טיפול" at bounding box center [767, 399] width 212 height 24
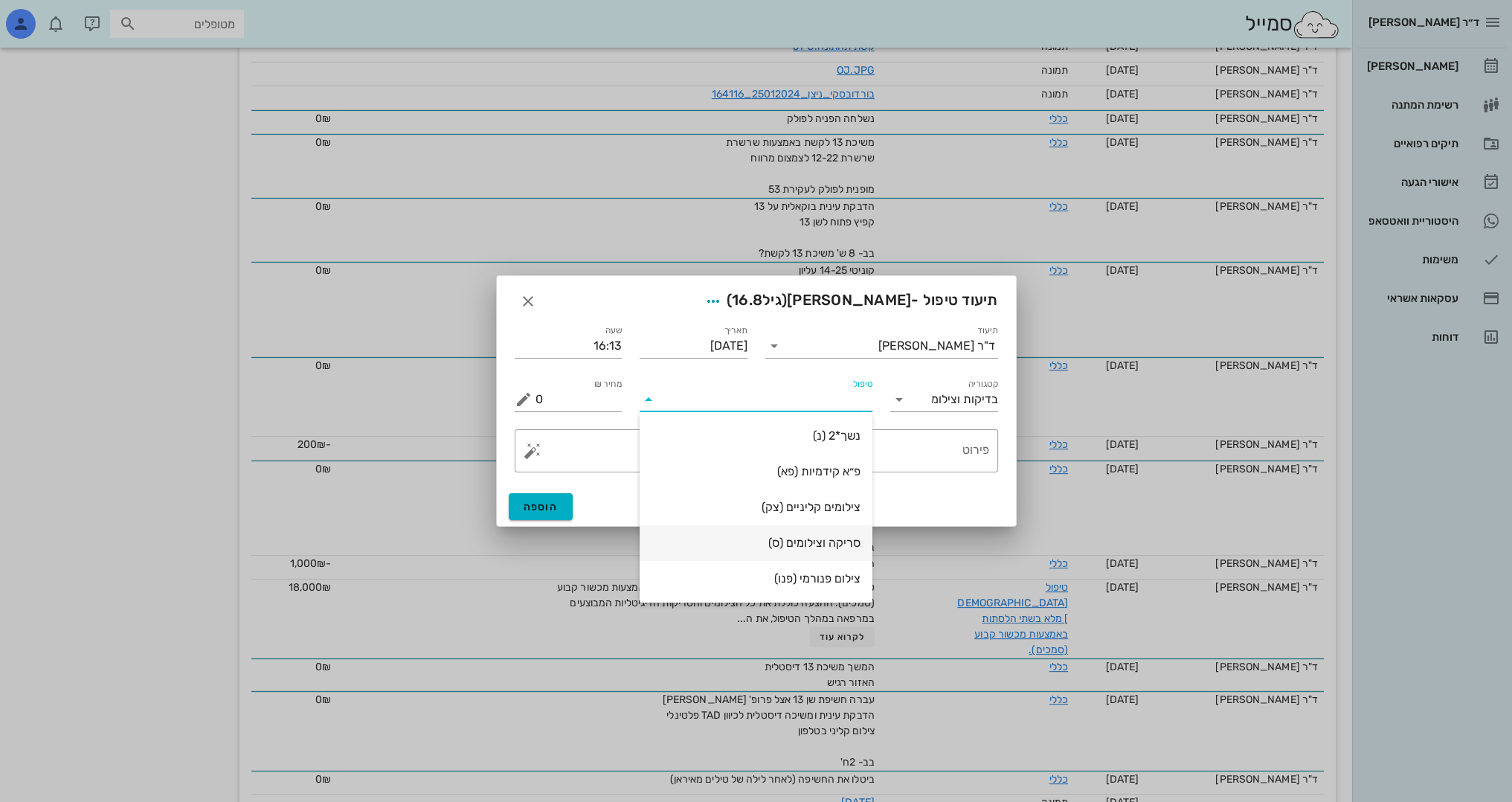
click at [833, 537] on div "סריקה וצילומים (ס)" at bounding box center [756, 543] width 209 height 14
type textarea "סריקה וצילומים קליניים לשלב נוסף"
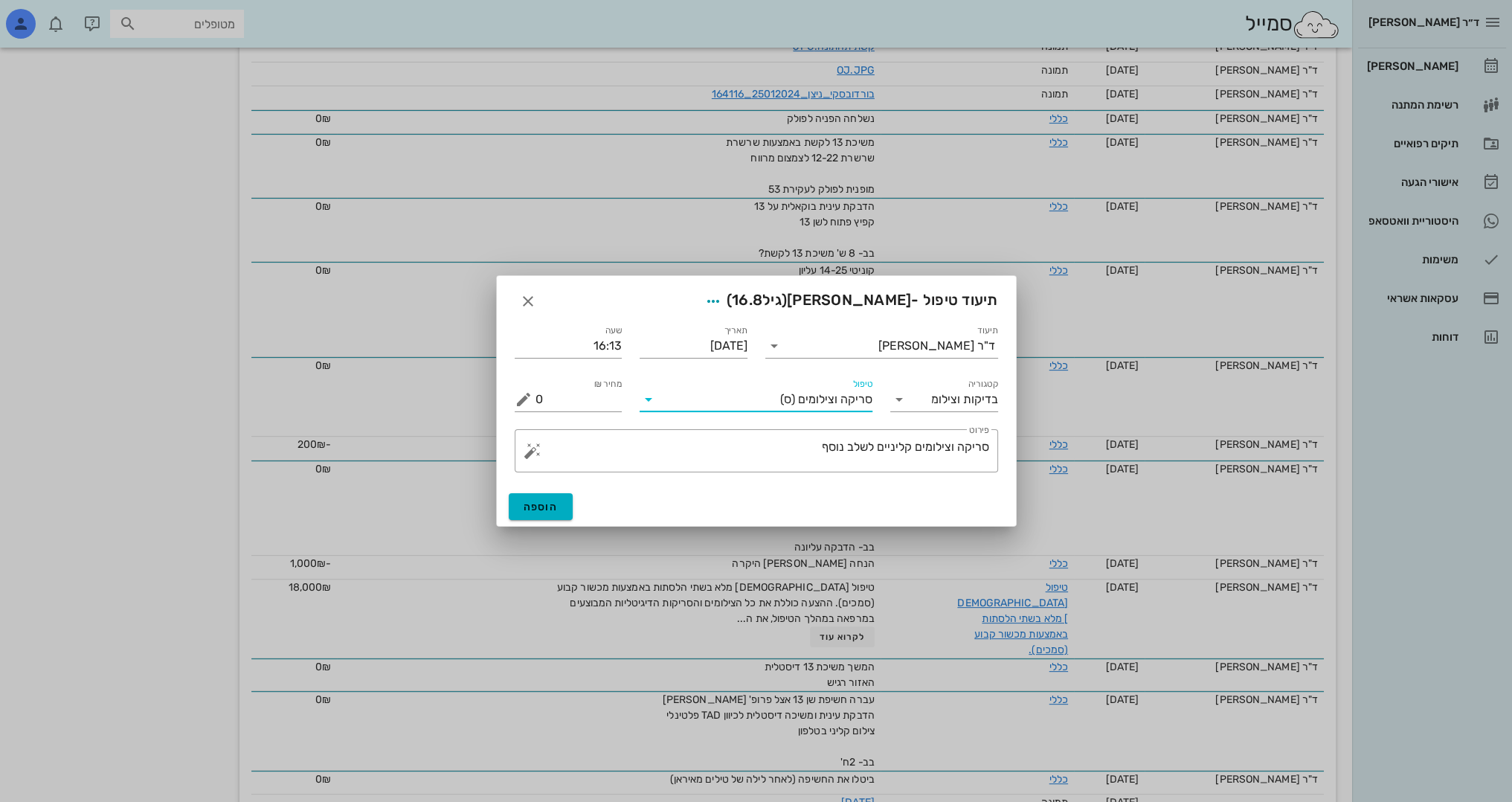
click at [530, 319] on div "שעה 16:13" at bounding box center [569, 339] width 126 height 53
click at [524, 299] on icon "button" at bounding box center [527, 301] width 18 height 18
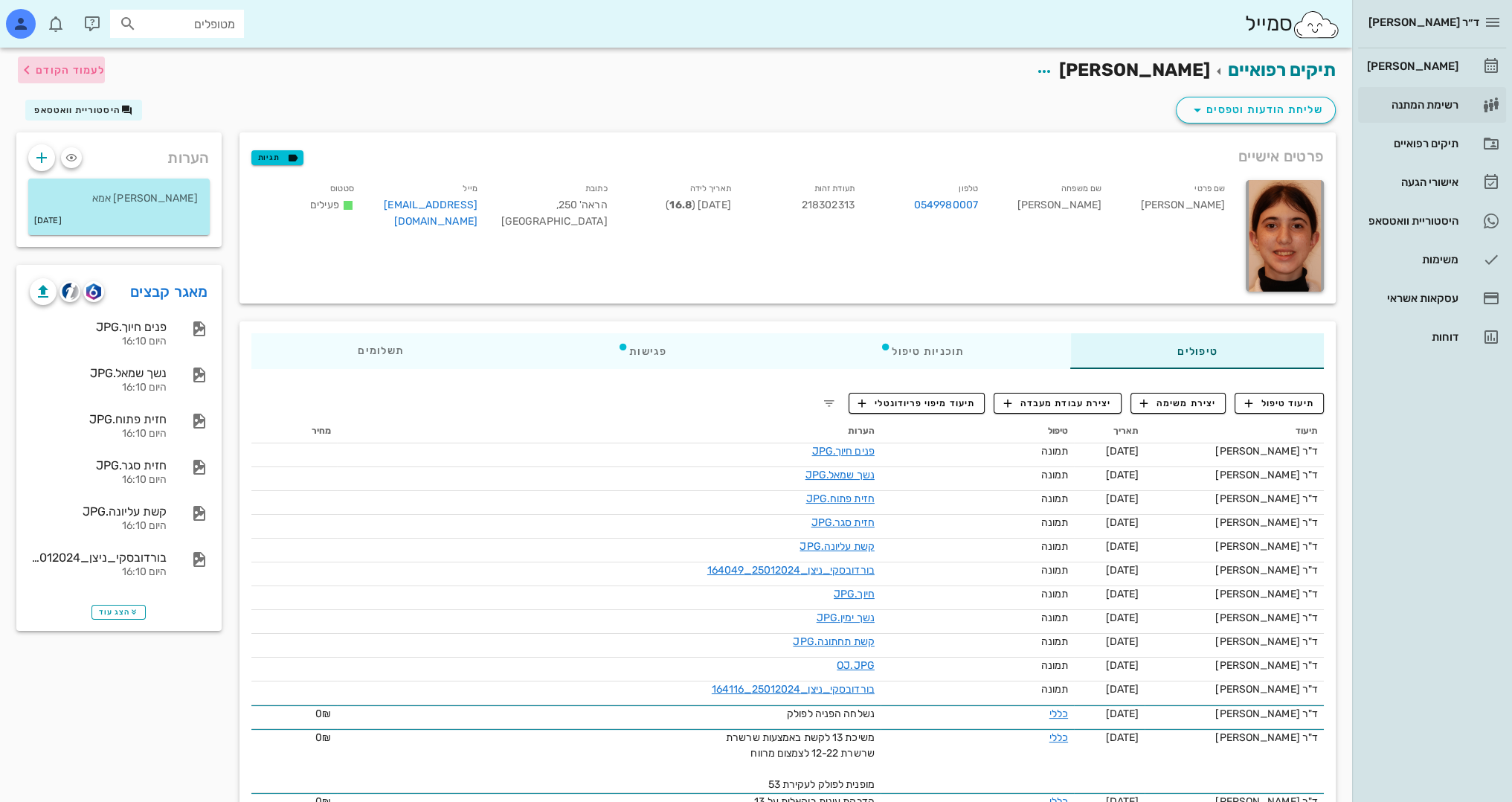
drag, startPoint x: 92, startPoint y: 65, endPoint x: 1479, endPoint y: 105, distance: 1387.6
click at [92, 65] on span "לעמוד הקודם" at bounding box center [70, 70] width 70 height 13
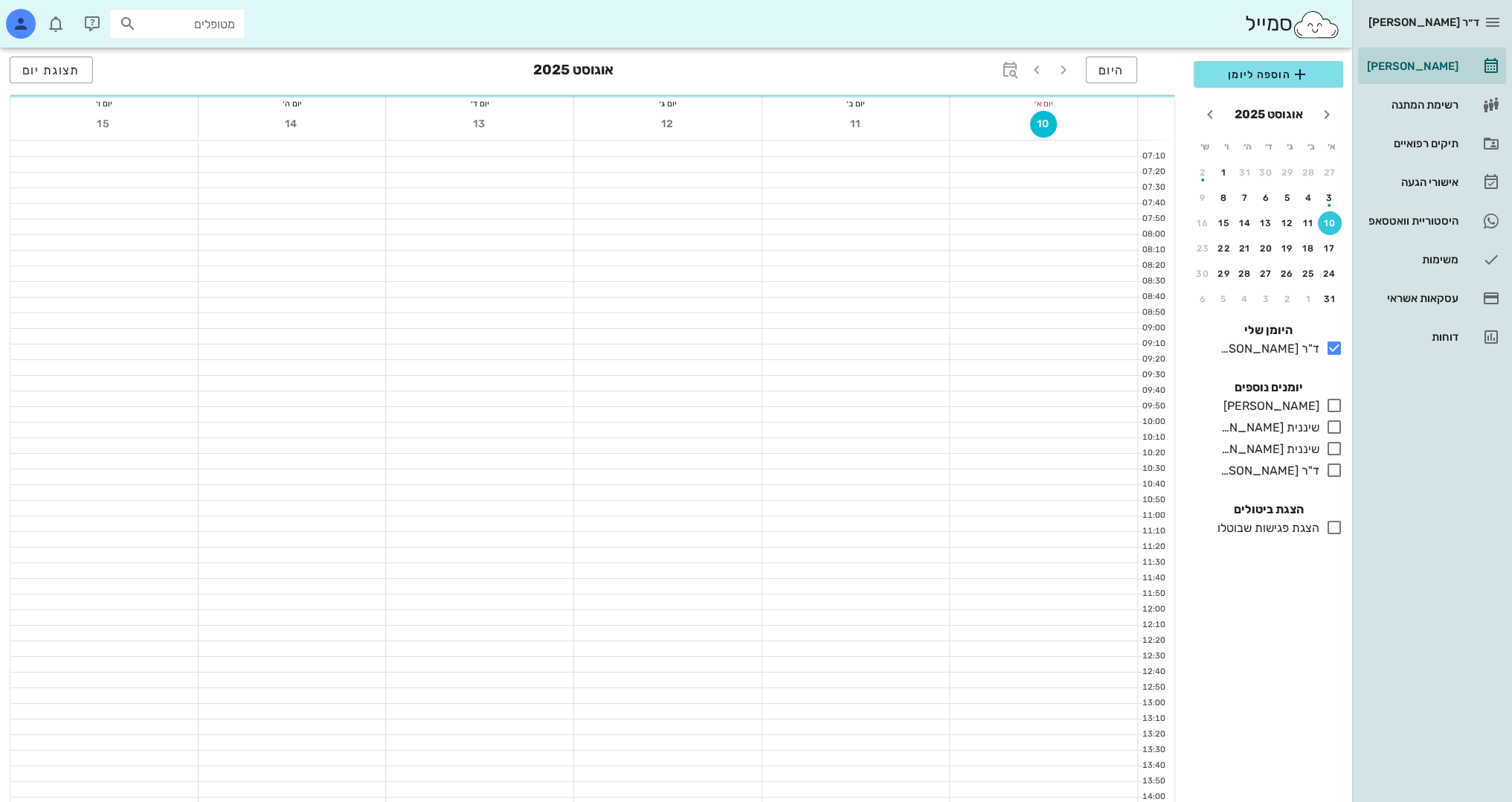
scroll to position [521, 0]
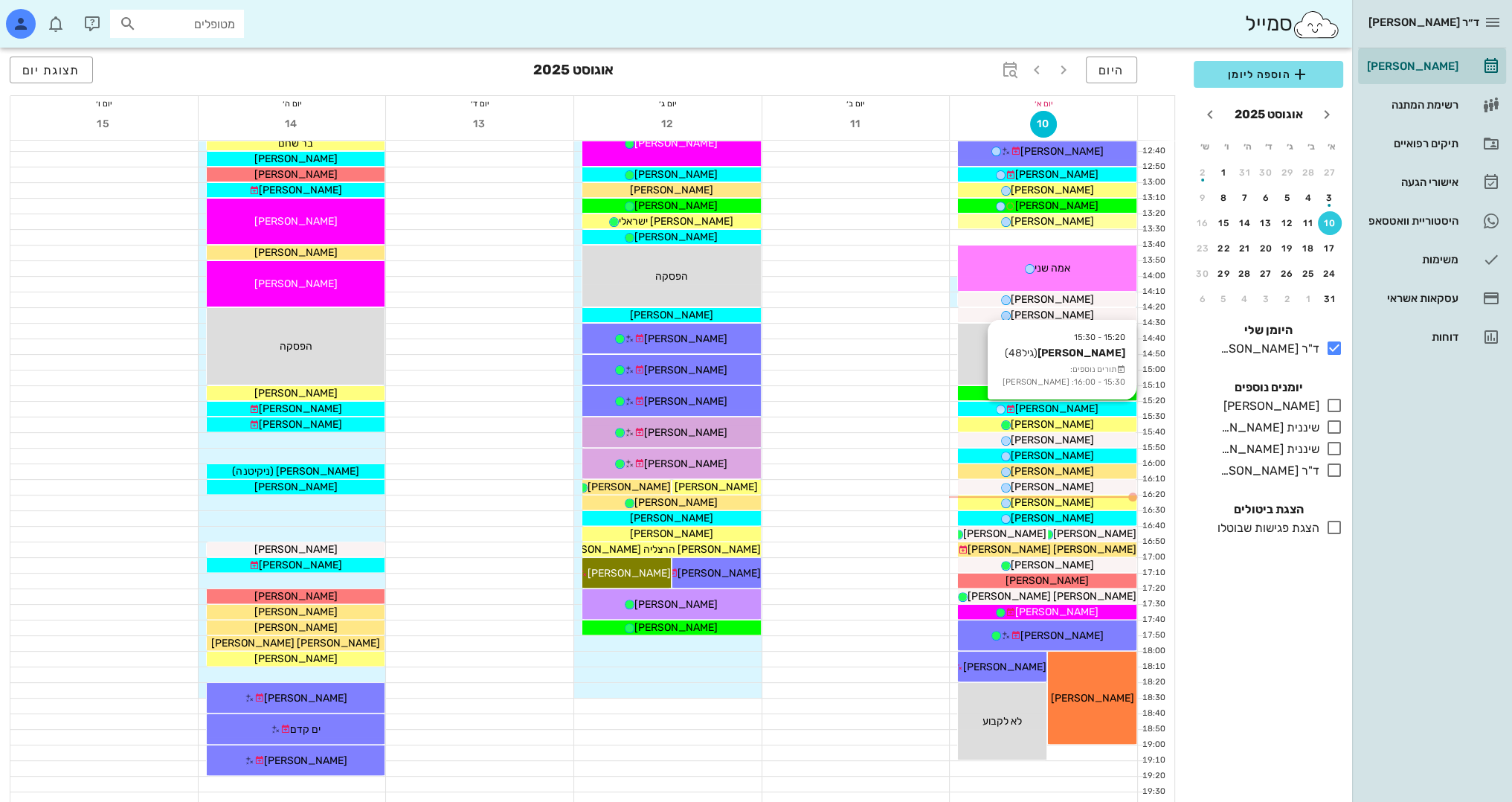
click at [1096, 407] on div "[PERSON_NAME]" at bounding box center [1047, 409] width 179 height 15
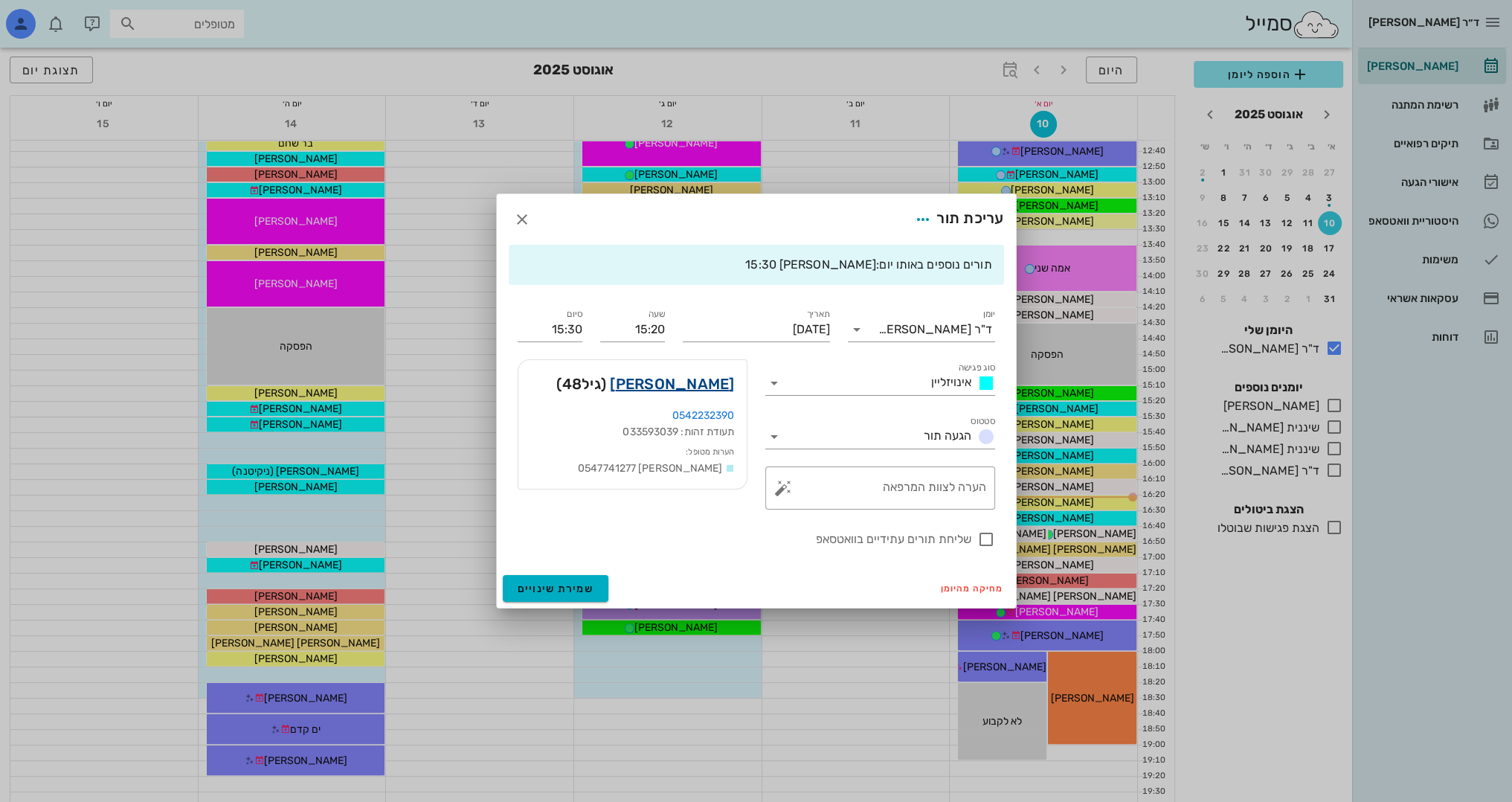
click at [692, 379] on link "[PERSON_NAME]" at bounding box center [672, 384] width 124 height 24
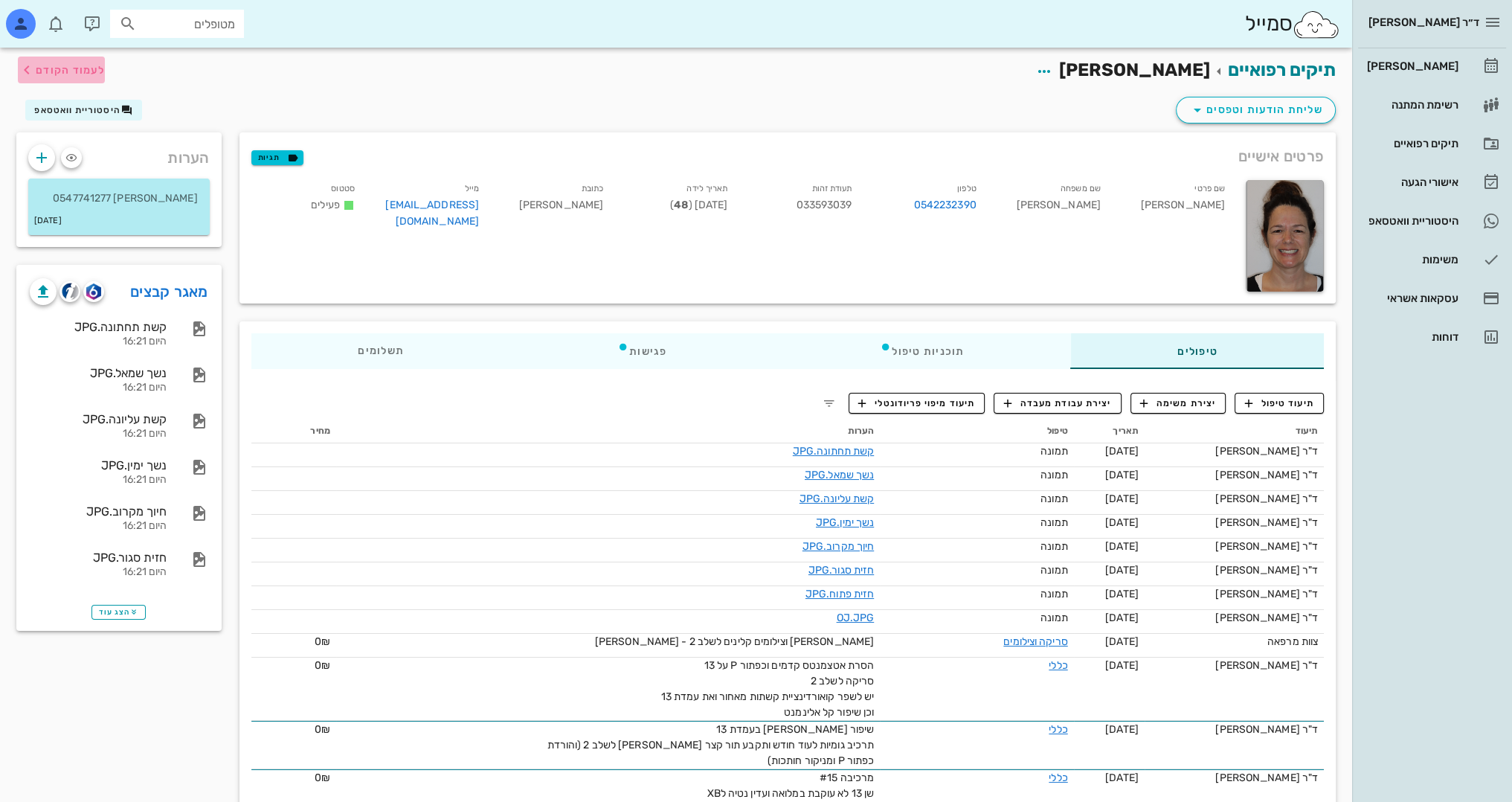
click at [72, 70] on span "לעמוד הקודם" at bounding box center [70, 70] width 70 height 13
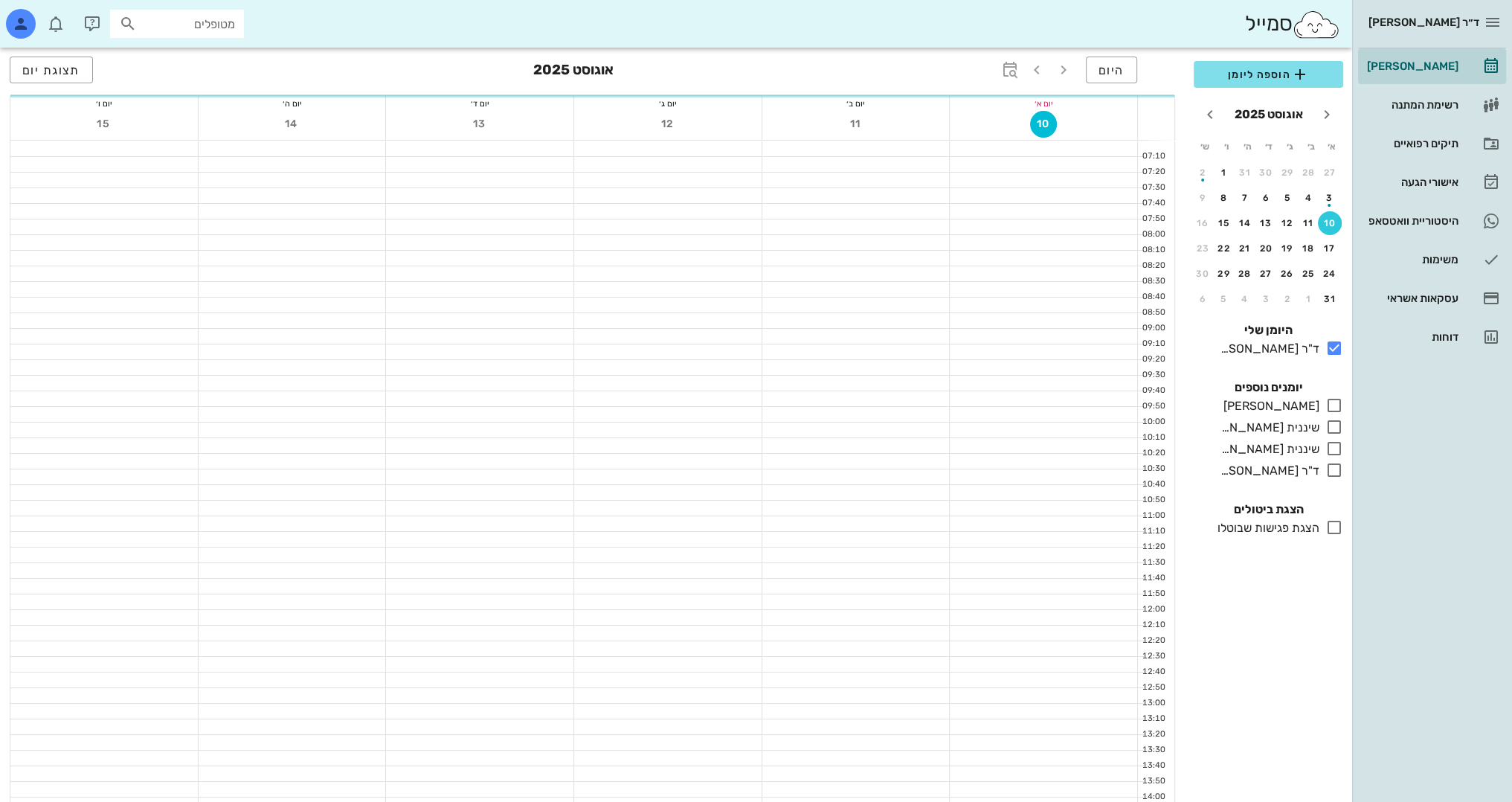
scroll to position [521, 0]
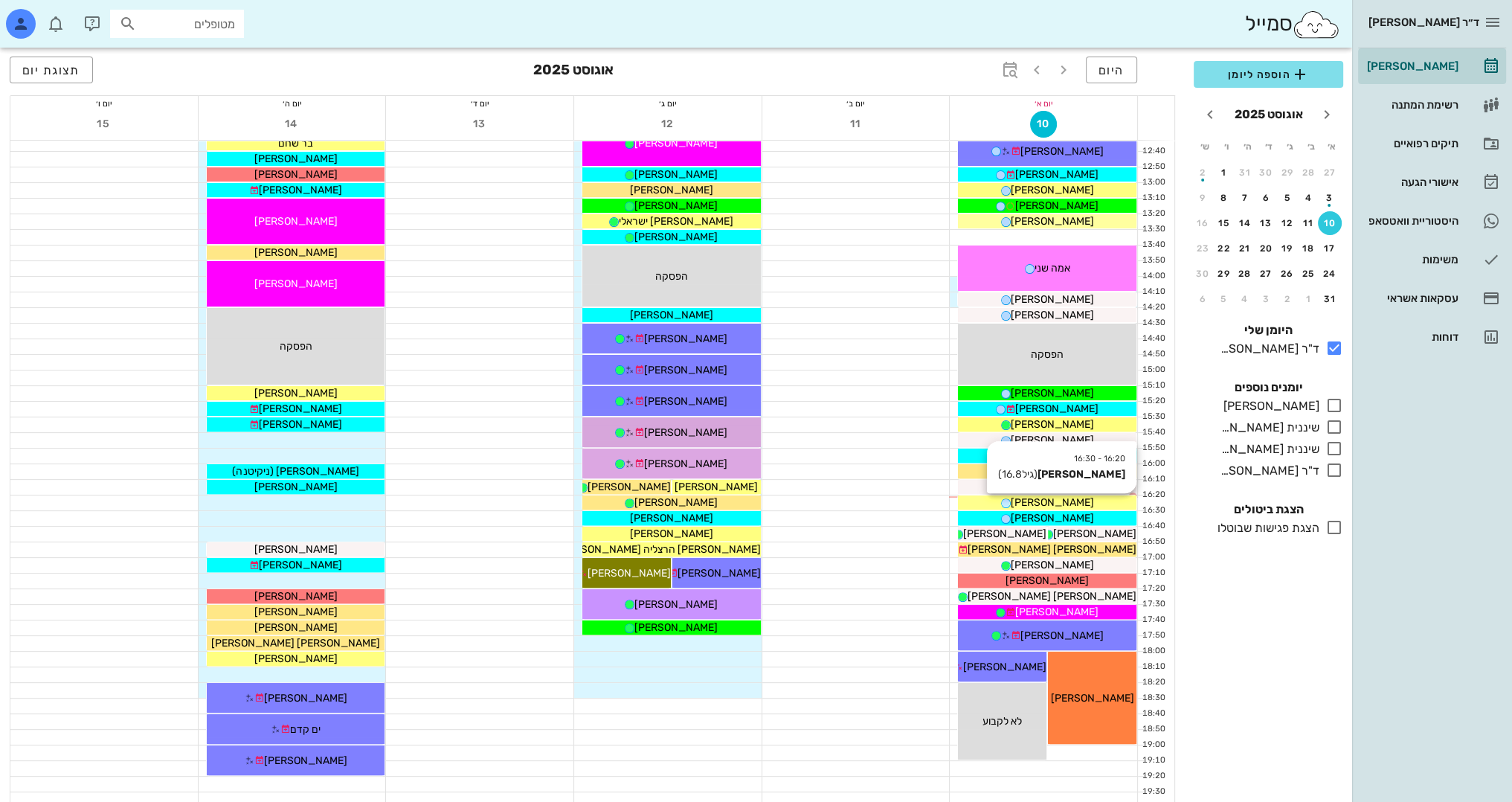
click at [1086, 498] on div "[PERSON_NAME]" at bounding box center [1047, 502] width 179 height 15
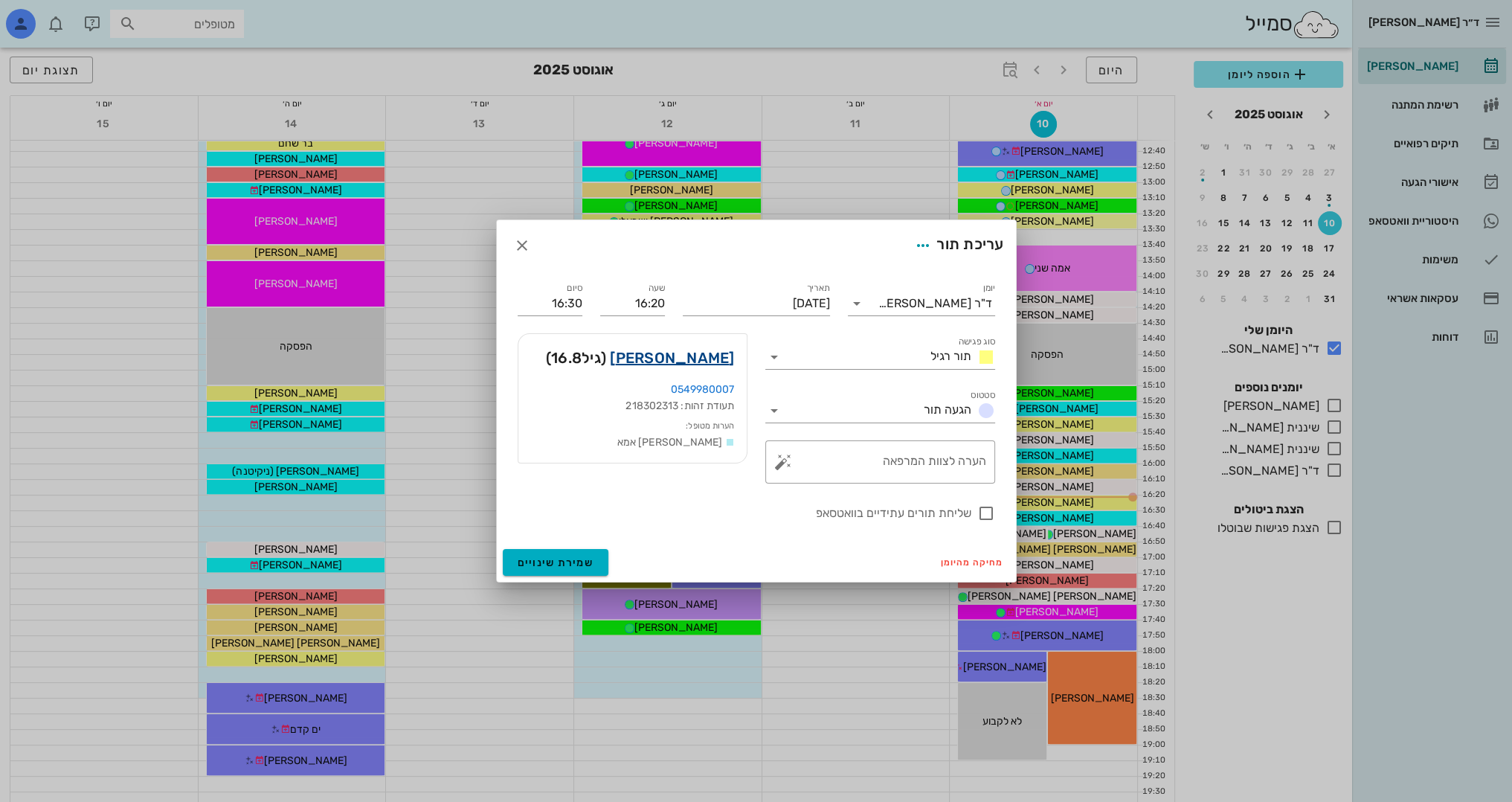
click at [688, 359] on link "[PERSON_NAME]" at bounding box center [672, 358] width 124 height 24
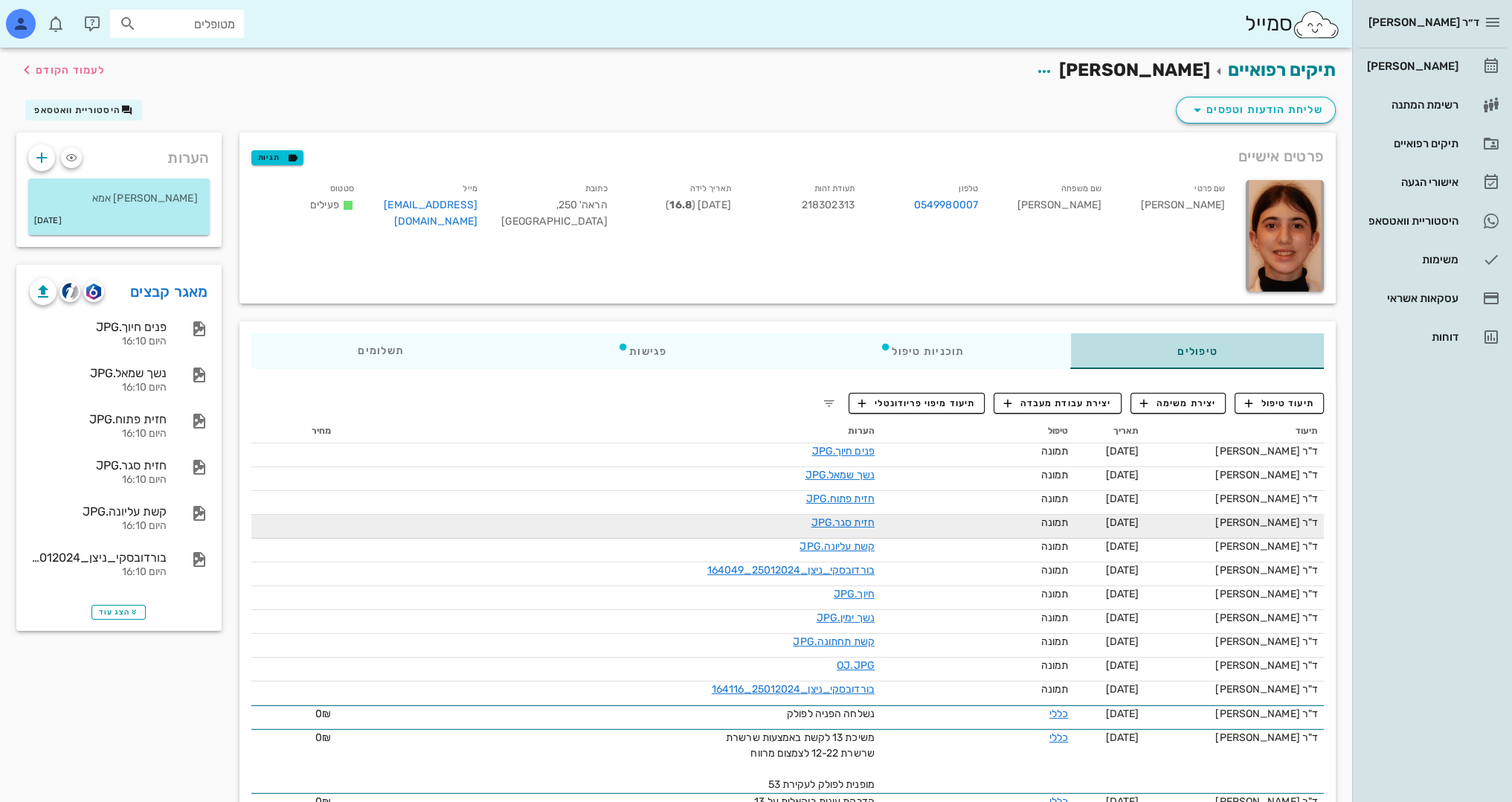
drag, startPoint x: 1156, startPoint y: 585, endPoint x: 1139, endPoint y: 527, distance: 60.4
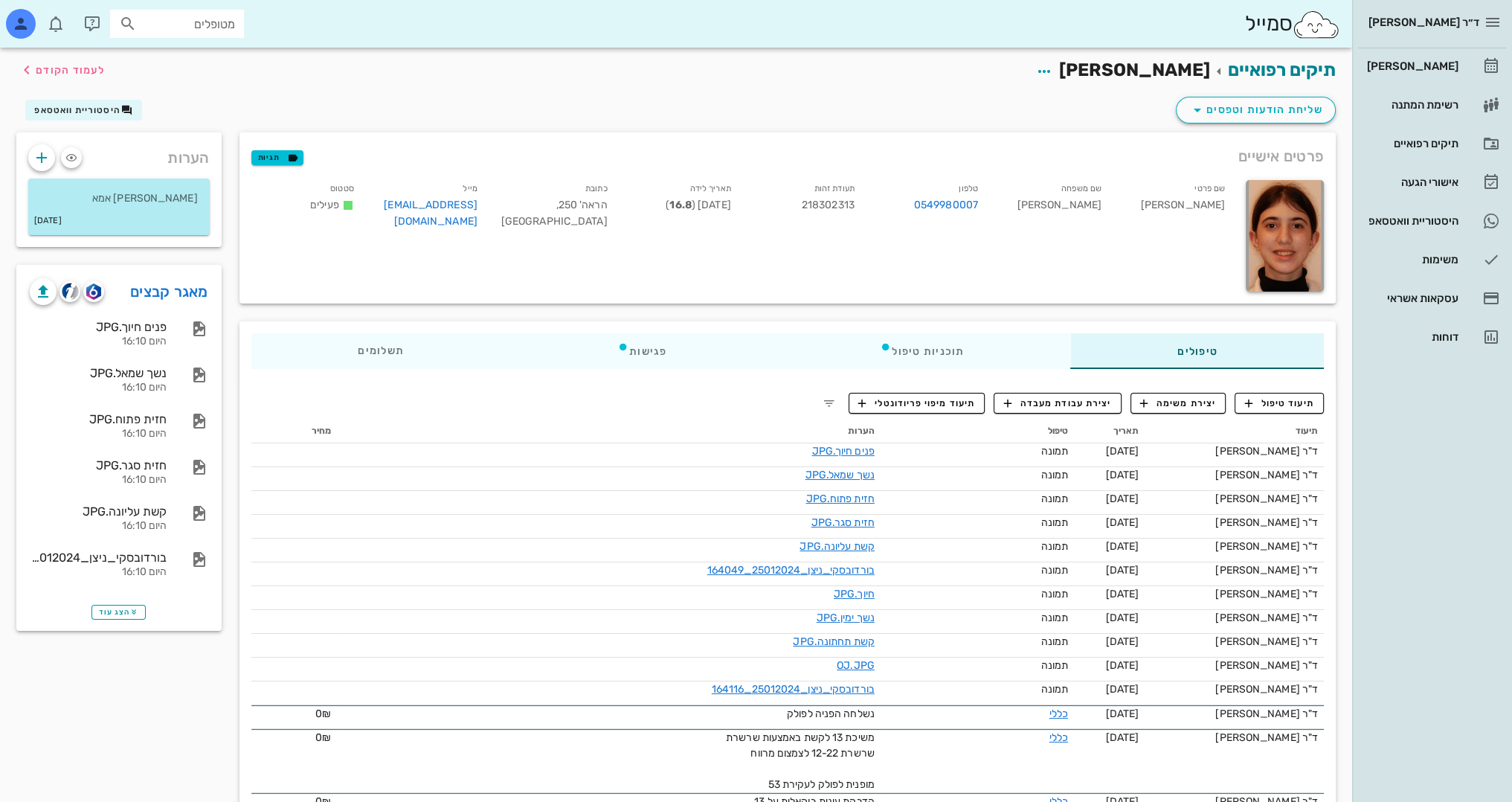
click at [1470, 639] on div "ד״ר [PERSON_NAME] [PERSON_NAME] רשימת המתנה תיקים רפואיים אישורי הגעה היסטוריית…" at bounding box center [1432, 401] width 160 height 802
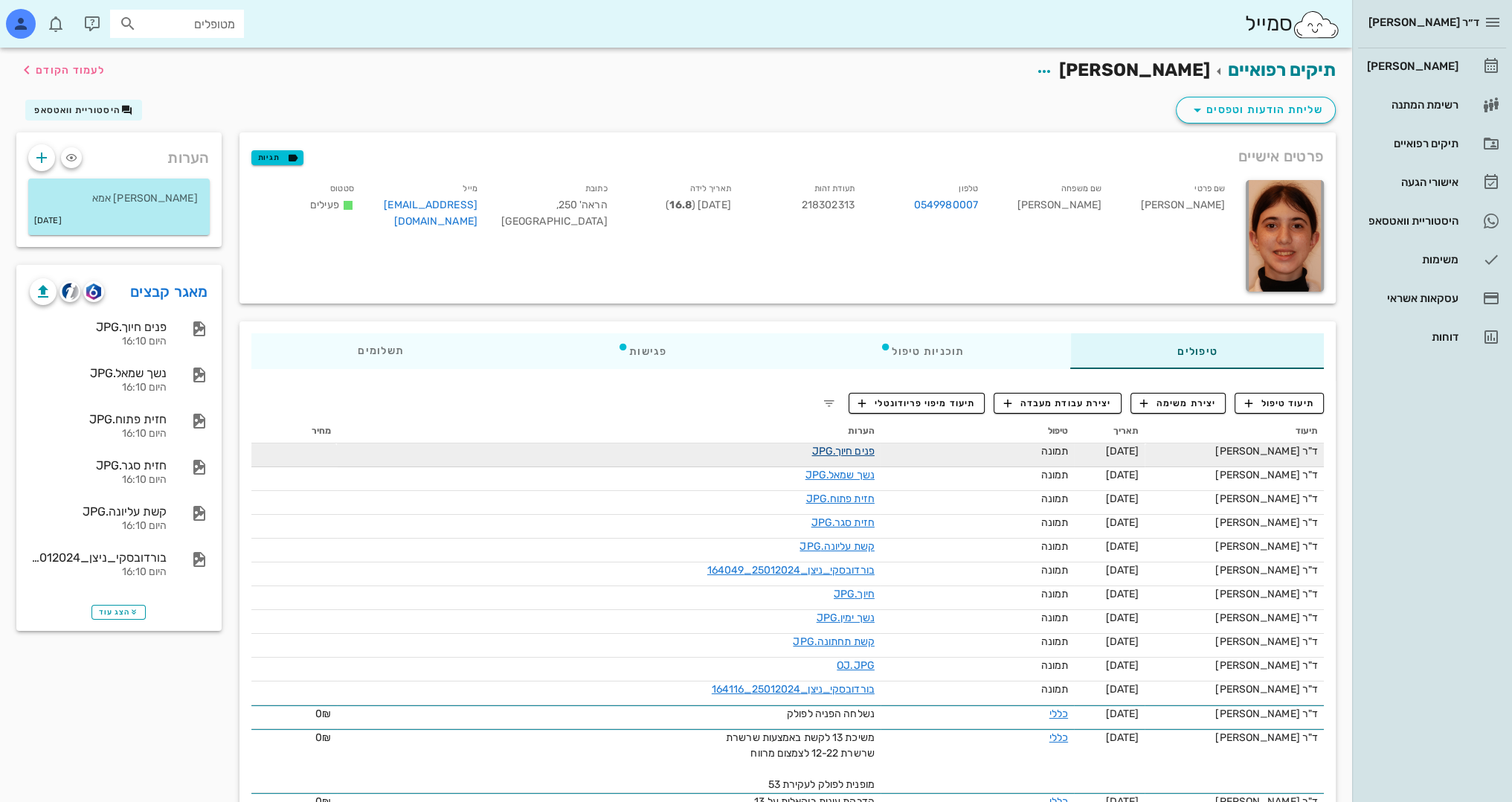
click at [836, 451] on link "פנים חיוך.JPG" at bounding box center [843, 451] width 63 height 13
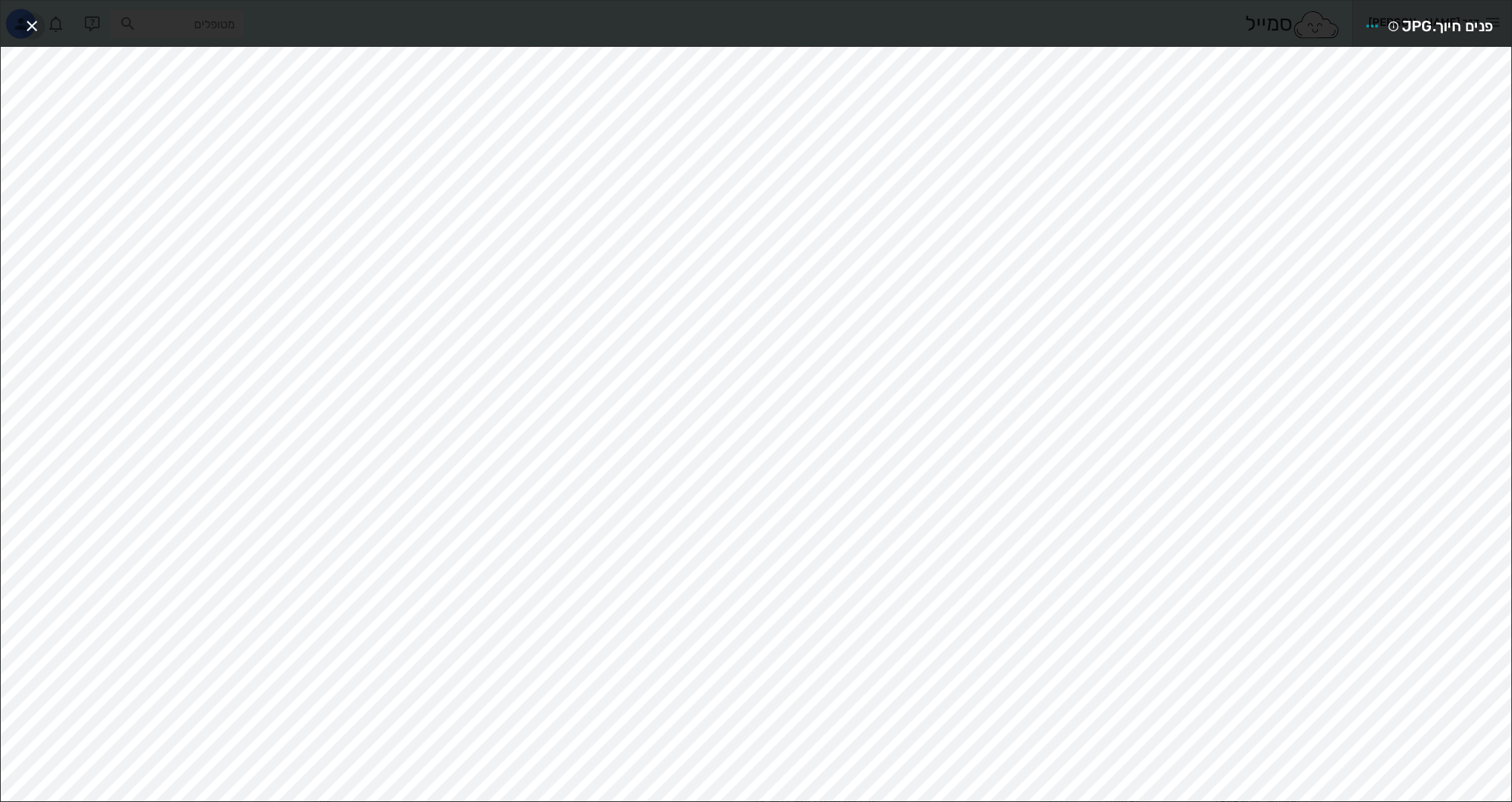
click at [32, 28] on icon "button" at bounding box center [31, 25] width 18 height 18
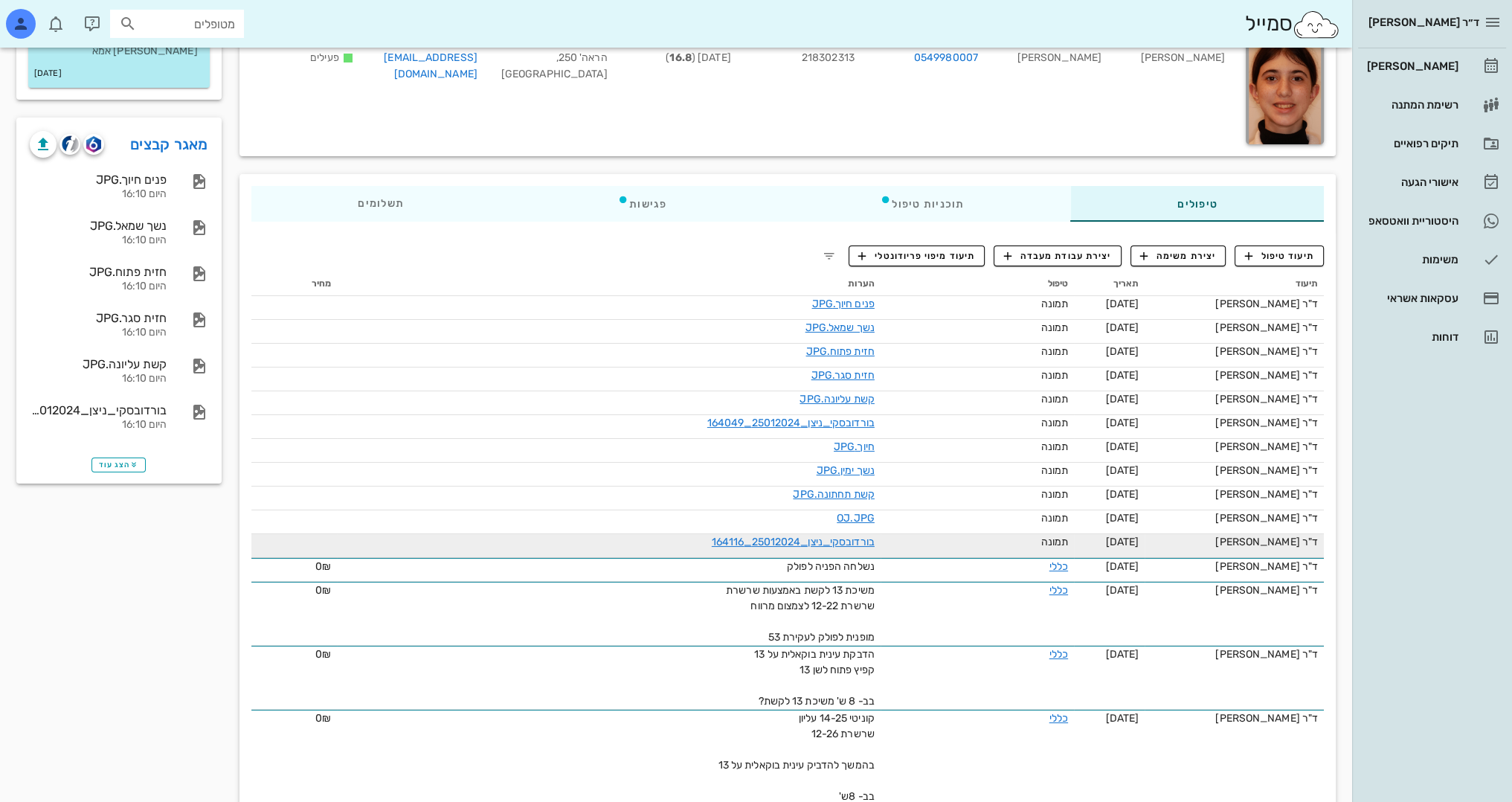
scroll to position [148, 0]
click at [1119, 534] on span "[DATE]" at bounding box center [1122, 540] width 33 height 13
drag, startPoint x: 1113, startPoint y: 534, endPoint x: 1176, endPoint y: 537, distance: 63.1
click at [1145, 537] on td "[DATE]" at bounding box center [1109, 544] width 70 height 24
click at [1145, 549] on td "[DATE]" at bounding box center [1109, 544] width 70 height 24
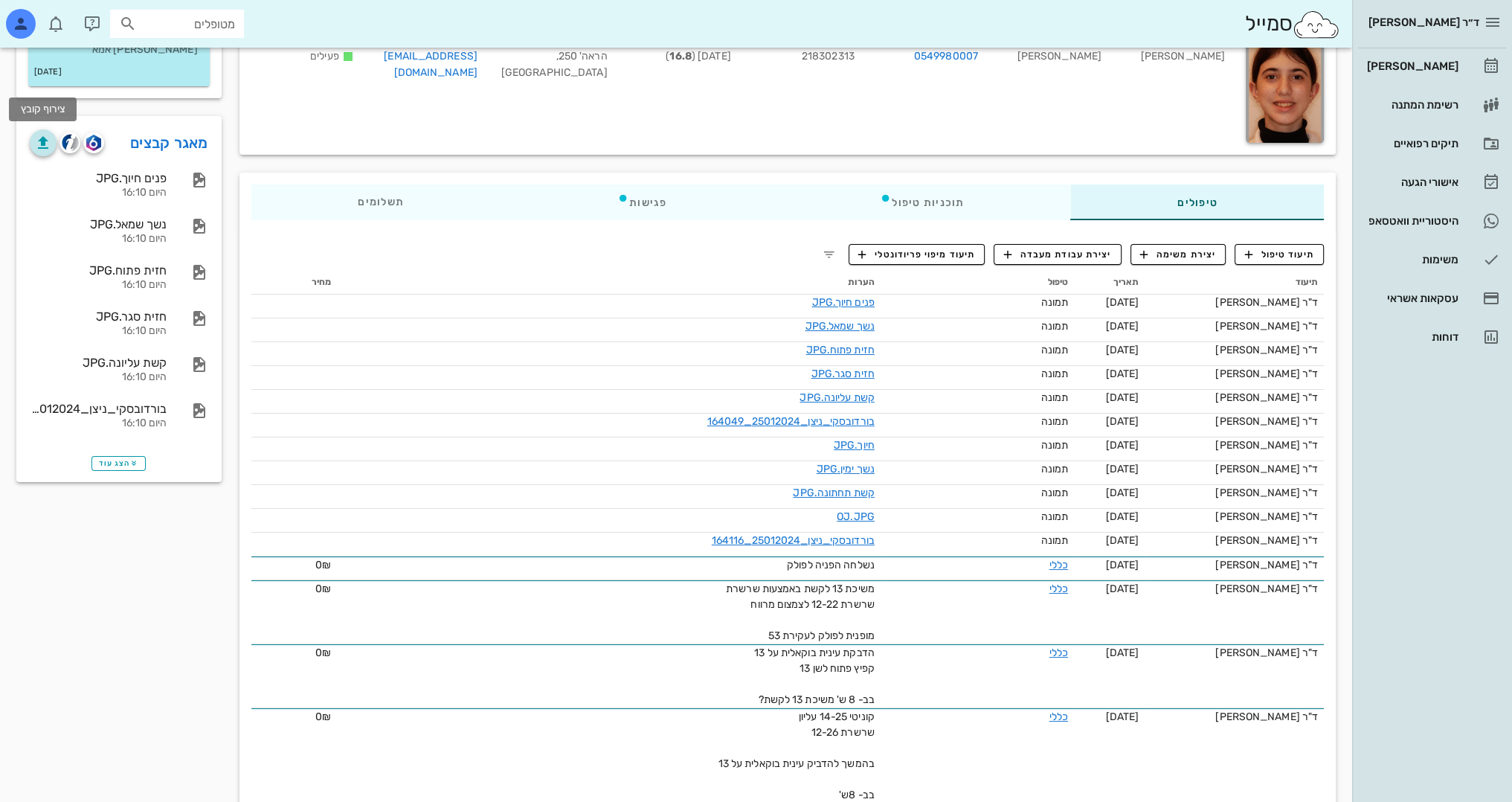
click at [51, 139] on icon "button" at bounding box center [42, 142] width 18 height 18
click at [1403, 445] on div "ד״ר [PERSON_NAME] [PERSON_NAME] רשימת המתנה תיקים רפואיים אישורי הגעה היסטוריית…" at bounding box center [1432, 401] width 160 height 802
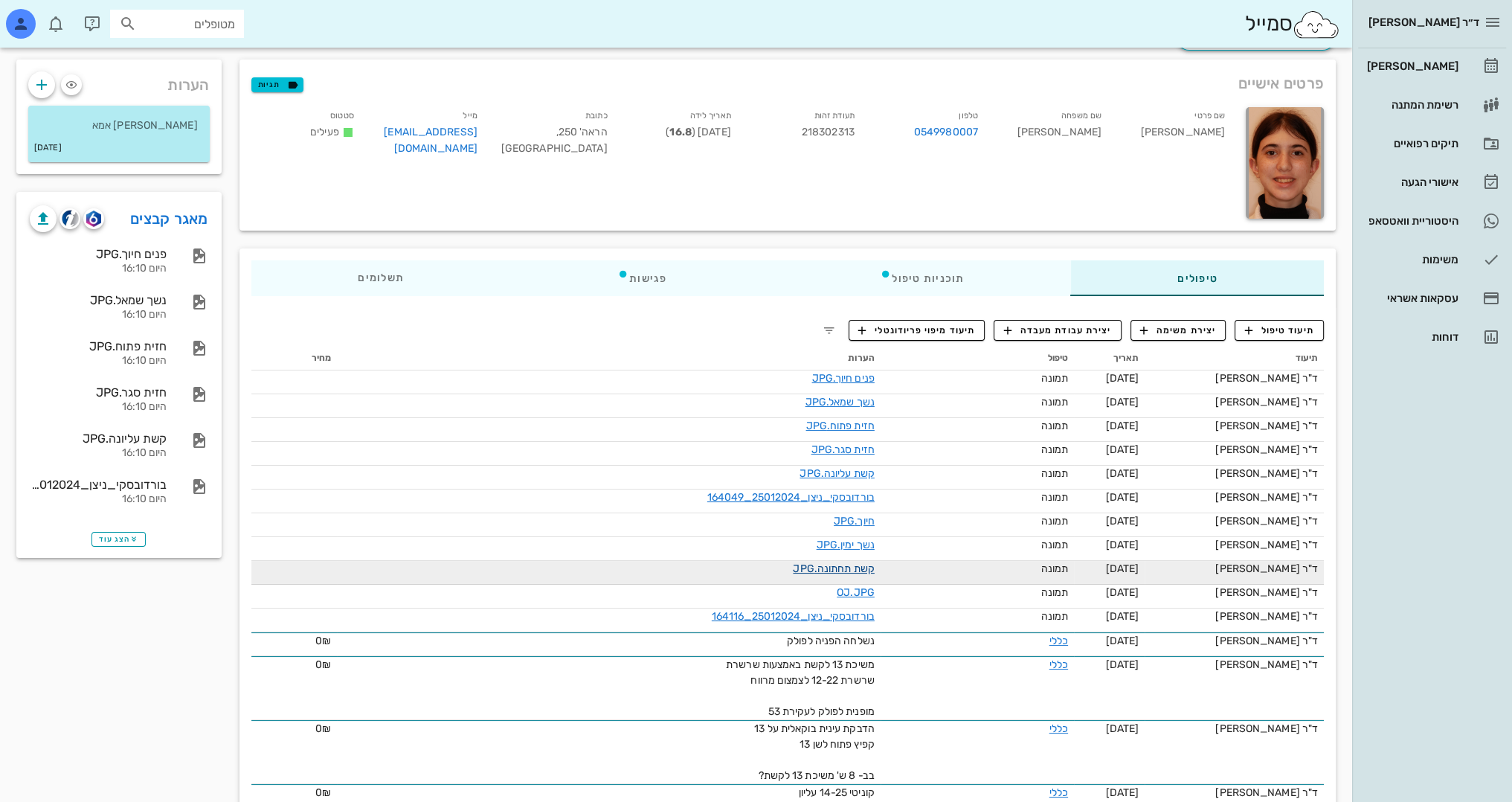
scroll to position [75, 0]
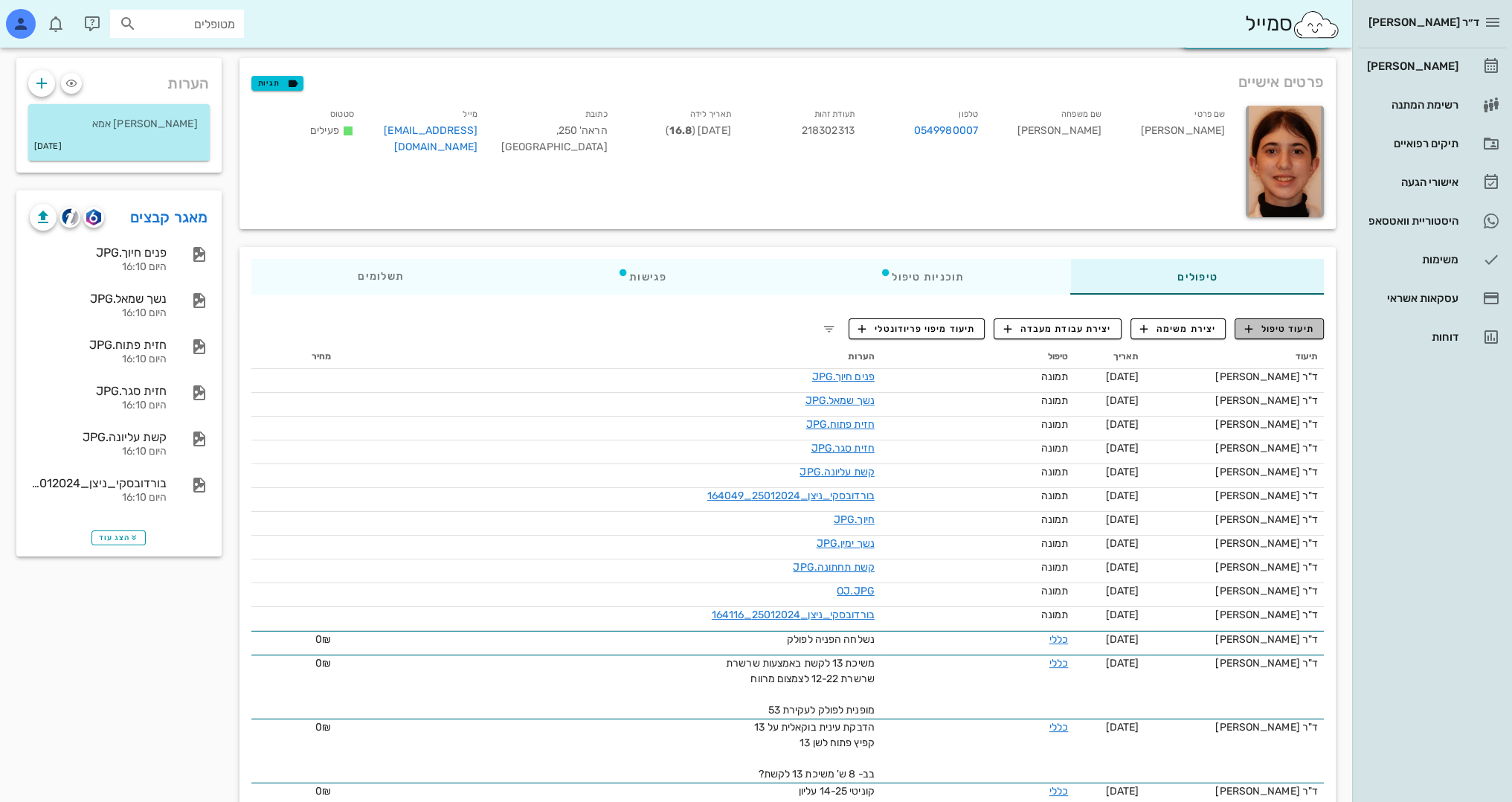
click at [1308, 331] on span "תיעוד טיפול" at bounding box center [1280, 329] width 70 height 14
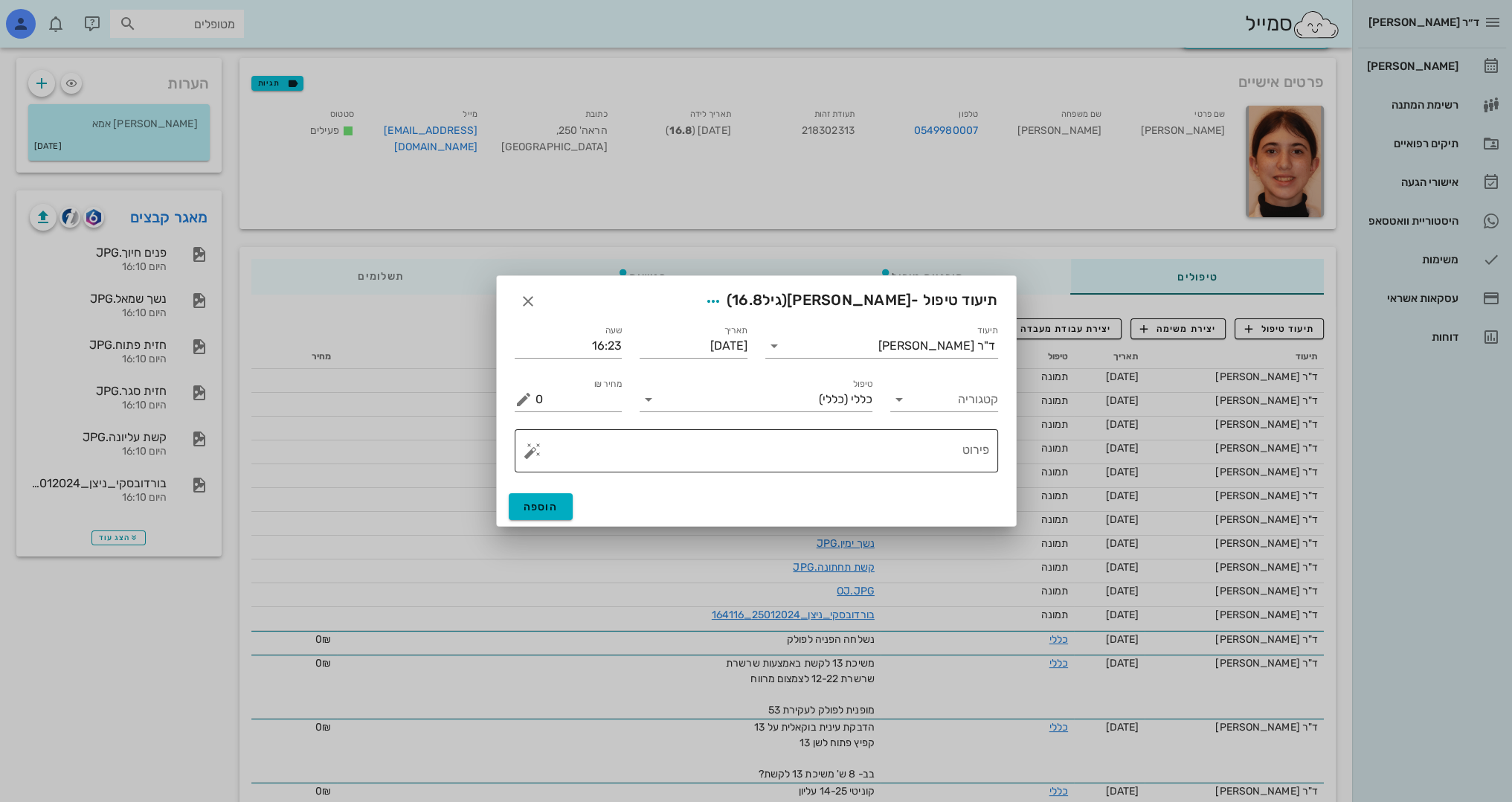
click at [854, 452] on textarea "פירוט" at bounding box center [762, 454] width 454 height 36
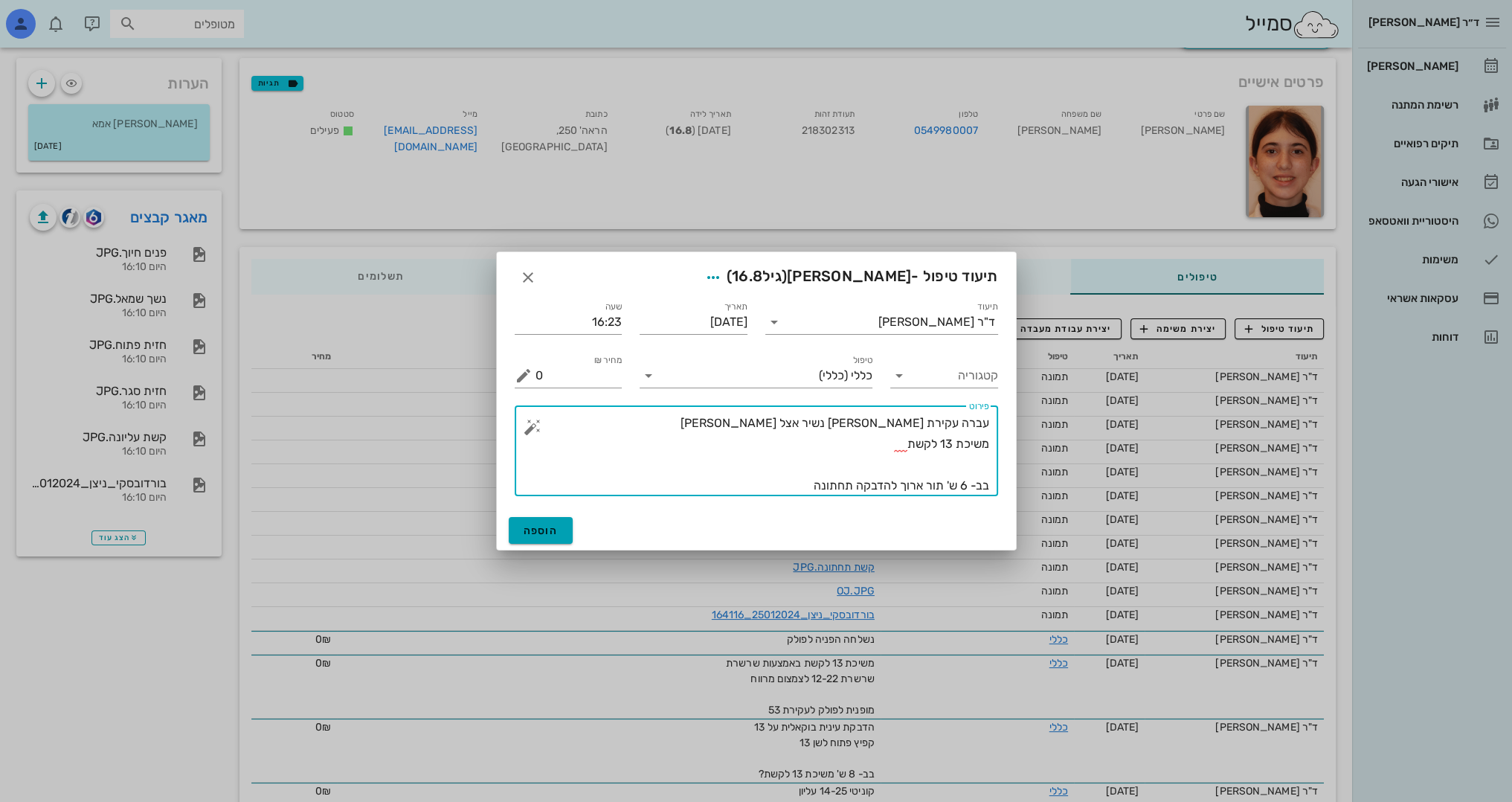
type textarea "עברה עקירת [PERSON_NAME] נשיר אצל [PERSON_NAME] משיכת 13 לקשת בב- 6 ש' תור ארוך…"
drag, startPoint x: 561, startPoint y: 529, endPoint x: 570, endPoint y: 526, distance: 9.5
click at [561, 530] on button "הוספה" at bounding box center [541, 531] width 64 height 27
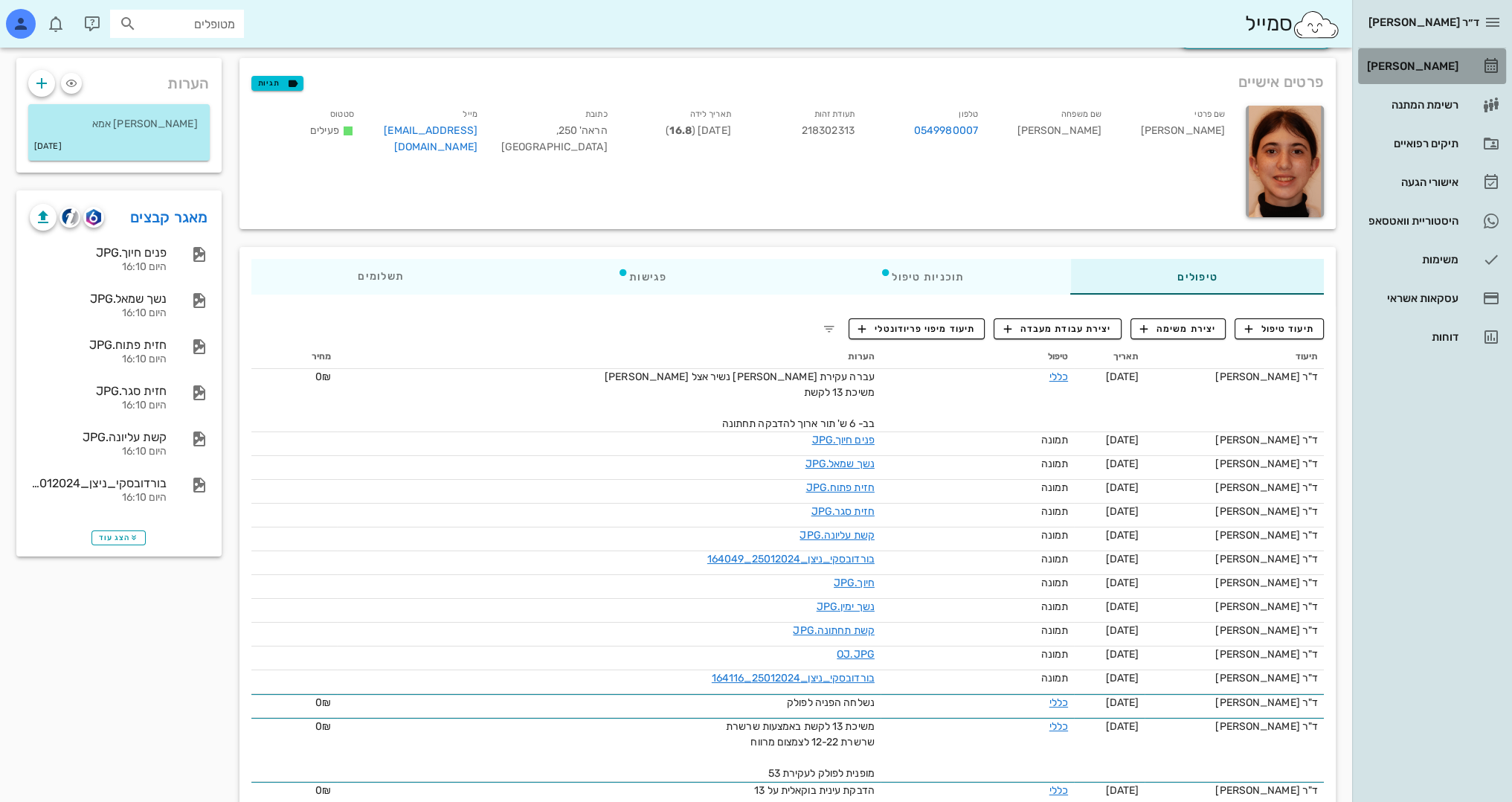
click at [1431, 70] on div "[PERSON_NAME]" at bounding box center [1411, 66] width 94 height 12
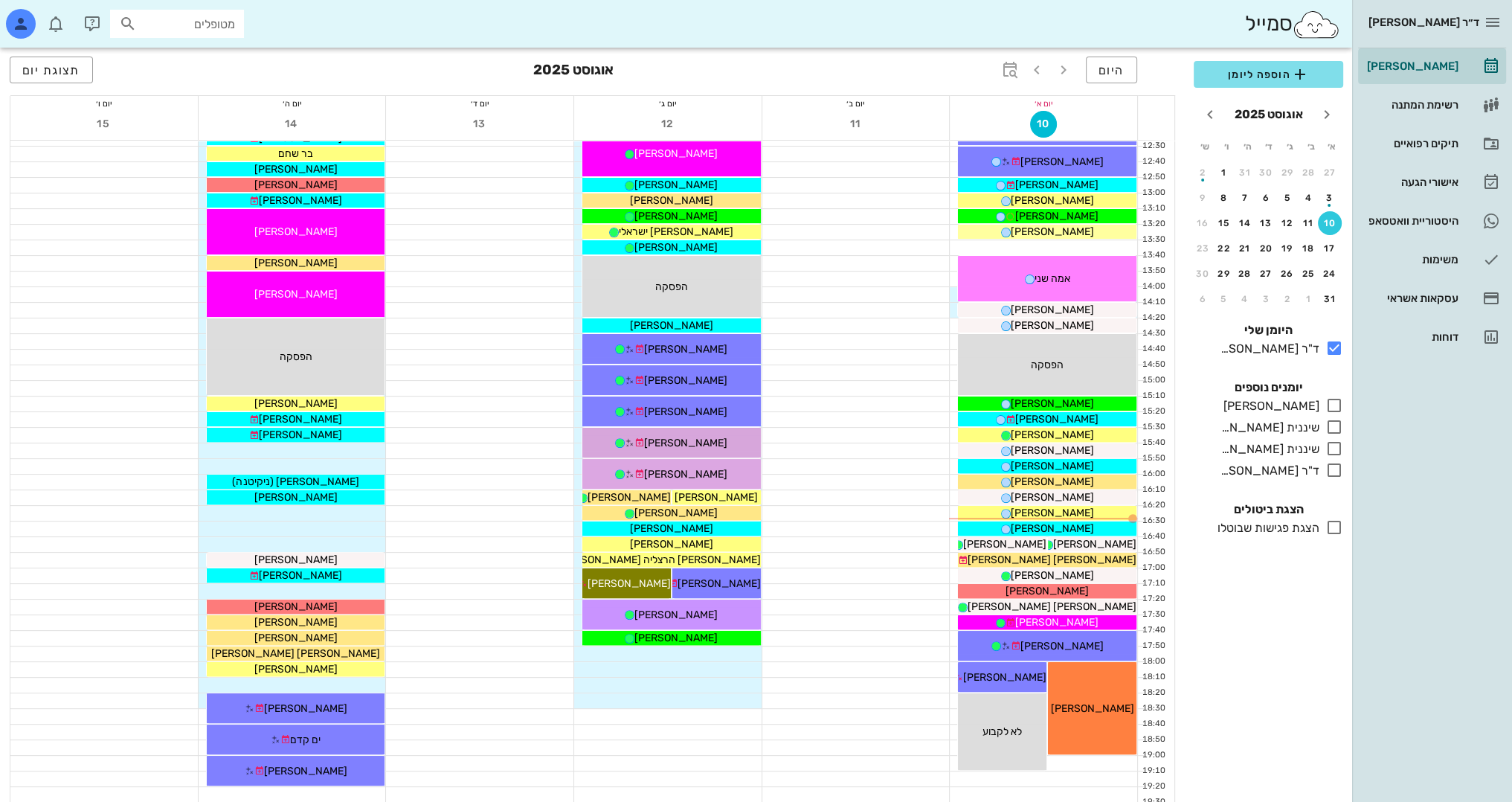
scroll to position [521, 0]
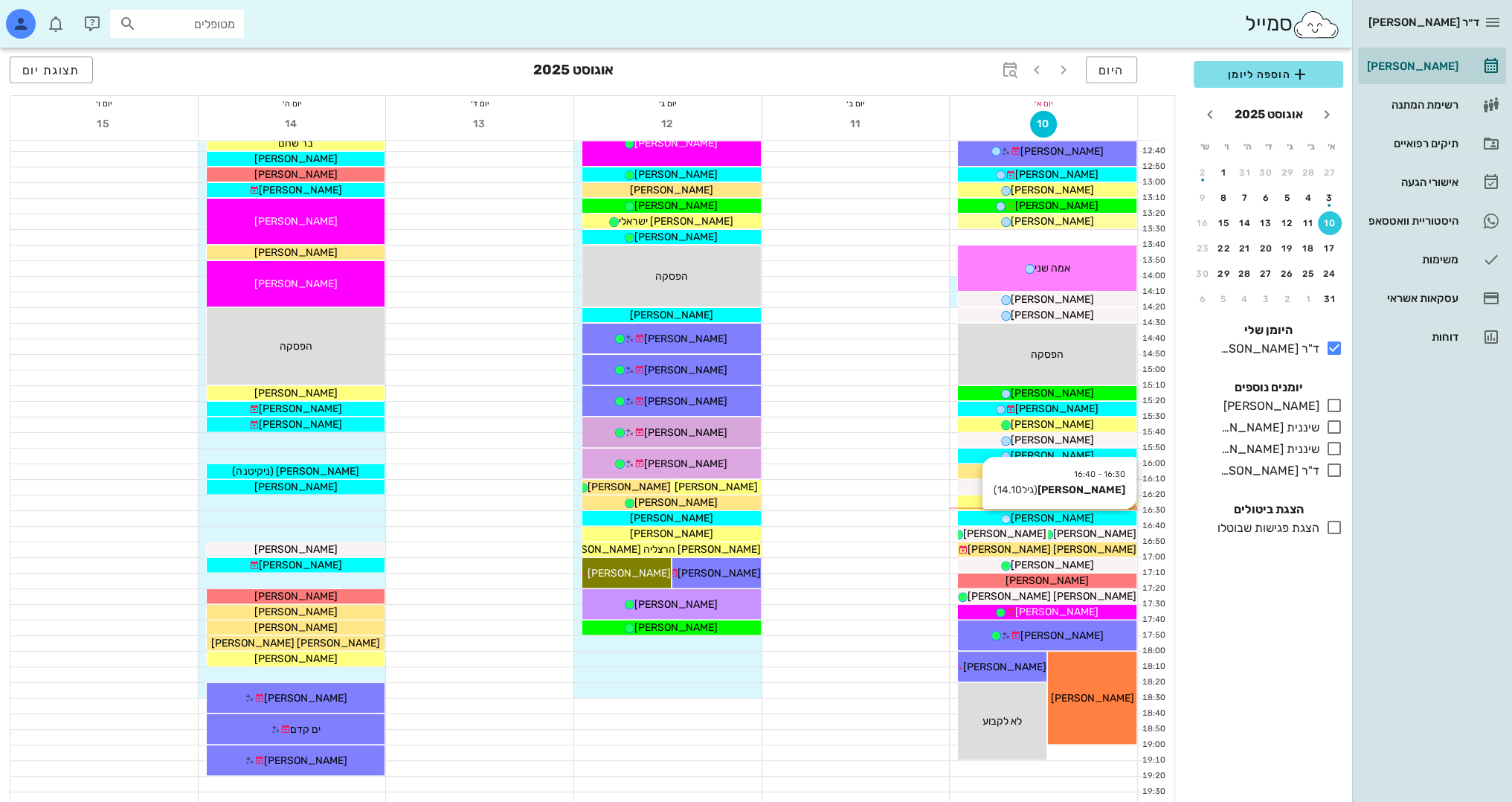
click at [1102, 517] on div "[PERSON_NAME]" at bounding box center [1047, 518] width 179 height 15
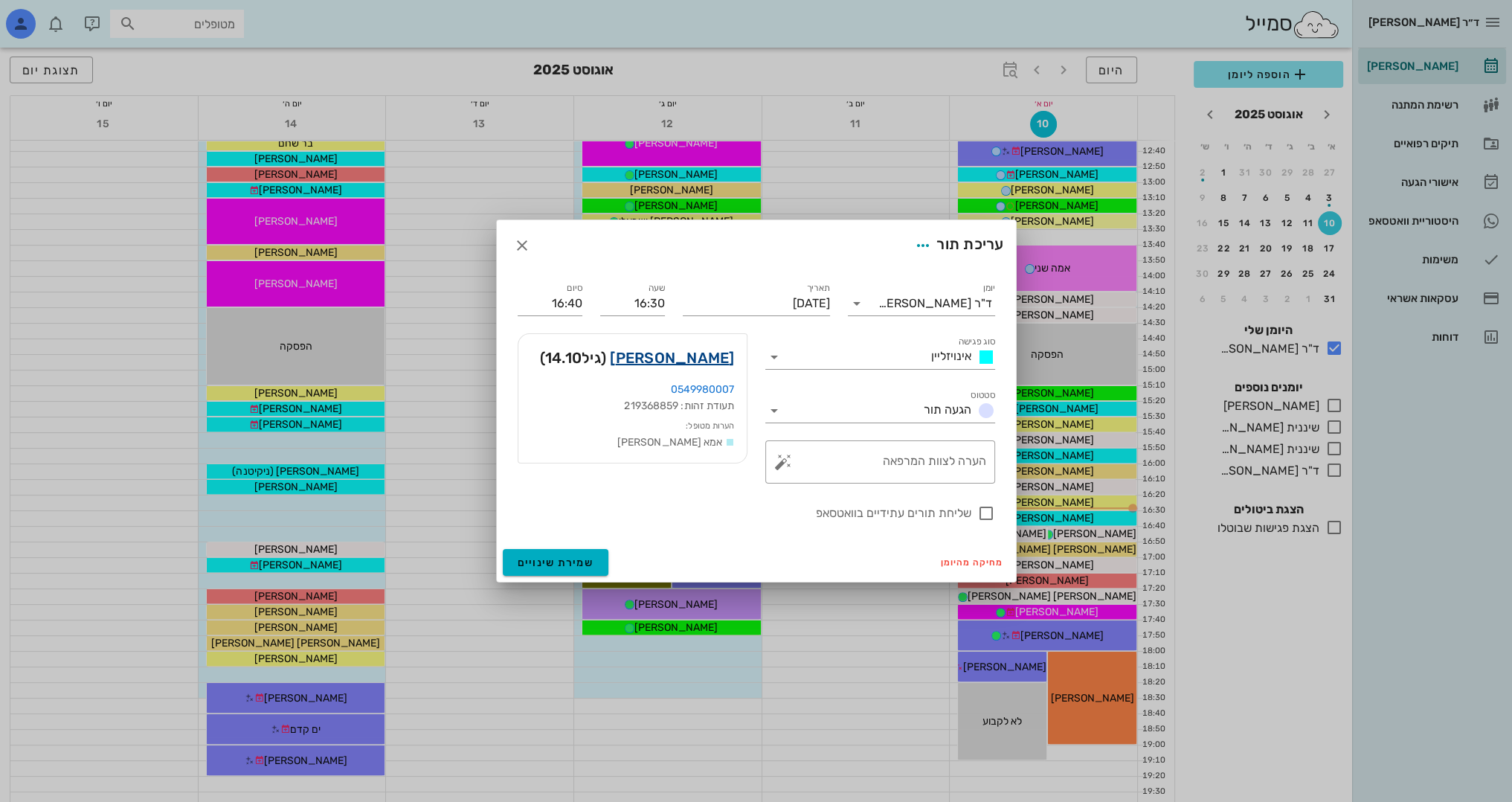
click at [700, 353] on link "[PERSON_NAME]" at bounding box center [672, 358] width 124 height 24
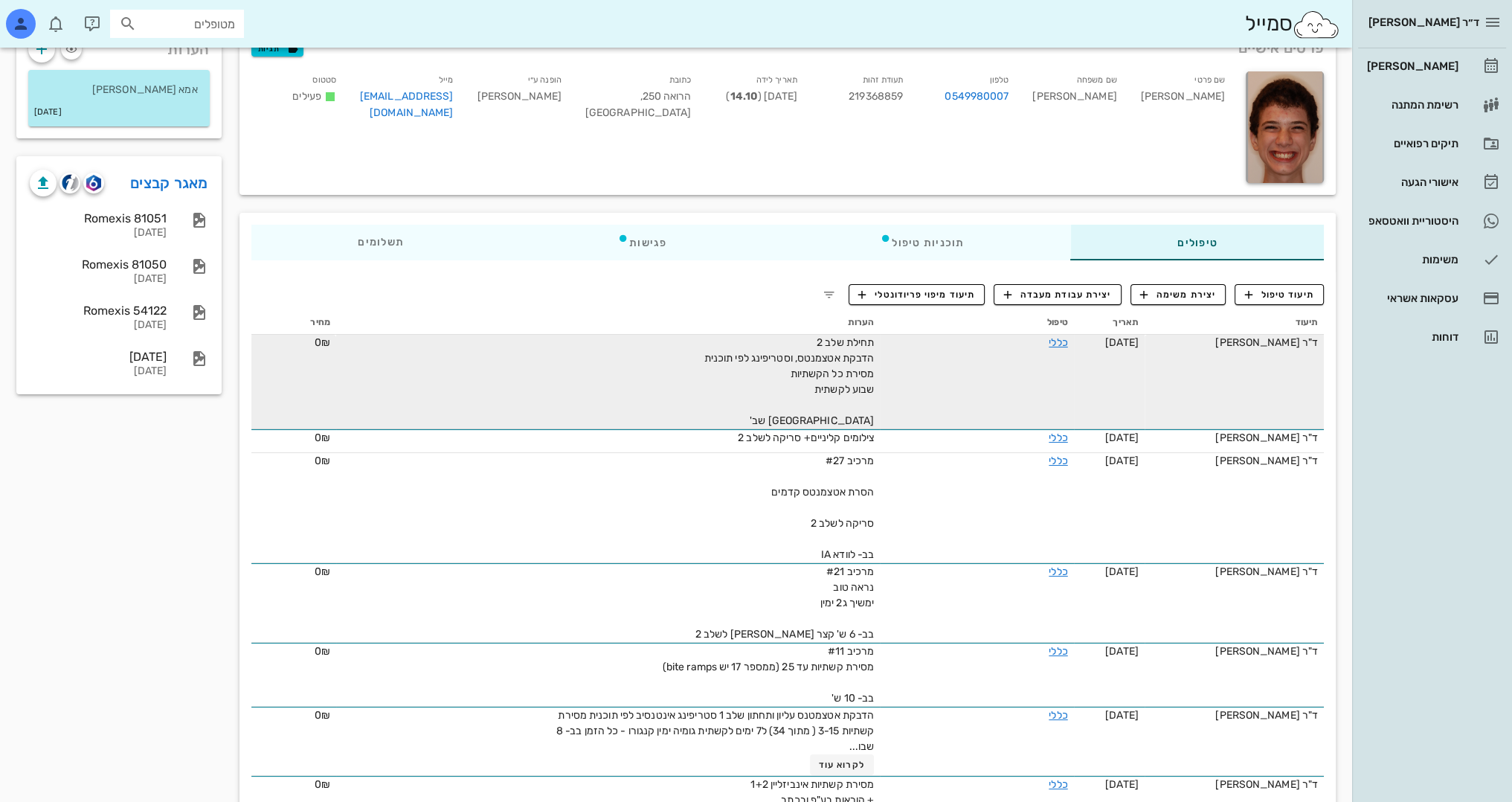
scroll to position [148, 0]
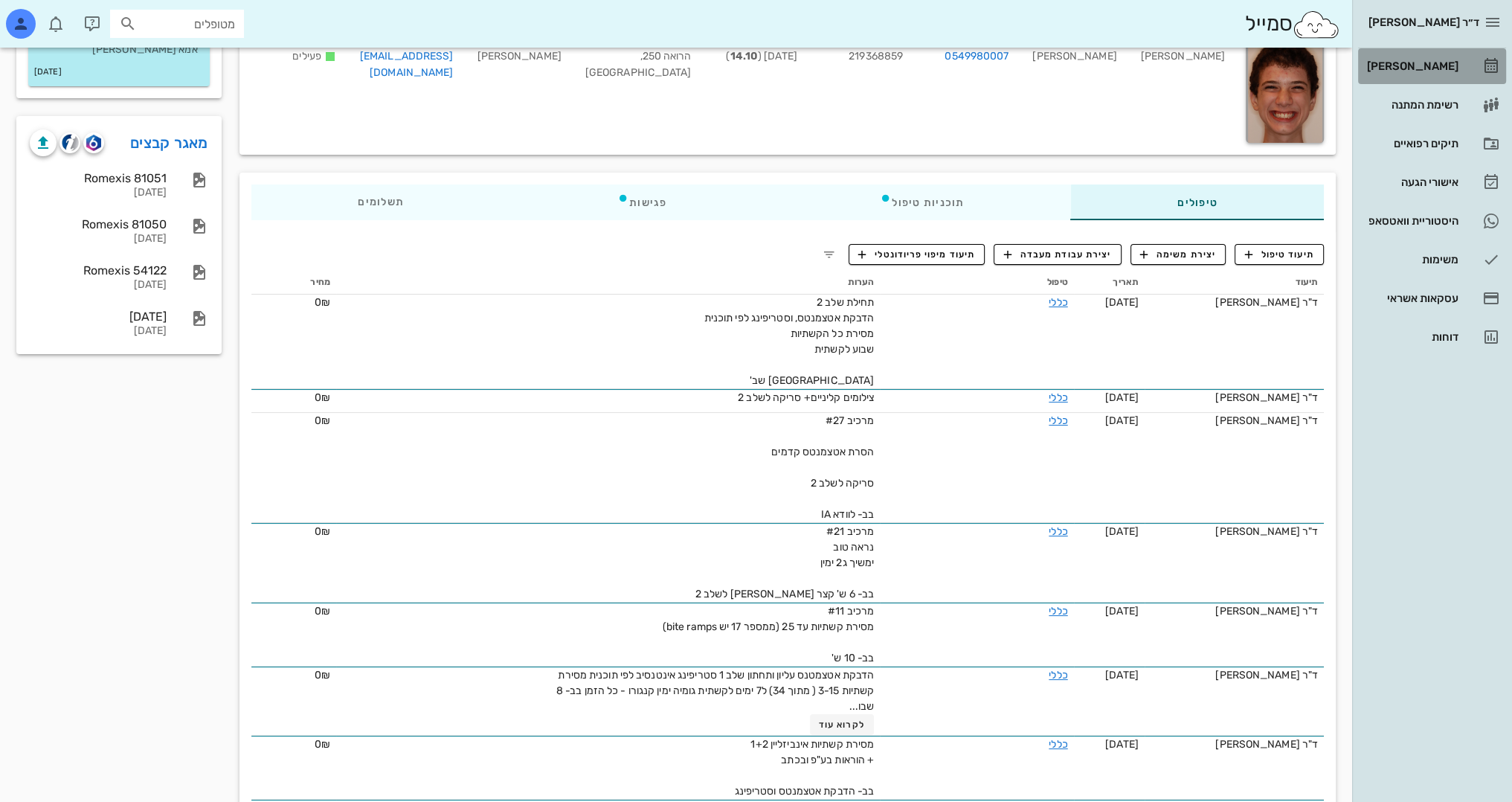
click at [1428, 64] on div "[PERSON_NAME]" at bounding box center [1411, 66] width 94 height 12
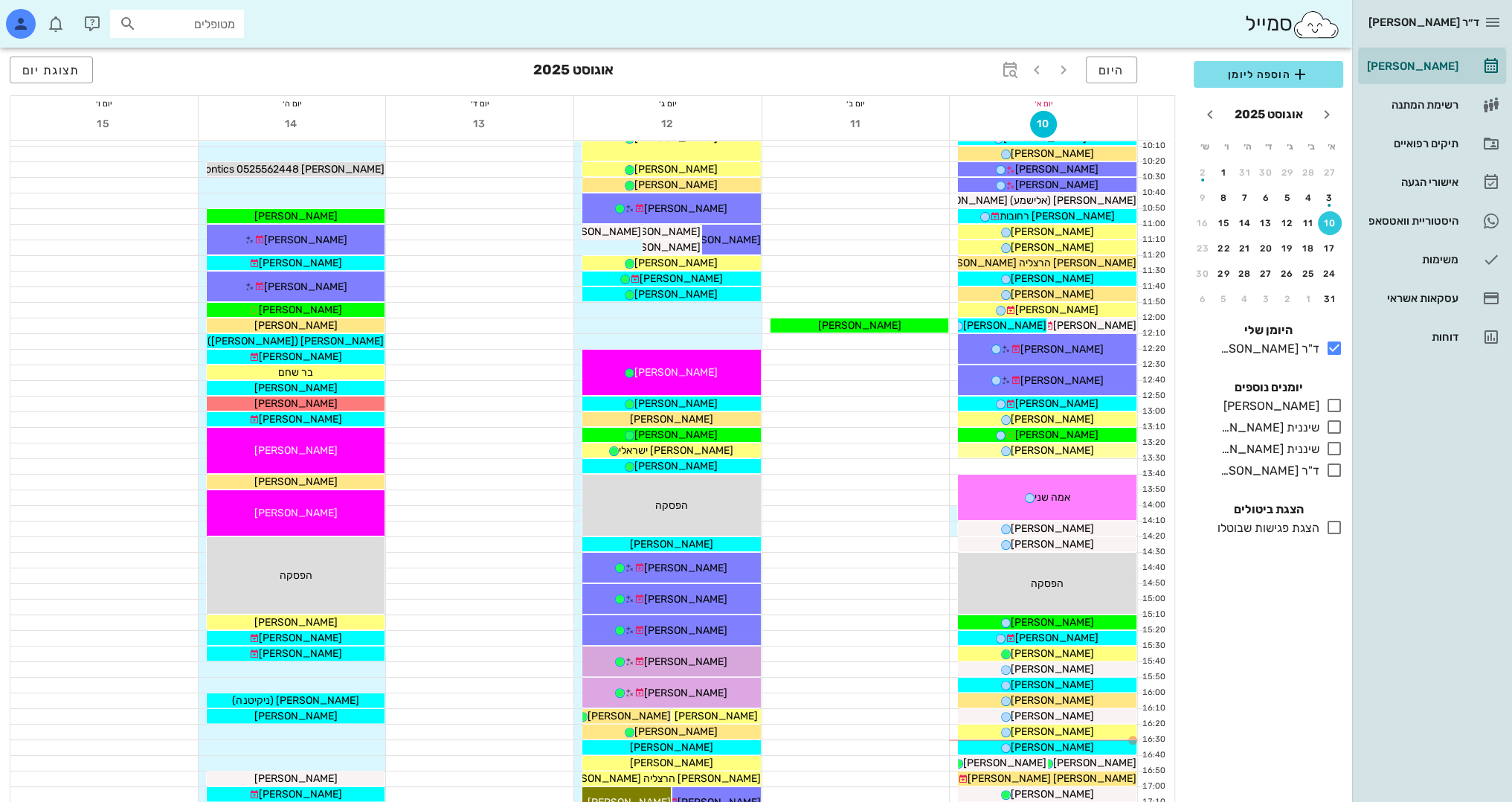
scroll to position [298, 0]
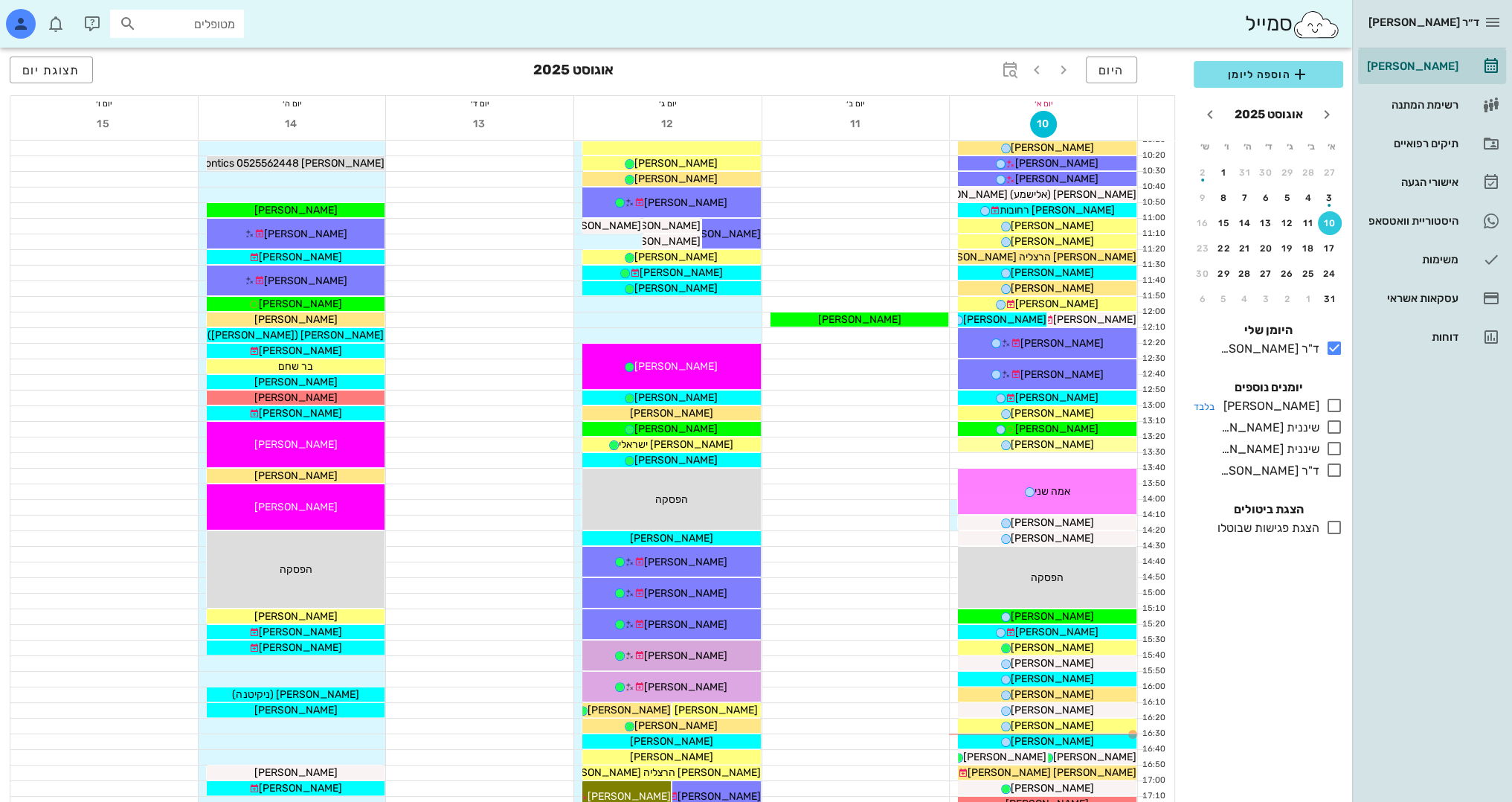
click at [1338, 401] on icon at bounding box center [1334, 405] width 18 height 18
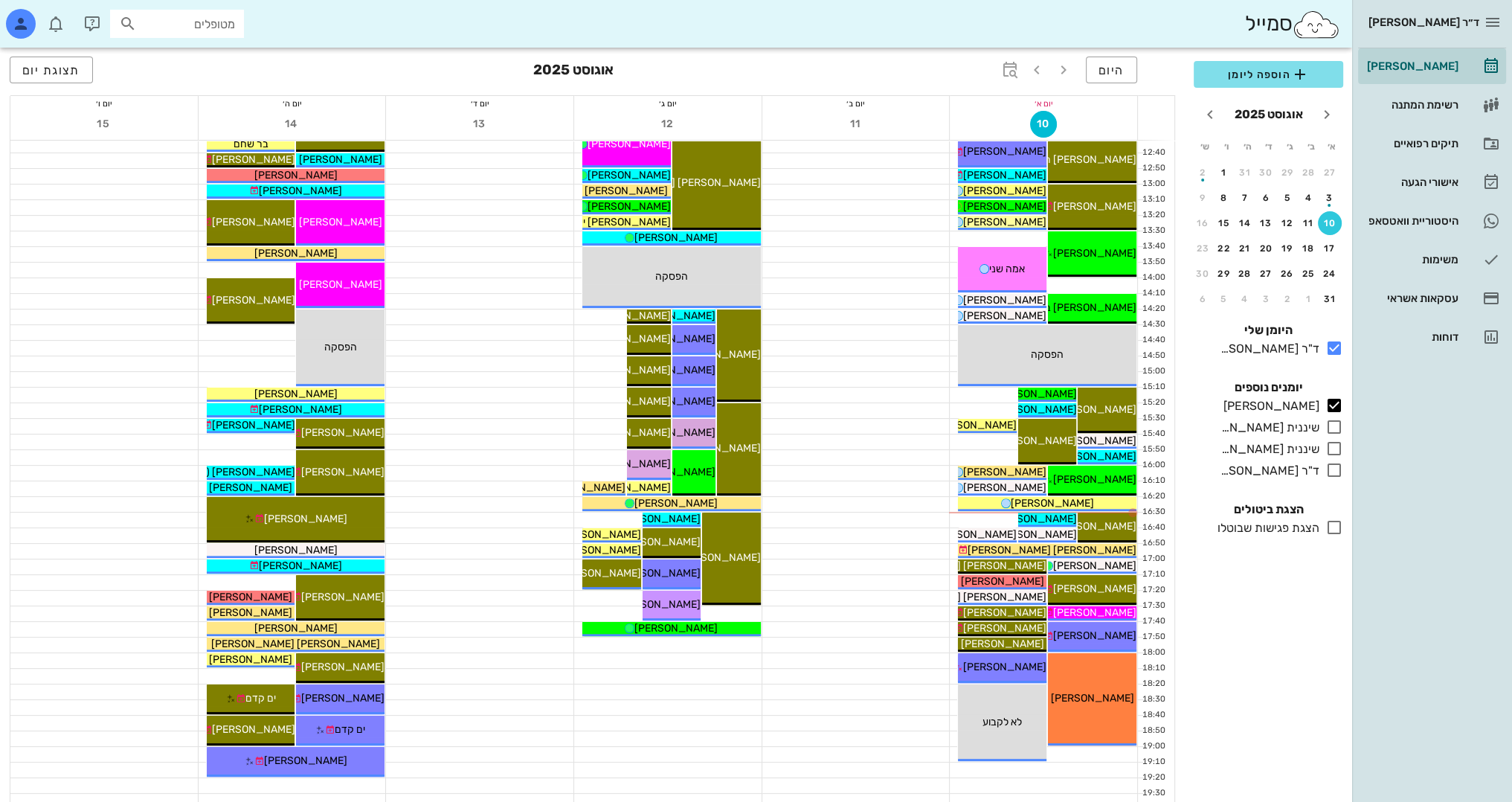
scroll to position [521, 0]
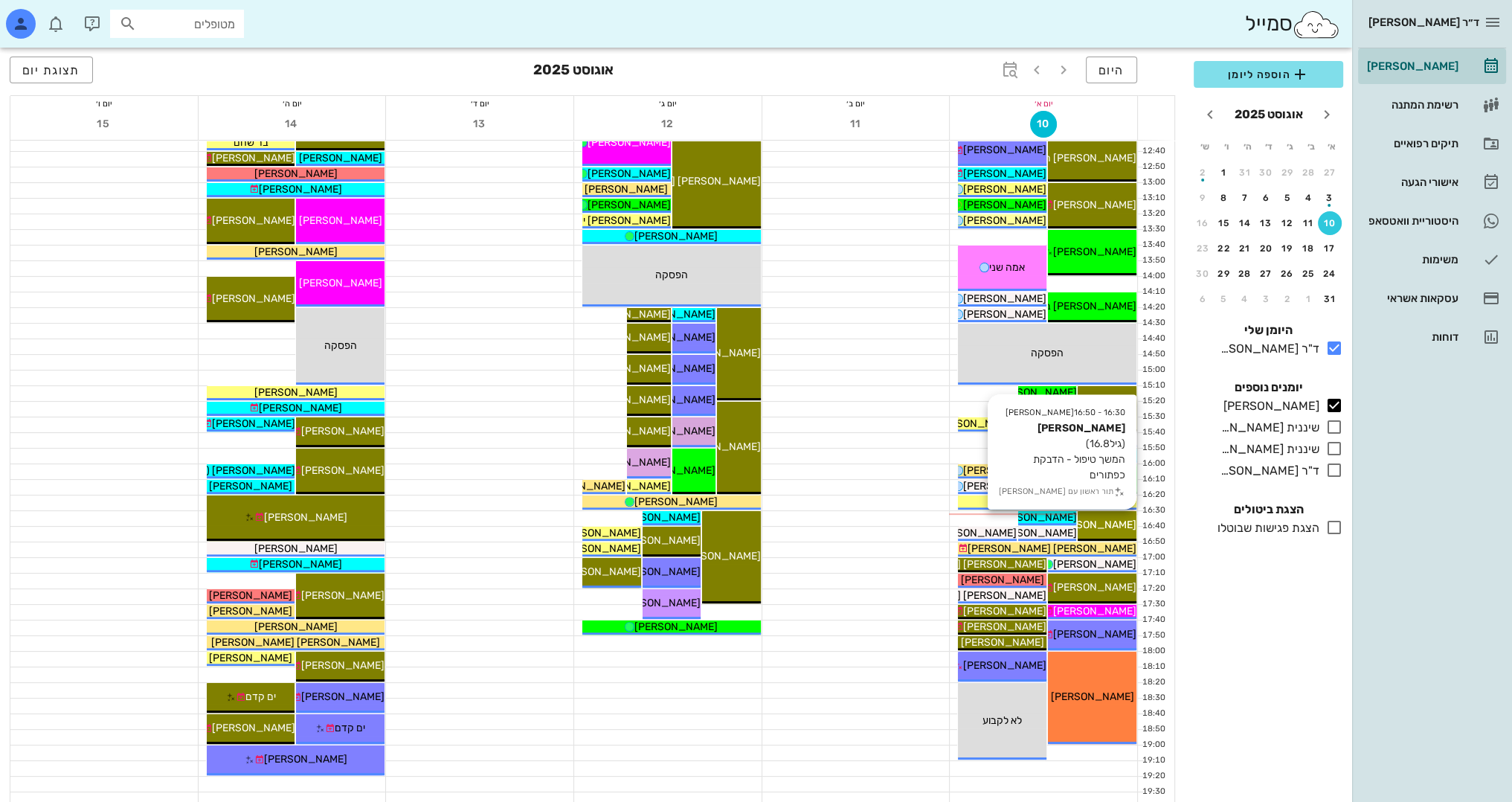
click at [1121, 528] on span "[PERSON_NAME]" at bounding box center [1095, 524] width 83 height 13
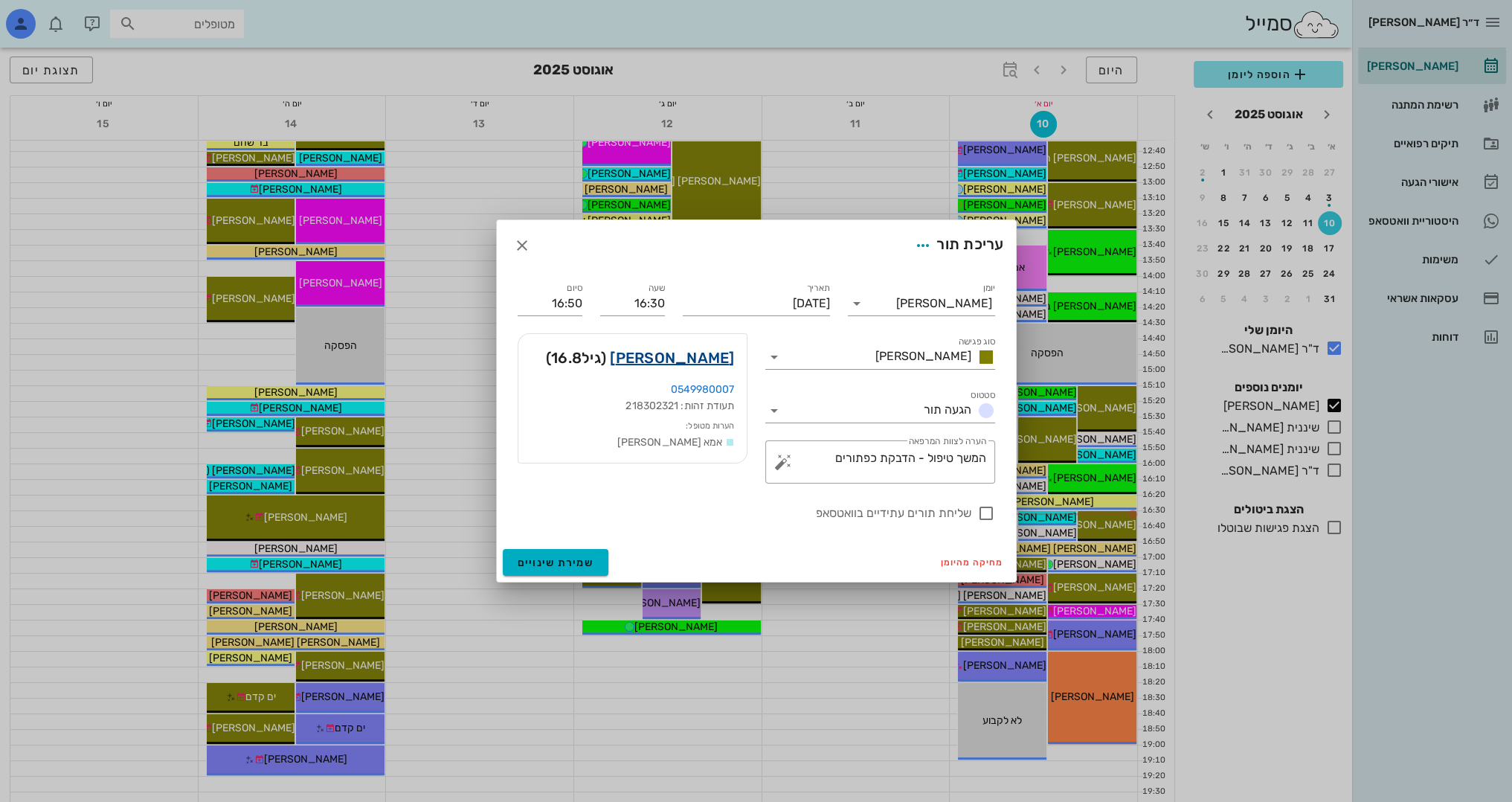
click at [689, 358] on link "[PERSON_NAME]" at bounding box center [672, 358] width 124 height 24
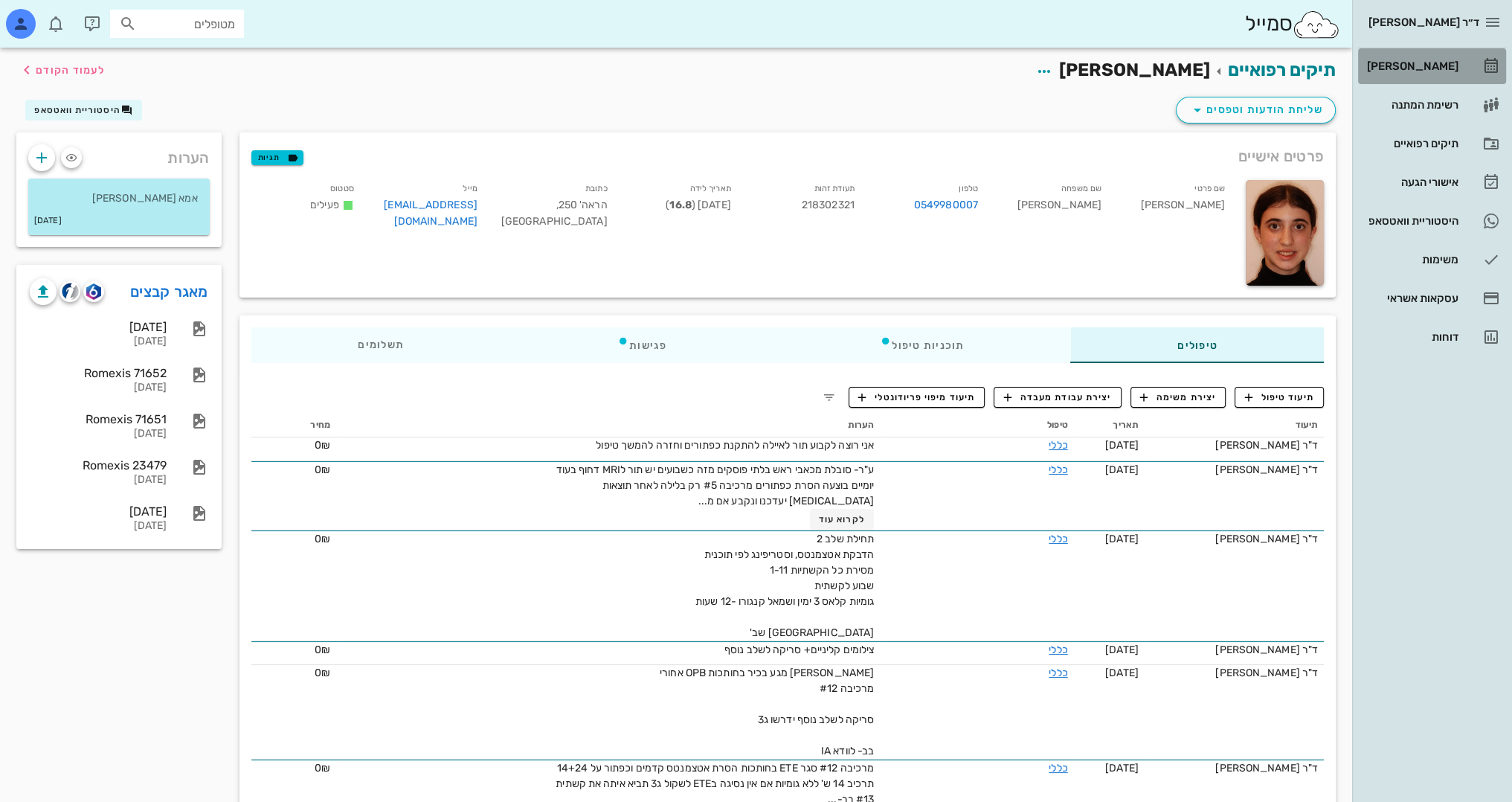
click at [1448, 70] on div "[PERSON_NAME]" at bounding box center [1411, 66] width 94 height 12
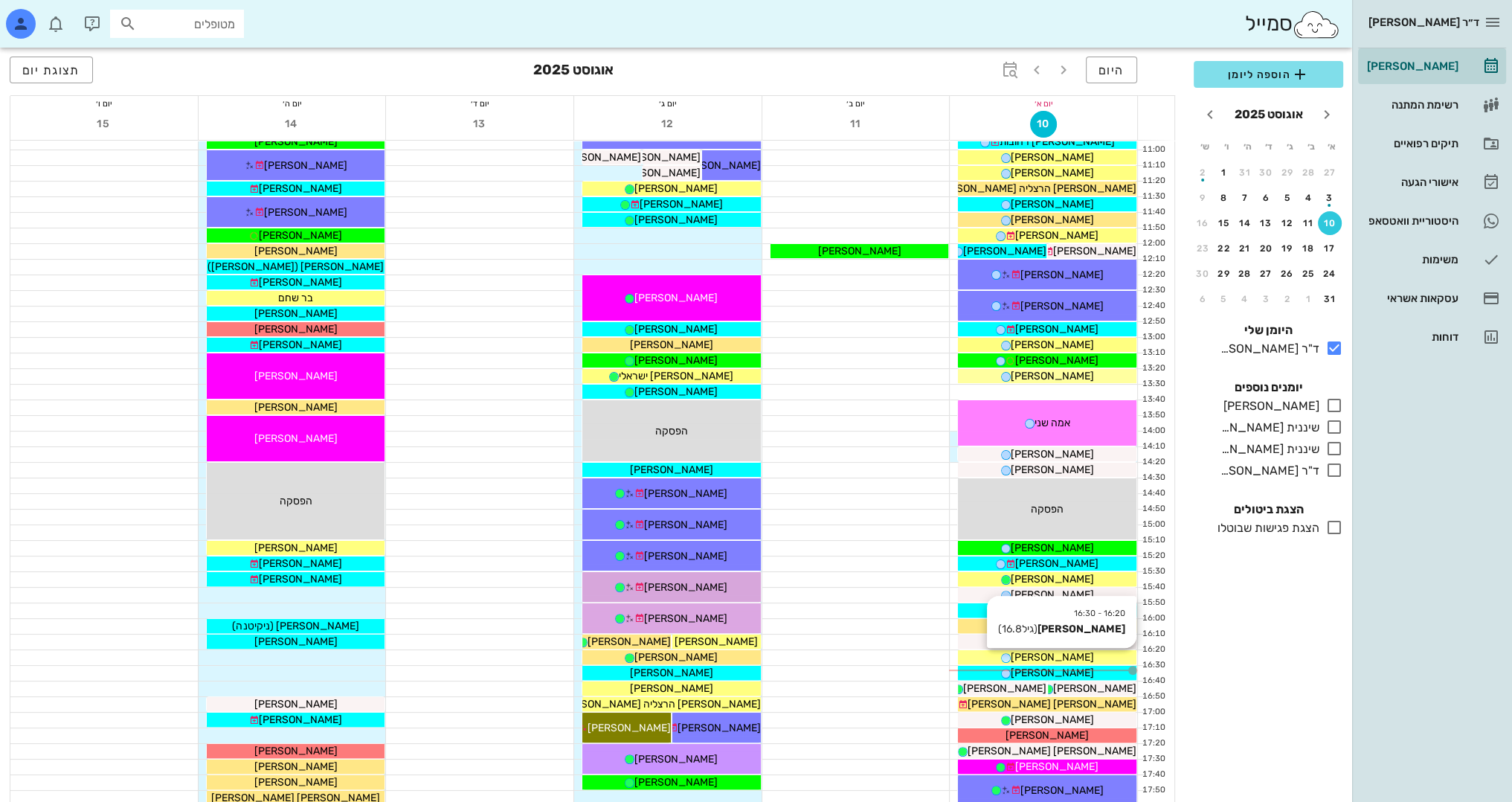
scroll to position [372, 0]
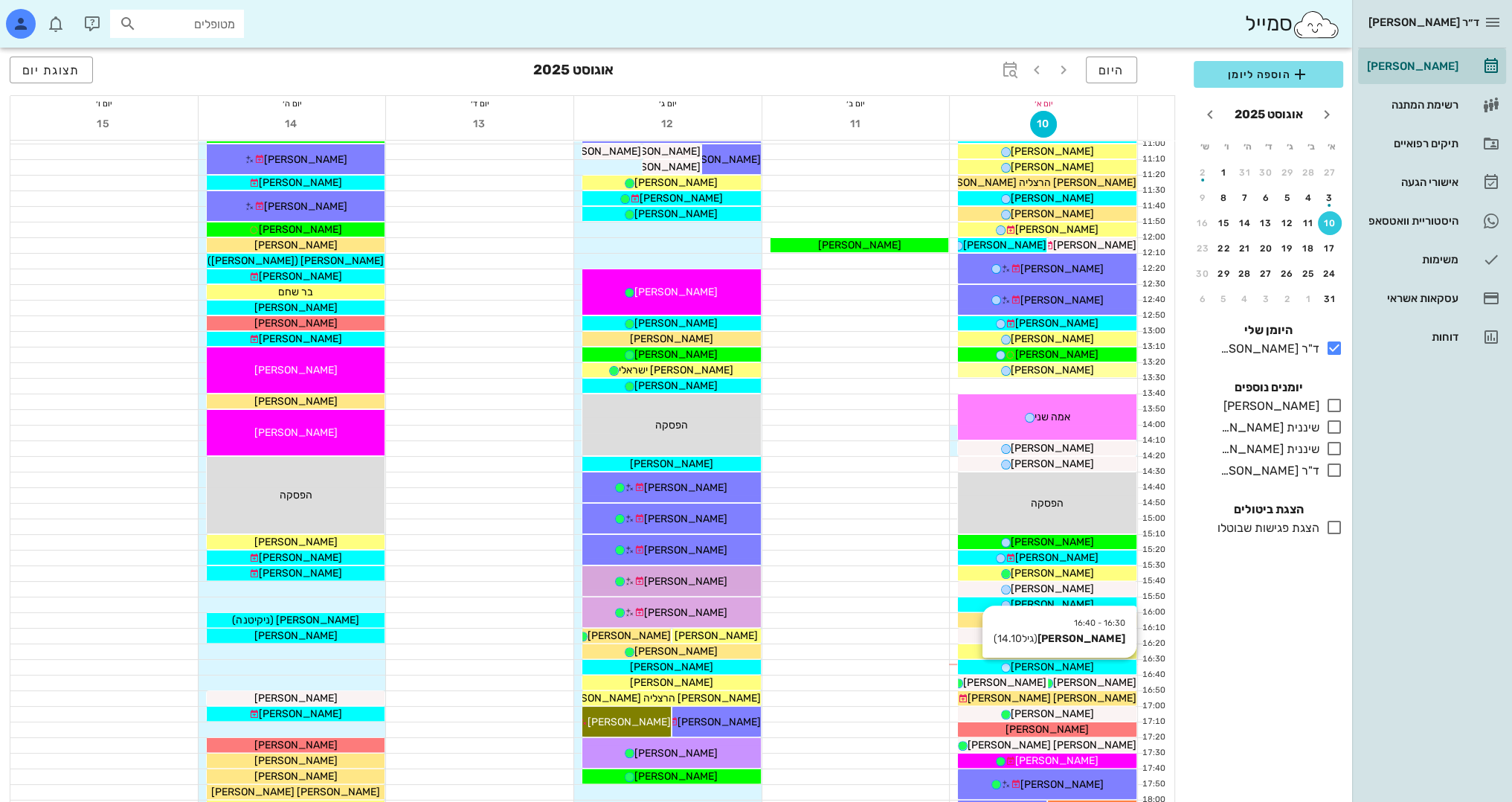
click at [1083, 666] on span "[PERSON_NAME]" at bounding box center [1052, 666] width 83 height 13
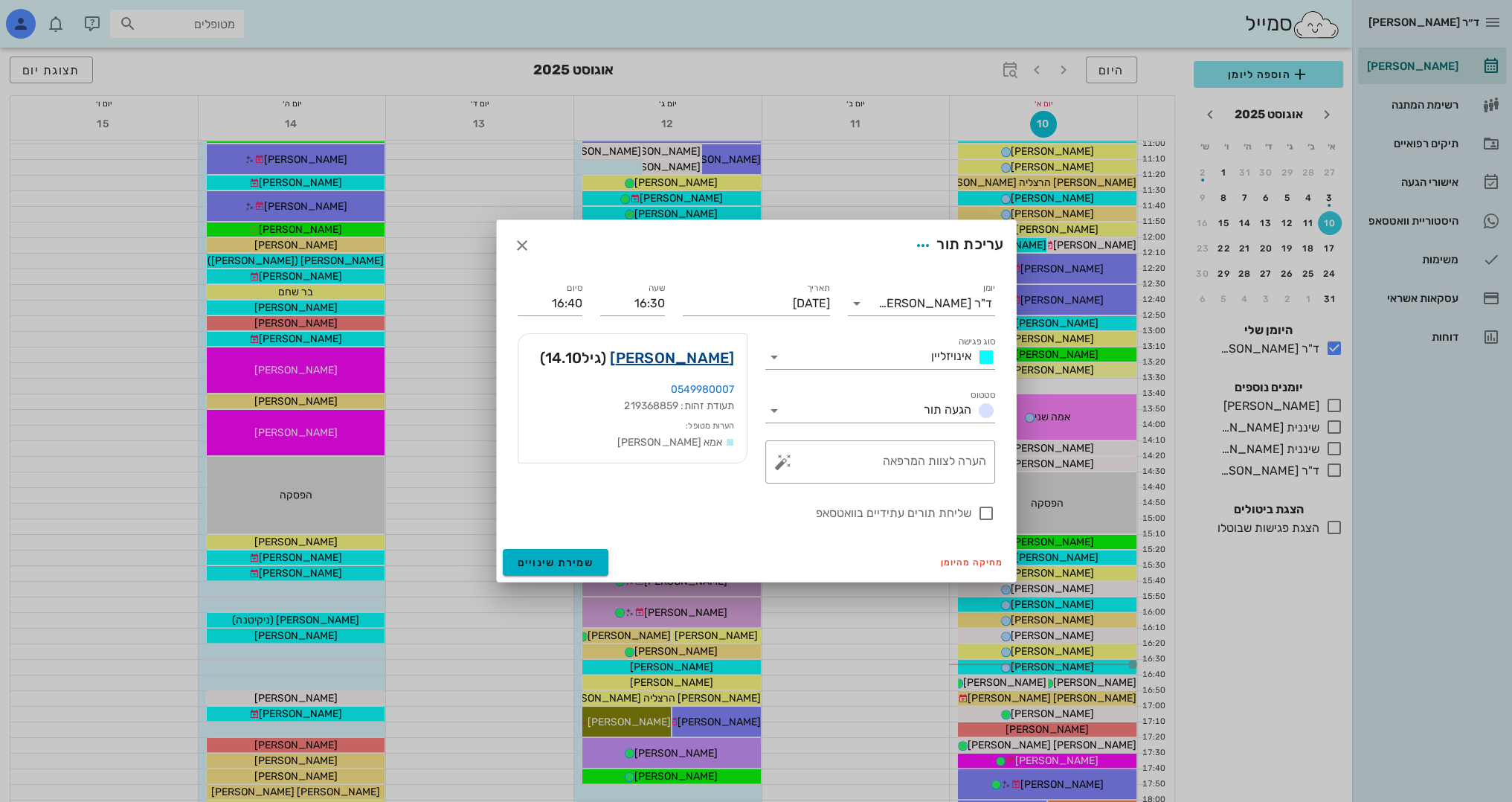
click at [700, 355] on link "[PERSON_NAME]" at bounding box center [672, 358] width 124 height 24
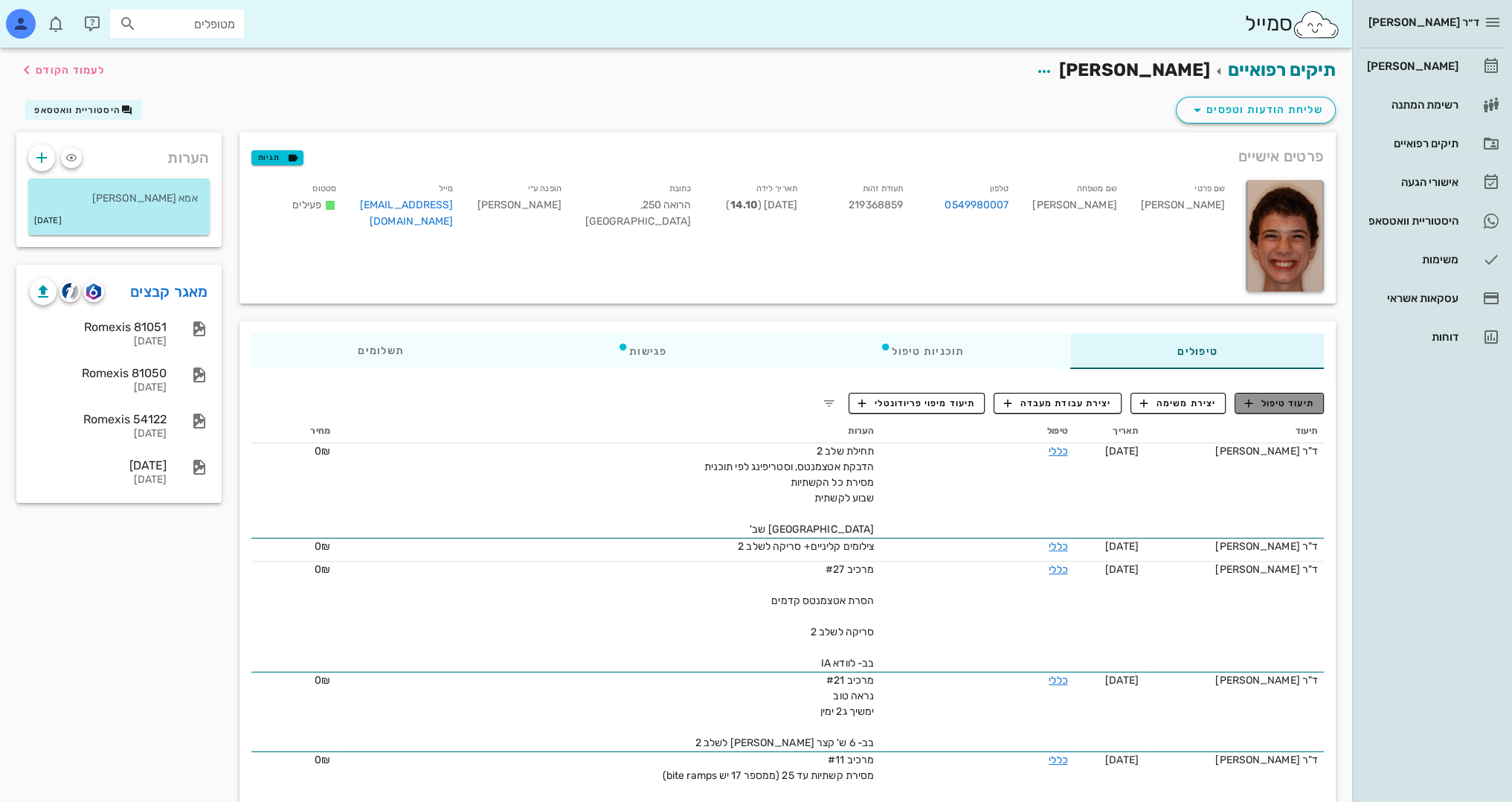
click at [1284, 404] on span "תיעוד טיפול" at bounding box center [1280, 404] width 70 height 14
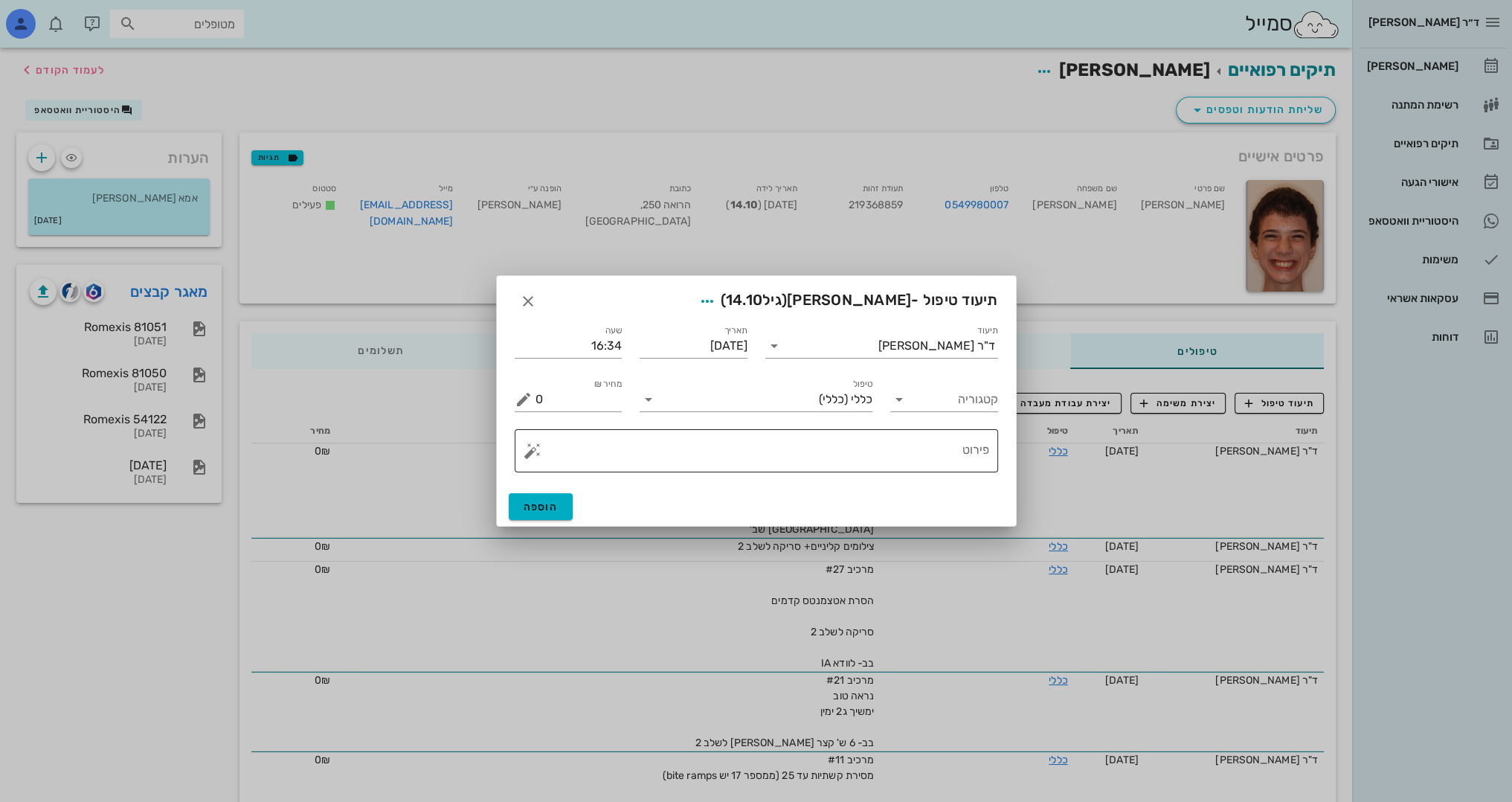
click at [952, 454] on textarea "פירוט" at bounding box center [762, 454] width 454 height 36
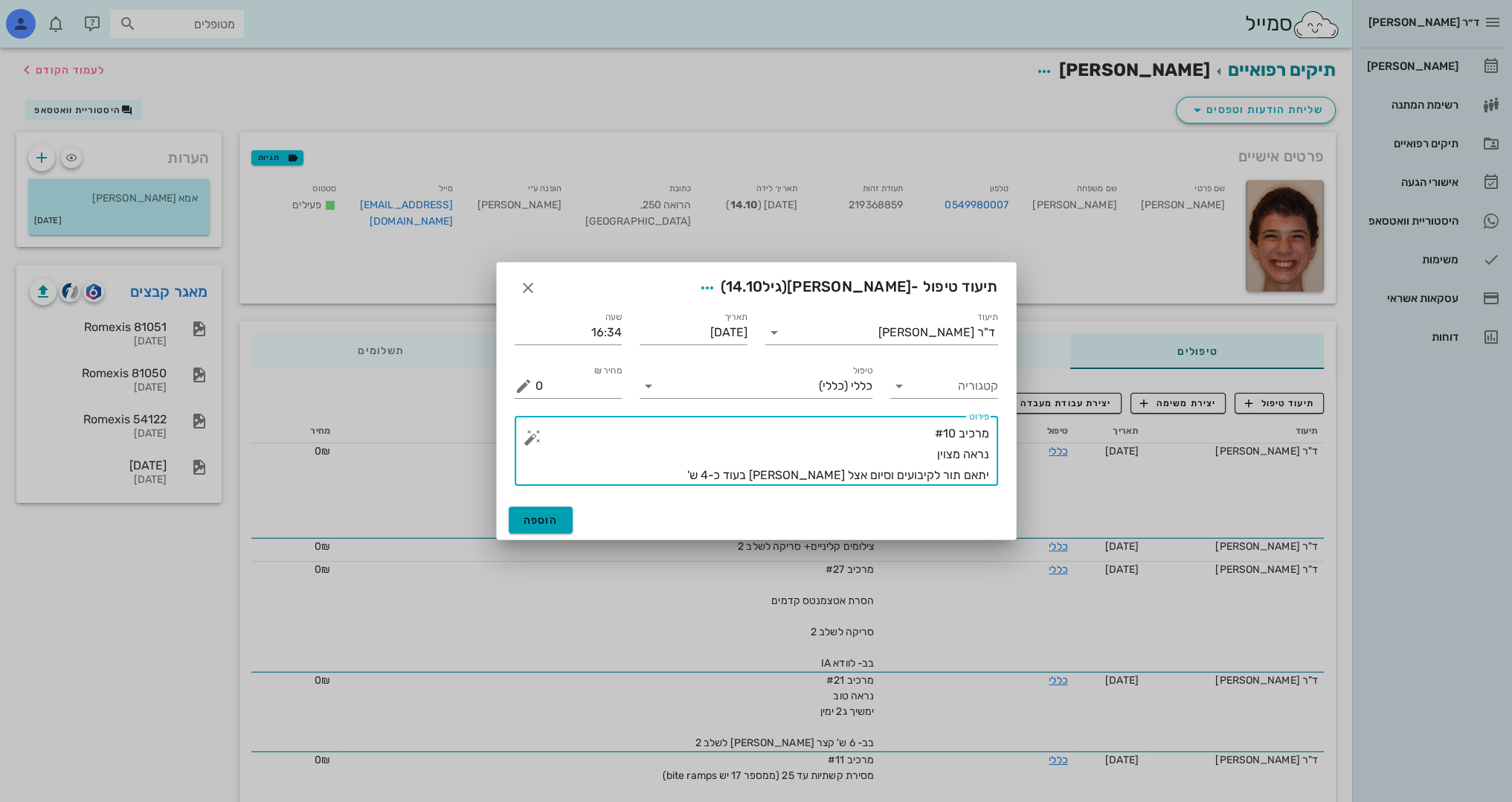
type textarea "מרכיב #10 נראה מצוין יתאם תור לקיבועים וסיום אצל [PERSON_NAME] בעוד כ-4 ש'"
click at [532, 516] on span "הוספה" at bounding box center [541, 520] width 35 height 13
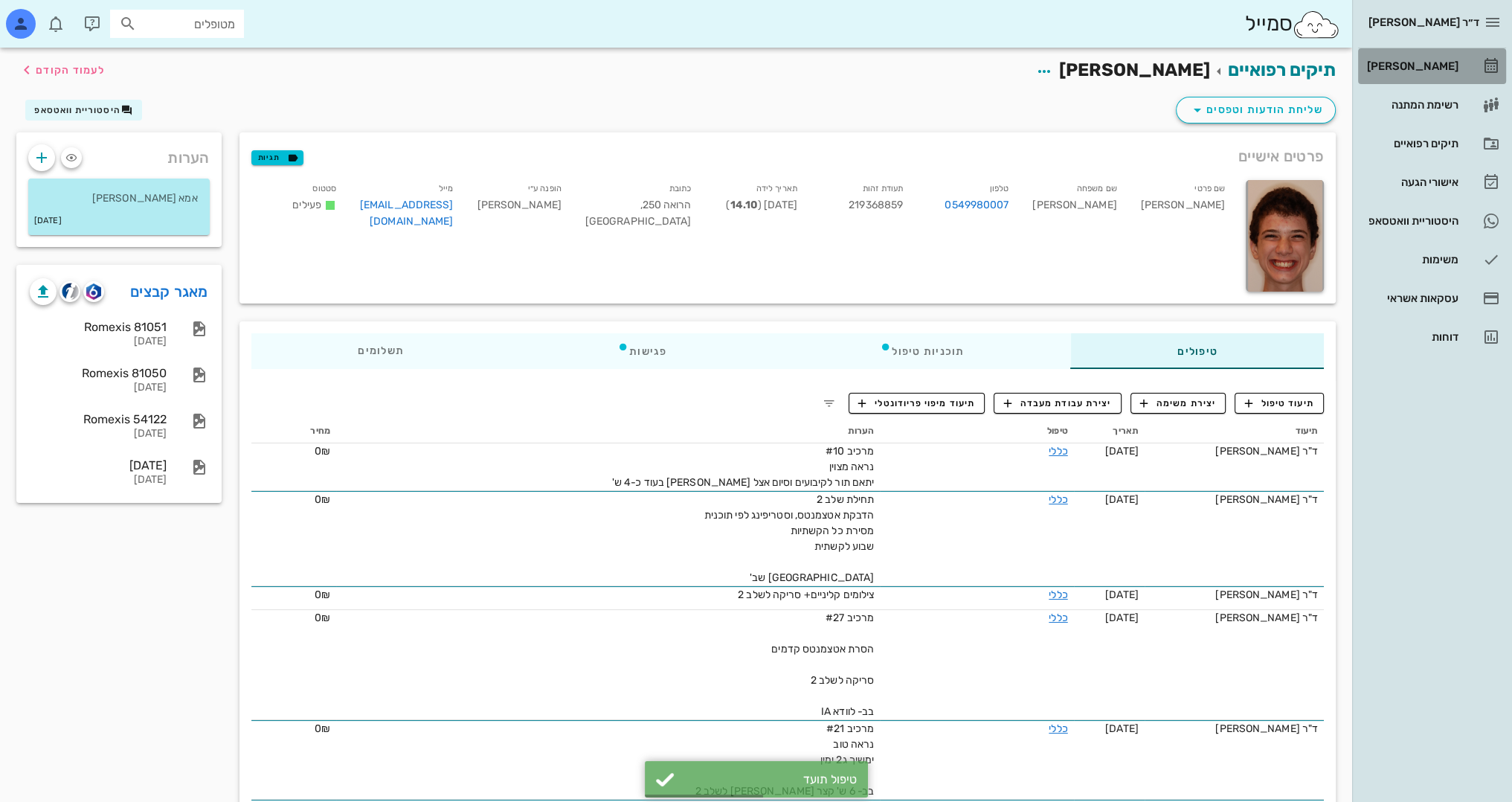
click at [1446, 58] on div "[PERSON_NAME]" at bounding box center [1411, 66] width 94 height 24
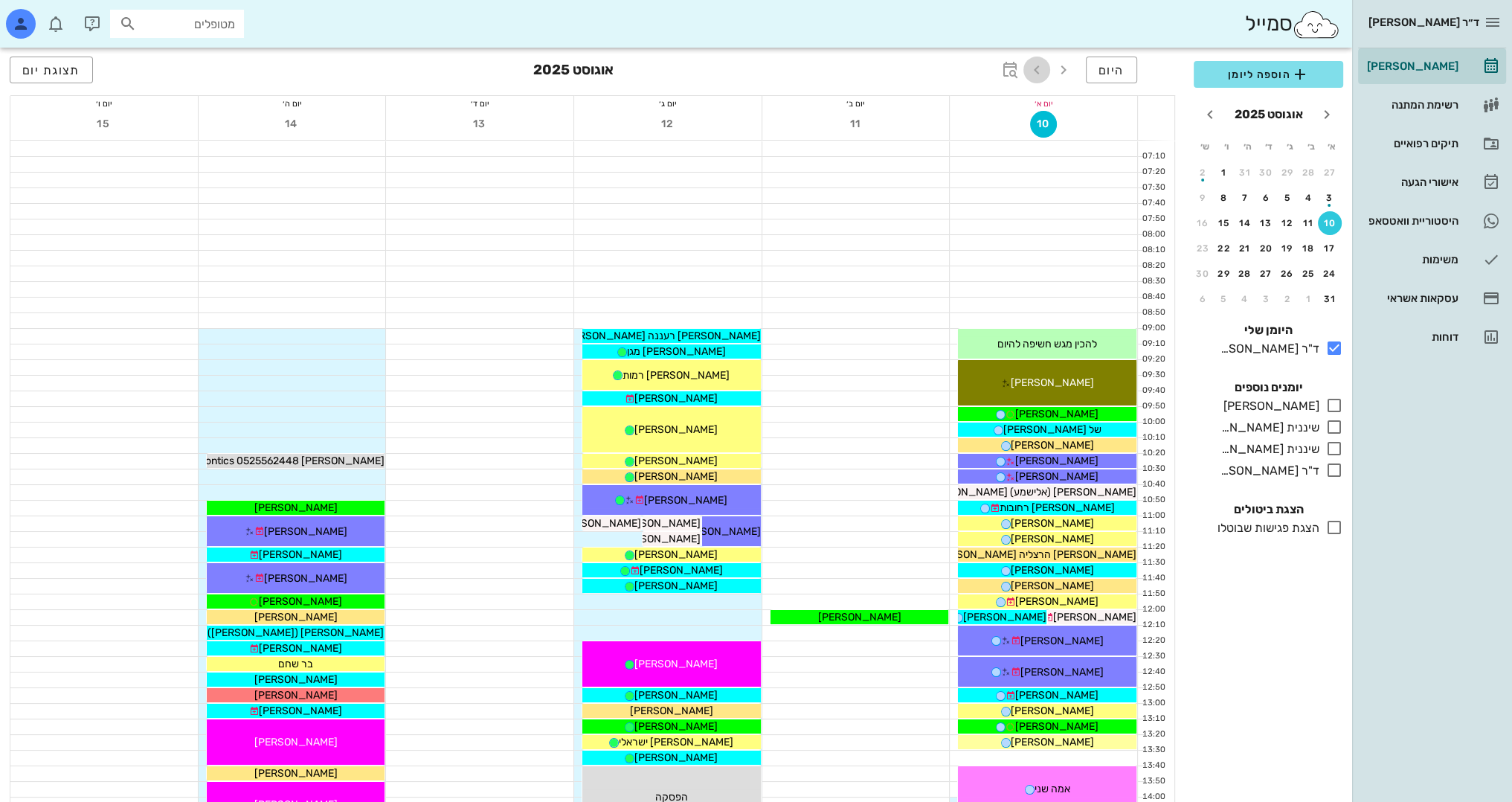
click at [1034, 70] on icon "button" at bounding box center [1036, 70] width 18 height 18
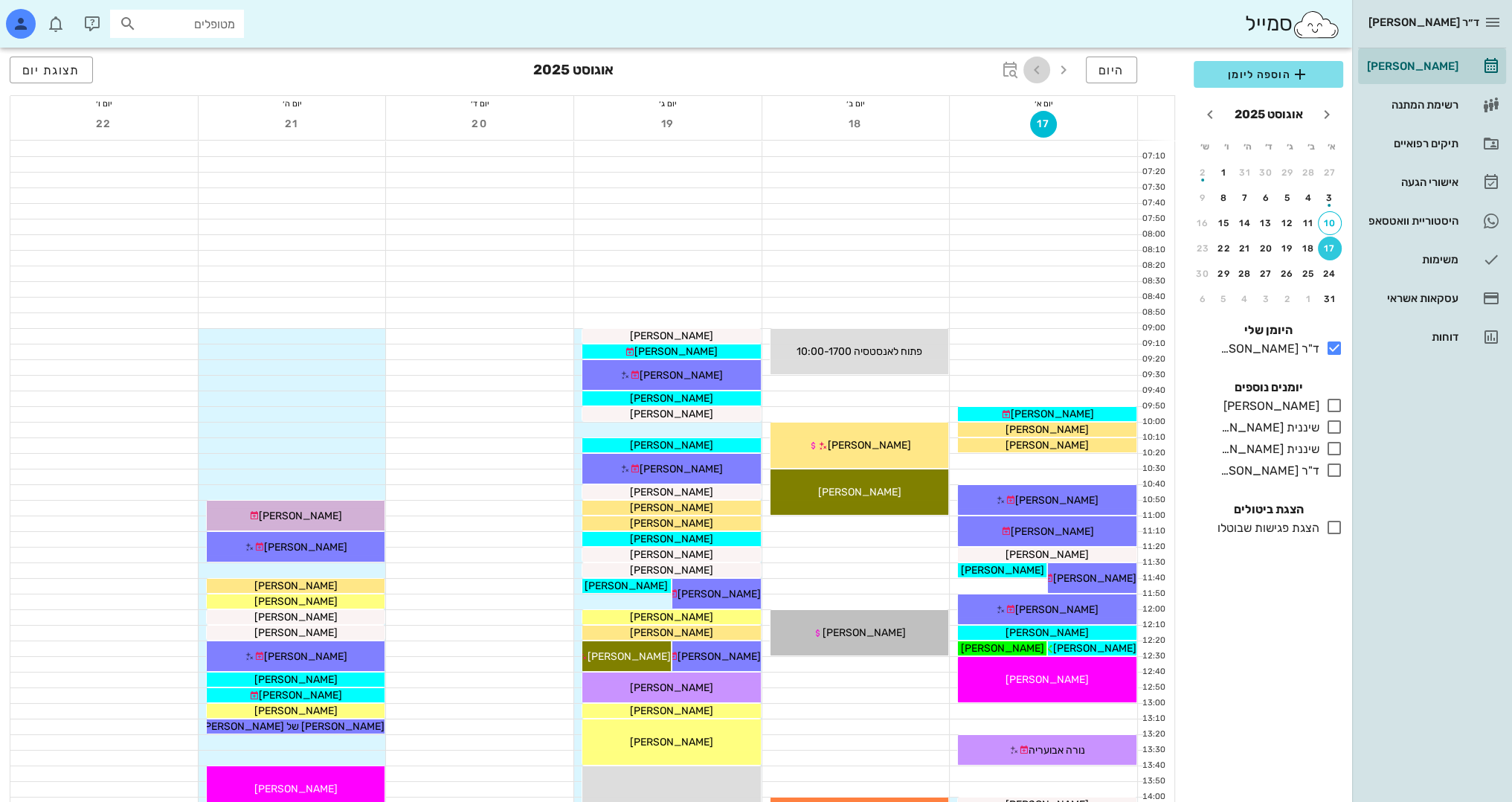
click at [1034, 70] on icon "button" at bounding box center [1036, 70] width 18 height 18
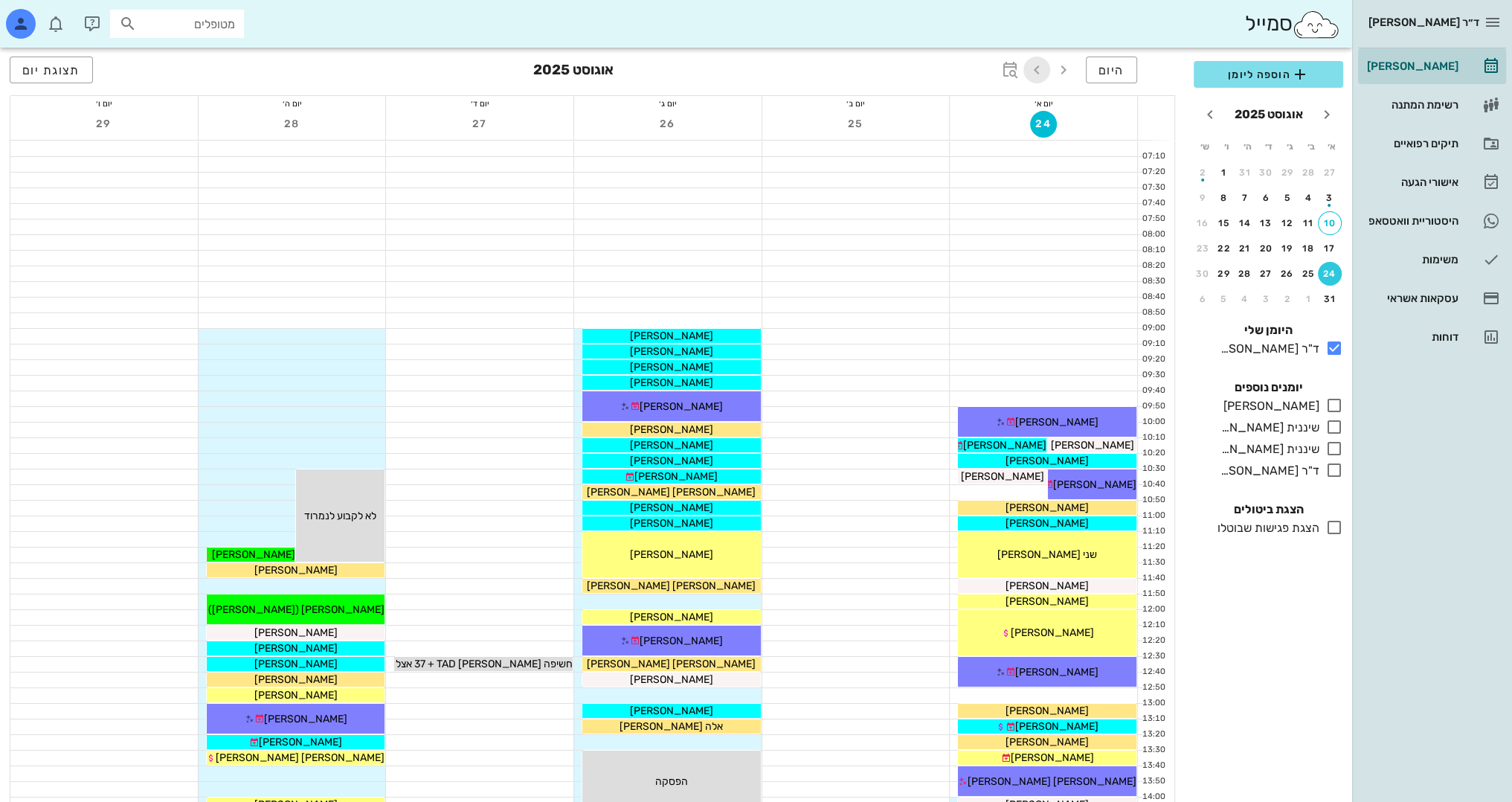
click at [1034, 70] on icon "button" at bounding box center [1036, 70] width 18 height 18
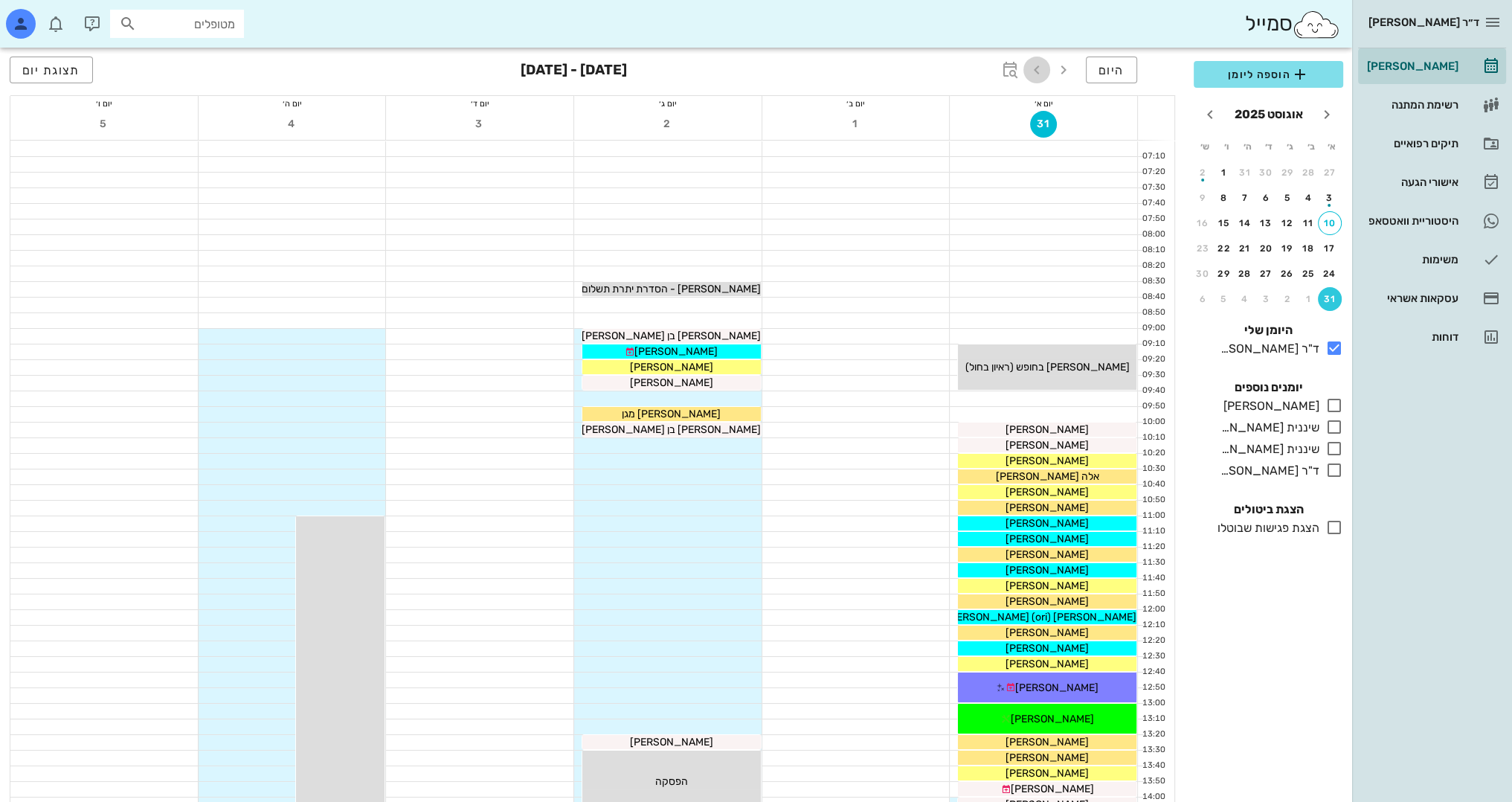
click at [1034, 70] on icon "button" at bounding box center [1036, 70] width 18 height 18
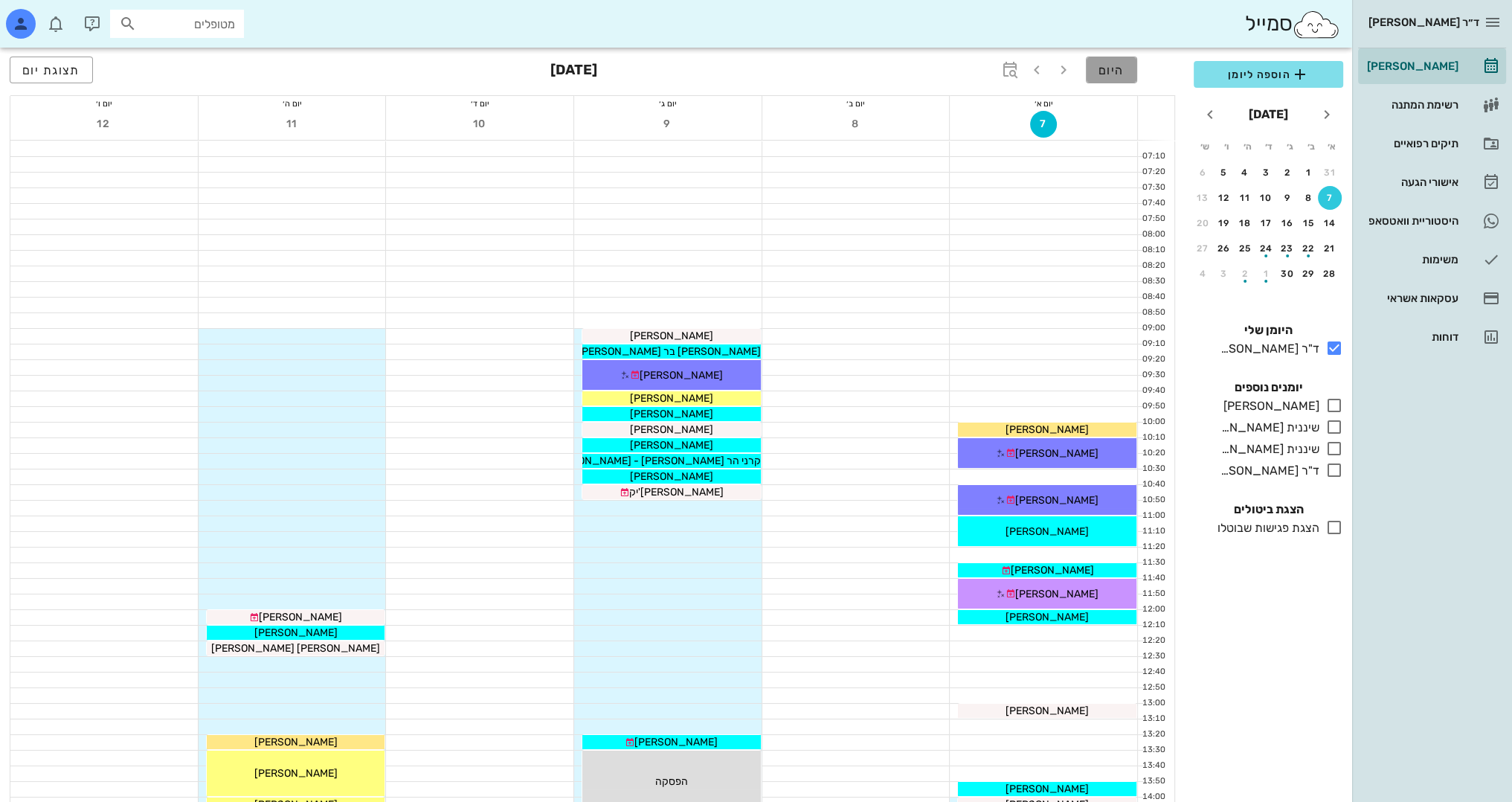
click at [1107, 64] on span "היום" at bounding box center [1112, 70] width 26 height 14
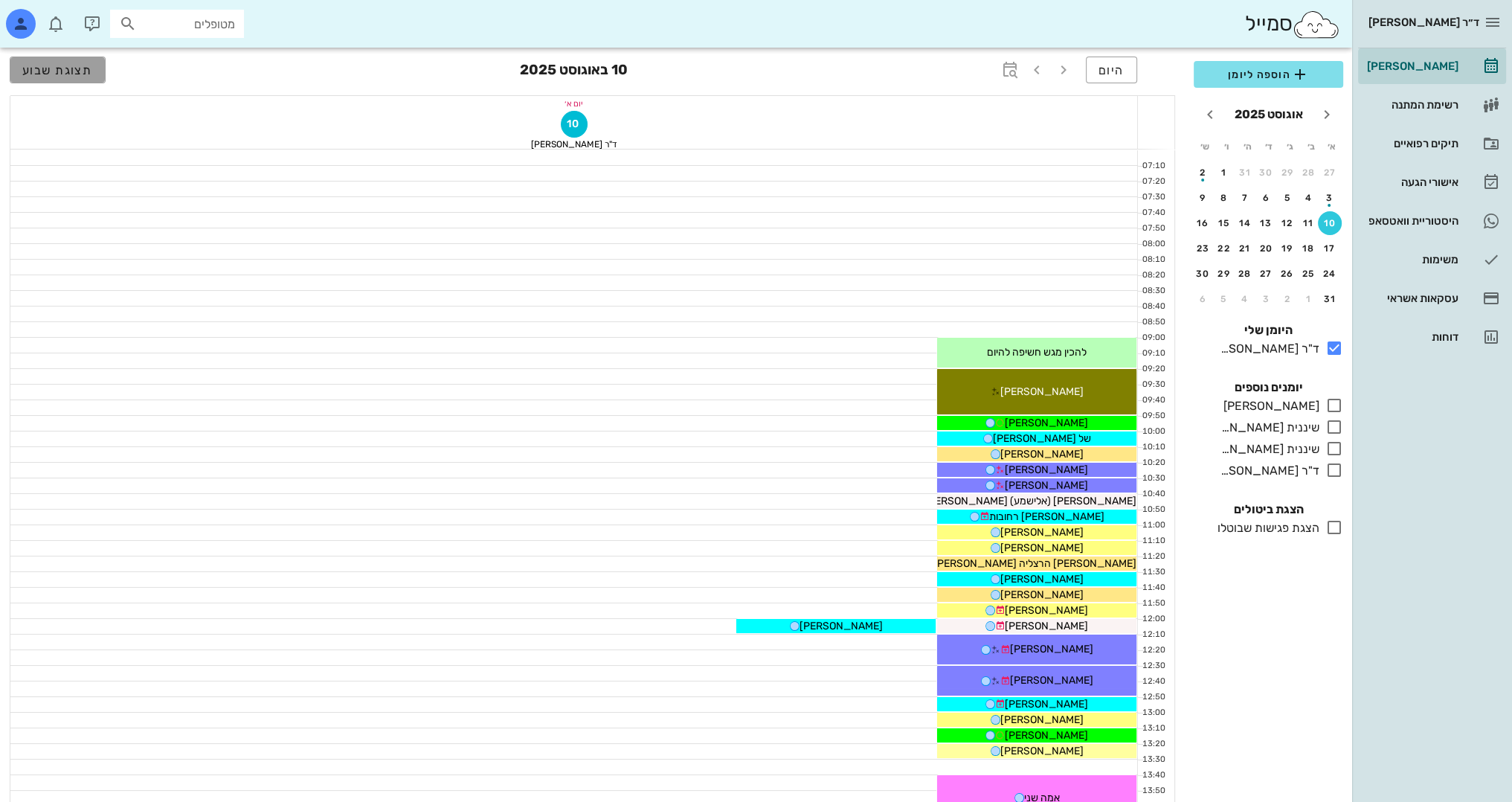
click at [95, 64] on button "תצוגת שבוע" at bounding box center [57, 70] width 96 height 27
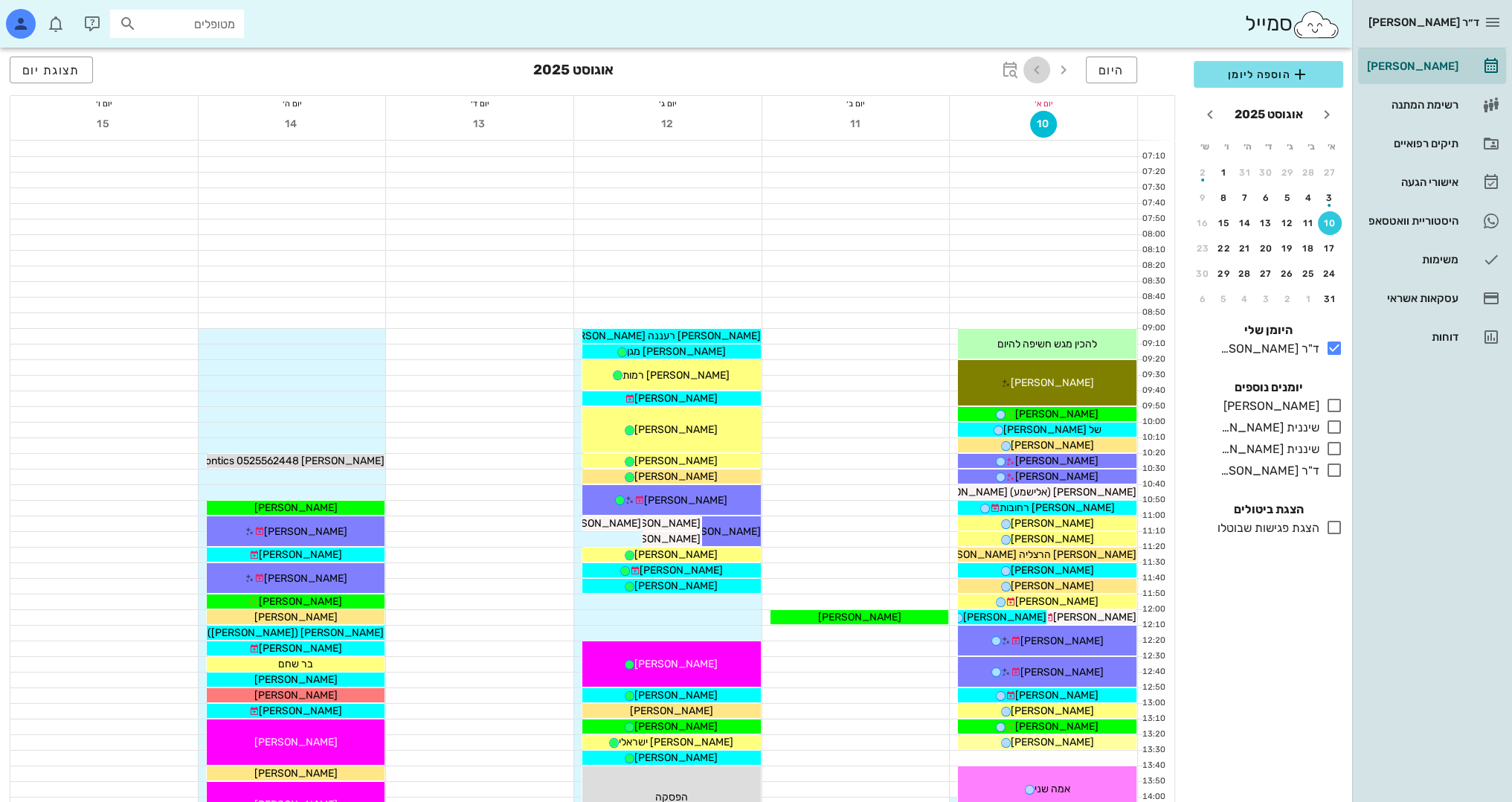
click at [1039, 64] on icon "button" at bounding box center [1036, 70] width 18 height 18
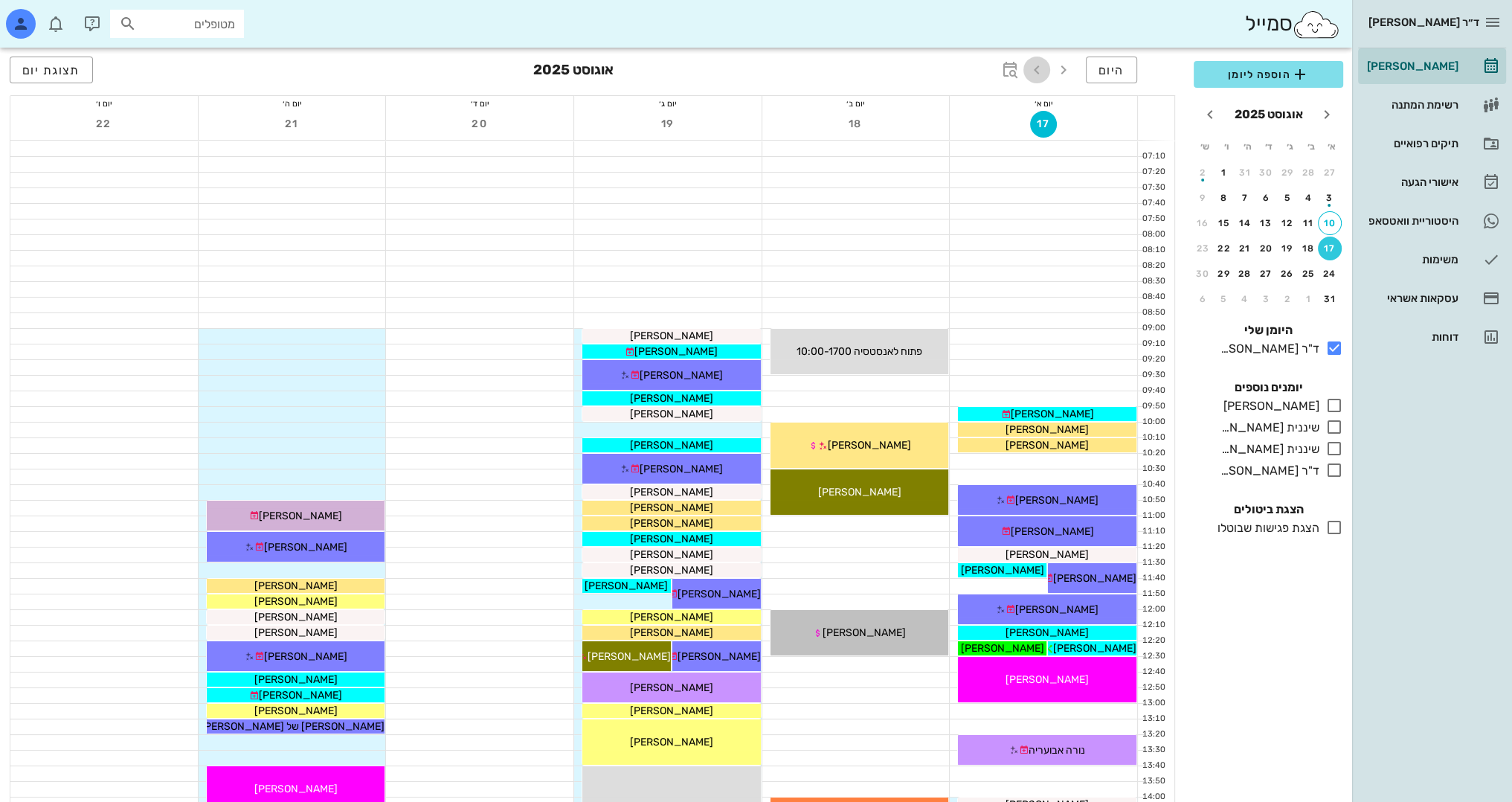
click at [1039, 64] on icon "button" at bounding box center [1036, 70] width 18 height 18
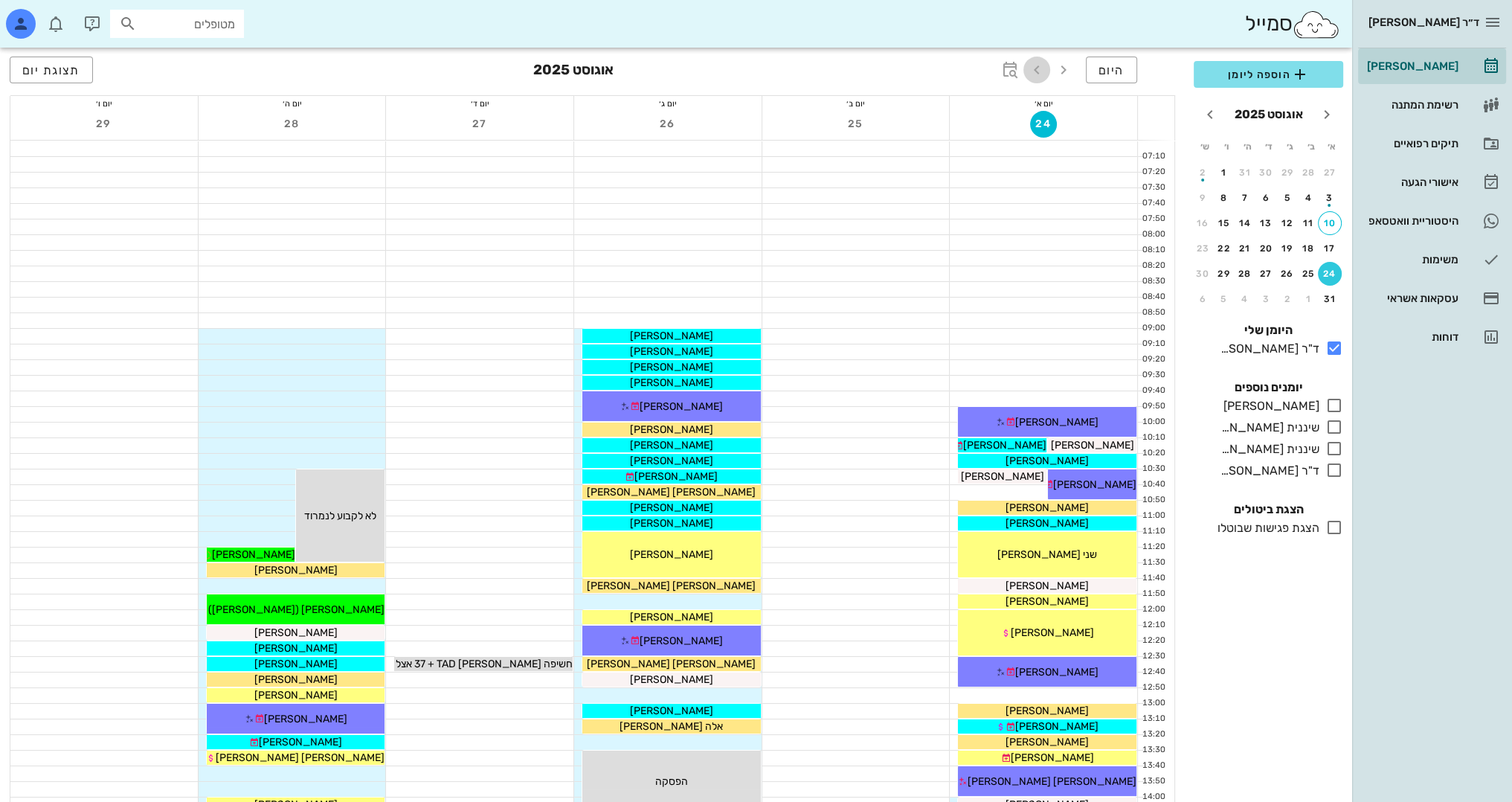
click at [1039, 64] on icon "button" at bounding box center [1036, 70] width 18 height 18
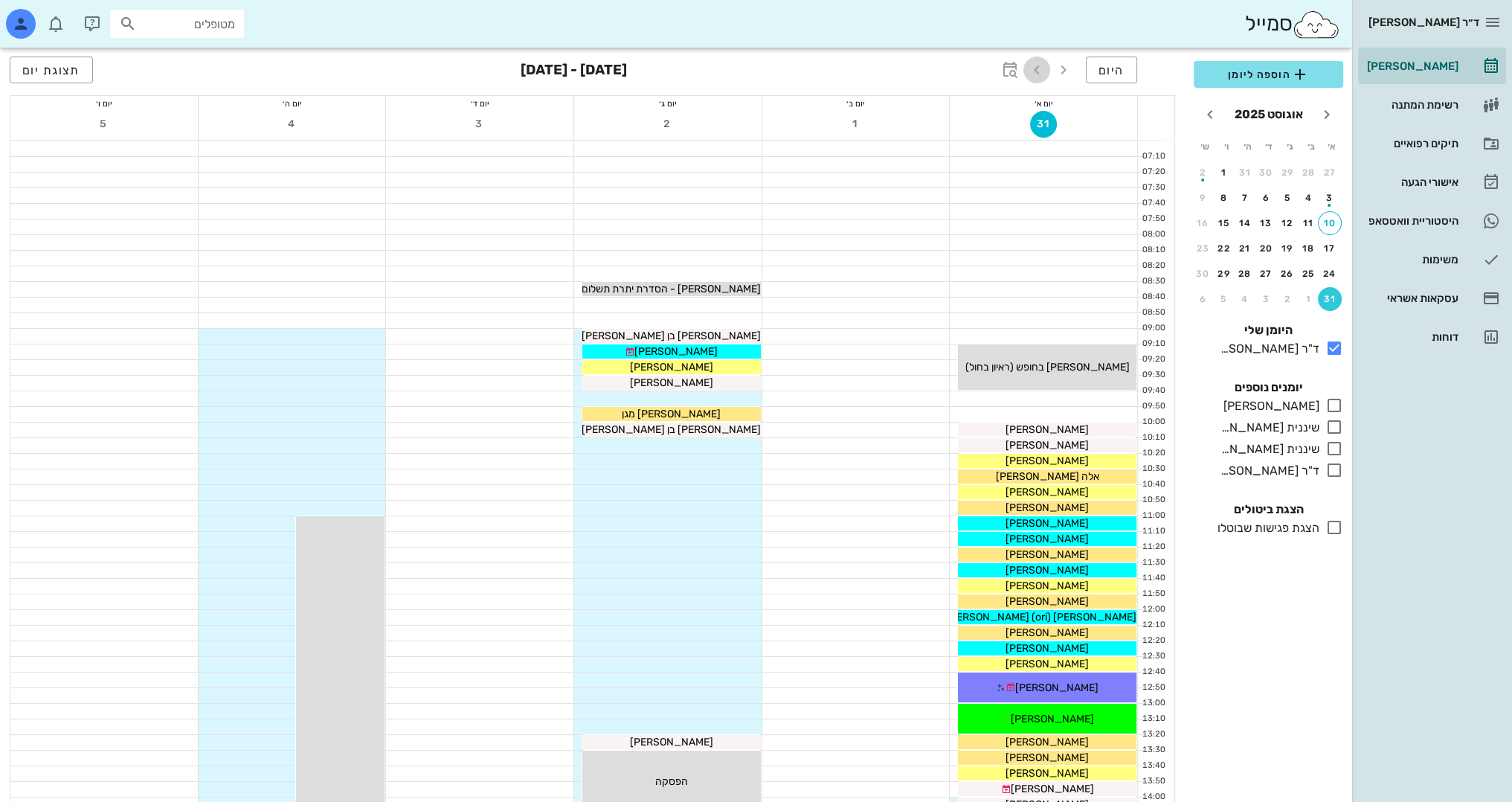
click at [1039, 64] on icon "button" at bounding box center [1036, 70] width 18 height 18
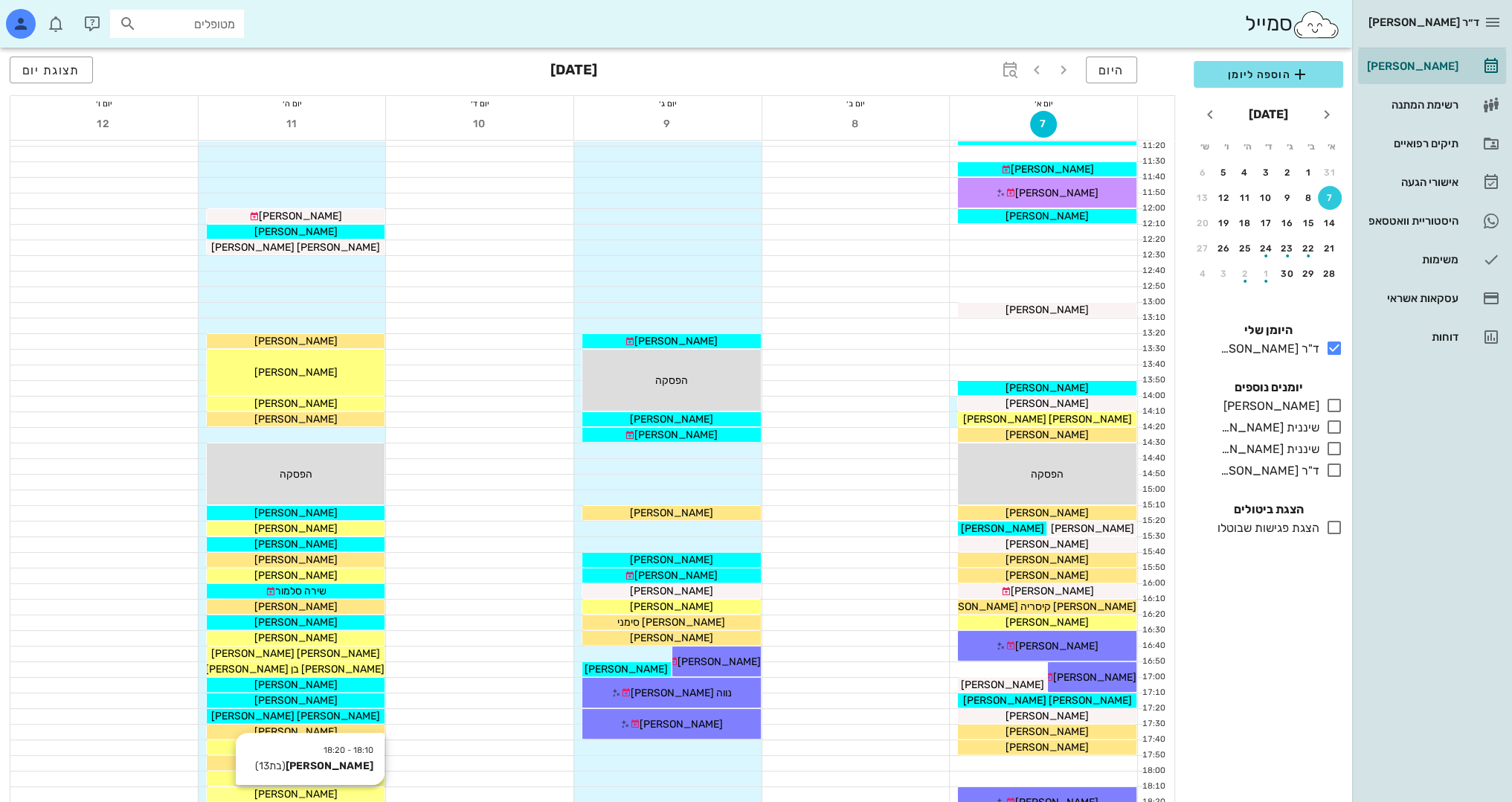
scroll to position [521, 0]
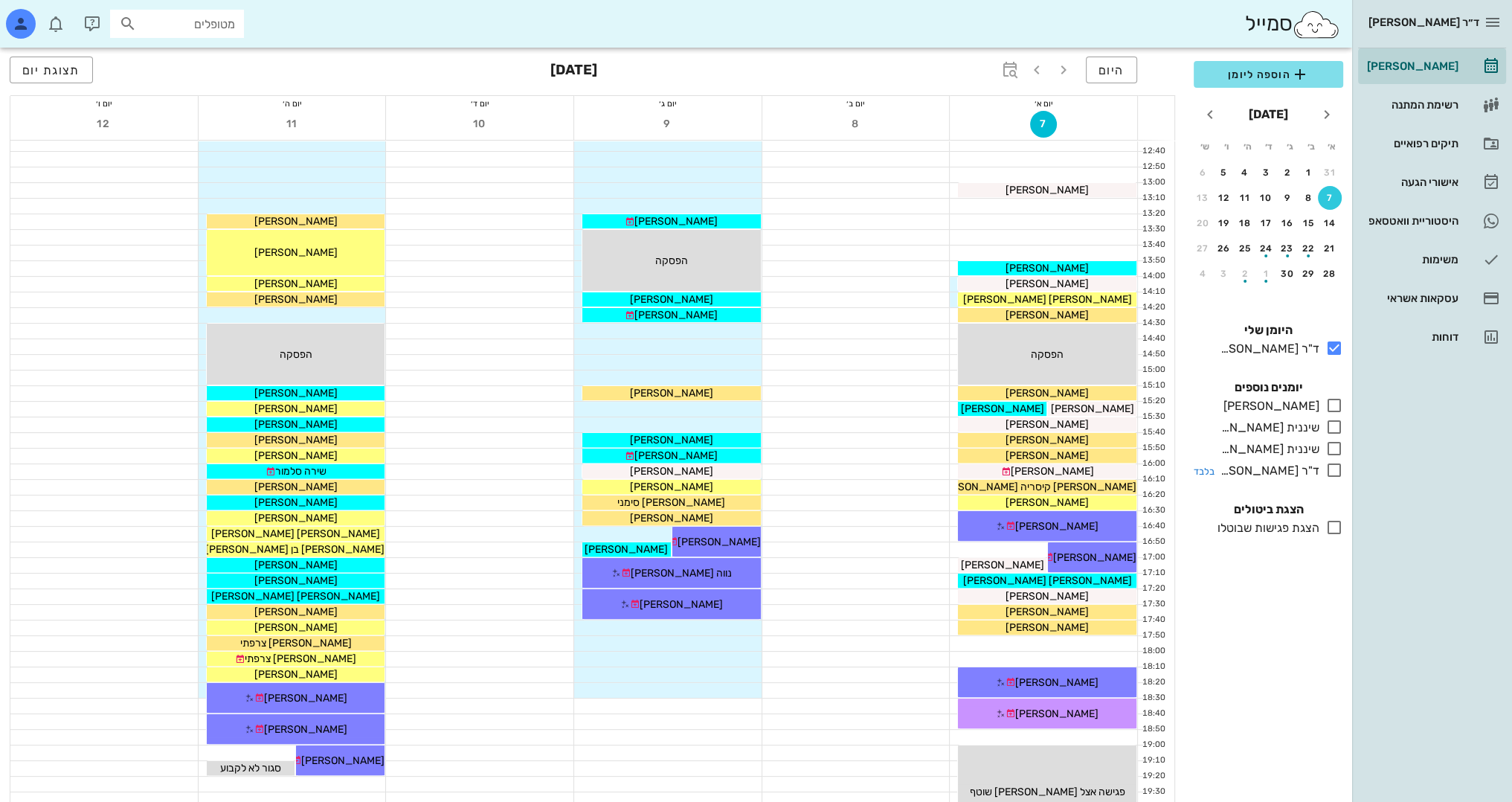
click at [1331, 467] on icon at bounding box center [1334, 470] width 18 height 18
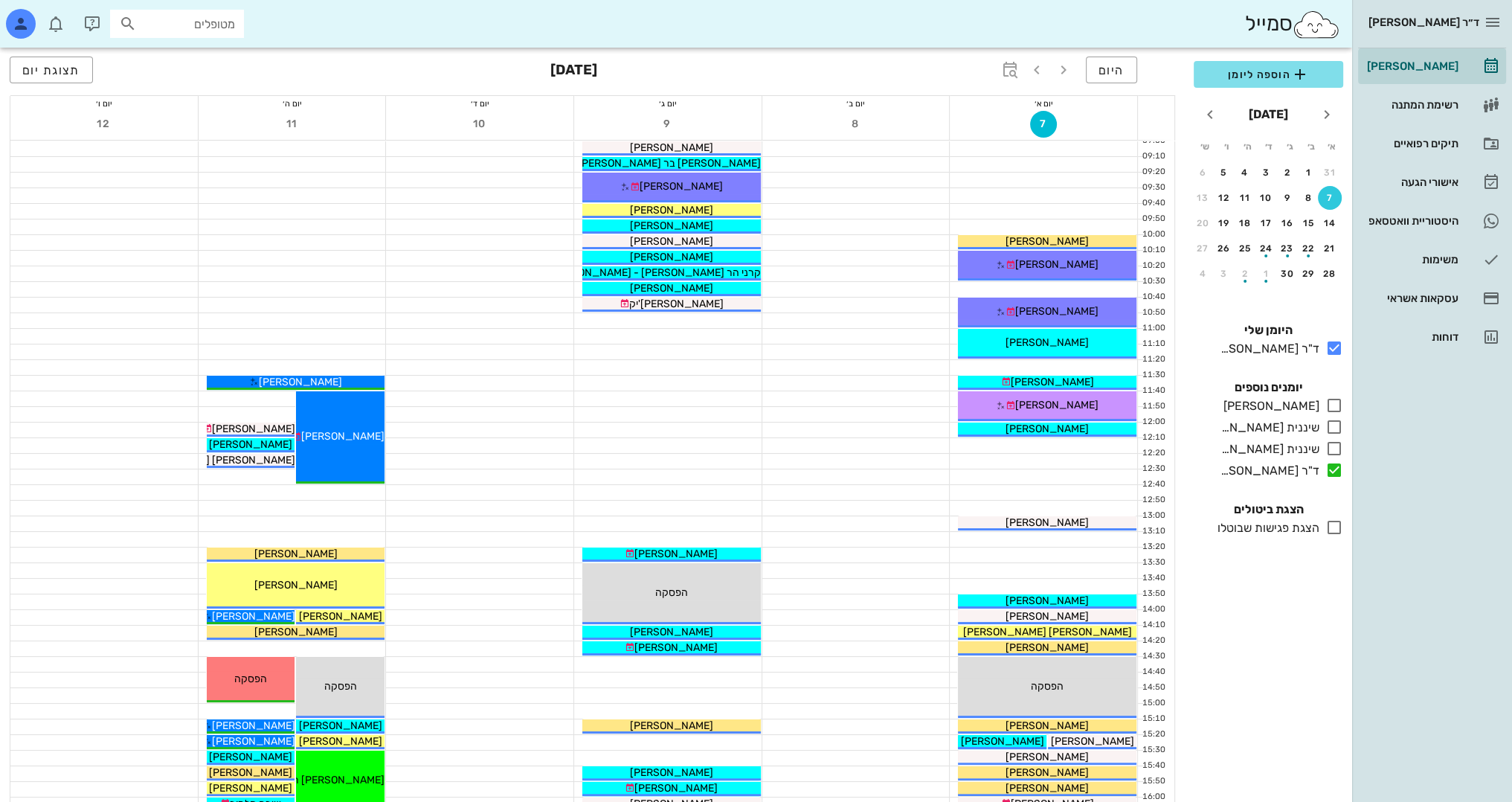
scroll to position [148, 0]
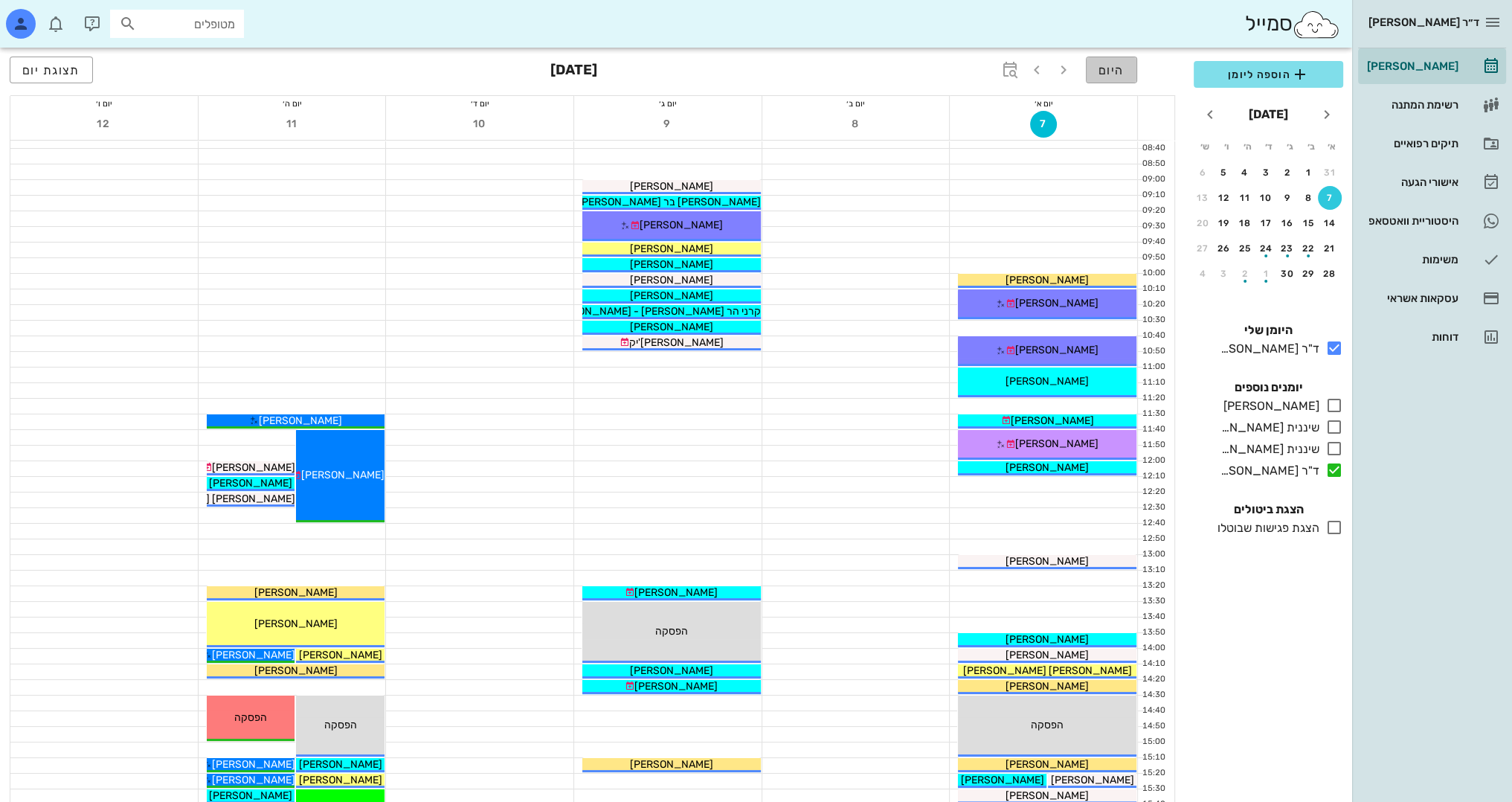
click at [1098, 75] on button "היום" at bounding box center [1112, 70] width 52 height 27
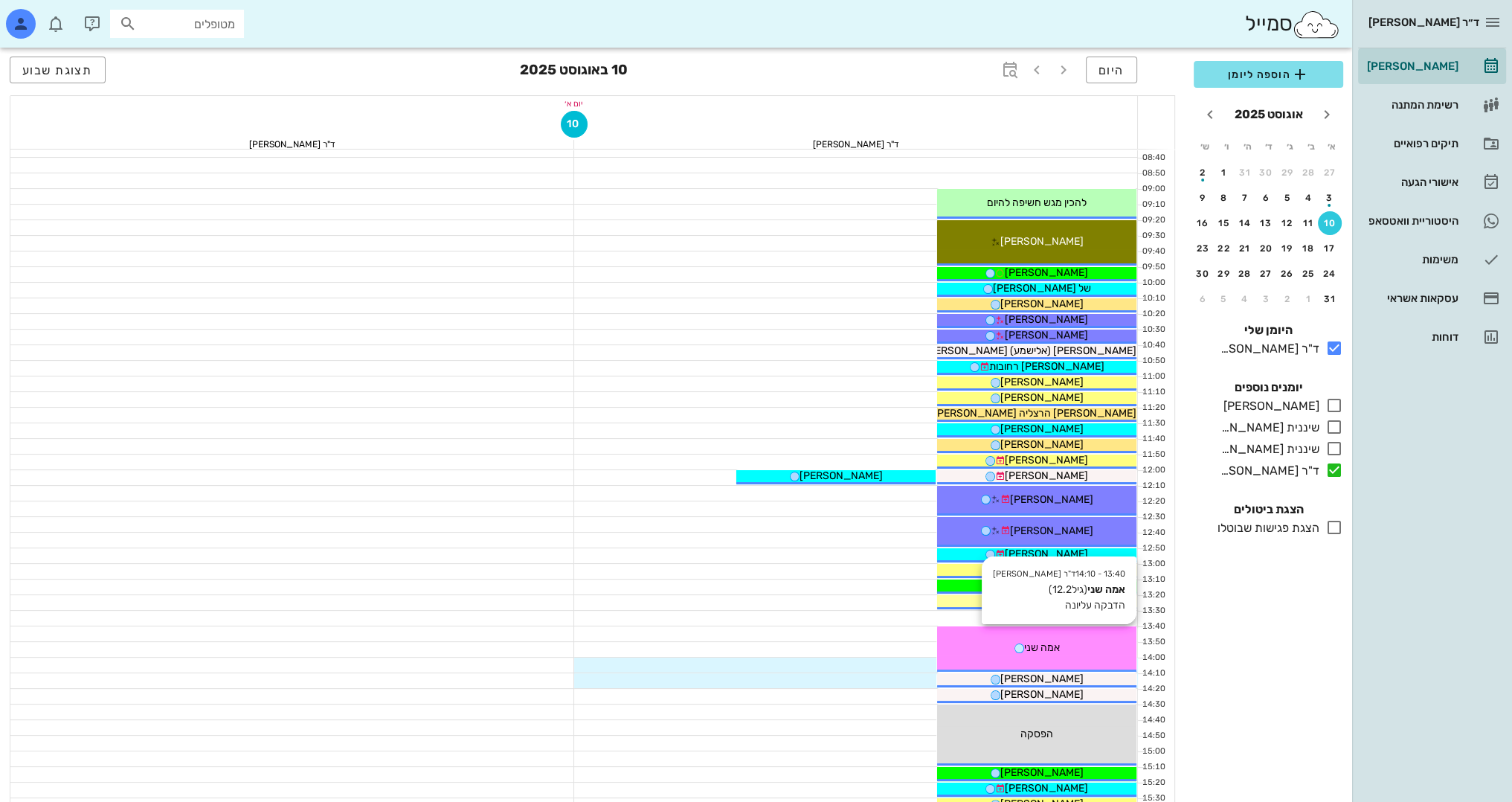
drag, startPoint x: 1063, startPoint y: 493, endPoint x: 1071, endPoint y: 639, distance: 146.2
click at [1071, 644] on div "09:00 - 09:20 ד"ר [PERSON_NAME] להכין מגש חשיפה להיום להכין מגש חשיפה להיום 09:…" at bounding box center [859, 656] width 555 height 1312
click at [913, 543] on div at bounding box center [856, 540] width 564 height 15
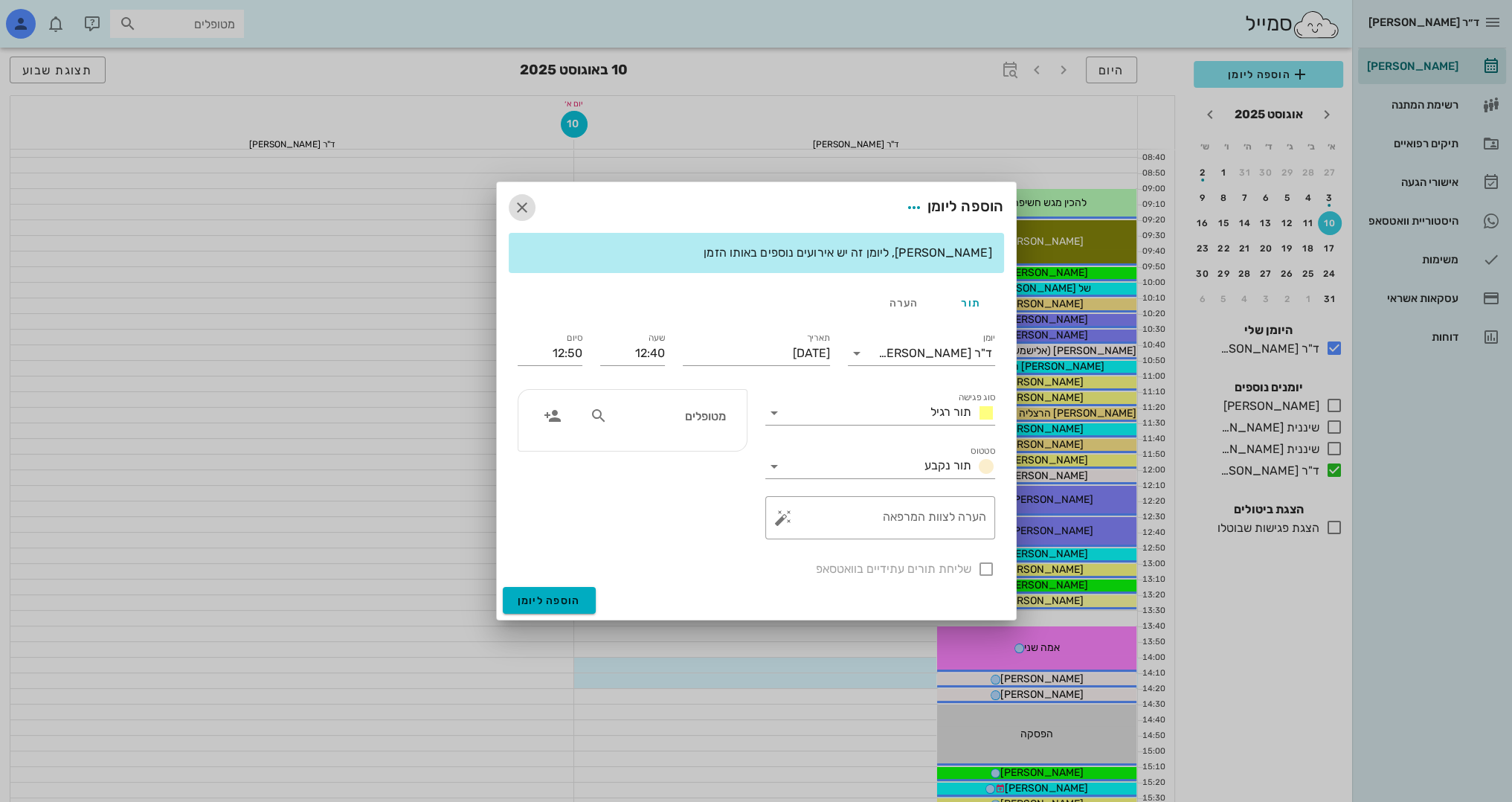
click at [516, 203] on icon "button" at bounding box center [522, 207] width 18 height 18
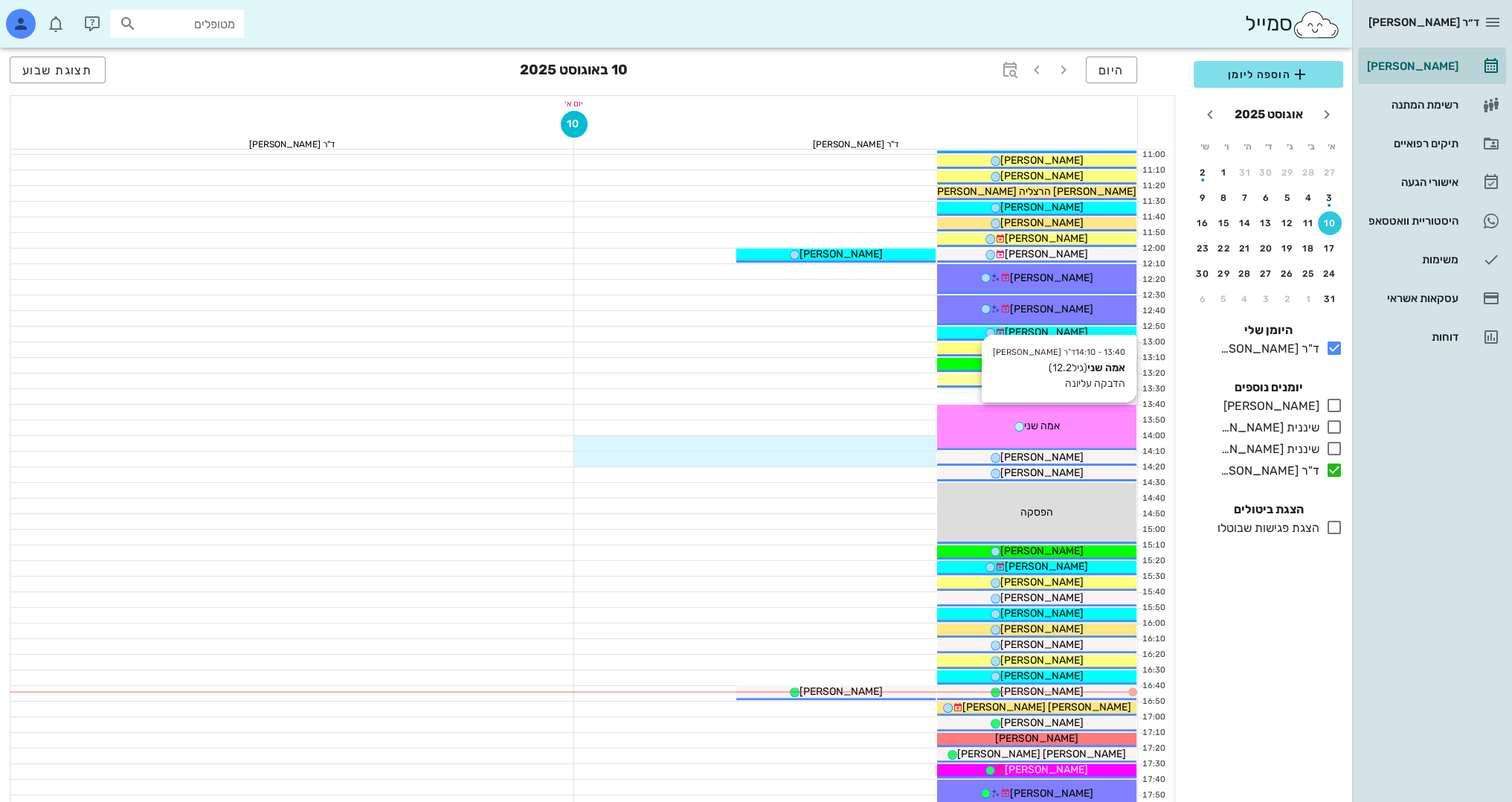
scroll to position [372, 0]
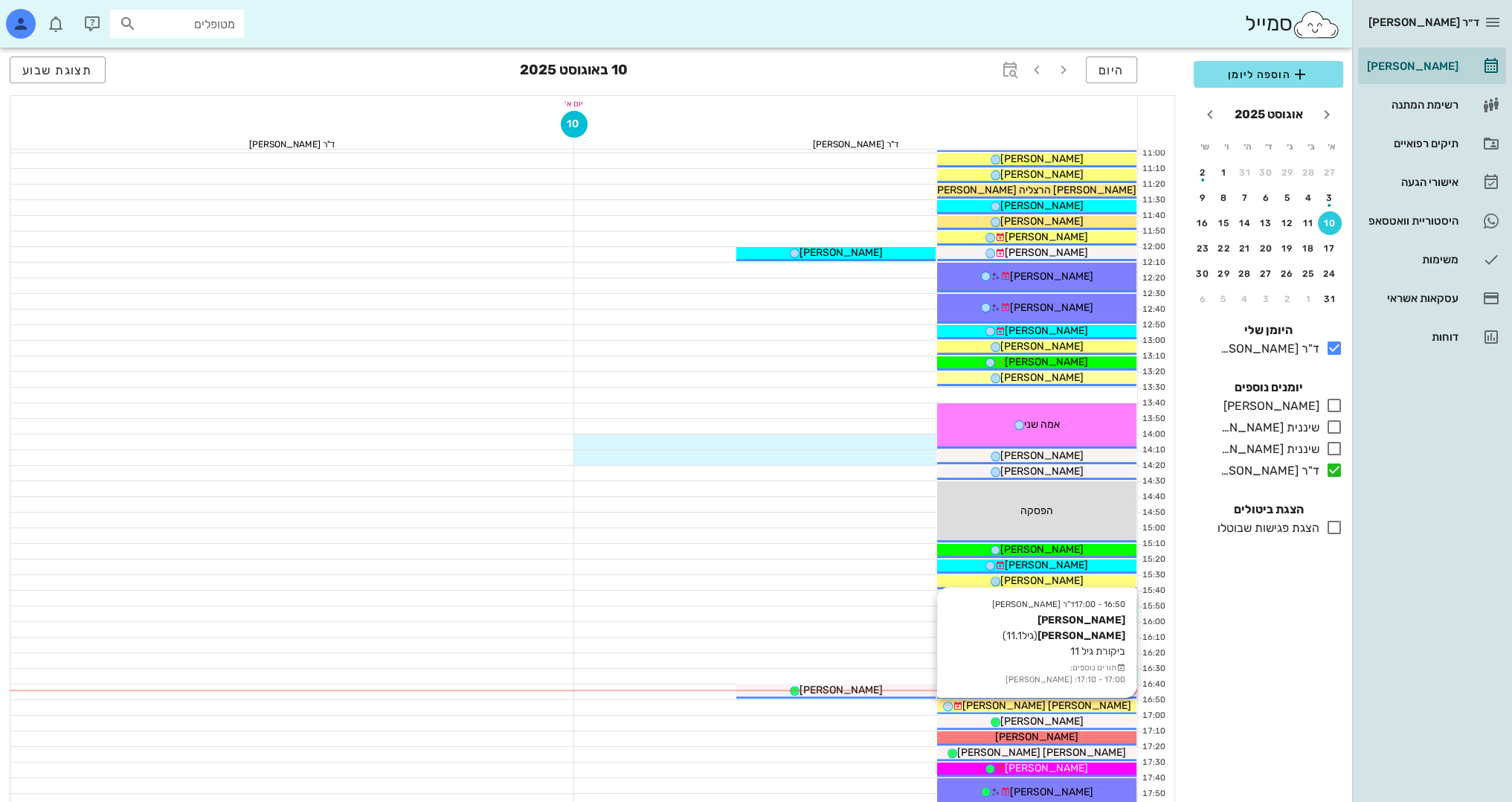
click at [1079, 699] on span "[PERSON_NAME] [PERSON_NAME]" at bounding box center [1046, 705] width 169 height 13
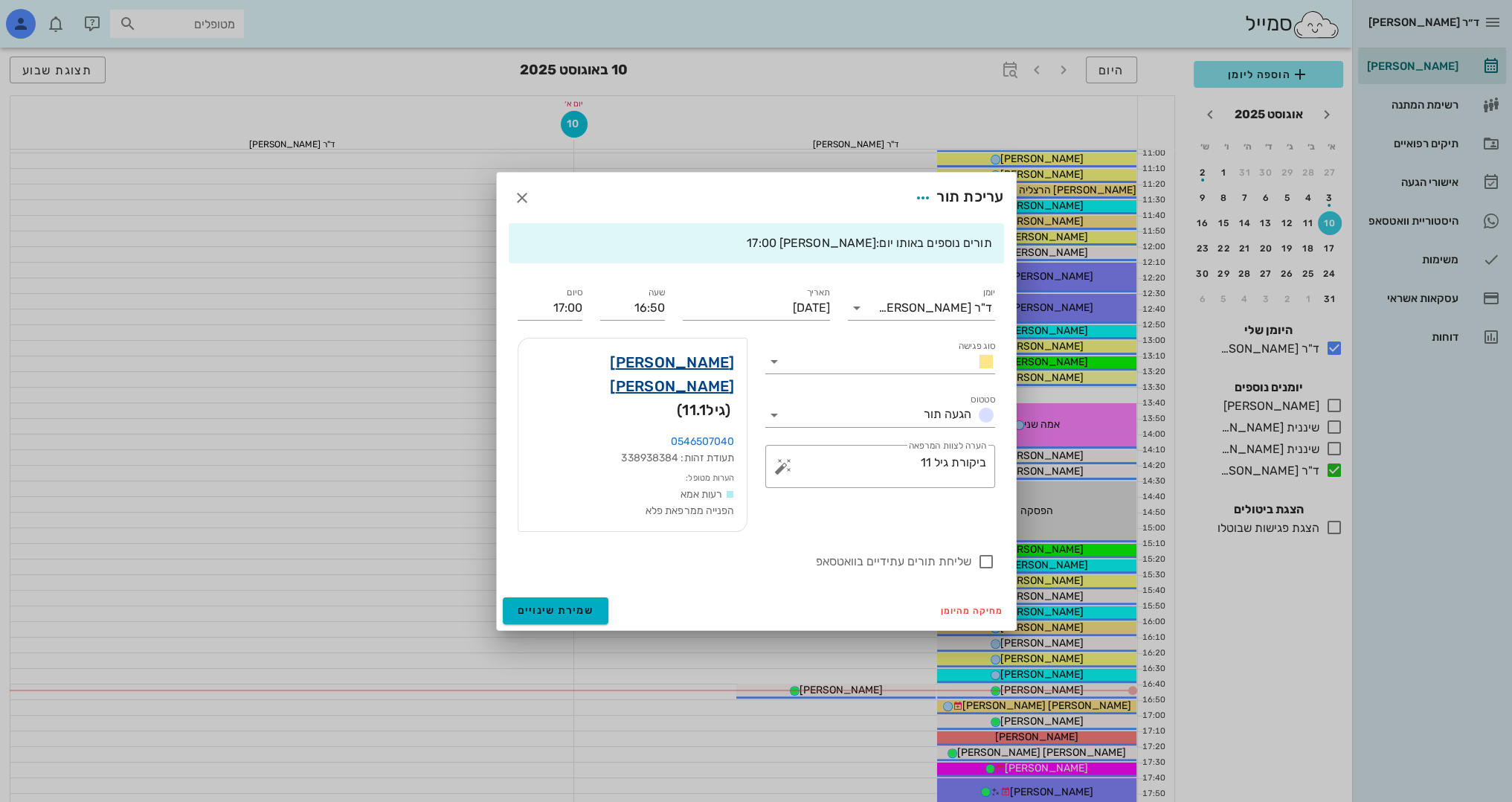
click at [723, 378] on link "[PERSON_NAME] [PERSON_NAME]" at bounding box center [632, 374] width 204 height 47
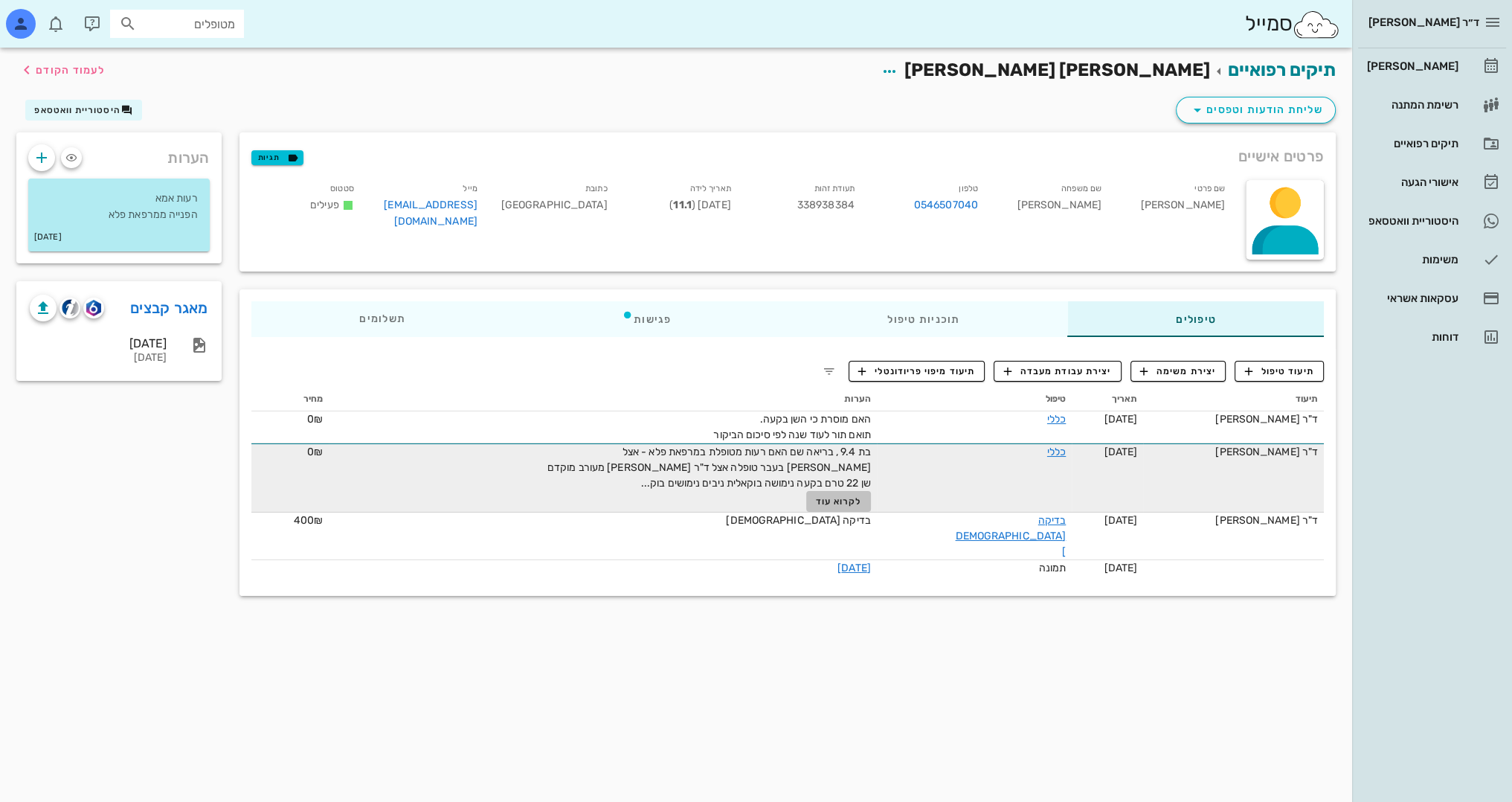
click at [844, 504] on span "לקרוא עוד" at bounding box center [839, 501] width 46 height 10
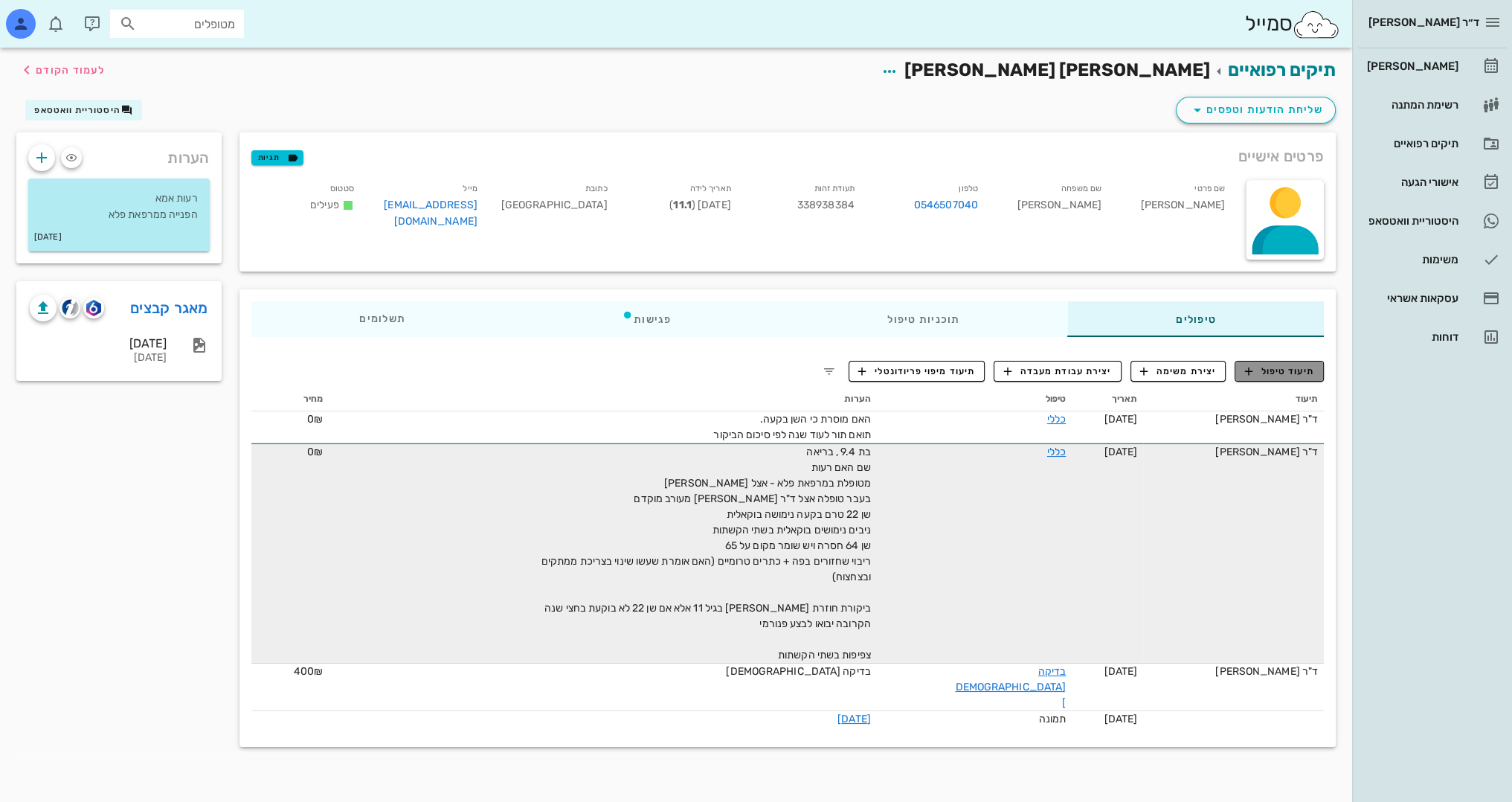
click at [1278, 371] on span "תיעוד טיפול" at bounding box center [1280, 371] width 70 height 14
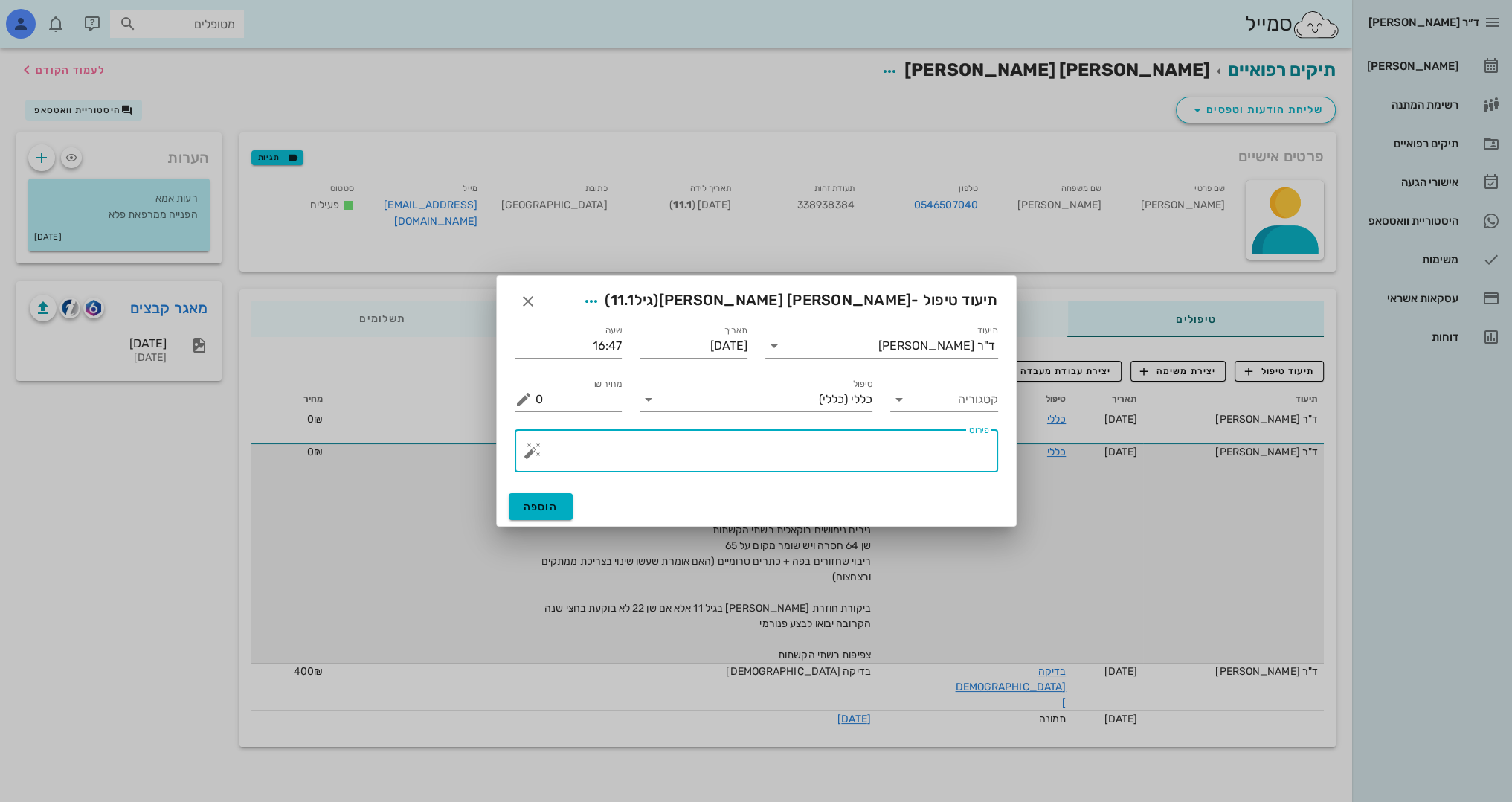
click at [857, 443] on textarea "פירוט" at bounding box center [762, 454] width 454 height 36
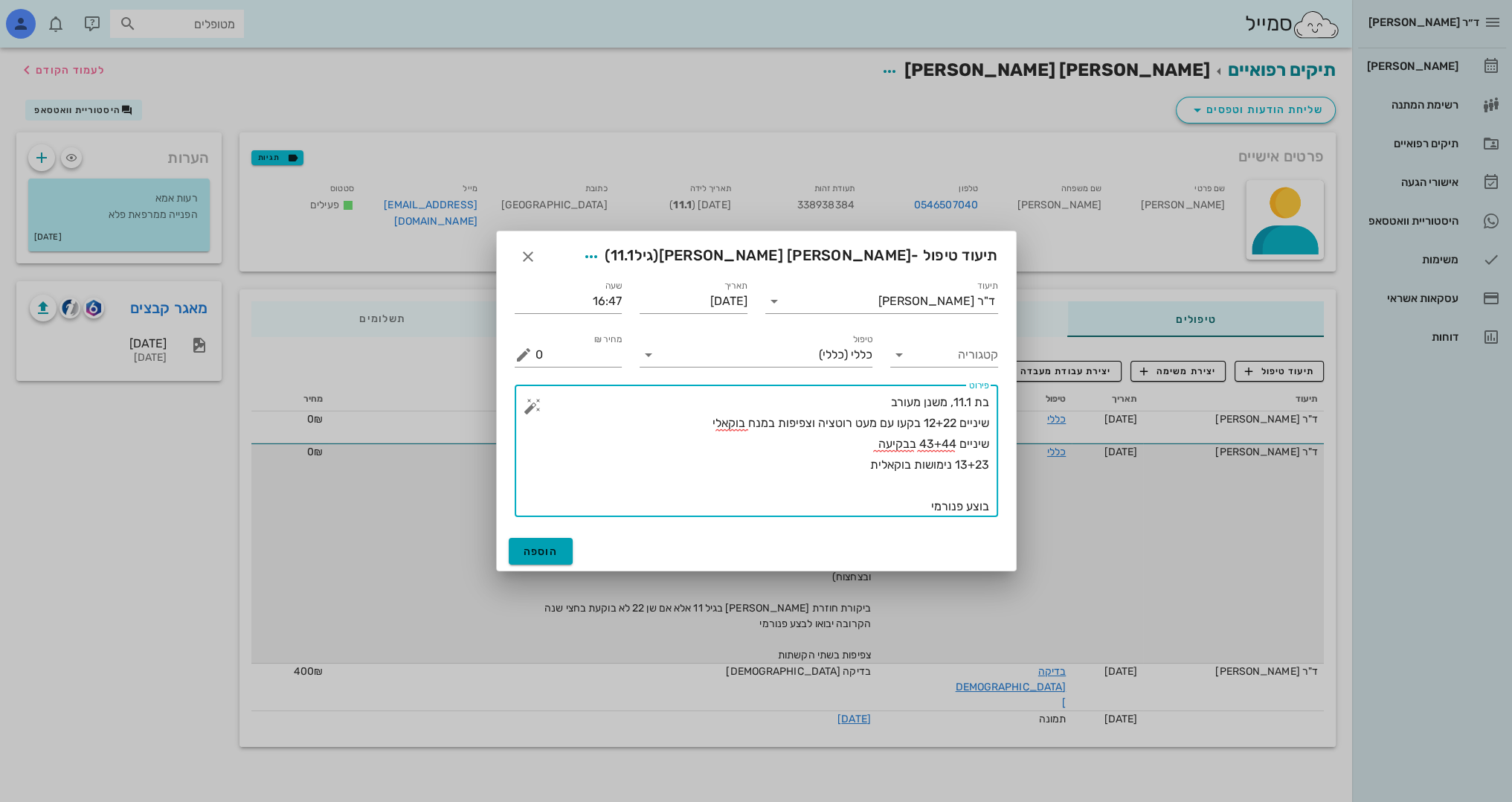
type textarea "בת 11.1, משנן מעורב שיניים 12+22 בקעו עם מעט רוטציה וצפיפות במנח בוקאלי שיניים …"
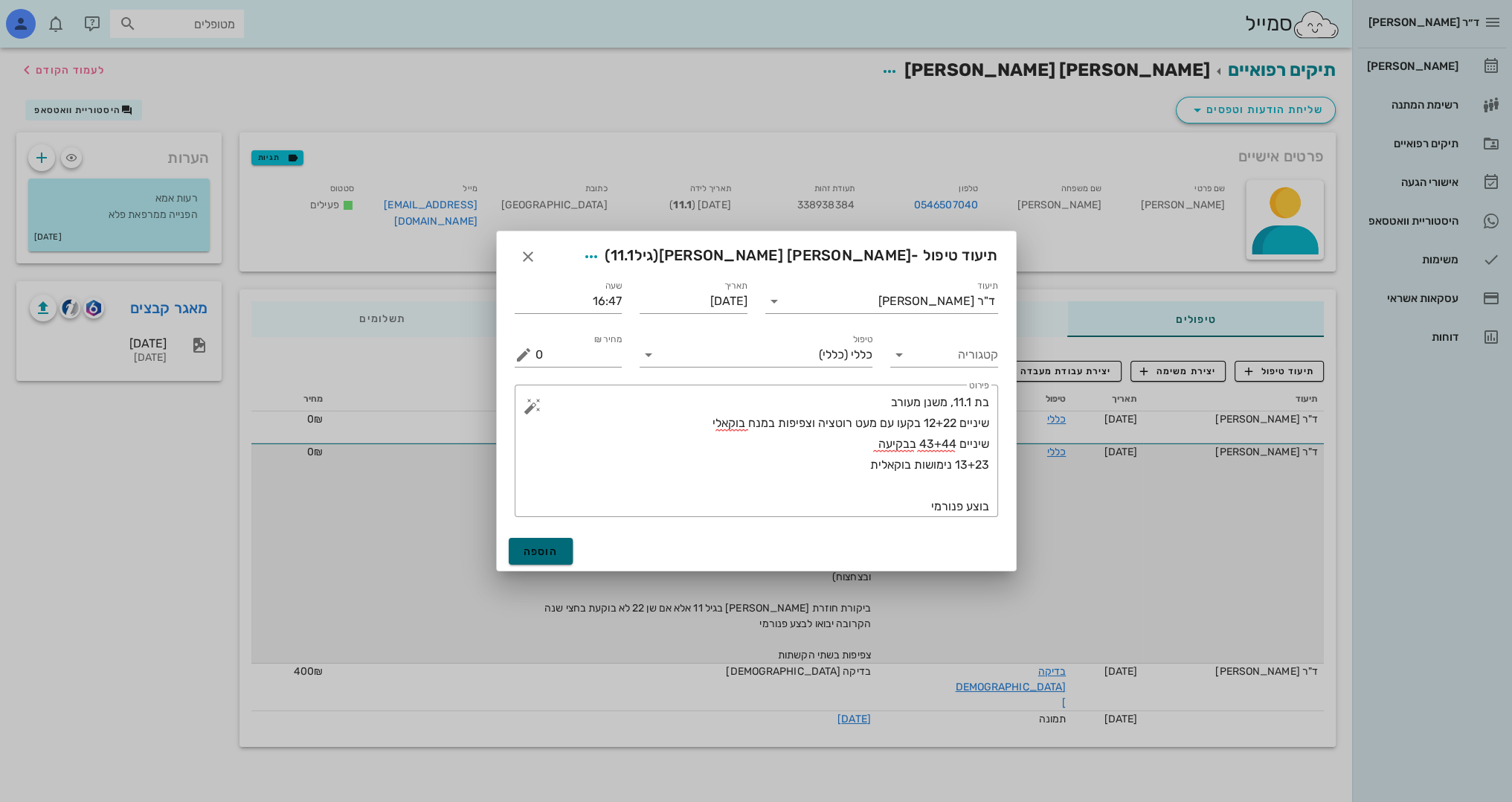
click at [553, 552] on span "הוספה" at bounding box center [541, 551] width 35 height 13
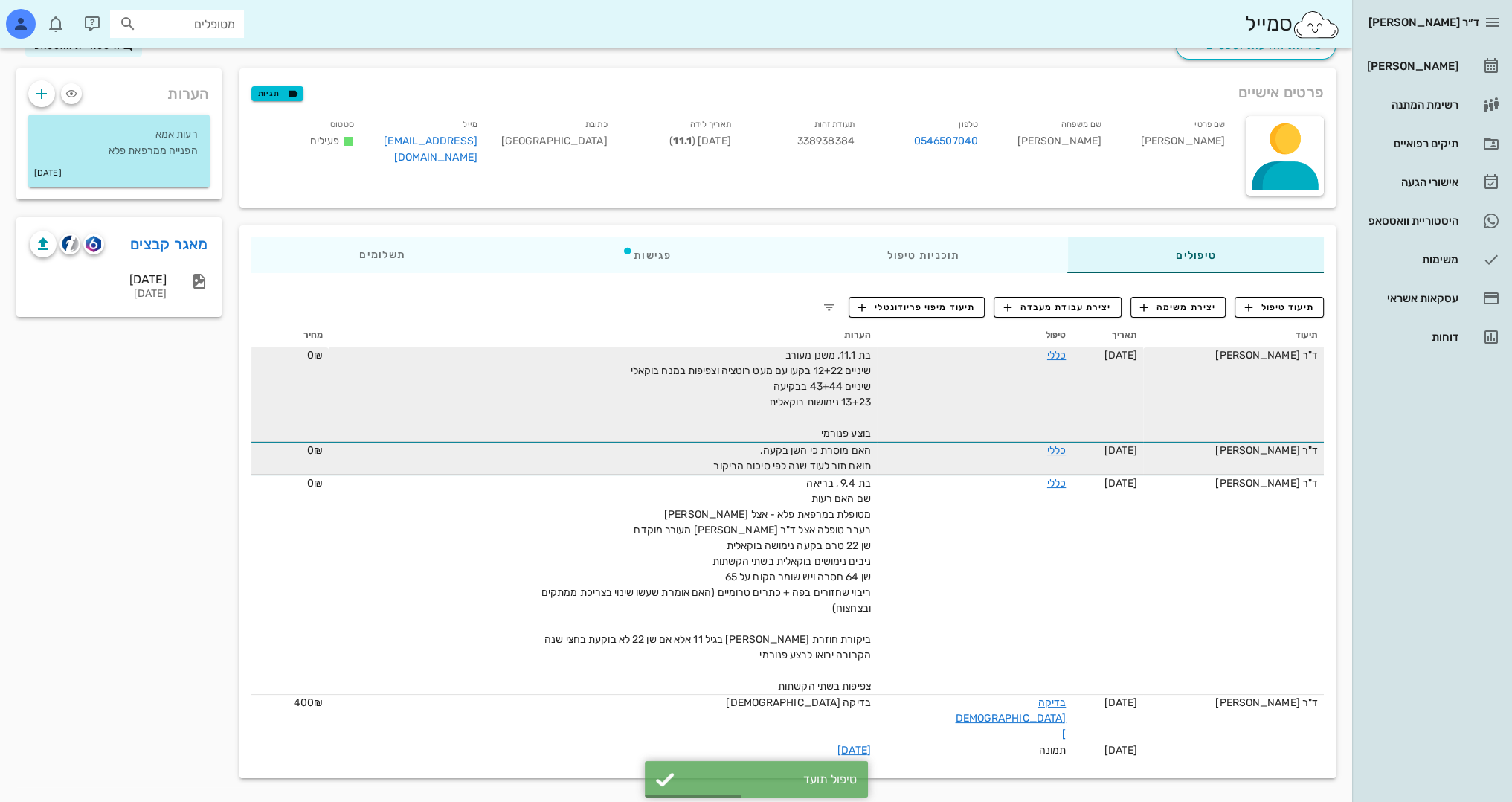
scroll to position [70, 0]
click at [1047, 353] on link "כללי" at bounding box center [1057, 354] width 19 height 13
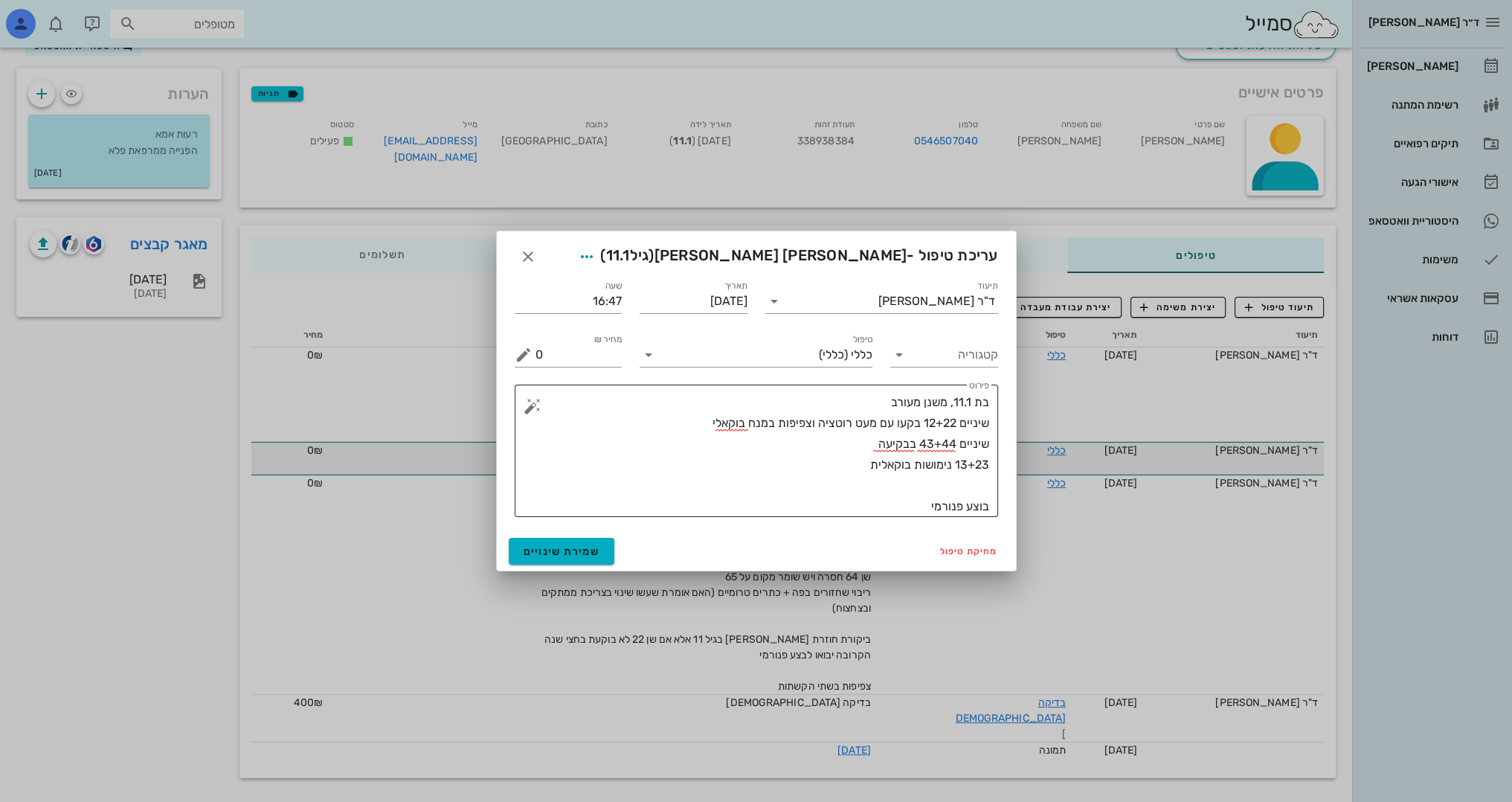
click at [863, 398] on textarea "בת 11.1, משנן מעורב שיניים 12+22 בקעו עם מעט רוטציה וצפיפות במנח בוקאלי שיניים …" at bounding box center [762, 454] width 454 height 125
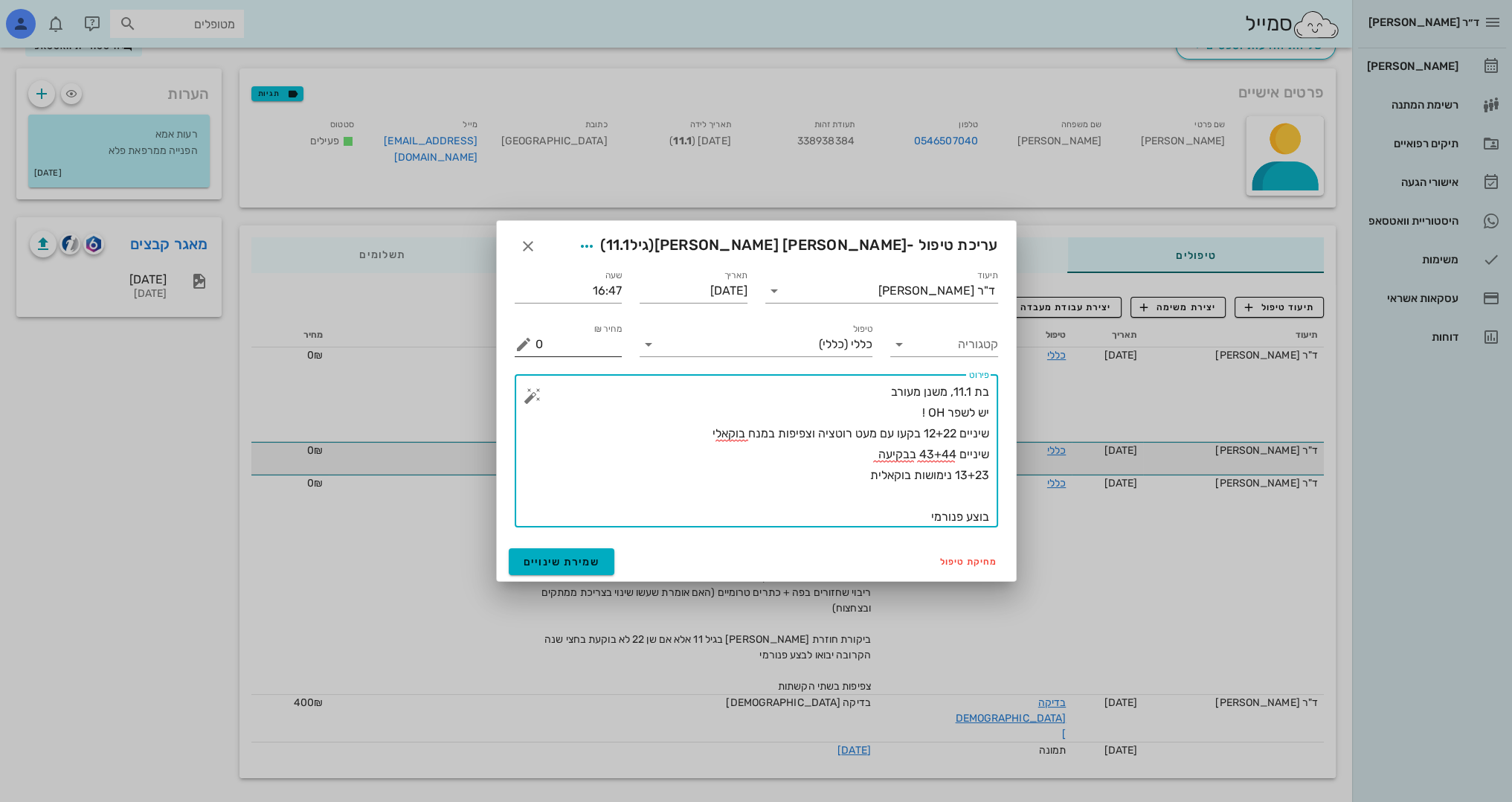
type textarea "בת 11.1, משנן מעורב יש לשפר OH ! שיניים 12+22 בקעו עם מעט רוטציה וצפיפות במנח ב…"
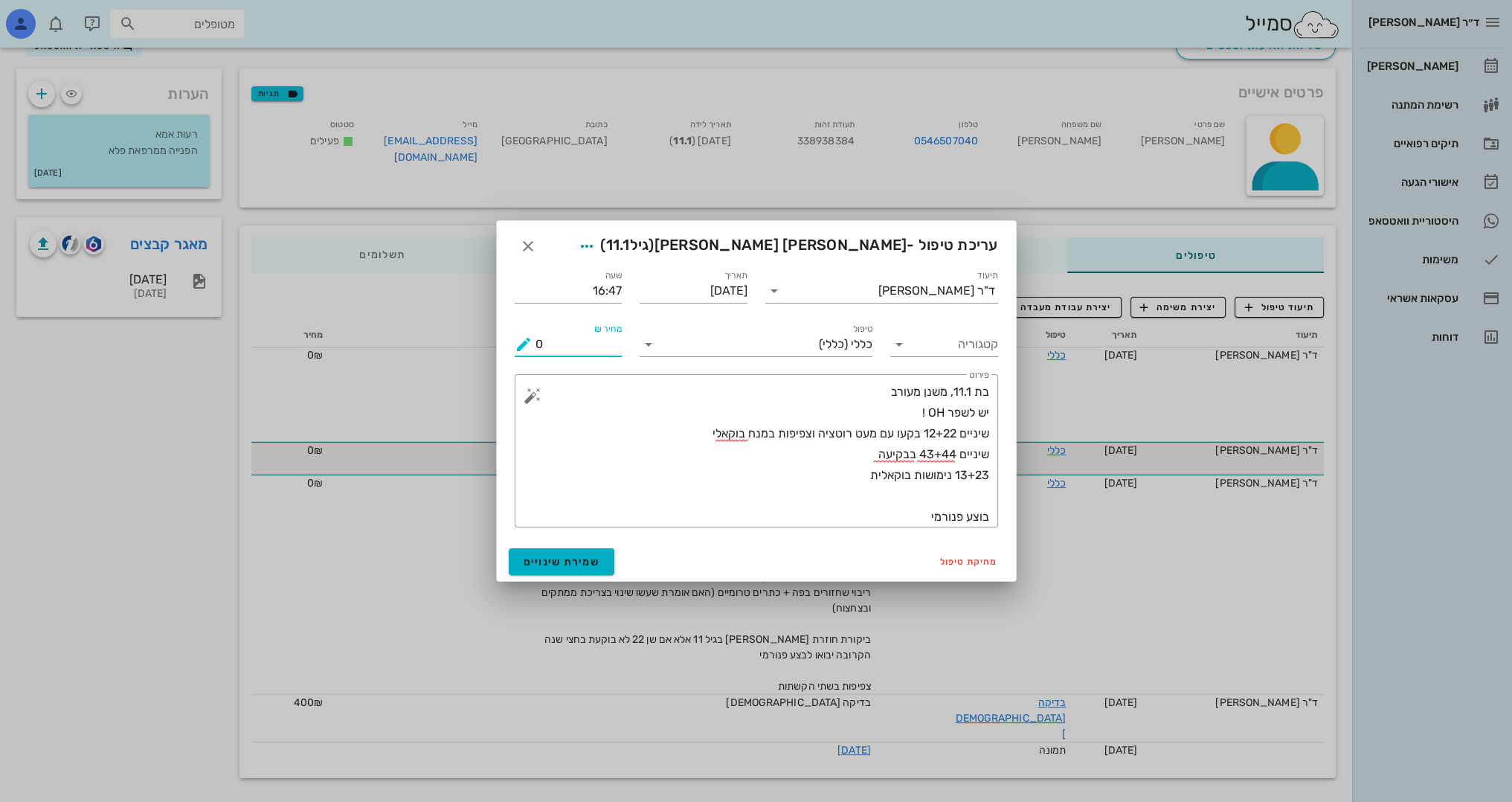
click at [597, 349] on input "0" at bounding box center [579, 344] width 87 height 24
type input "0400"
click at [572, 554] on button "שמירת שינויים" at bounding box center [561, 562] width 106 height 27
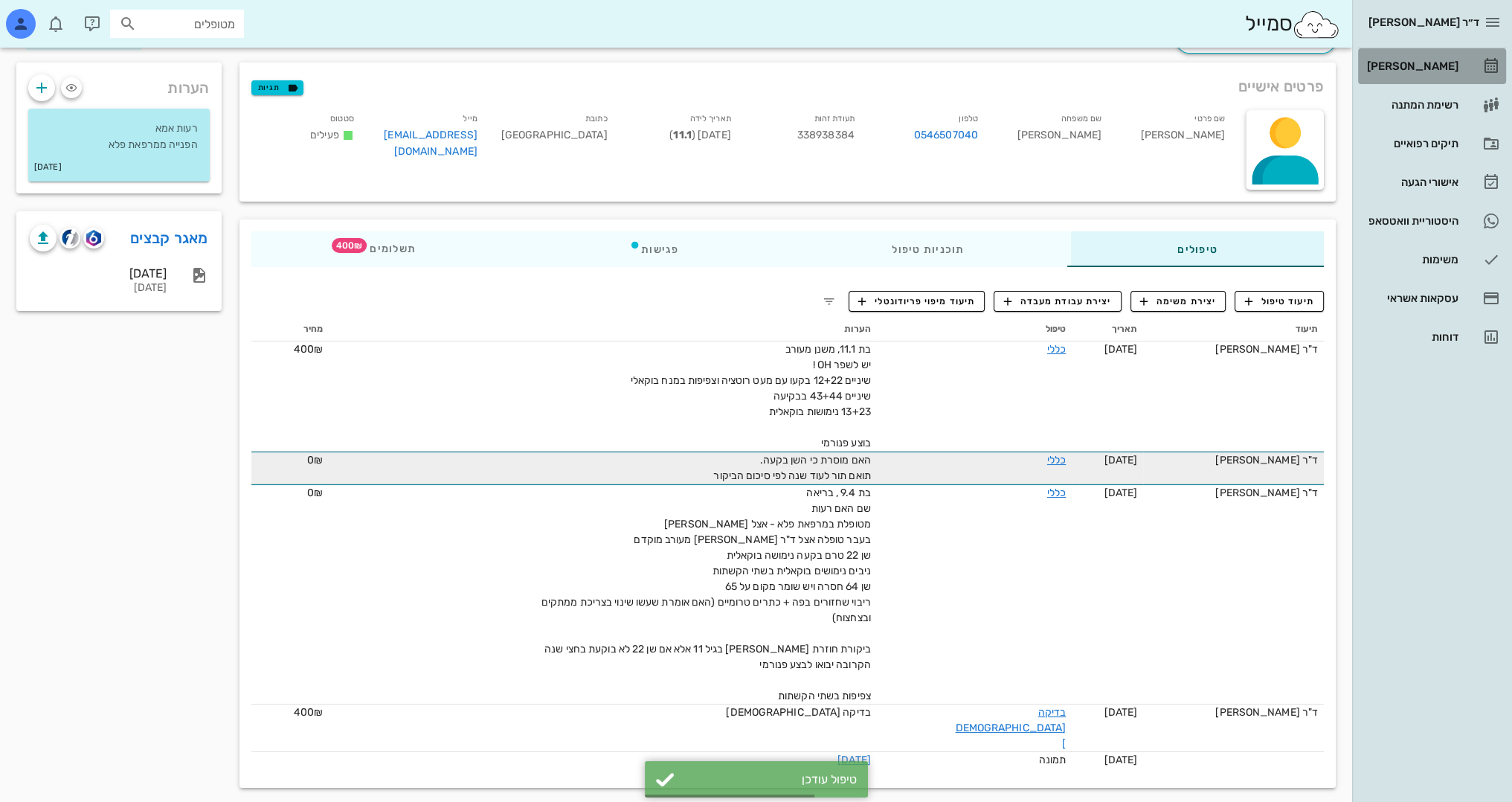
click at [1434, 66] on div "[PERSON_NAME]" at bounding box center [1411, 66] width 94 height 12
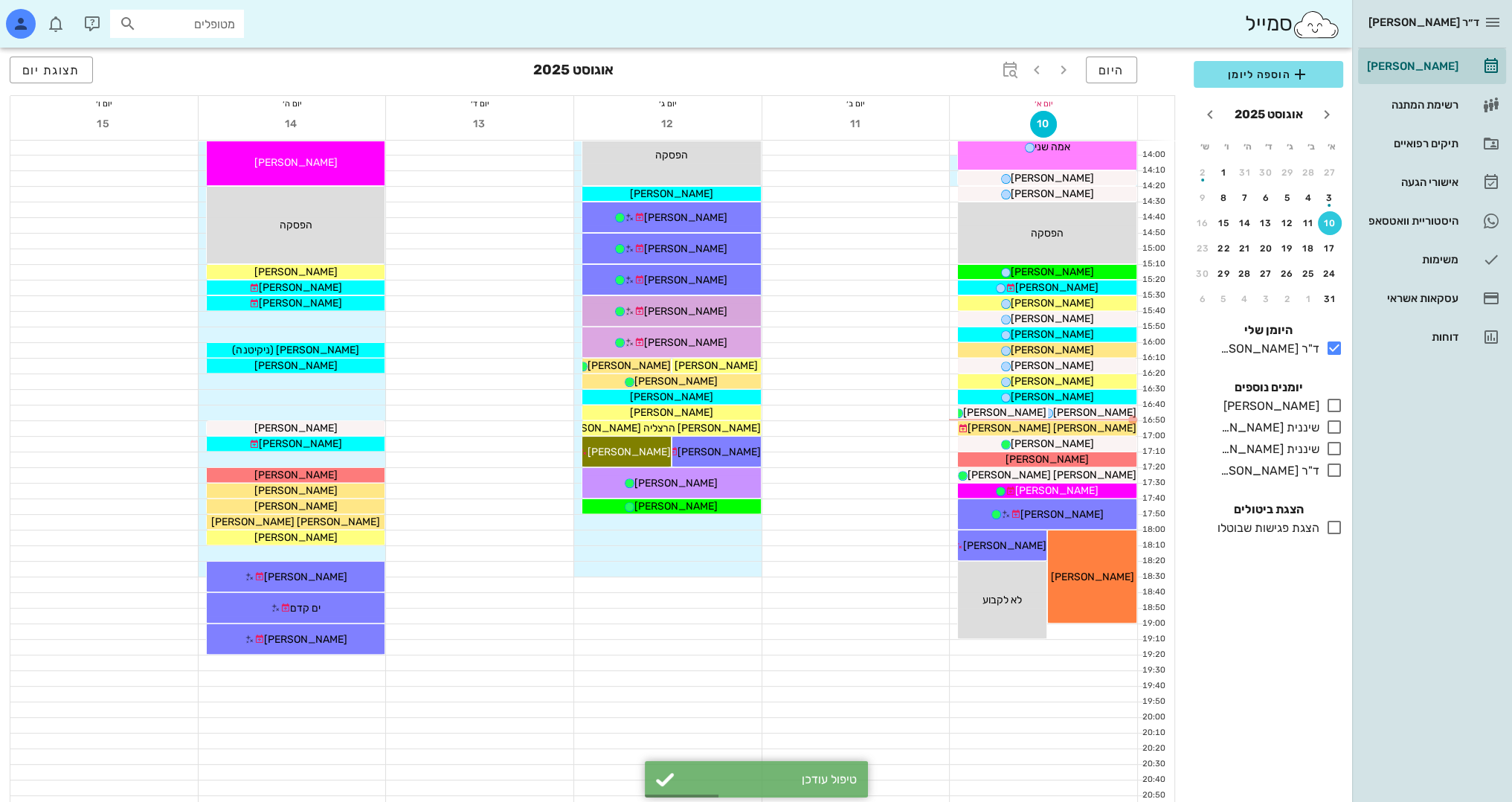
scroll to position [650, 0]
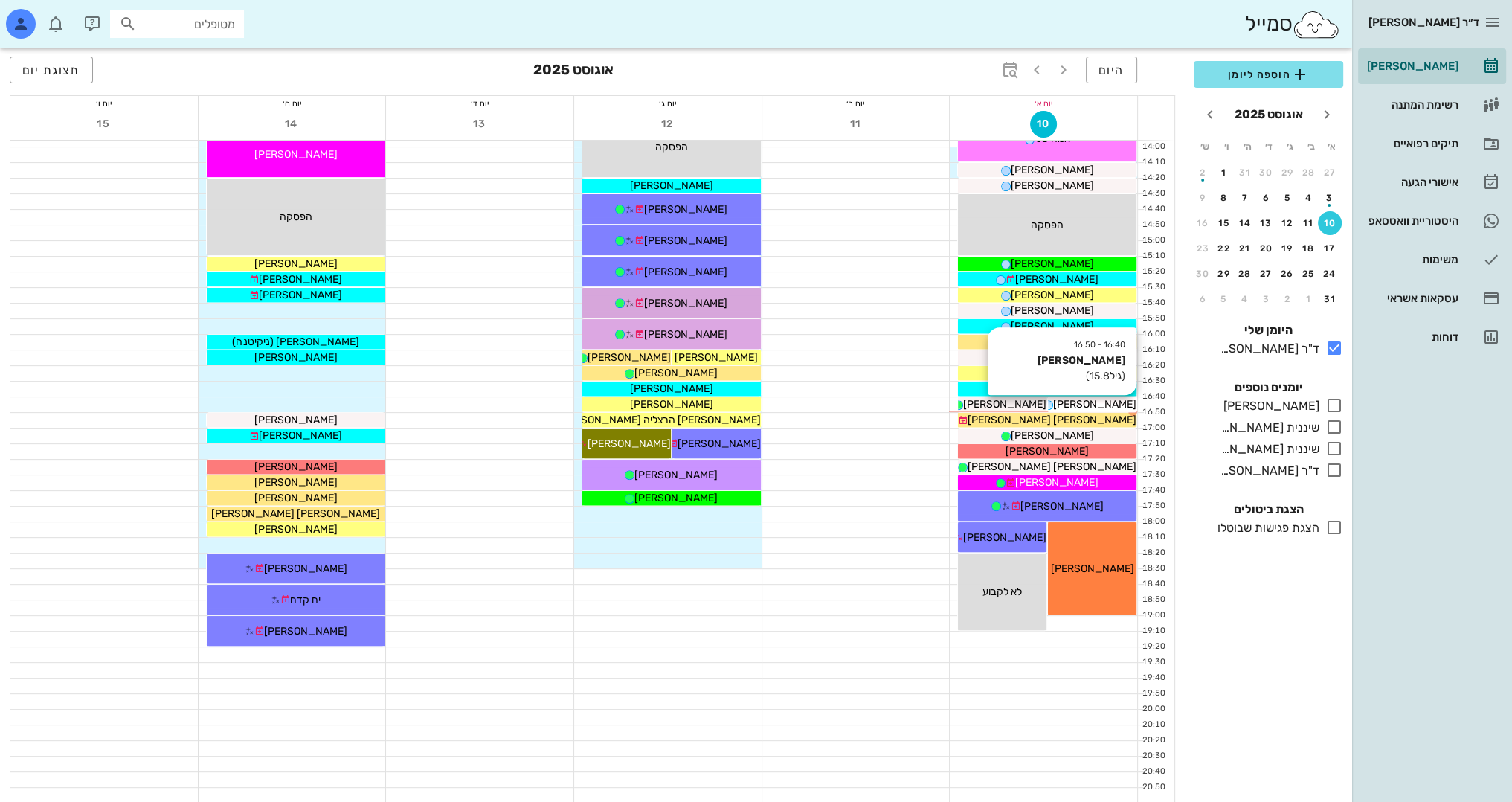
click at [1116, 404] on span "[PERSON_NAME]" at bounding box center [1095, 404] width 83 height 13
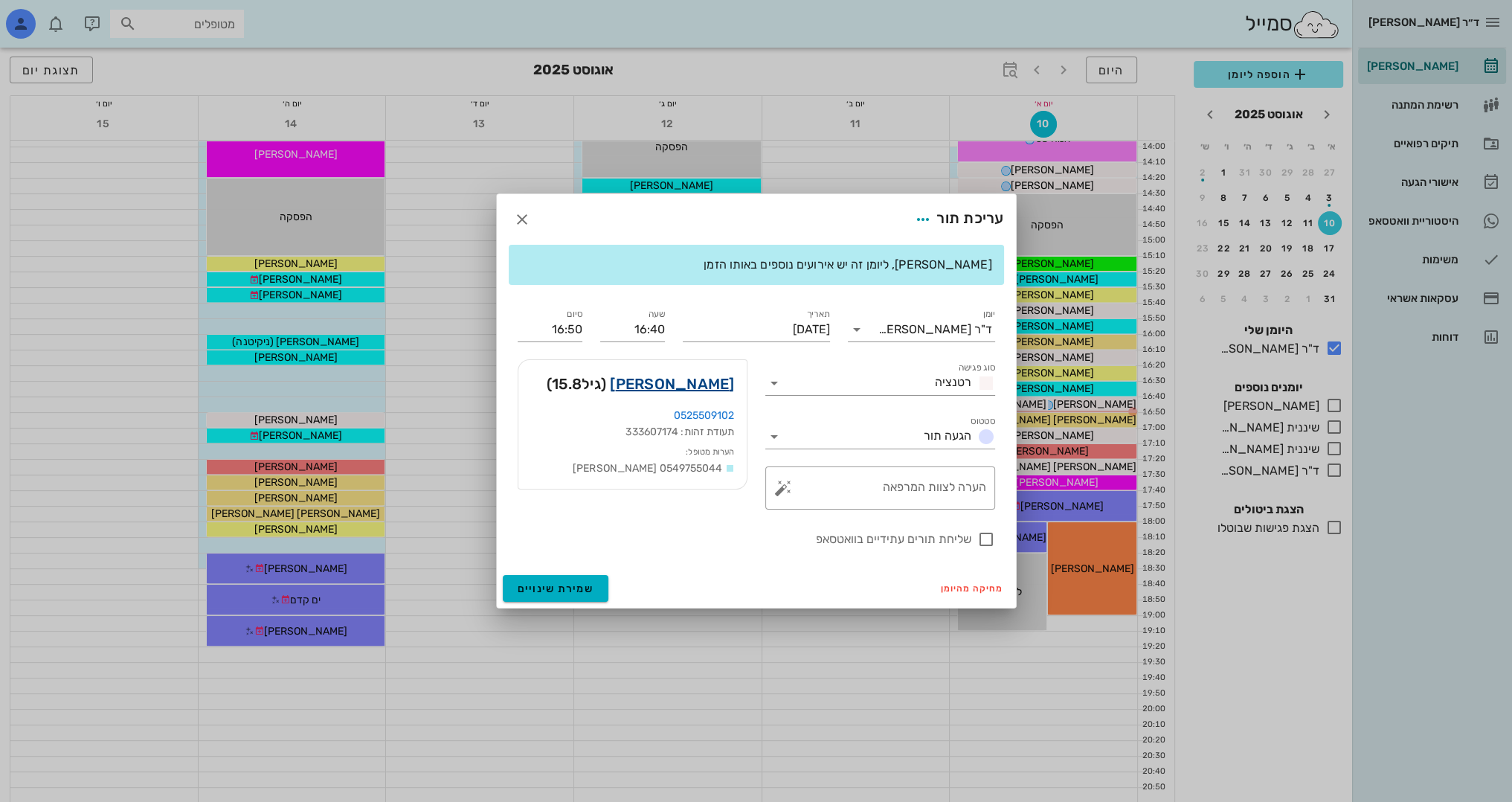
click at [702, 380] on link "[PERSON_NAME]" at bounding box center [672, 384] width 124 height 24
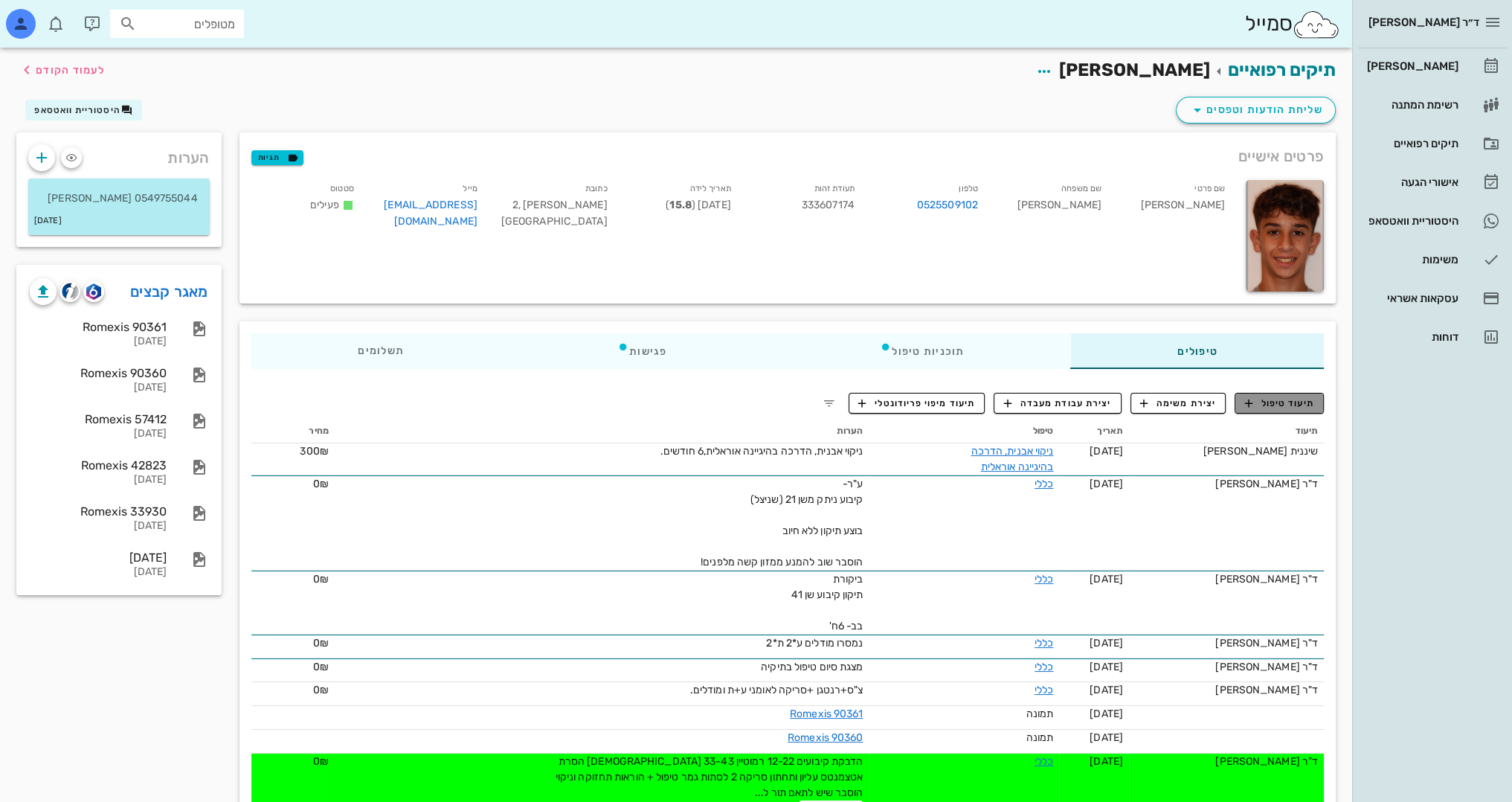
click at [1300, 400] on span "תיעוד טיפול" at bounding box center [1280, 404] width 70 height 14
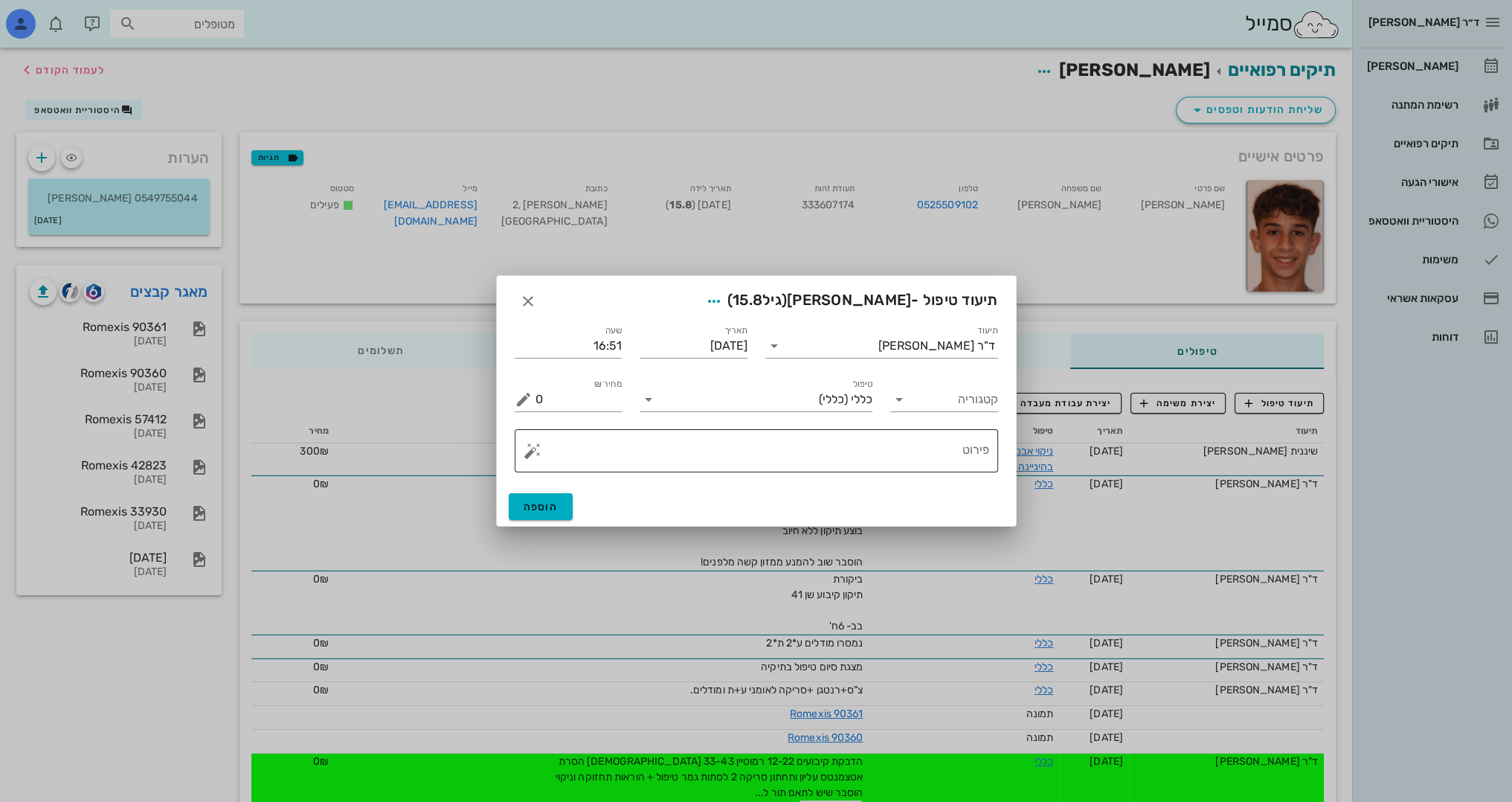
click at [856, 441] on textarea "פירוט" at bounding box center [762, 454] width 454 height 36
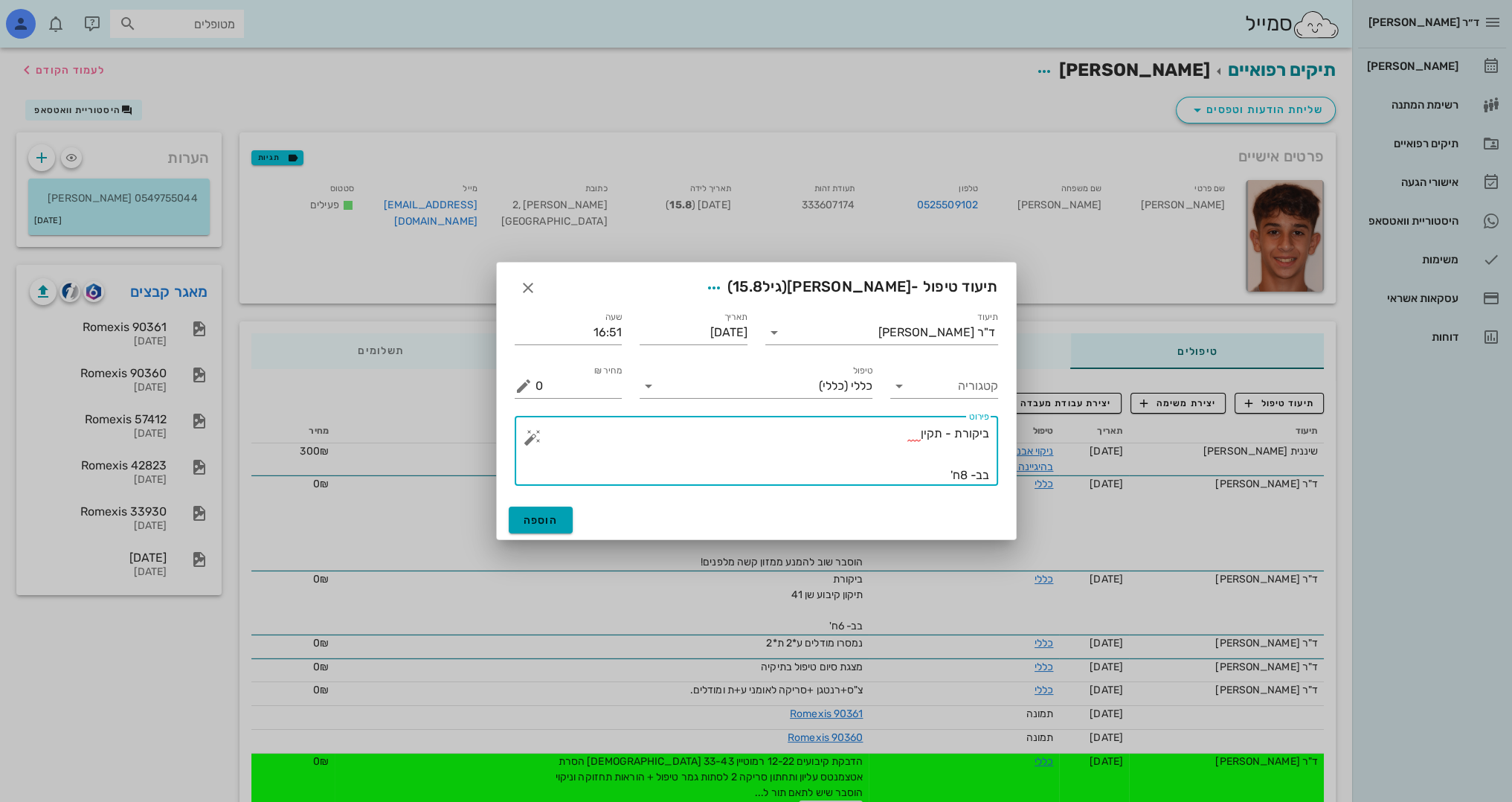
type textarea "ביקורת - תקין בב- 8ח'"
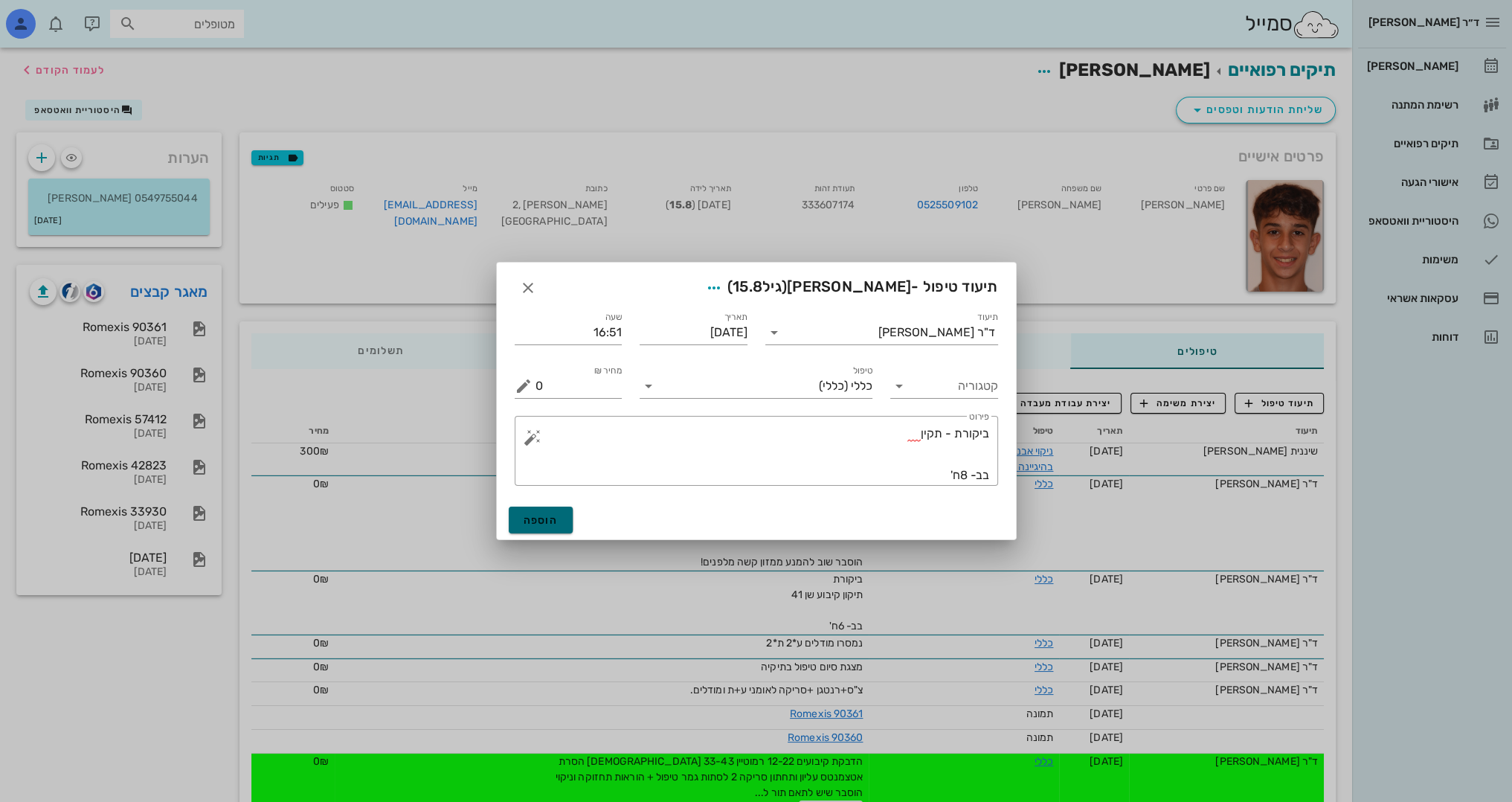
click at [546, 525] on span "הוספה" at bounding box center [541, 520] width 35 height 13
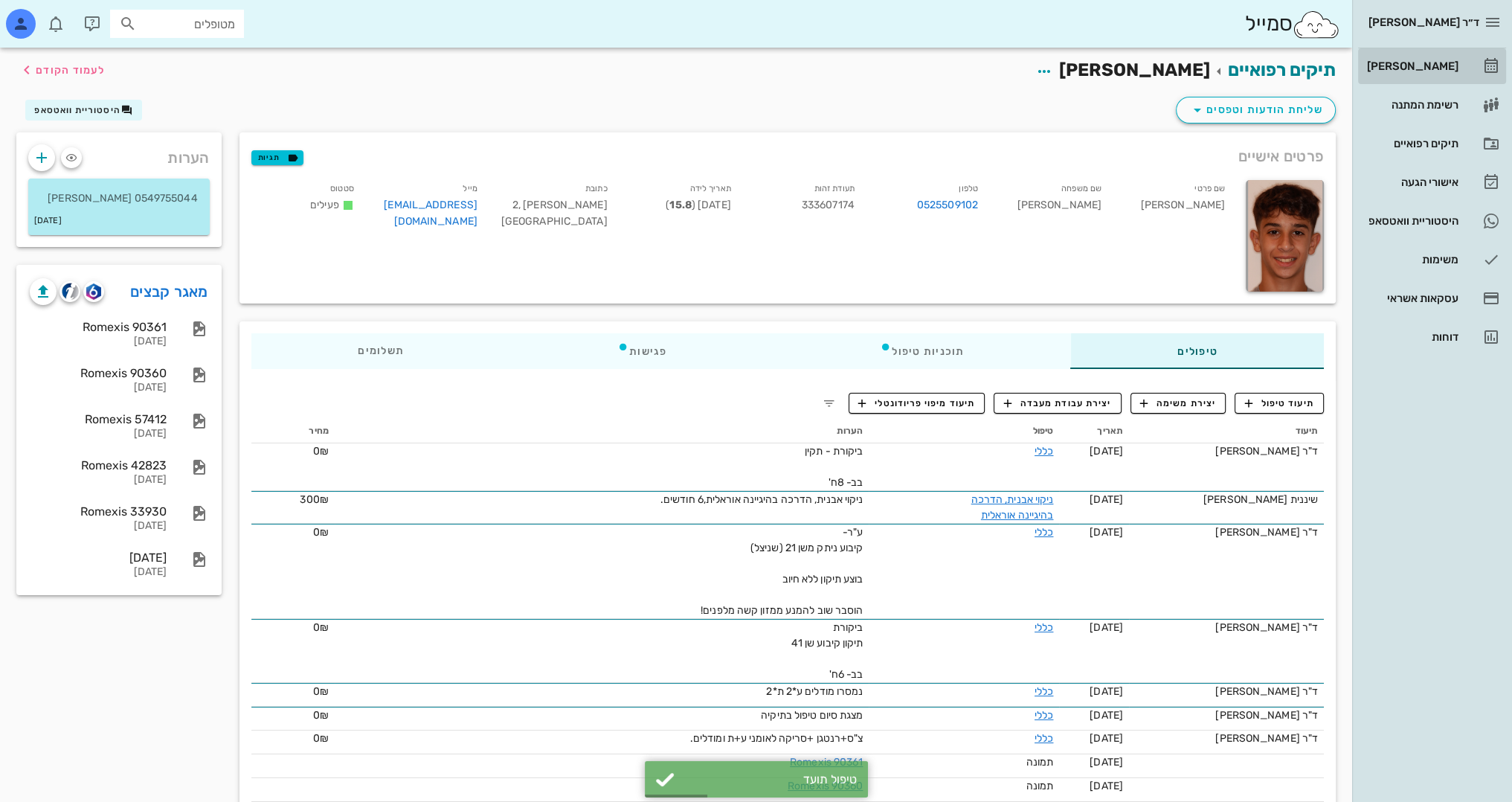
click at [1434, 65] on div "[PERSON_NAME]" at bounding box center [1411, 66] width 94 height 12
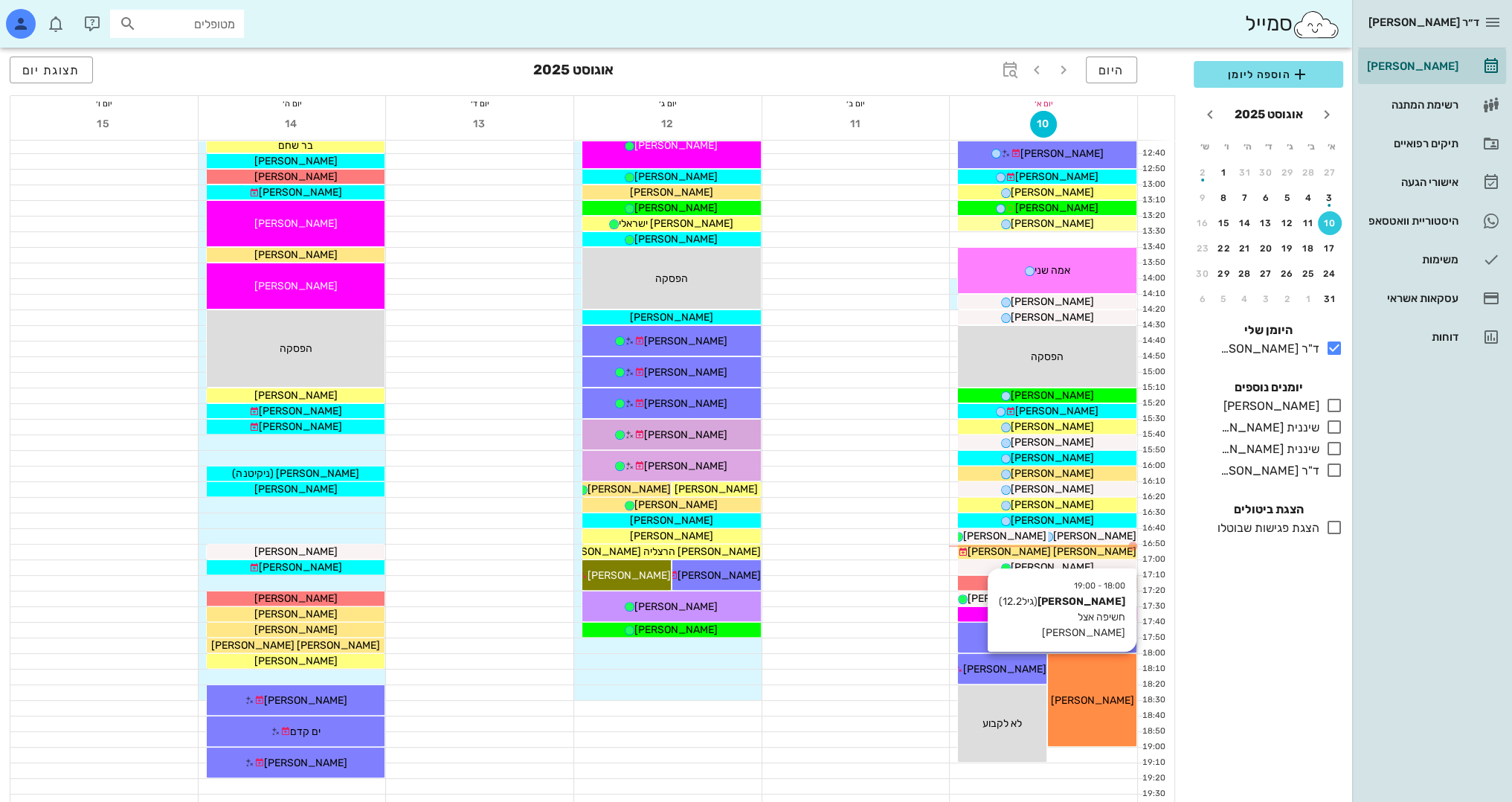
scroll to position [650, 0]
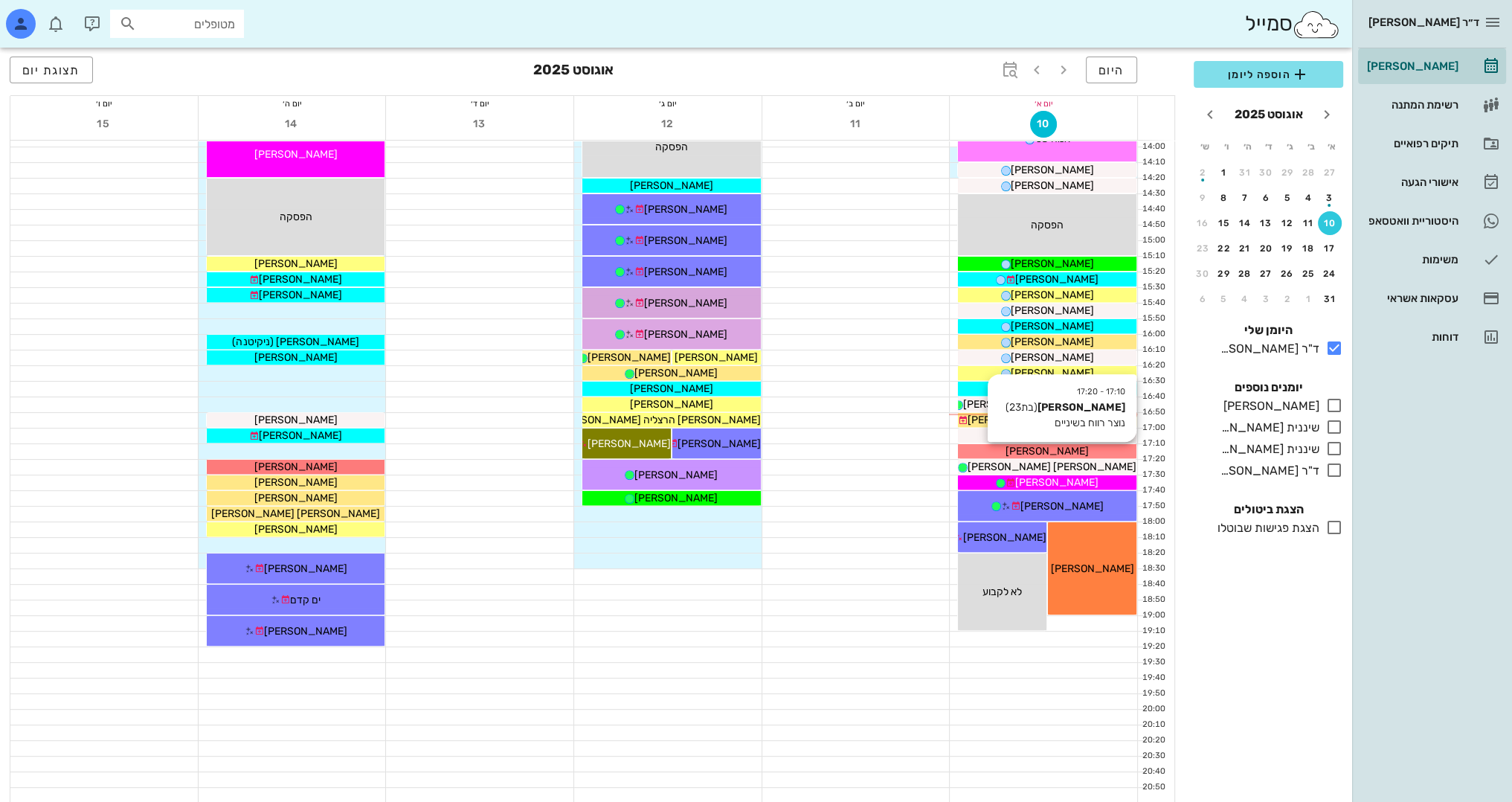
click at [1096, 451] on div "[PERSON_NAME]" at bounding box center [1047, 451] width 179 height 15
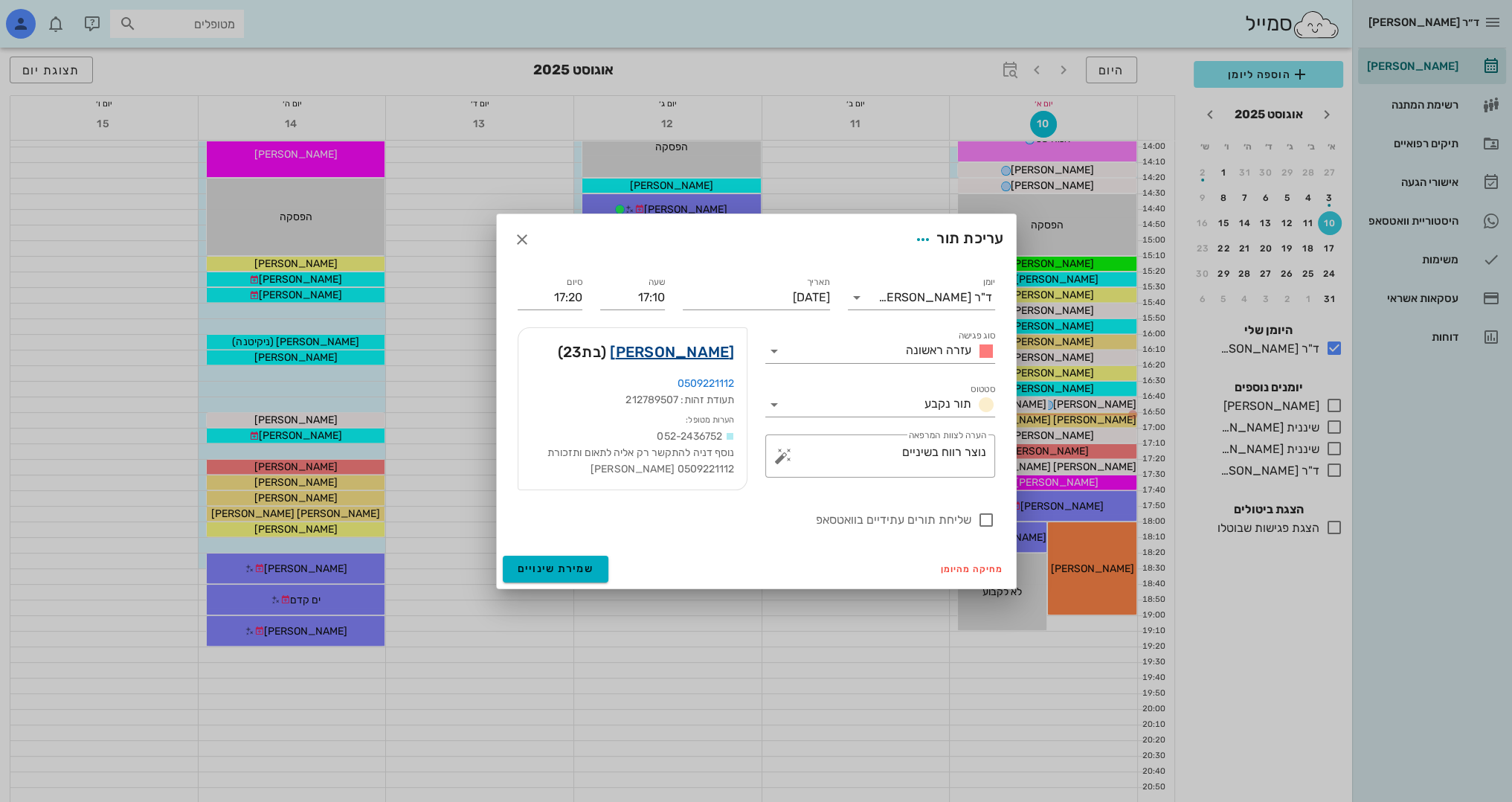
click at [701, 346] on link "[PERSON_NAME]" at bounding box center [672, 352] width 124 height 24
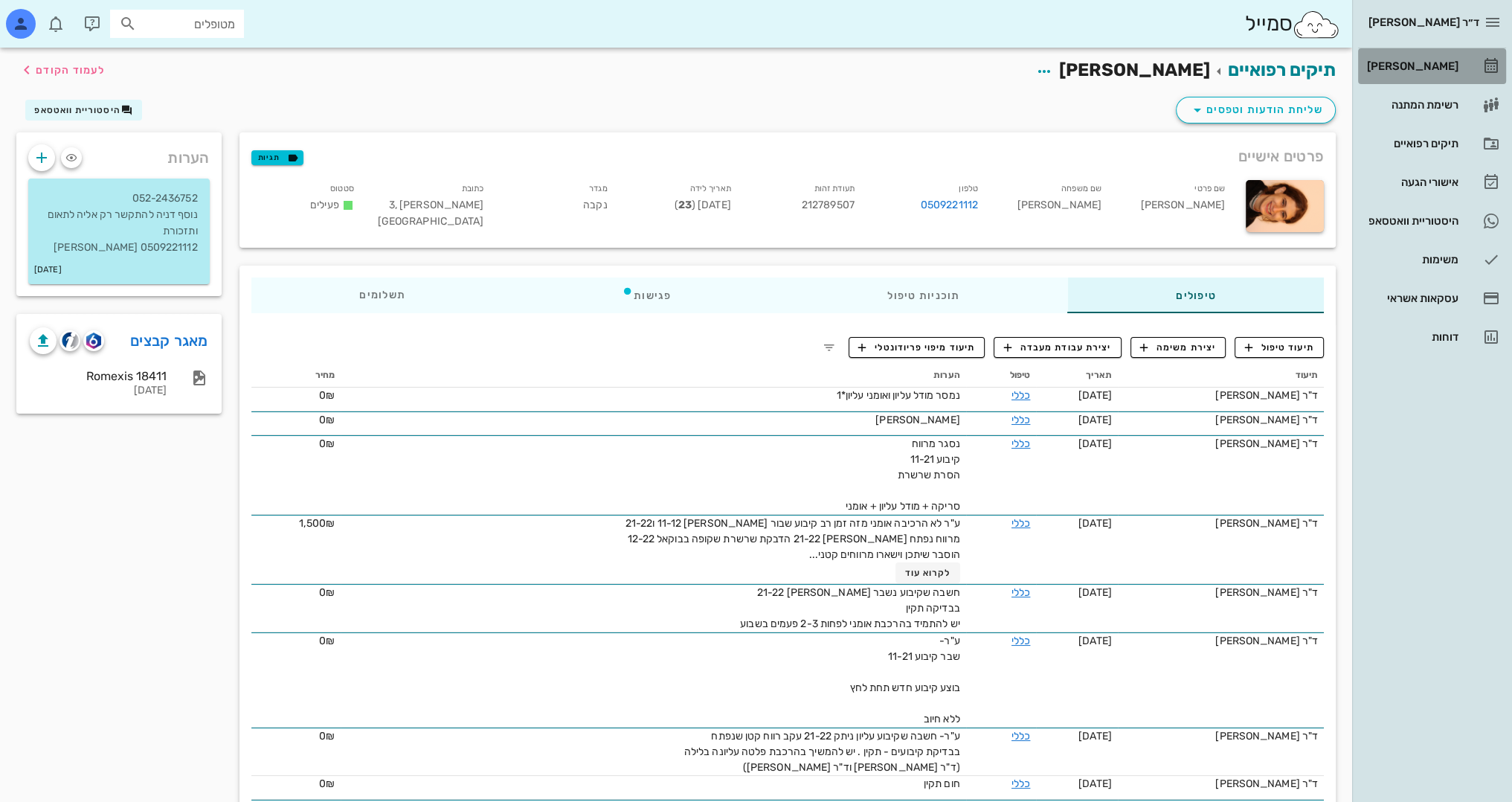
click at [1433, 68] on div "[PERSON_NAME]" at bounding box center [1411, 66] width 94 height 12
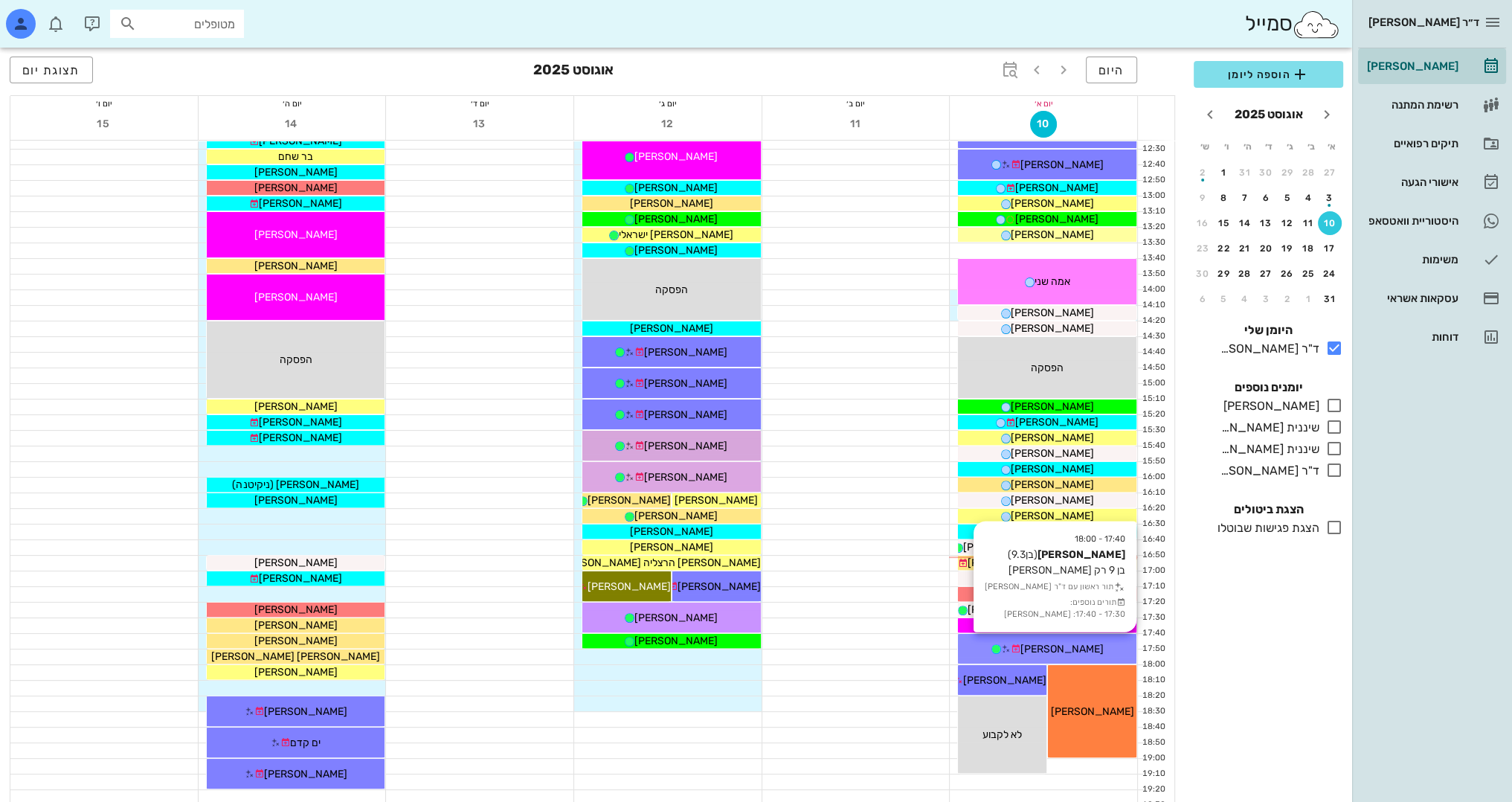
scroll to position [501, 0]
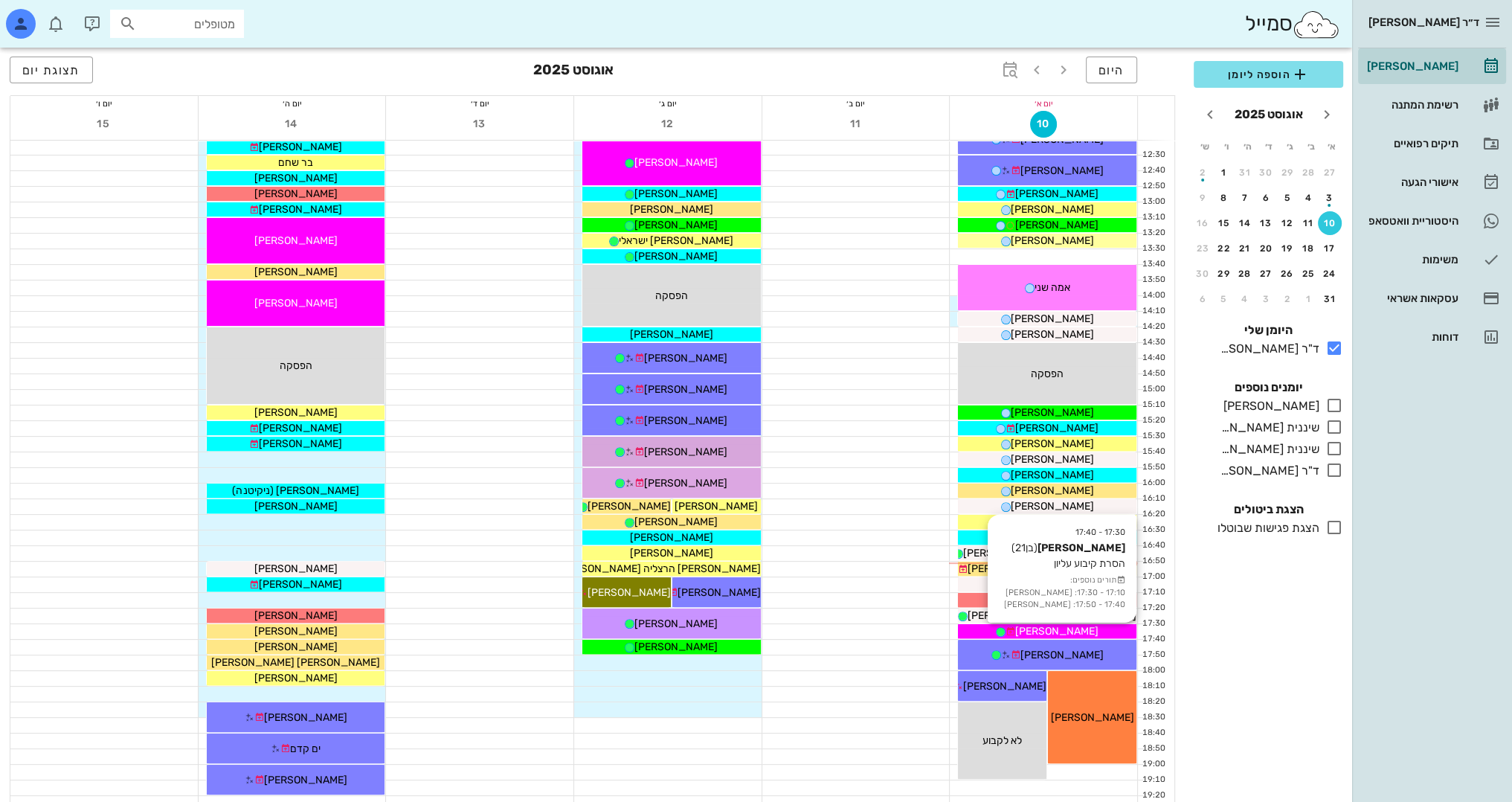
click at [1070, 632] on span "[PERSON_NAME]" at bounding box center [1057, 631] width 83 height 13
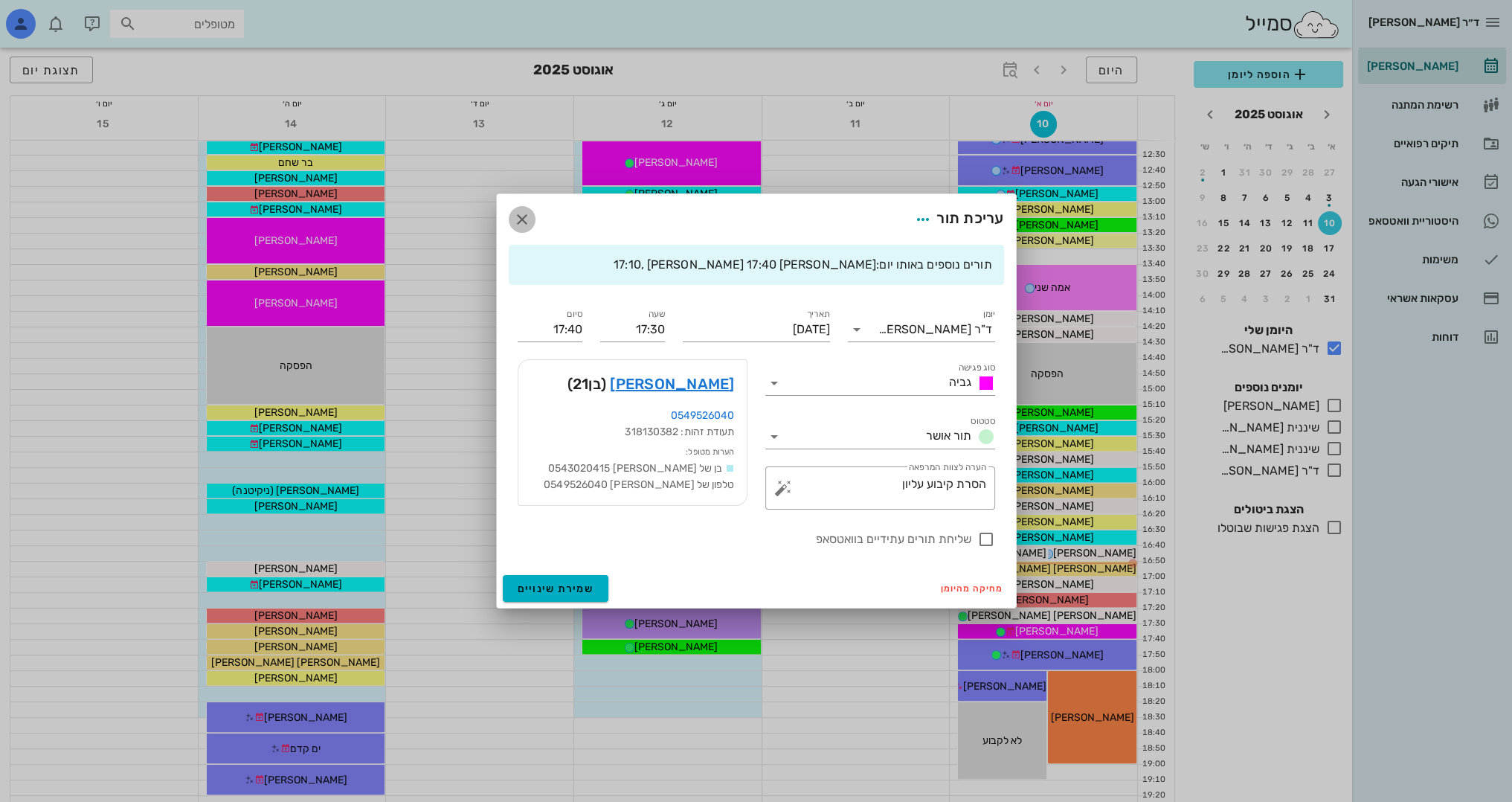
click at [522, 213] on icon "button" at bounding box center [522, 219] width 18 height 18
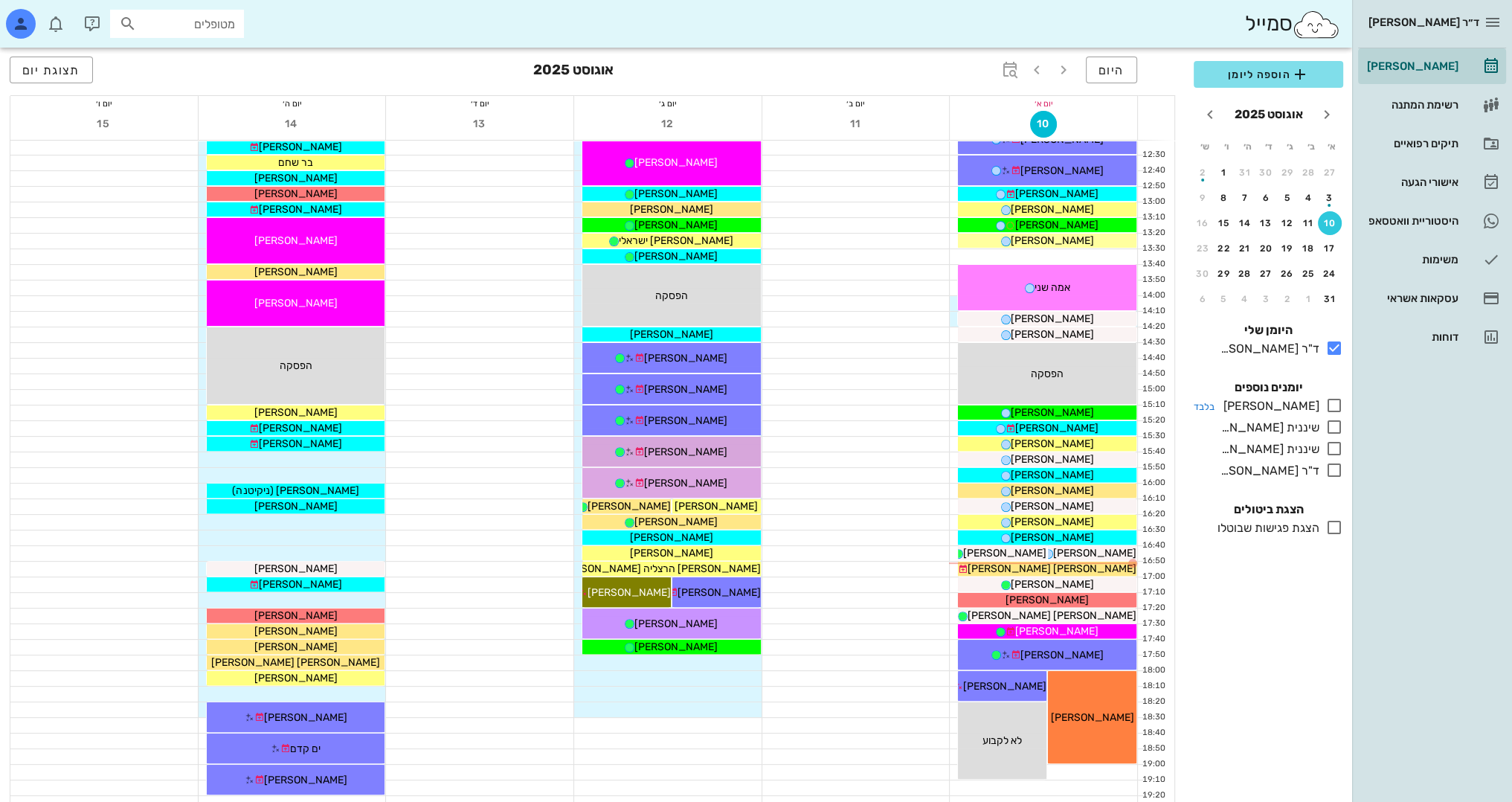
click at [1333, 404] on icon at bounding box center [1334, 405] width 18 height 18
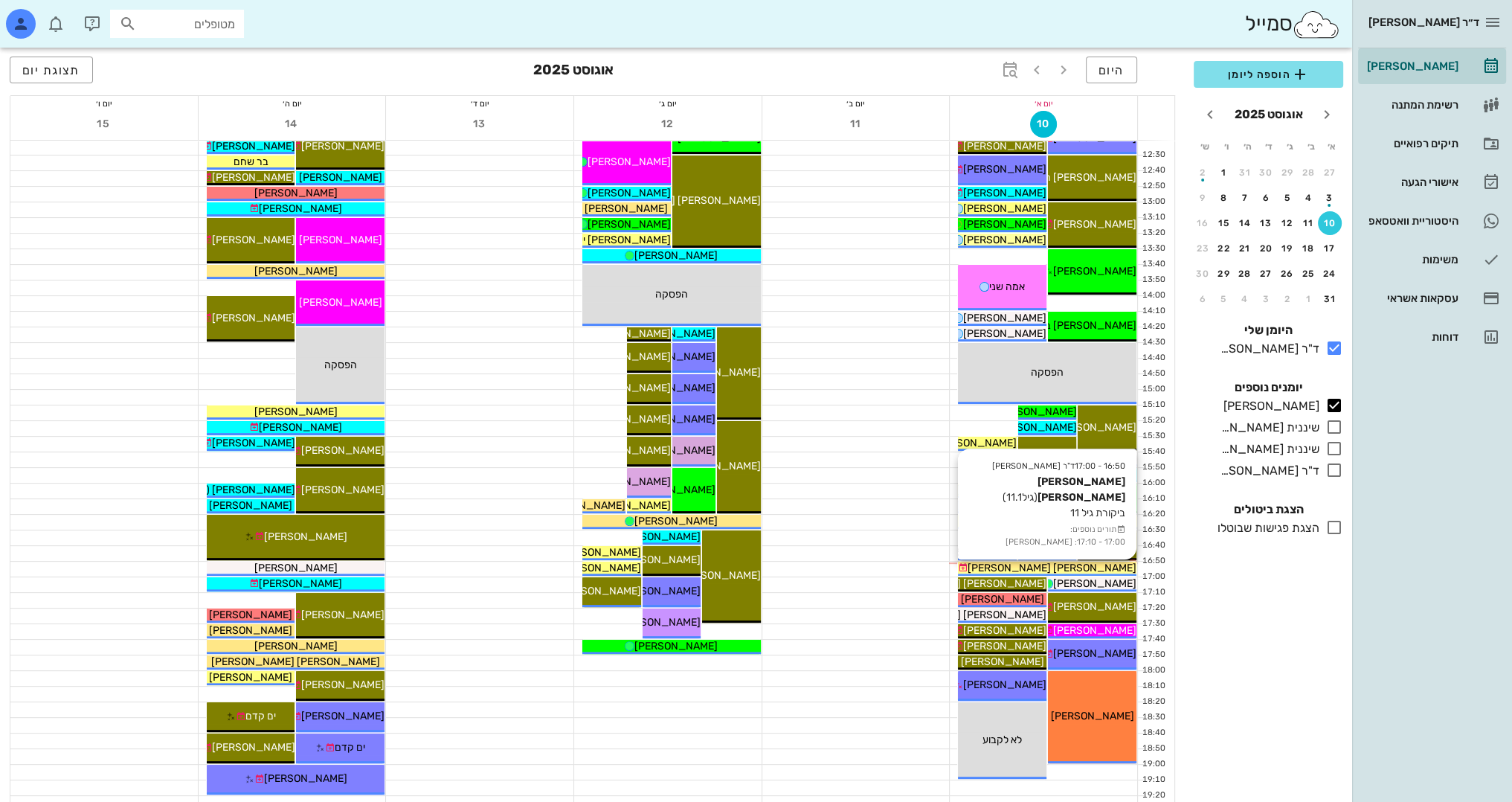
click at [1092, 566] on span "[PERSON_NAME] [PERSON_NAME]" at bounding box center [1052, 567] width 169 height 13
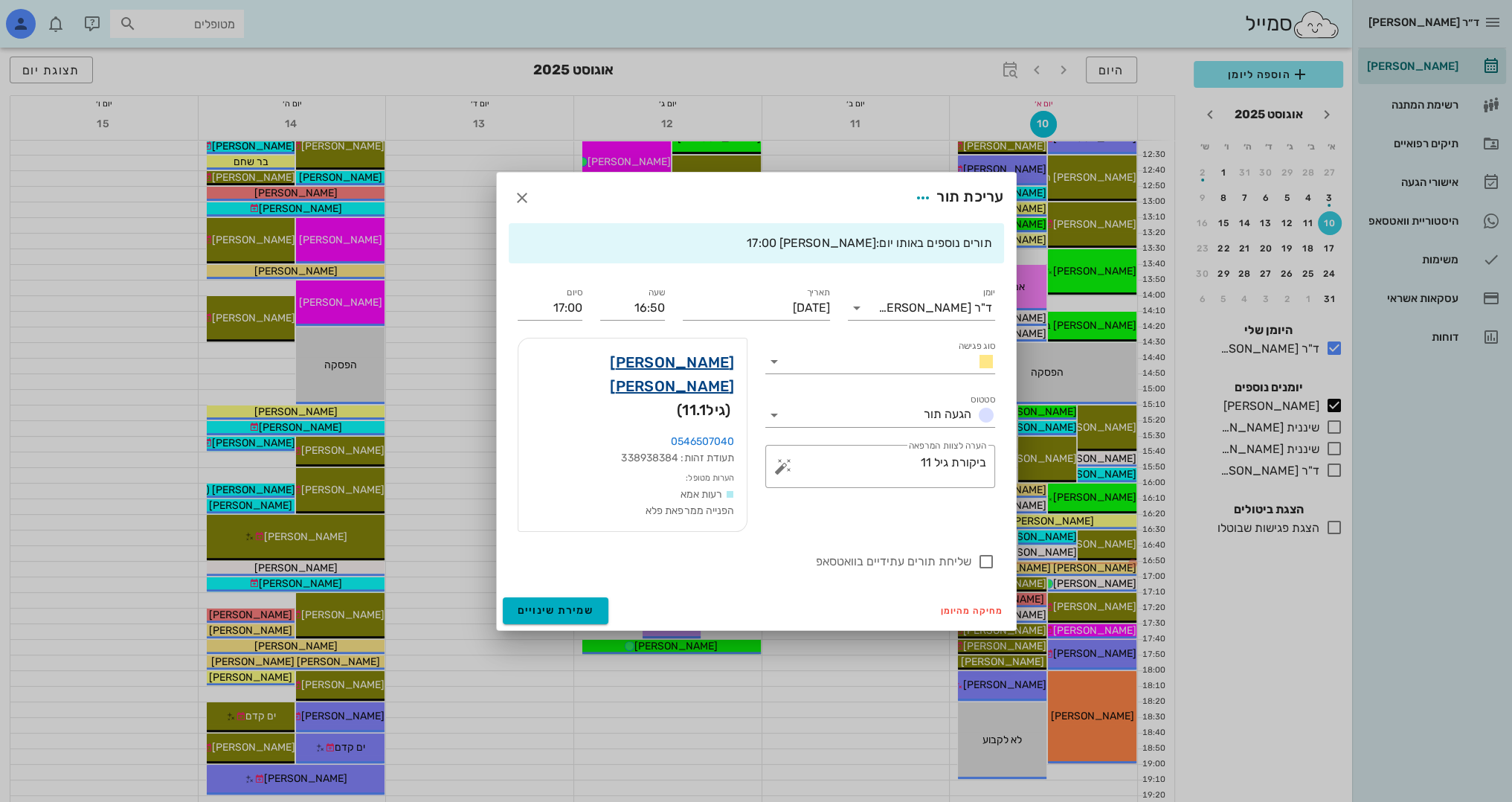
click at [670, 383] on link "[PERSON_NAME] [PERSON_NAME]" at bounding box center [632, 374] width 204 height 47
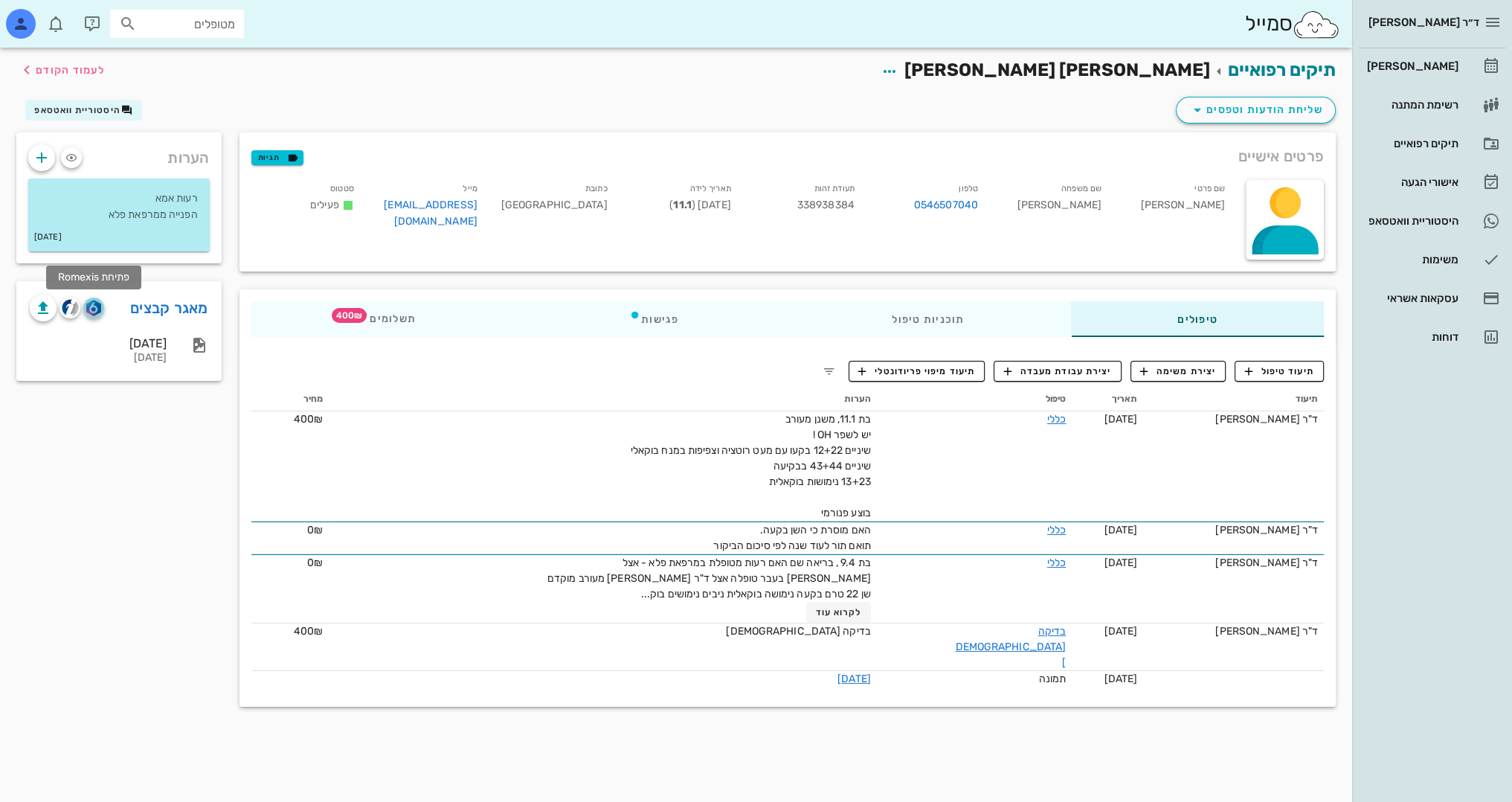
click at [92, 306] on img "button" at bounding box center [93, 308] width 14 height 16
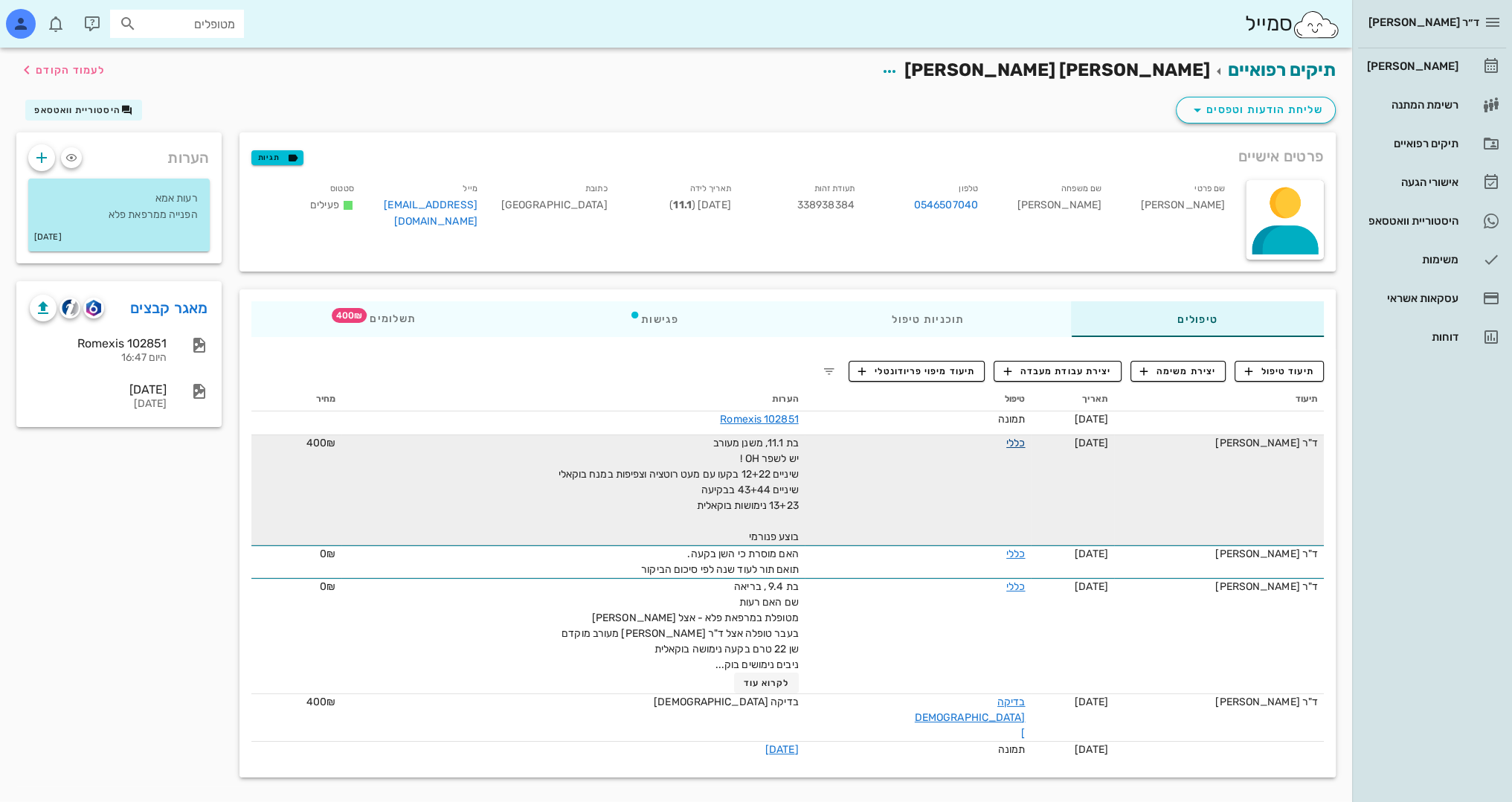
click at [1007, 446] on link "כללי" at bounding box center [1016, 443] width 19 height 13
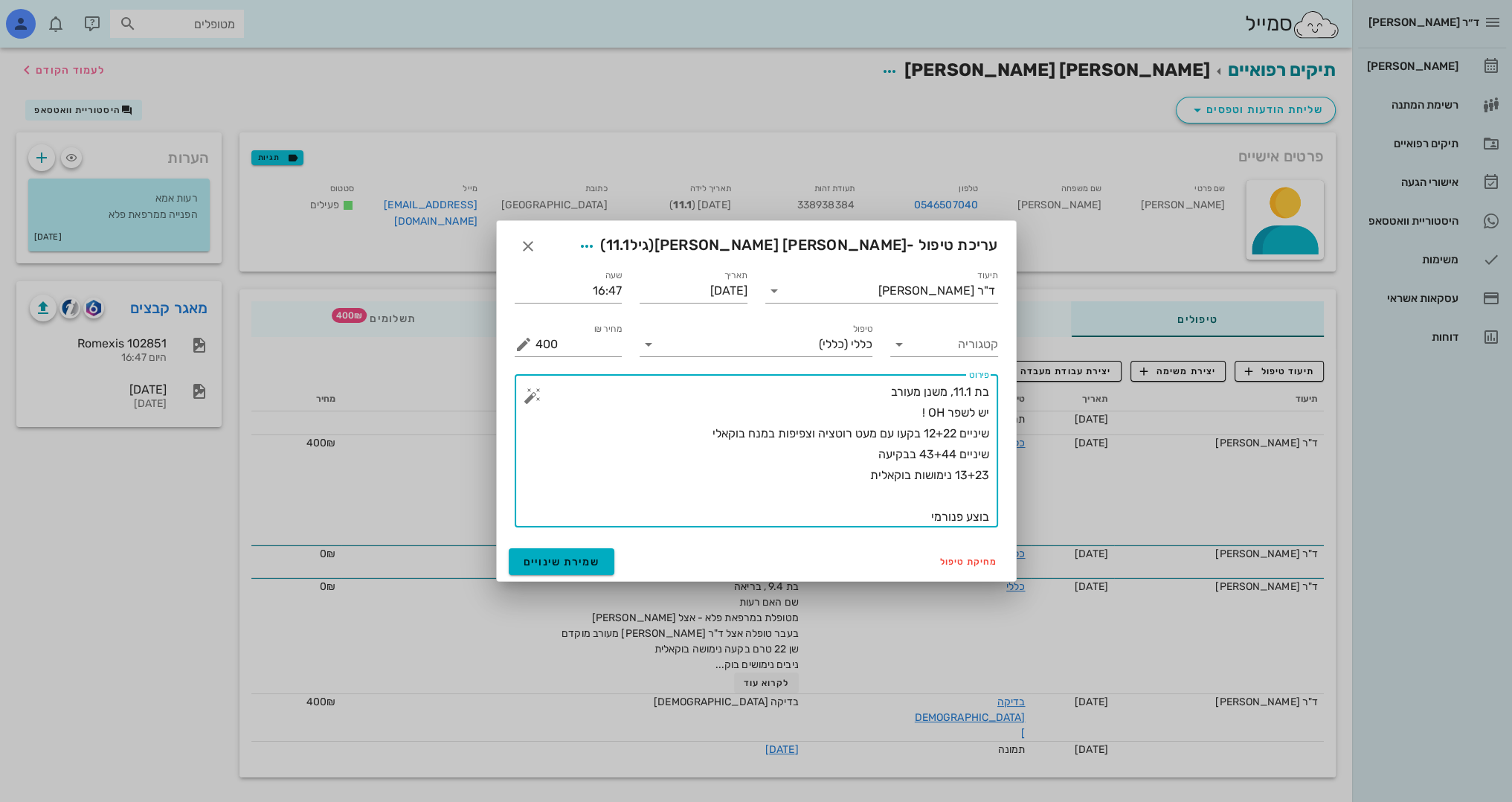
click at [911, 512] on textarea "בת 11.1, משנן מעורב יש לשפר OH ! שיניים 12+22 בקעו עם מעט רוטציה וצפיפות במנח ב…" at bounding box center [762, 454] width 454 height 146
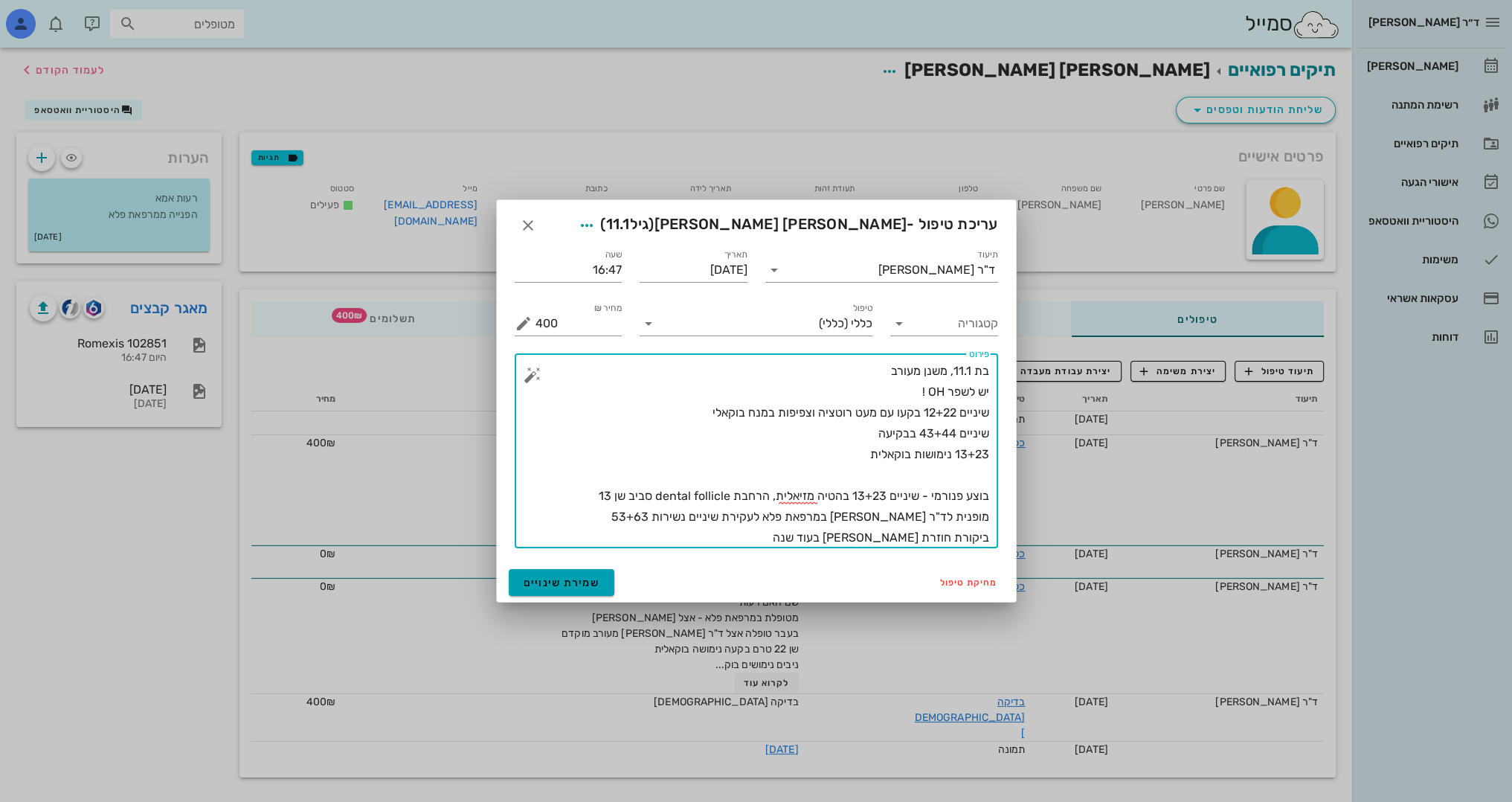
type textarea "בת 11.1, משנן מעורב יש לשפר OH ! שיניים 12+22 בקעו עם מעט רוטציה וצפיפות במנח ב…"
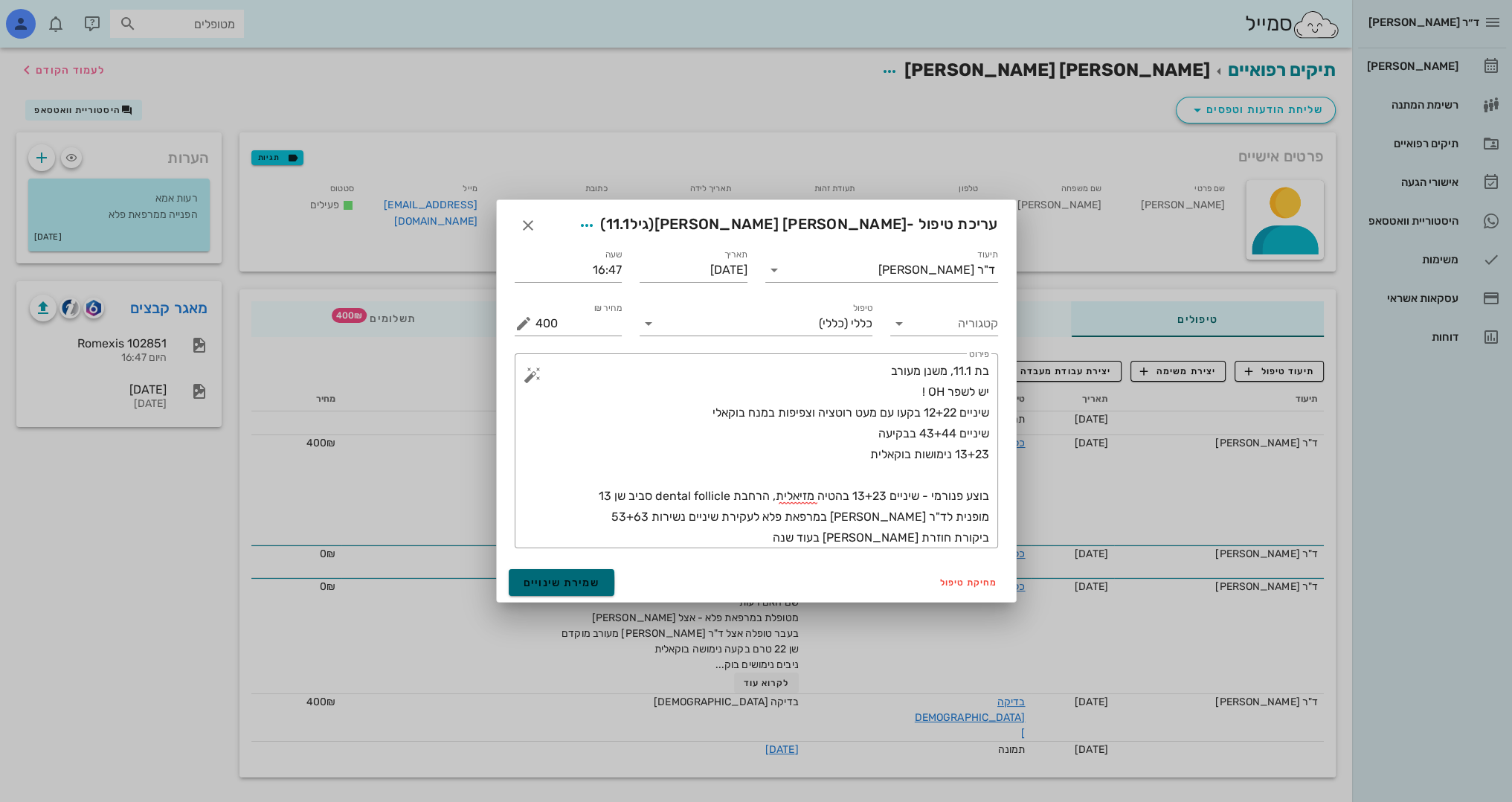
click at [600, 579] on button "שמירת שינויים" at bounding box center [561, 582] width 106 height 27
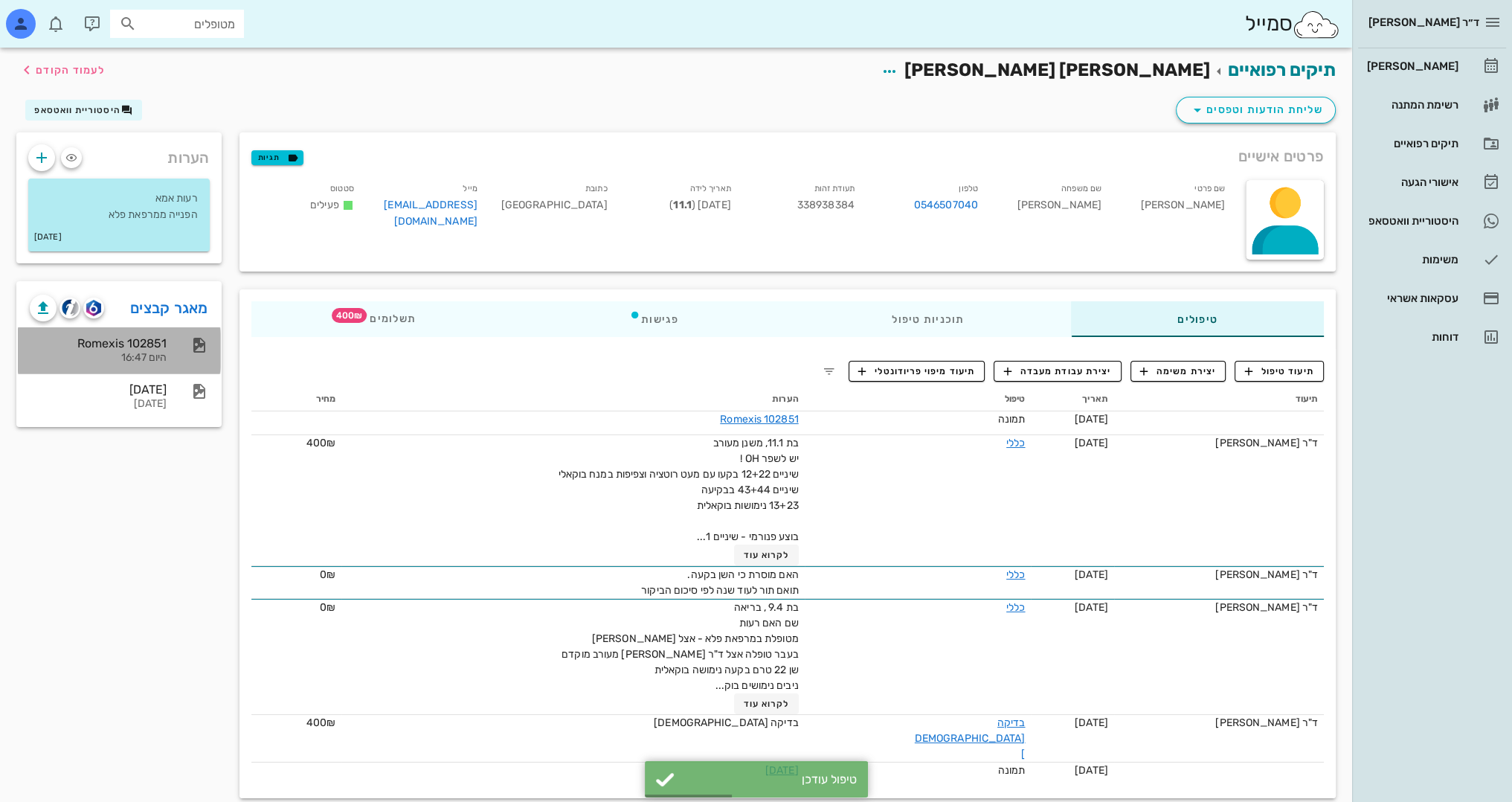
click at [152, 343] on div "Romexis 102851" at bounding box center [98, 343] width 137 height 14
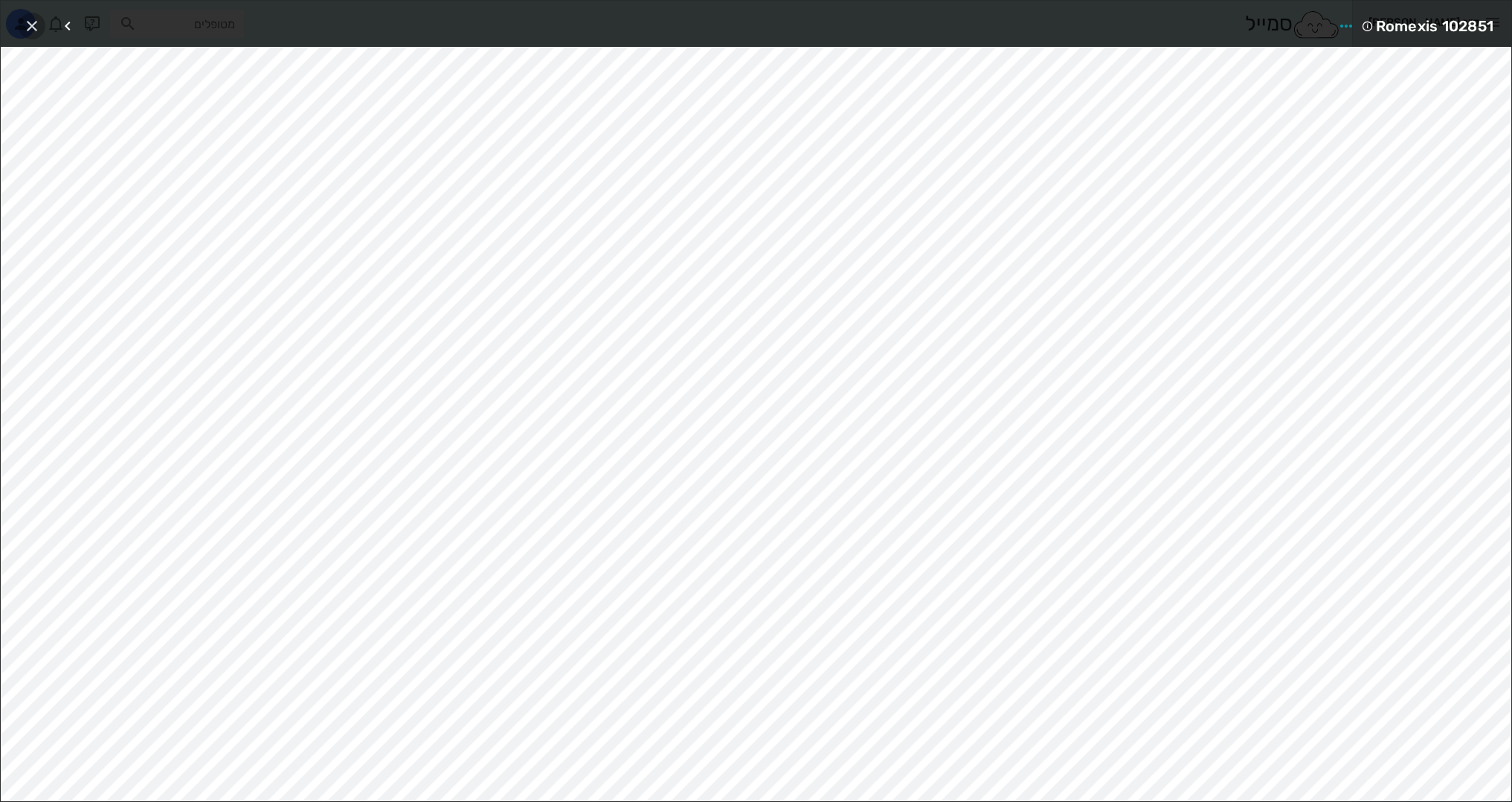
click at [30, 25] on icon "button" at bounding box center [31, 25] width 18 height 18
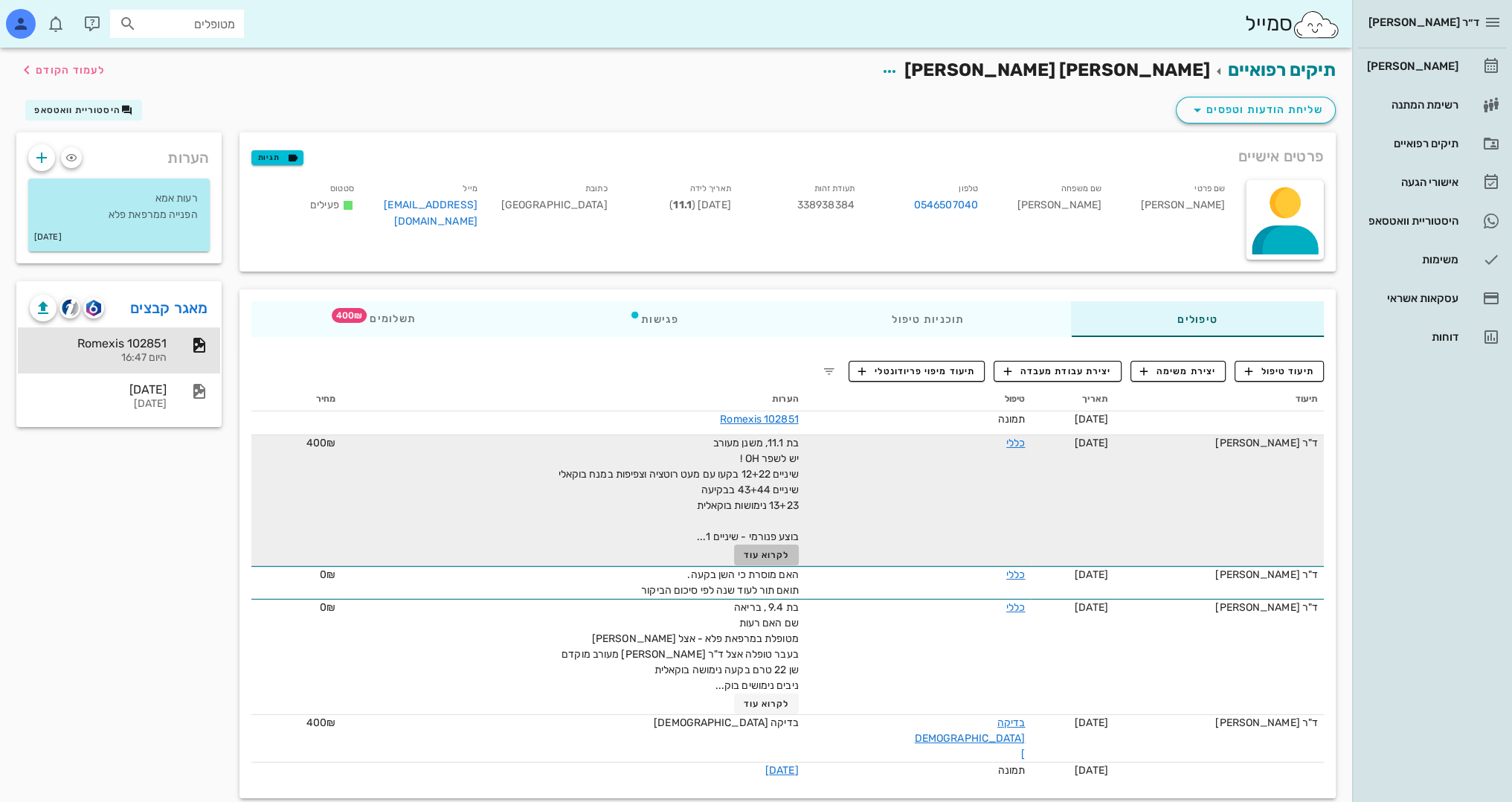
click at [789, 554] on span "לקרוא עוד" at bounding box center [766, 554] width 46 height 10
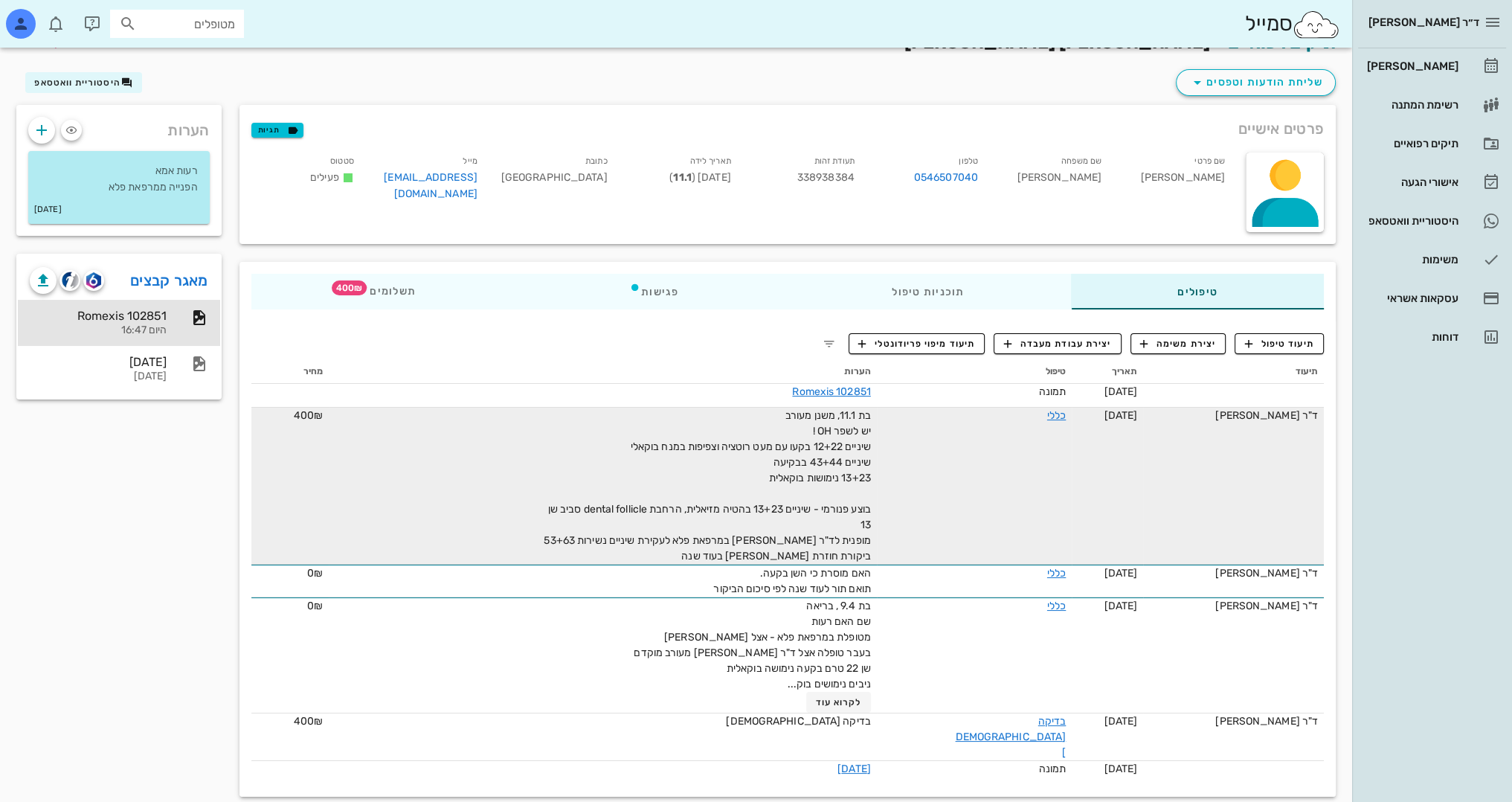
scroll to position [52, 0]
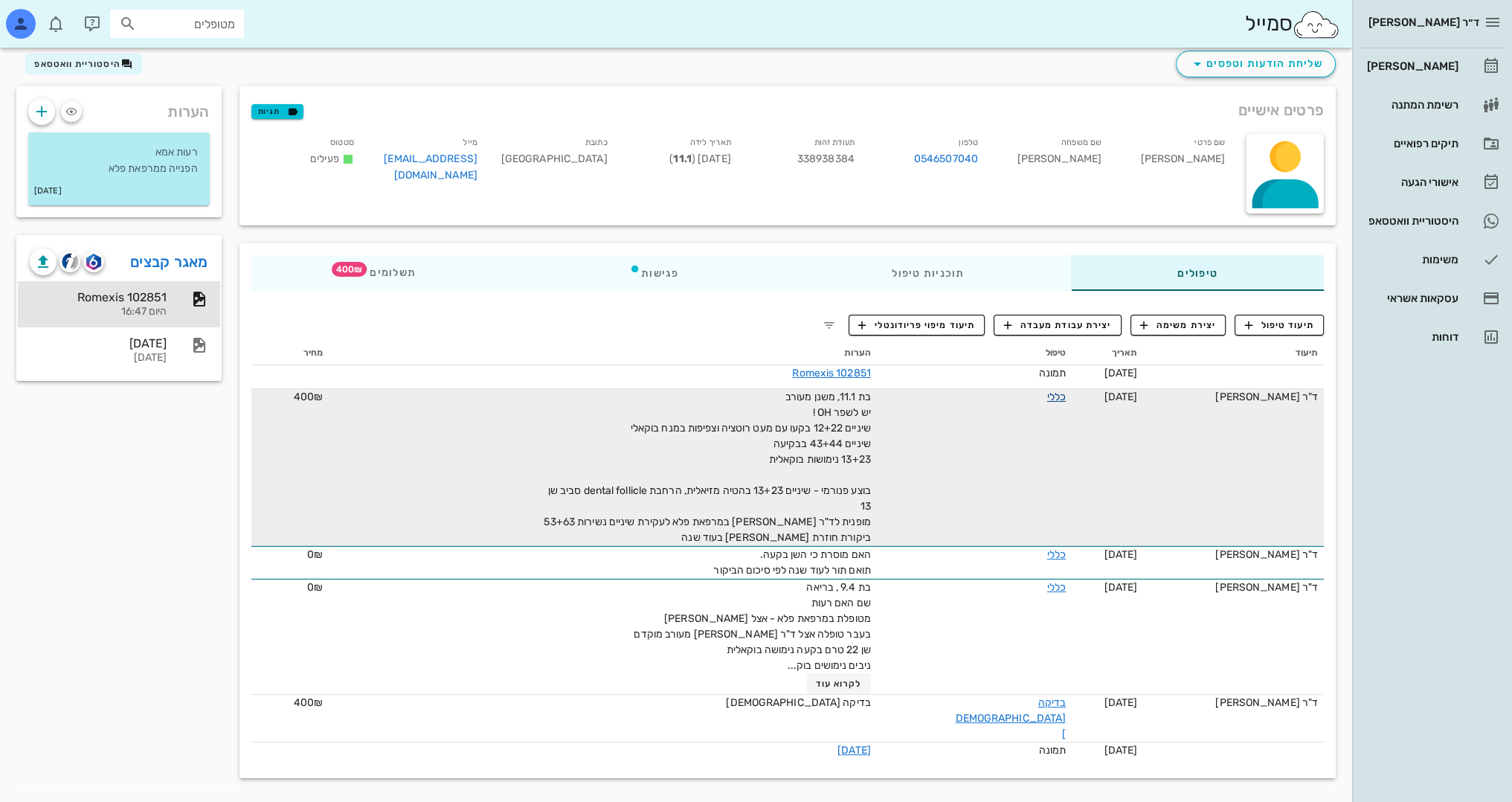
click at [1047, 392] on link "כללי" at bounding box center [1057, 397] width 19 height 13
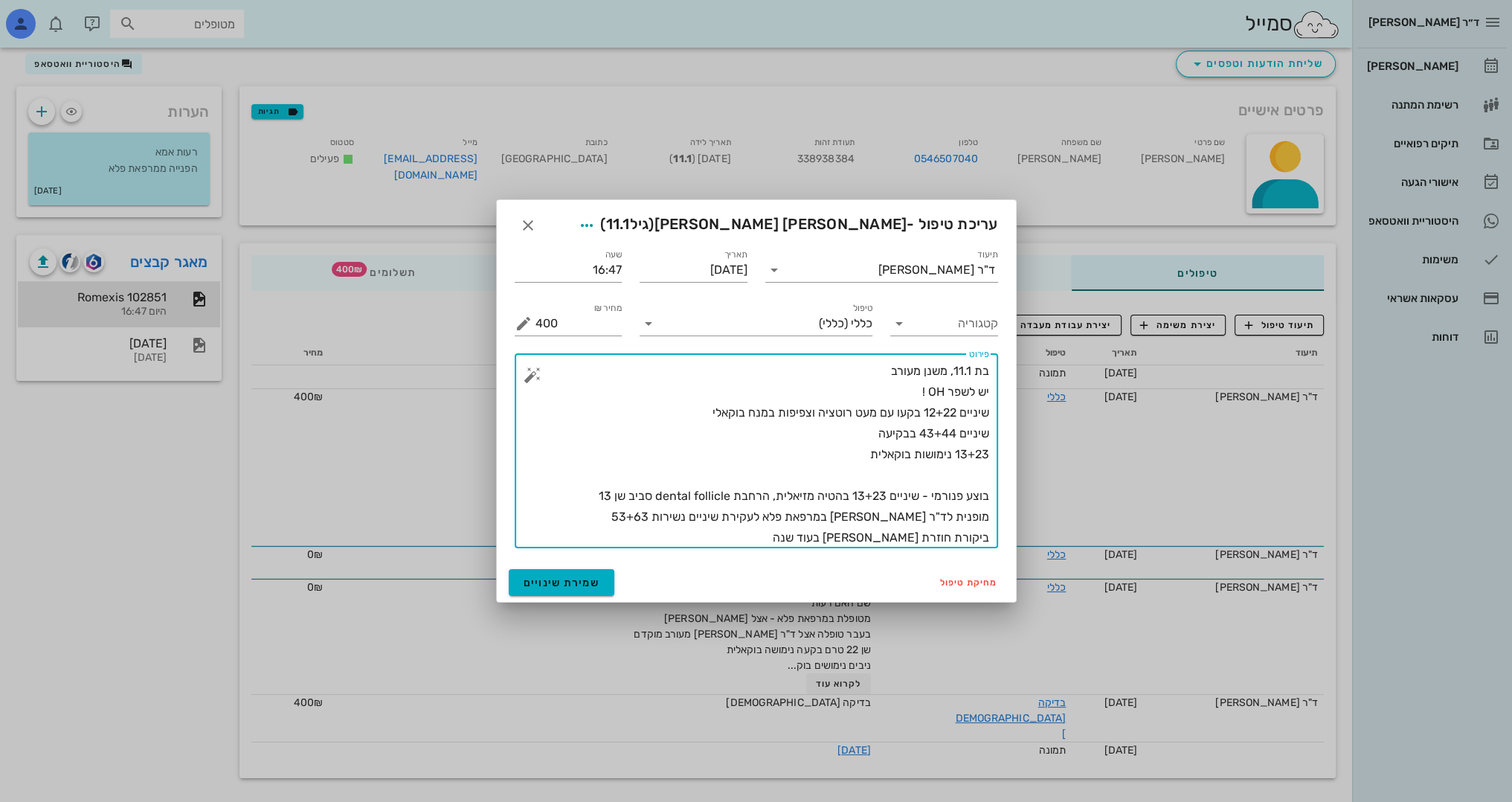
click at [677, 518] on textarea "בת 11.1, משנן מעורב יש לשפר OH ! שיניים 12+22 בקעו עם מעט רוטציה וצפיפות במנח ב…" at bounding box center [762, 454] width 454 height 187
click at [591, 499] on textarea "בת 11.1, משנן מעורב יש לשפר OH ! שיניים 12+22 בקעו עם מעט רוטציה וצפיפות במנח ב…" at bounding box center [762, 454] width 454 height 187
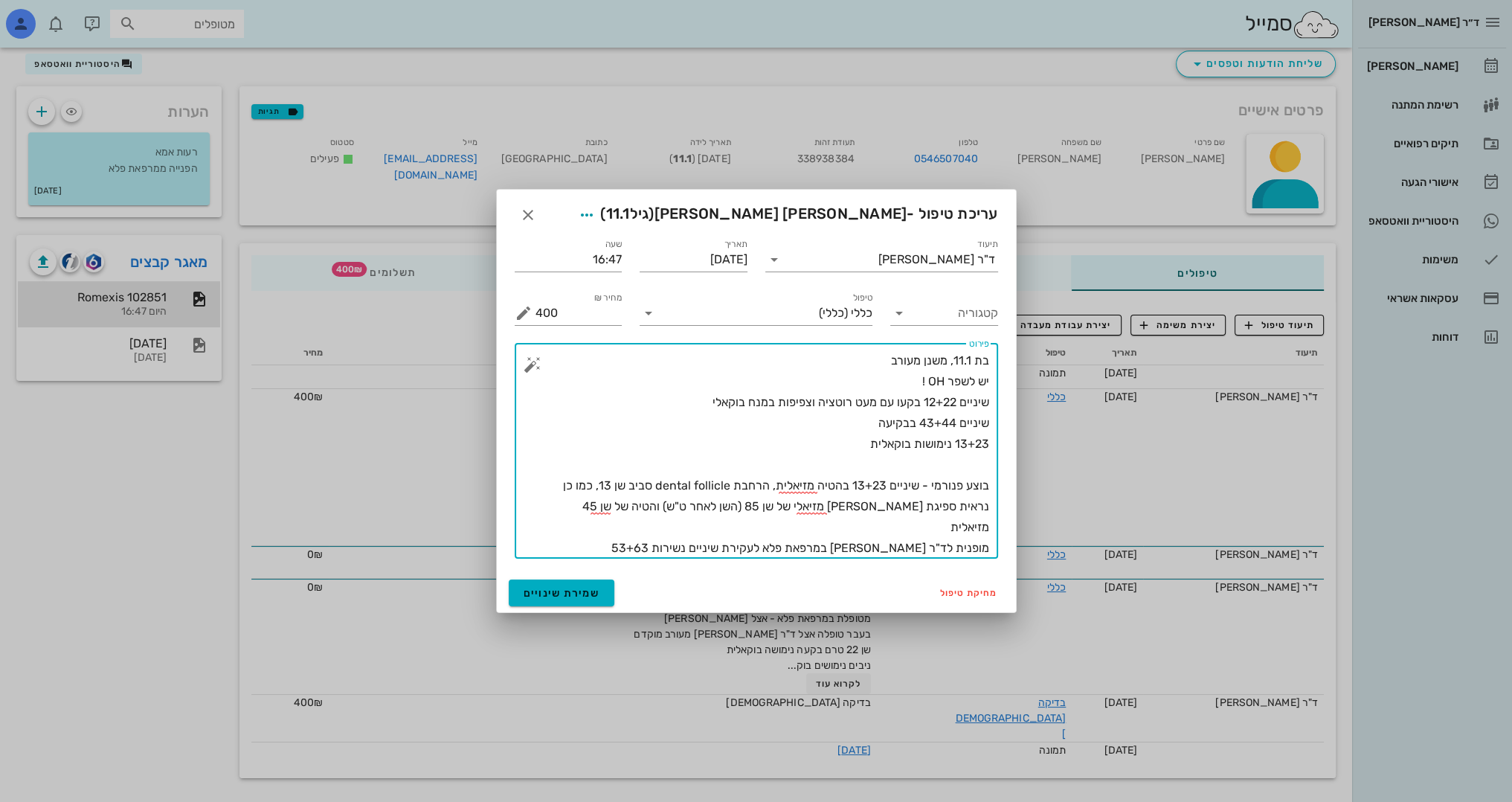
click at [662, 536] on textarea "בת 11.1, משנן מעורב יש לשפר OH ! שיניים 12+22 בקעו עם מעט רוטציה וצפיפות במנח ב…" at bounding box center [762, 454] width 454 height 209
type textarea "בת 11.1, משנן מעורב יש לשפר OH ! שיניים 12+22 בקעו עם מעט רוטציה וצפיפות במנח ב…"
click at [578, 599] on button "שמירת שינויים" at bounding box center [561, 593] width 106 height 27
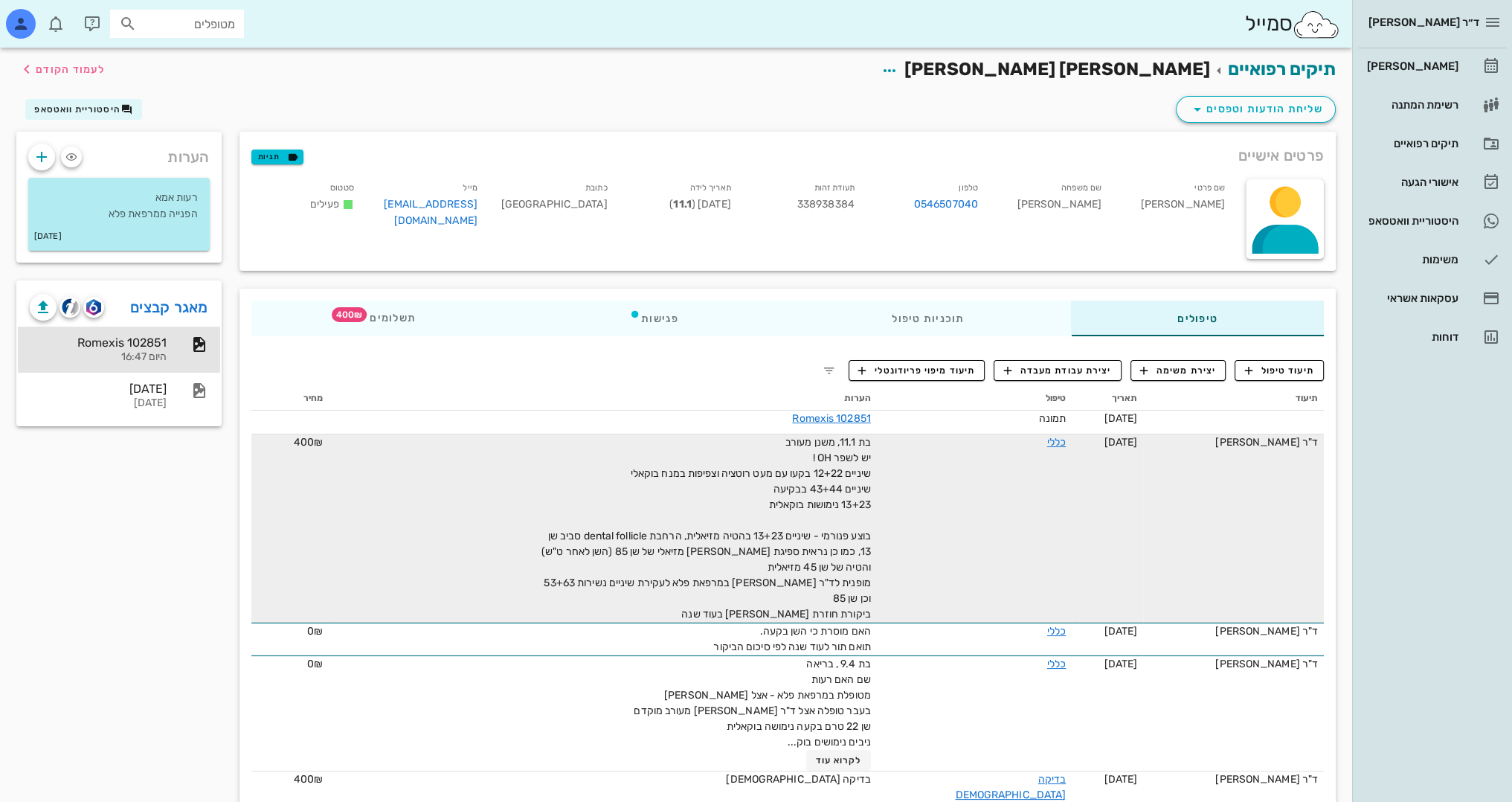
scroll to position [0, 0]
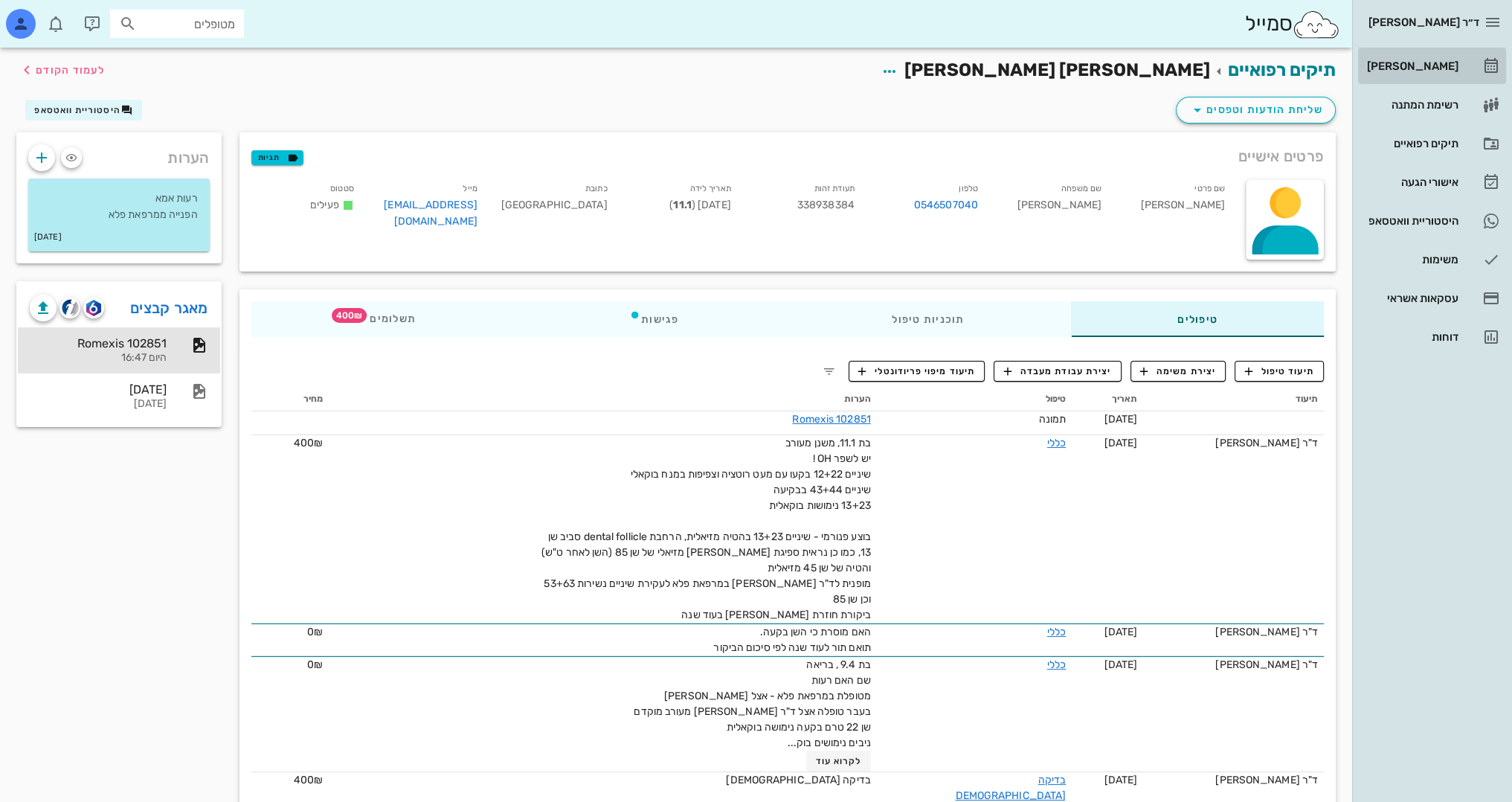
click at [1437, 61] on div "[PERSON_NAME]" at bounding box center [1411, 66] width 94 height 12
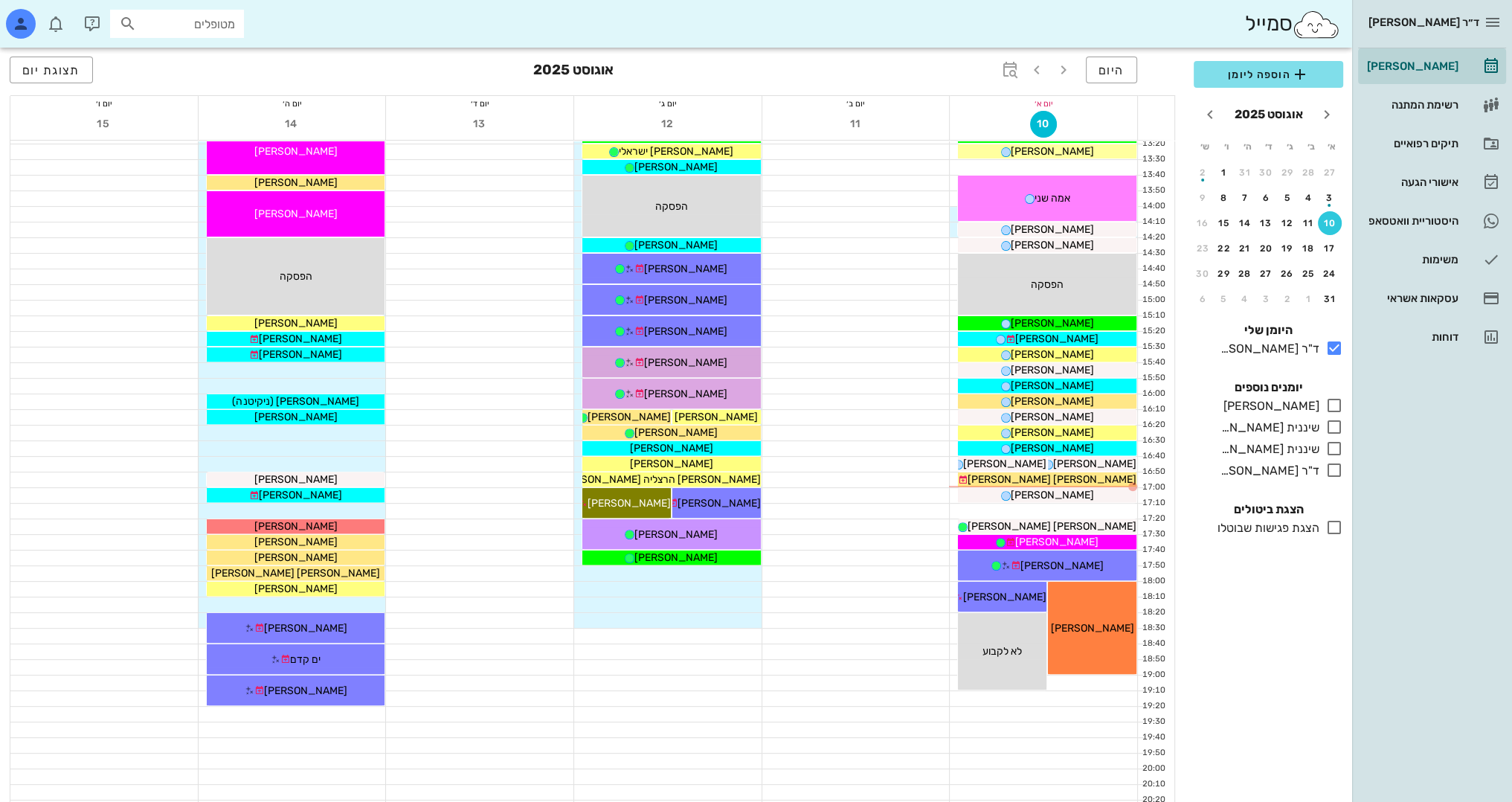
scroll to position [595, 0]
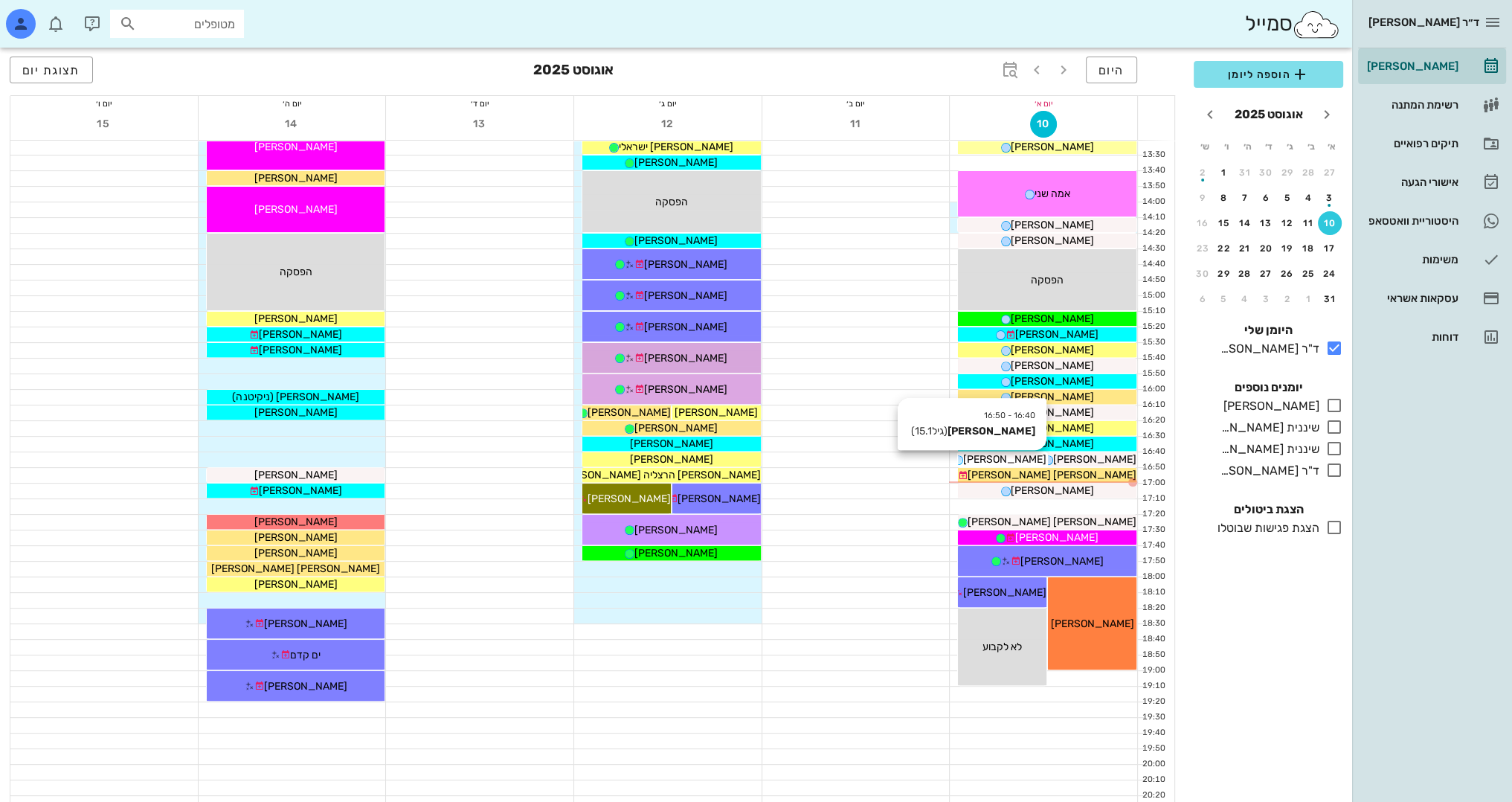
click at [1020, 459] on span "[PERSON_NAME]" at bounding box center [1005, 459] width 83 height 13
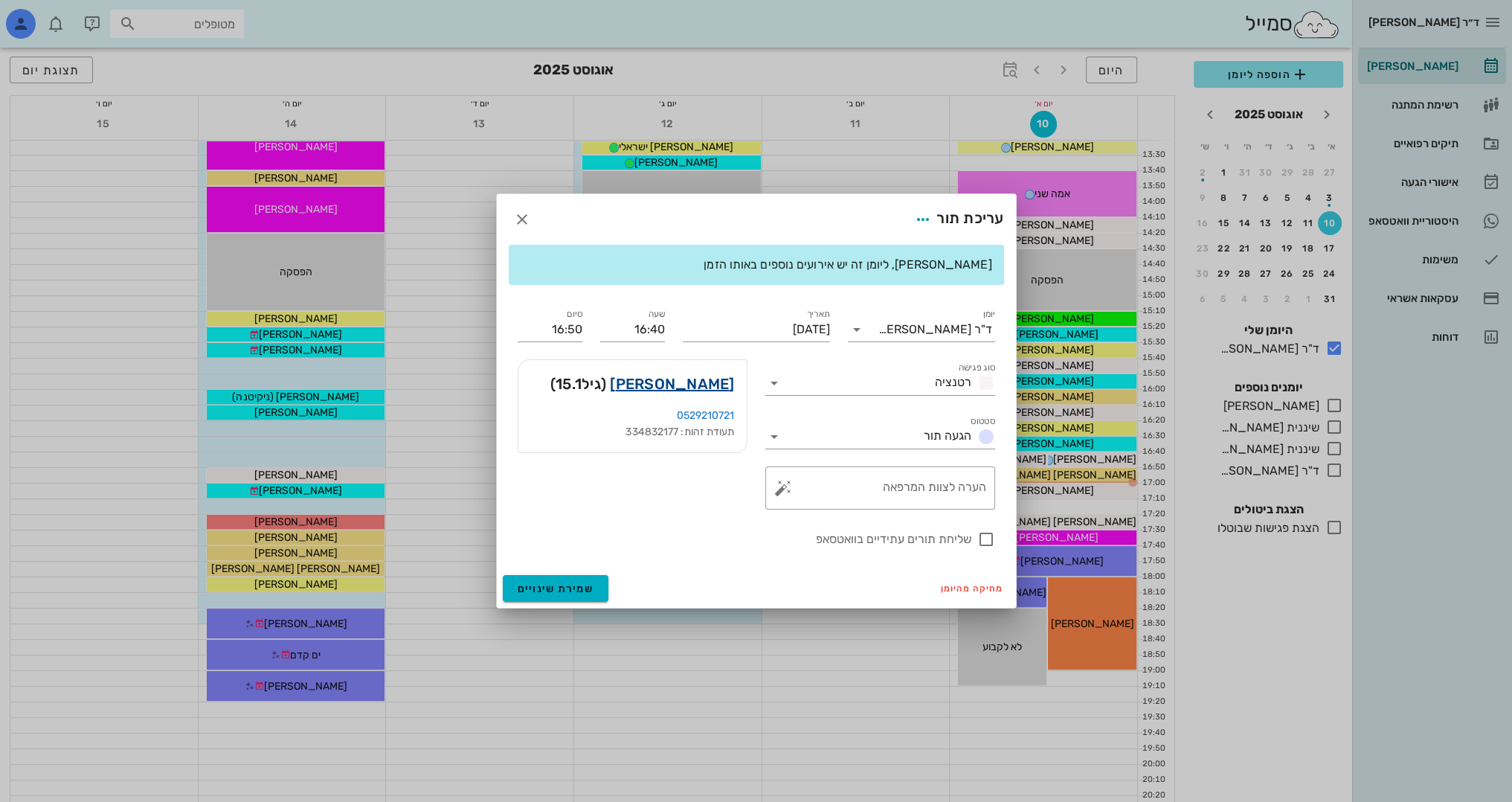
click at [696, 385] on link "[PERSON_NAME]" at bounding box center [672, 384] width 124 height 24
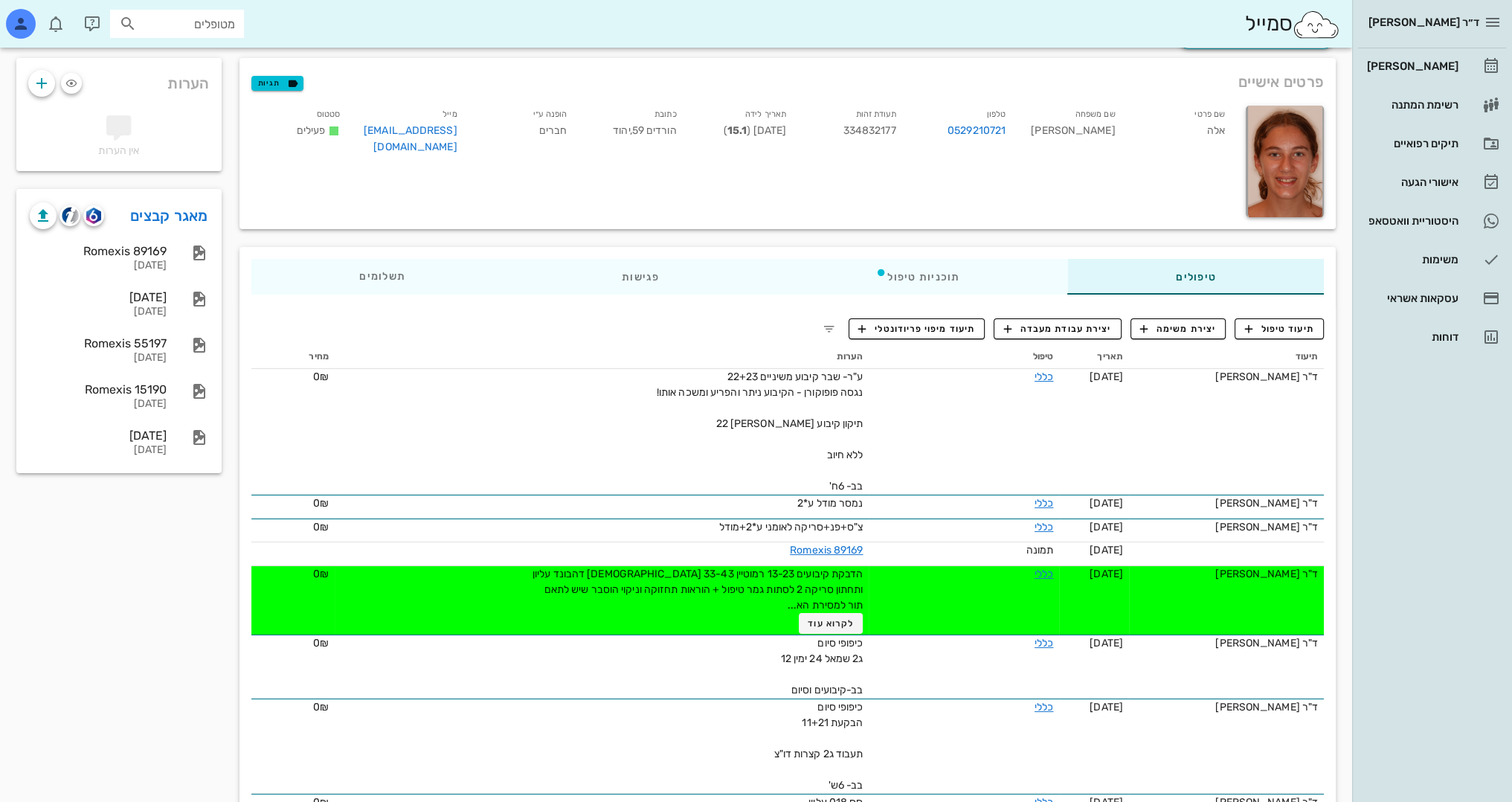
scroll to position [75, 0]
click at [1303, 331] on span "תיעוד טיפול" at bounding box center [1280, 329] width 70 height 14
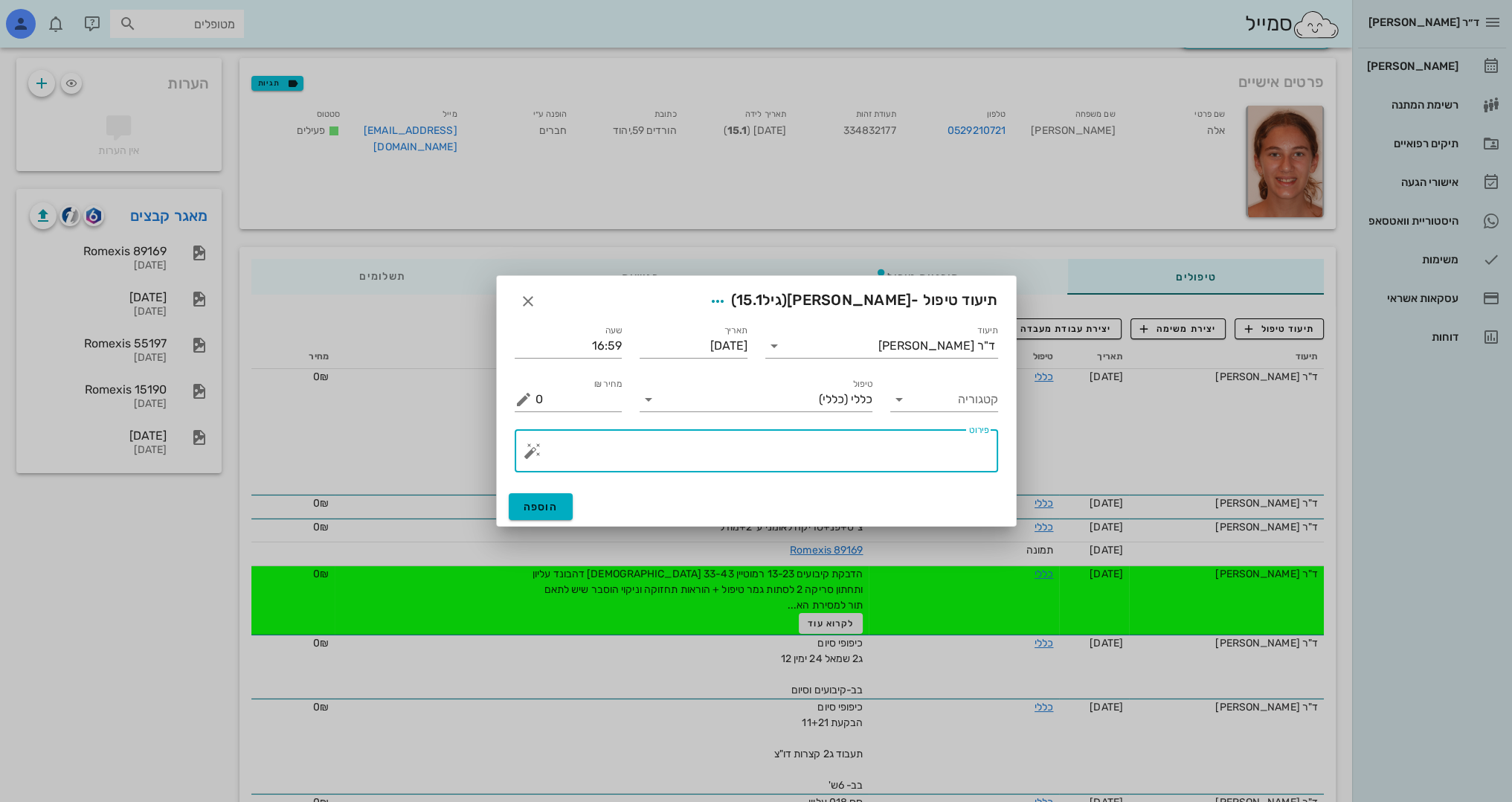
click at [904, 444] on textarea "פירוט" at bounding box center [762, 454] width 454 height 36
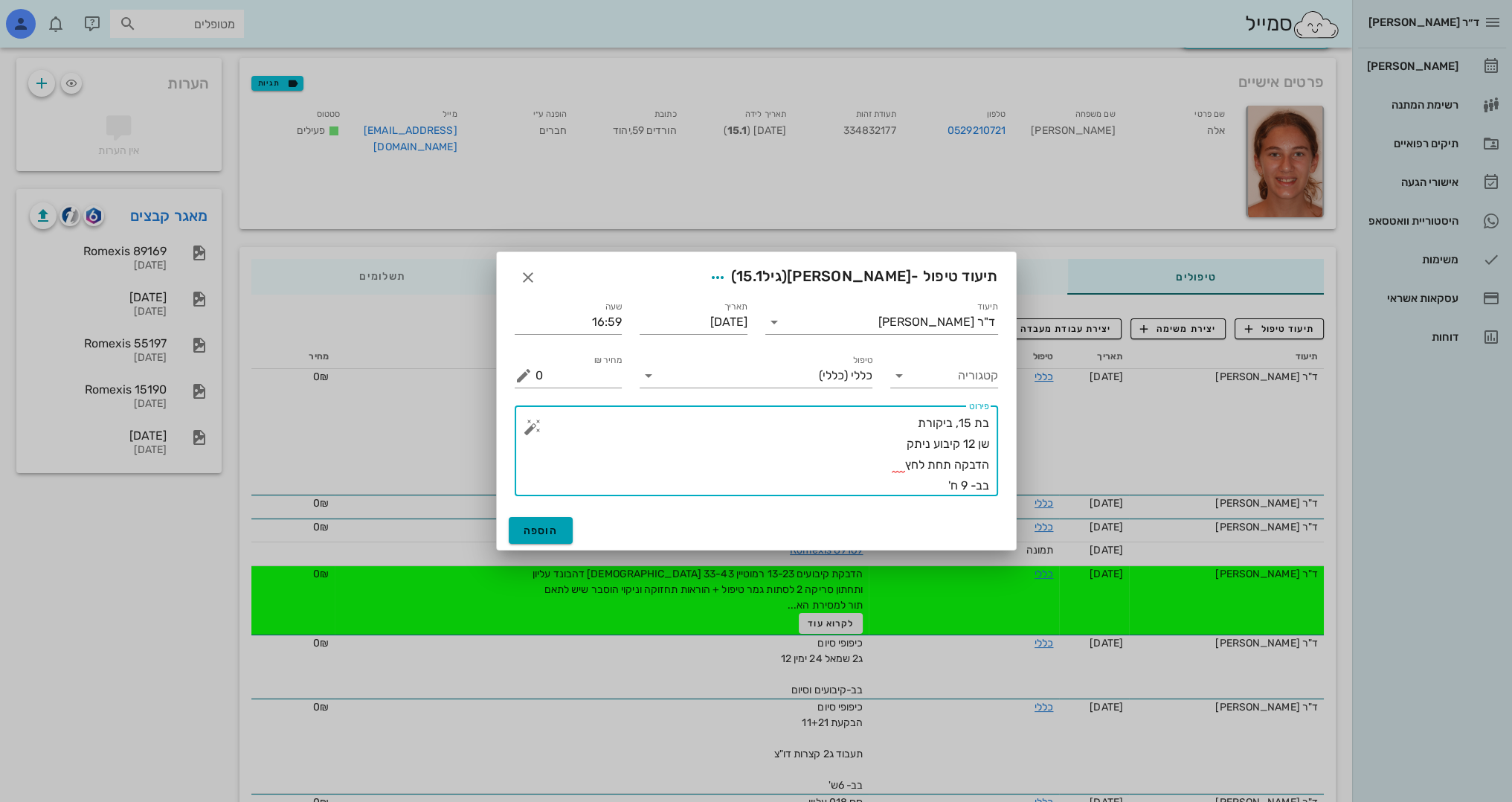
type textarea "בת 15, ביקורת שן 12 קיבוע ניתק הדבקה תחת לחץ בב- 9 ח'"
click at [555, 532] on span "הוספה" at bounding box center [541, 530] width 35 height 13
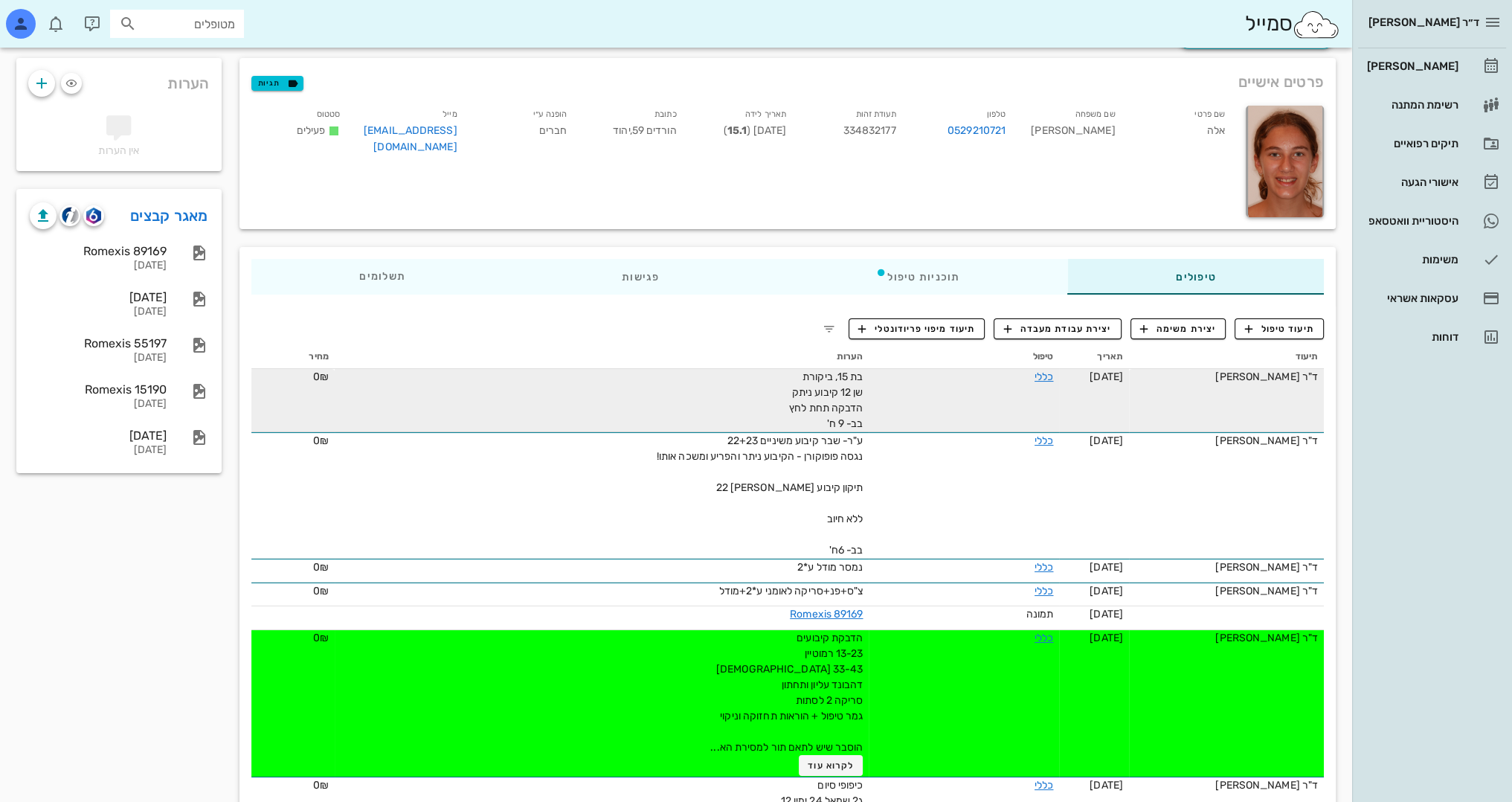
click at [690, 414] on div "בת 15, ביקורת שן 12 קיבוע ניתק הדבקה תחת לחץ בב- 9 ח'" at bounding box center [695, 400] width 335 height 63
click at [810, 403] on span "בת 15, ביקורת שן 12 קיבוע ניתק הדבקה תחת לחץ בב- 9 ח'" at bounding box center [826, 400] width 74 height 59
click at [1045, 379] on link "כללי" at bounding box center [1044, 376] width 19 height 13
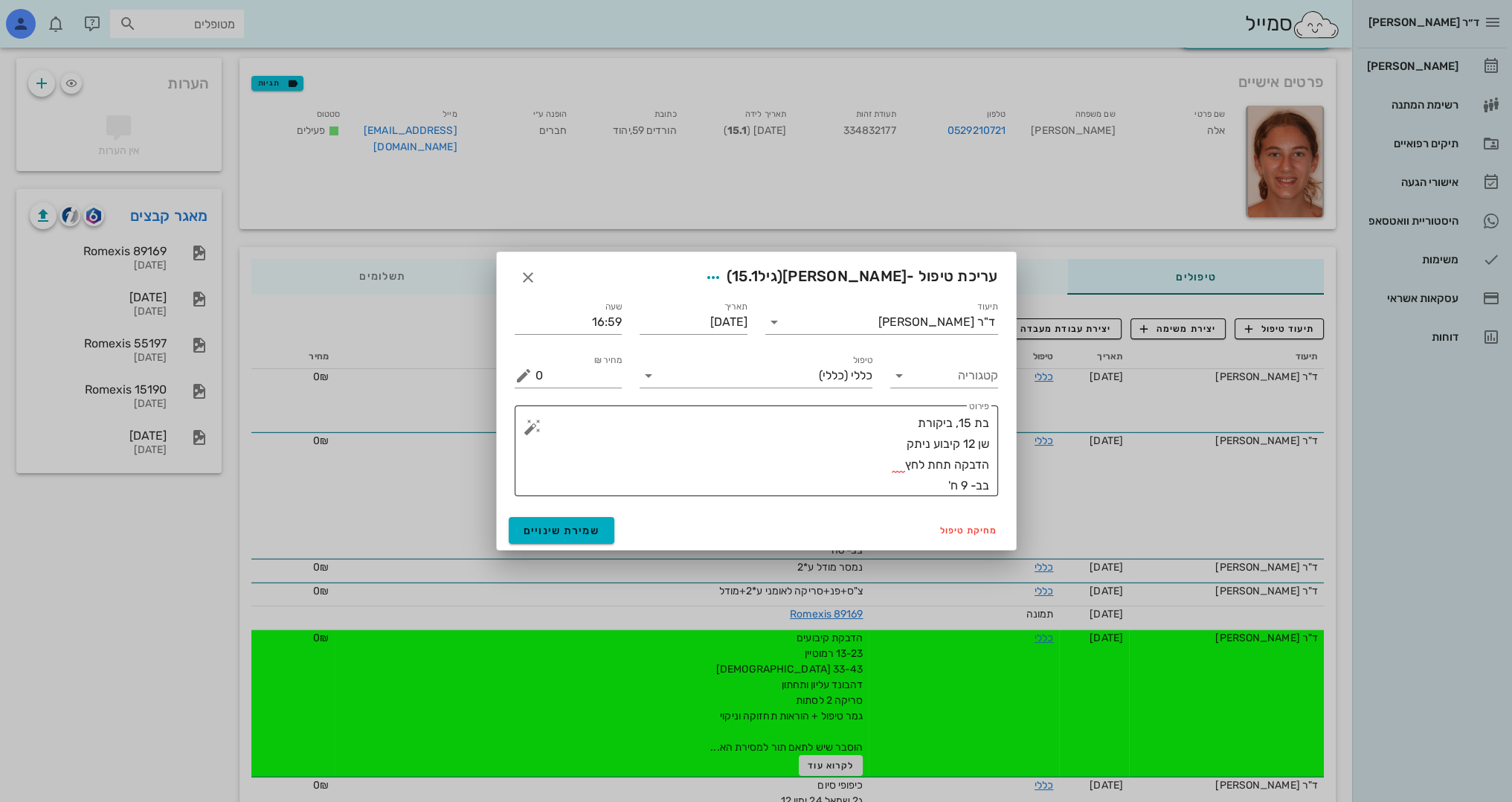
click at [890, 450] on textarea "בת 15, ביקורת שן 12 קיבוע ניתק הדבקה תחת לחץ בב- 9 ח'" at bounding box center [762, 454] width 454 height 83
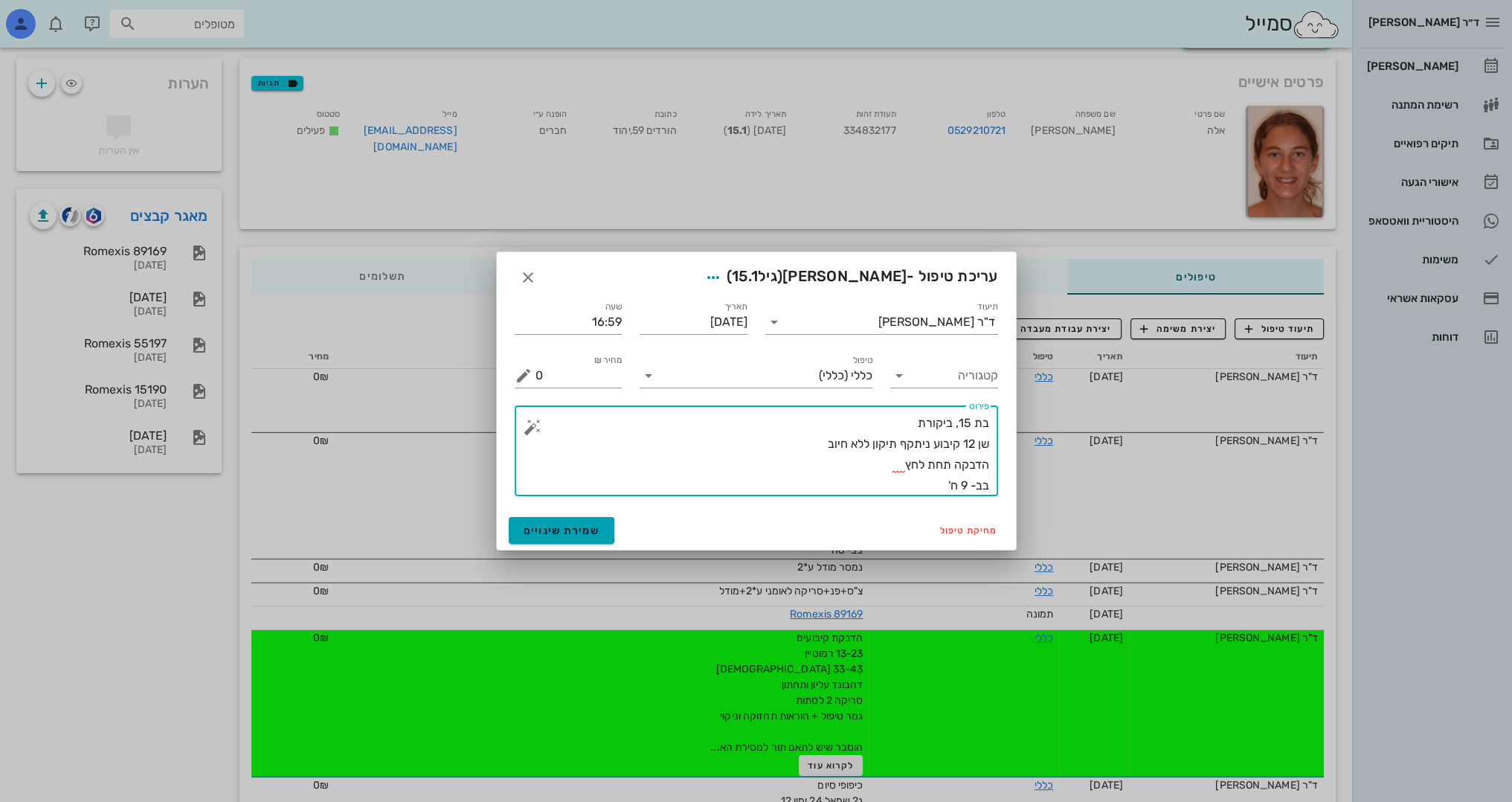
type textarea "בת 15, ביקורת שן 12 קיבוע ניתקף תיקון ללא חיוב הדבקה תחת לחץ בב- 9 ח'"
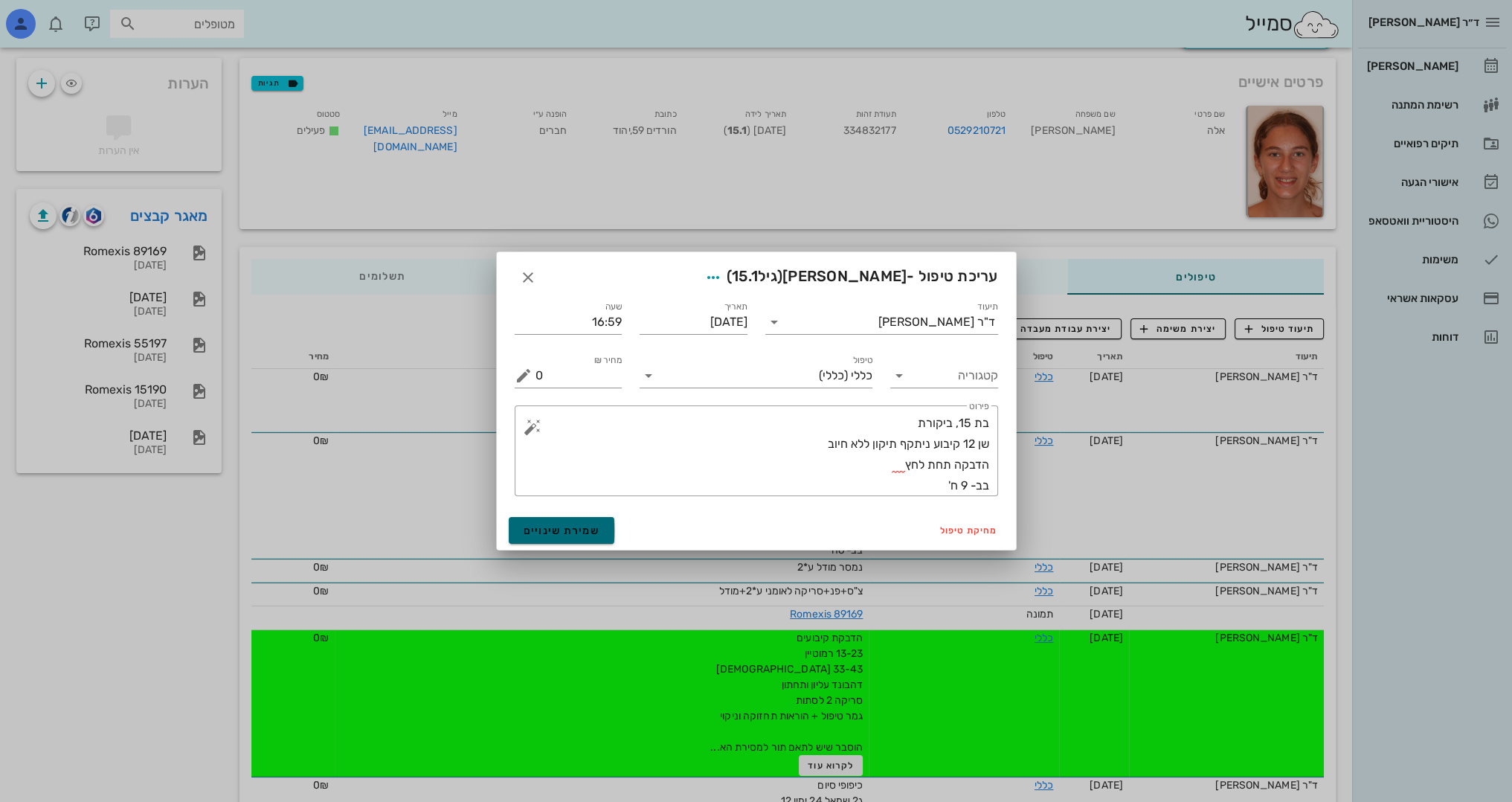
click at [582, 535] on span "שמירת שינויים" at bounding box center [562, 530] width 76 height 13
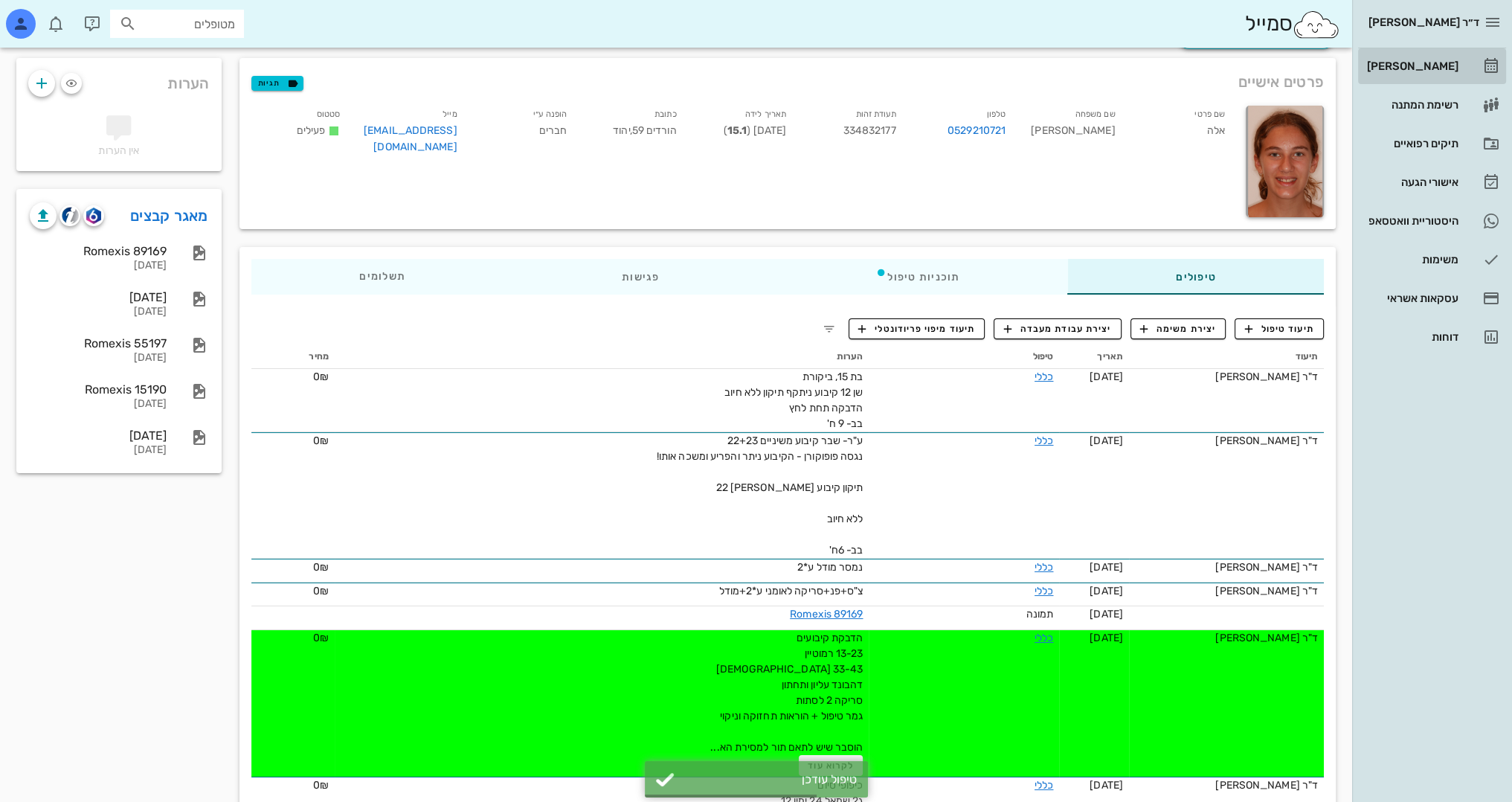
click at [1437, 68] on div "[PERSON_NAME]" at bounding box center [1411, 66] width 94 height 12
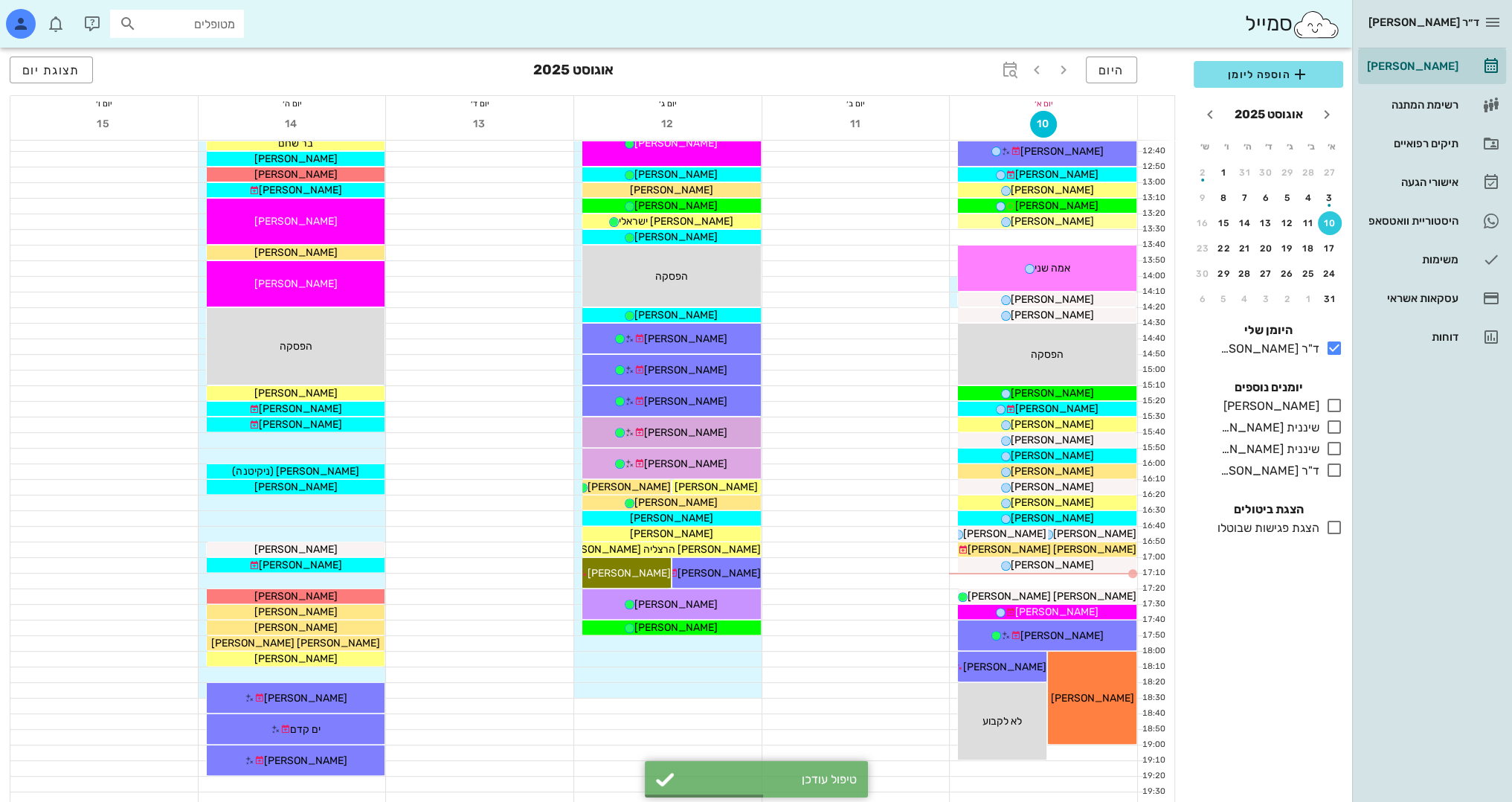
scroll to position [595, 0]
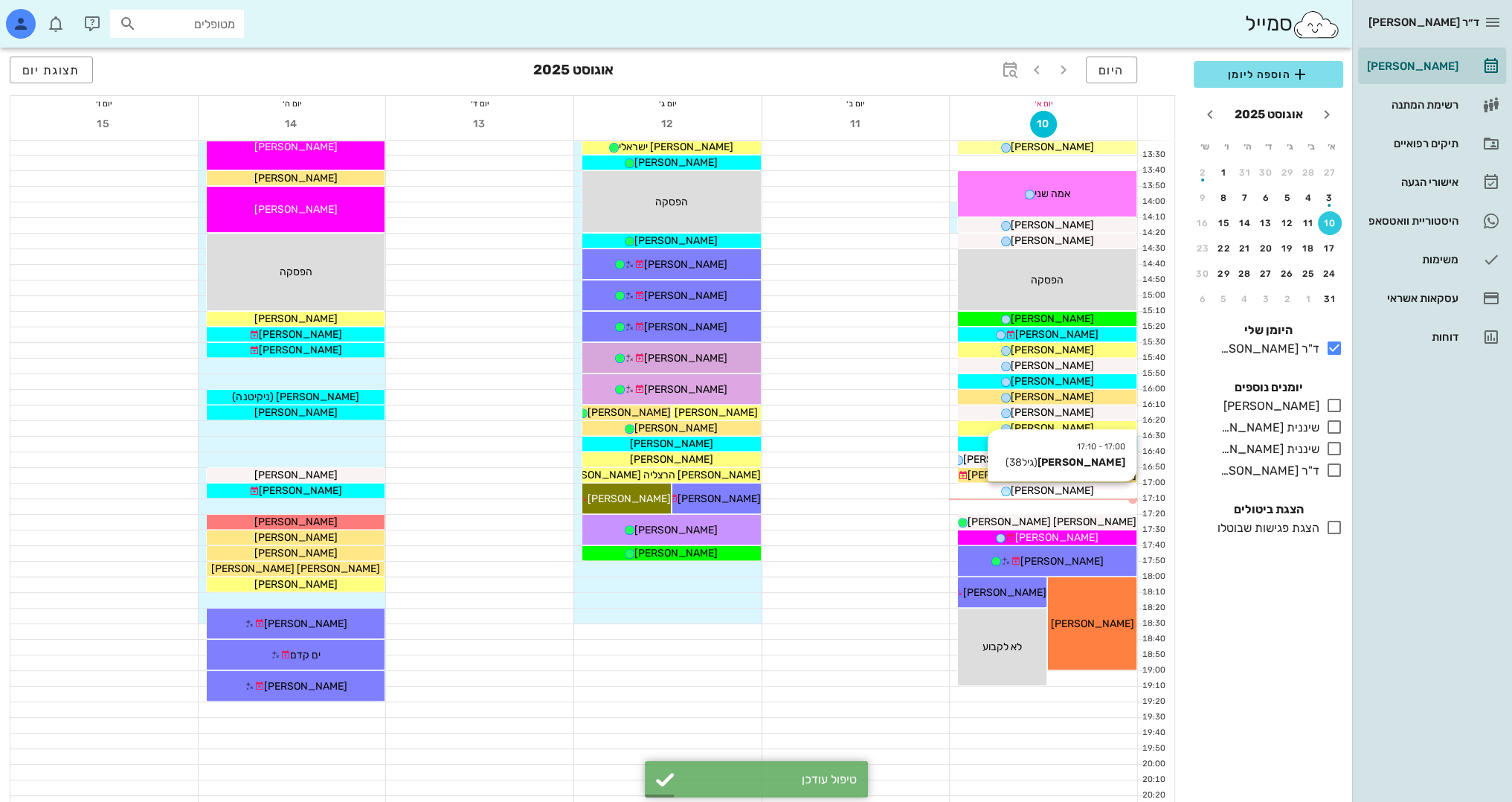
click at [1099, 497] on div "[PERSON_NAME]" at bounding box center [1047, 490] width 179 height 15
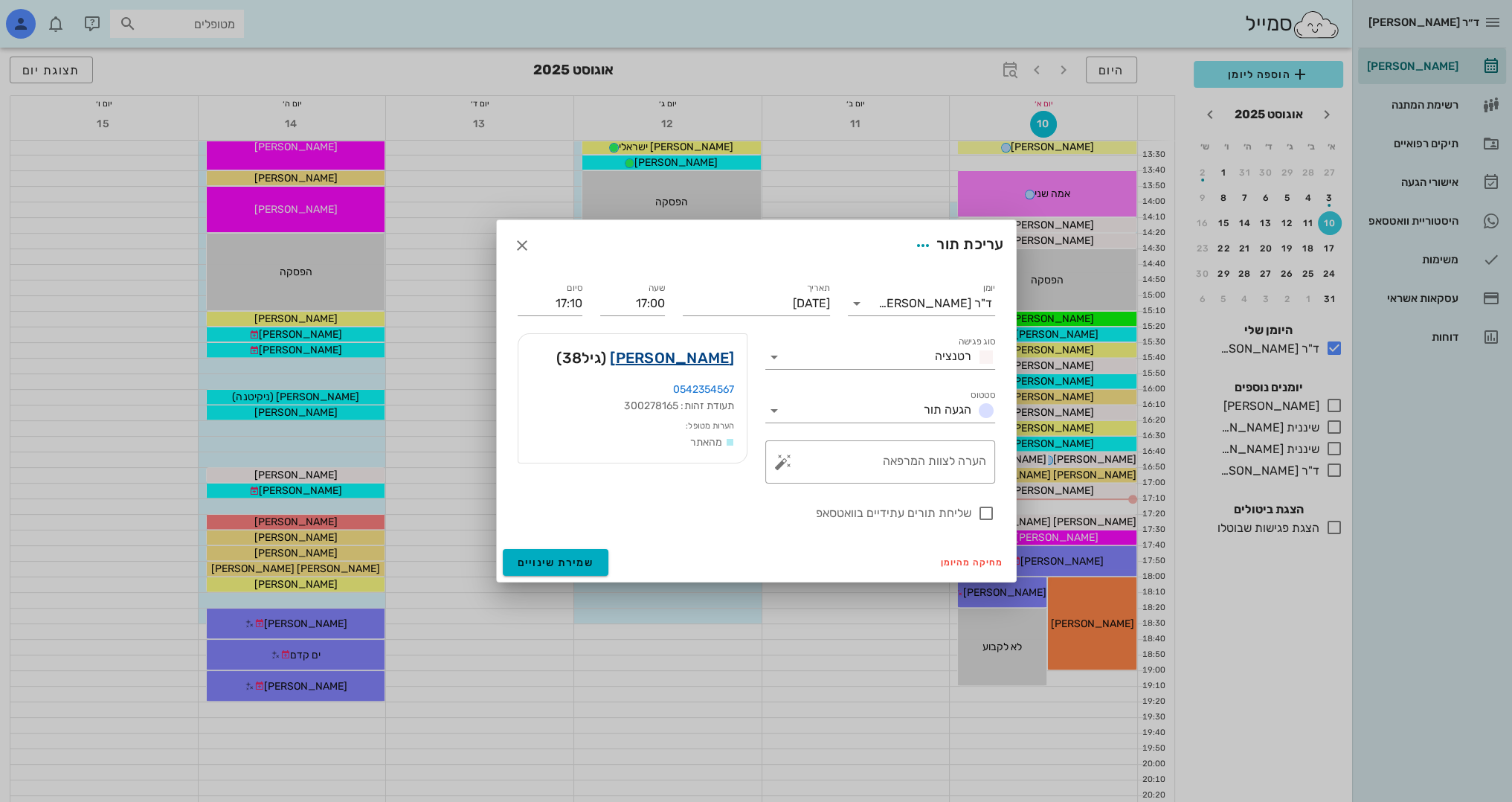
click at [691, 354] on link "[PERSON_NAME]" at bounding box center [672, 358] width 124 height 24
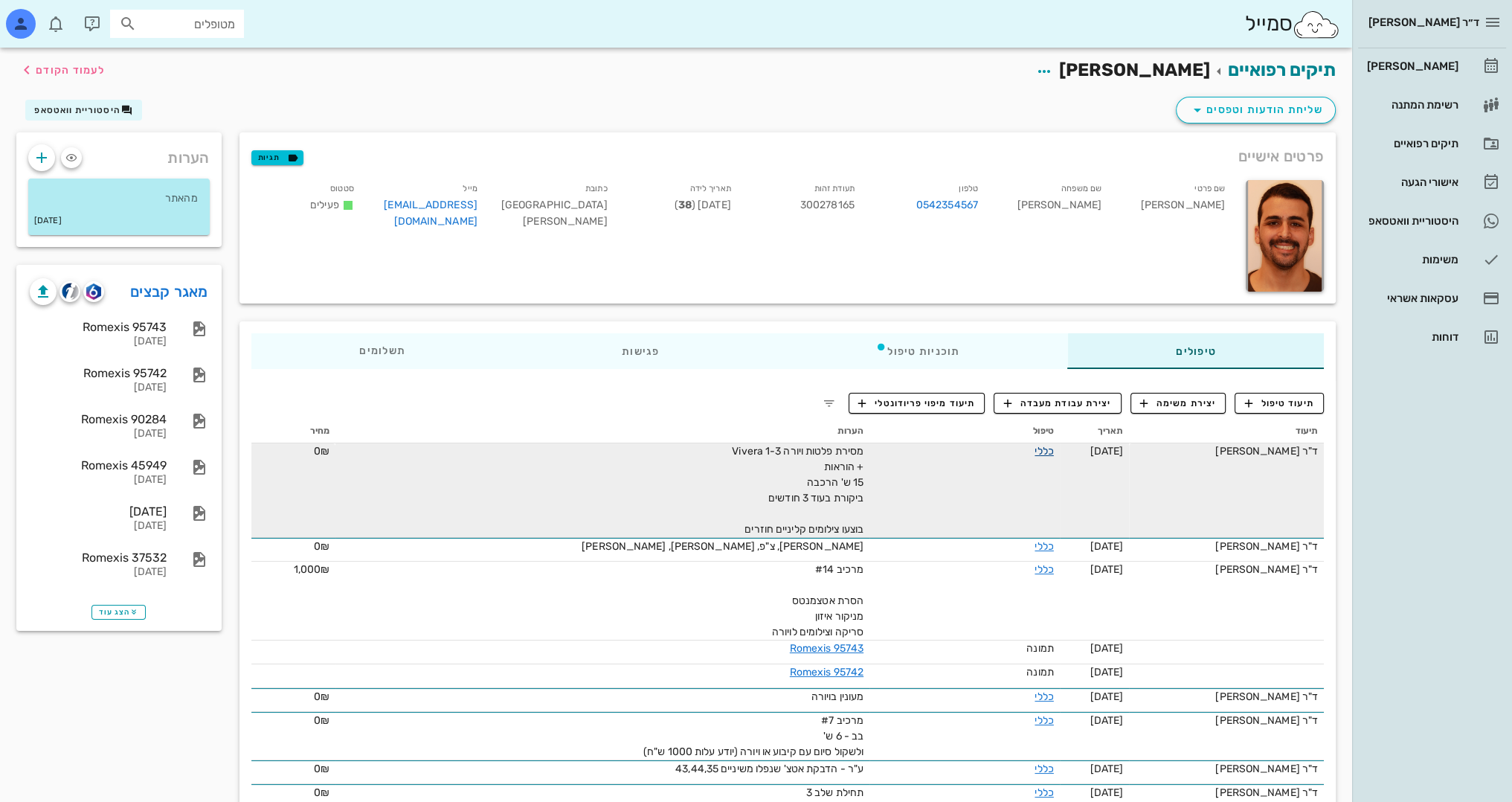
click at [1039, 456] on link "כללי" at bounding box center [1044, 451] width 19 height 13
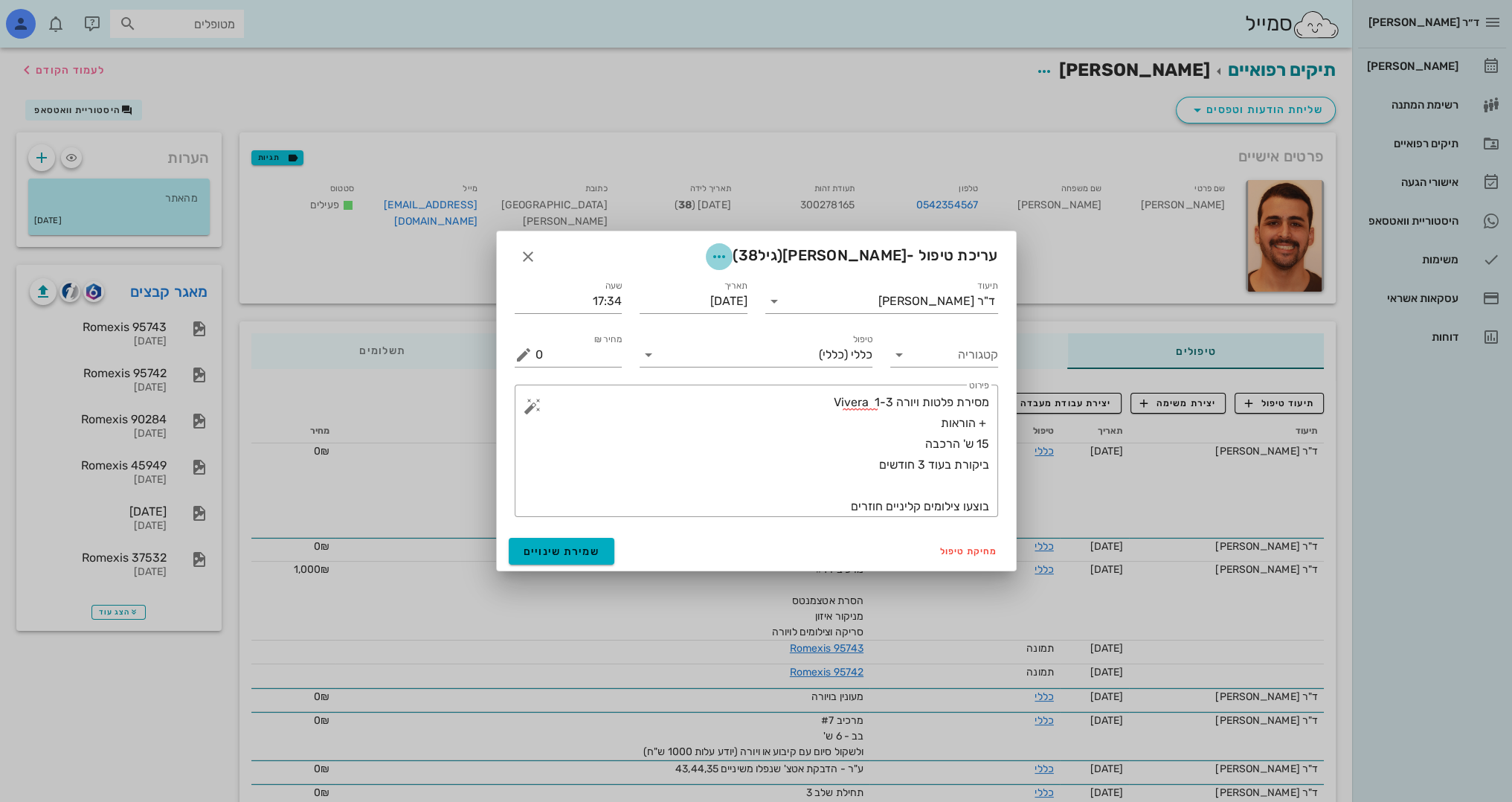
drag, startPoint x: 755, startPoint y: 258, endPoint x: 747, endPoint y: 267, distance: 12.0
click at [728, 258] on icon "button" at bounding box center [719, 256] width 18 height 18
click at [635, 337] on icon "button" at bounding box center [642, 331] width 18 height 18
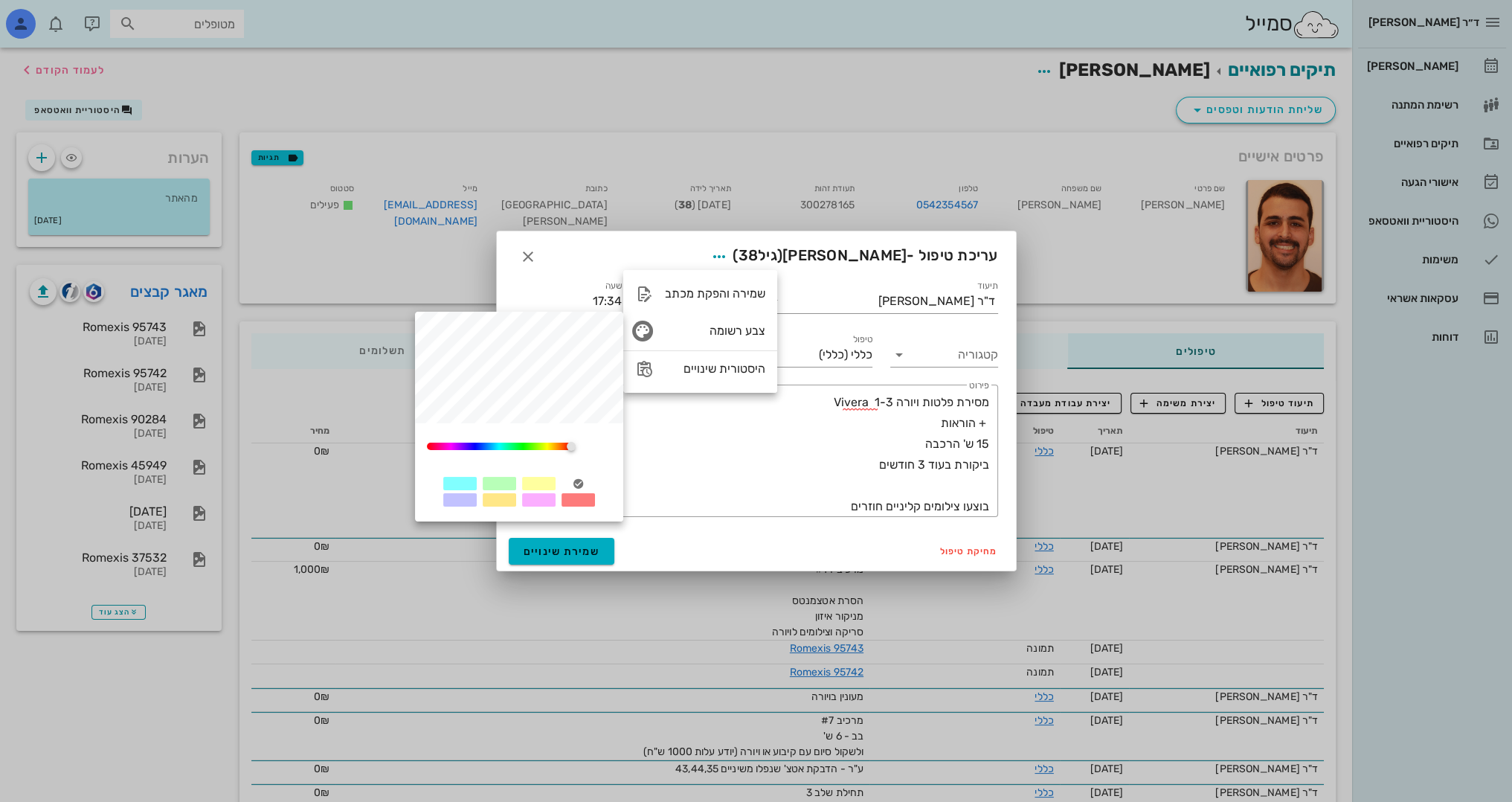
click at [503, 483] on div at bounding box center [499, 483] width 33 height 14
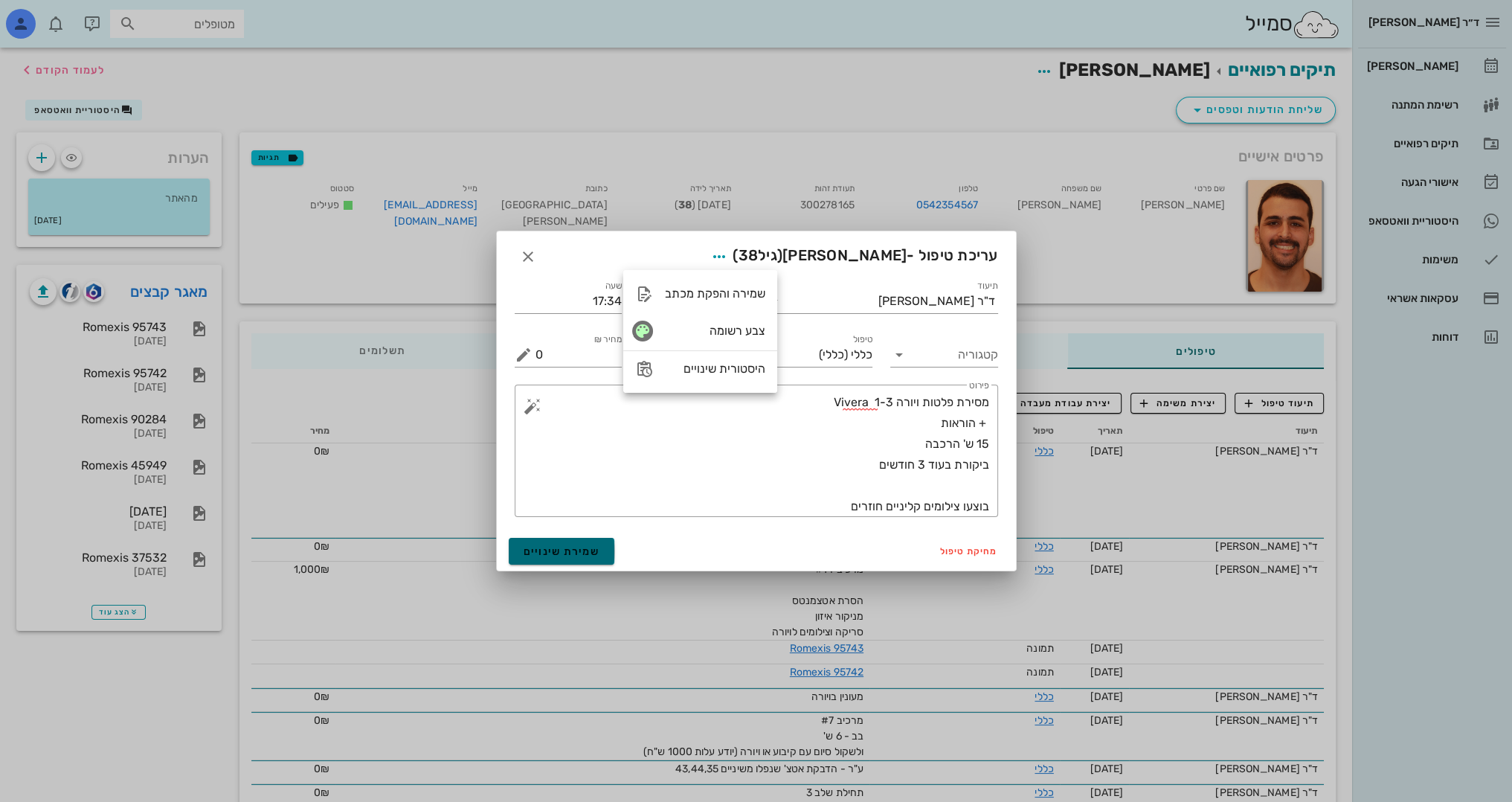
click at [568, 558] on button "שמירת שינויים" at bounding box center [561, 551] width 106 height 27
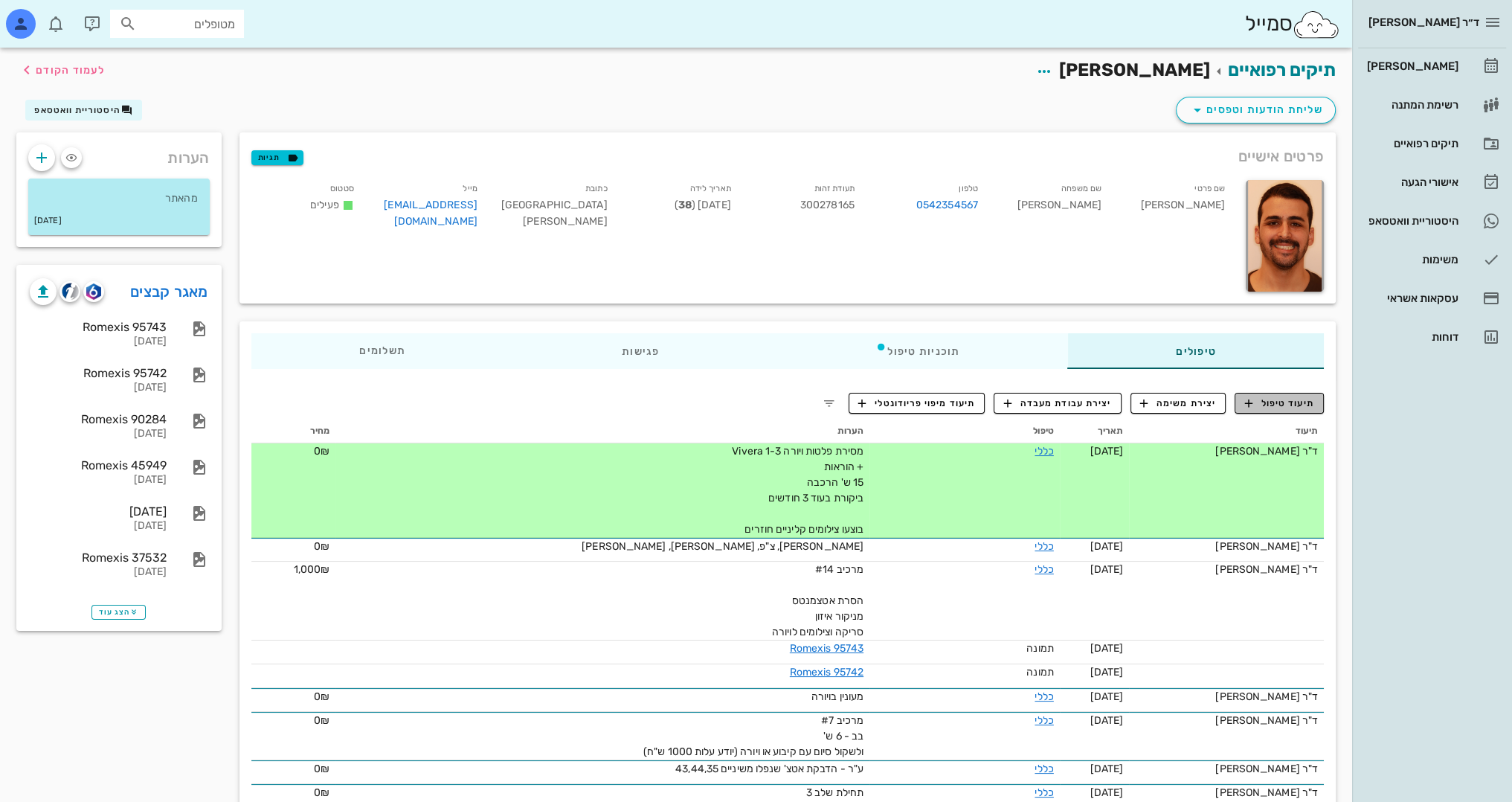
click at [1283, 397] on span "תיעוד טיפול" at bounding box center [1280, 404] width 70 height 14
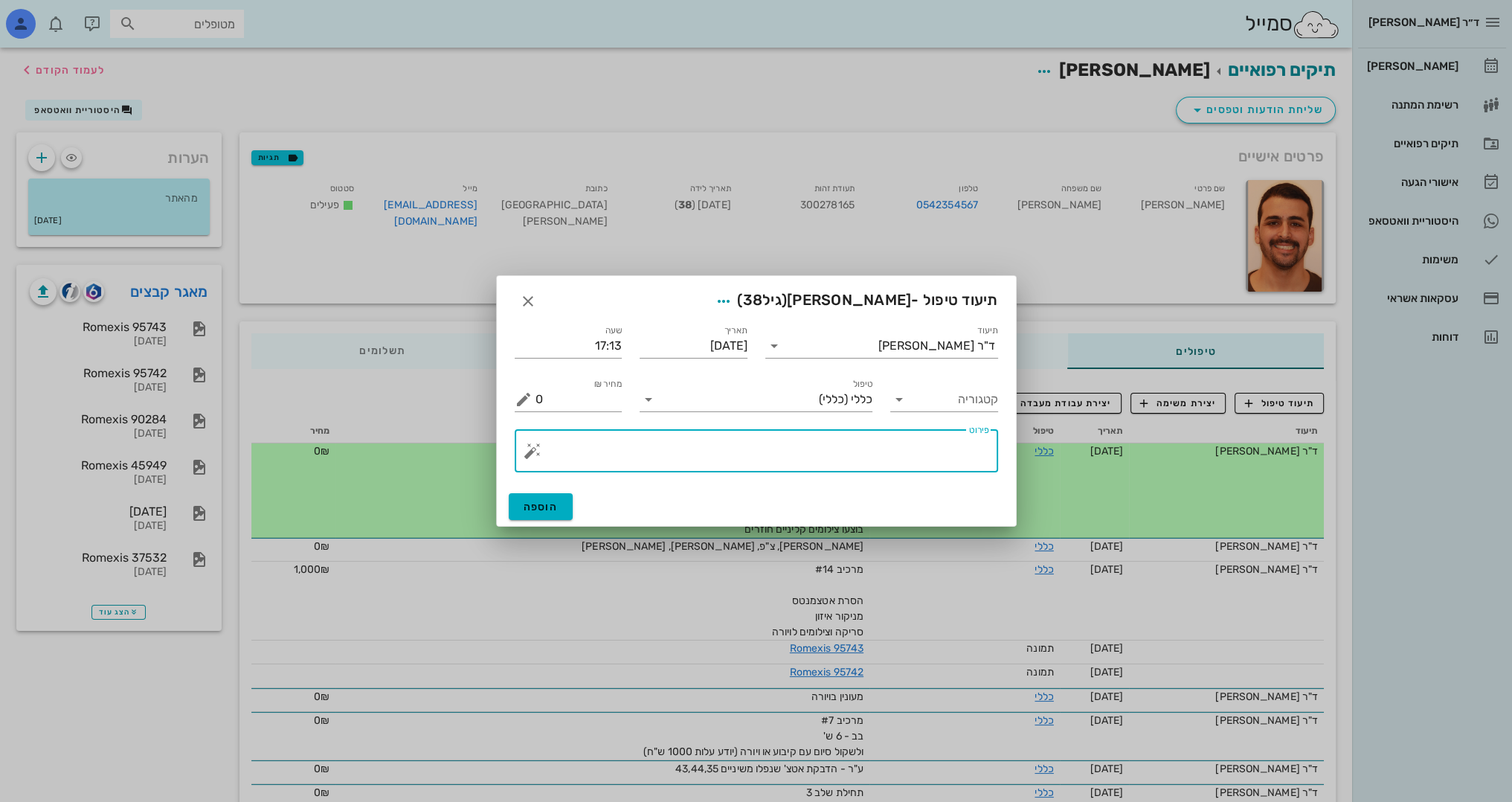
click at [913, 456] on textarea "פירוט" at bounding box center [762, 454] width 454 height 36
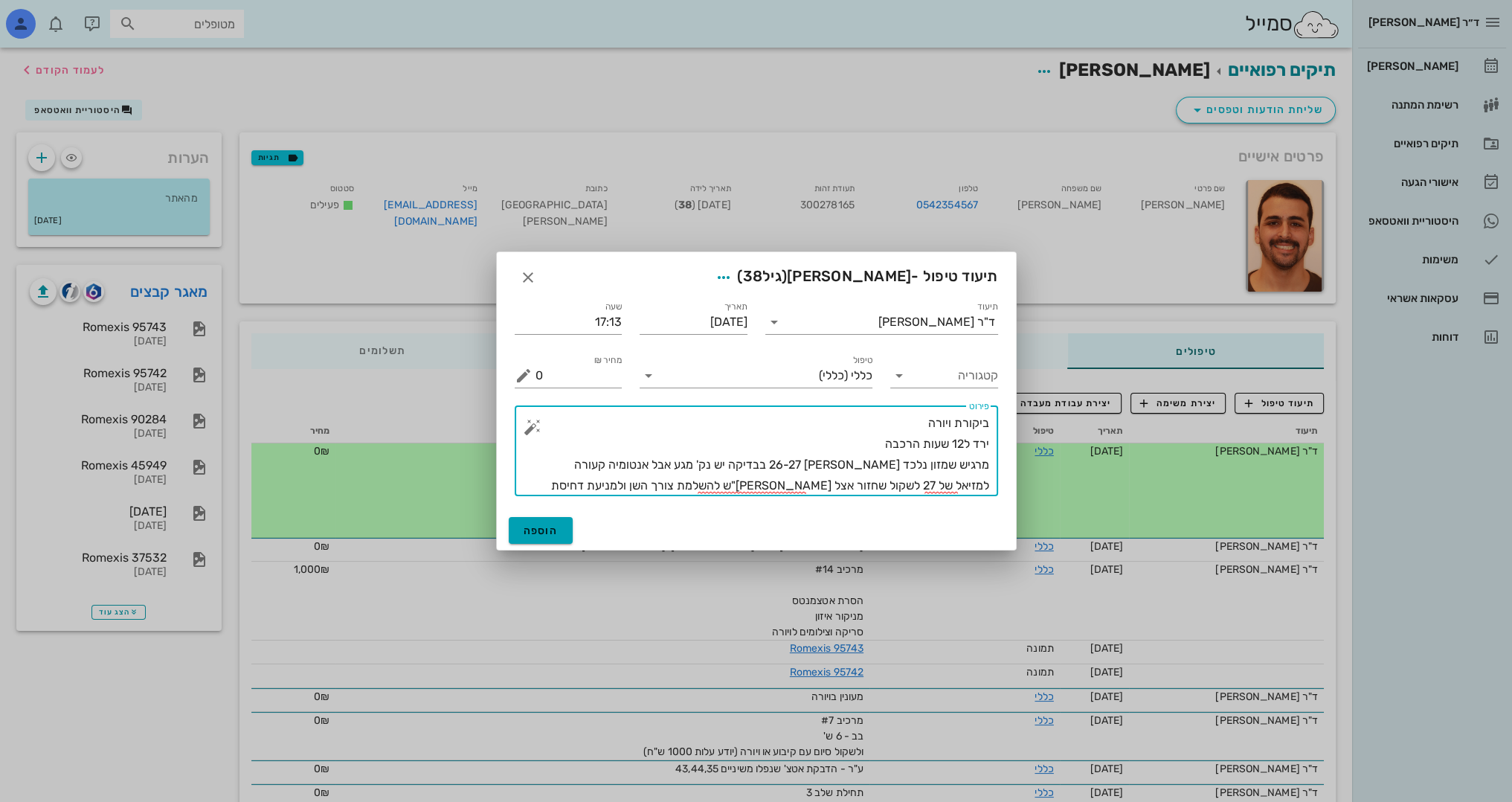
type textarea "ביקורת ויורה ירד ל12 שעות הרכבה מרגיש שמזון נלכד [PERSON_NAME] 26-27 בבדיקה יש …"
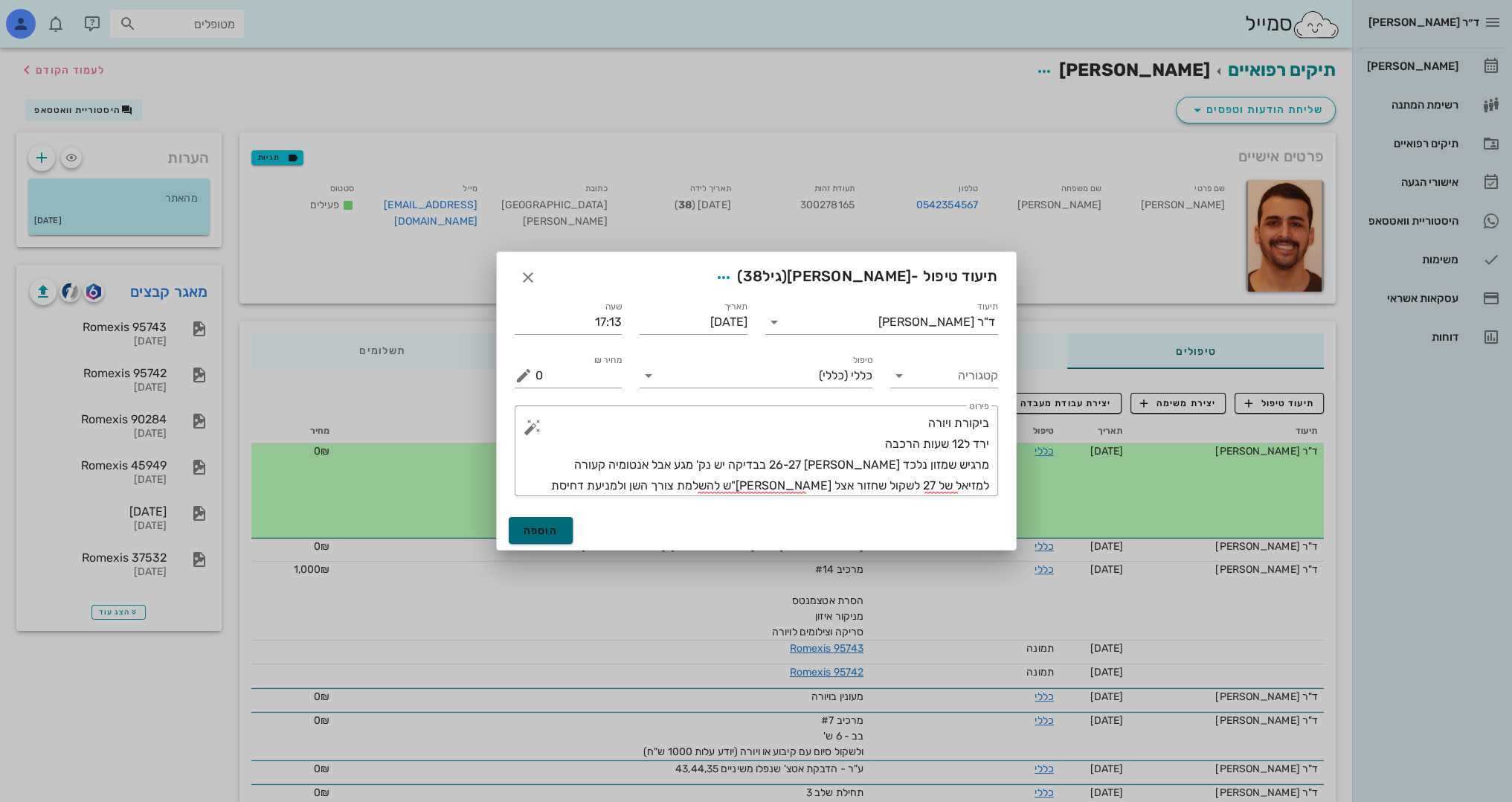
click at [544, 532] on span "הוספה" at bounding box center [541, 530] width 35 height 13
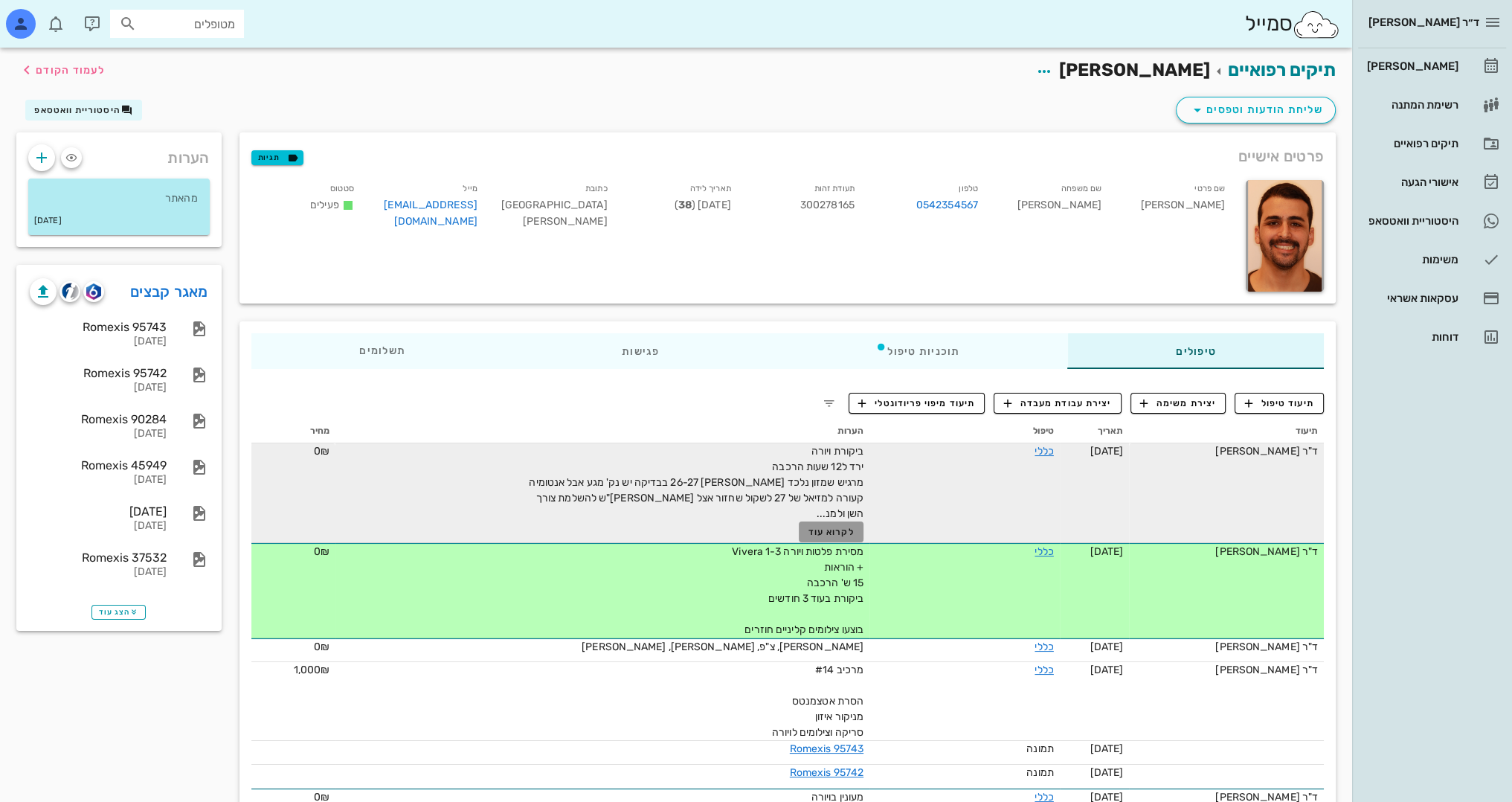
click at [848, 526] on span "לקרוא עוד" at bounding box center [832, 532] width 46 height 10
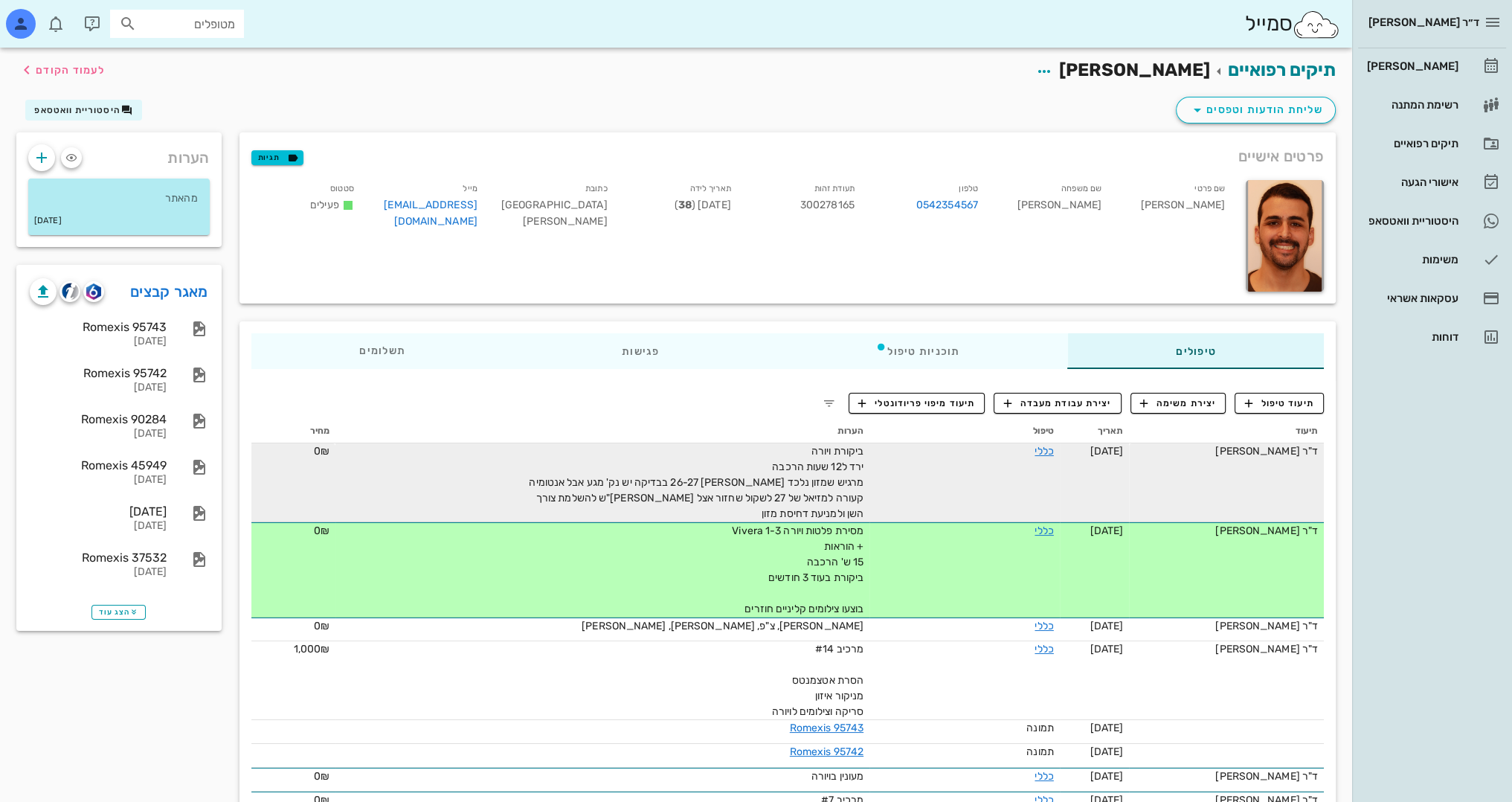
click at [845, 462] on span "ביקורת ויורה ירד ל12 שעות הרכבה מרגיש שמזון נלכד [PERSON_NAME] 26-27 בבדיקה יש …" at bounding box center [696, 482] width 335 height 75
click at [1049, 454] on link "כללי" at bounding box center [1044, 451] width 19 height 13
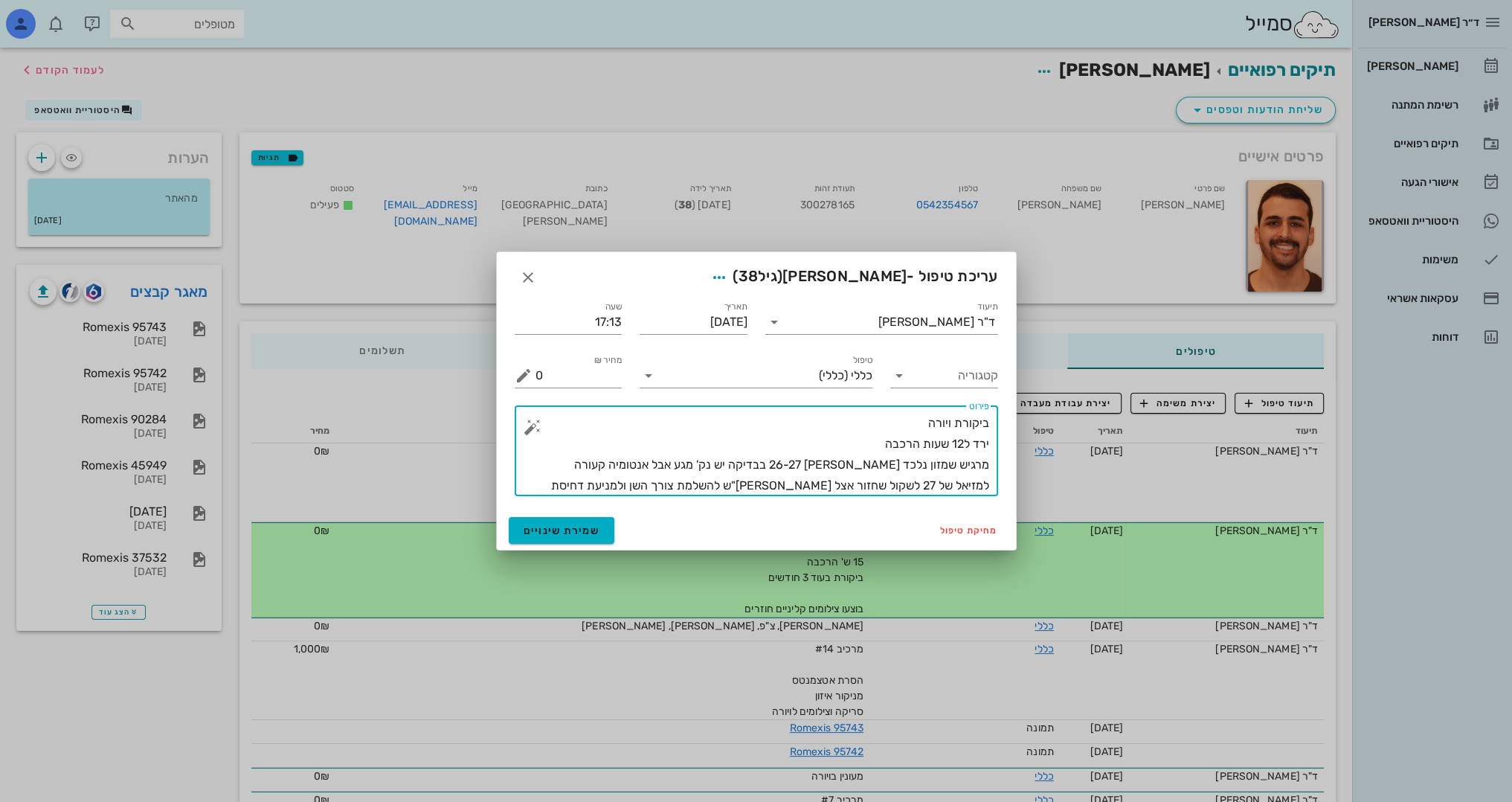
click at [694, 487] on textarea "ביקורת ויורה ירד ל12 שעות הרכבה מרגיש שמזון נלכד [PERSON_NAME] 26-27 בבדיקה יש …" at bounding box center [762, 454] width 454 height 83
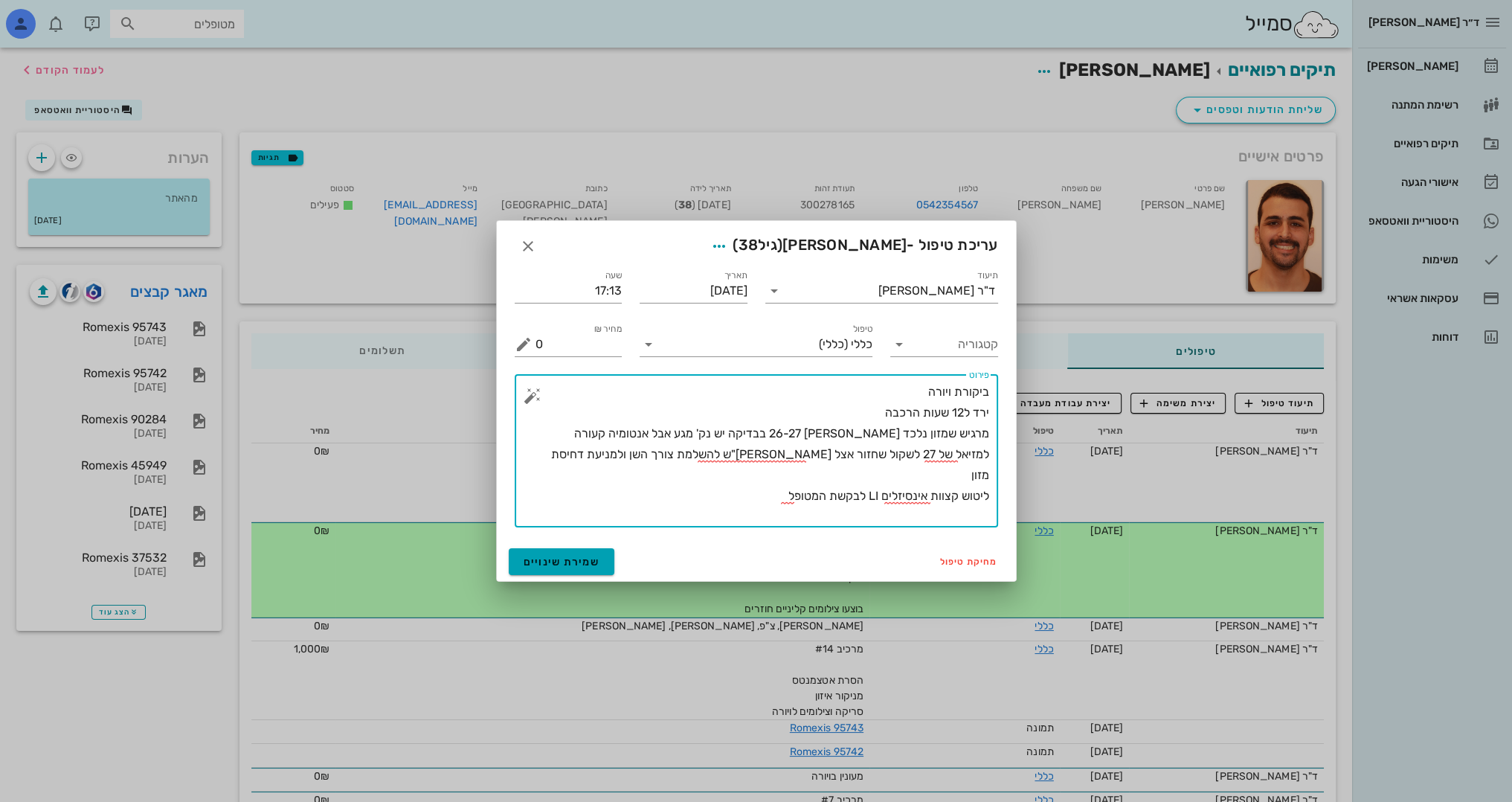
type textarea "ביקורת ויורה ירד ל12 שעות הרכבה מרגיש שמזון נלכד [PERSON_NAME] 26-27 בבדיקה יש …"
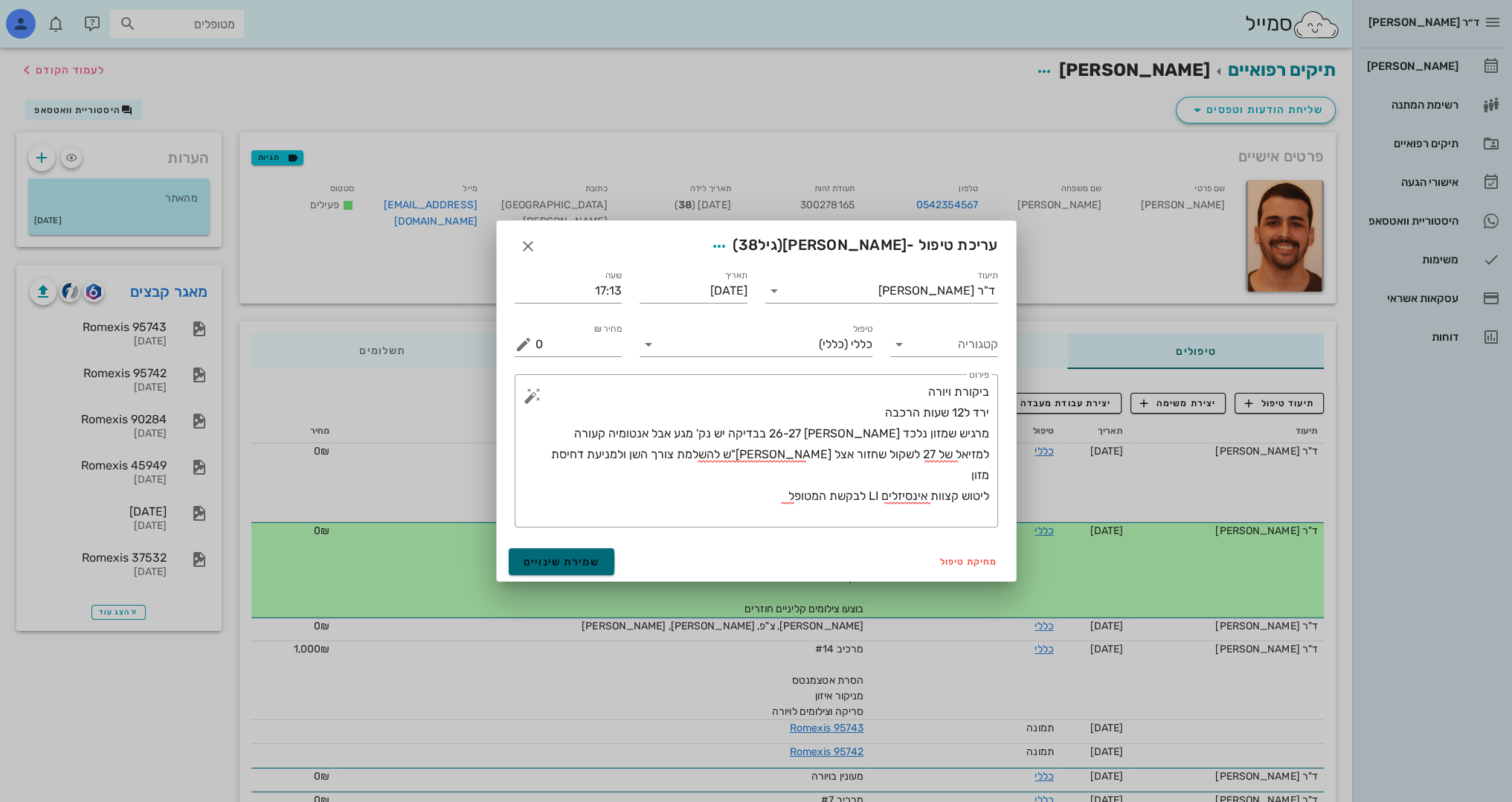
click at [570, 567] on button "שמירת שינויים" at bounding box center [561, 562] width 106 height 27
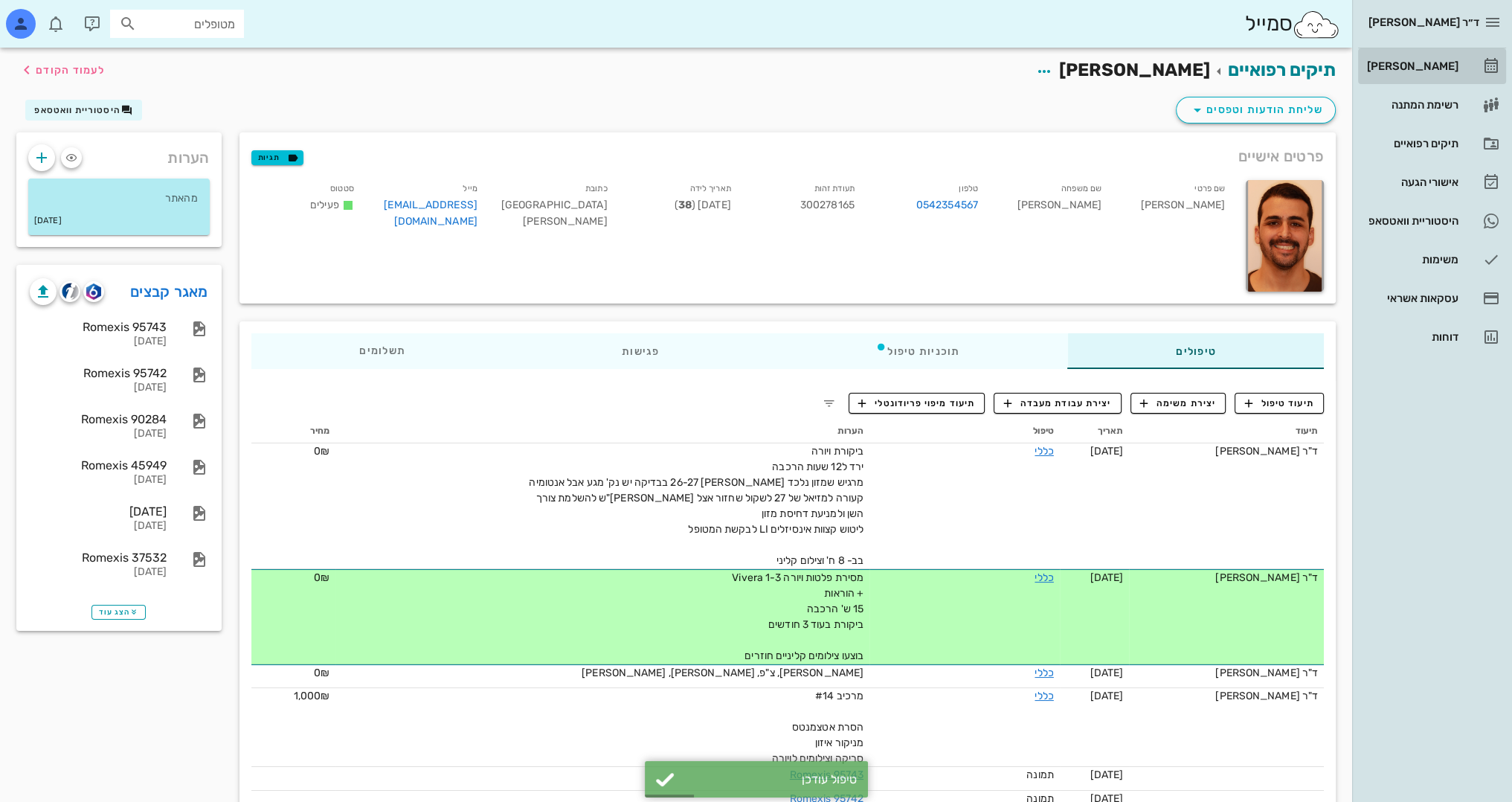
click at [1441, 61] on div "[PERSON_NAME]" at bounding box center [1411, 66] width 94 height 12
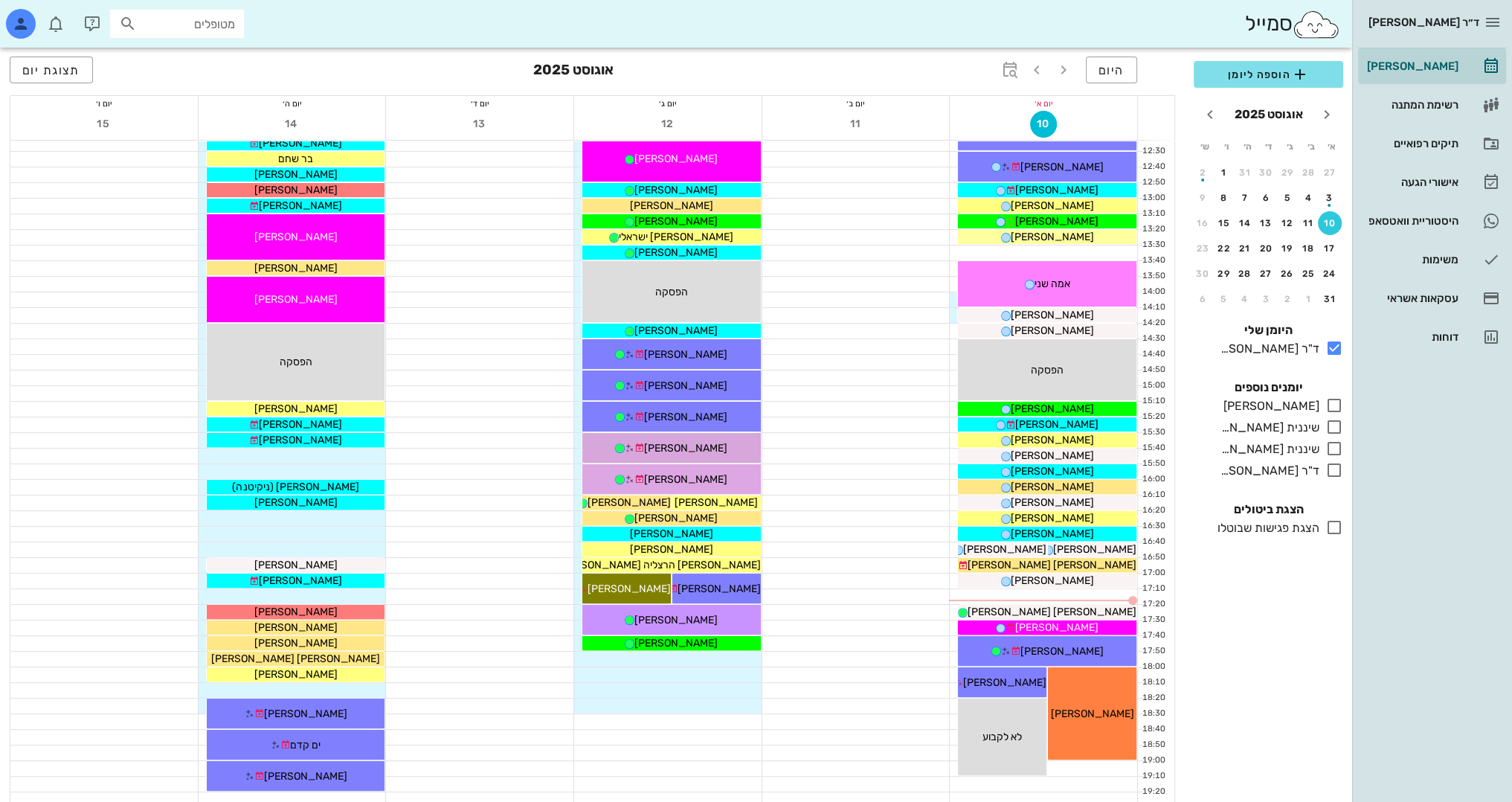
scroll to position [501, 0]
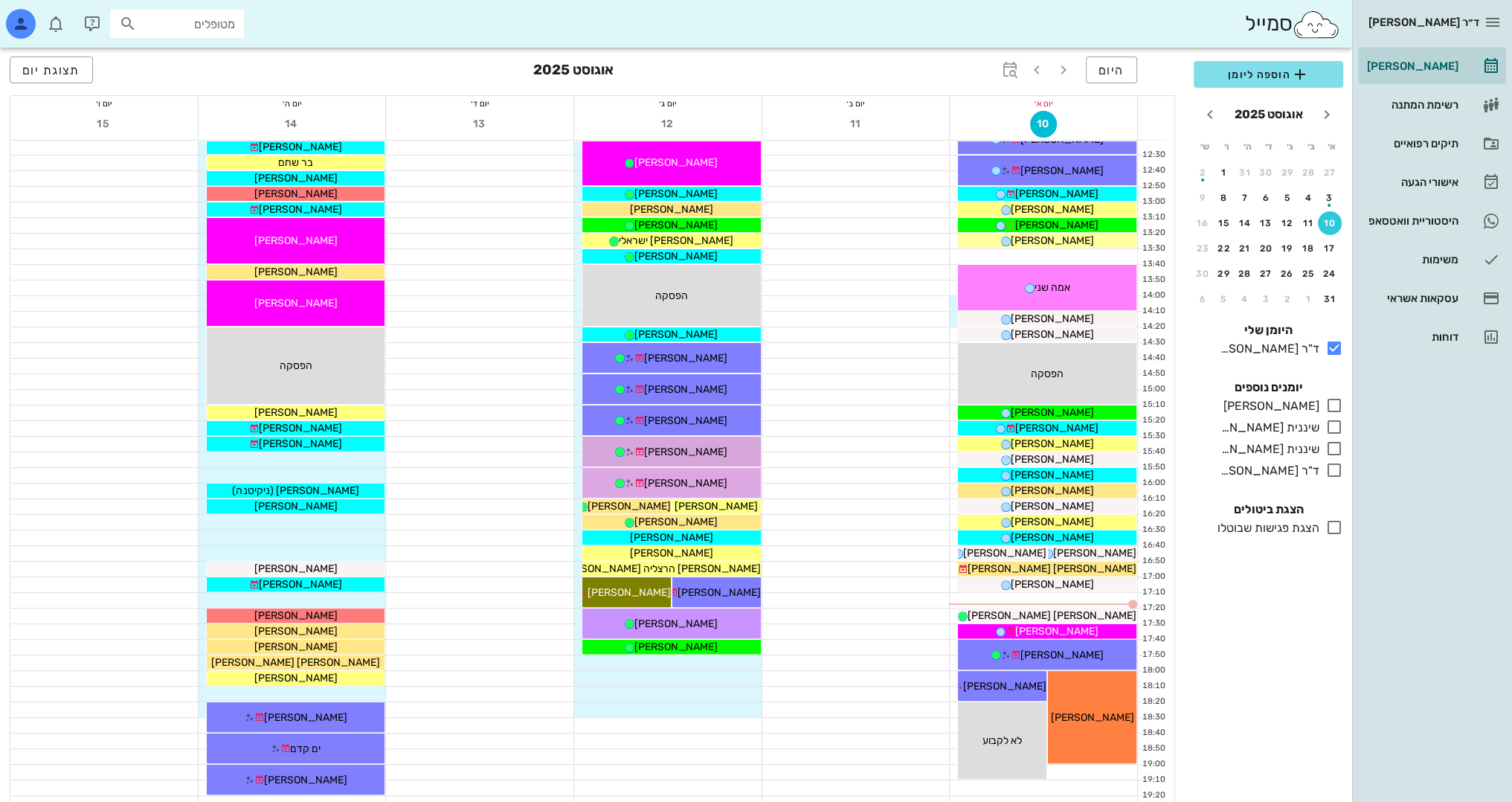
click at [899, 597] on div at bounding box center [856, 600] width 187 height 15
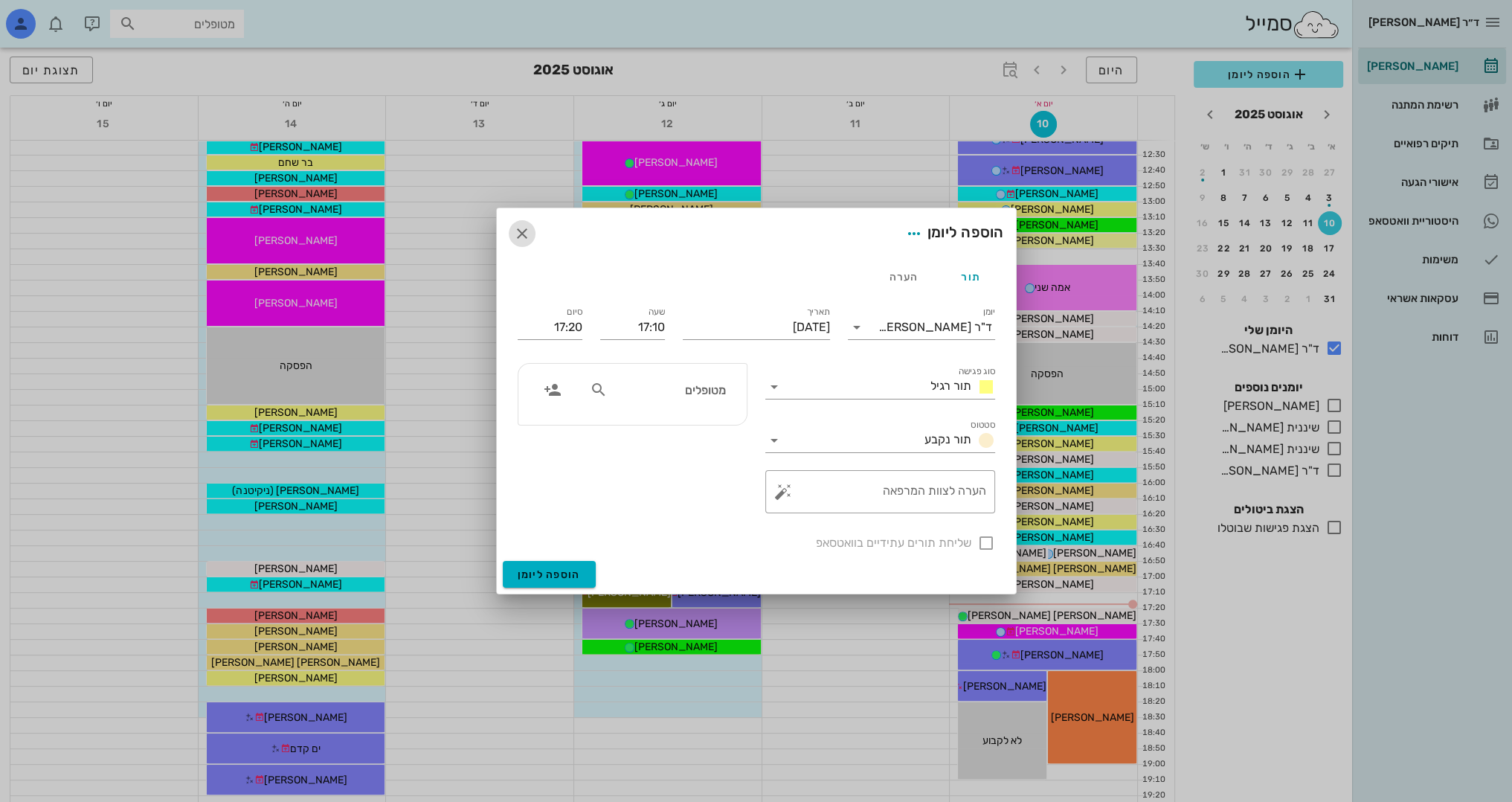
click at [521, 231] on icon "button" at bounding box center [522, 233] width 18 height 18
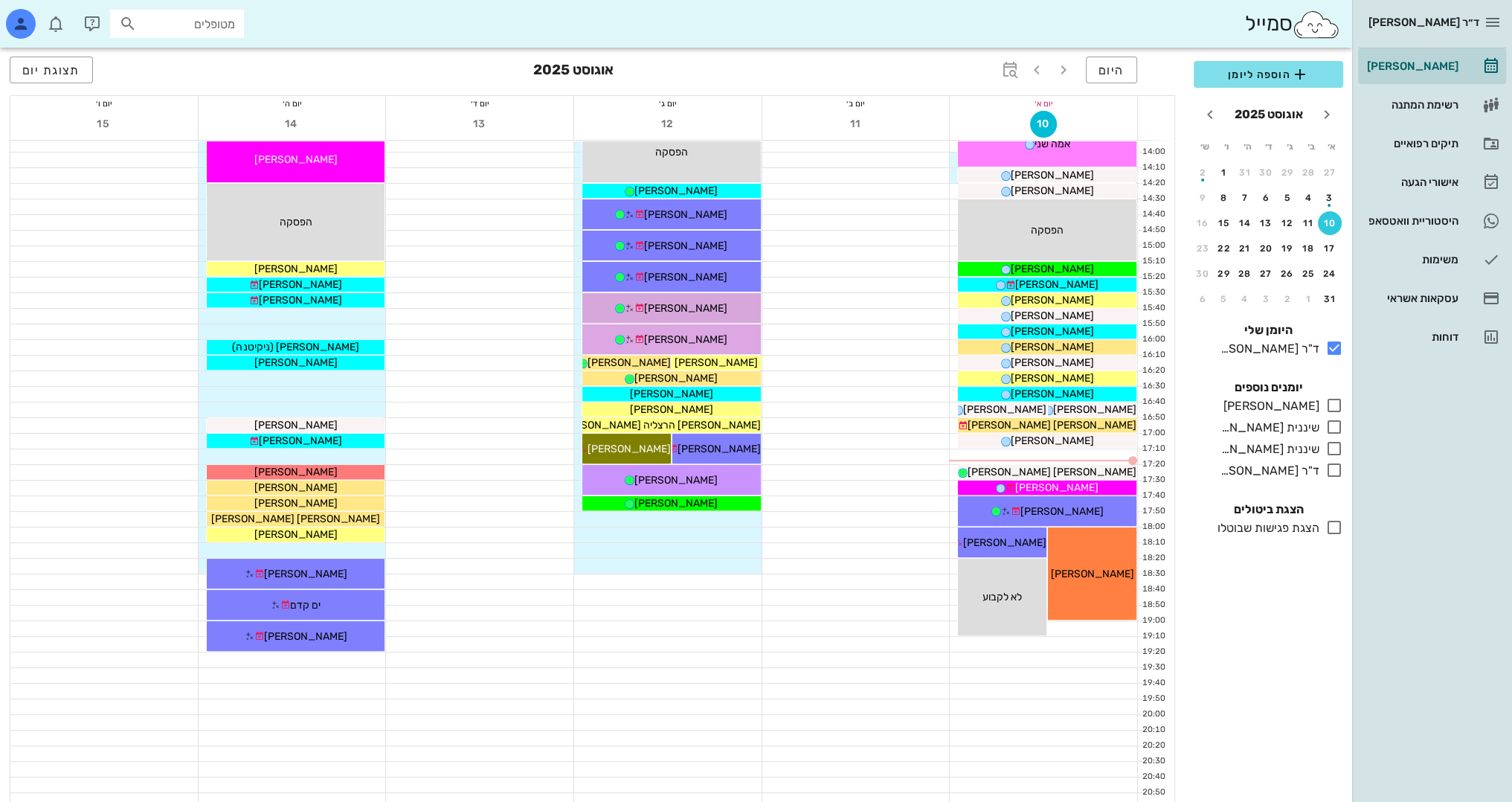
scroll to position [650, 0]
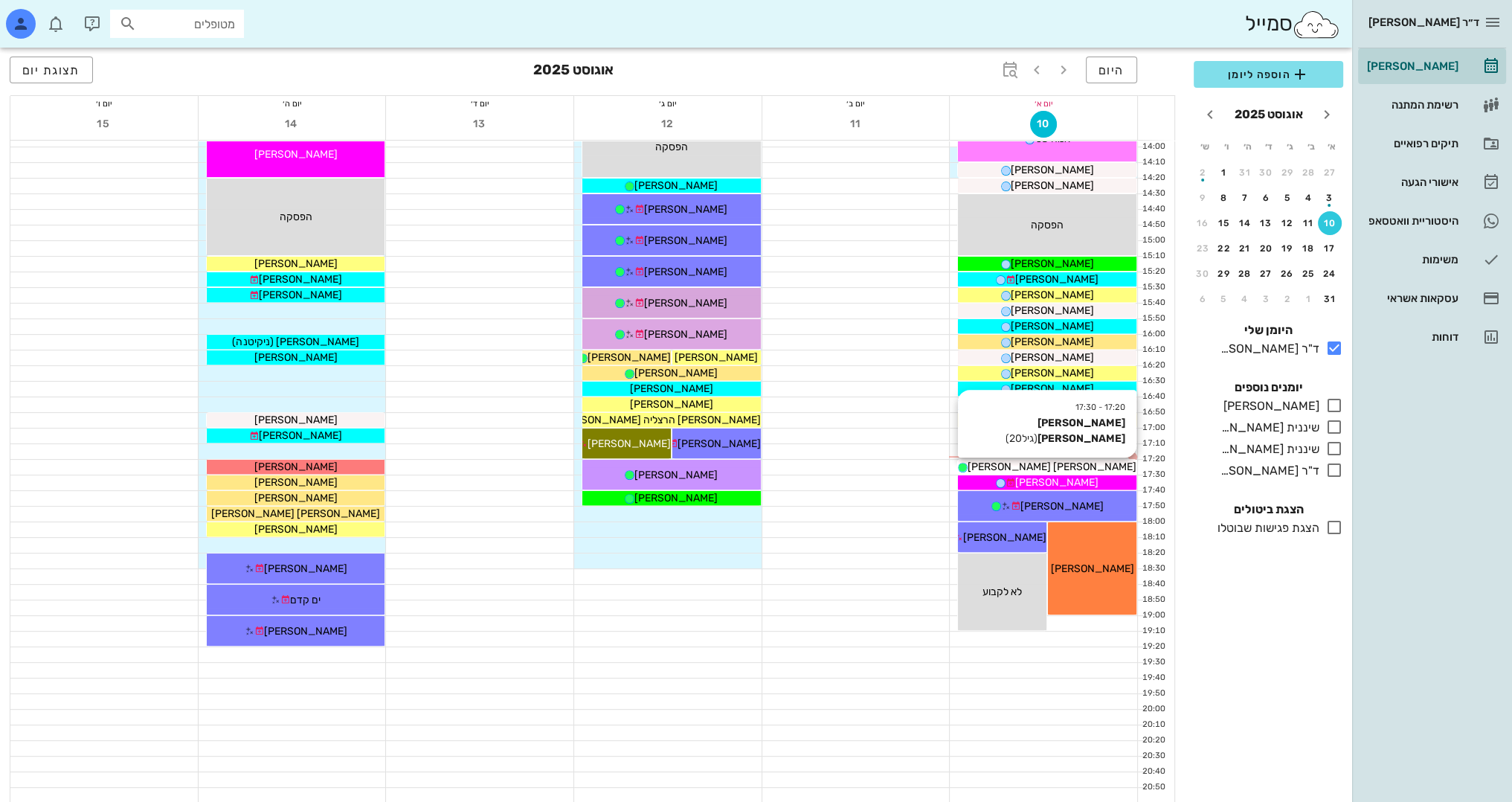
click at [1089, 463] on div "[PERSON_NAME] [PERSON_NAME]" at bounding box center [1047, 466] width 179 height 15
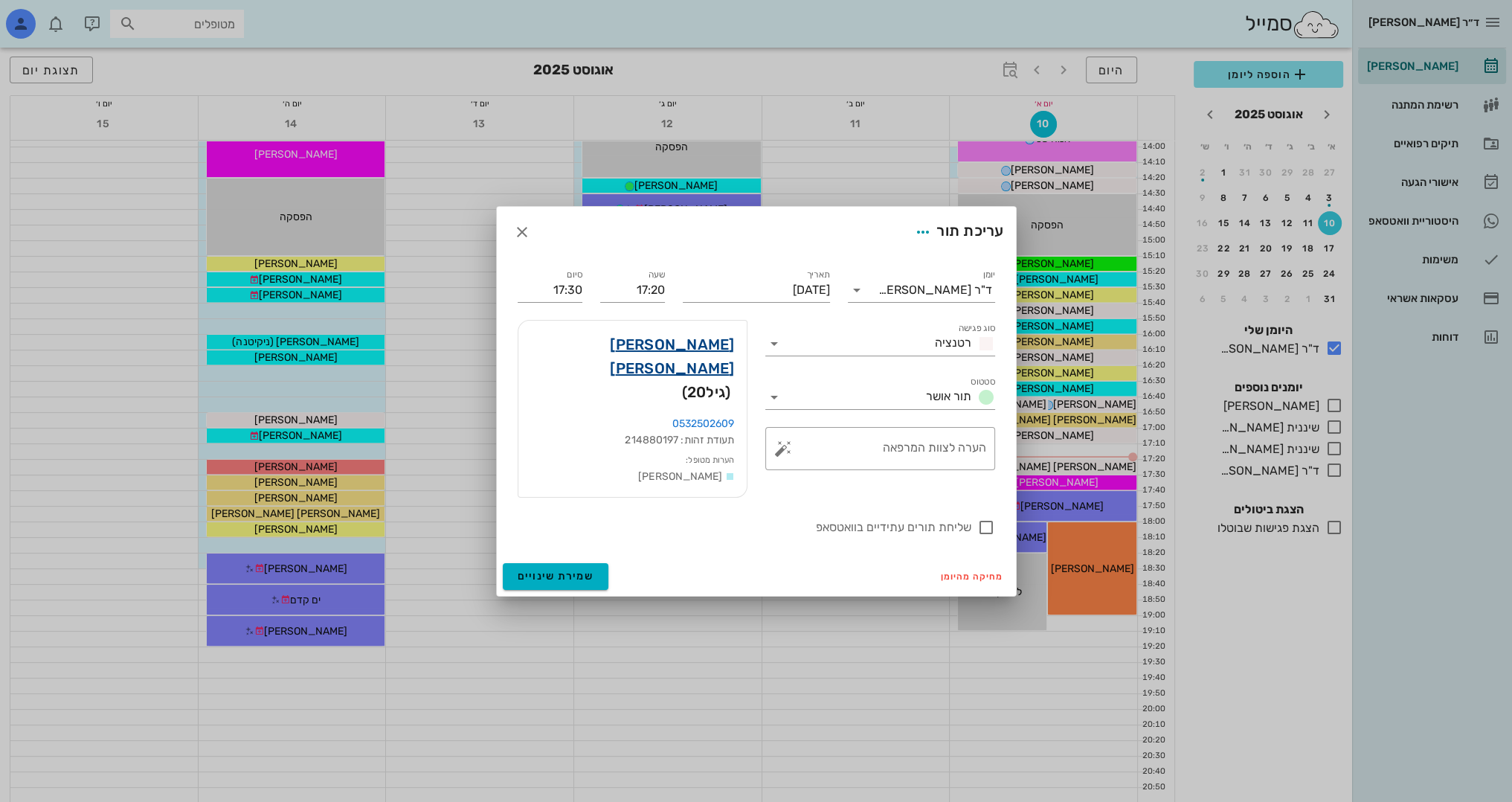
click at [695, 354] on link "[PERSON_NAME] [PERSON_NAME]" at bounding box center [632, 356] width 204 height 47
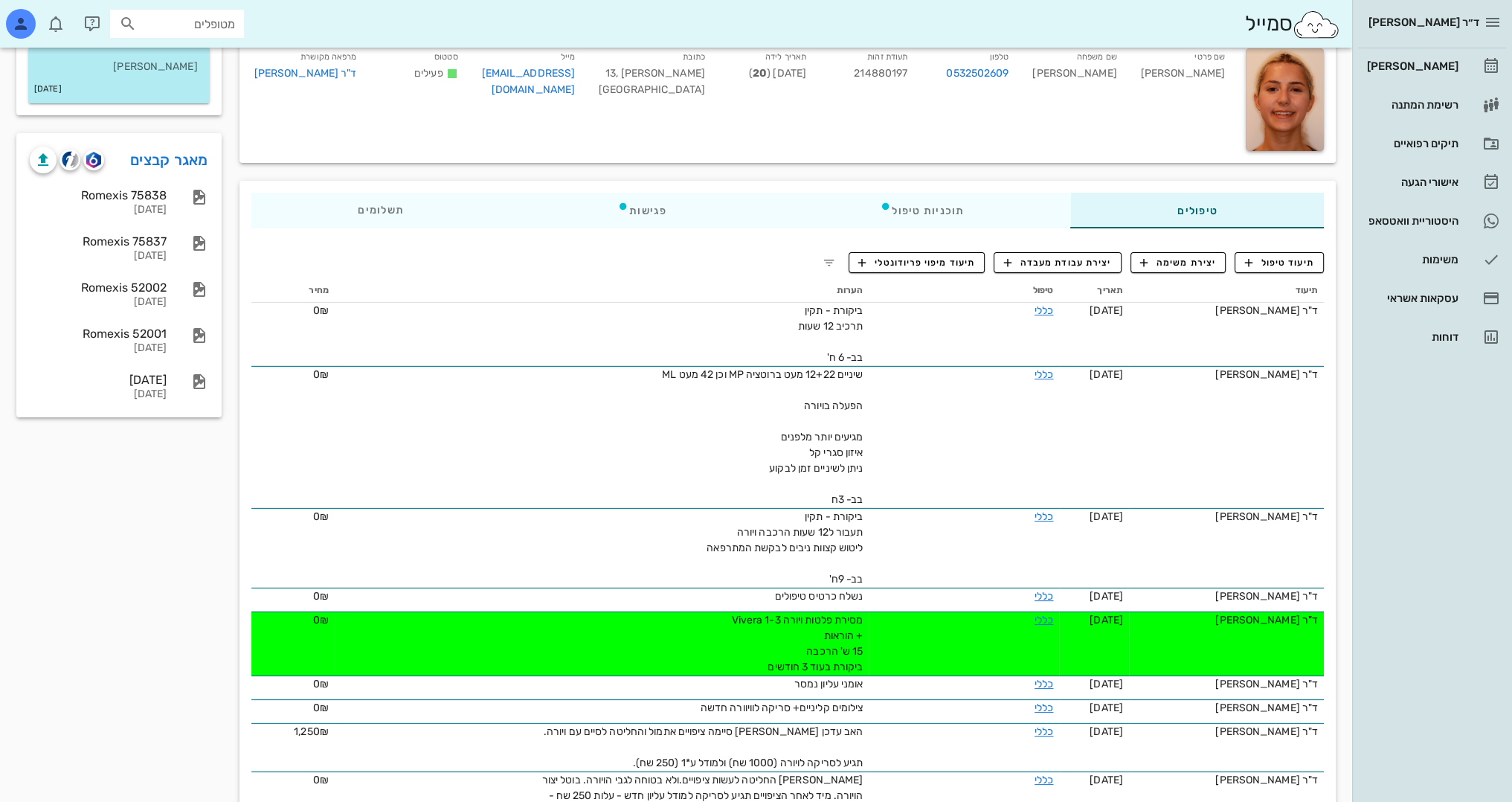
scroll to position [148, 0]
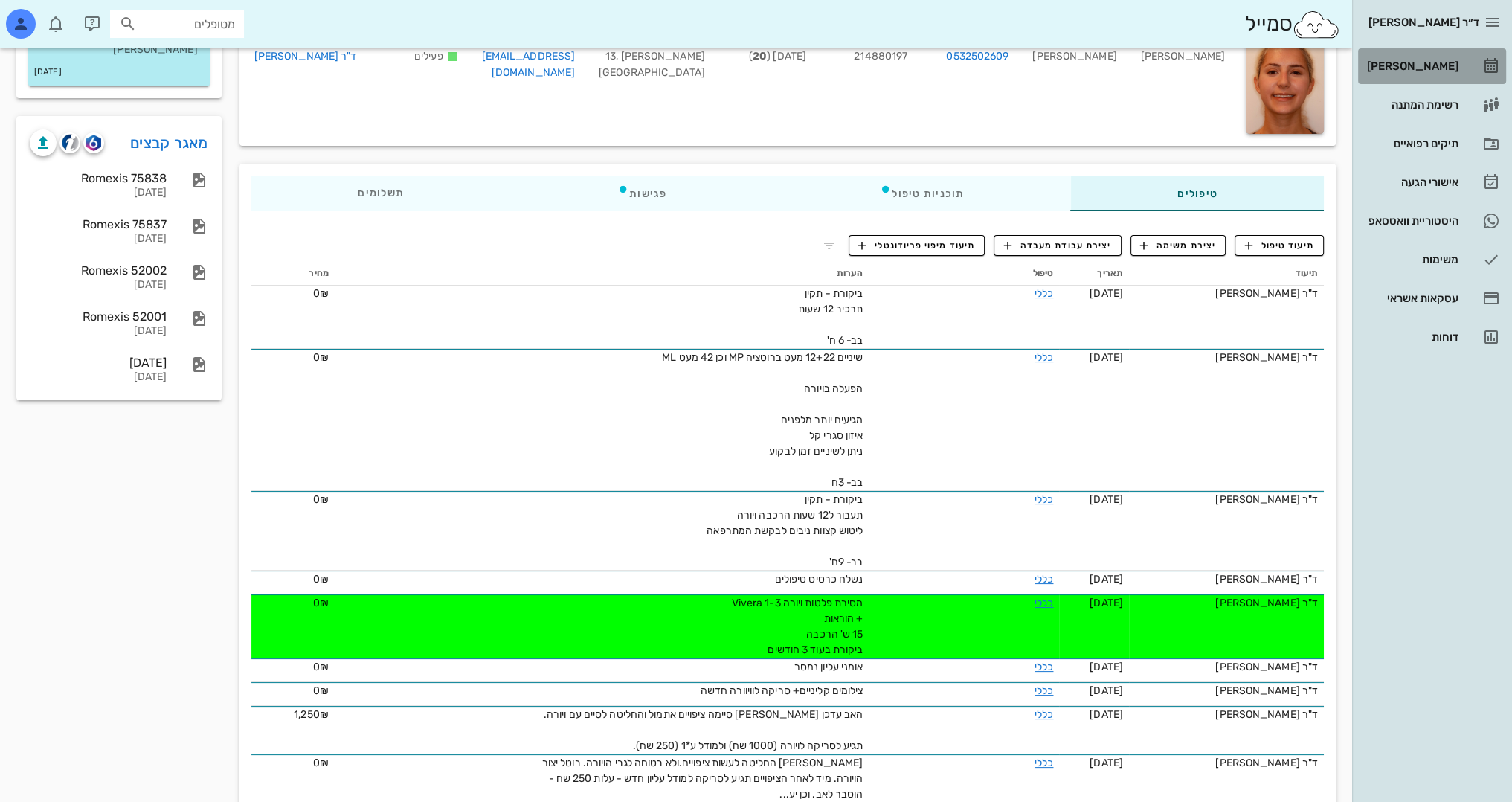
click at [1445, 61] on div "[PERSON_NAME]" at bounding box center [1411, 66] width 94 height 12
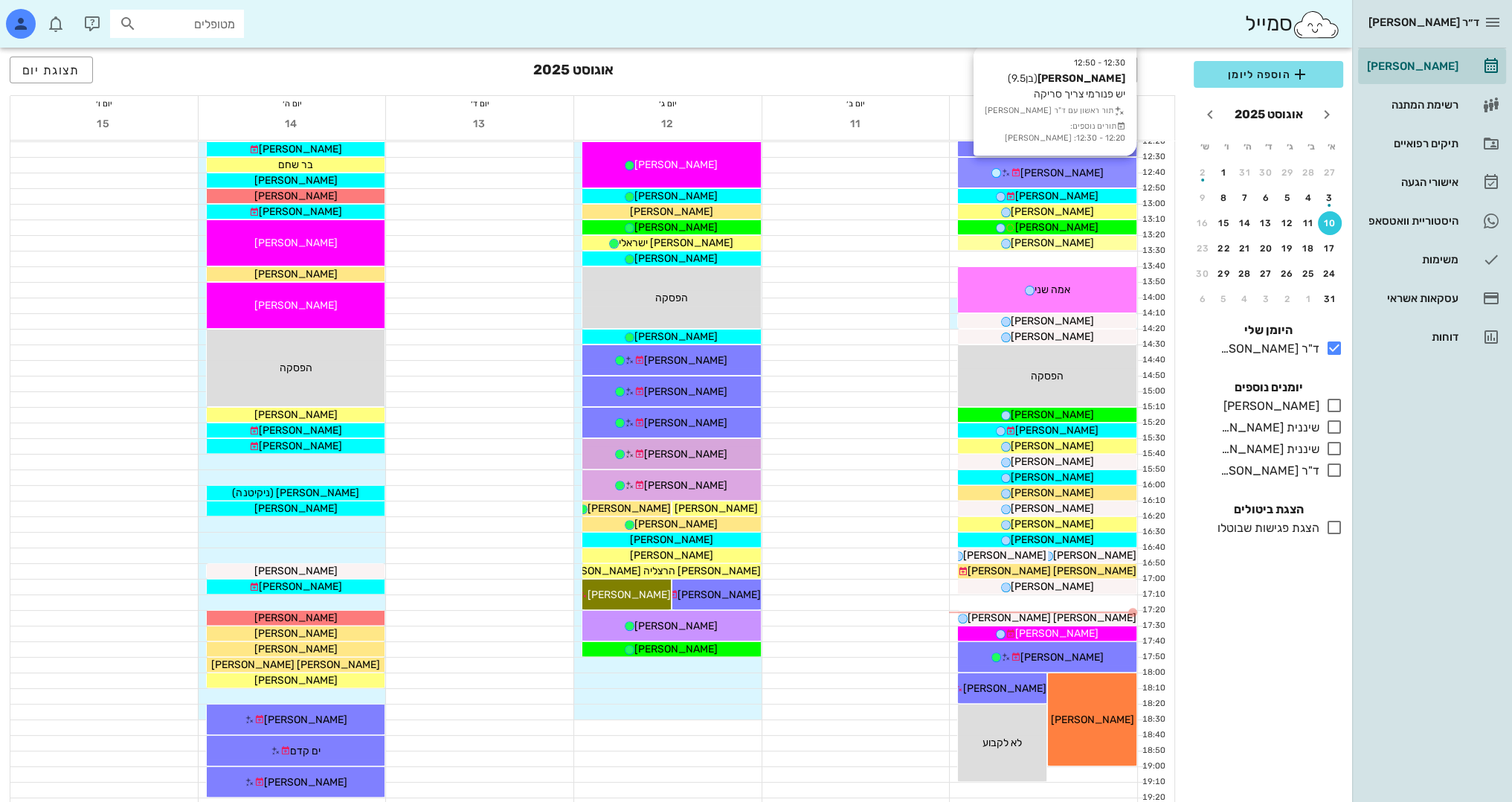
scroll to position [595, 0]
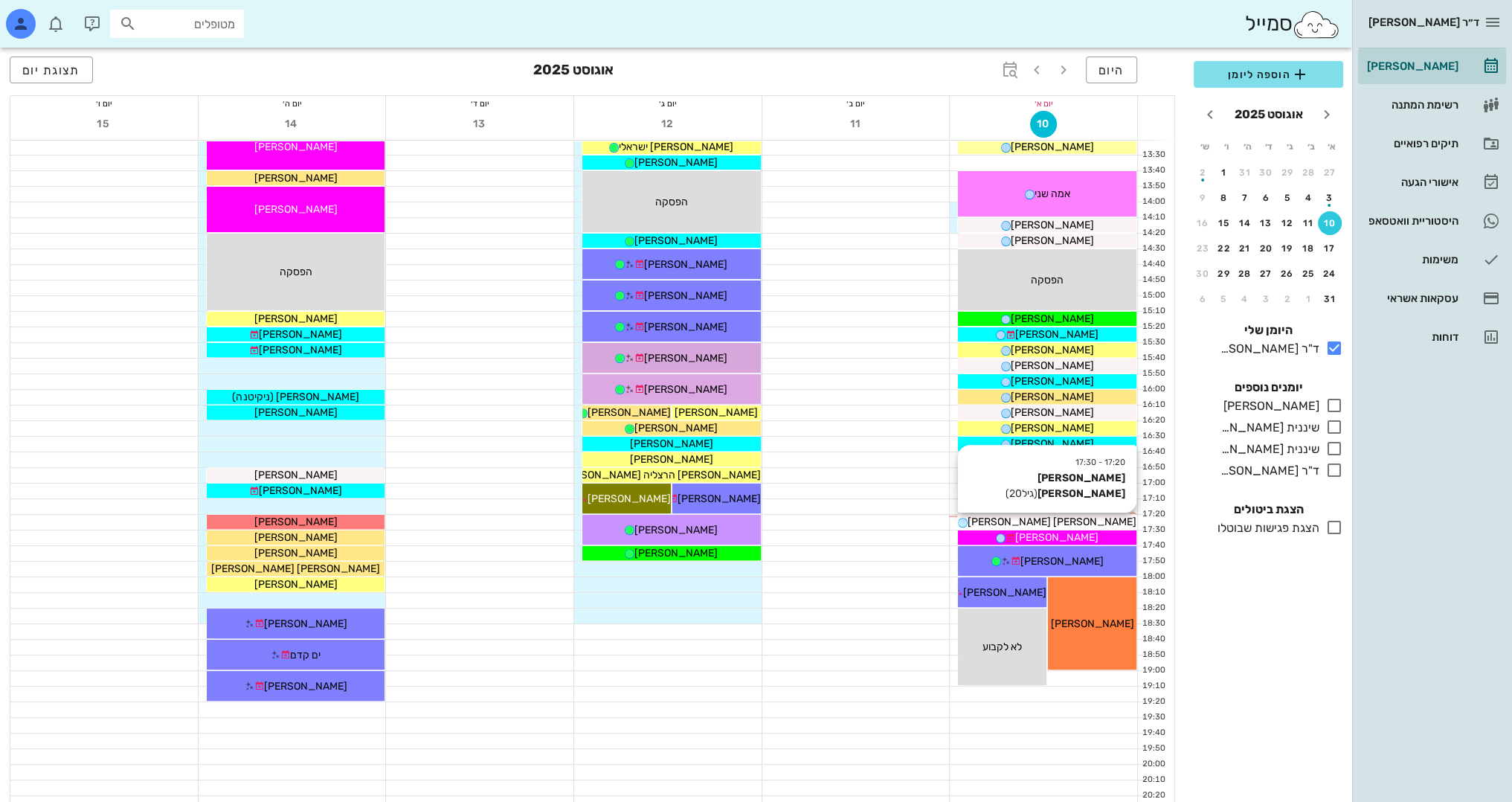
click at [1070, 522] on span "[PERSON_NAME] [PERSON_NAME]" at bounding box center [1052, 521] width 169 height 13
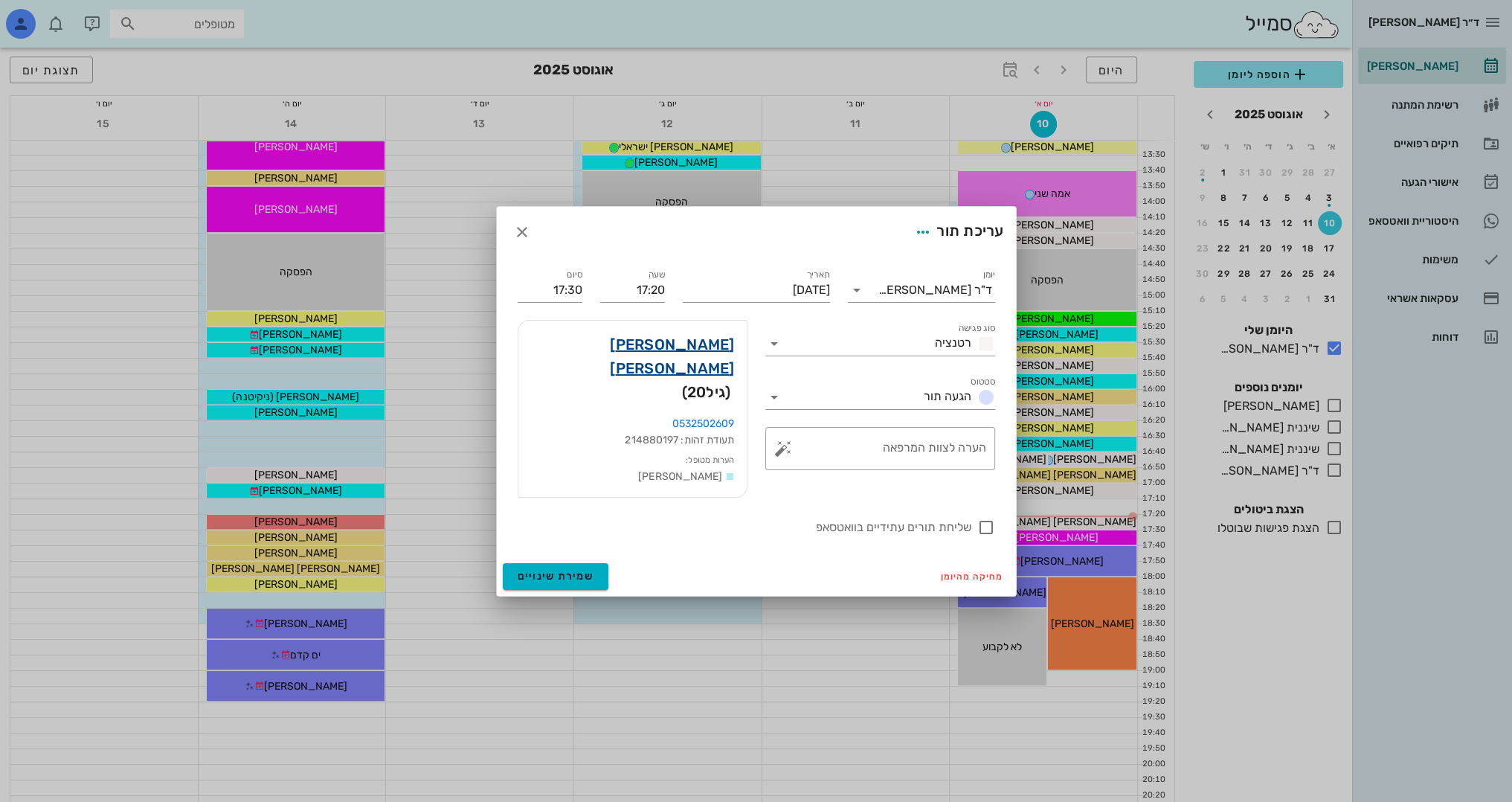
click at [710, 360] on link "[PERSON_NAME] [PERSON_NAME]" at bounding box center [632, 356] width 204 height 47
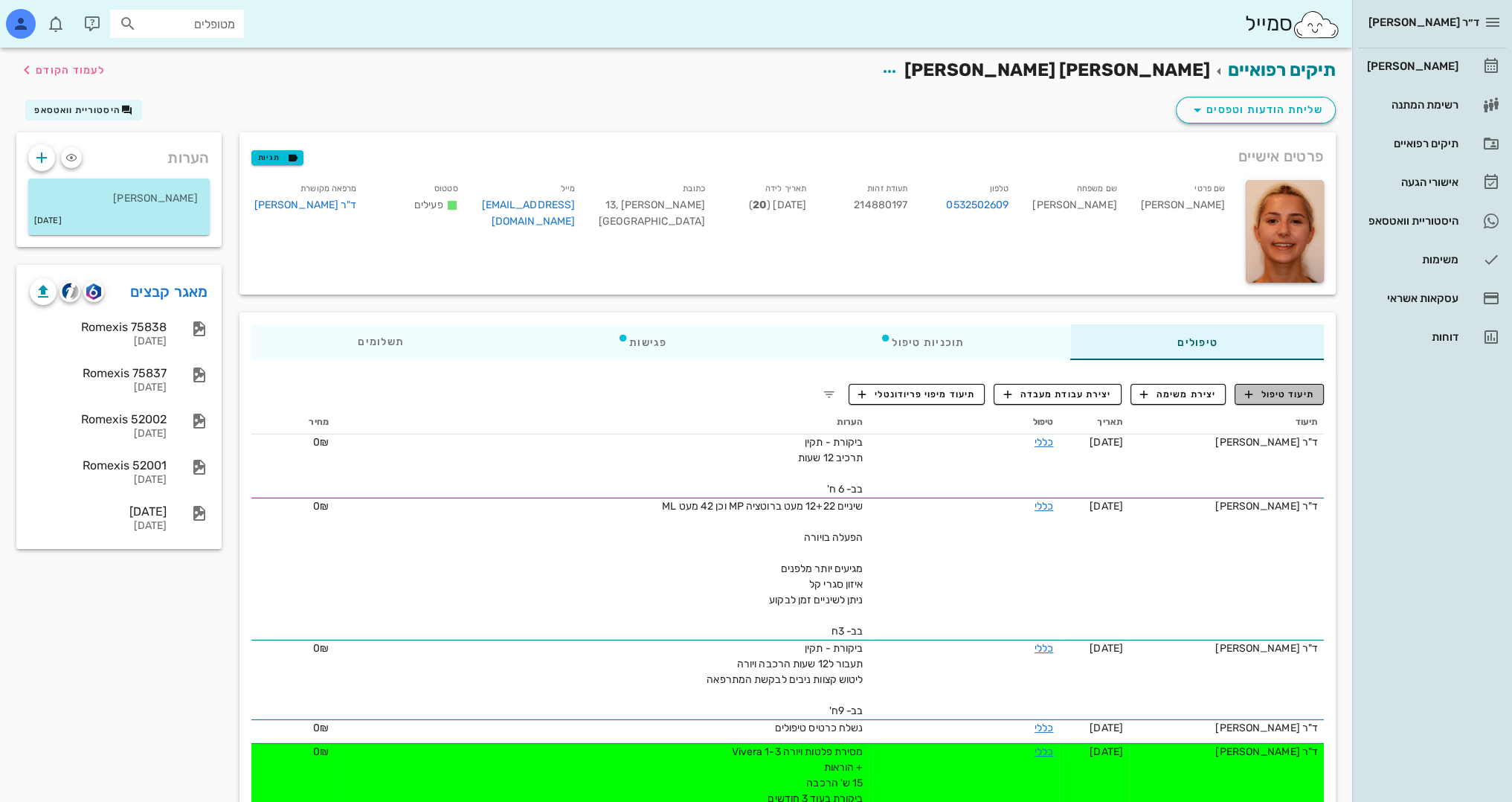
click at [1286, 394] on span "תיעוד טיפול" at bounding box center [1280, 394] width 70 height 14
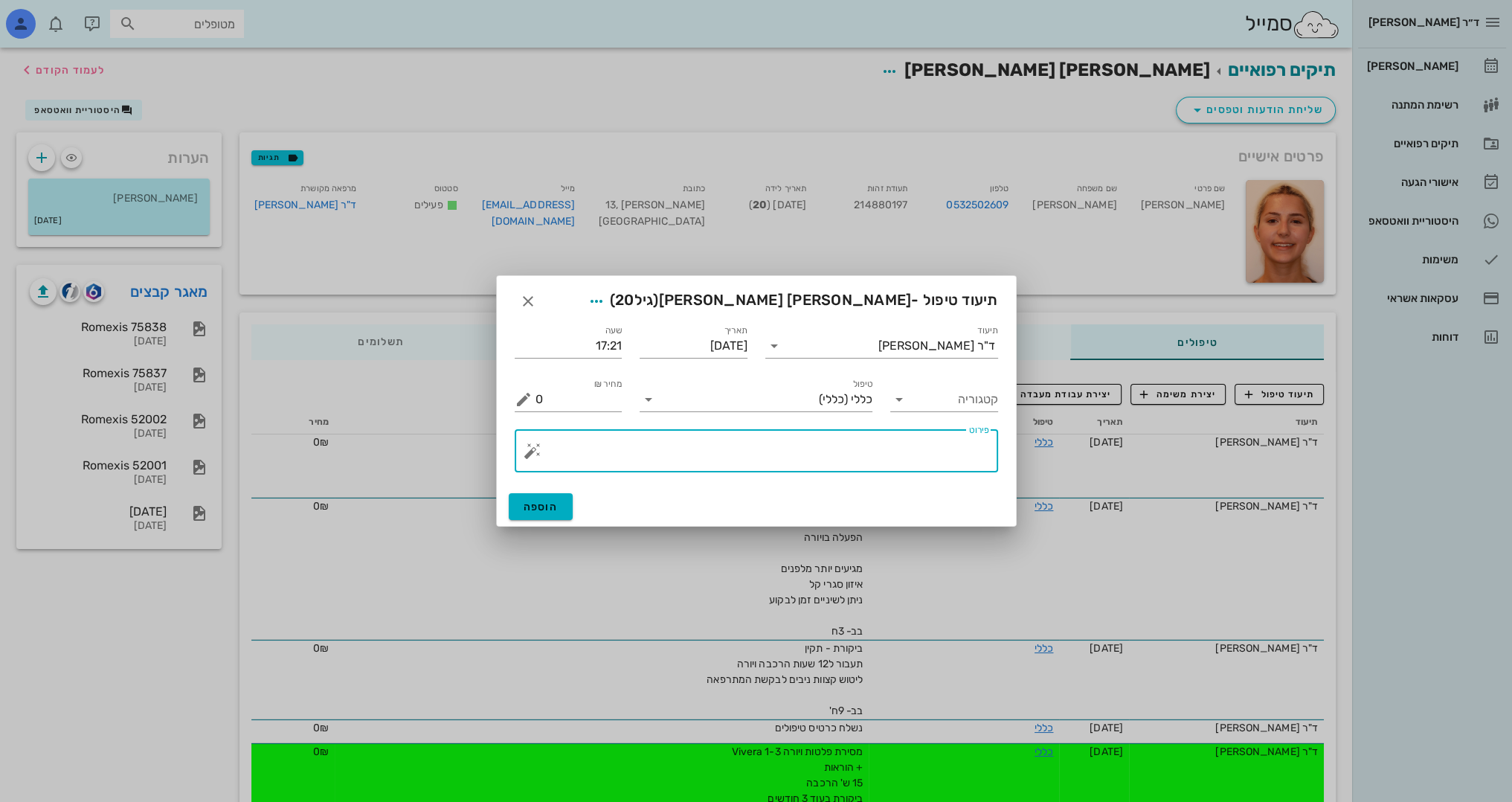
click at [879, 442] on textarea "פירוט" at bounding box center [762, 454] width 454 height 36
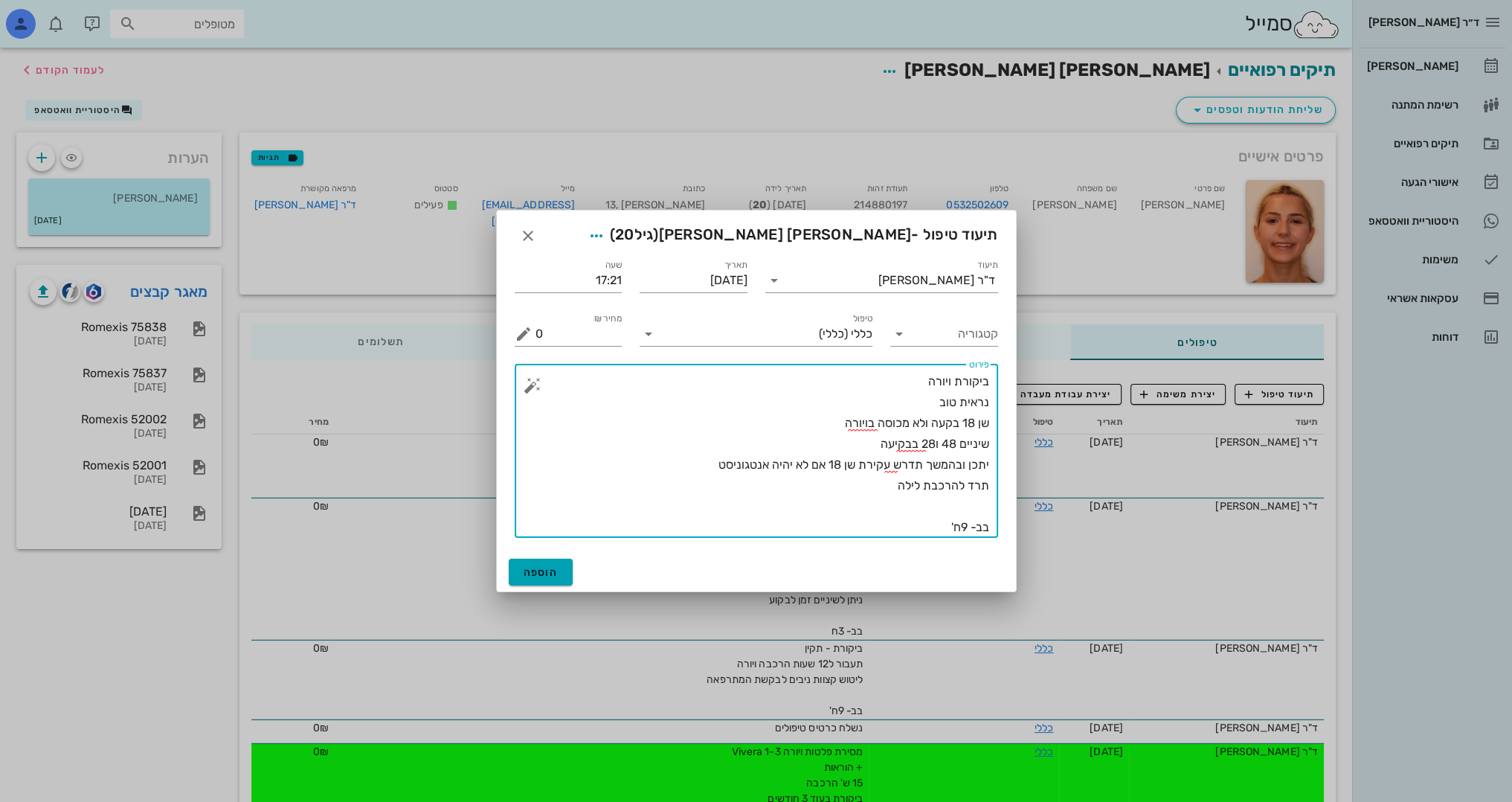
type textarea "ביקורת ויורה נראית טוב שן 18 בקעה ולא מכוסה בויורה שיניים 48 ו28 בבקיעה יתכן וב…"
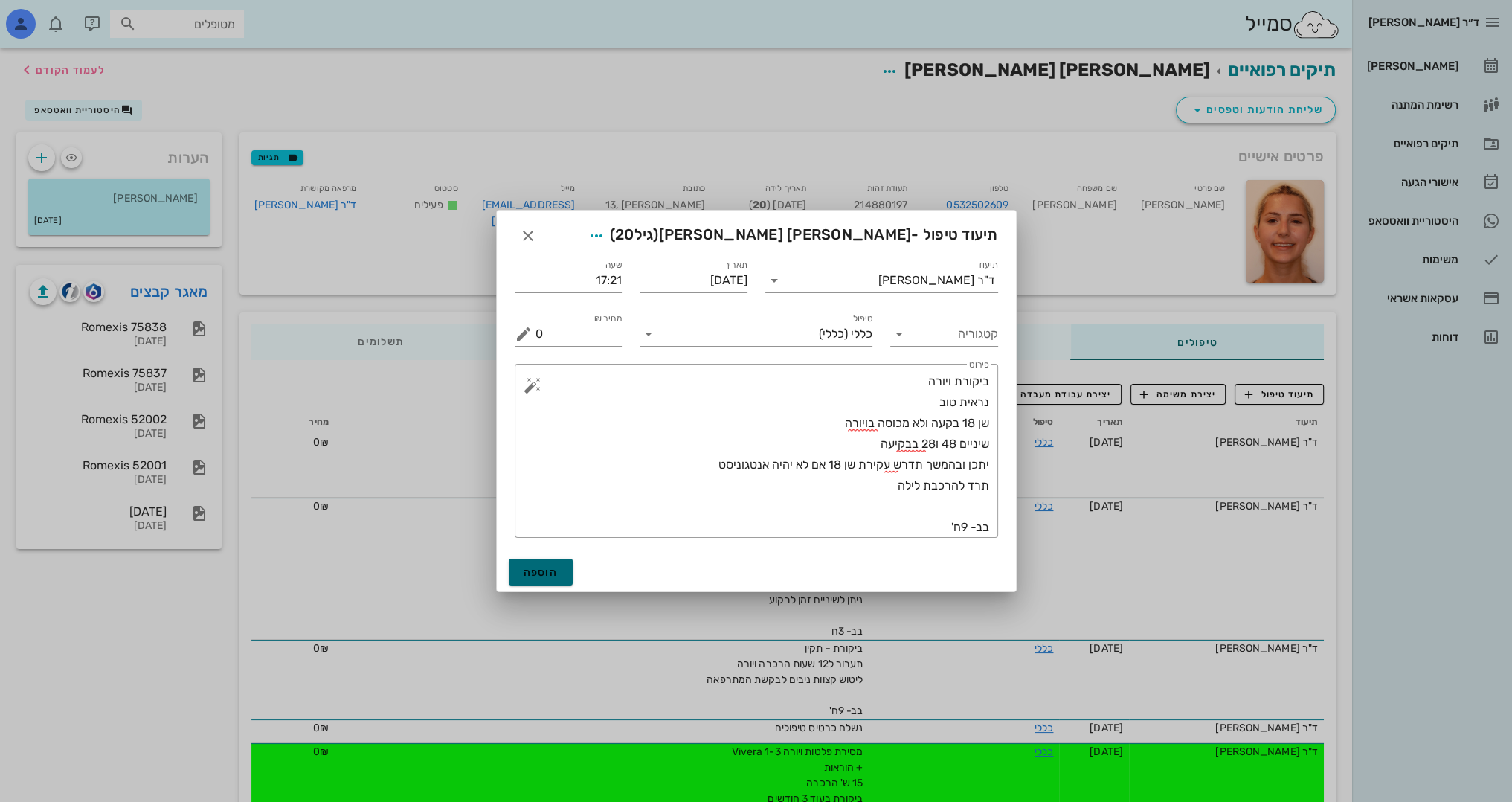
click at [549, 576] on span "הוספה" at bounding box center [541, 572] width 35 height 13
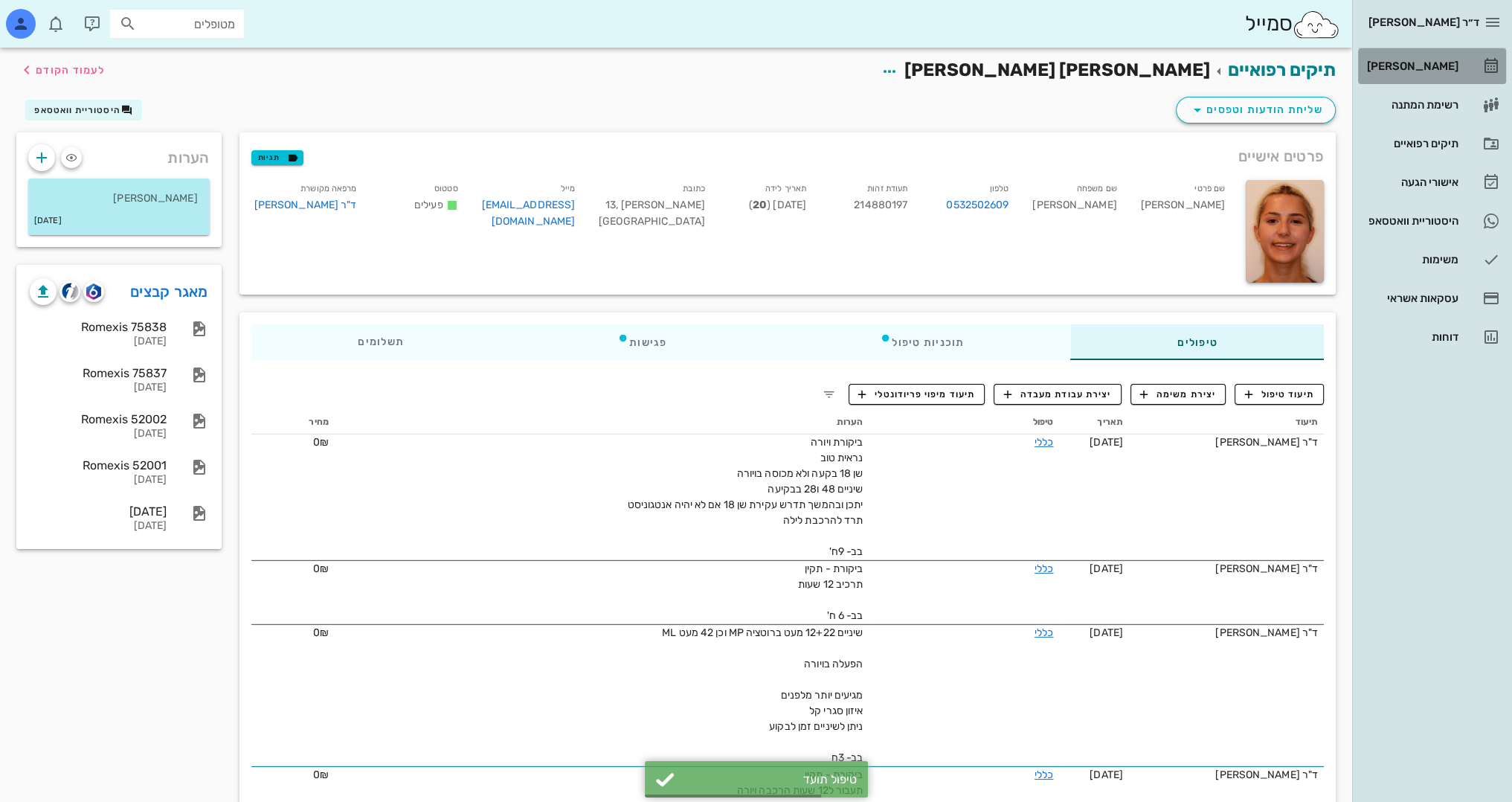
click at [1451, 60] on div "[PERSON_NAME]" at bounding box center [1411, 66] width 94 height 12
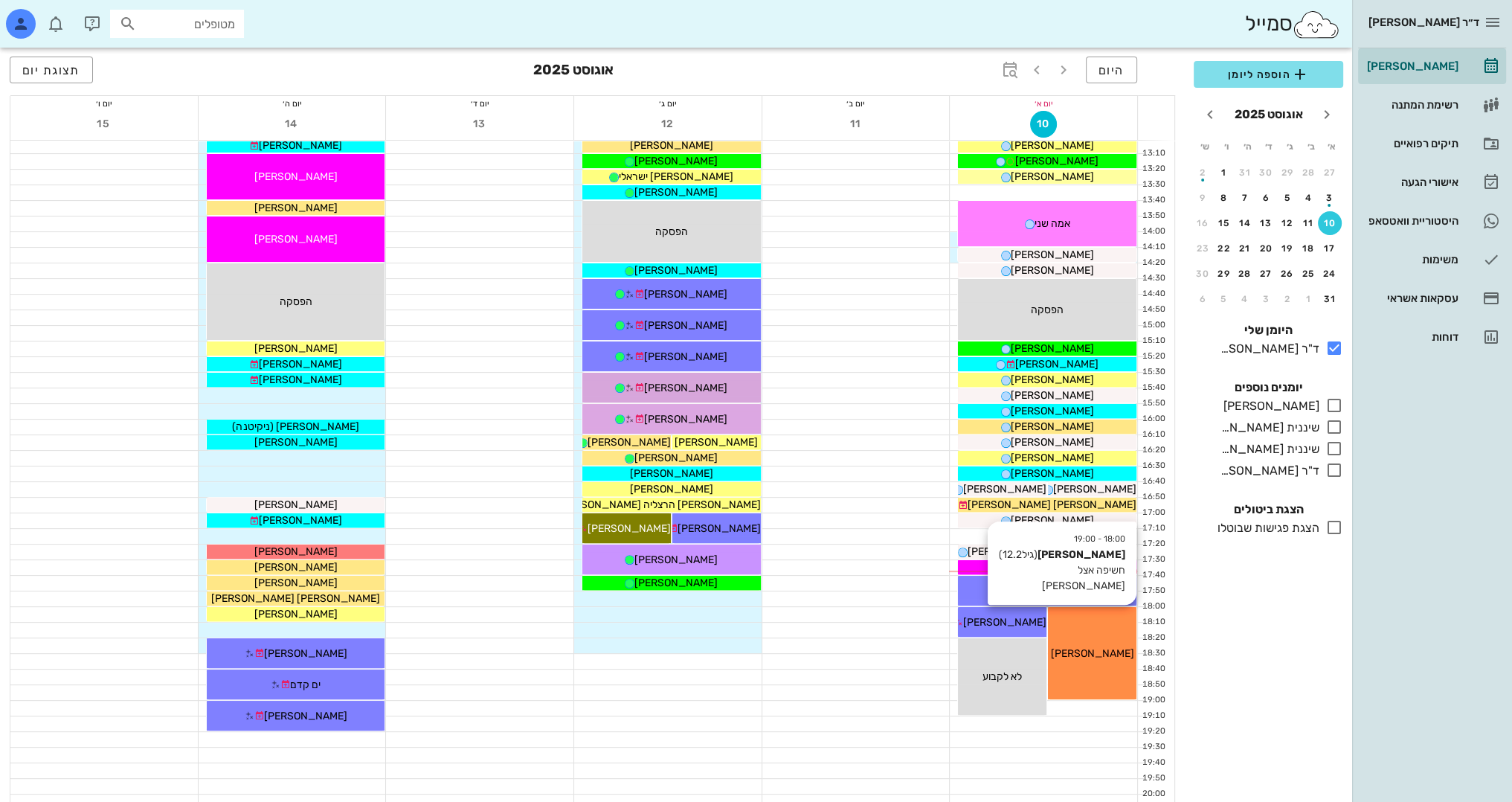
scroll to position [650, 0]
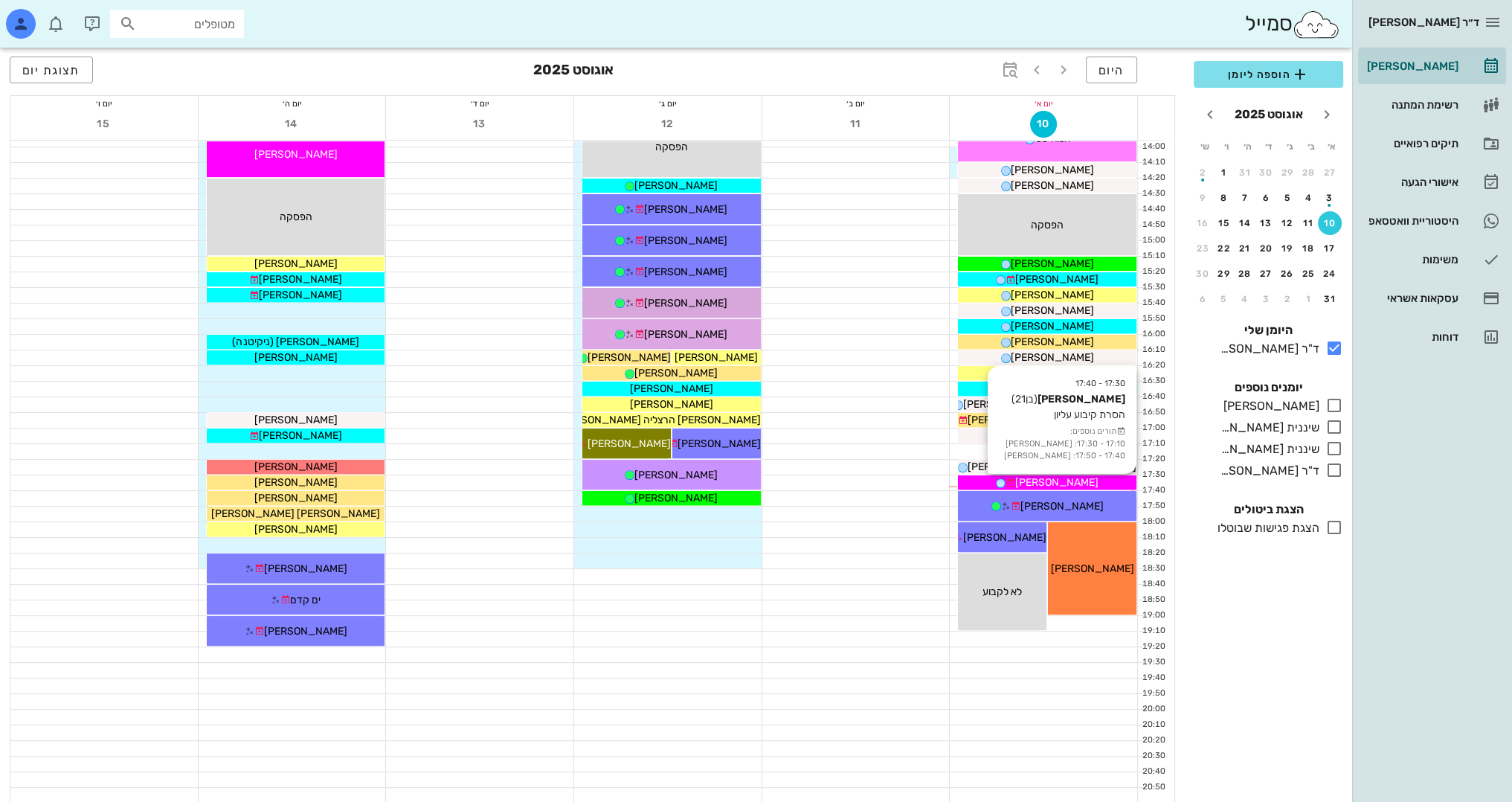
click at [1100, 480] on div "[PERSON_NAME]" at bounding box center [1047, 482] width 179 height 15
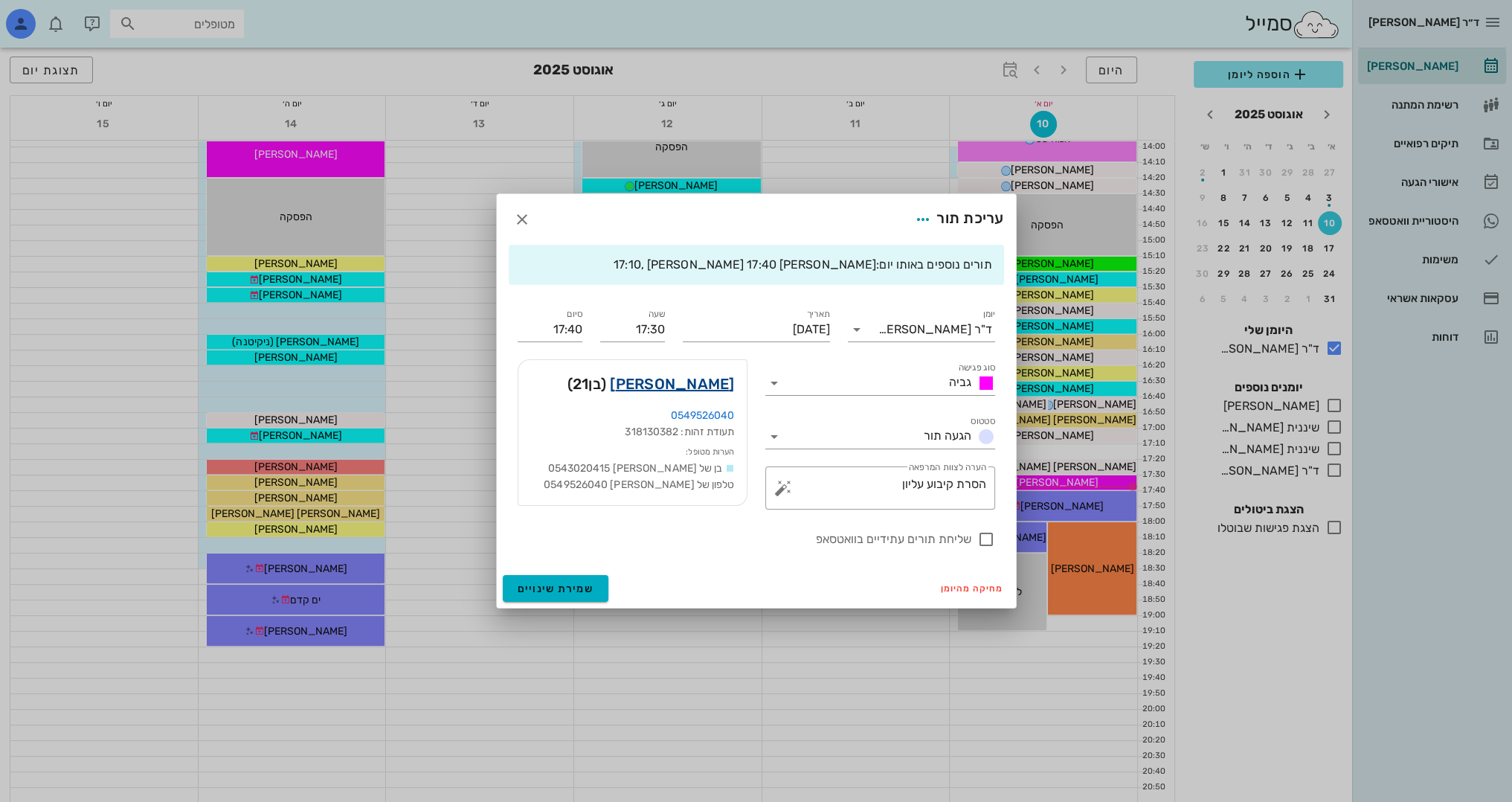
click at [695, 386] on link "[PERSON_NAME]" at bounding box center [672, 384] width 124 height 24
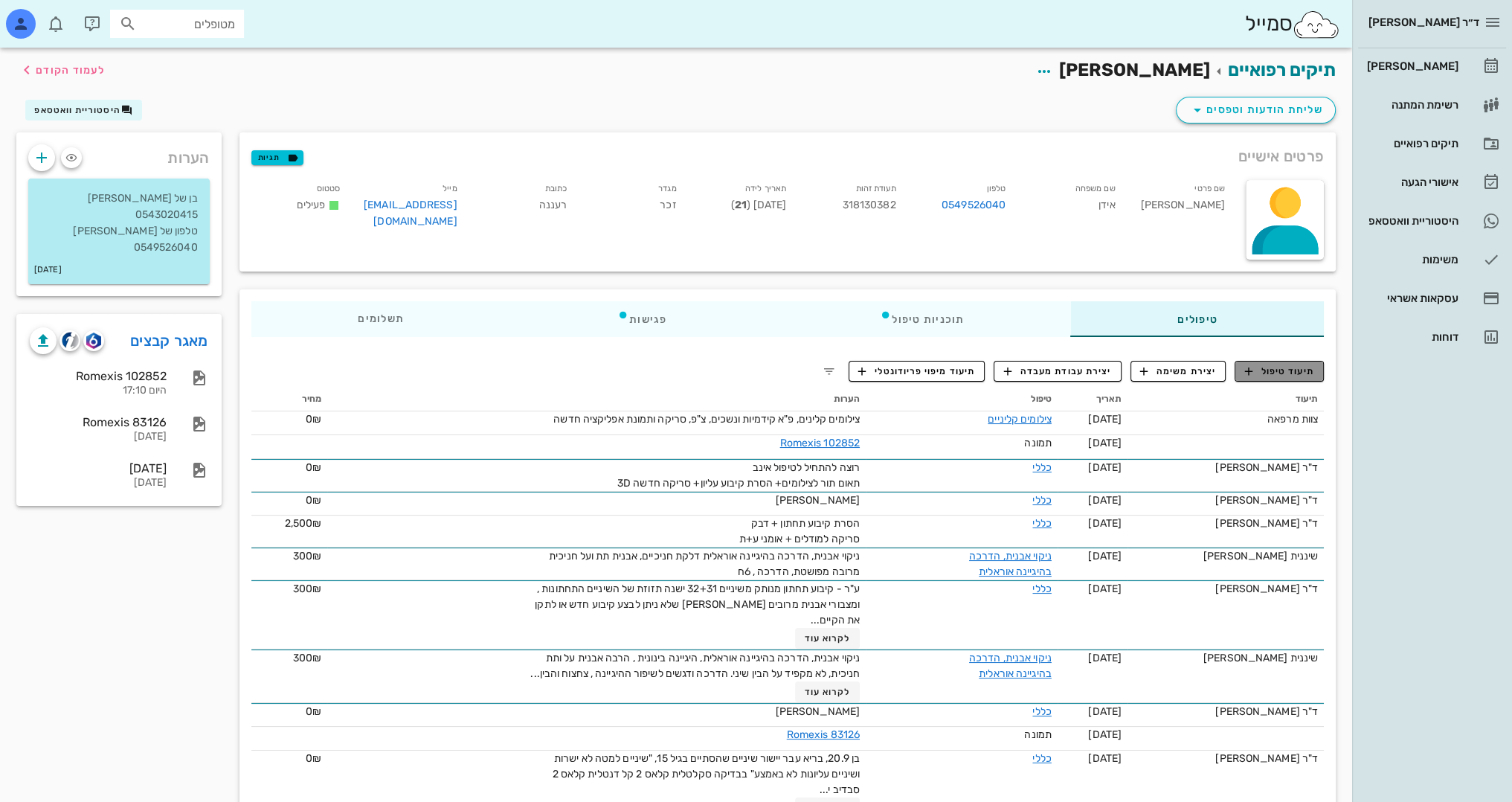
click at [1312, 371] on span "תיעוד טיפול" at bounding box center [1280, 371] width 70 height 14
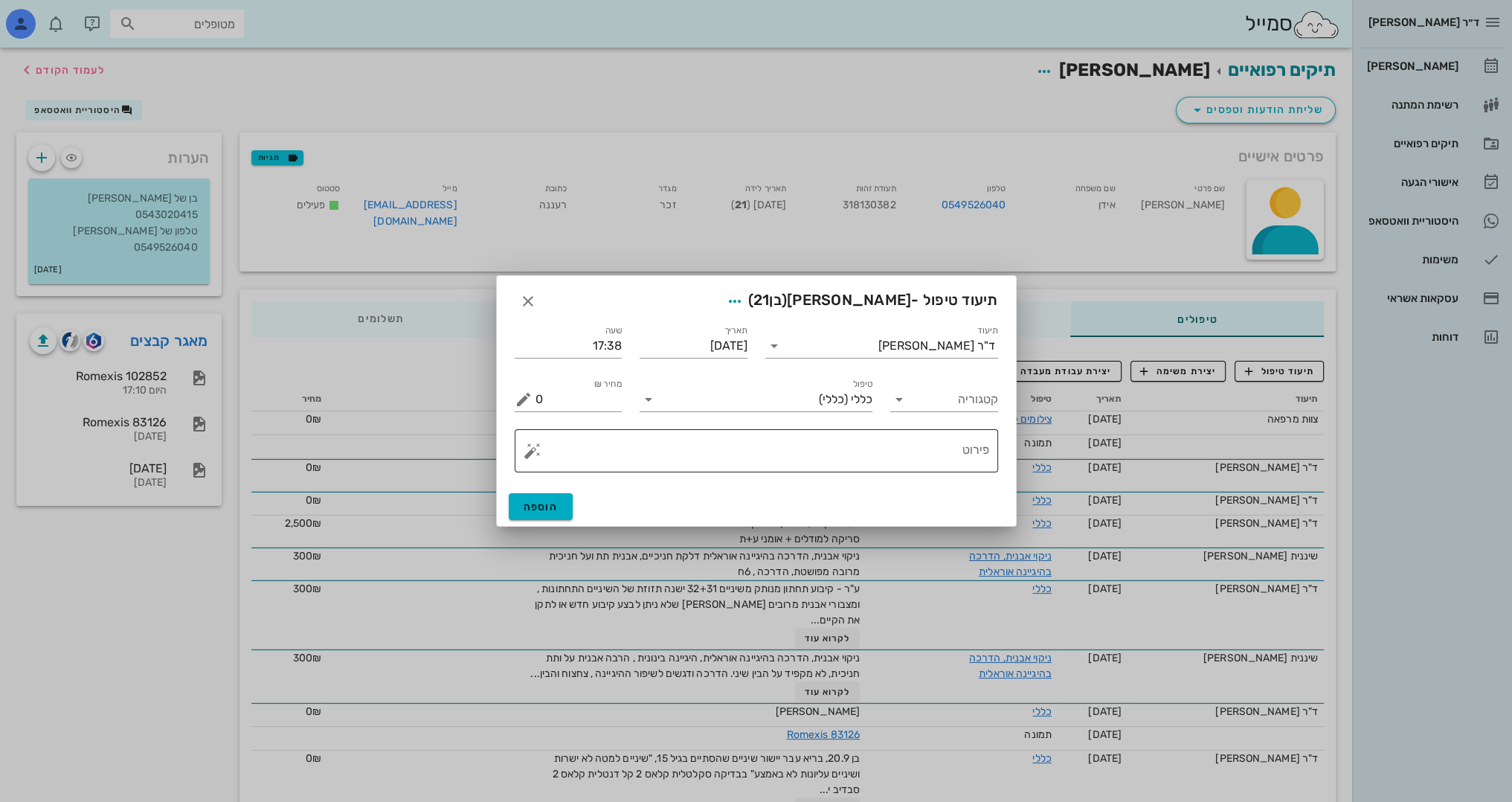
click at [937, 435] on div "פירוט" at bounding box center [762, 450] width 454 height 43
type textarea "הסרת קיבוע עליון לשם התחלת טיפול"
click at [530, 501] on span "הוספה" at bounding box center [541, 506] width 35 height 13
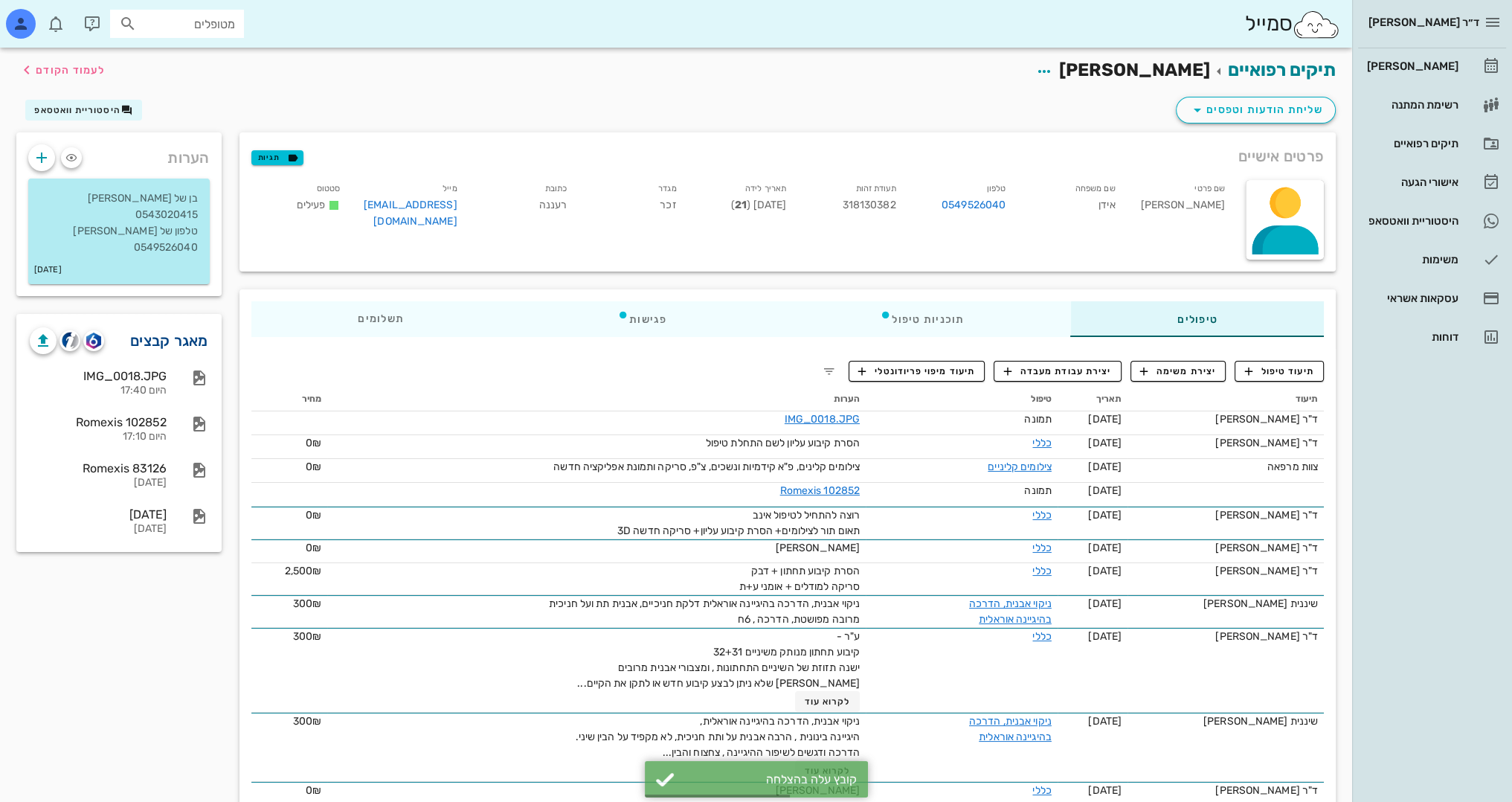
click at [176, 329] on link "מאגר קבצים" at bounding box center [170, 341] width 78 height 24
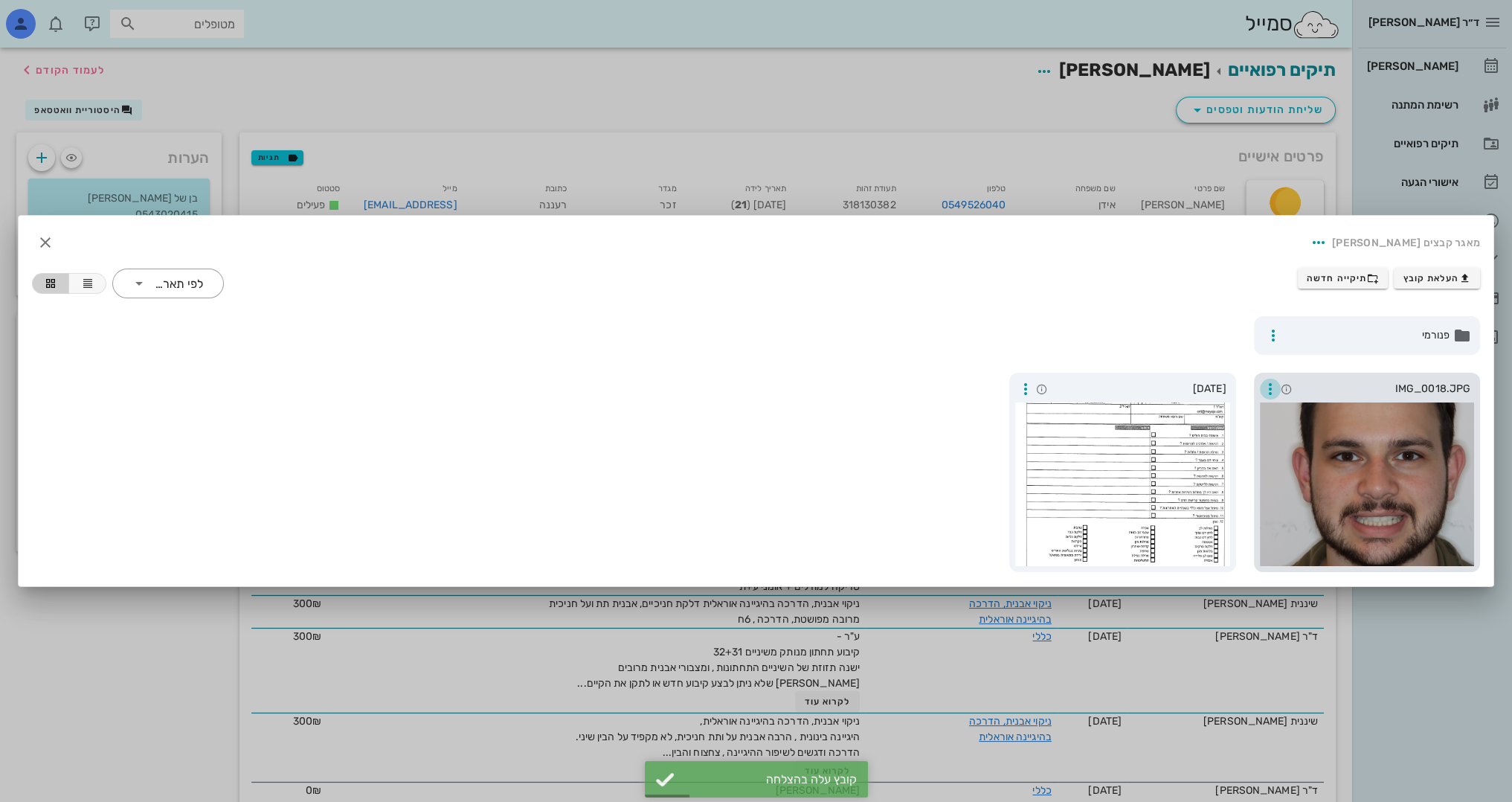
click at [1271, 395] on icon "button" at bounding box center [1270, 388] width 18 height 18
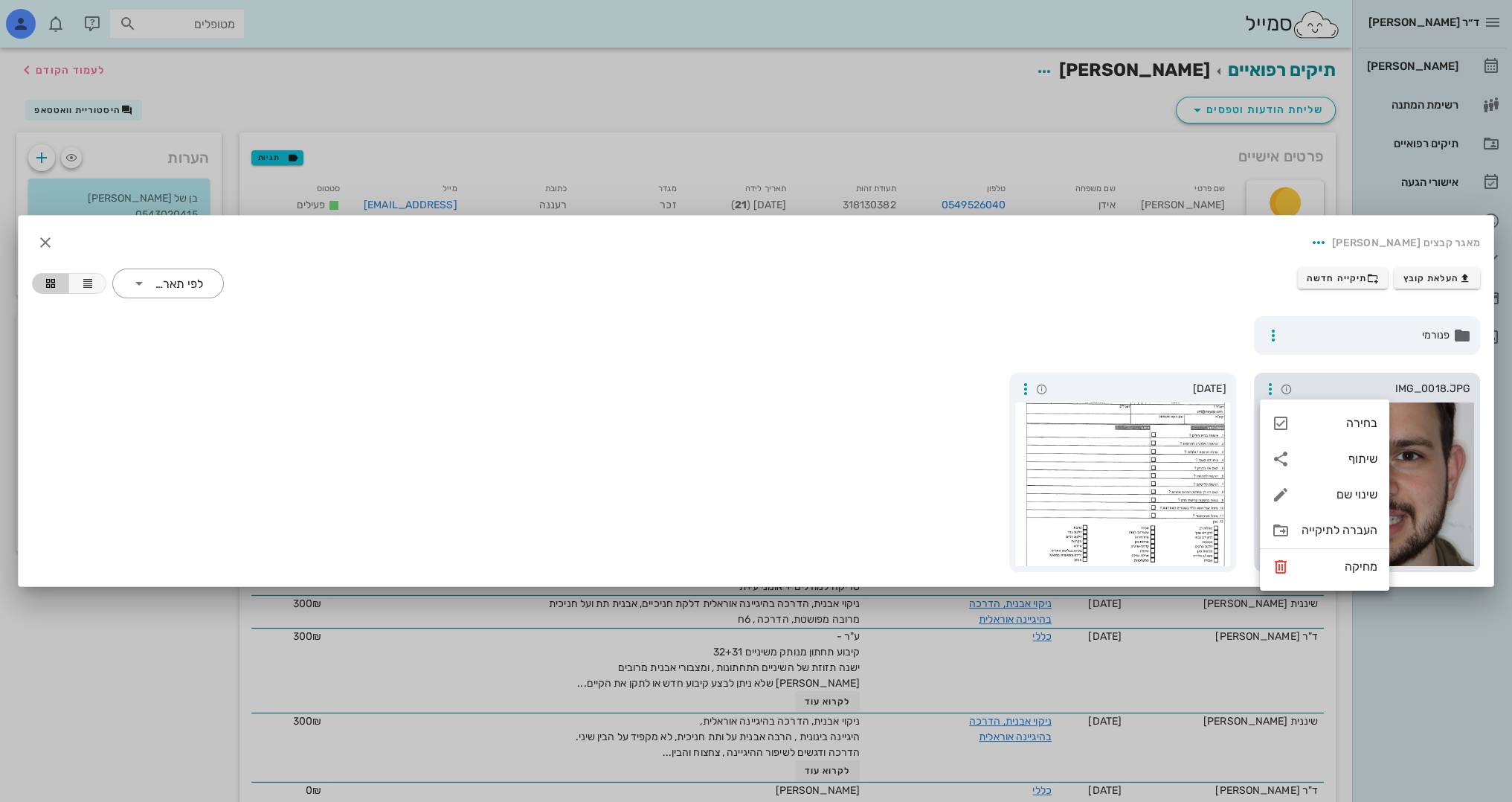
click at [1467, 433] on div at bounding box center [1368, 484] width 215 height 164
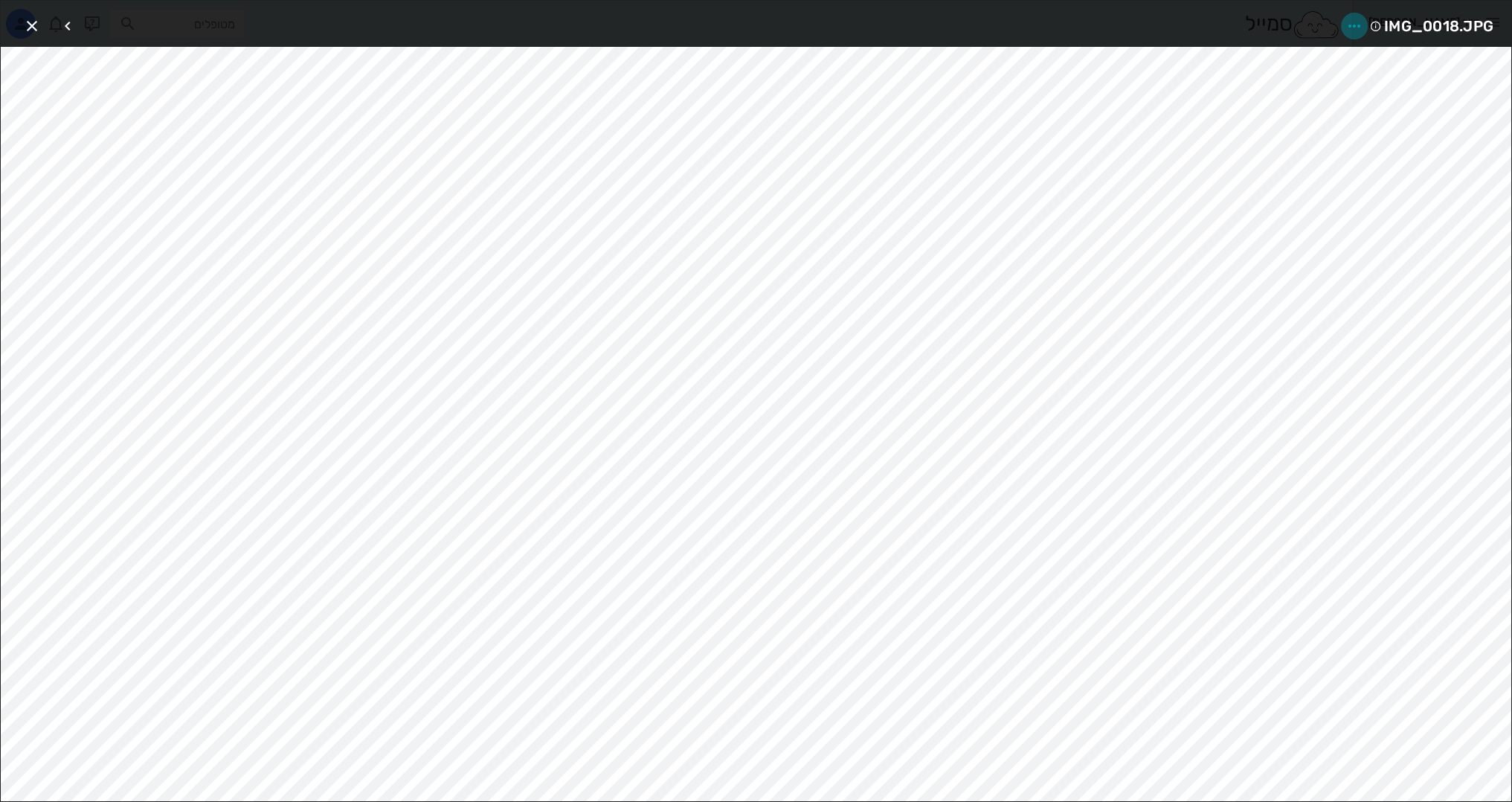
click at [1351, 29] on icon "button" at bounding box center [1354, 25] width 18 height 18
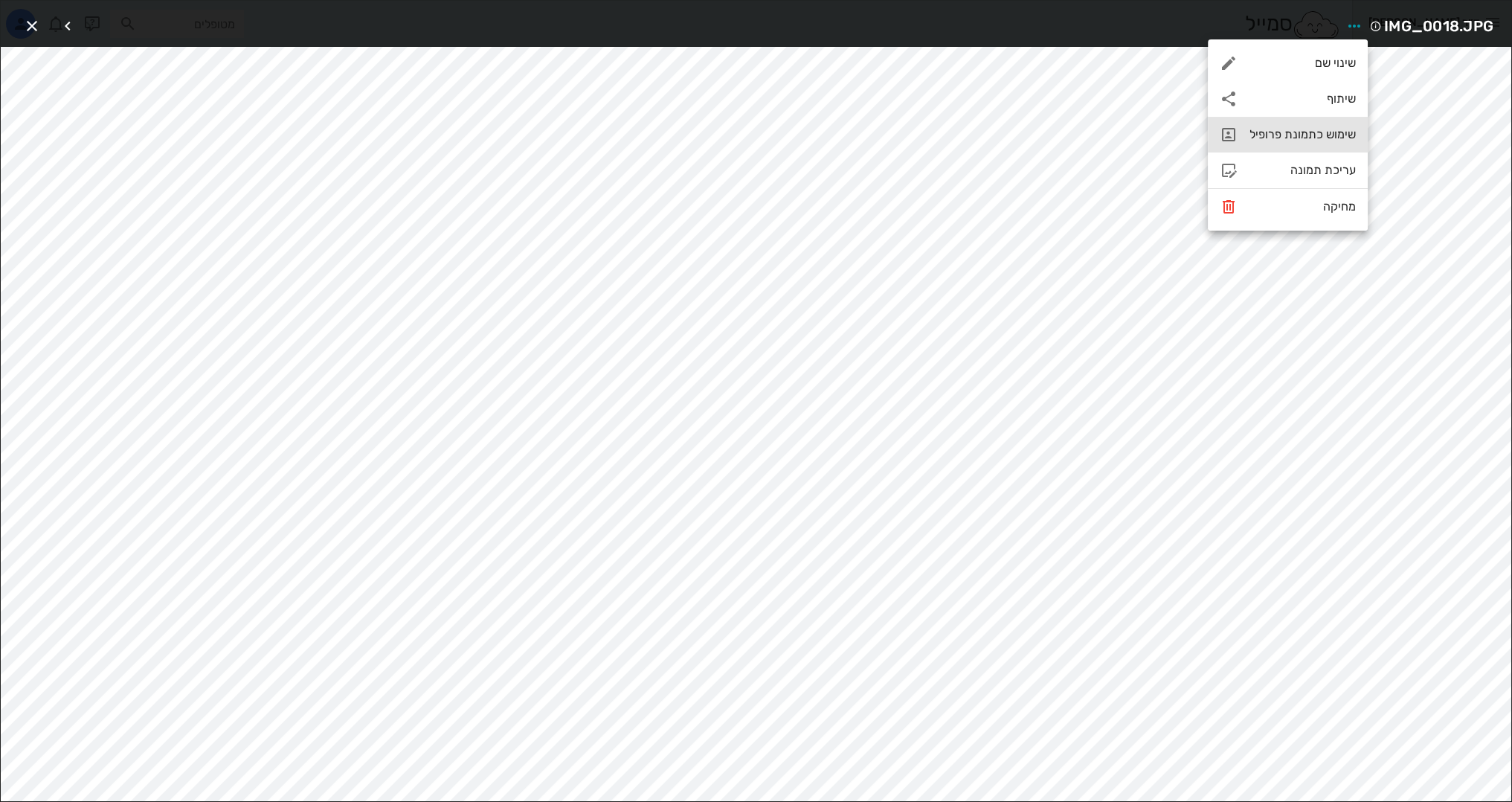
click at [1336, 131] on div "שימוש כתמונת פרופיל" at bounding box center [1303, 134] width 106 height 14
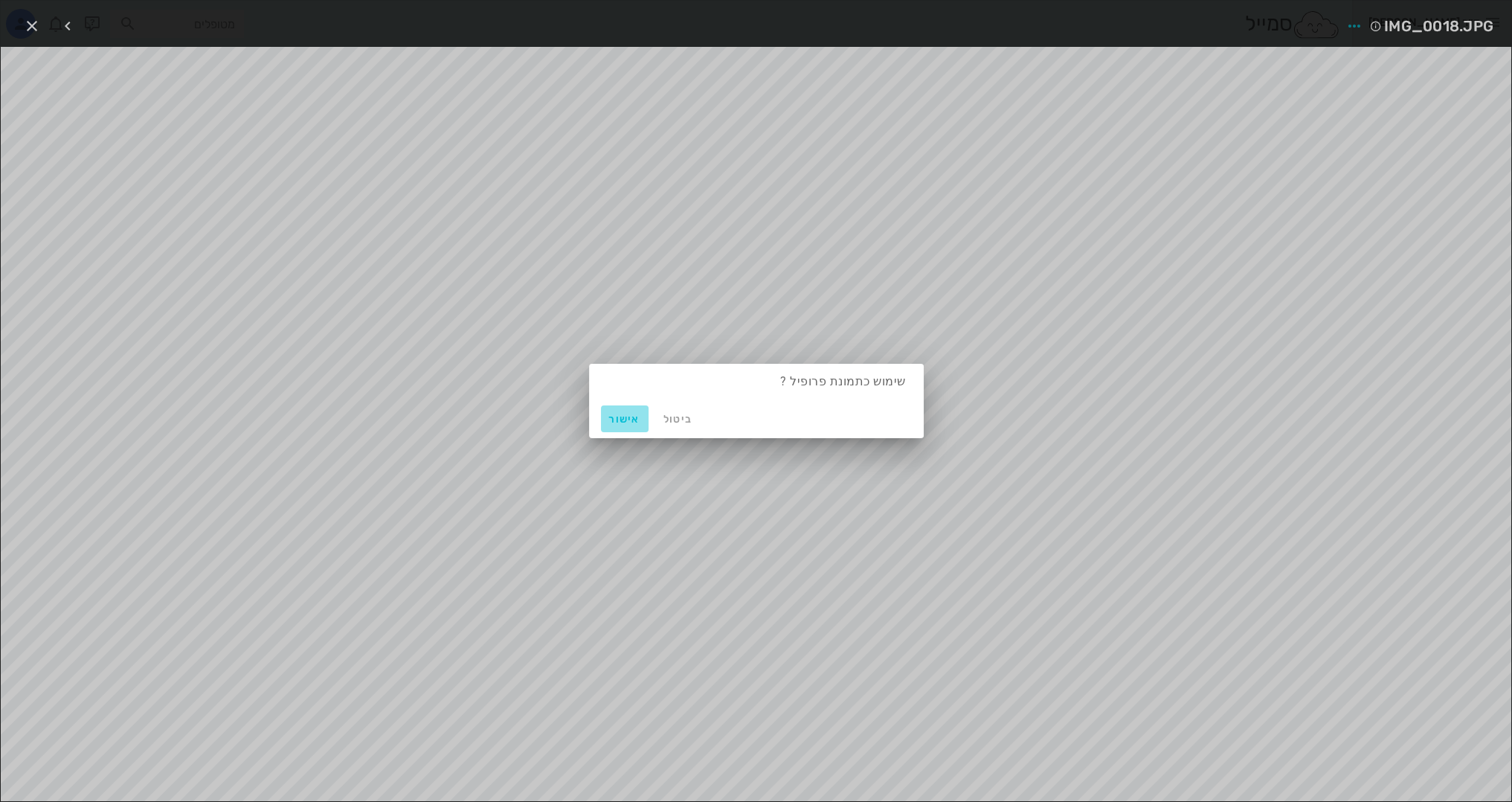
click at [634, 421] on span "אישור" at bounding box center [625, 419] width 36 height 13
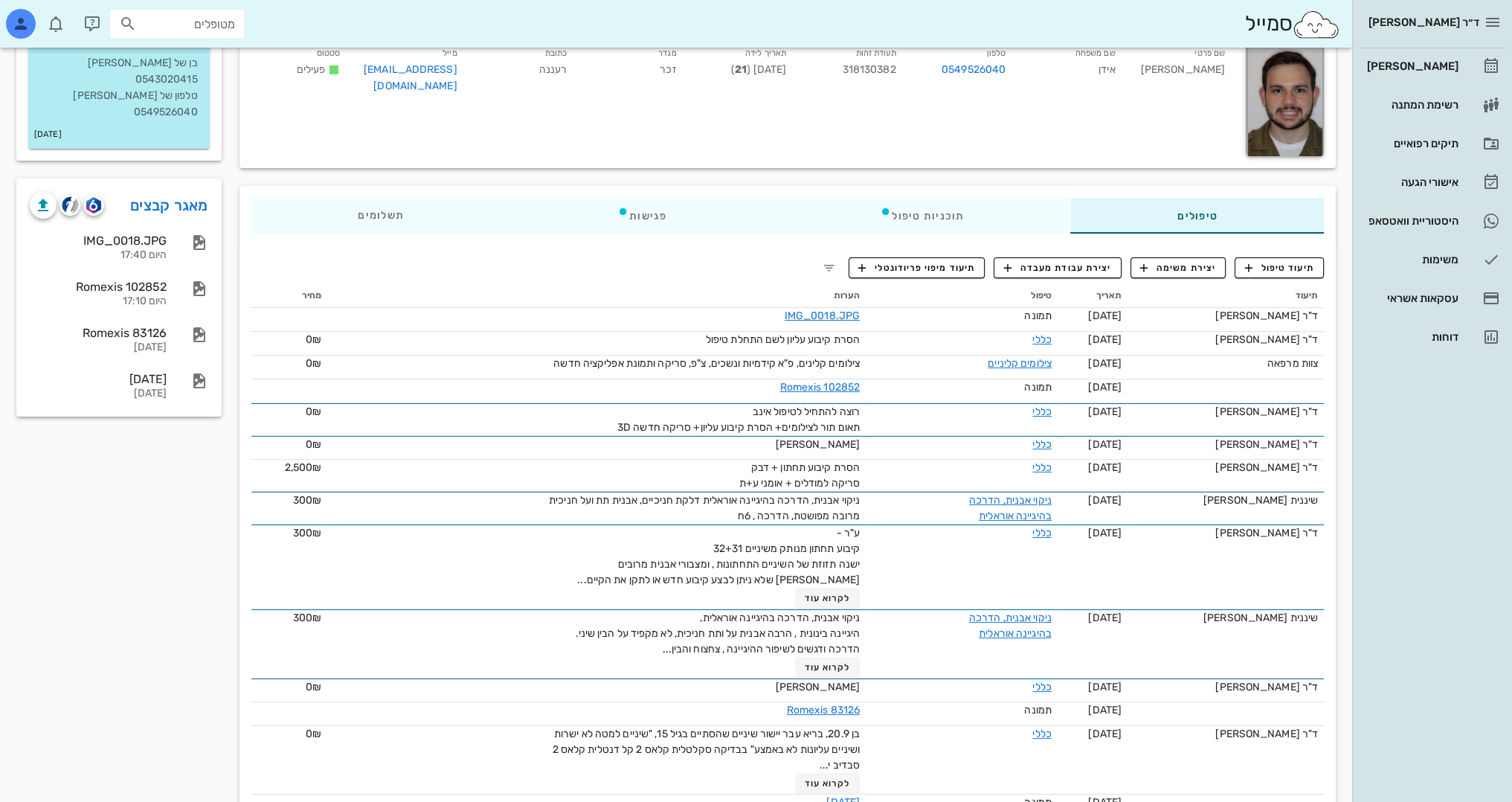
scroll to position [134, 0]
click at [1285, 259] on button "תיעוד טיפול" at bounding box center [1279, 269] width 89 height 21
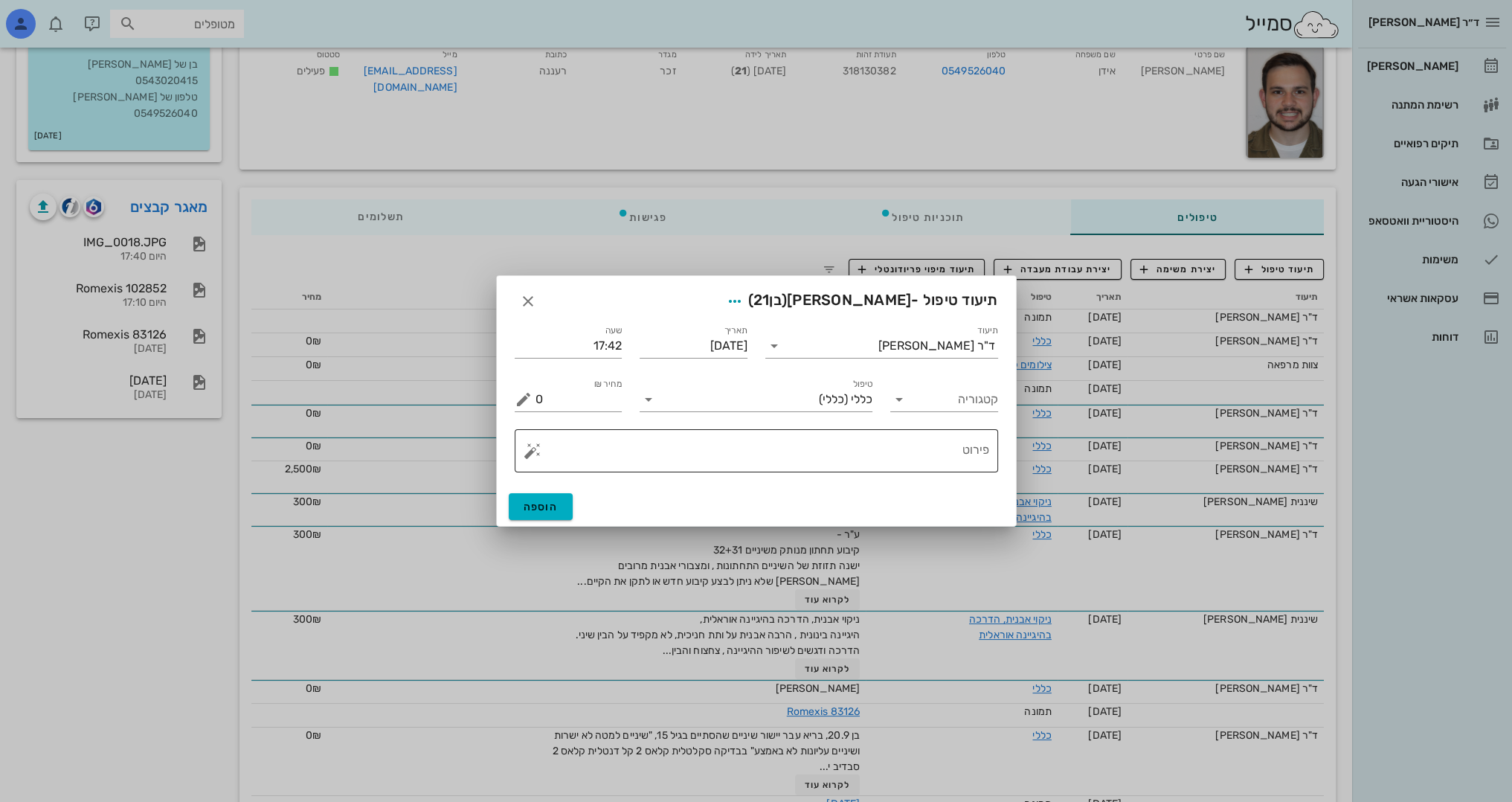
click at [875, 436] on div "​ פירוט" at bounding box center [756, 451] width 501 height 61
click at [894, 457] on textarea "פירוט" at bounding box center [762, 454] width 454 height 36
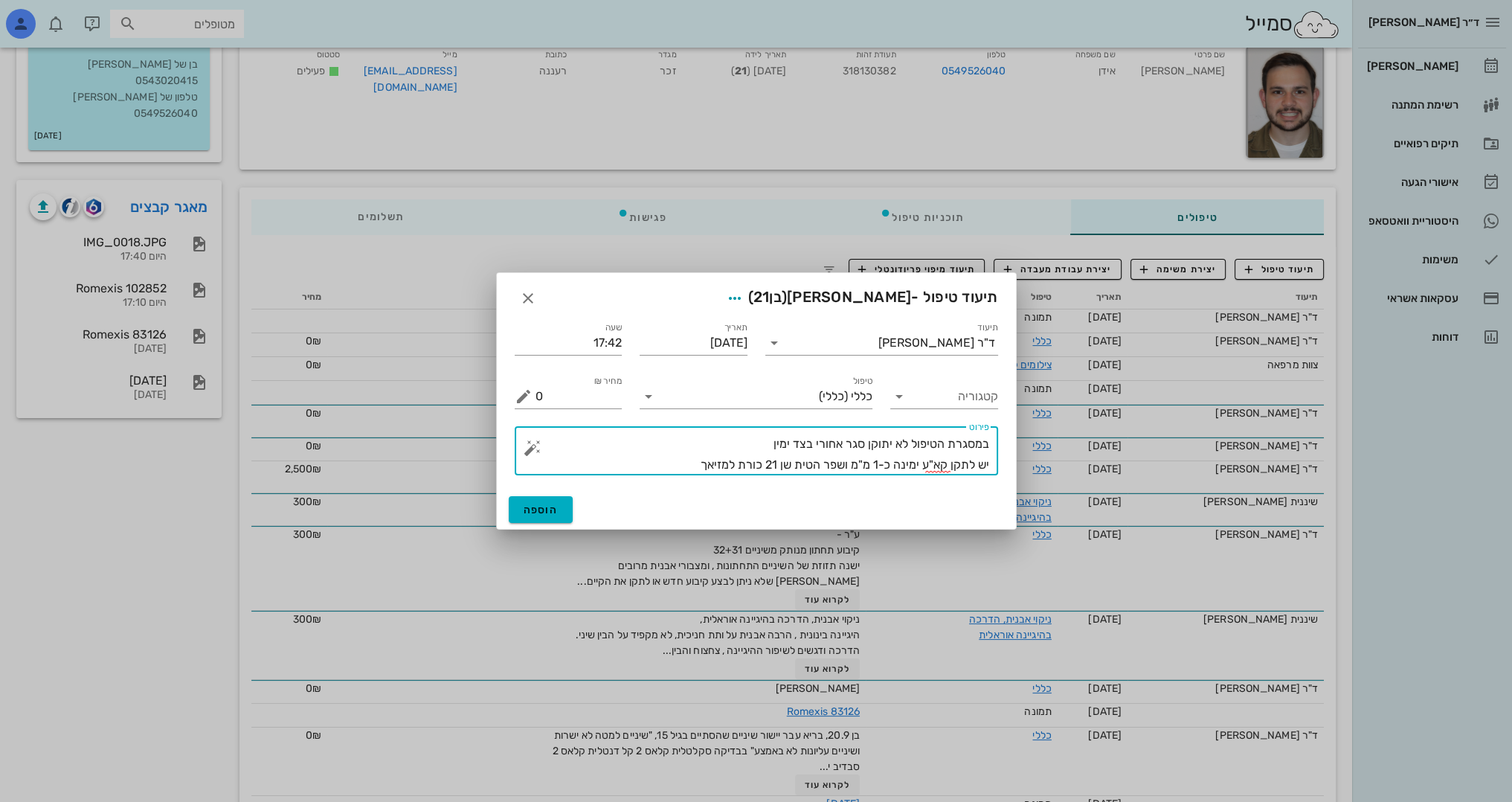
click at [750, 464] on textarea "במסגרת הטיפול לא יתוקן סגר אחורי בצד ימין יש לתקן קא"ע ימינה כ-1 מ"מ ושפר הטית …" at bounding box center [762, 454] width 454 height 42
click at [688, 460] on textarea "במסגרת הטיפול לא יתוקן סגר אחורי בצד ימין יש לתקן קא"ע ימינה כ-1 מ"מ ושפר הטית …" at bounding box center [762, 454] width 454 height 42
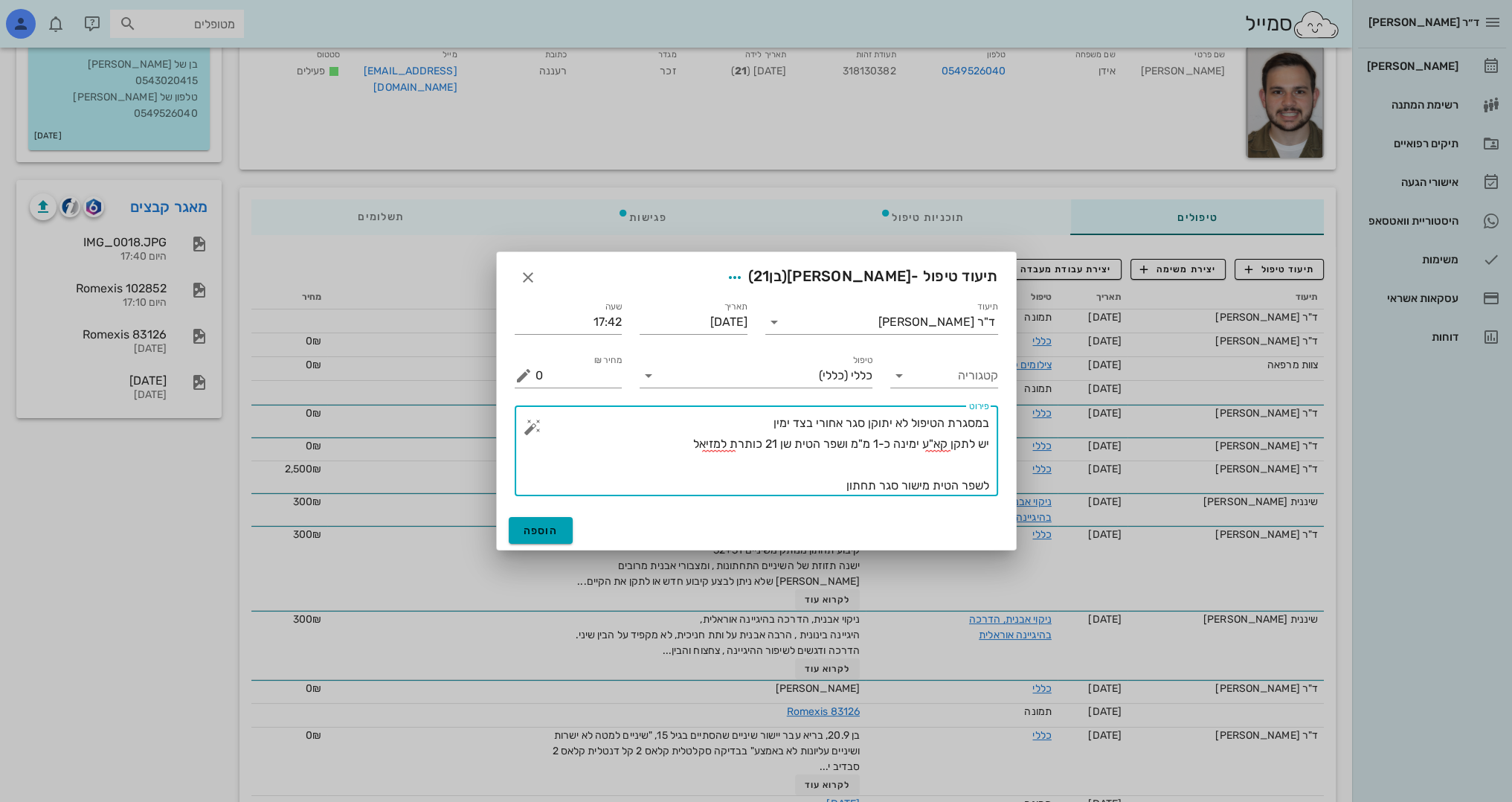
type textarea "במסגרת הטיפול לא יתוקן סגר אחורי בצד ימין יש לתקן קא"ע ימינה כ-1 מ"מ ושפר הטית …"
click at [556, 534] on span "הוספה" at bounding box center [541, 530] width 35 height 13
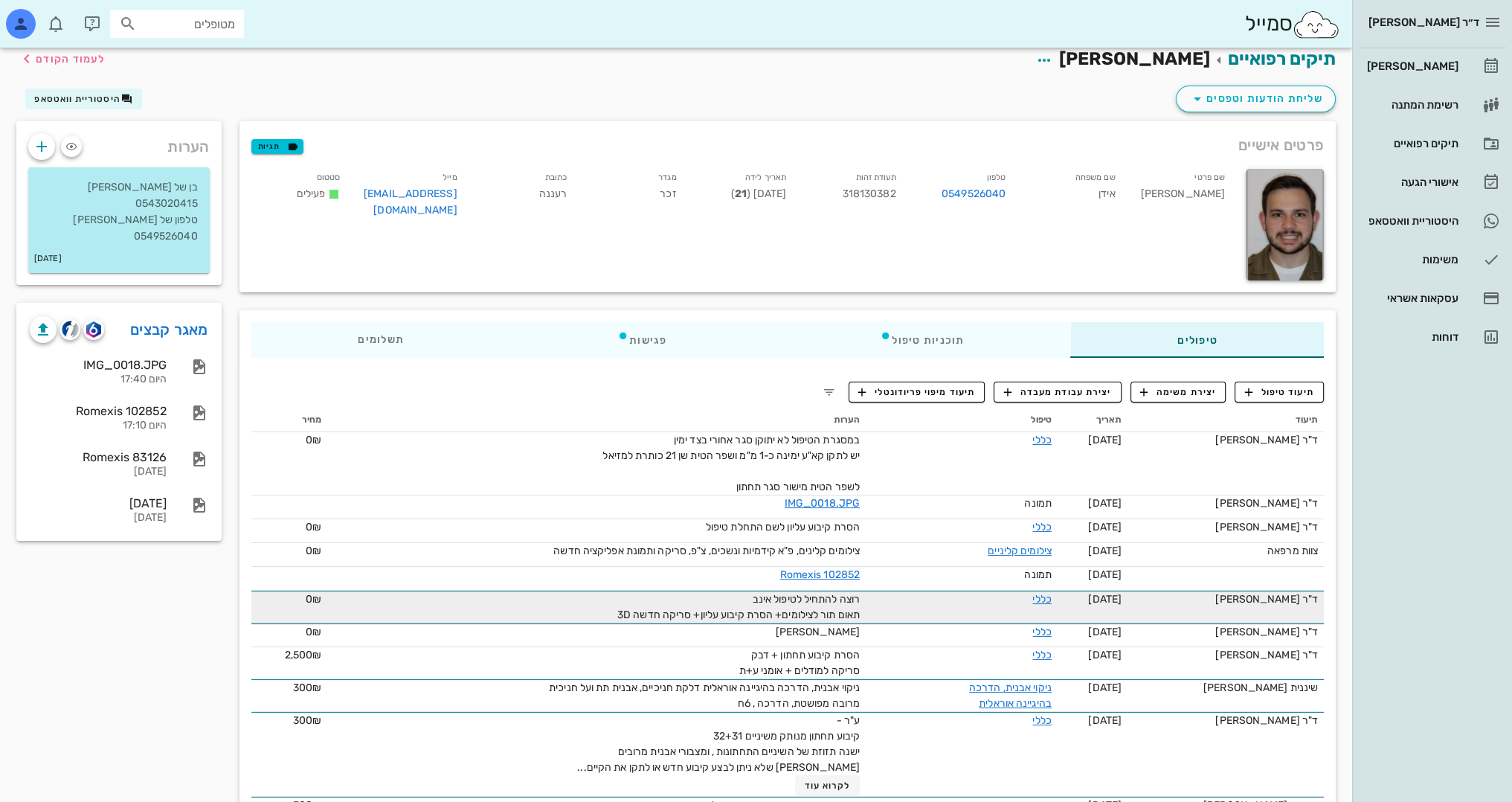
scroll to position [0, 0]
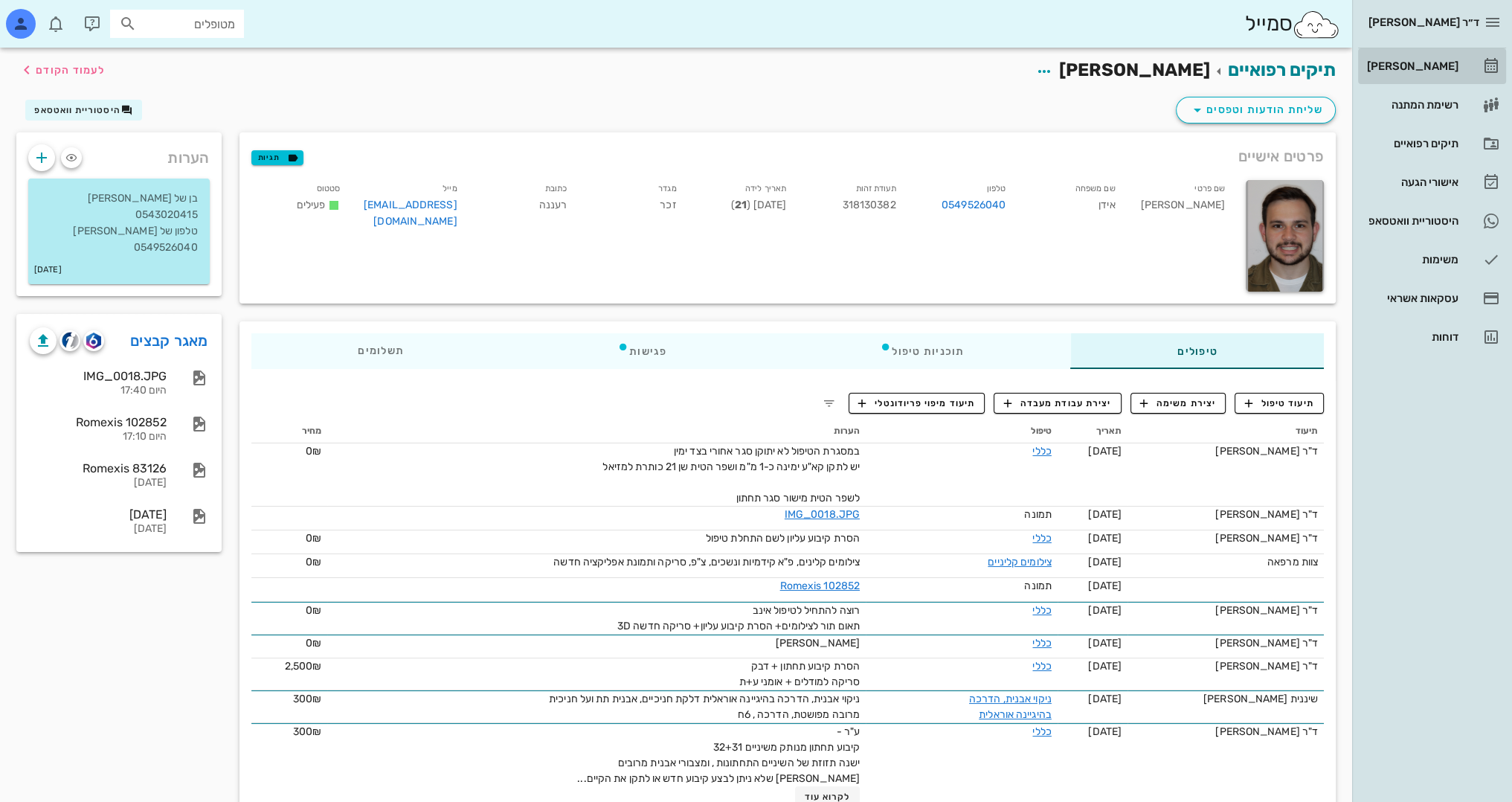
click at [1447, 67] on div "[PERSON_NAME]" at bounding box center [1411, 66] width 94 height 12
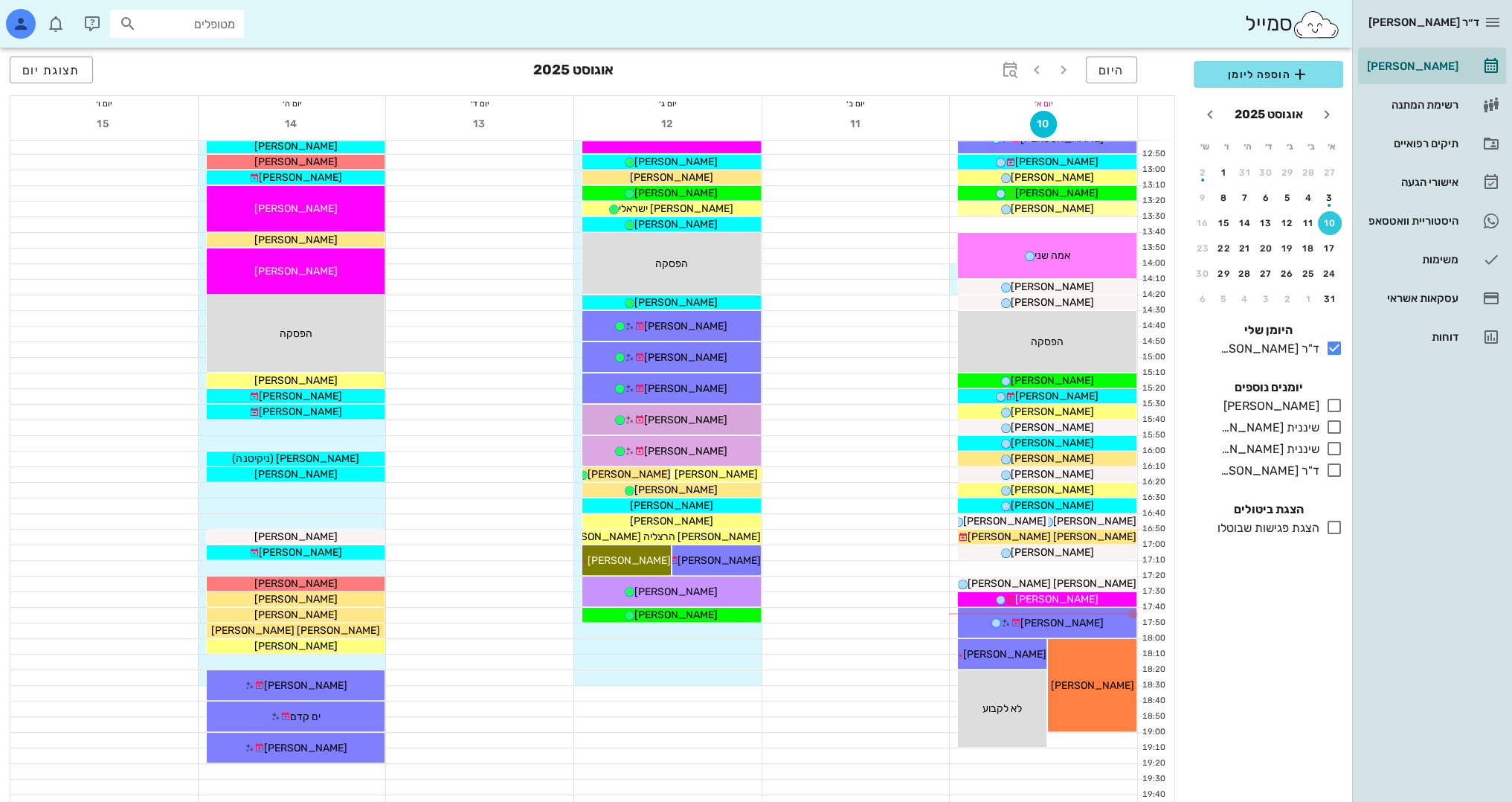
scroll to position [576, 0]
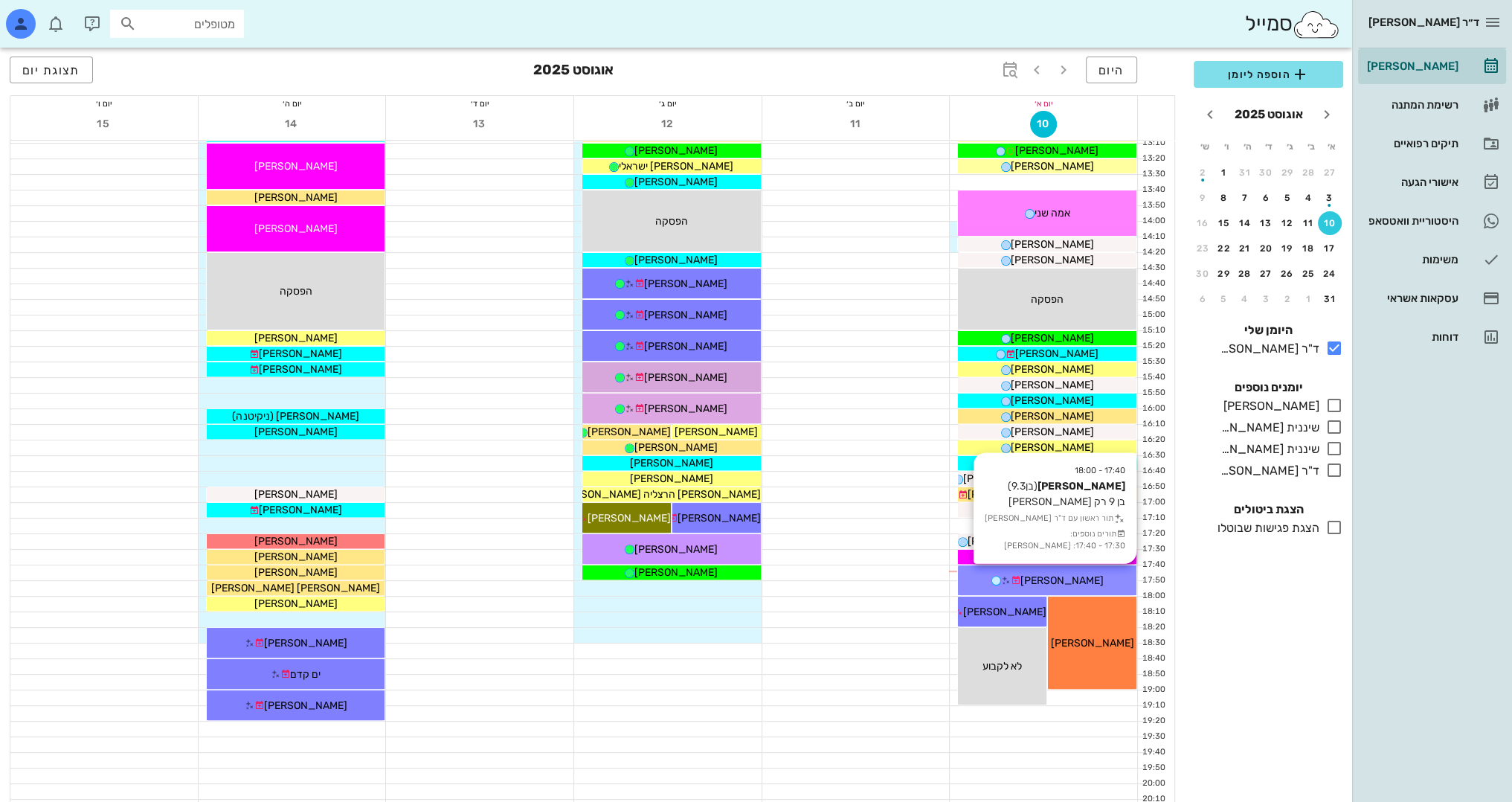
click at [1057, 576] on span "[PERSON_NAME]" at bounding box center [1063, 580] width 83 height 13
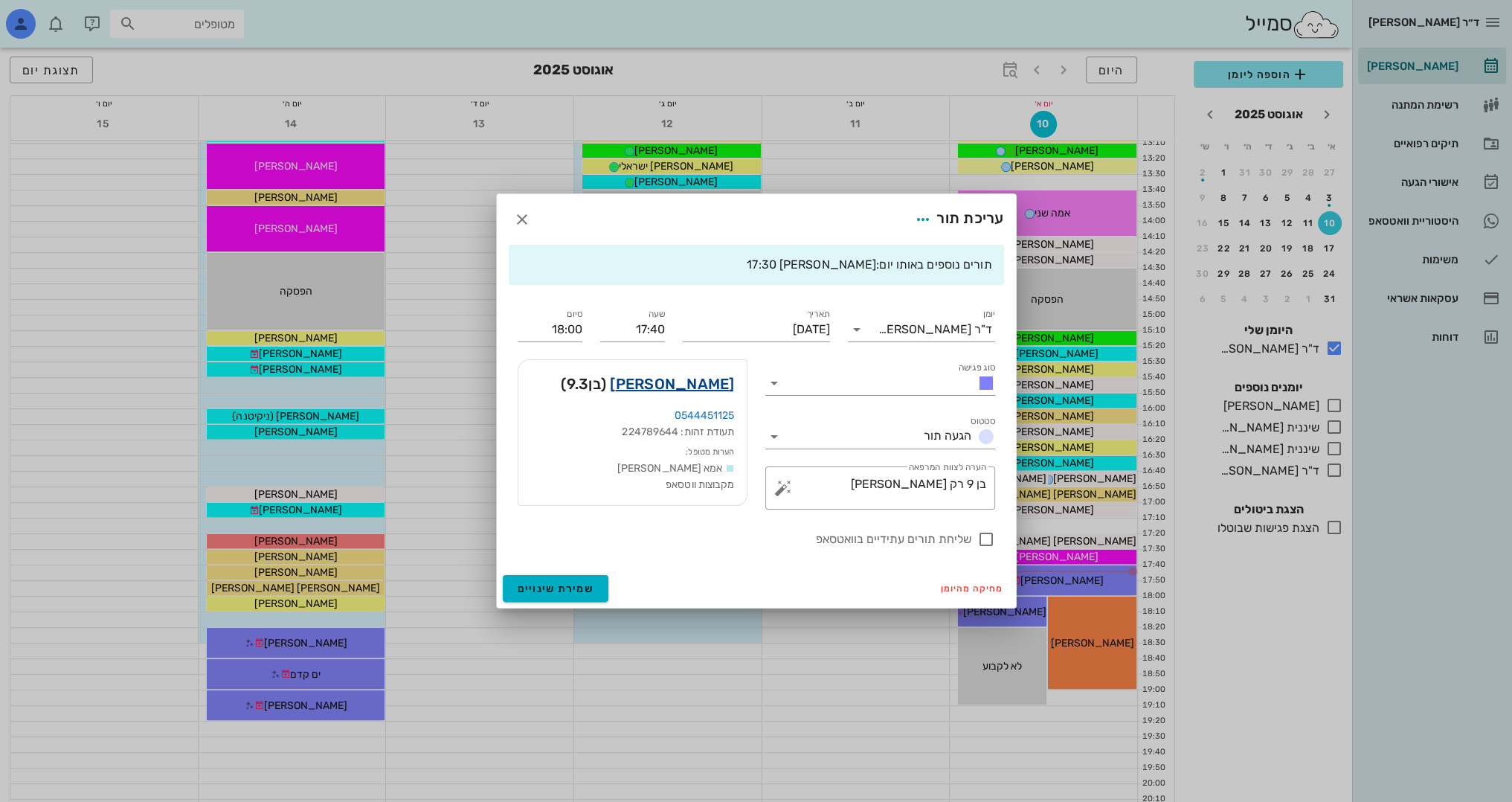
click at [714, 376] on link "[PERSON_NAME]" at bounding box center [672, 384] width 124 height 24
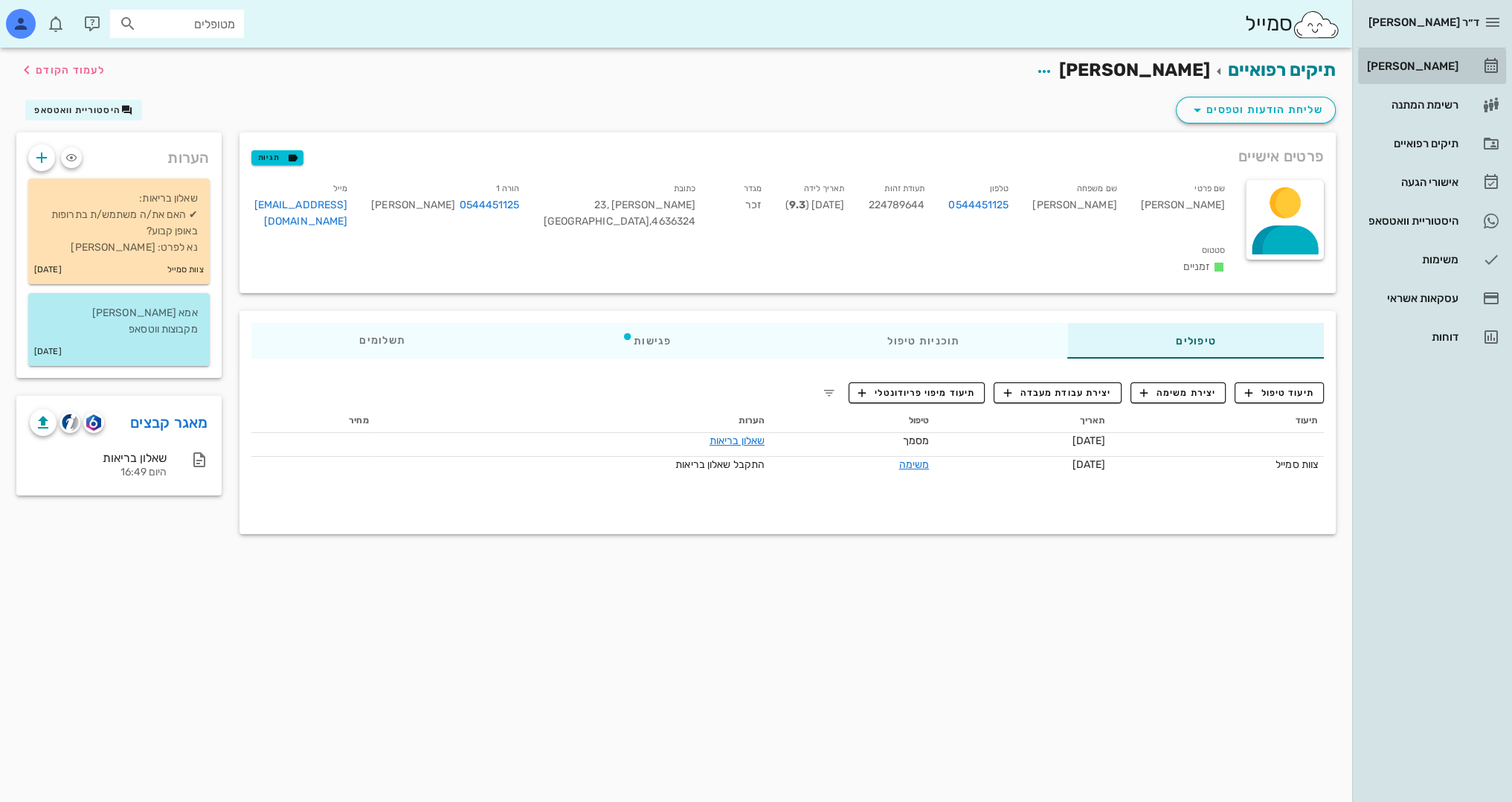
click at [1443, 68] on div "[PERSON_NAME]" at bounding box center [1411, 66] width 94 height 12
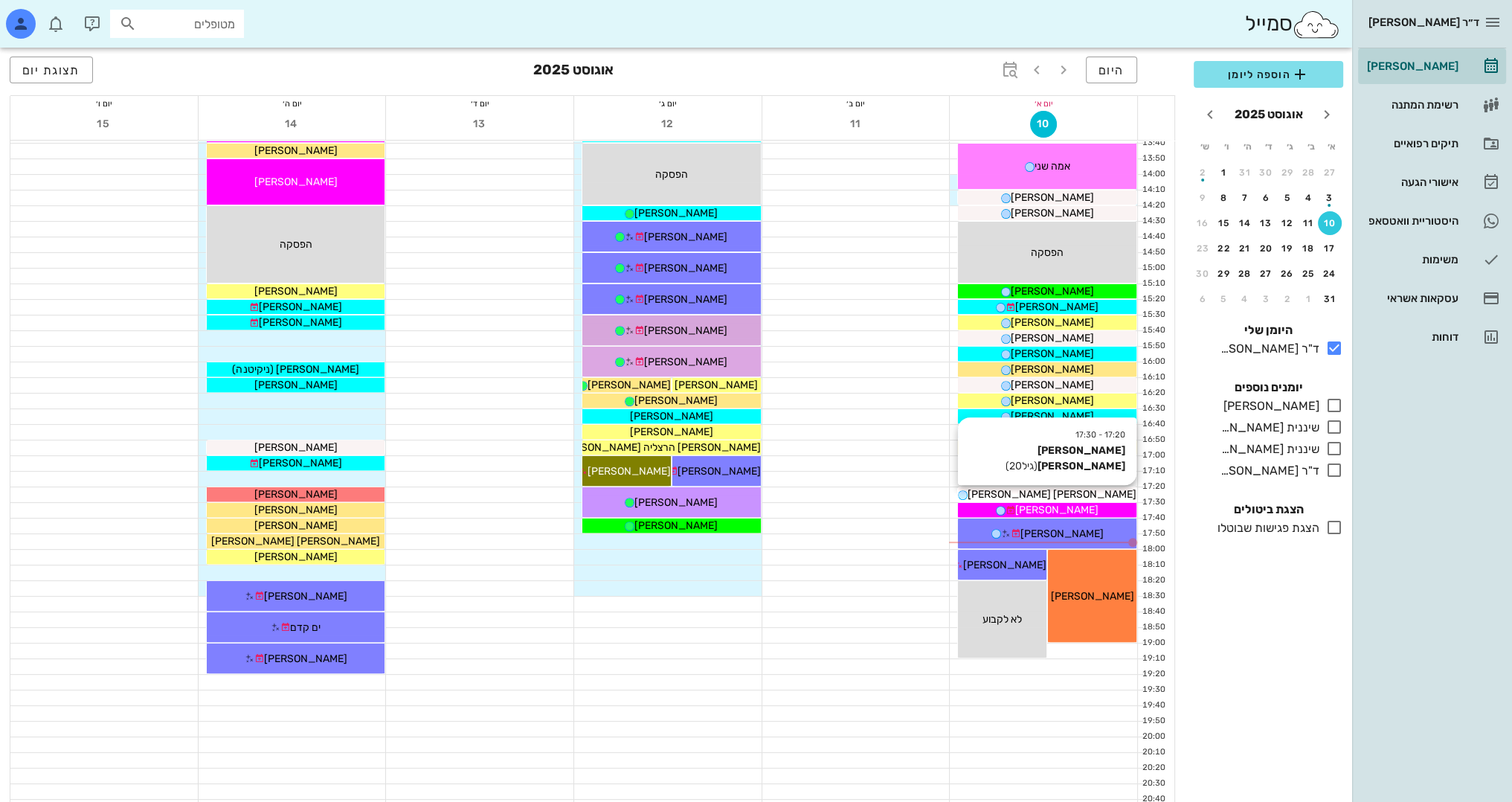
scroll to position [650, 0]
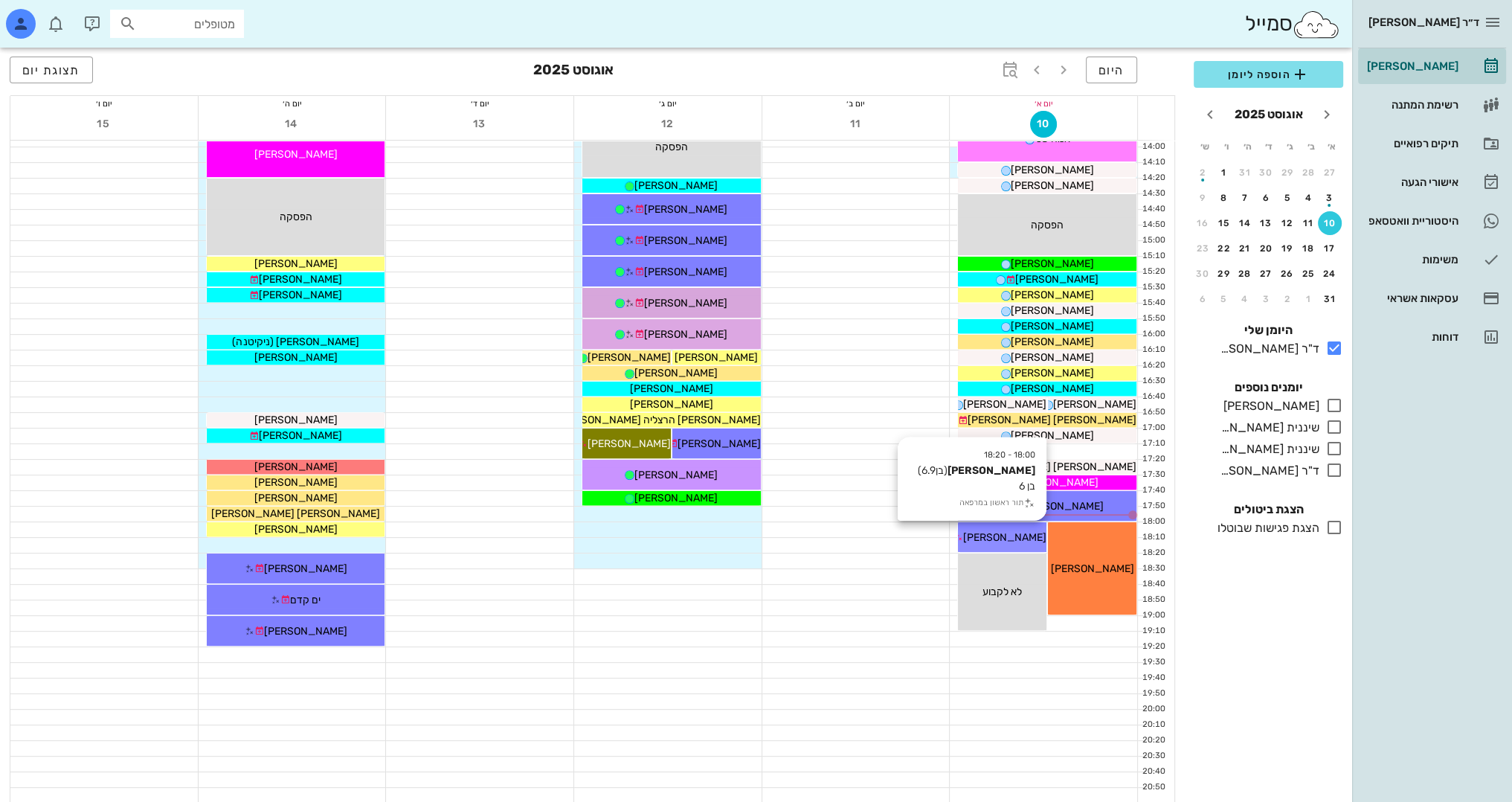
click at [1029, 536] on div "[PERSON_NAME]" at bounding box center [1002, 537] width 88 height 15
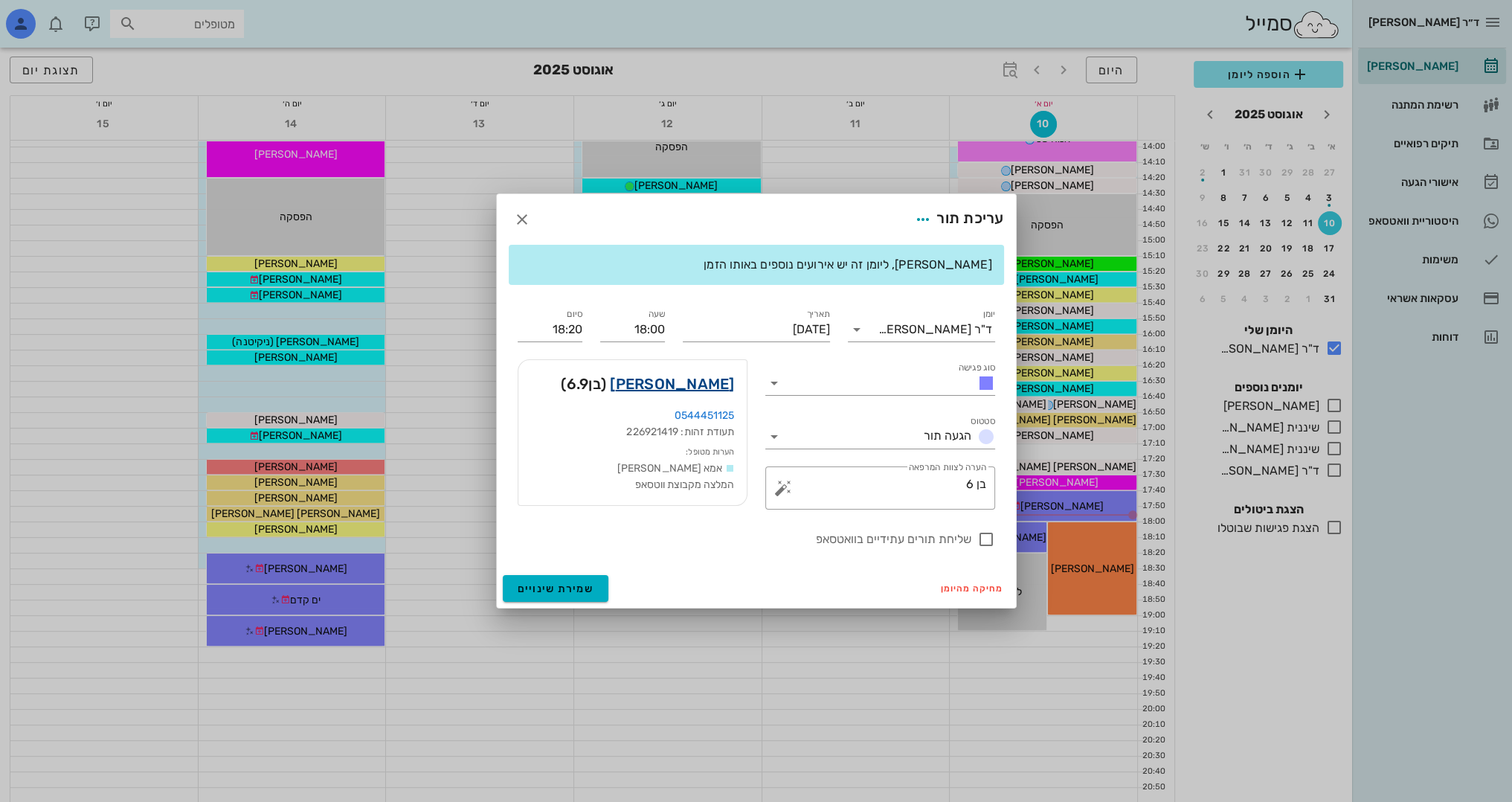
click at [724, 381] on link "[PERSON_NAME]" at bounding box center [672, 384] width 124 height 24
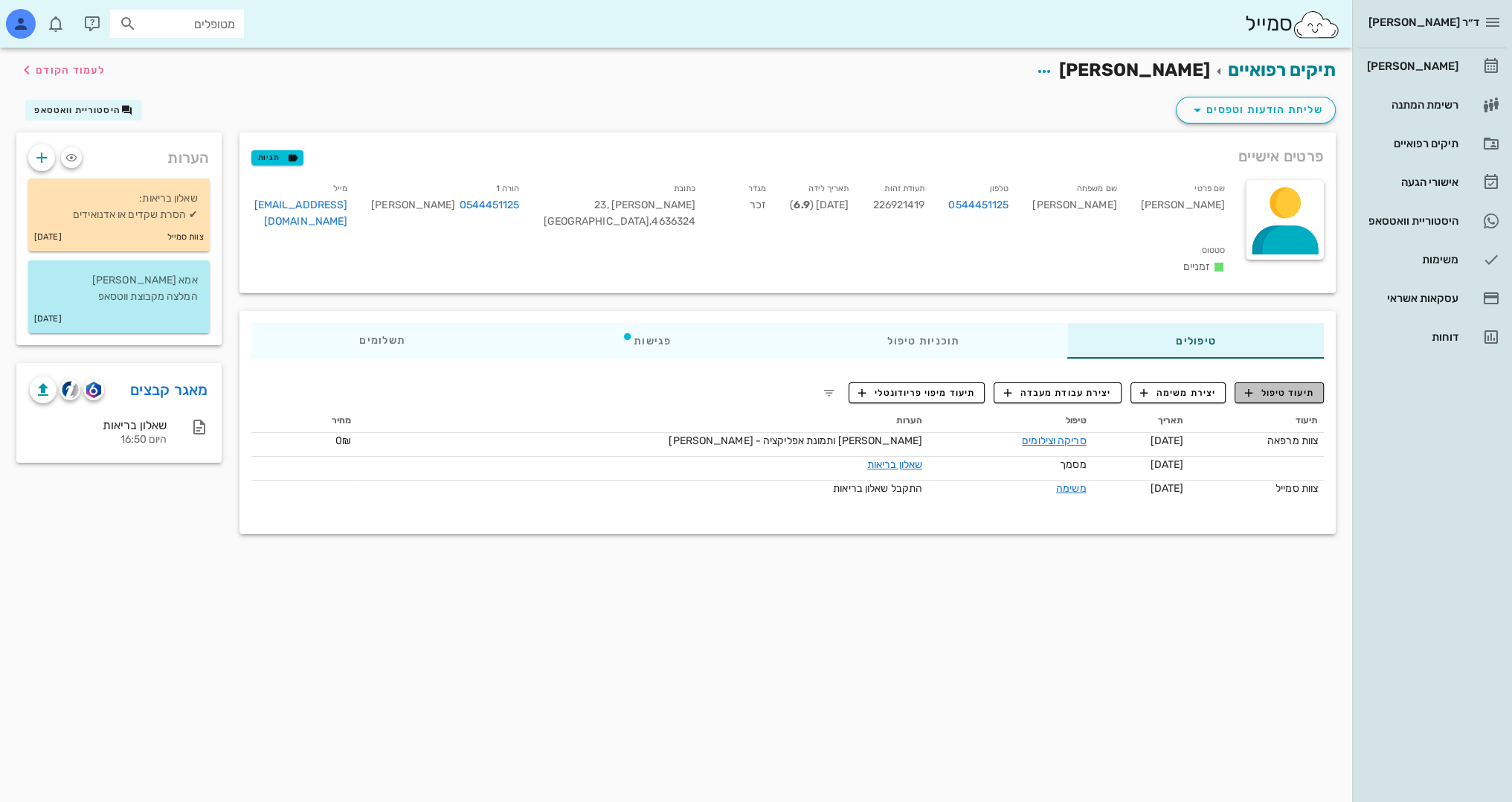
click at [1312, 382] on button "תיעוד טיפול" at bounding box center [1279, 393] width 89 height 21
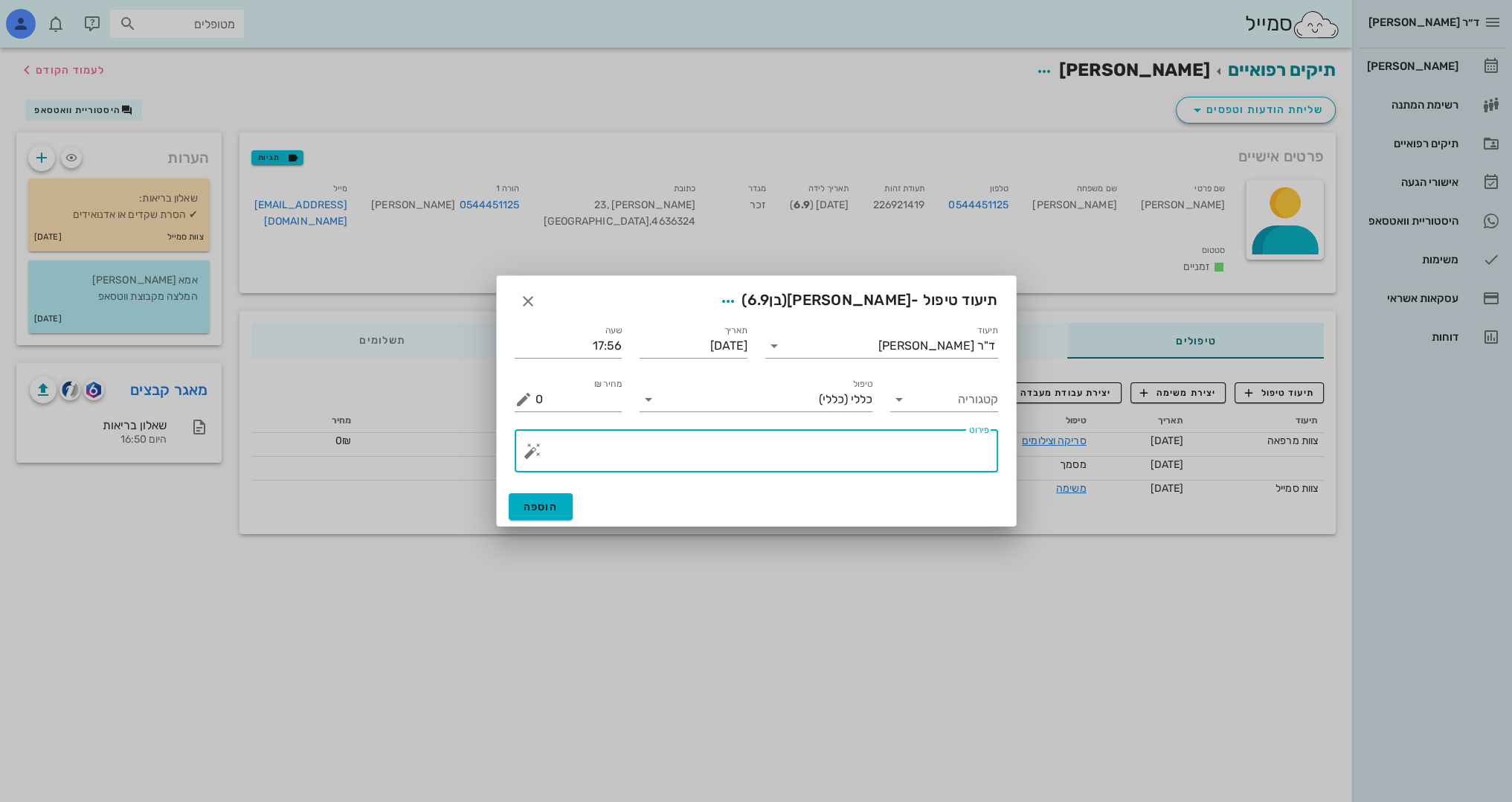
click at [881, 454] on textarea "פירוט" at bounding box center [762, 454] width 454 height 36
type textarea "בן 6.9, בריא"
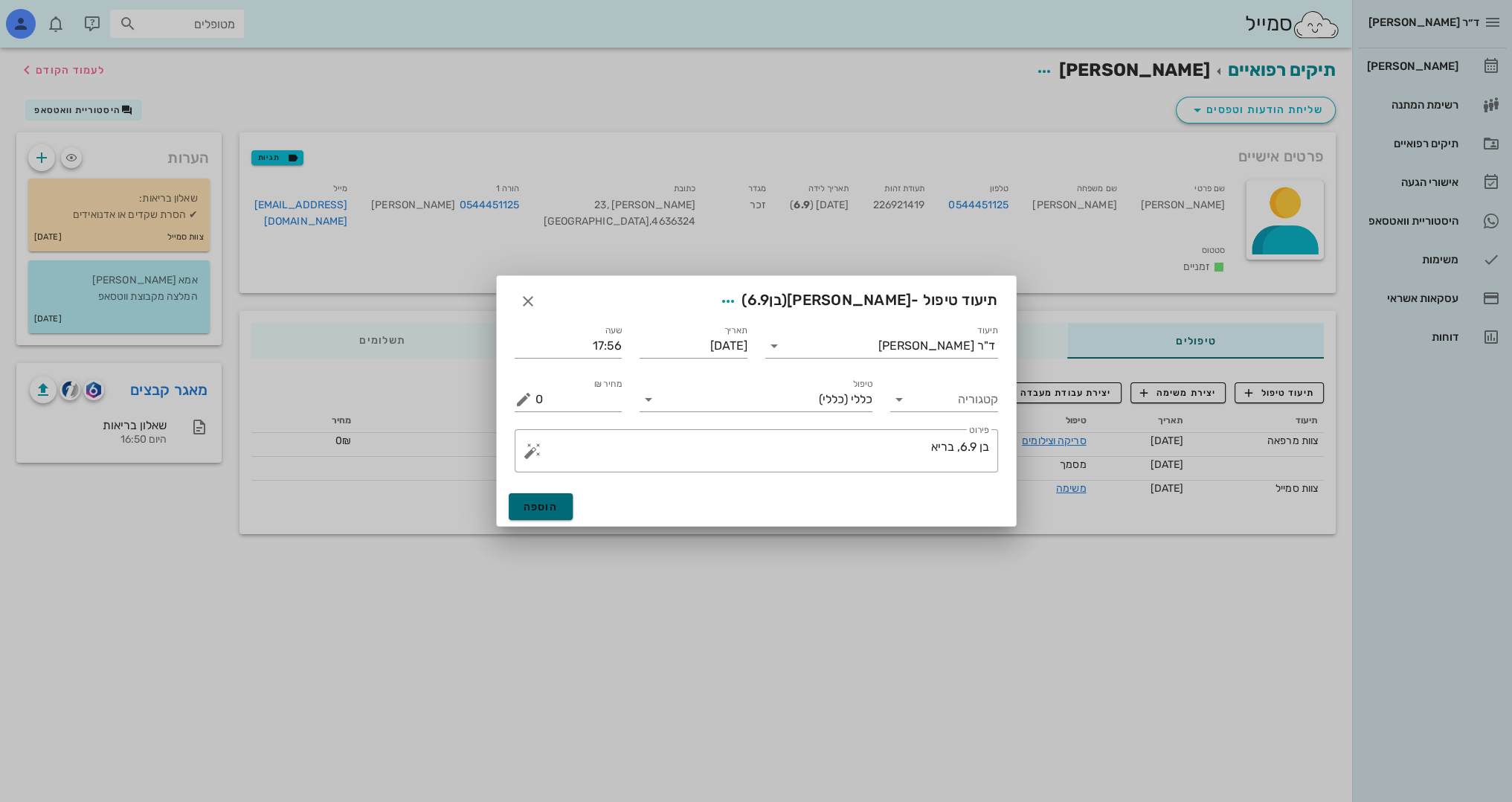
click at [550, 500] on span "הוספה" at bounding box center [541, 506] width 35 height 13
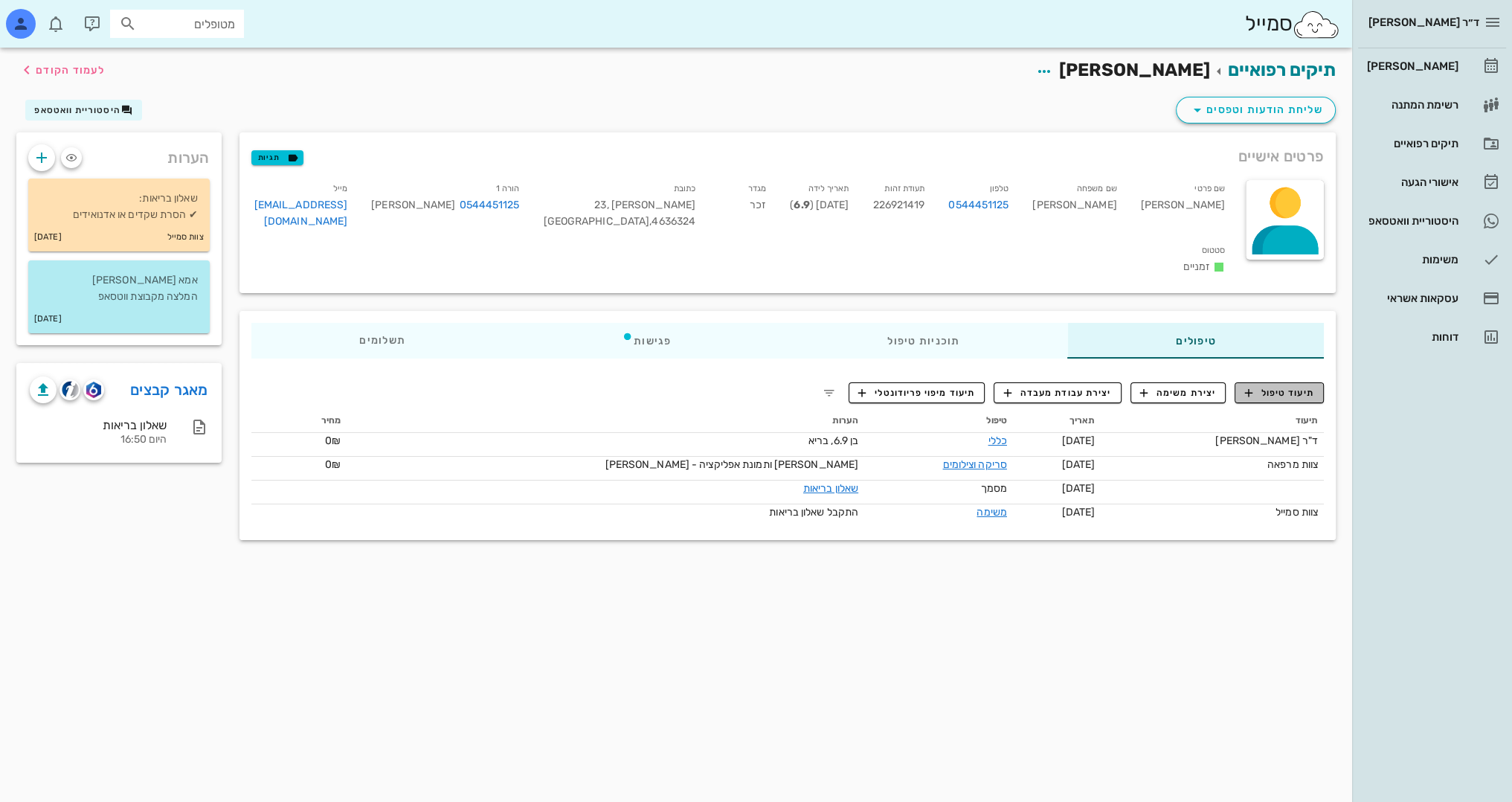
click at [1292, 386] on span "תיעוד טיפול" at bounding box center [1280, 393] width 70 height 14
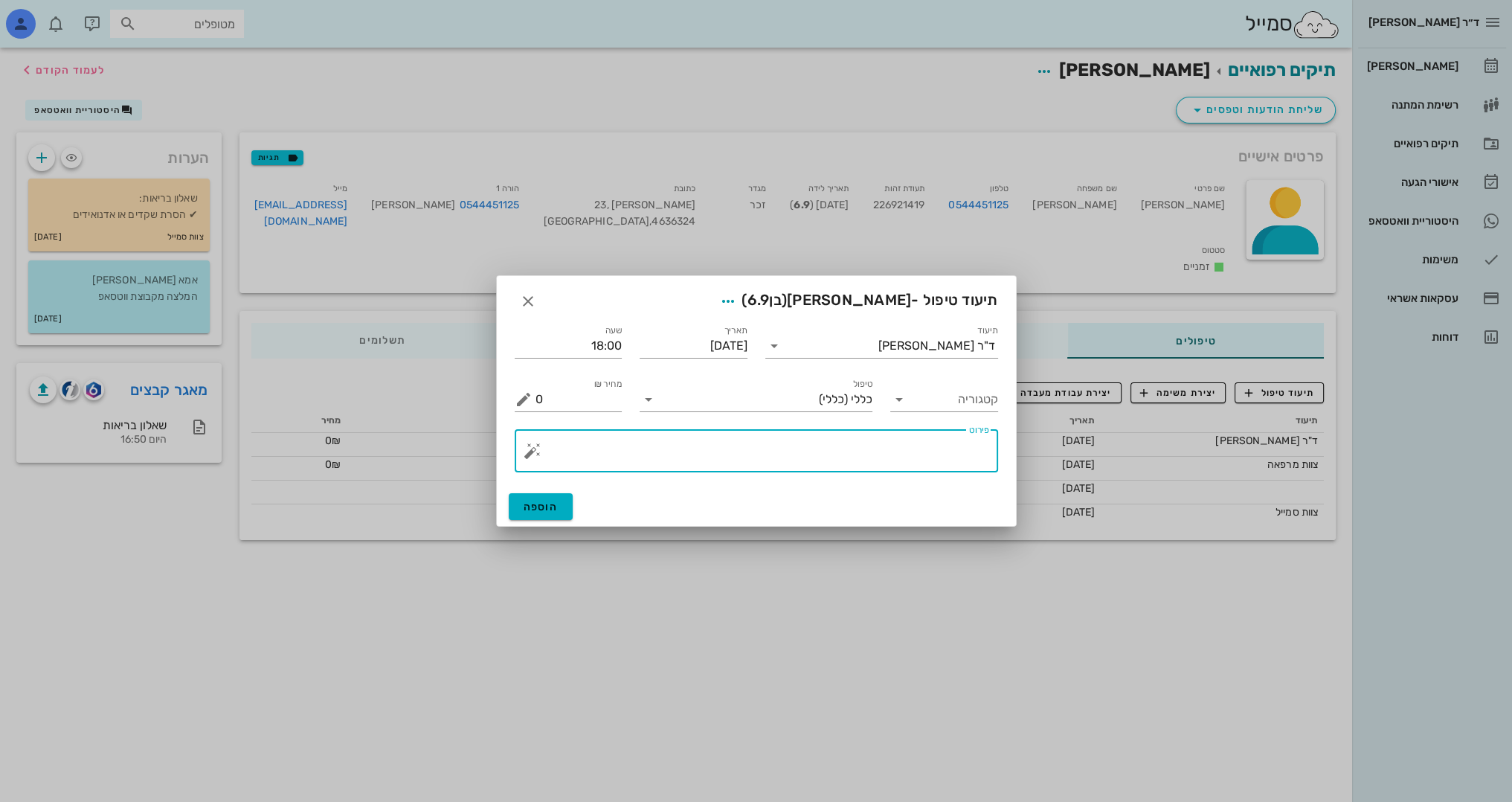
click at [908, 439] on textarea "פירוט" at bounding box center [762, 454] width 454 height 36
type textarea "c"
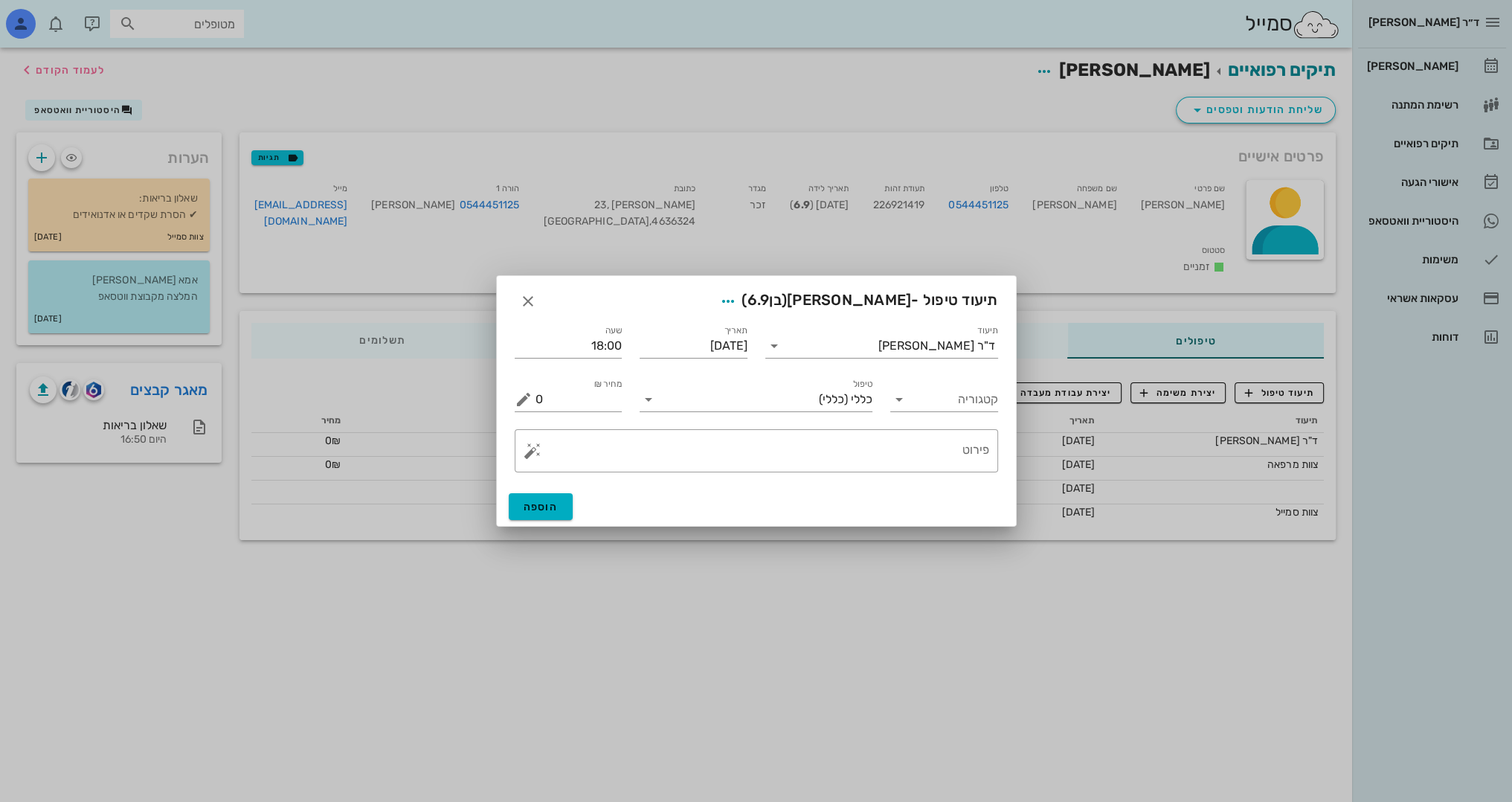
click at [1088, 766] on div at bounding box center [756, 401] width 1512 height 802
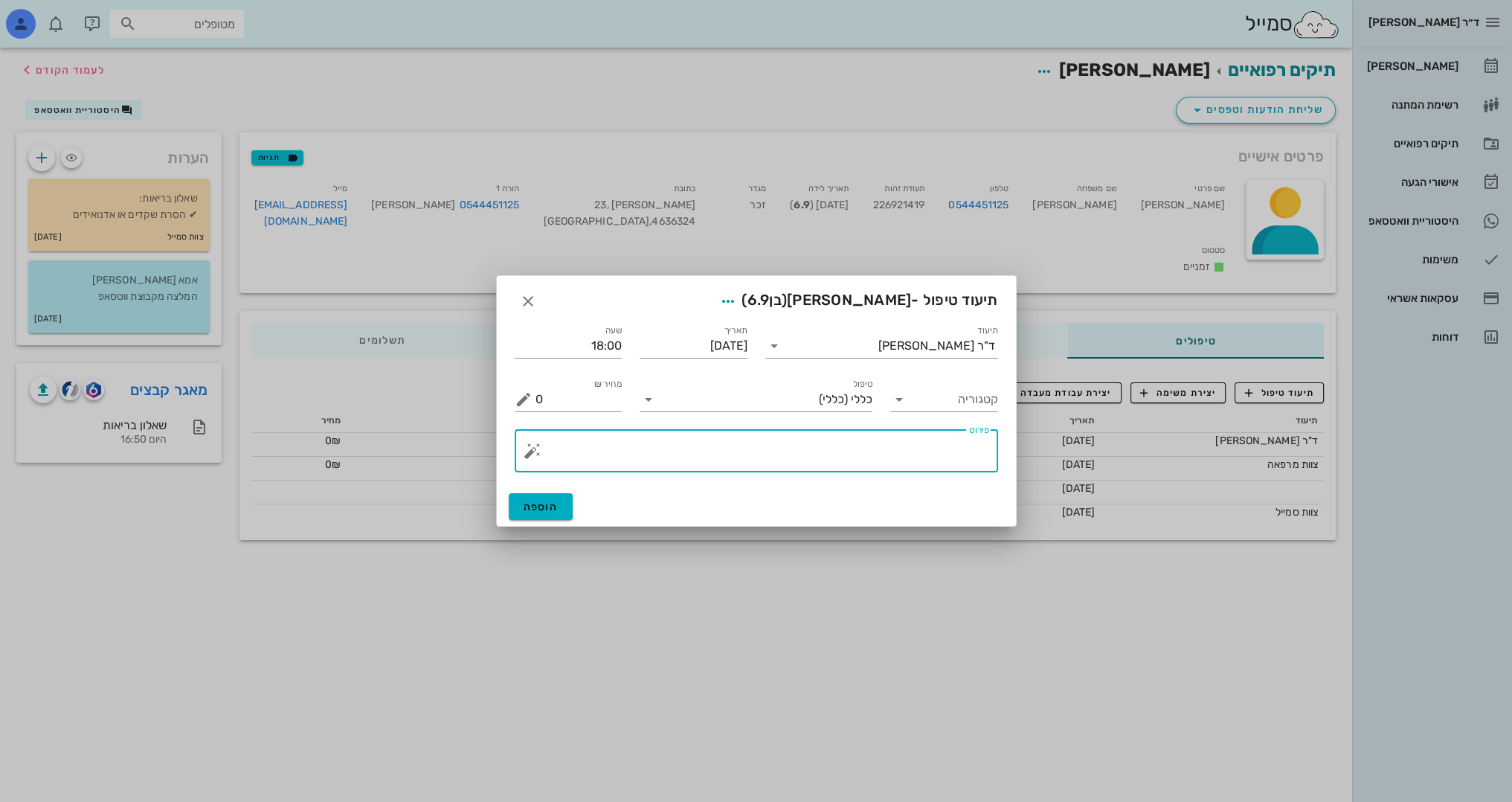
click at [958, 446] on textarea "פירוט" at bounding box center [762, 454] width 454 height 36
type textarea "c"
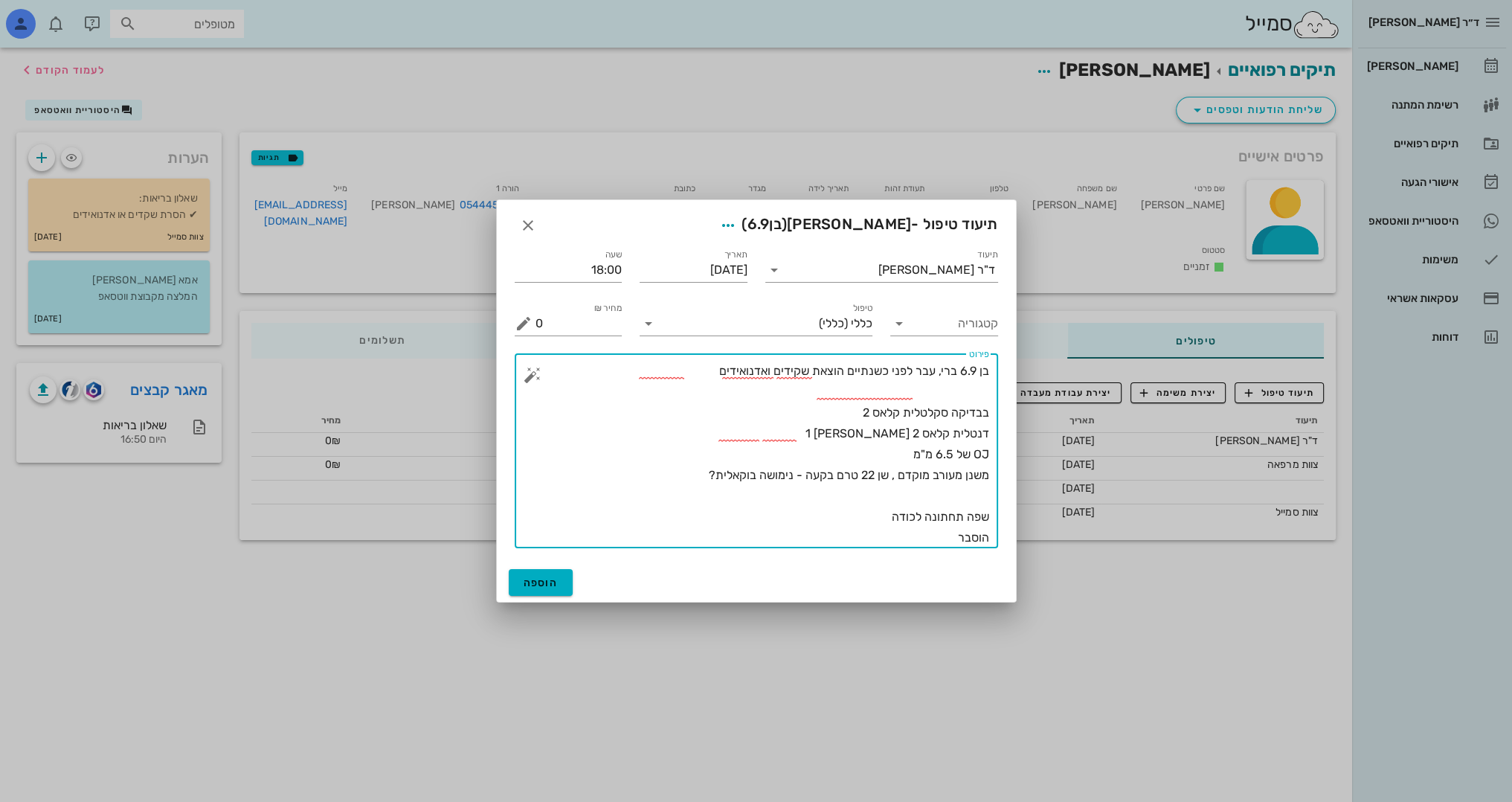
click at [694, 379] on textarea "בן 6.9 ברי, עבר לפני כשנתיים הוצאת שקידים ואדנואידים בבדיקה סקלטלית קלאס 2 דנטל…" at bounding box center [762, 454] width 454 height 187
drag, startPoint x: 845, startPoint y: 370, endPoint x: 860, endPoint y: 367, distance: 15.3
click at [860, 367] on textarea "בן 6.9 ברי, עבר לפני כשנתיים הוצאת שקידים ואדנואידים - בבדיקה סקלטלית קלאס 2 דנ…" at bounding box center [762, 454] width 454 height 187
drag, startPoint x: 893, startPoint y: 370, endPoint x: 912, endPoint y: 370, distance: 19.0
click at [912, 370] on textarea "בן 6.9 ברי, עבר לפני כשנתיים הוצאת שקידים ואדנואידים - בבדיקה סקלטלית קלאס 2 דנ…" at bounding box center [762, 454] width 454 height 187
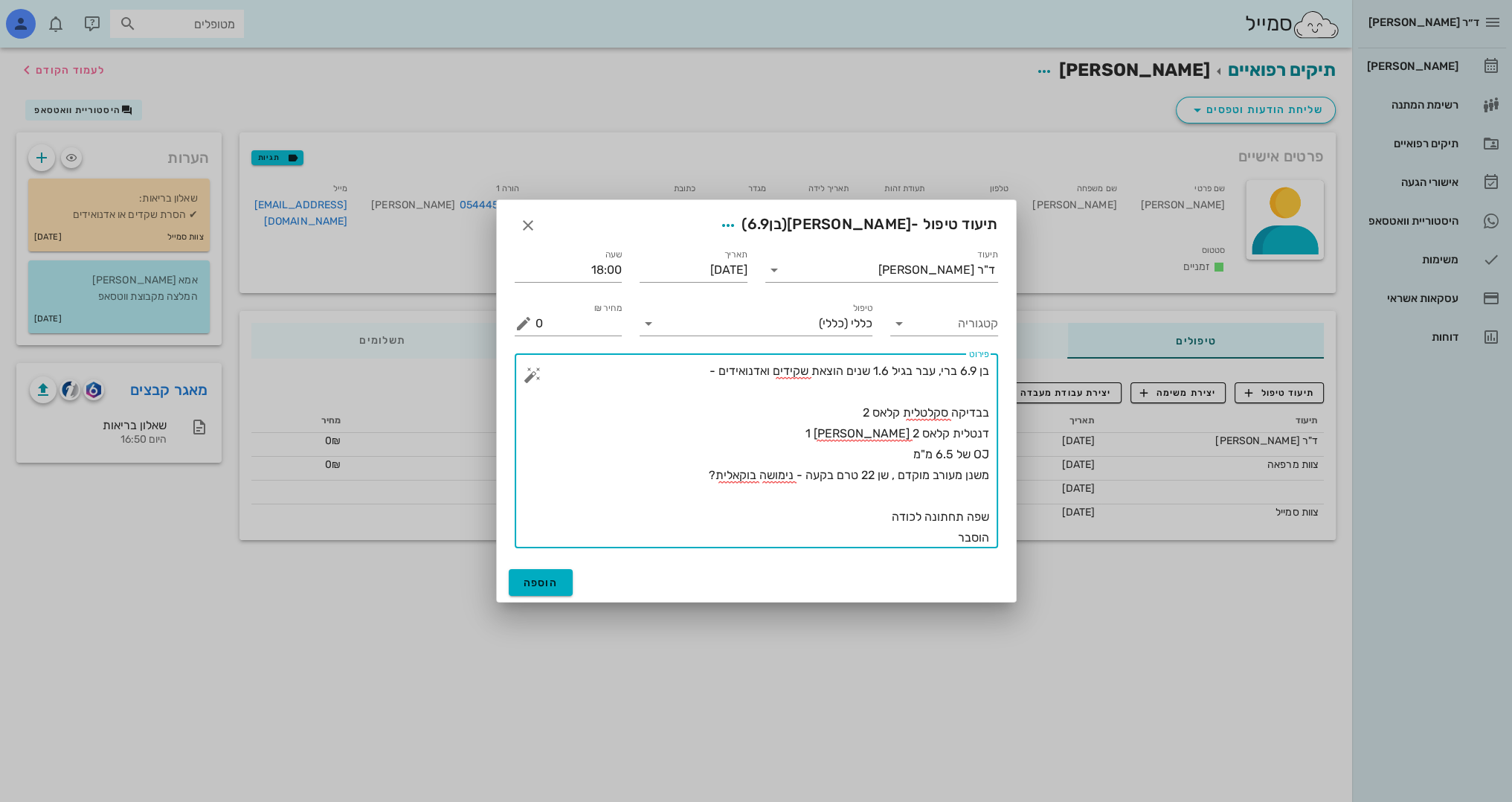
click at [701, 372] on textarea "בן 6.9 ברי, עבר בגיל 1.6 שנים הוצאת שקידים ואדנואידים - בבדיקה סקלטלית קלאס 2 ד…" at bounding box center [762, 454] width 454 height 187
click at [973, 391] on textarea "בן 6.9 ברי, עבר בגיל 1.6 שנים הוצאת שקידים ואדנואידים - במאיר בבדיקה סקלטלית קל…" at bounding box center [762, 454] width 454 height 187
click at [943, 534] on textarea "בן 6.9 ברי, עבר בגיל 1.6 שנים הוצאת שקידים ואדנואידים - [PERSON_NAME] אצל [PERS…" at bounding box center [762, 454] width 454 height 187
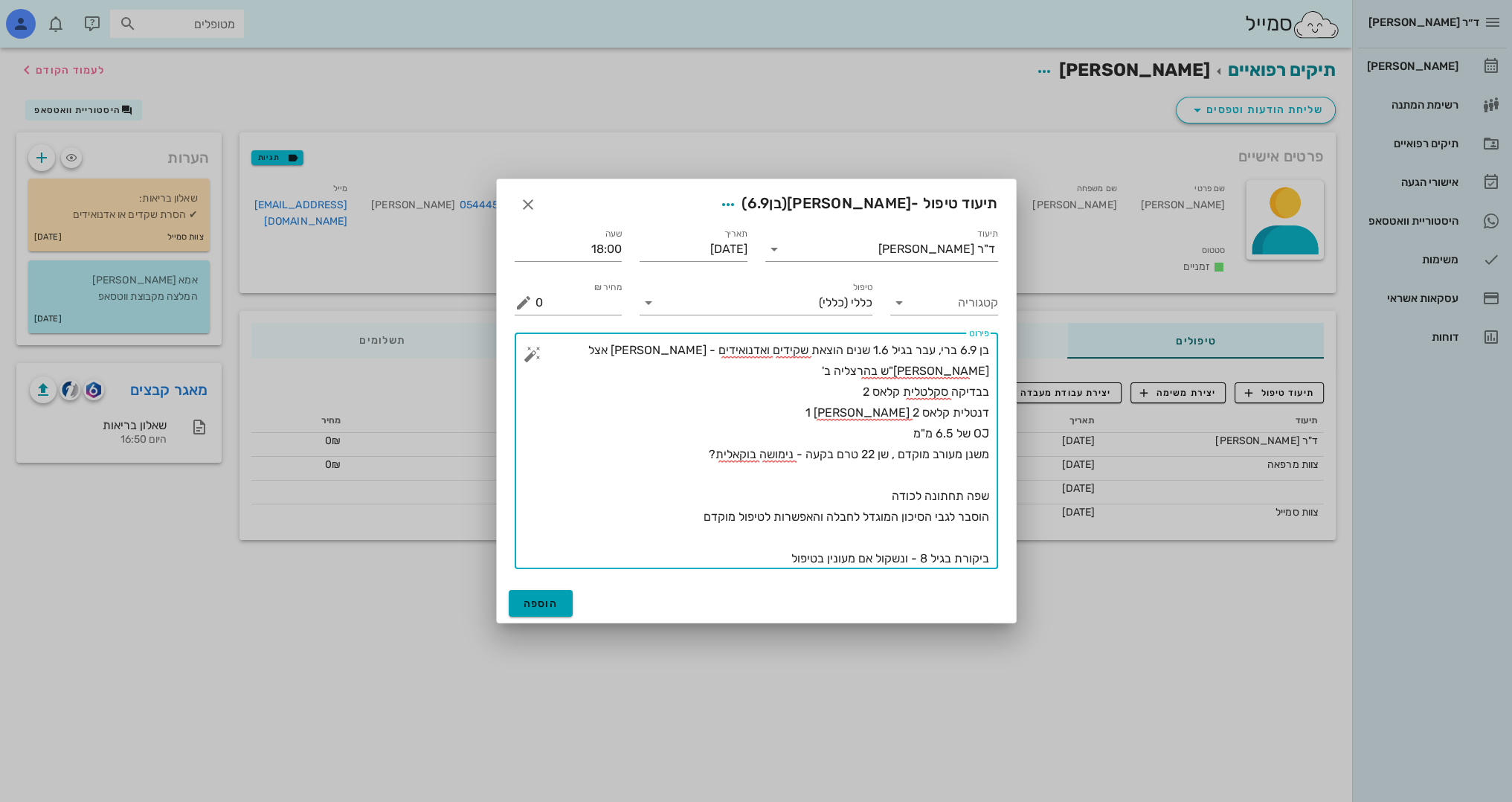
type textarea "בן 6.9 ברי, עבר בגיל 1.6 שנים הוצאת שקידים ואדנואידים - [PERSON_NAME] אצל [PERS…"
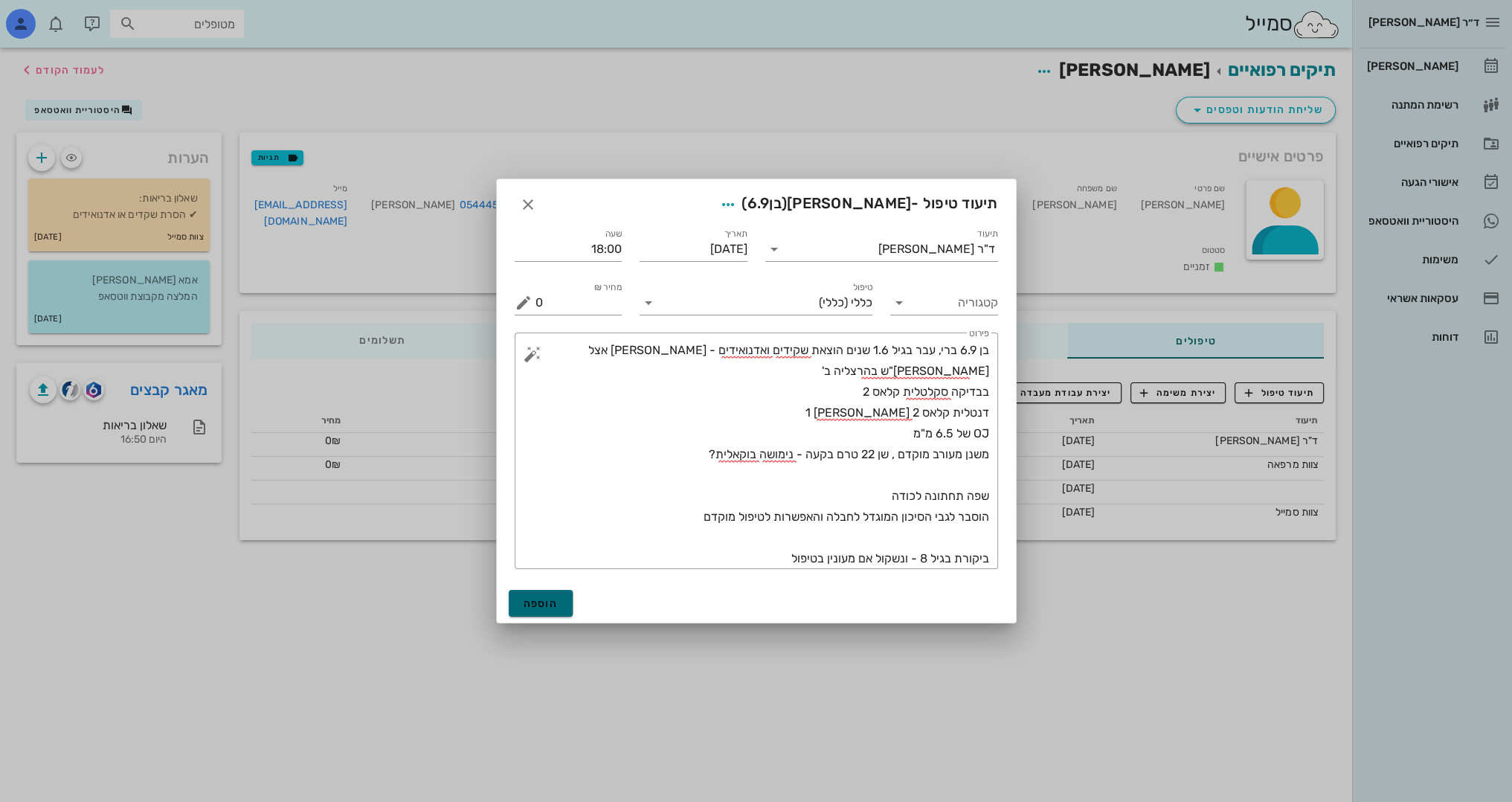
click at [548, 603] on span "הוספה" at bounding box center [541, 603] width 35 height 13
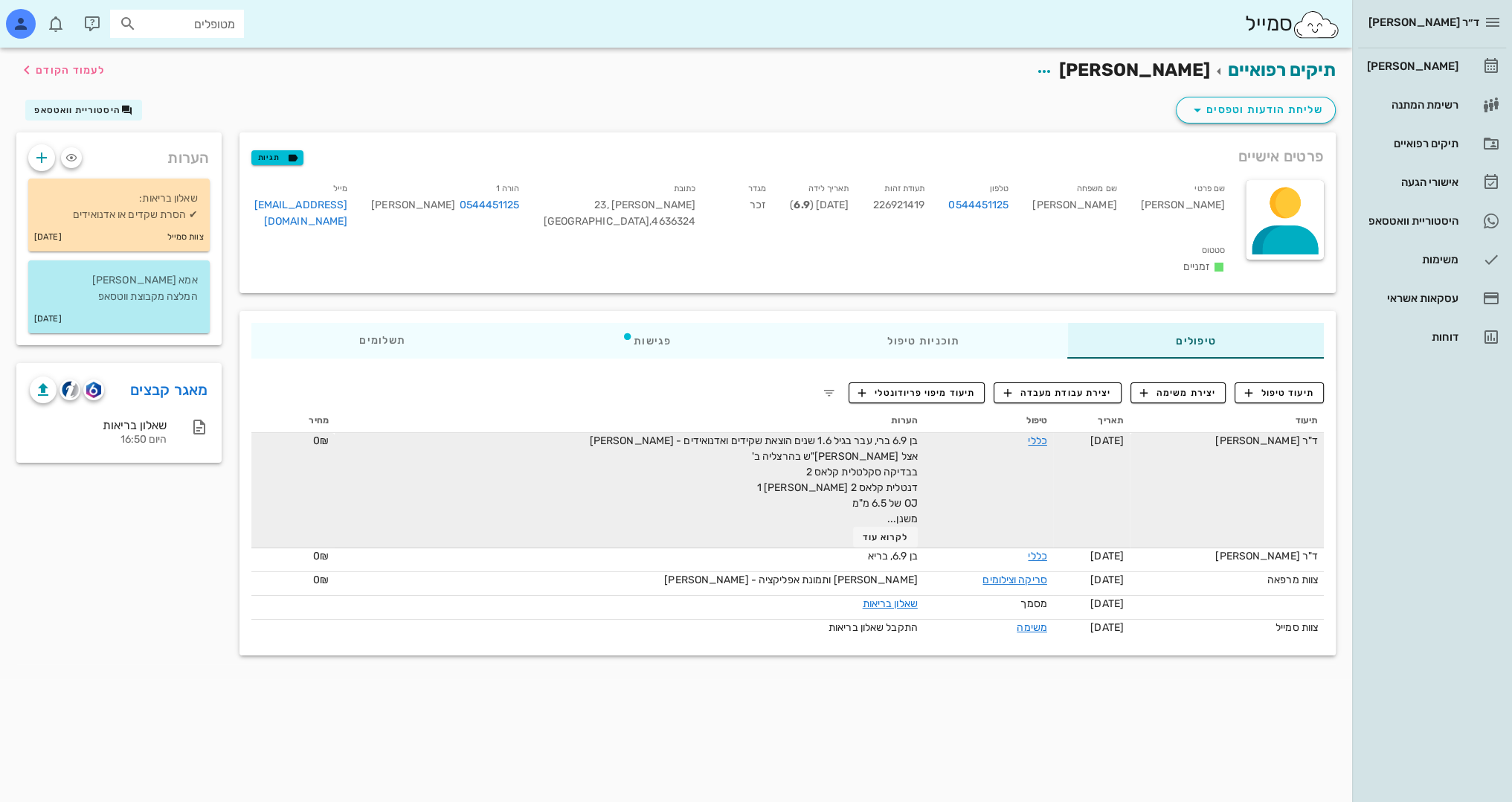
click at [583, 443] on div "בן 6.9 ברי, עבר בגיל 1.6 שנים הוצאת שקידים ואדנואידים - [PERSON_NAME] אצל [PERS…" at bounding box center [750, 490] width 335 height 114
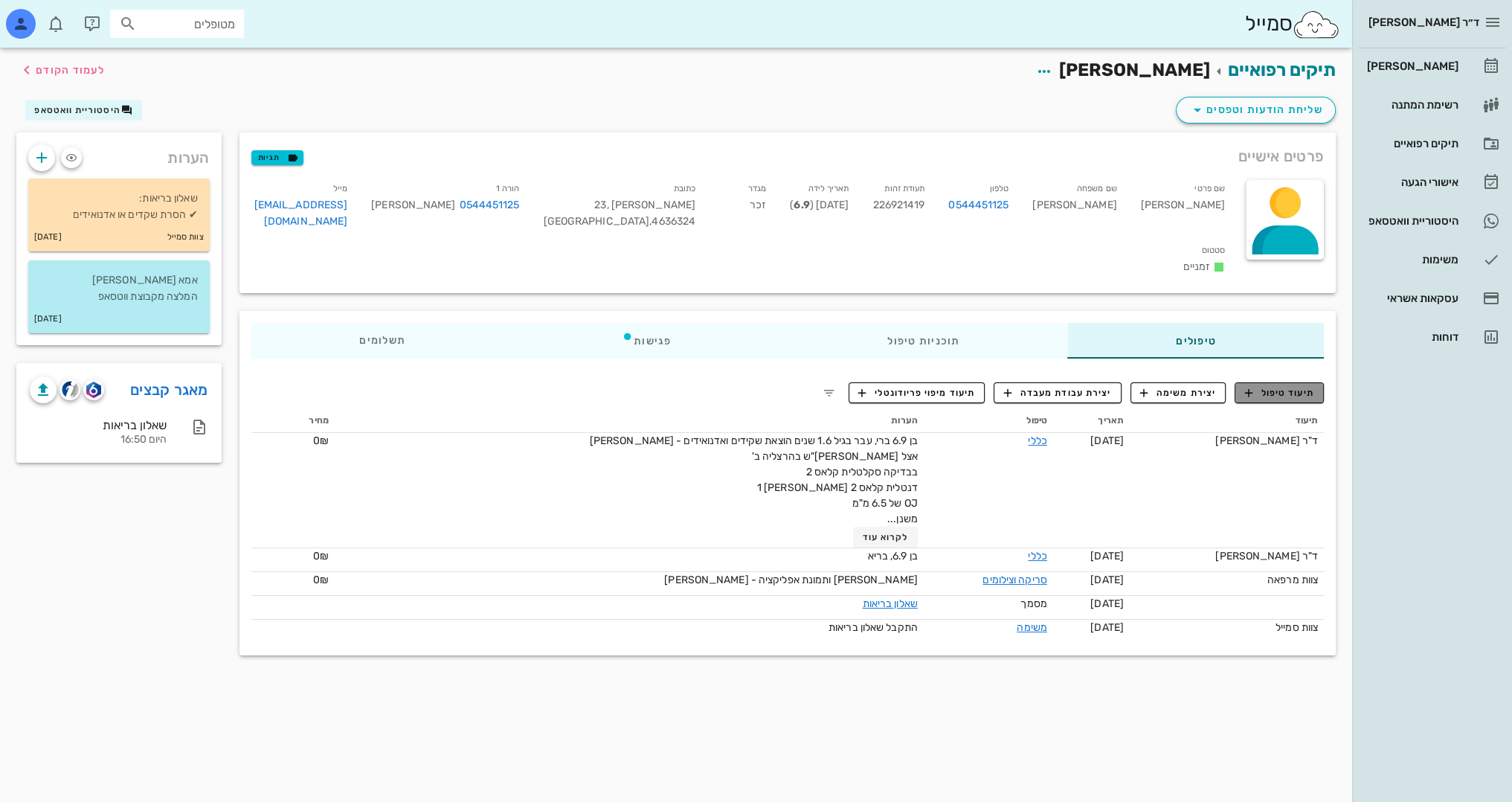
click at [1292, 386] on span "תיעוד טיפול" at bounding box center [1280, 393] width 70 height 14
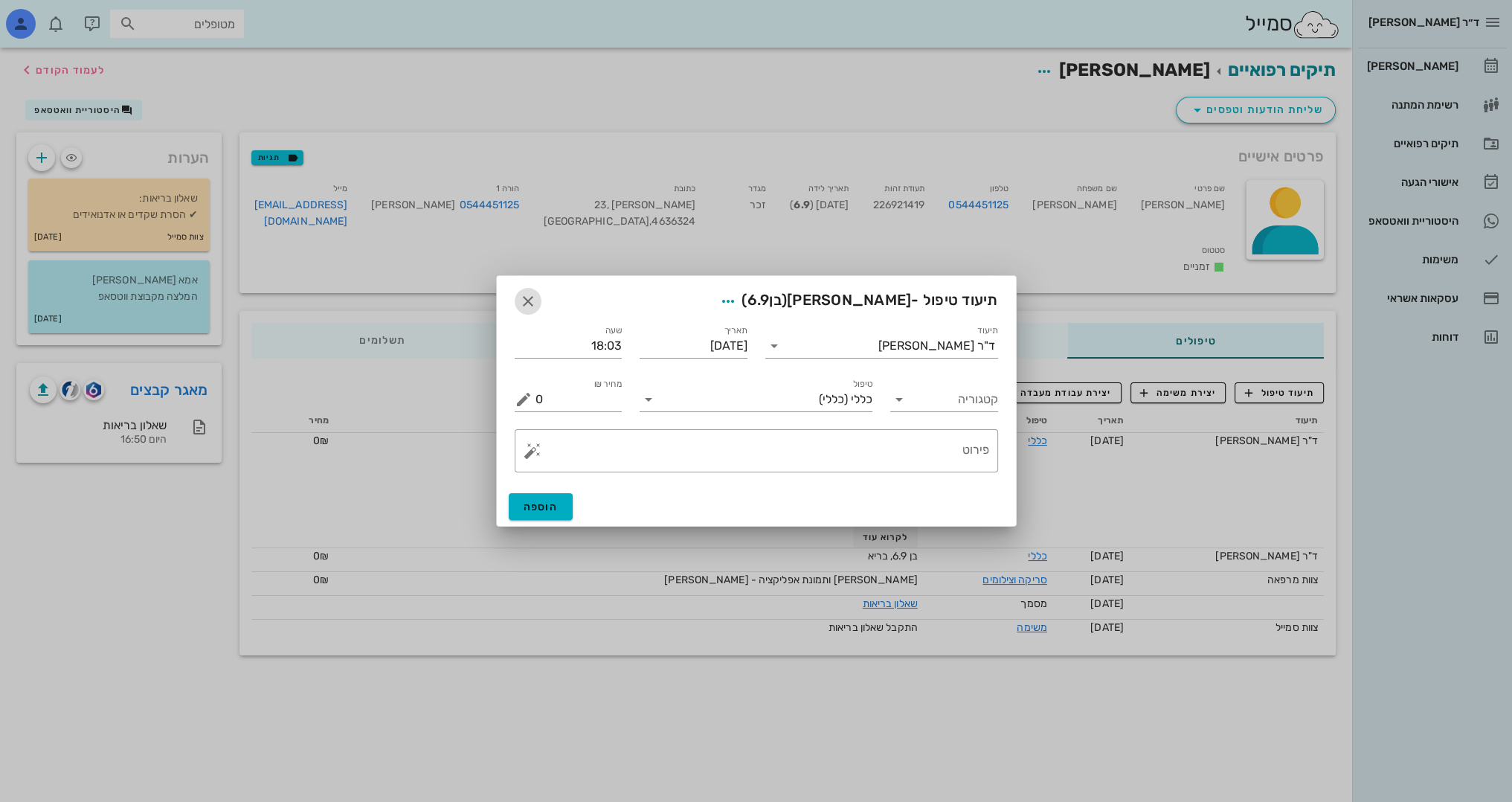
click at [526, 297] on icon "button" at bounding box center [527, 301] width 18 height 18
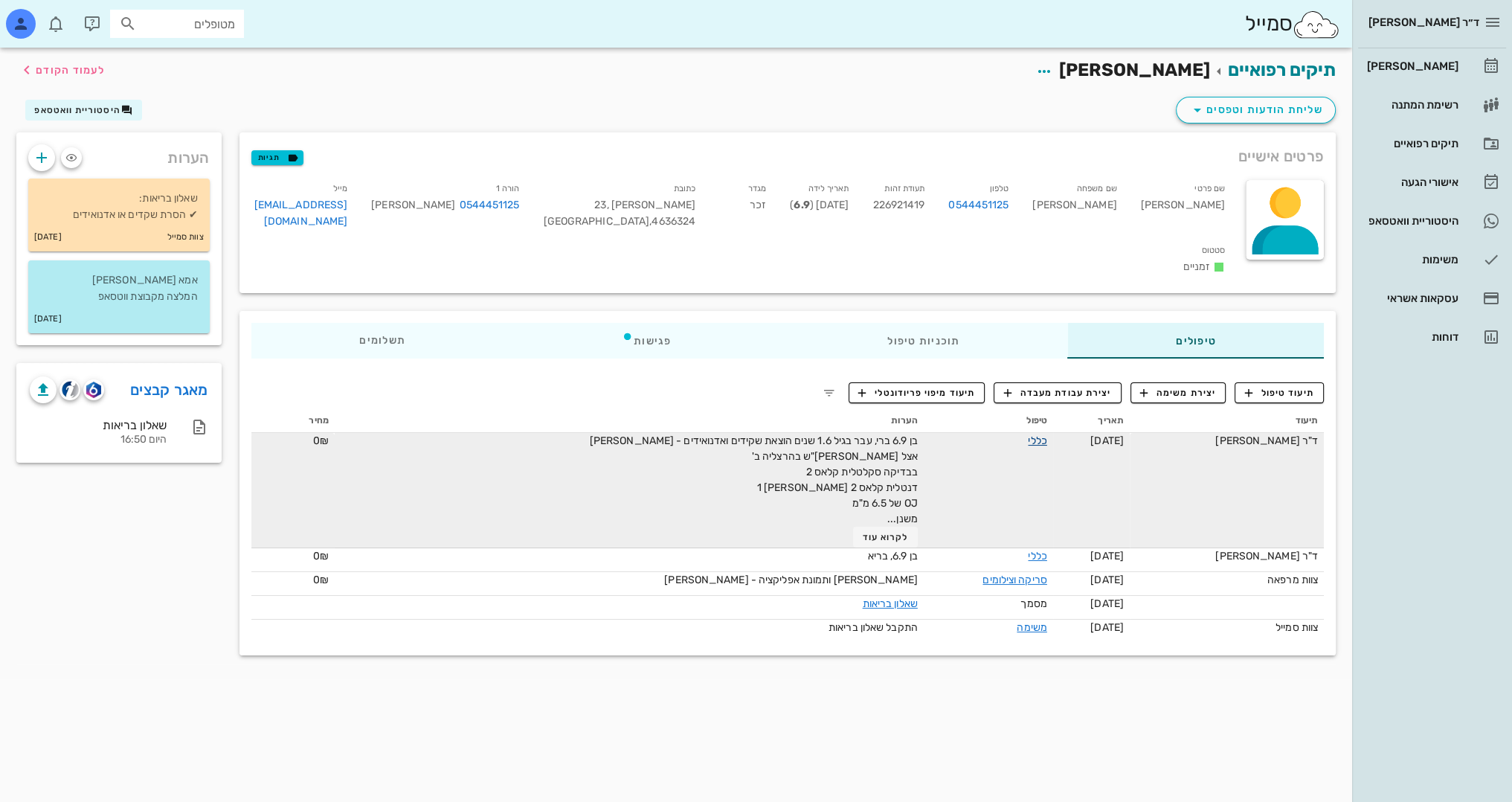
click at [1028, 434] on link "כללי" at bounding box center [1037, 440] width 19 height 13
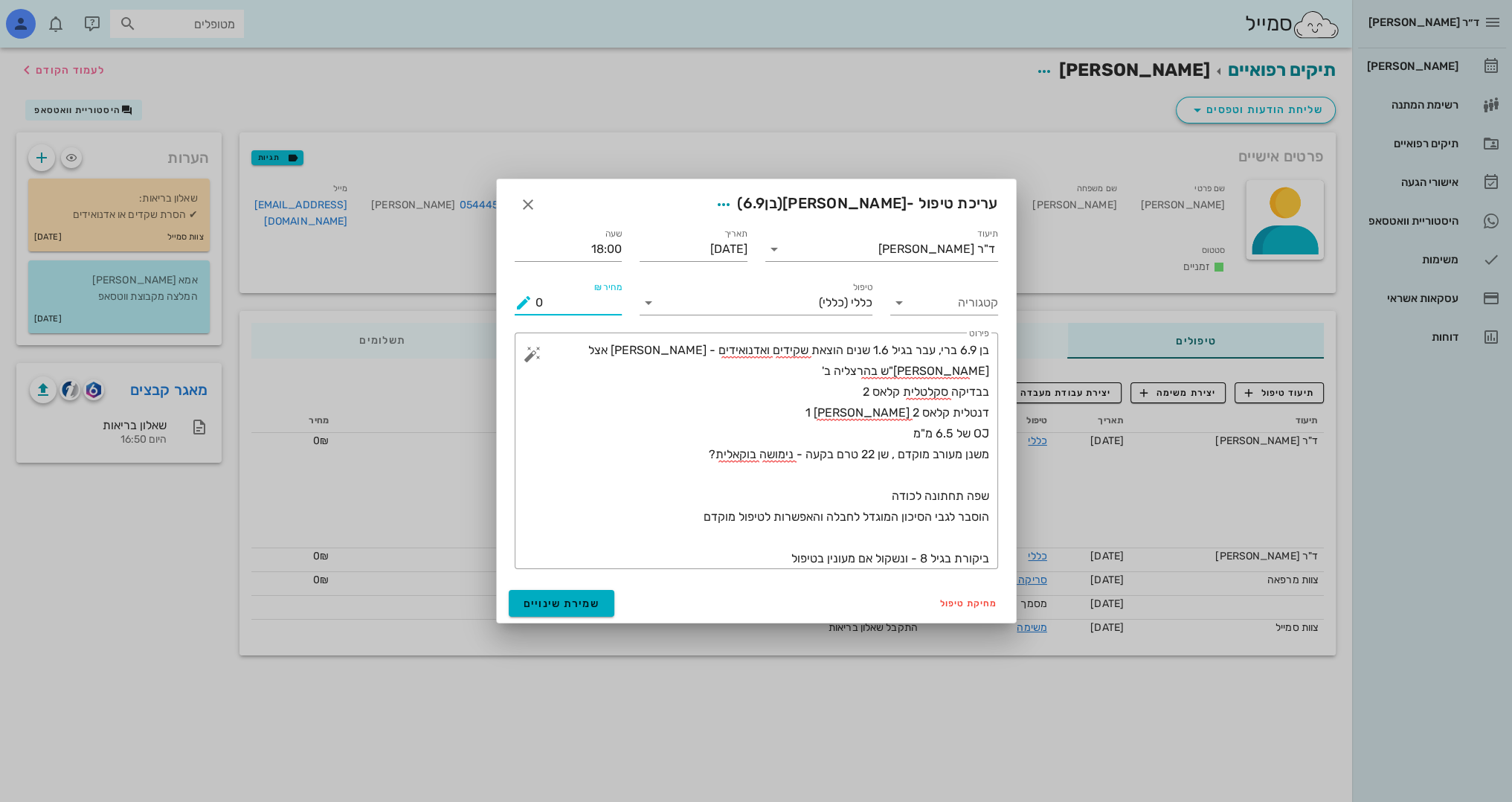
click at [592, 294] on input "0" at bounding box center [579, 303] width 87 height 24
click at [597, 313] on input "0" at bounding box center [579, 303] width 87 height 24
type input "0400"
click at [591, 605] on span "שמירת שינויים" at bounding box center [562, 603] width 76 height 13
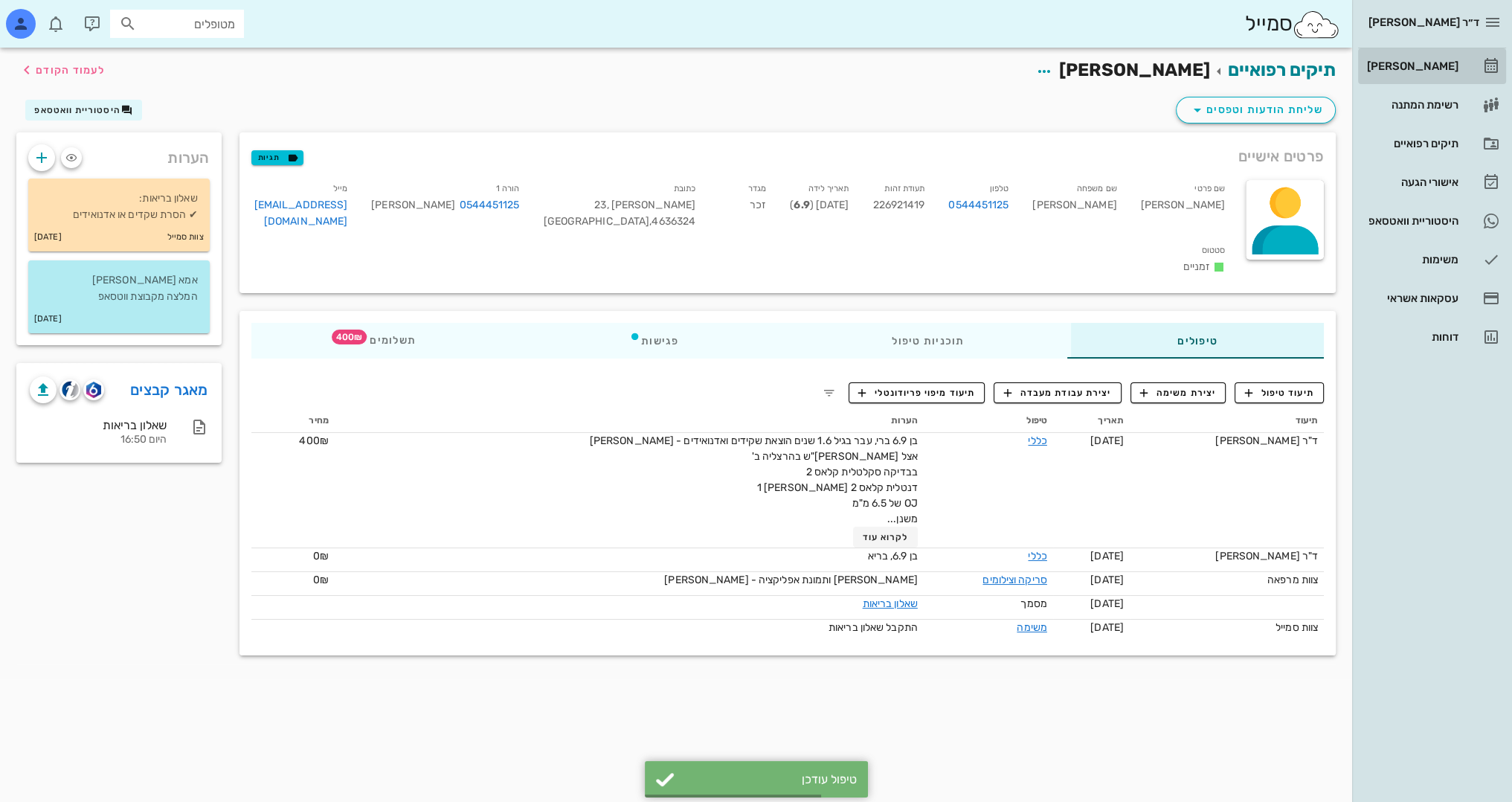
click at [1437, 61] on div "[PERSON_NAME]" at bounding box center [1411, 66] width 94 height 12
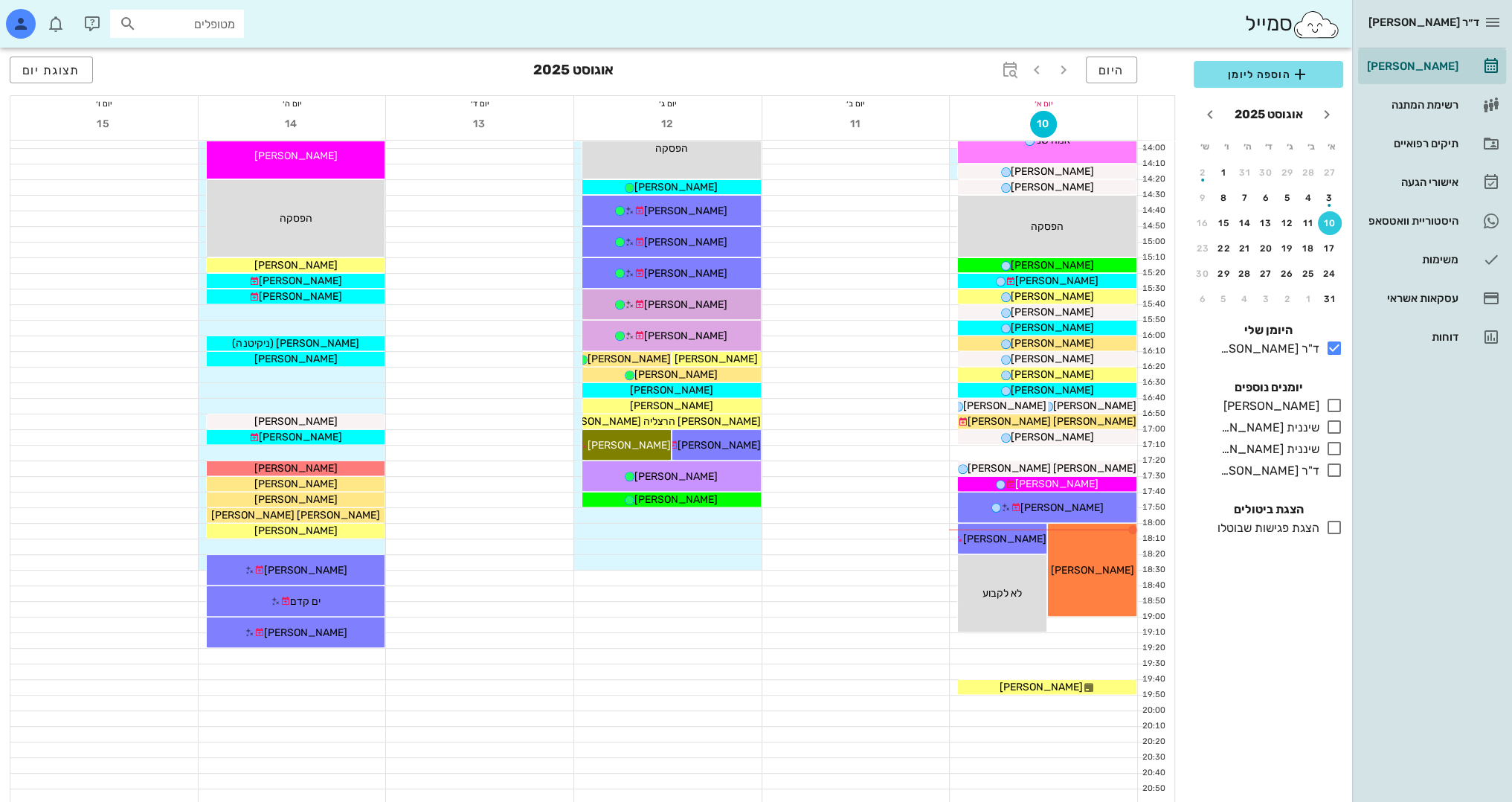
scroll to position [650, 0]
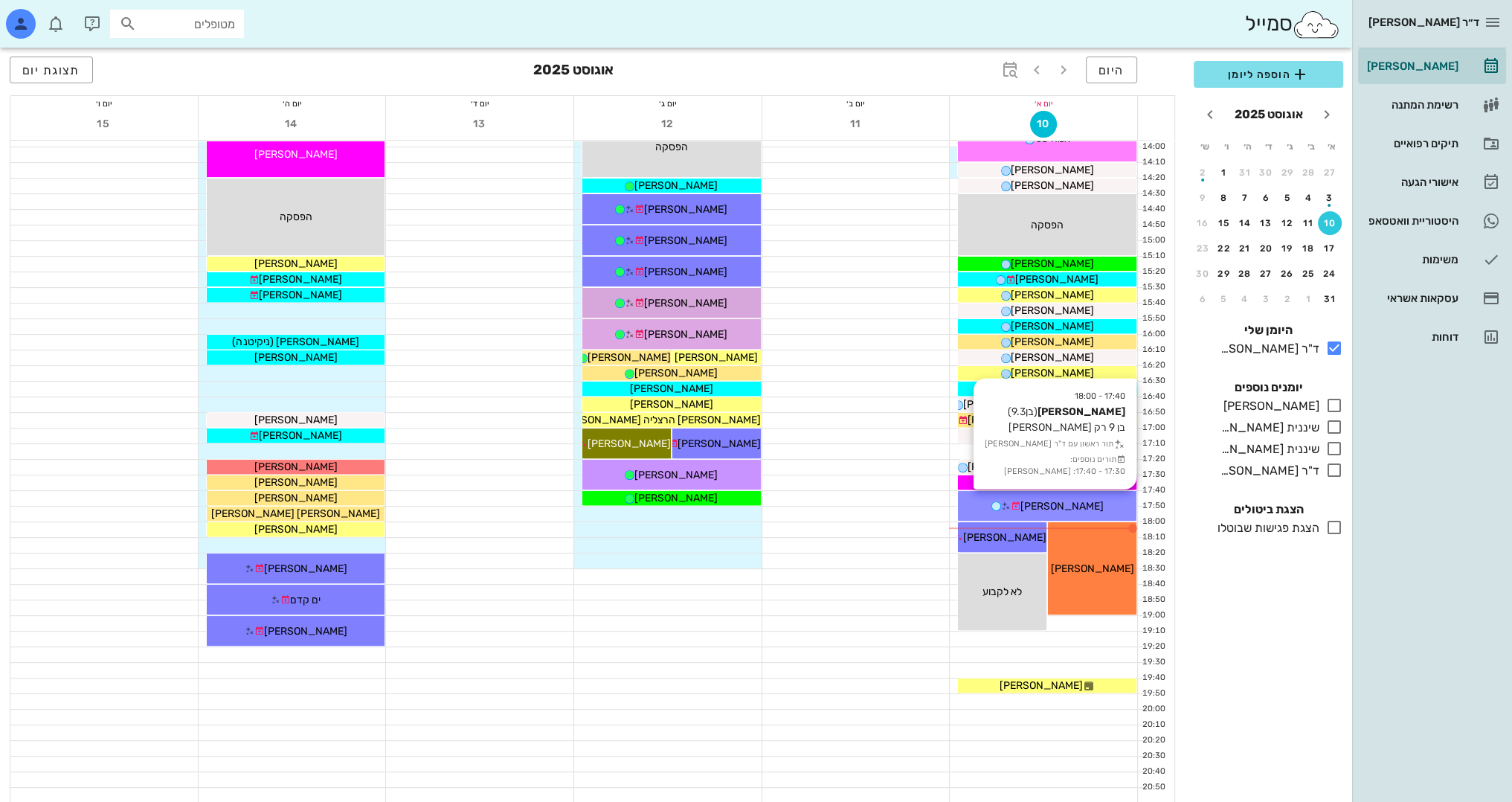
click at [1080, 493] on div "17:40 - 18:00 [PERSON_NAME] (בן 9.3 ) בן 9 רק סריקה תור ראשון עם ד"ר [PERSON_NA…" at bounding box center [1047, 505] width 179 height 30
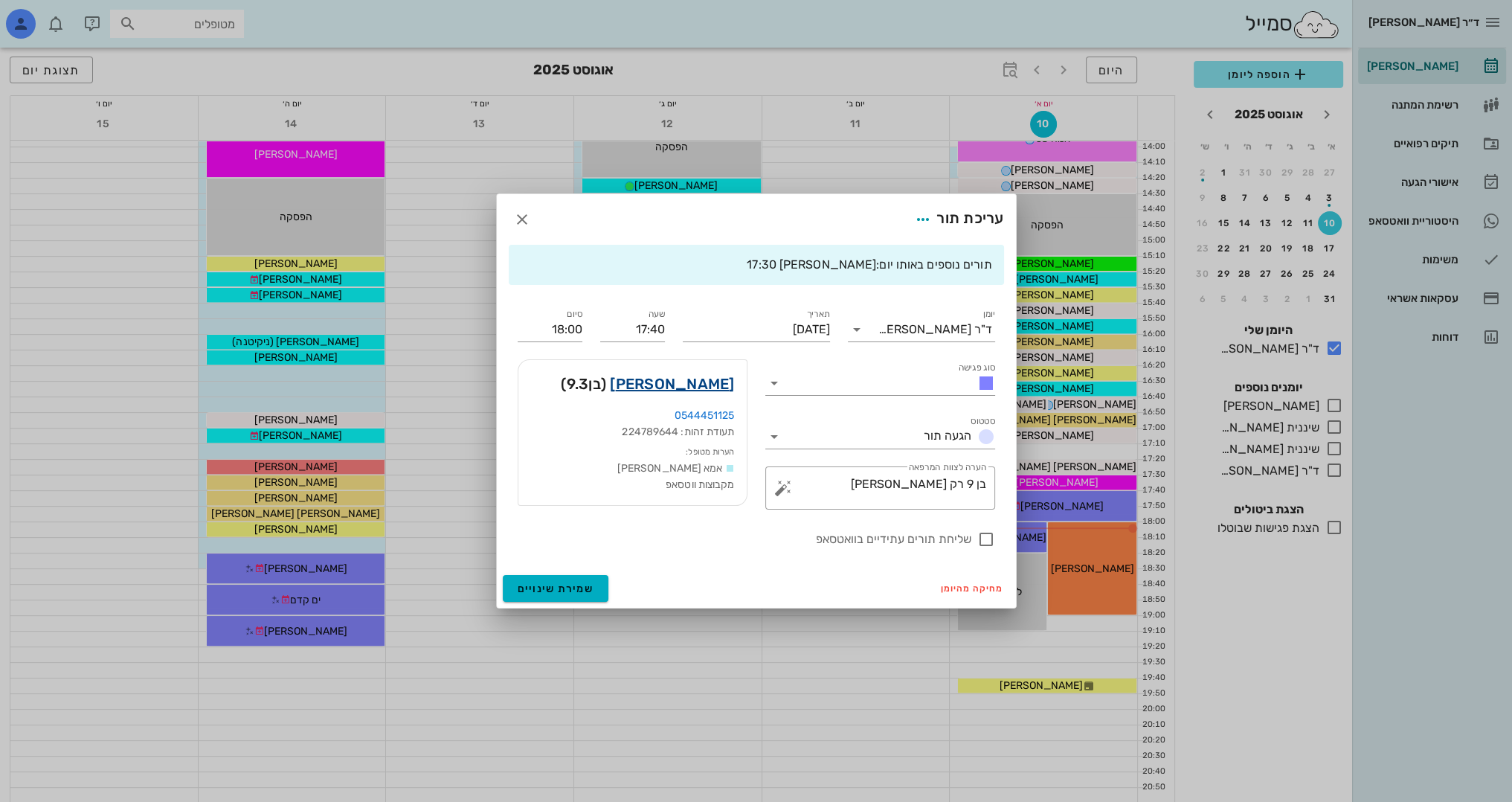
click at [717, 388] on link "[PERSON_NAME]" at bounding box center [672, 384] width 124 height 24
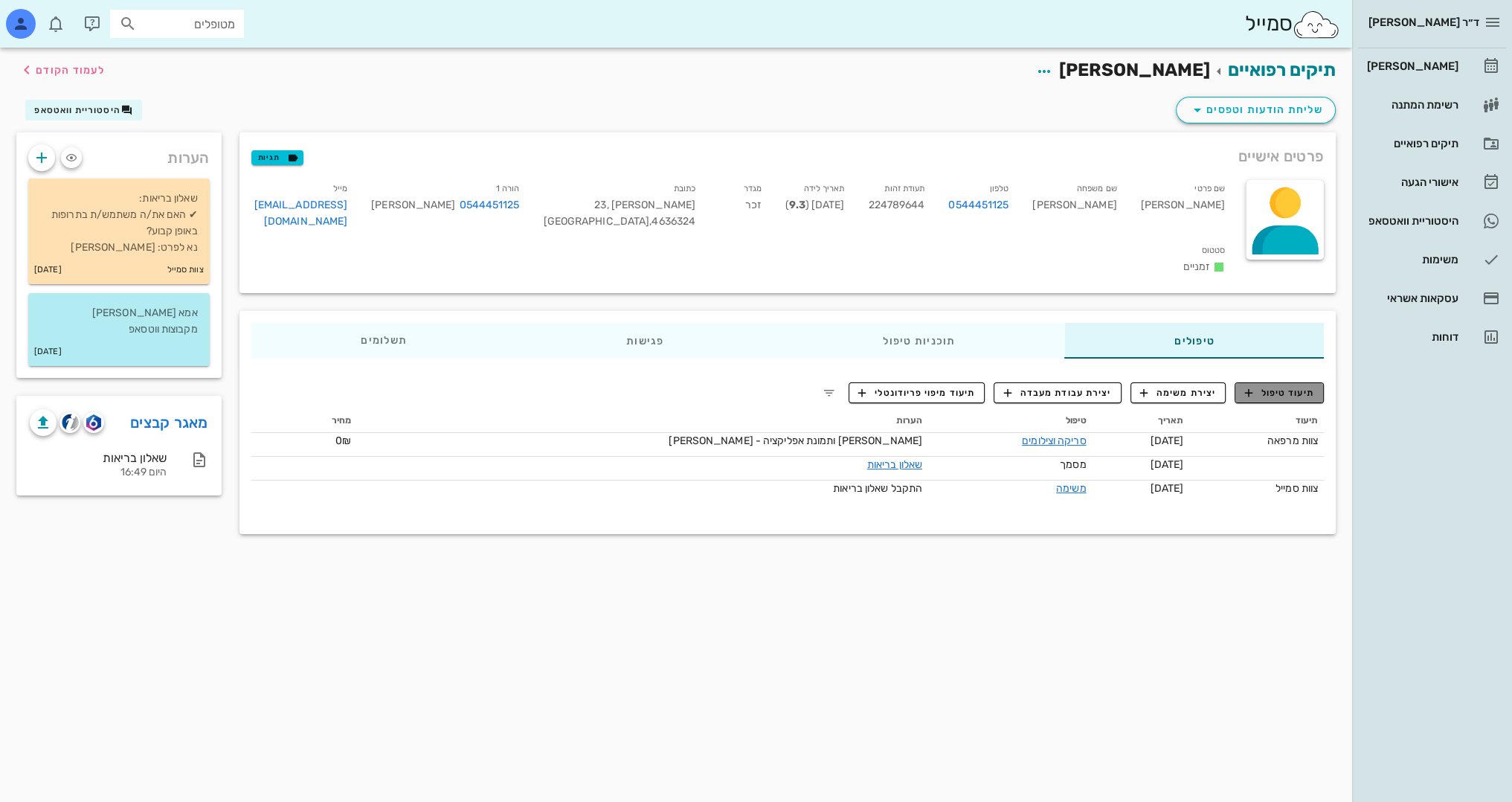
click at [1288, 386] on span "תיעוד טיפול" at bounding box center [1280, 393] width 70 height 14
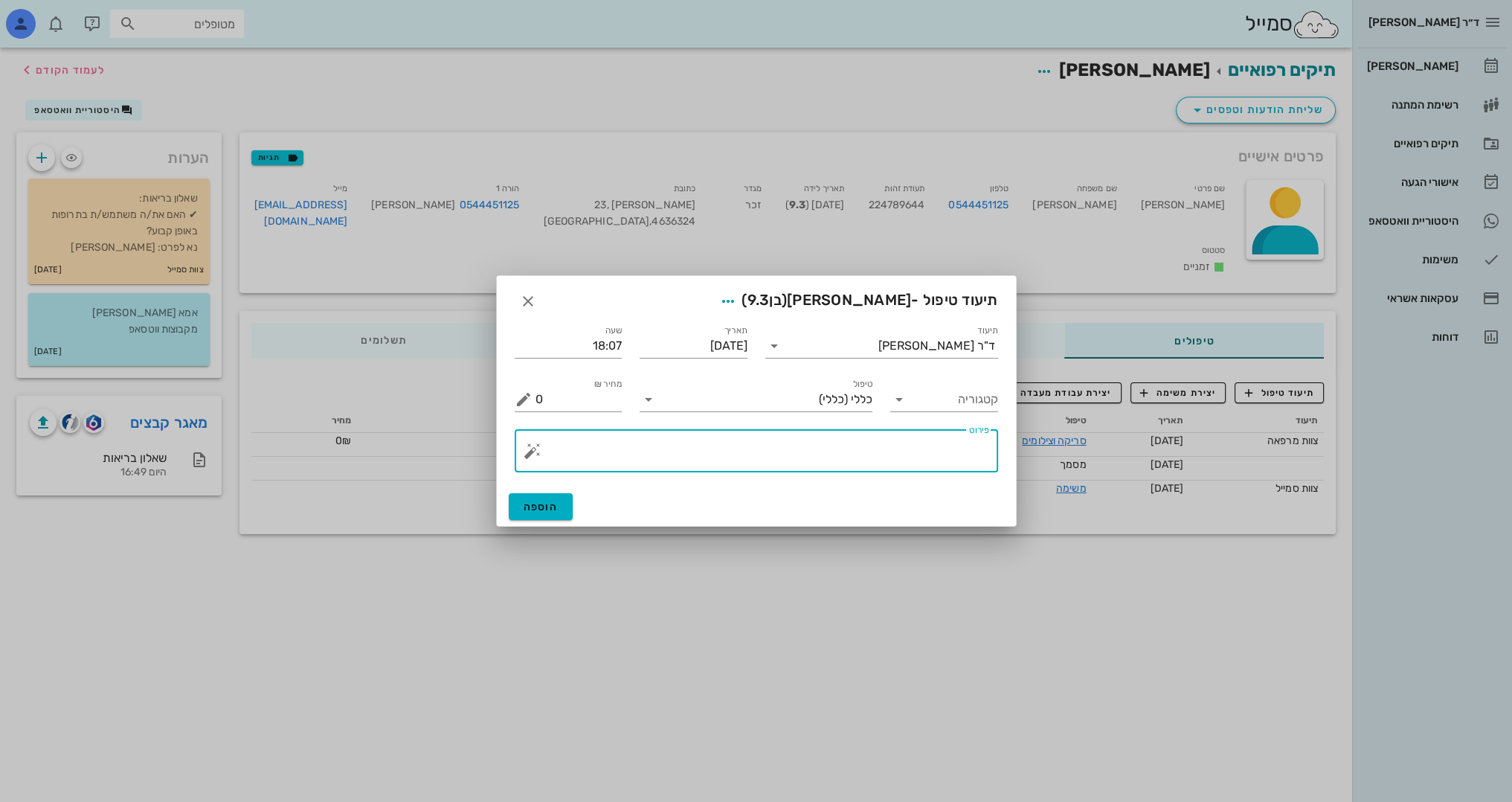
click at [878, 459] on textarea "פירוט" at bounding box center [762, 454] width 454 height 36
type textarea "c"
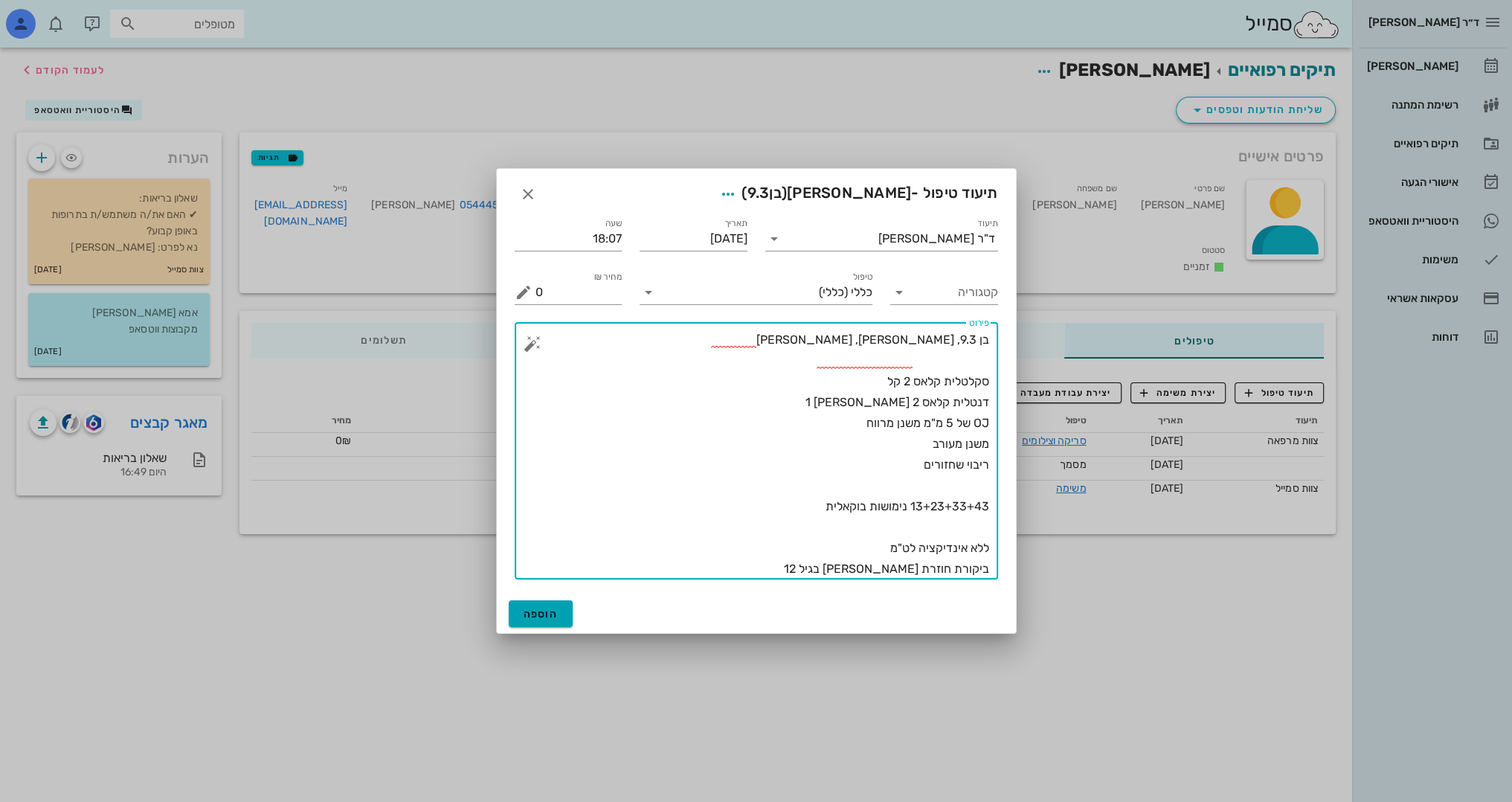
type textarea "בן 9.3, [PERSON_NAME], [PERSON_NAME] סקלטלית קלאס 2 קל דנטלית קלאס 2 [PERSON_NA…"
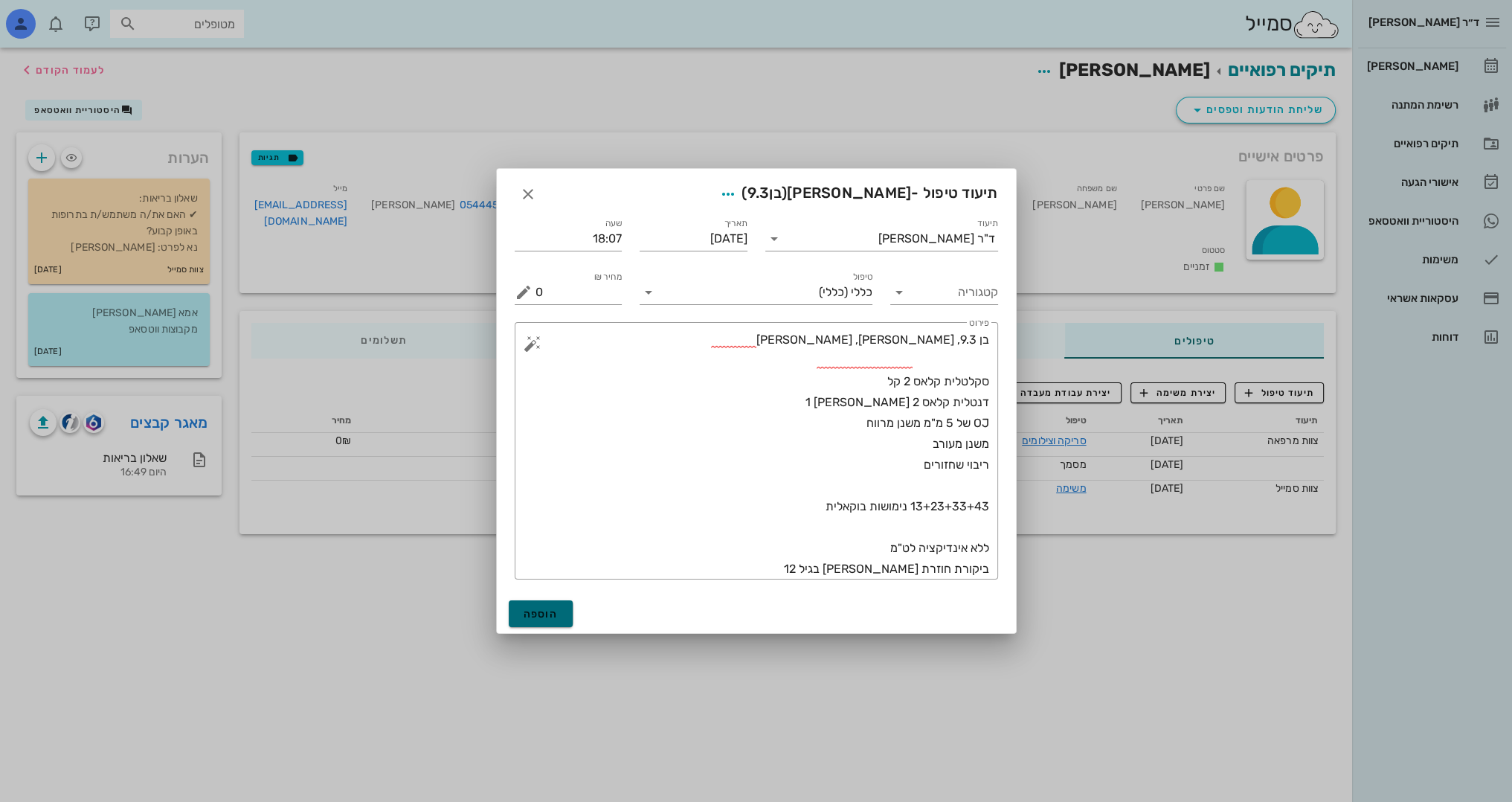
click at [546, 618] on span "הוספה" at bounding box center [541, 614] width 35 height 13
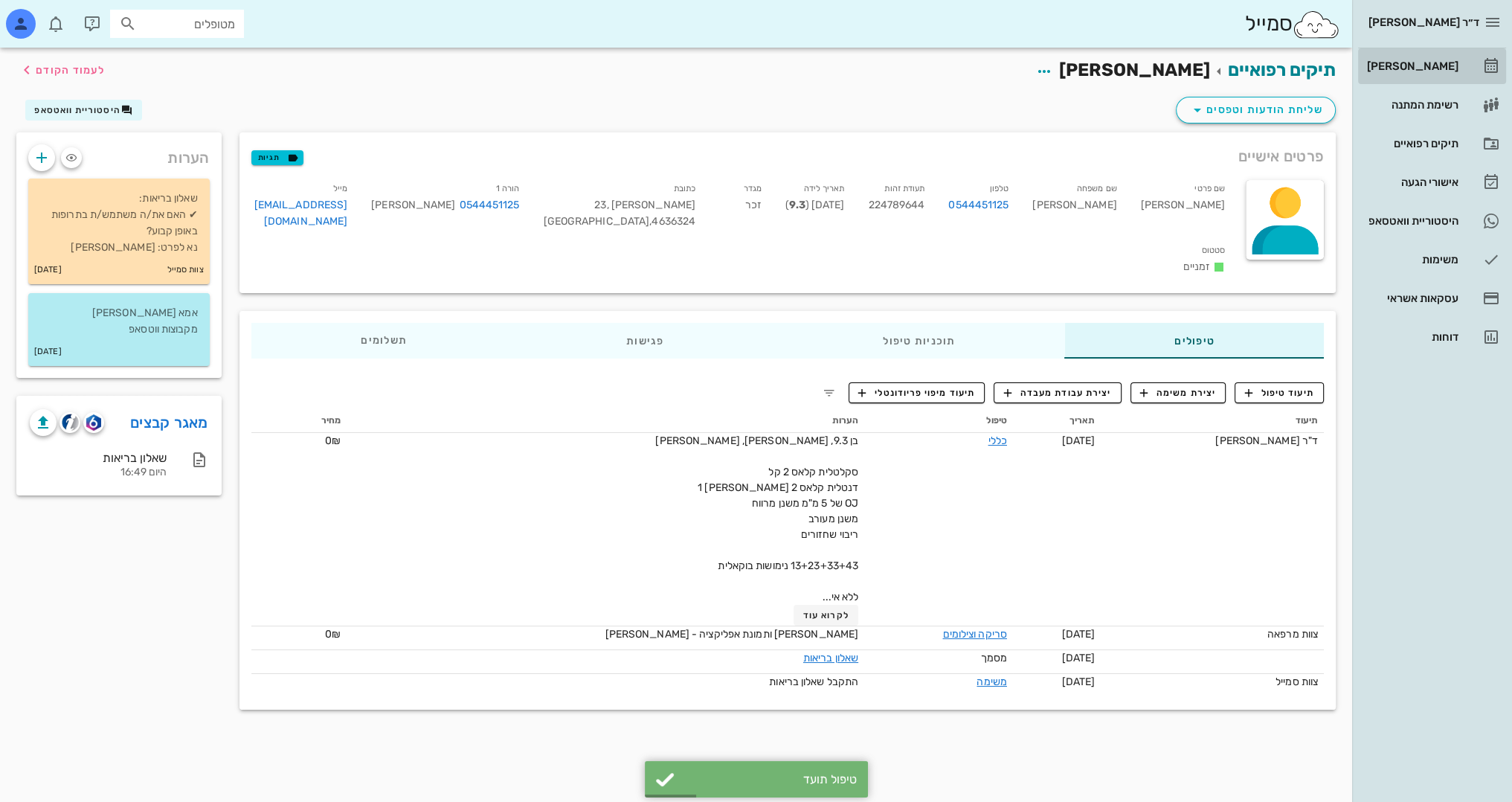
click at [1437, 63] on div "[PERSON_NAME]" at bounding box center [1411, 66] width 94 height 12
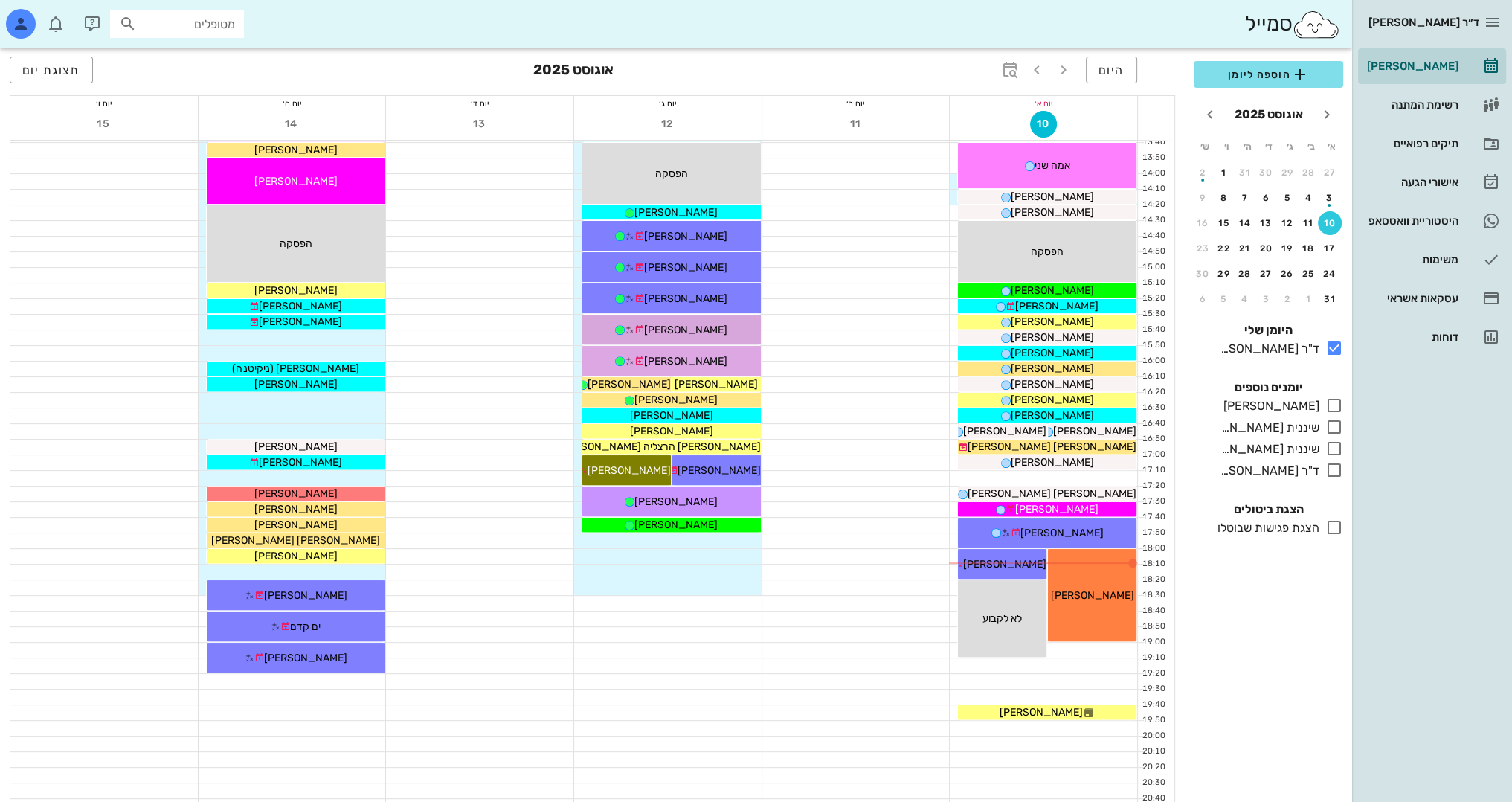
scroll to position [650, 0]
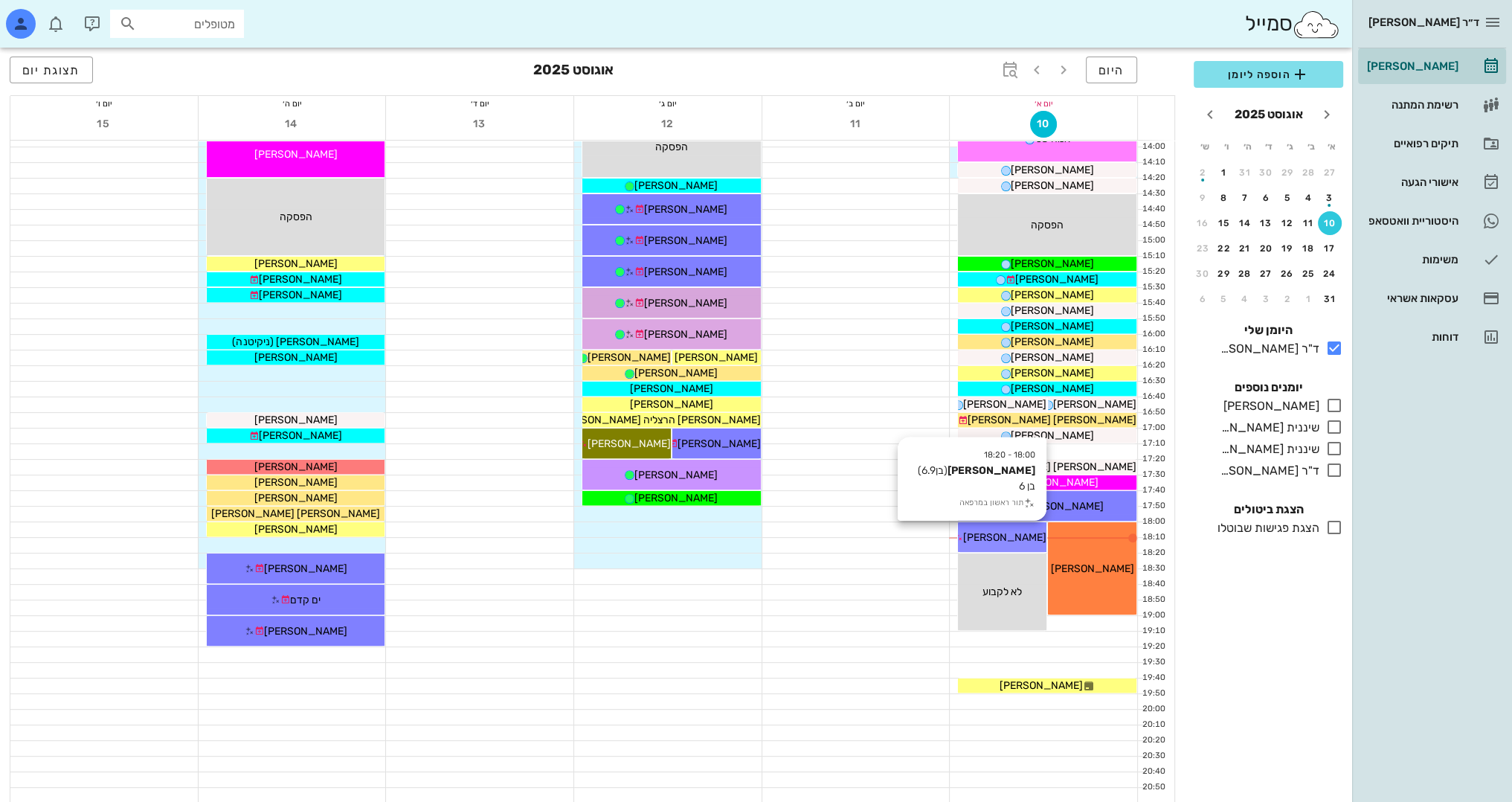
click at [1027, 535] on span "[PERSON_NAME]" at bounding box center [1005, 537] width 83 height 13
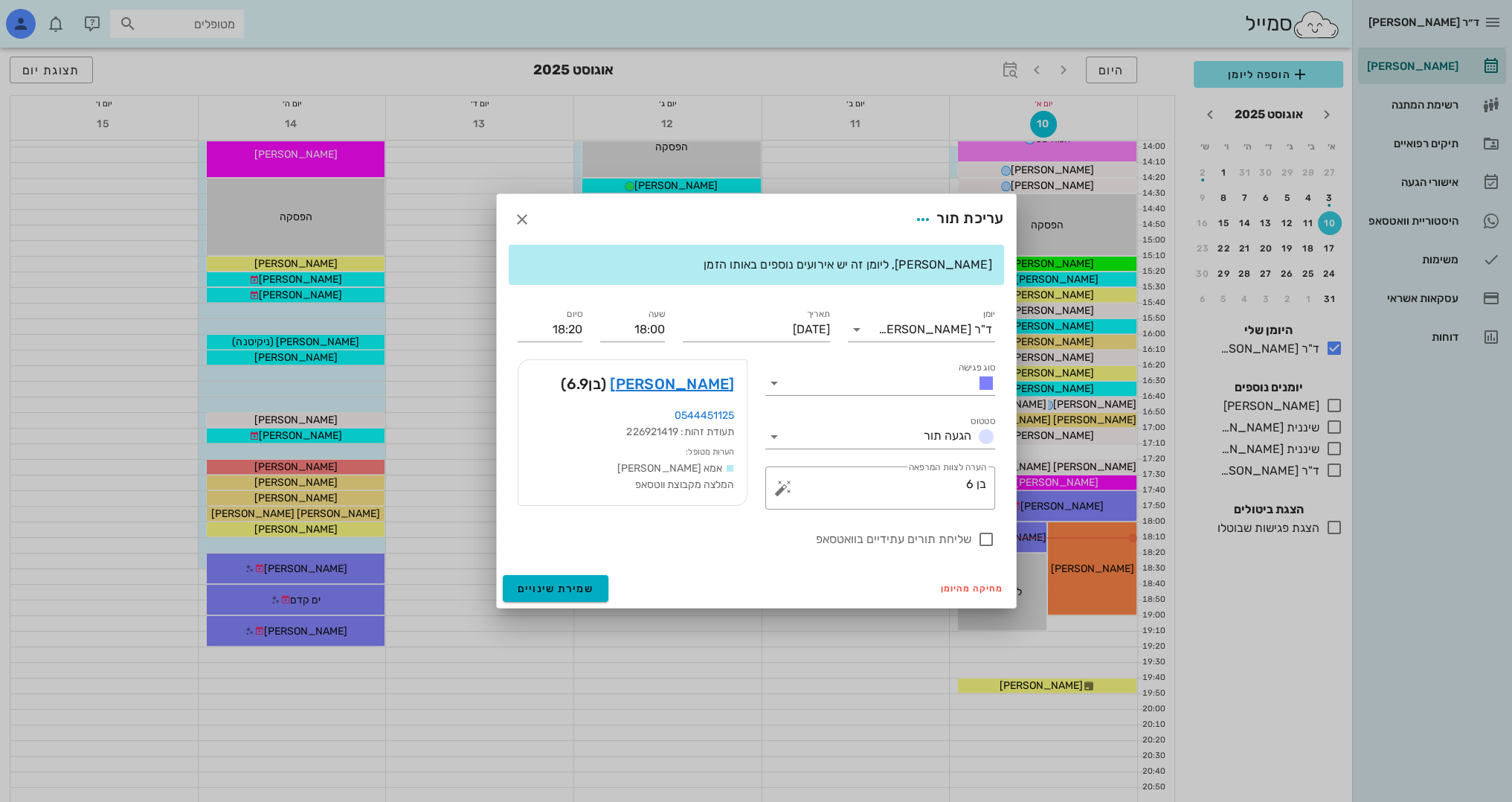
click at [509, 208] on div "עריכת תור" at bounding box center [756, 220] width 519 height 51
drag, startPoint x: 520, startPoint y: 214, endPoint x: 586, endPoint y: 259, distance: 79.9
click at [520, 214] on icon "button" at bounding box center [522, 219] width 18 height 18
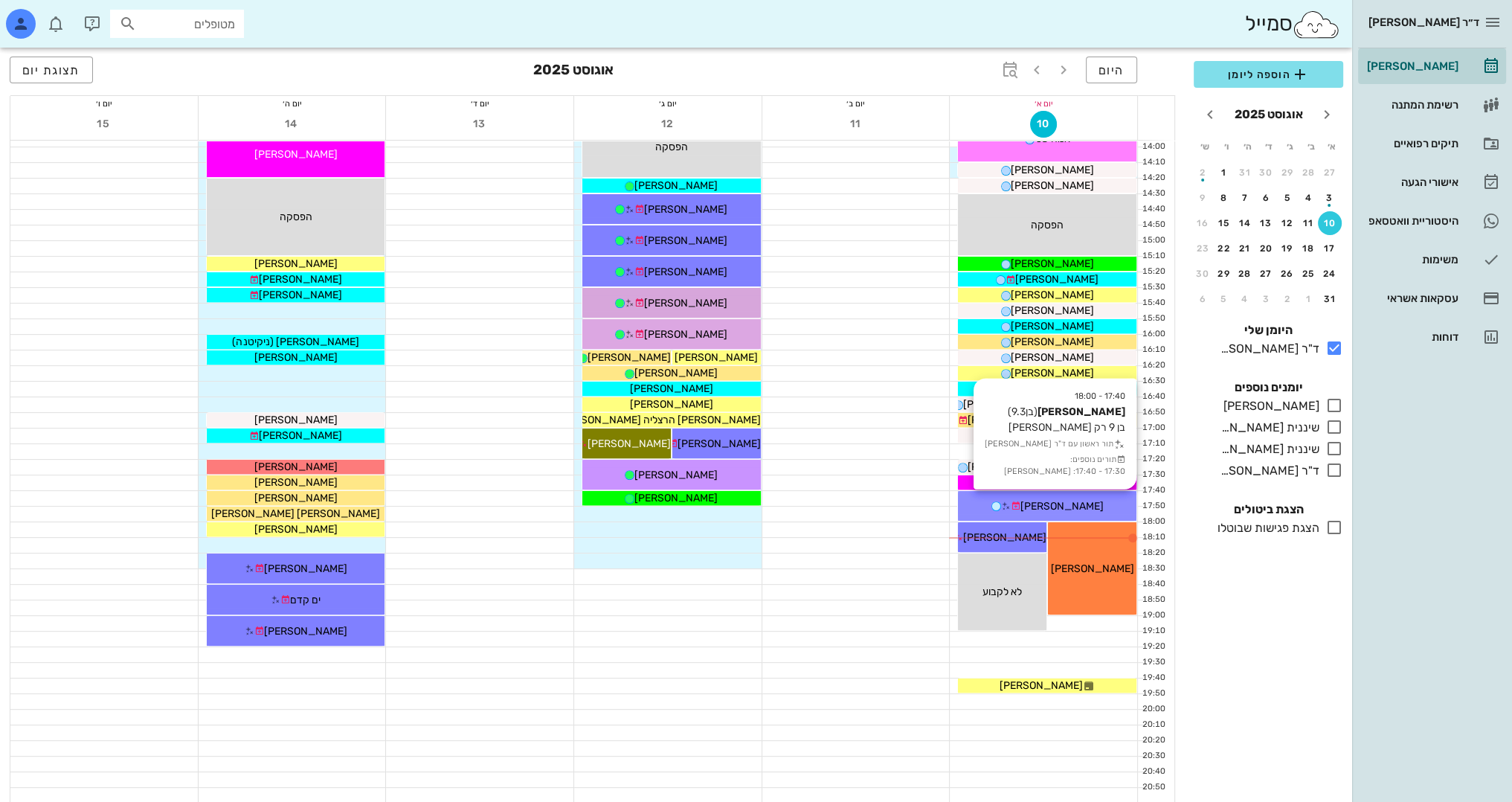
click at [1090, 493] on div "17:40 - 18:00 [PERSON_NAME] (בן 9.3 ) בן 9 רק סריקה תור ראשון עם ד"ר [PERSON_NA…" at bounding box center [1047, 505] width 179 height 30
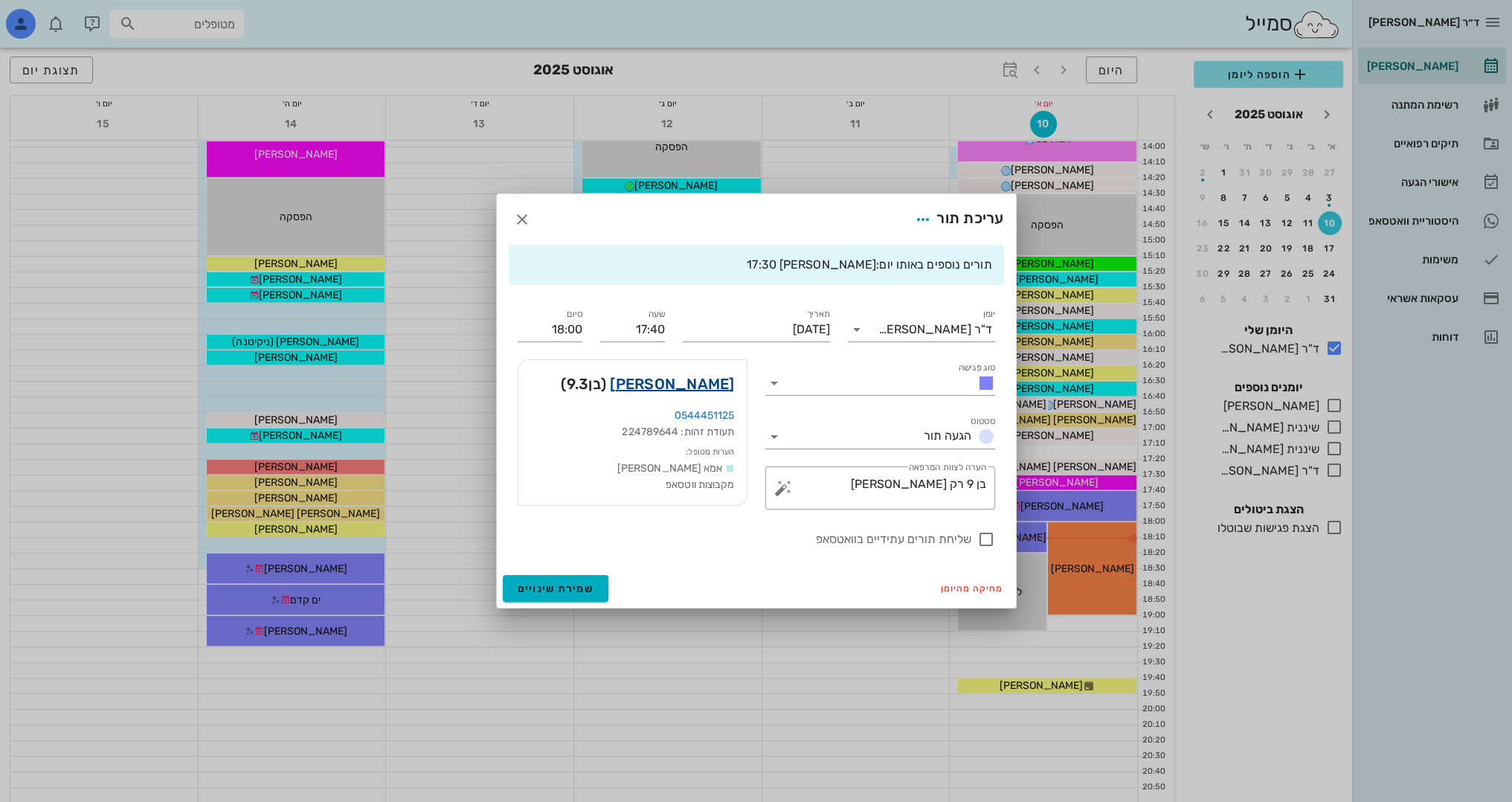
click at [718, 374] on link "[PERSON_NAME]" at bounding box center [672, 384] width 124 height 24
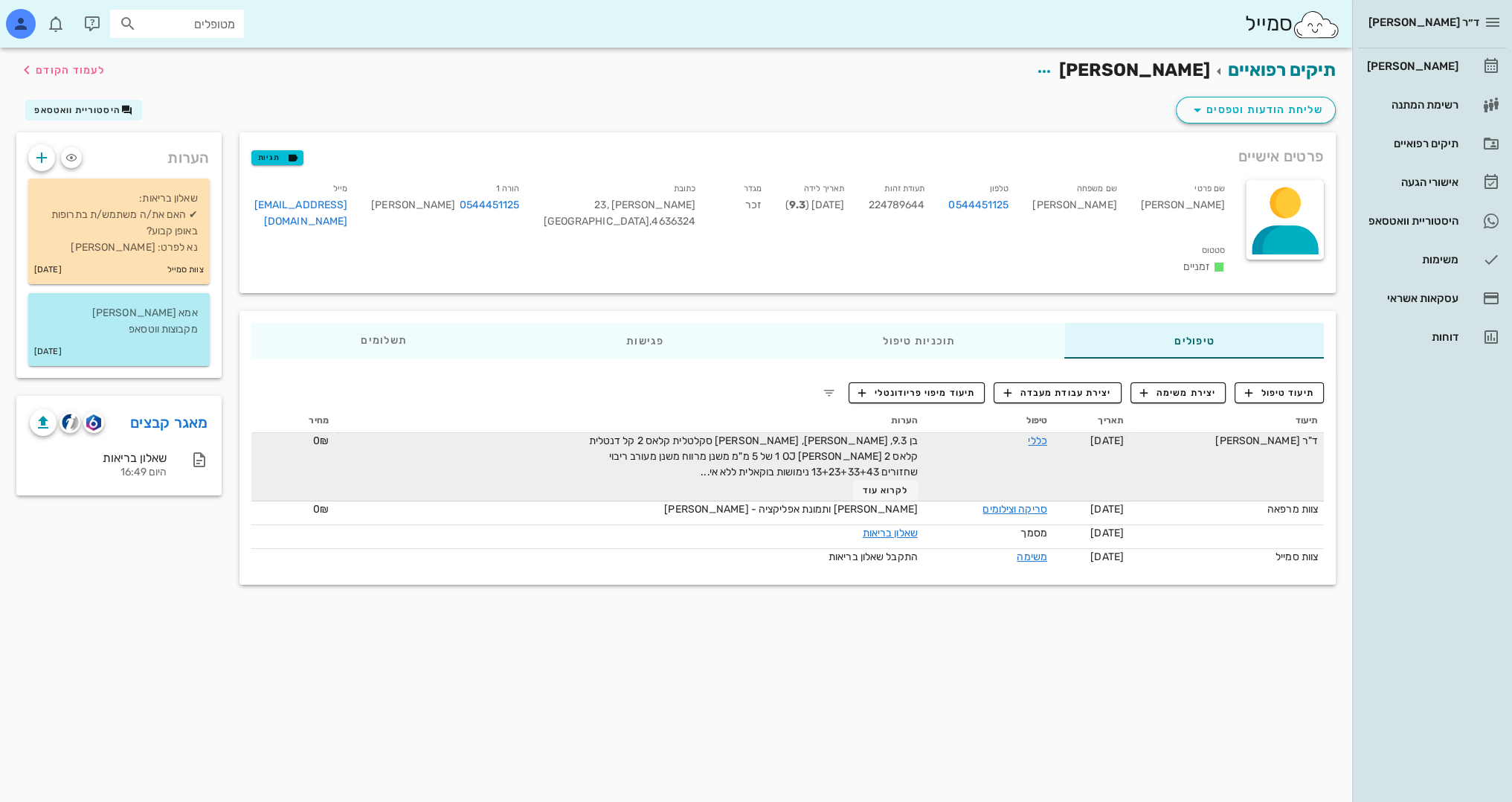
click at [724, 448] on div "בן 9.3, [PERSON_NAME], [PERSON_NAME] סקלטלית קלאס 2 קל דנטלית קלאס 2 [PERSON_NA…" at bounding box center [750, 467] width 335 height 68
click at [1029, 434] on link "כללי" at bounding box center [1037, 440] width 19 height 13
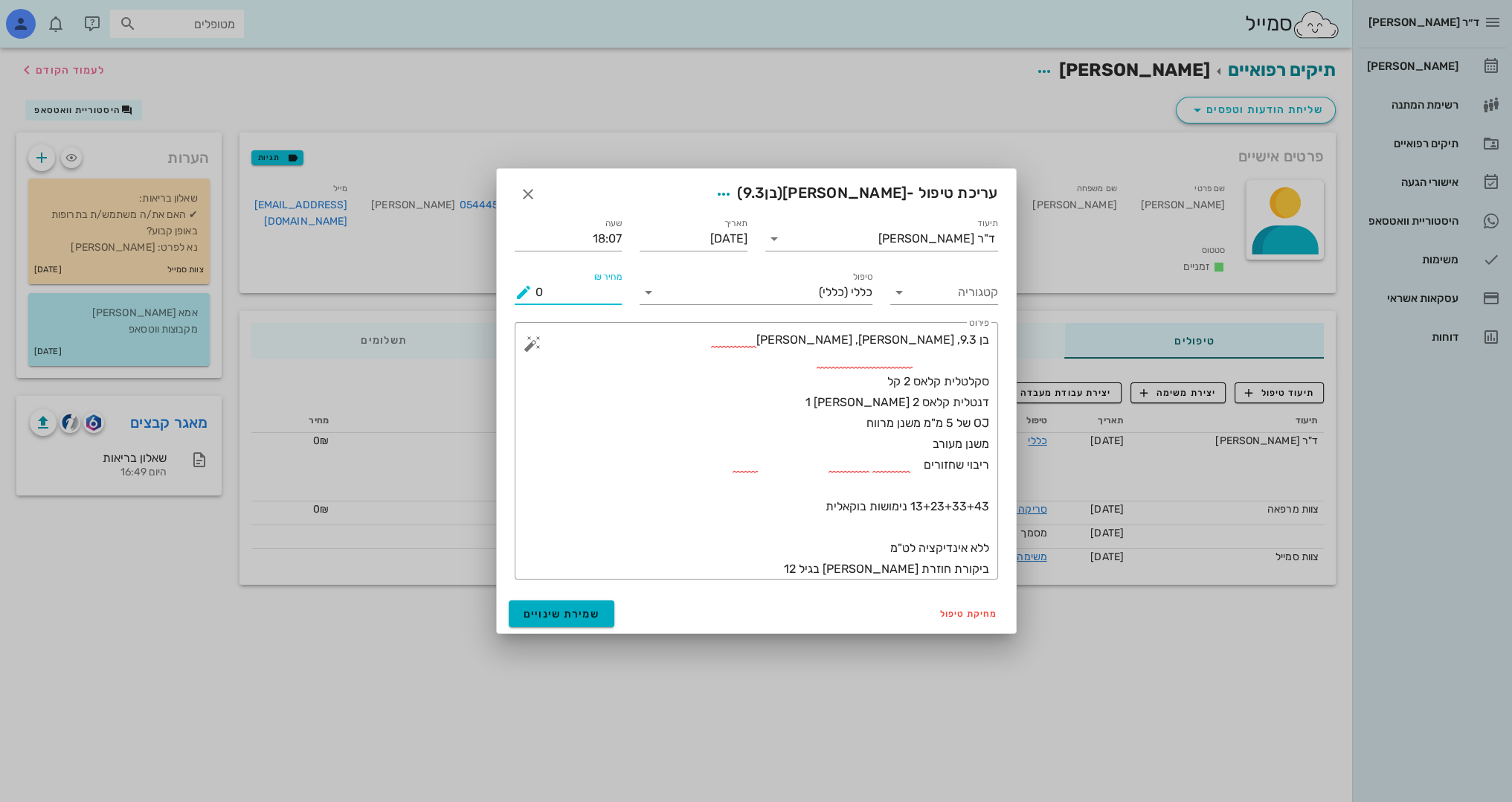
click at [601, 299] on input "0" at bounding box center [579, 292] width 87 height 24
type input "0400"
click at [597, 619] on span "שמירת שינויים" at bounding box center [562, 614] width 76 height 13
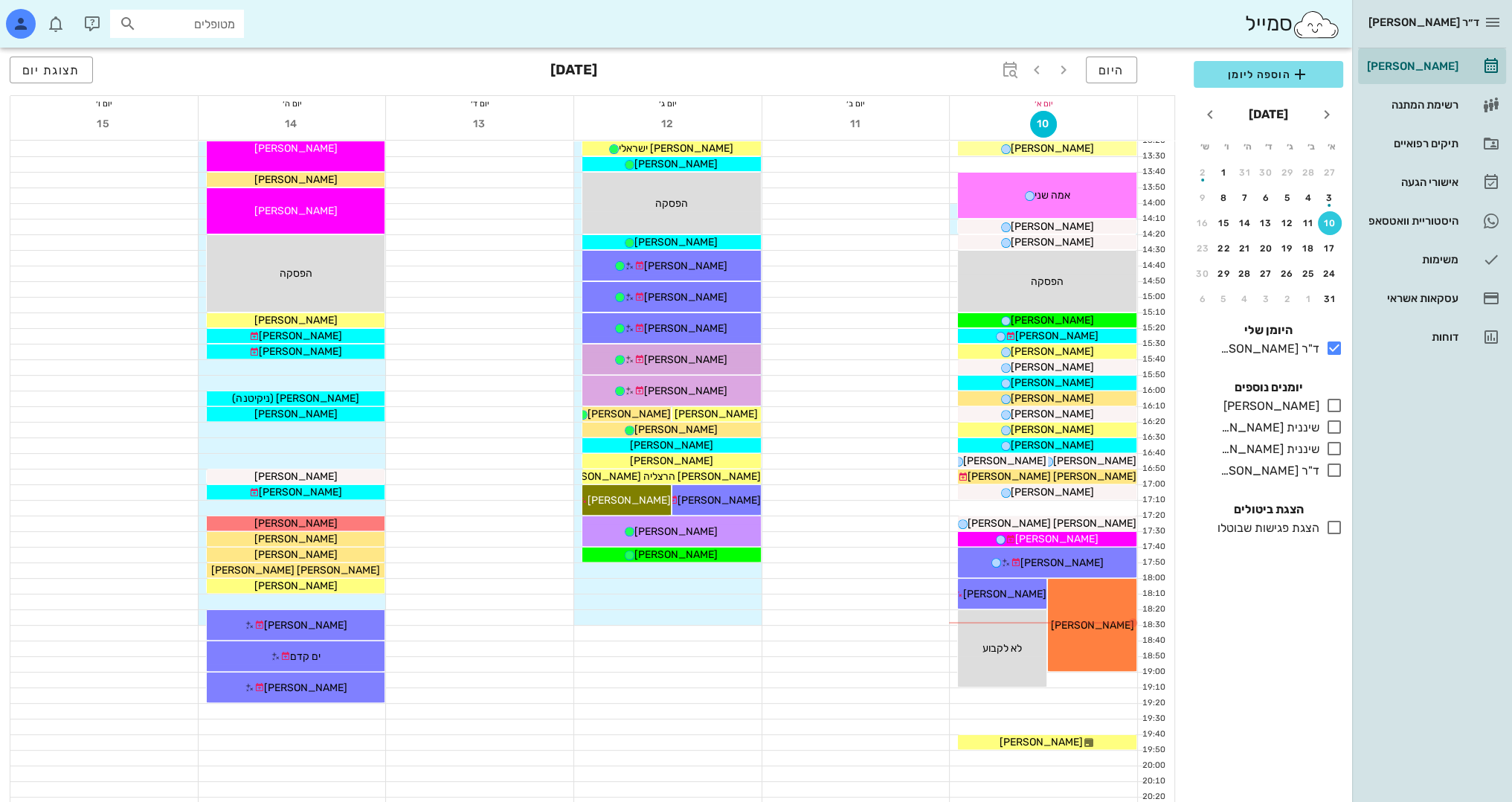
scroll to position [595, 0]
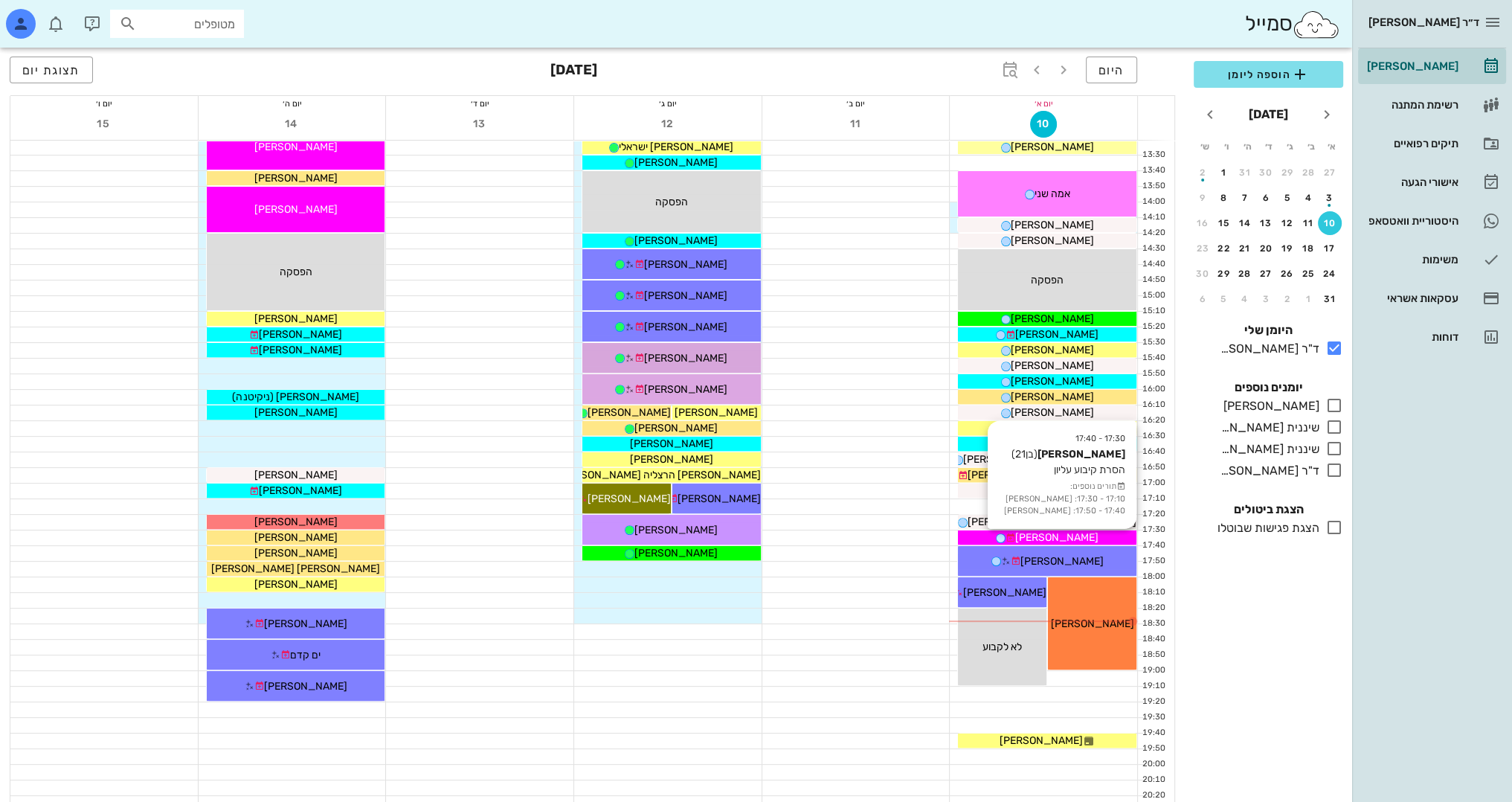
click at [1047, 538] on span "[PERSON_NAME]" at bounding box center [1057, 537] width 83 height 13
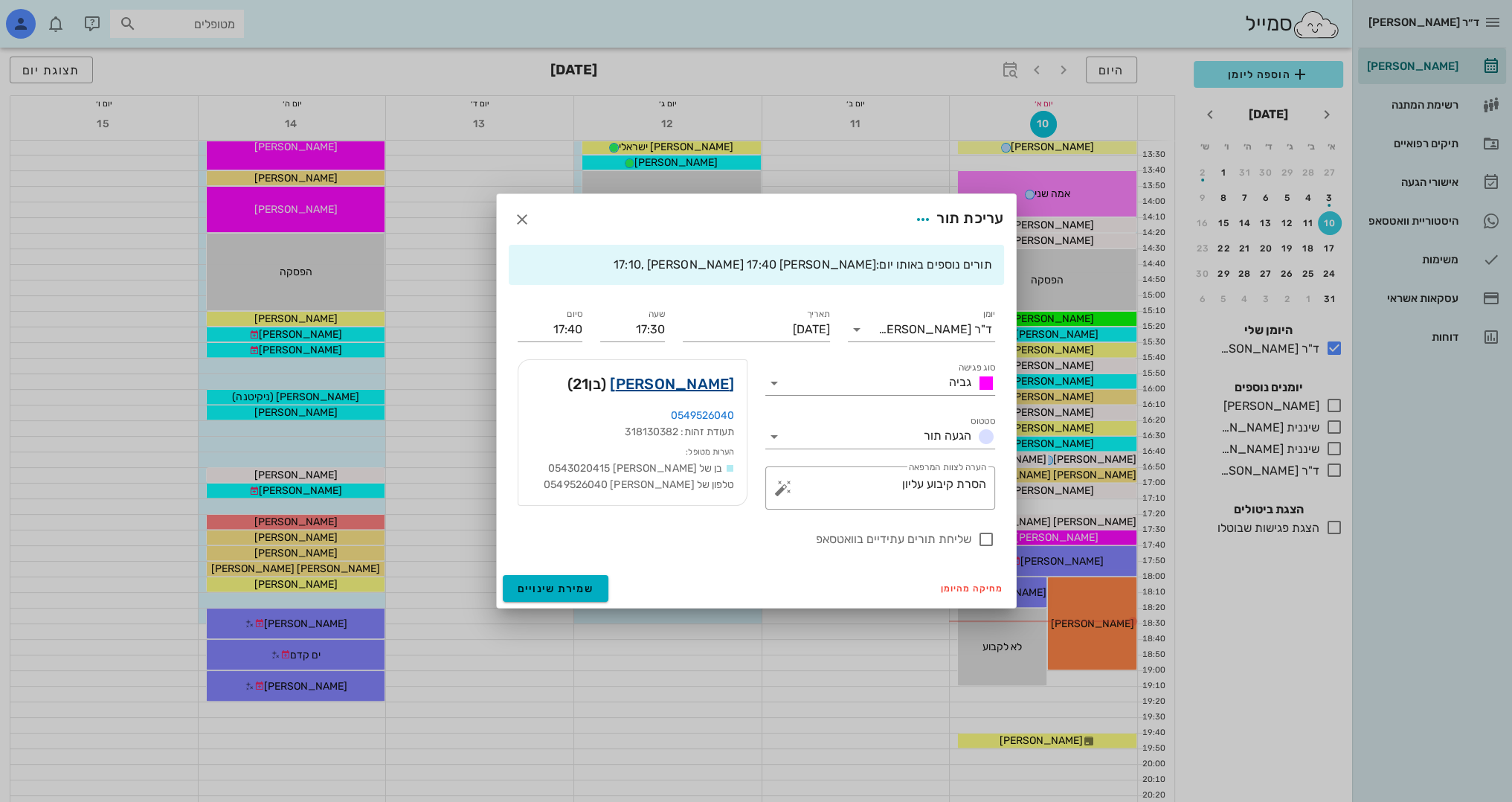
click at [690, 379] on link "יונתן אידן" at bounding box center [672, 384] width 124 height 24
